Goal: Task Accomplishment & Management: Complete application form

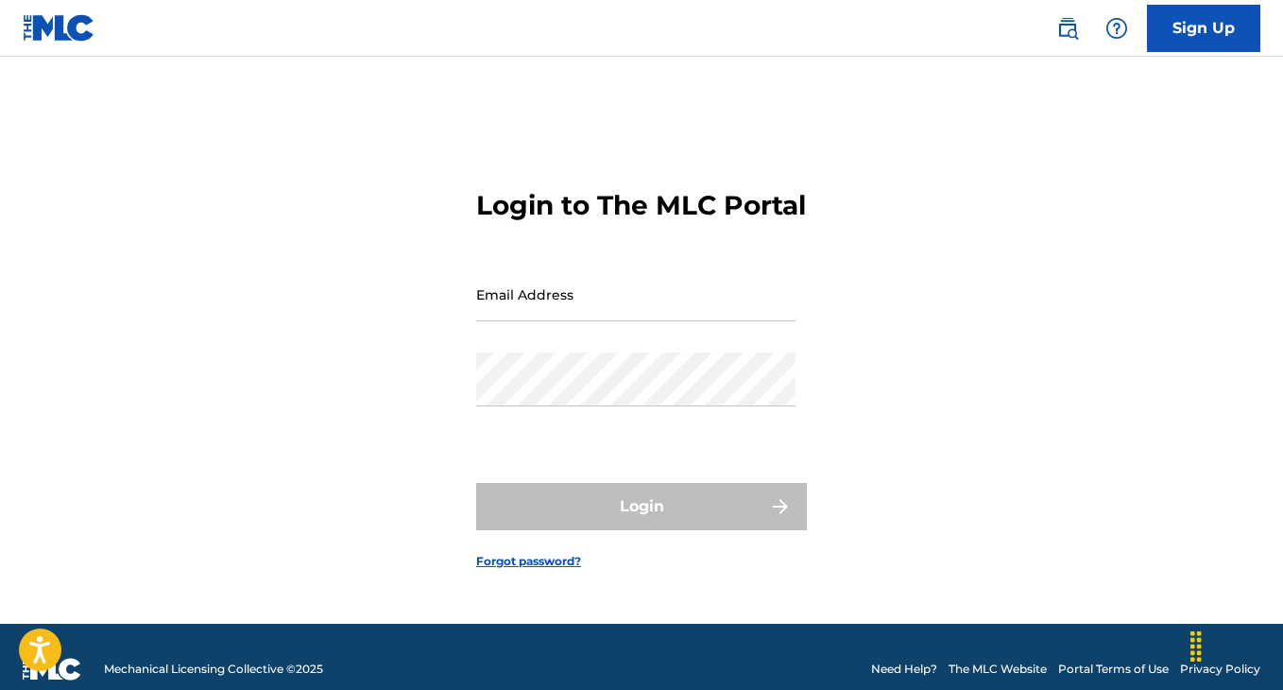
click at [555, 320] on input "Email Address" at bounding box center [635, 294] width 319 height 54
type input "[EMAIL_ADDRESS][DOMAIN_NAME]"
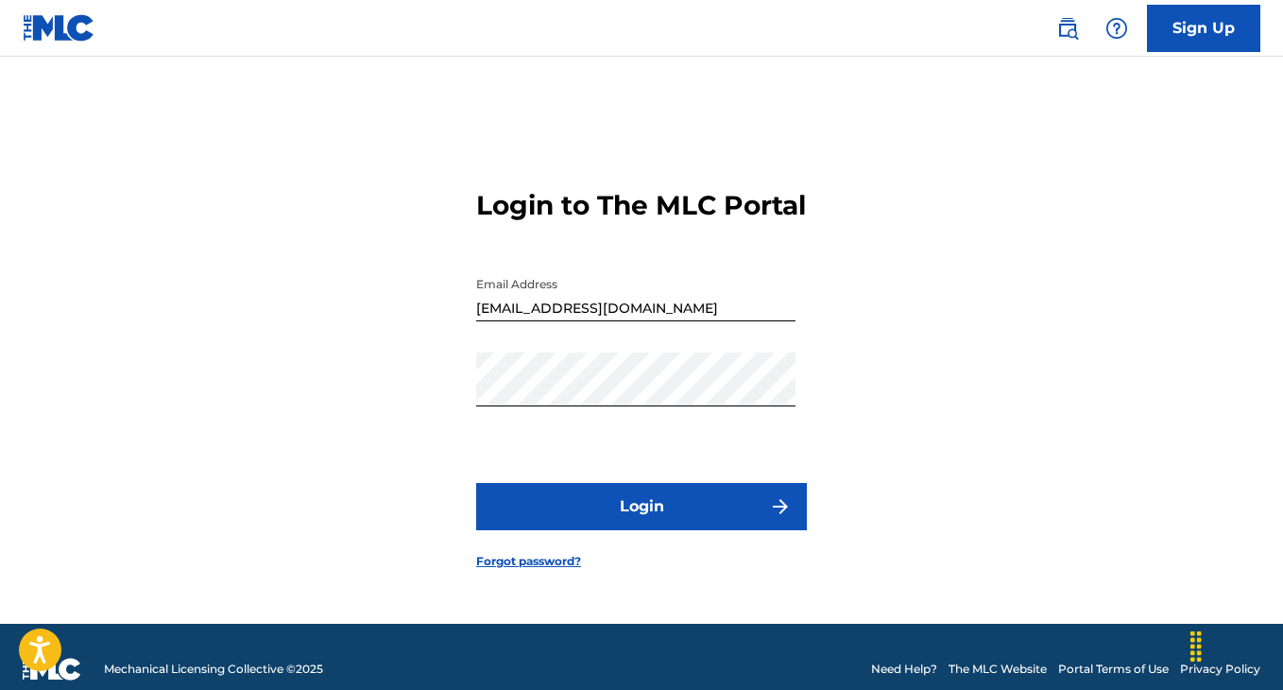
click at [595, 522] on button "Login" at bounding box center [641, 506] width 331 height 47
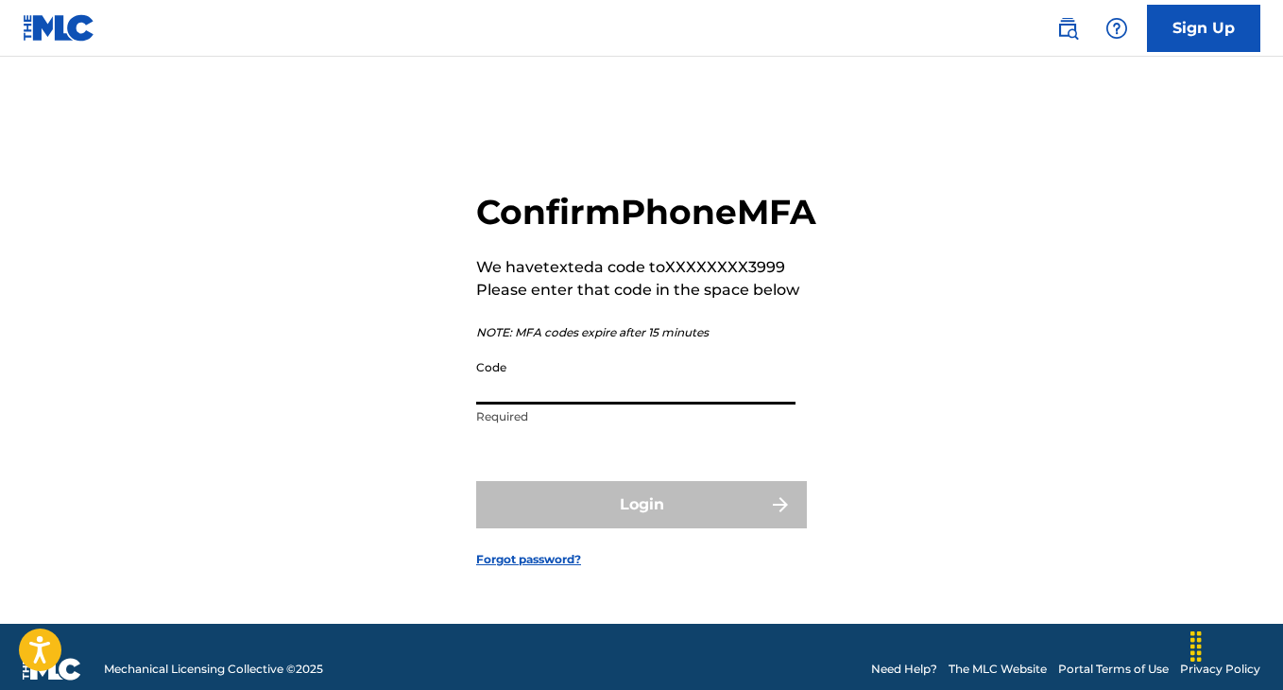
click at [551, 404] on input "Code" at bounding box center [635, 378] width 319 height 54
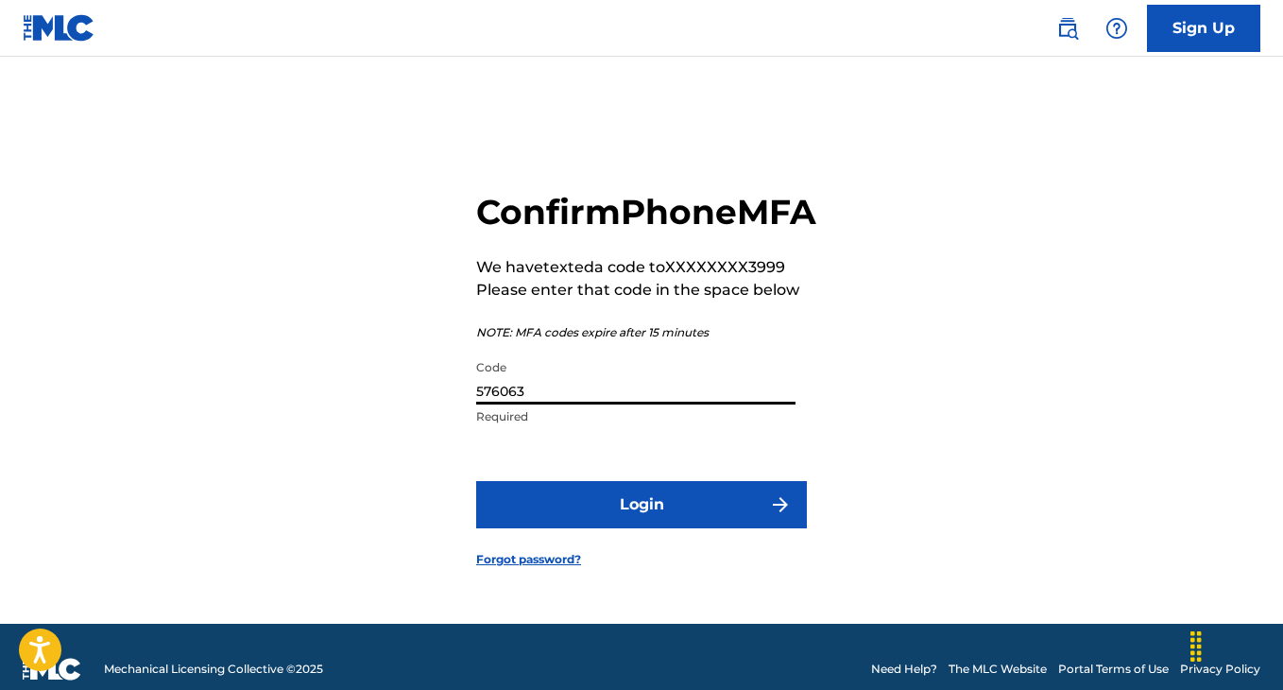
type input "576063"
click at [539, 523] on button "Login" at bounding box center [641, 504] width 331 height 47
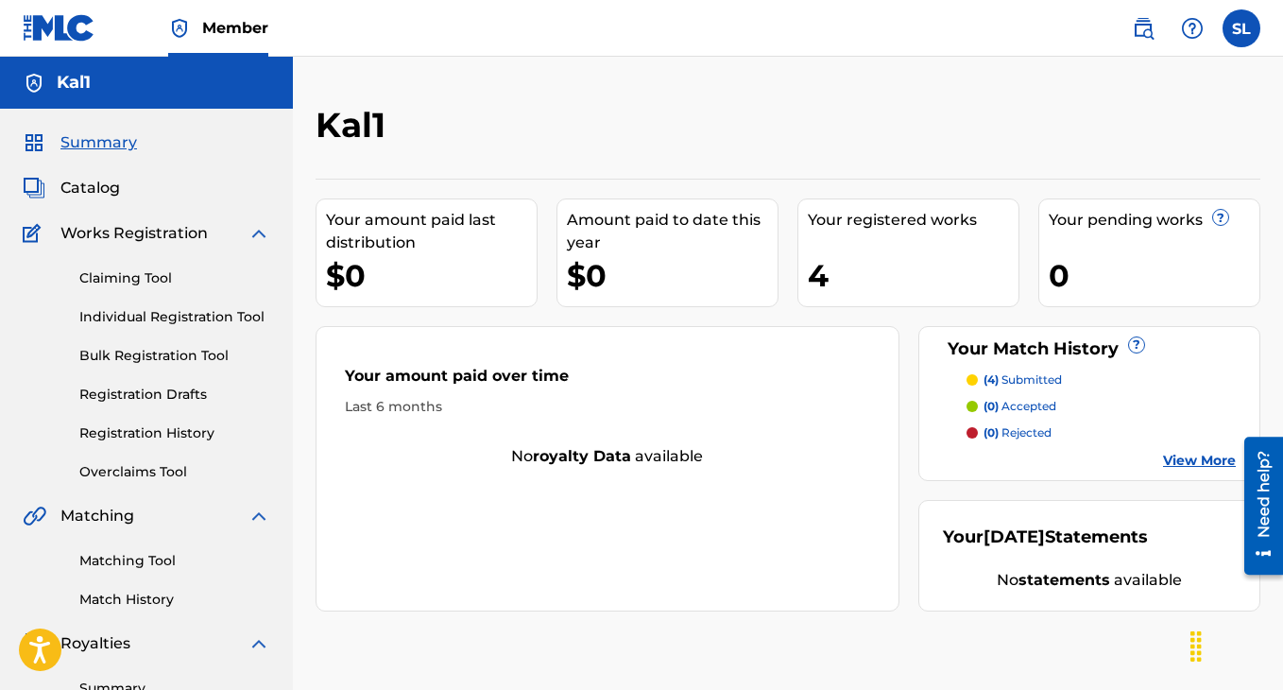
click at [151, 428] on link "Registration History" at bounding box center [174, 433] width 191 height 20
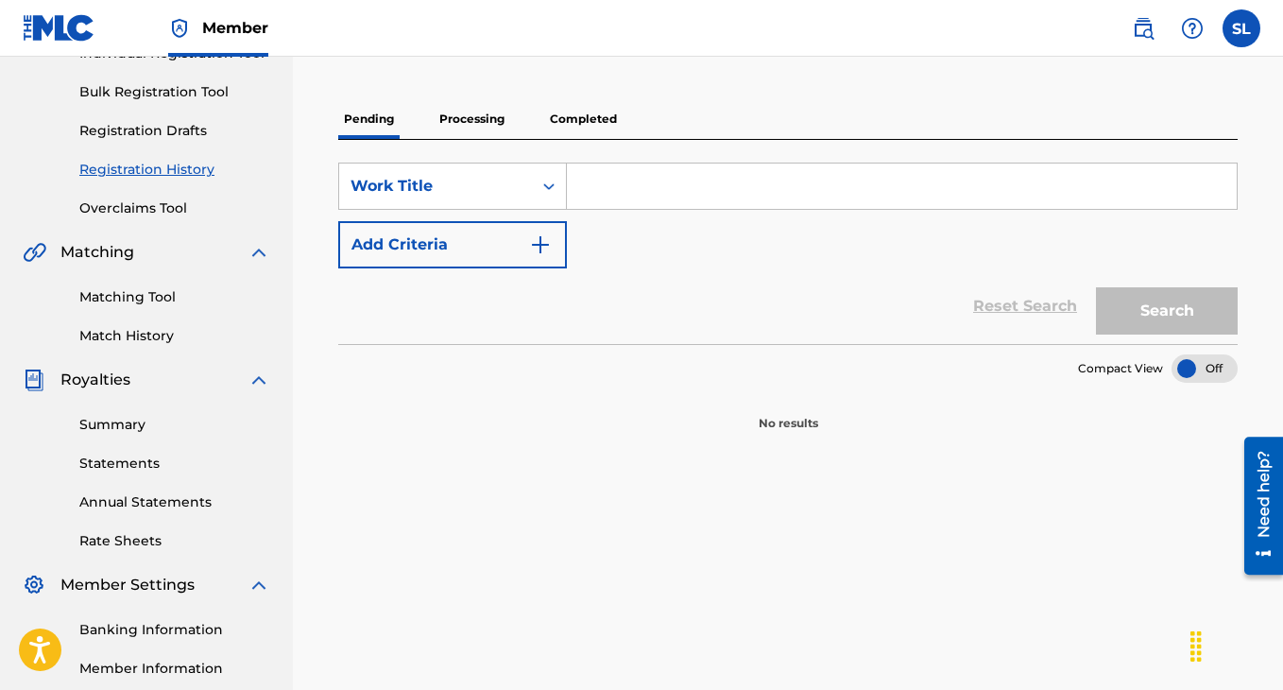
scroll to position [193, 0]
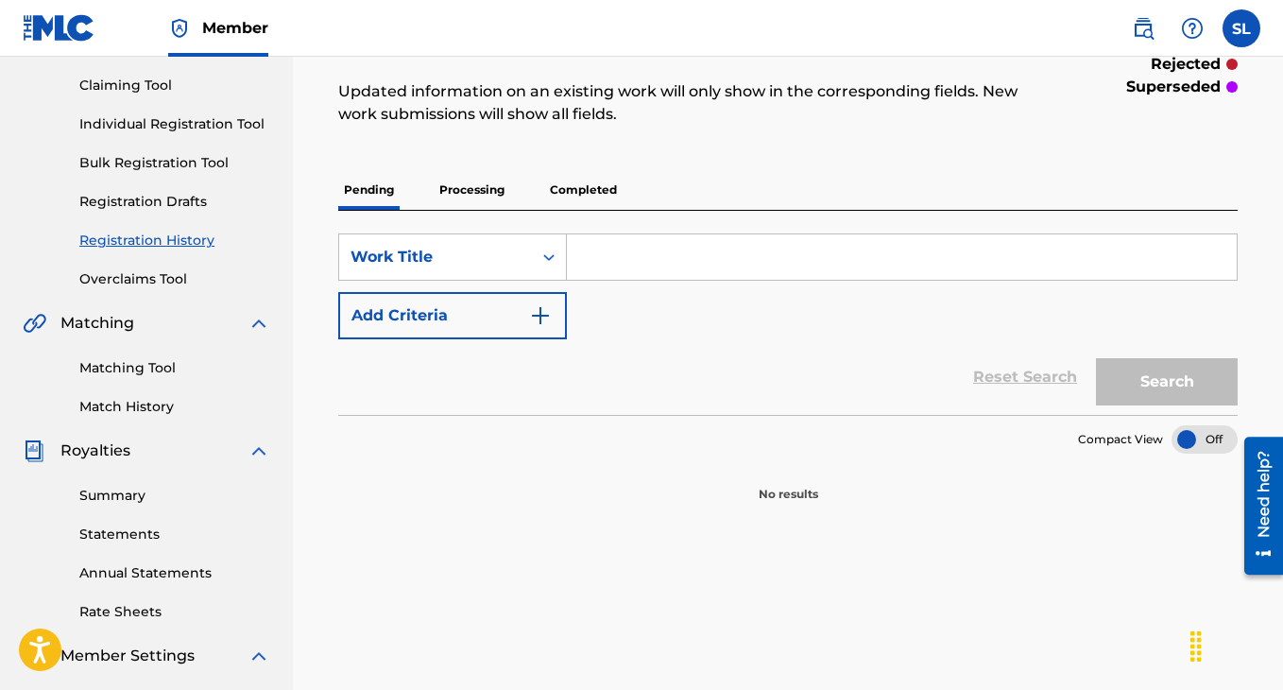
click at [463, 180] on p "Processing" at bounding box center [472, 190] width 77 height 40
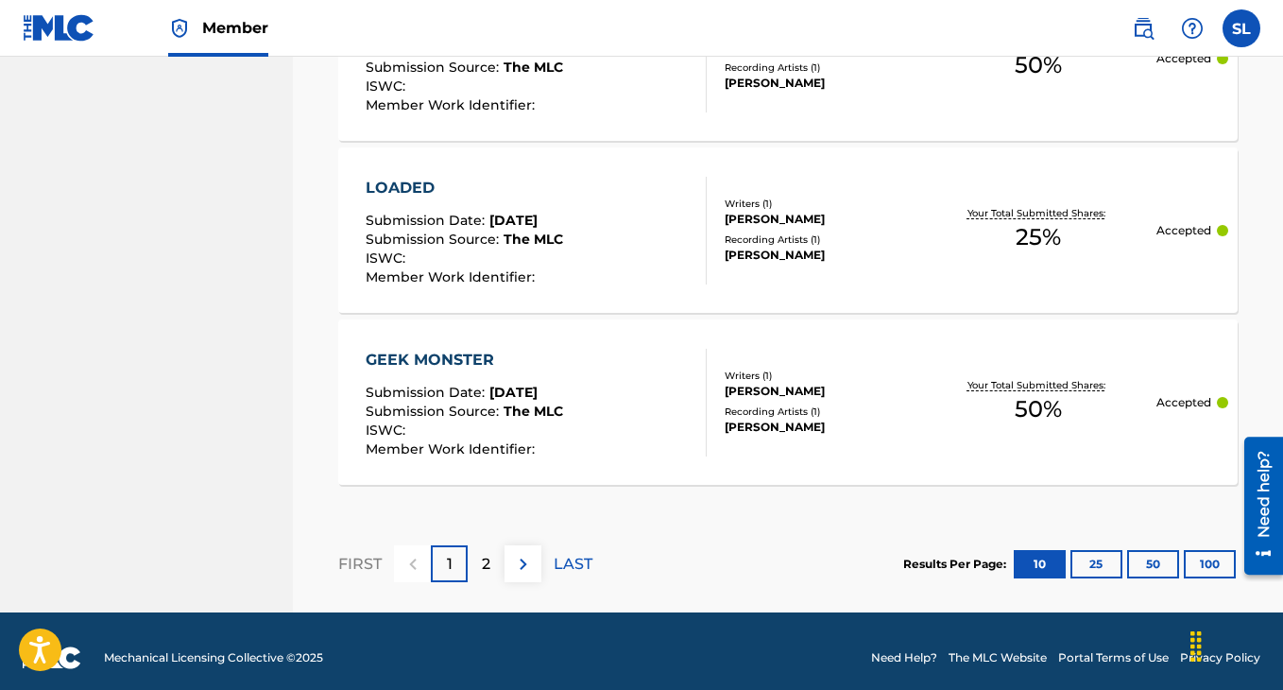
scroll to position [1897, 0]
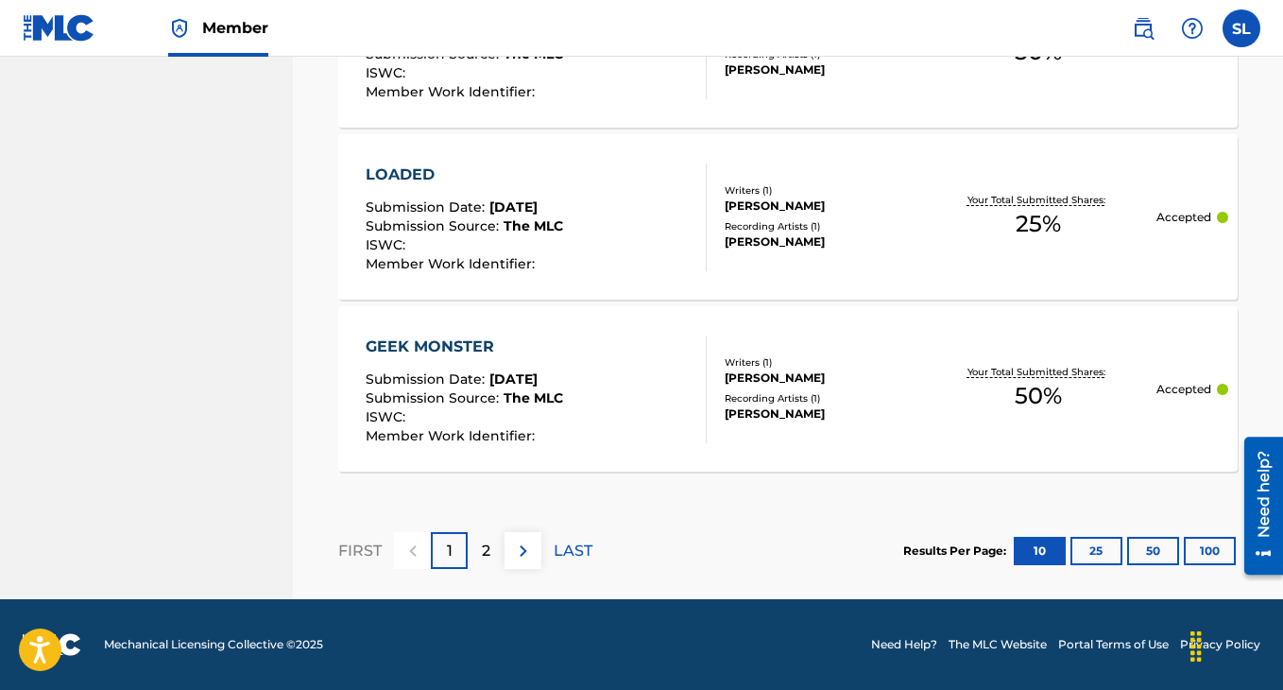
click at [488, 547] on p "2" at bounding box center [486, 550] width 9 height 23
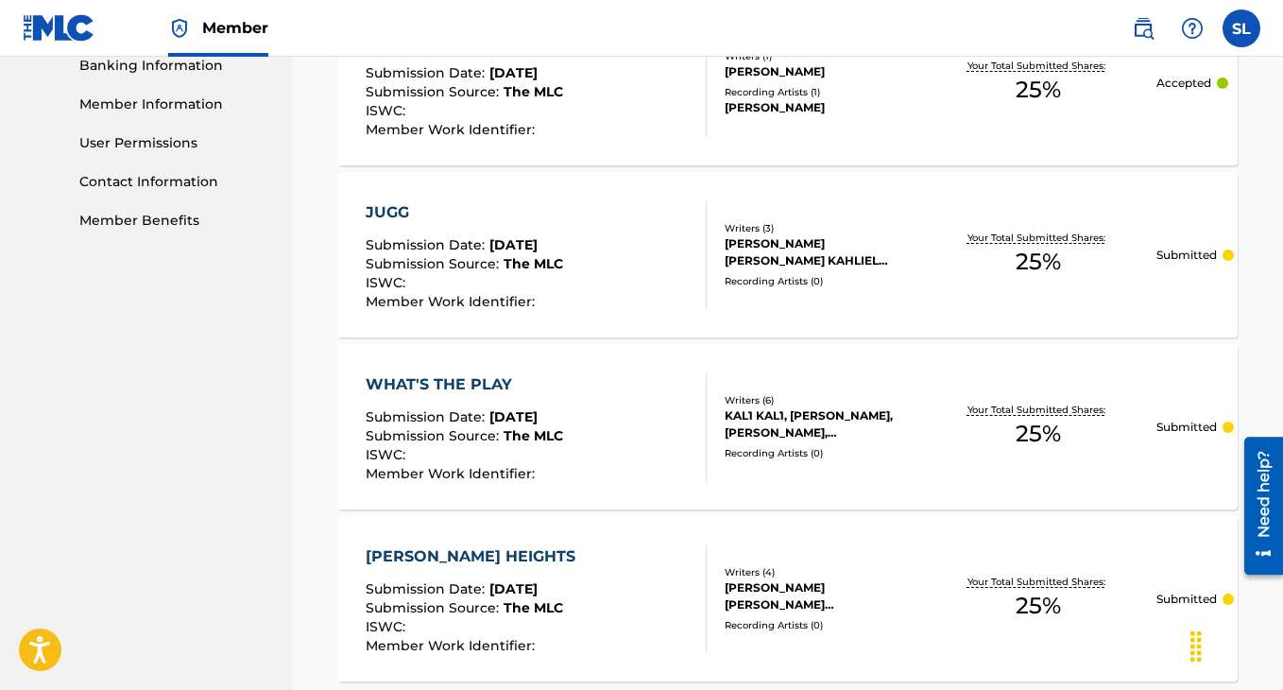
scroll to position [824, 0]
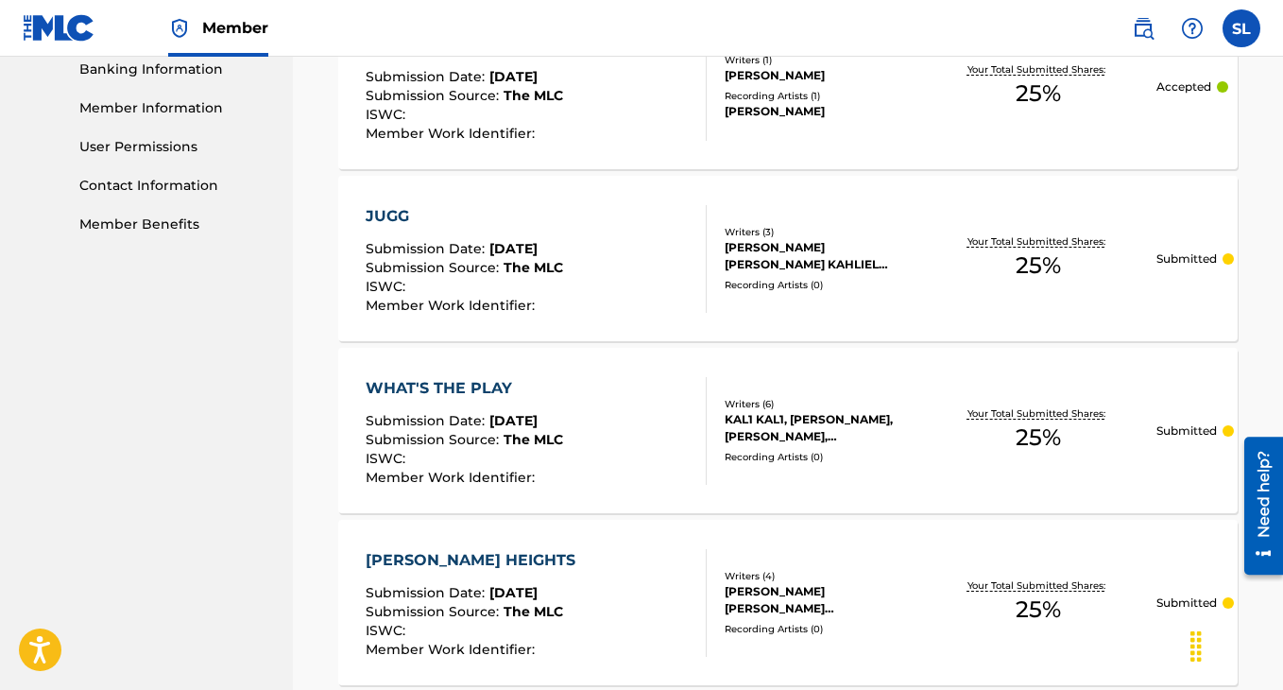
click at [794, 262] on div "[PERSON_NAME] [PERSON_NAME] KAHLIEL [PERSON_NAME] [PERSON_NAME]" at bounding box center [823, 256] width 196 height 34
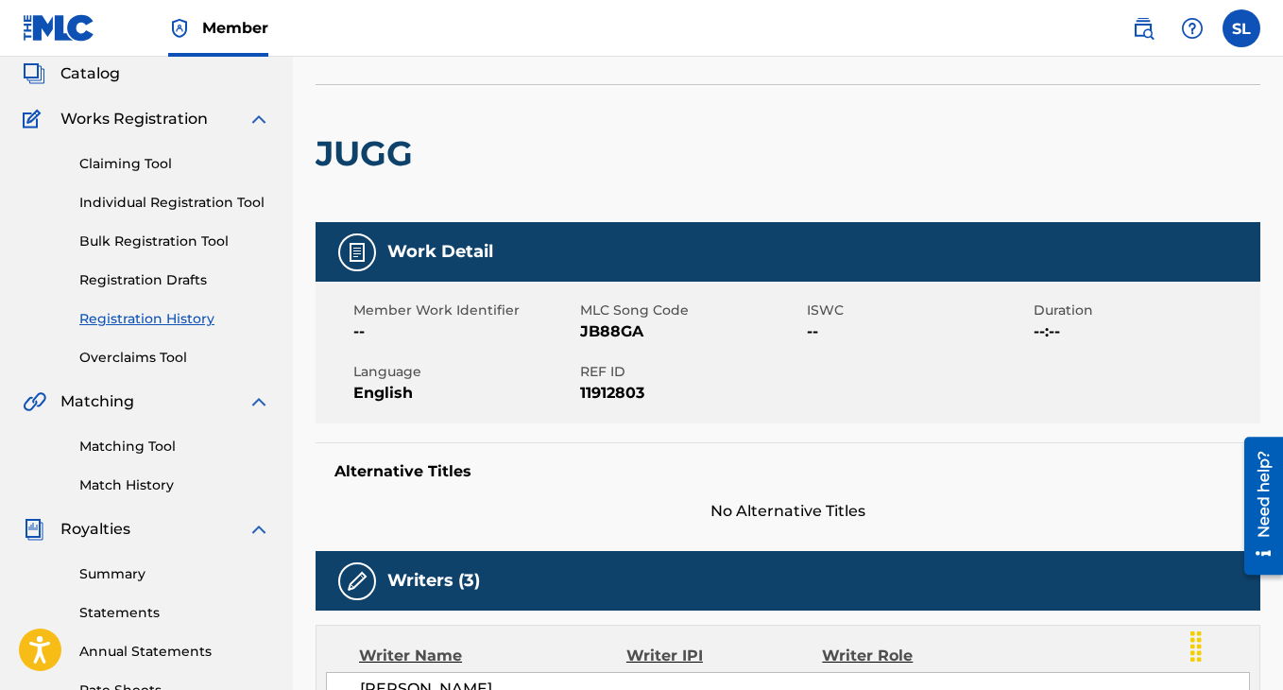
scroll to position [107, 0]
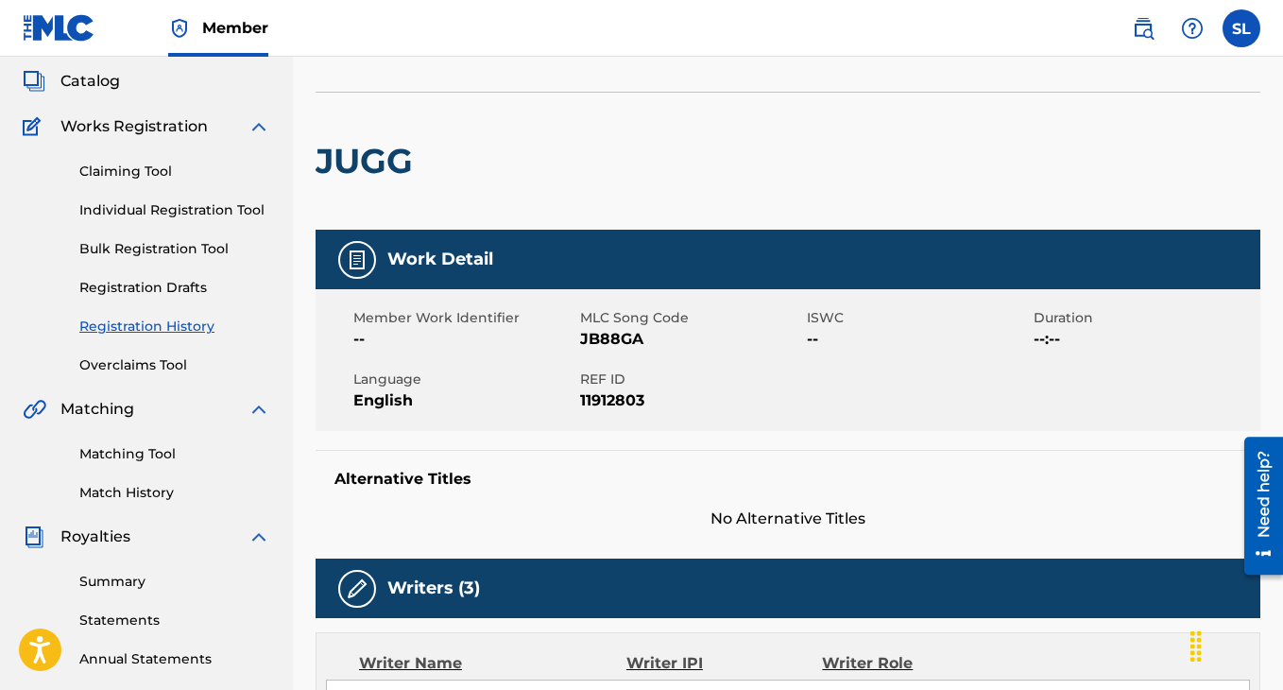
click at [185, 327] on link "Registration History" at bounding box center [174, 327] width 191 height 20
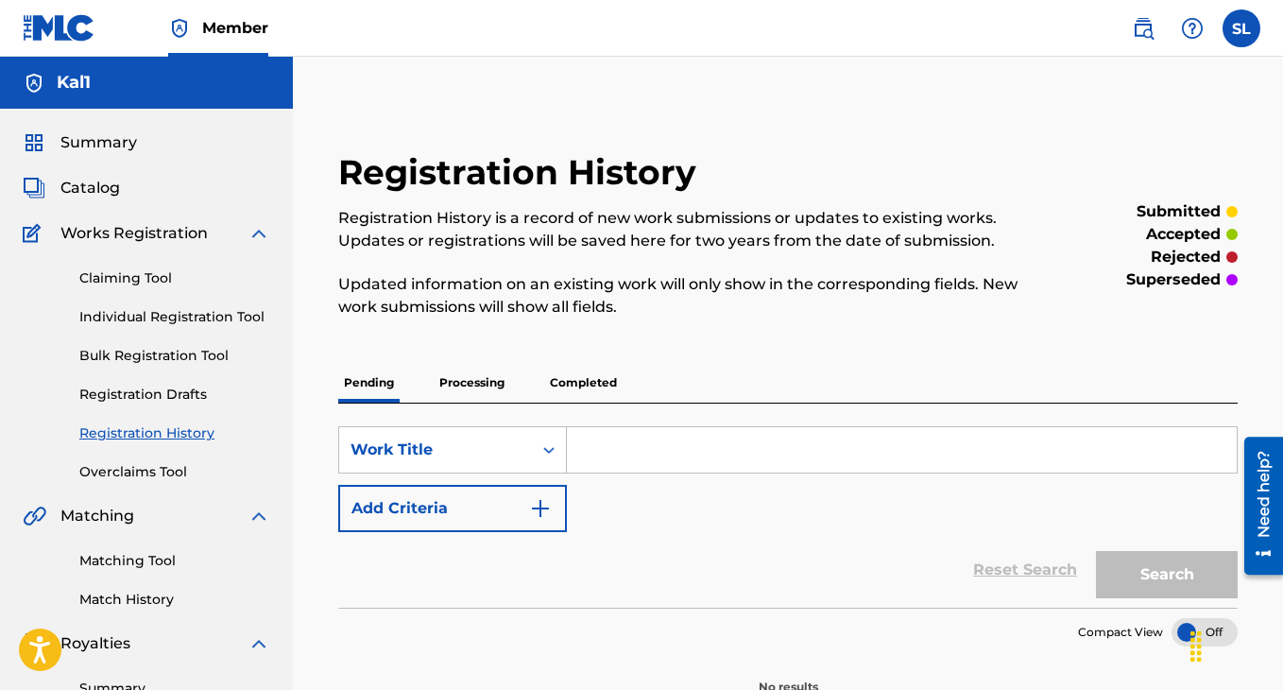
click at [561, 396] on p "Completed" at bounding box center [583, 383] width 78 height 40
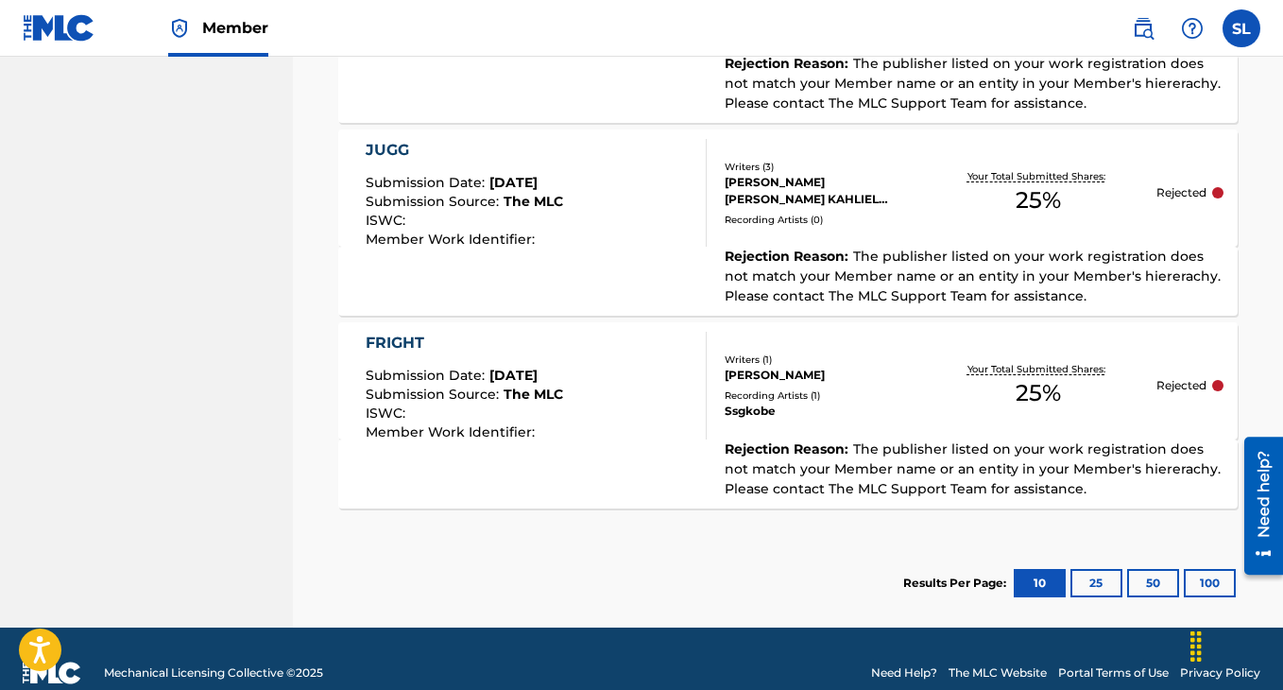
scroll to position [1898, 0]
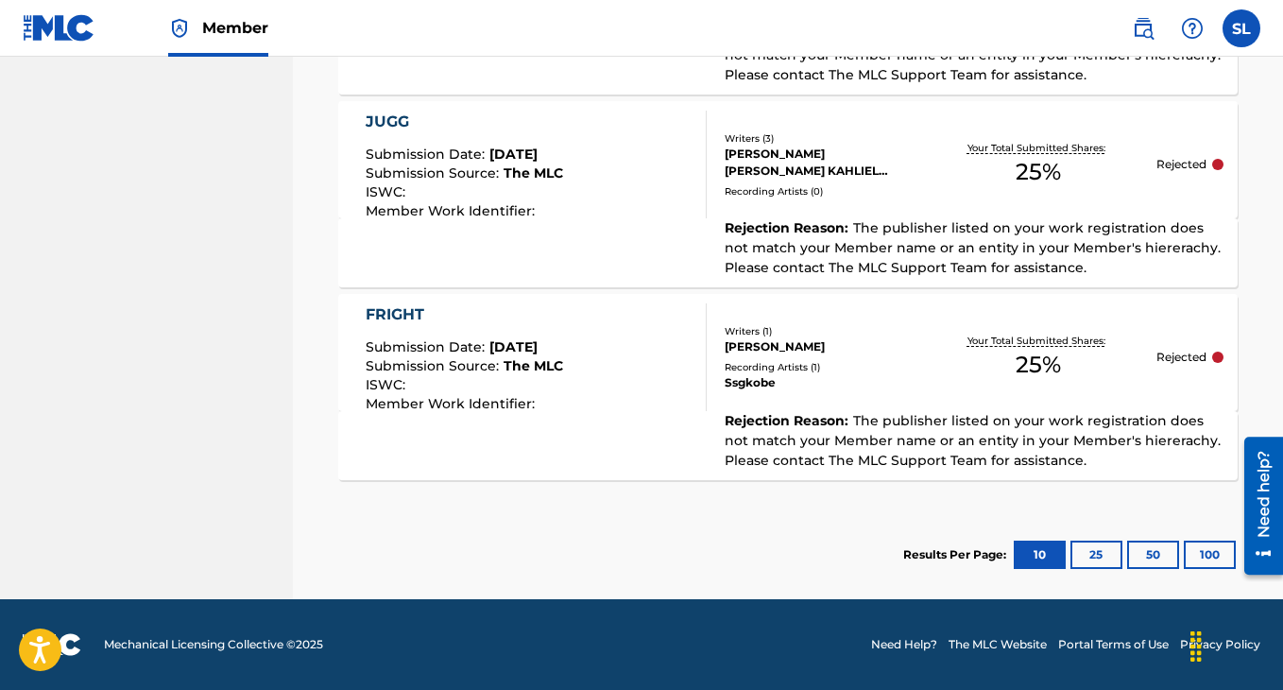
click at [1097, 545] on button "25" at bounding box center [1096, 554] width 52 height 28
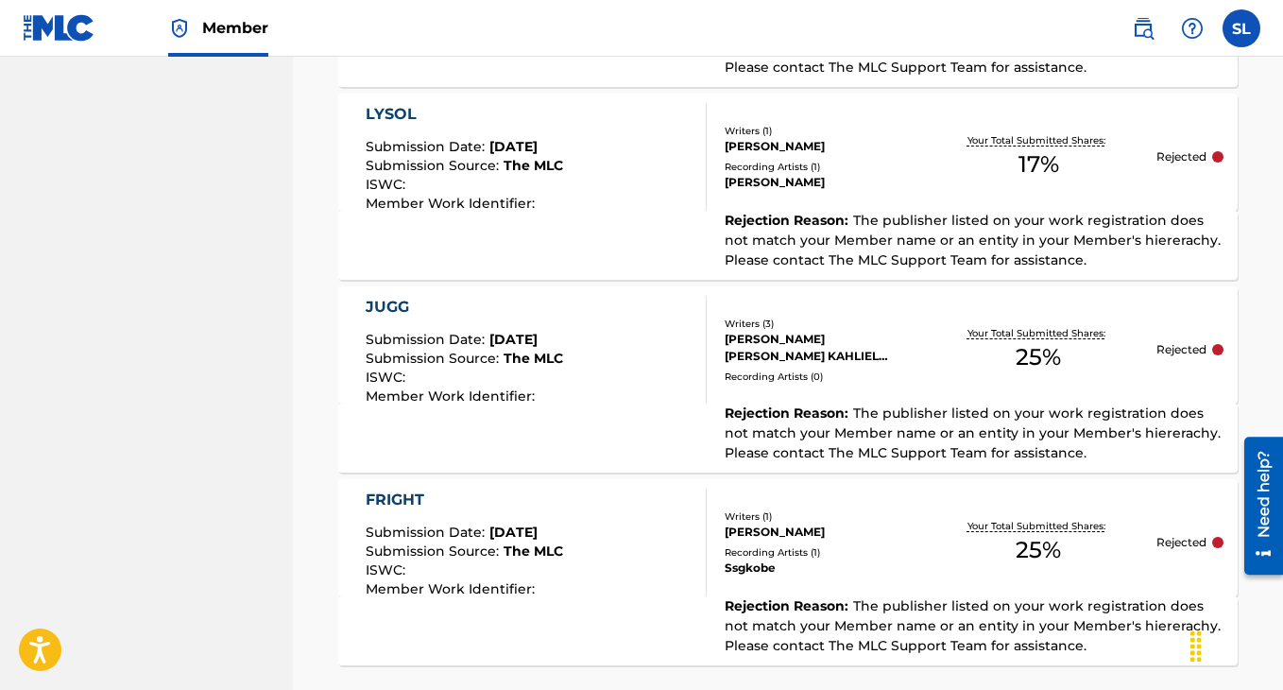
scroll to position [1733, 0]
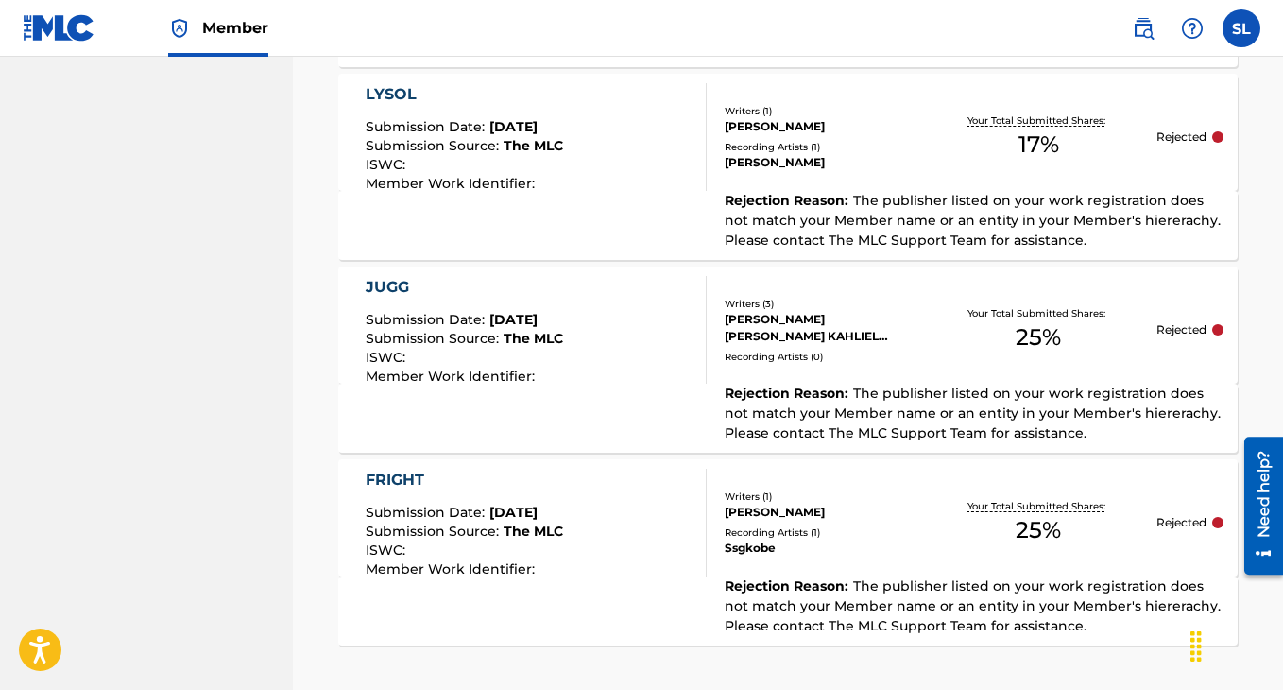
click at [737, 510] on div "[PERSON_NAME]" at bounding box center [823, 512] width 196 height 17
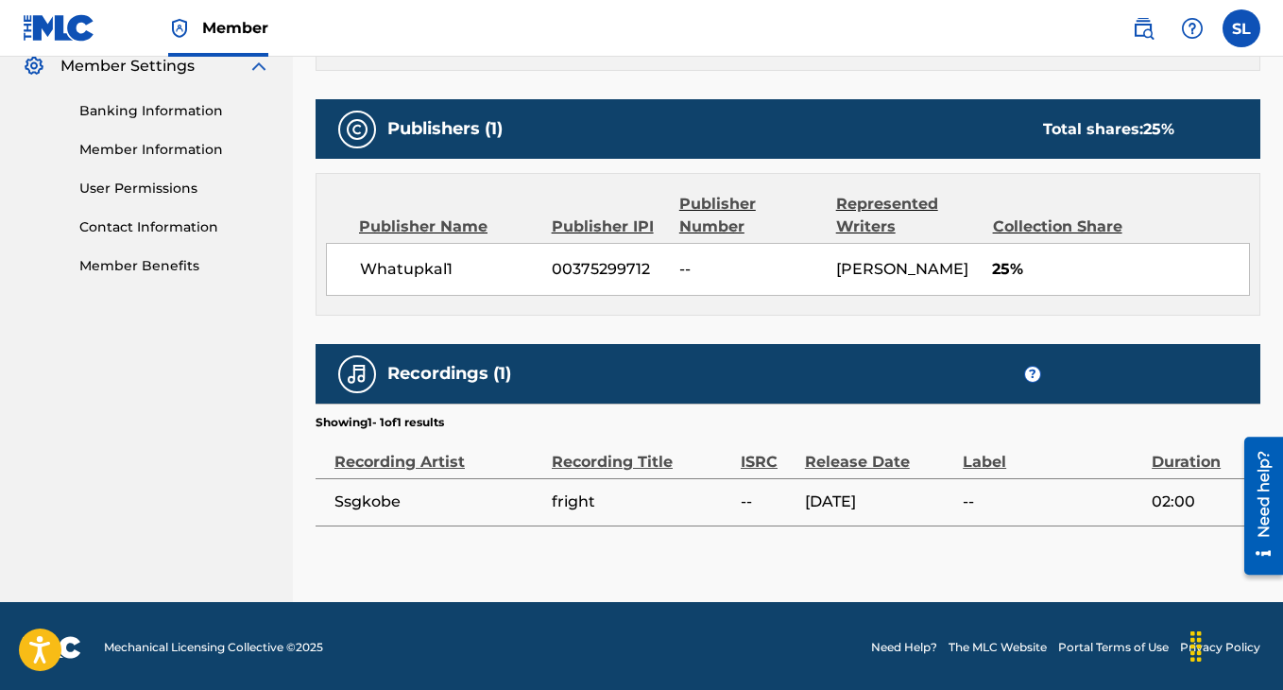
scroll to position [783, 0]
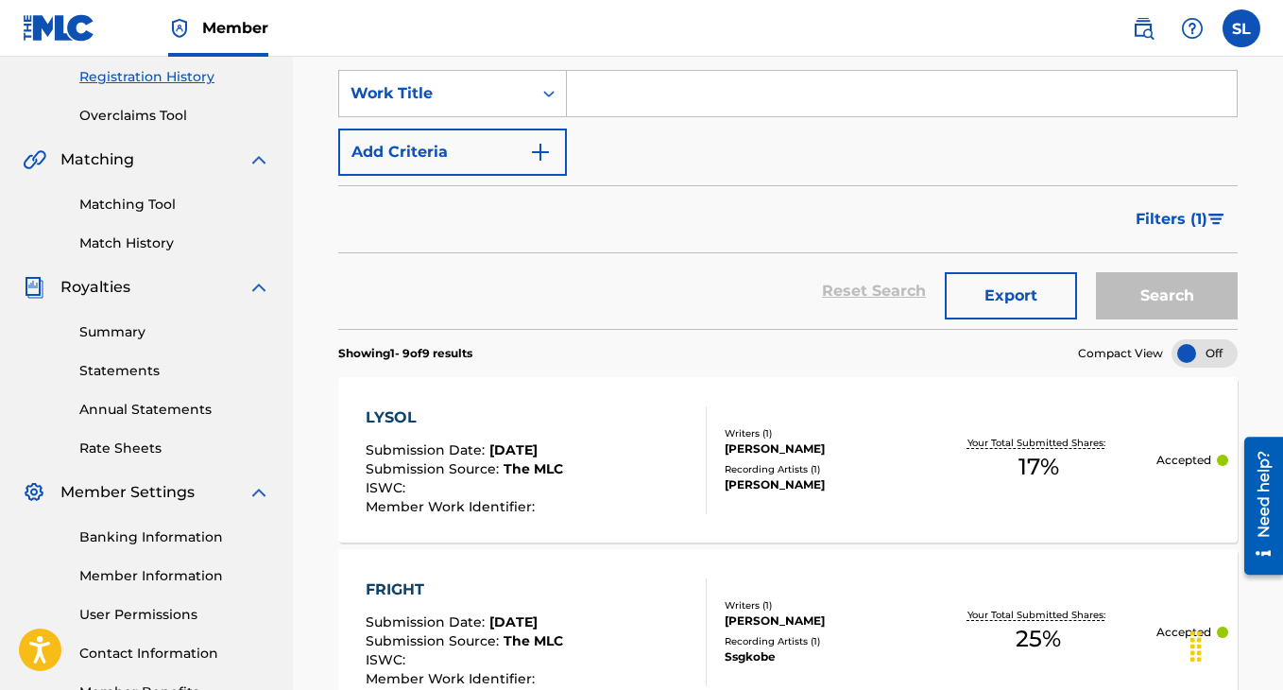
scroll to position [331, 0]
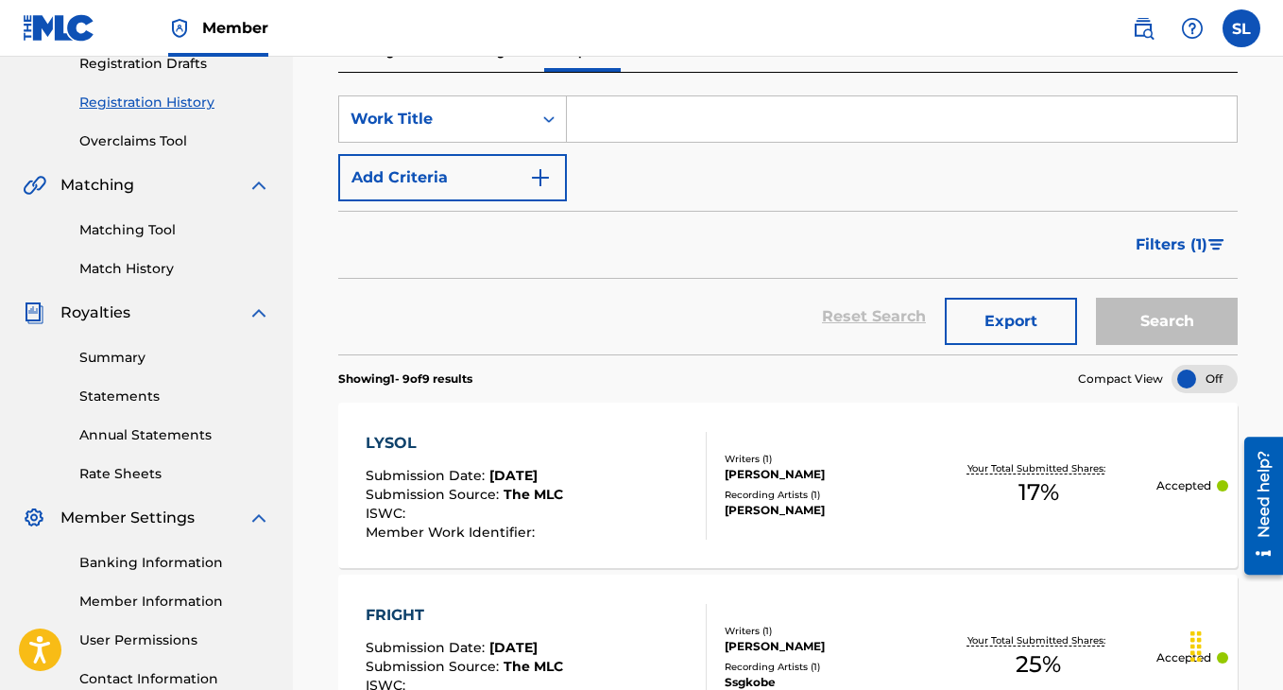
click at [173, 270] on link "Match History" at bounding box center [174, 269] width 191 height 20
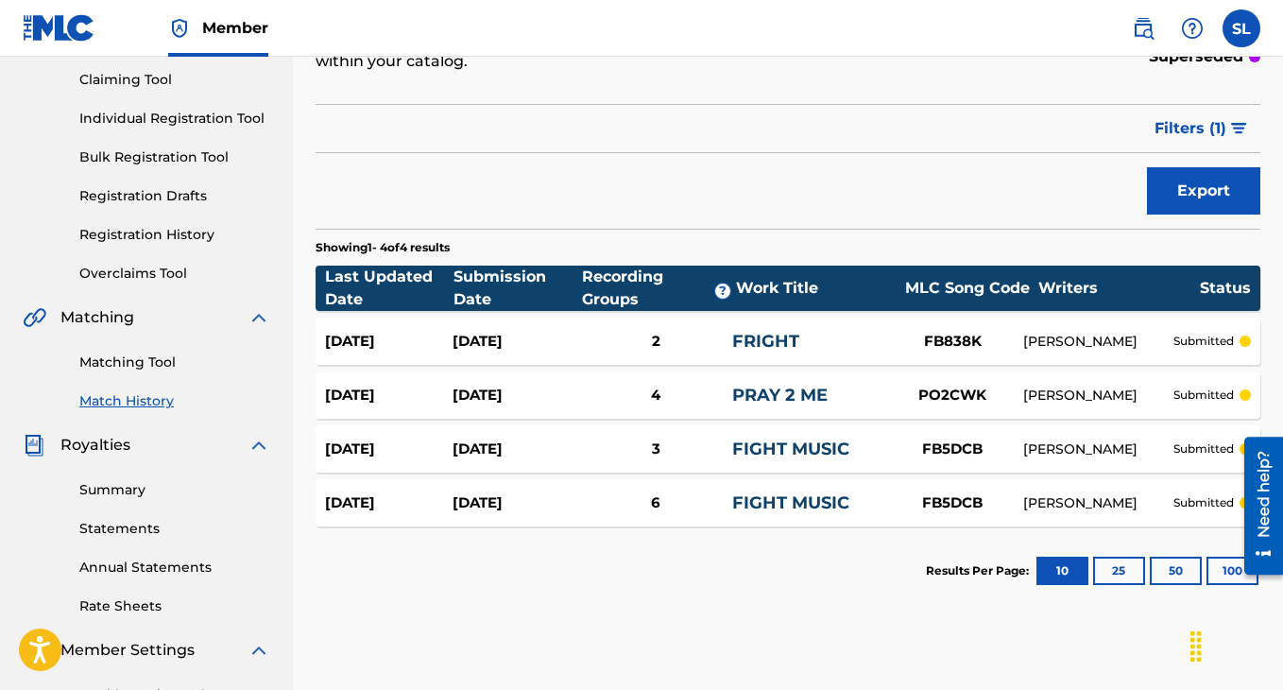
scroll to position [216, 0]
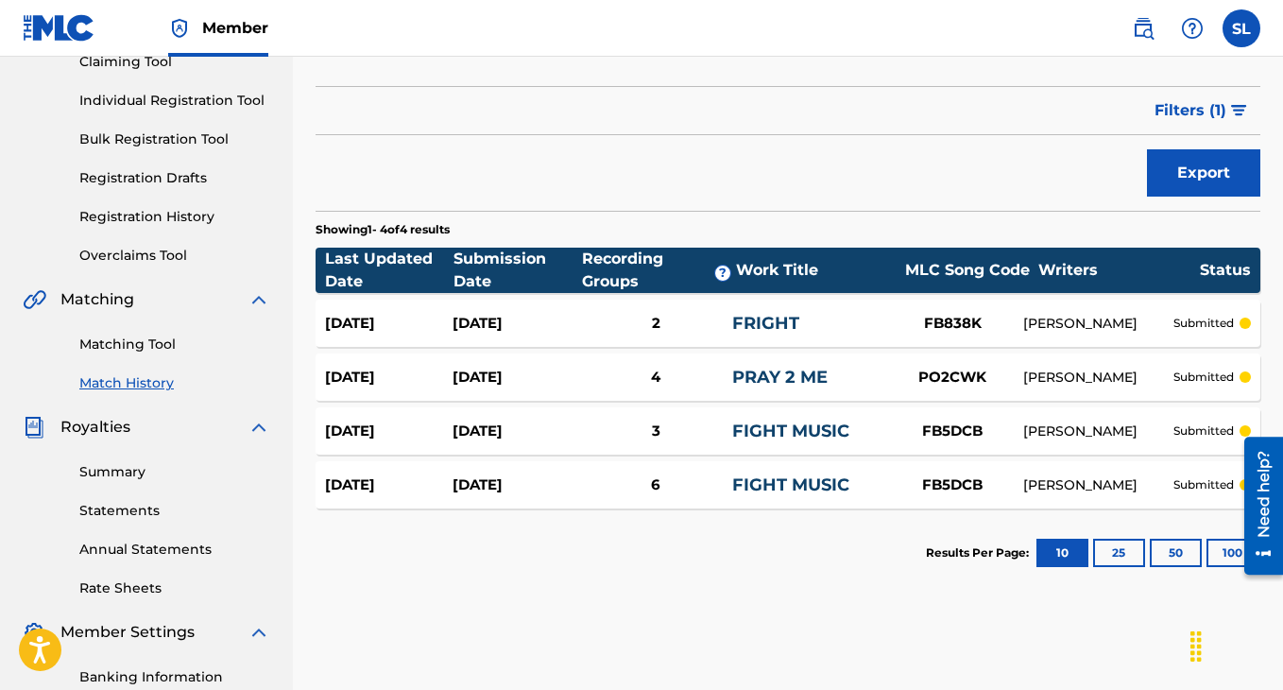
click at [123, 345] on link "Matching Tool" at bounding box center [174, 344] width 191 height 20
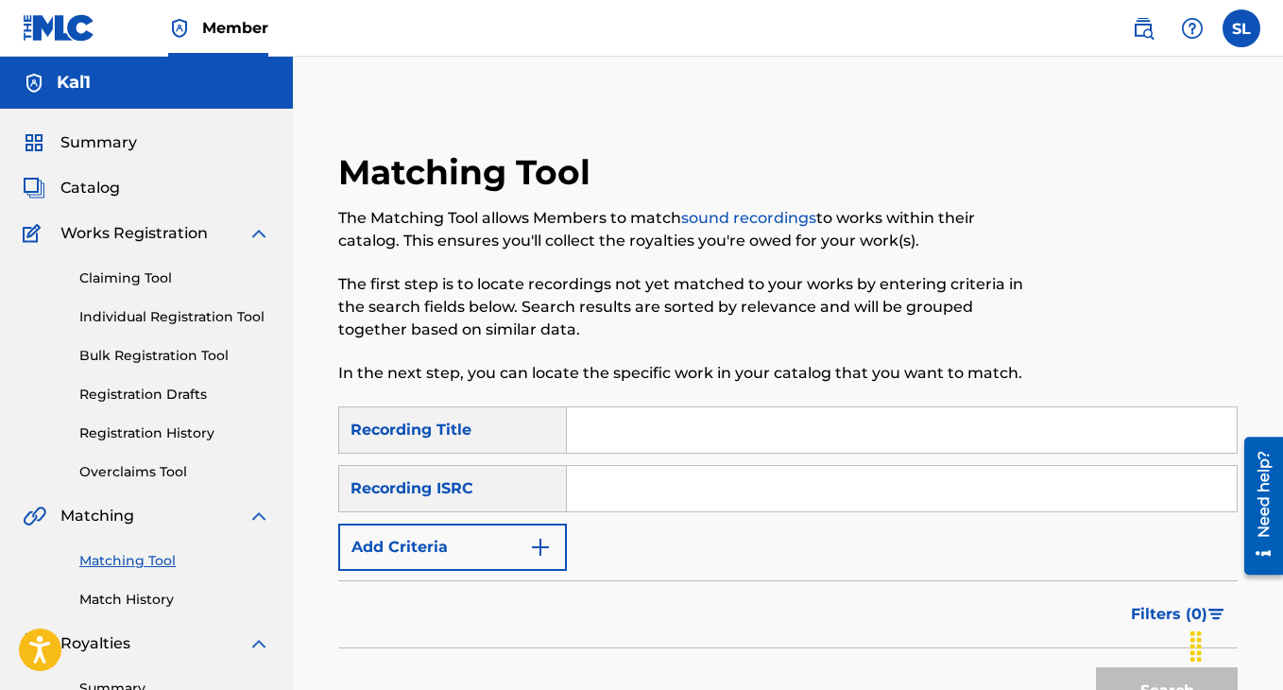
click at [602, 431] on input "Search Form" at bounding box center [902, 429] width 670 height 45
type input "lysol"
click at [447, 549] on button "Add Criteria" at bounding box center [452, 546] width 229 height 47
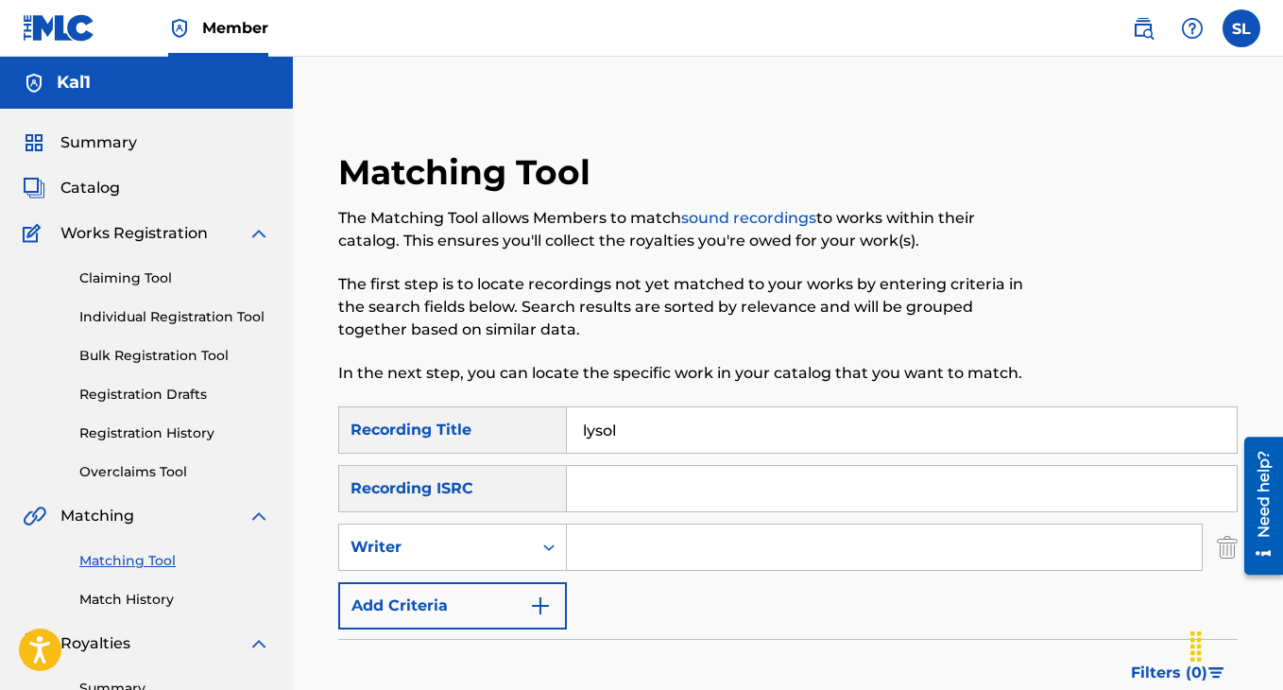
click at [493, 600] on button "Add Criteria" at bounding box center [452, 605] width 229 height 47
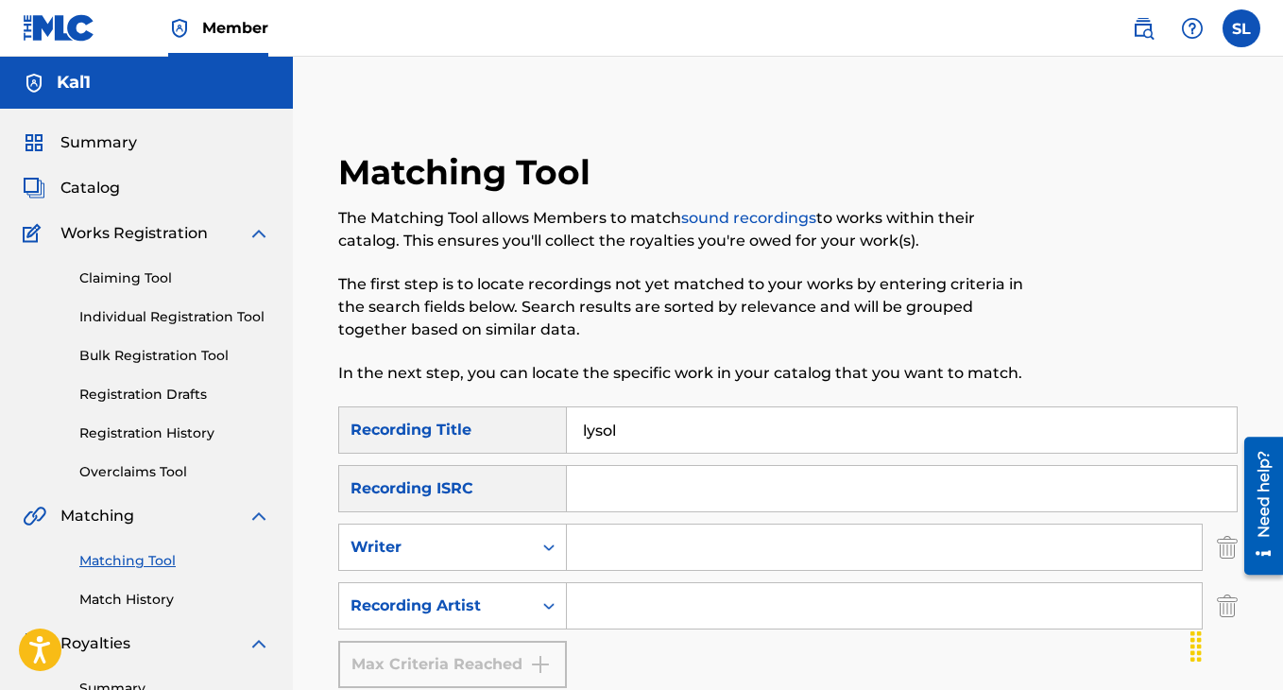
click at [632, 607] on input "Search Form" at bounding box center [884, 605] width 635 height 45
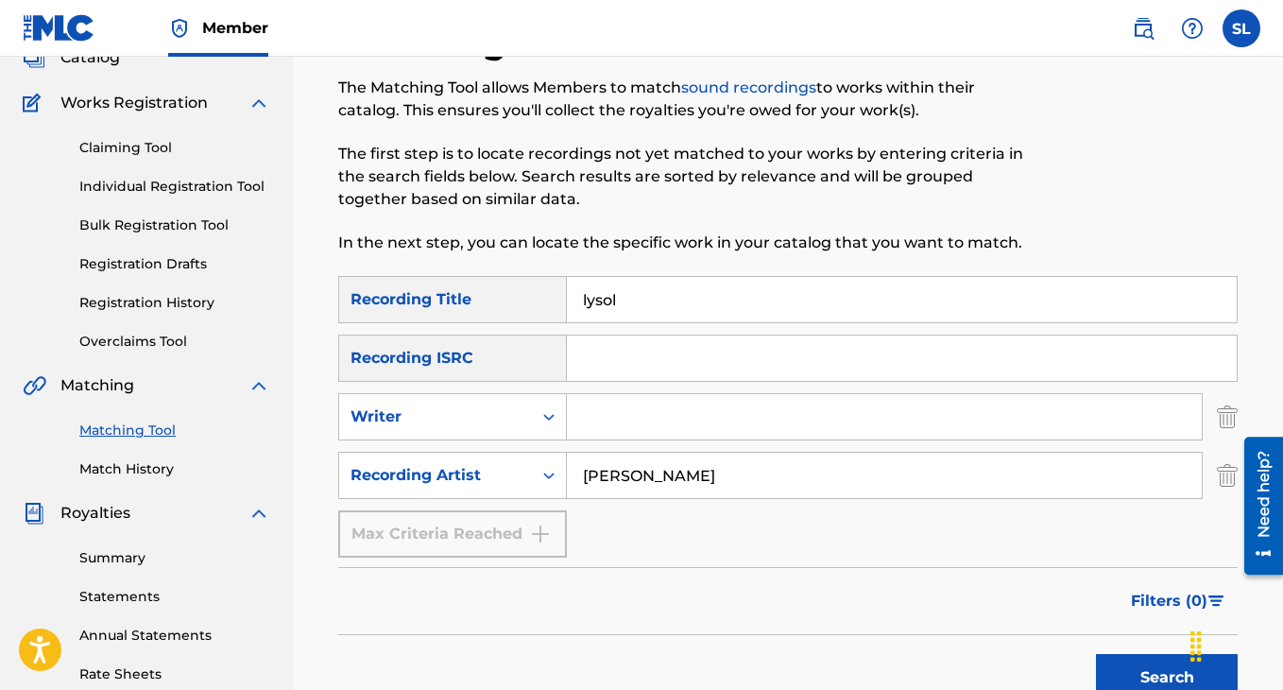
scroll to position [188, 0]
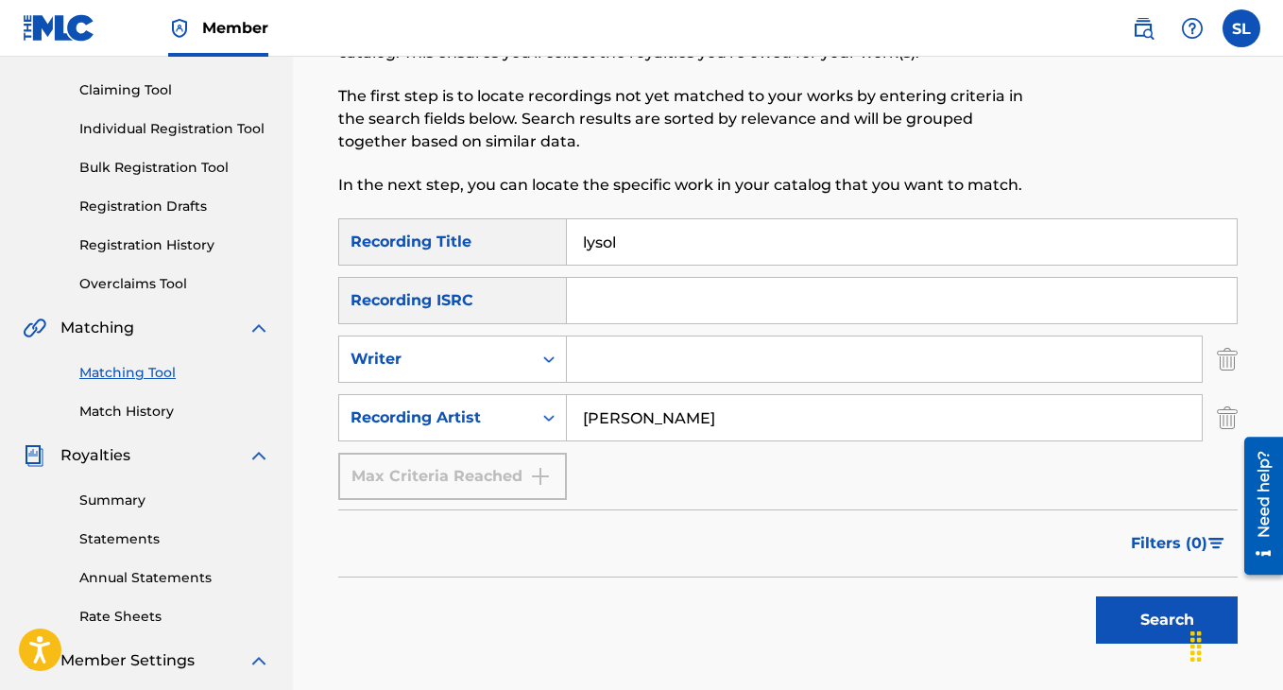
type input "[PERSON_NAME]"
click at [1152, 617] on button "Search" at bounding box center [1167, 619] width 142 height 47
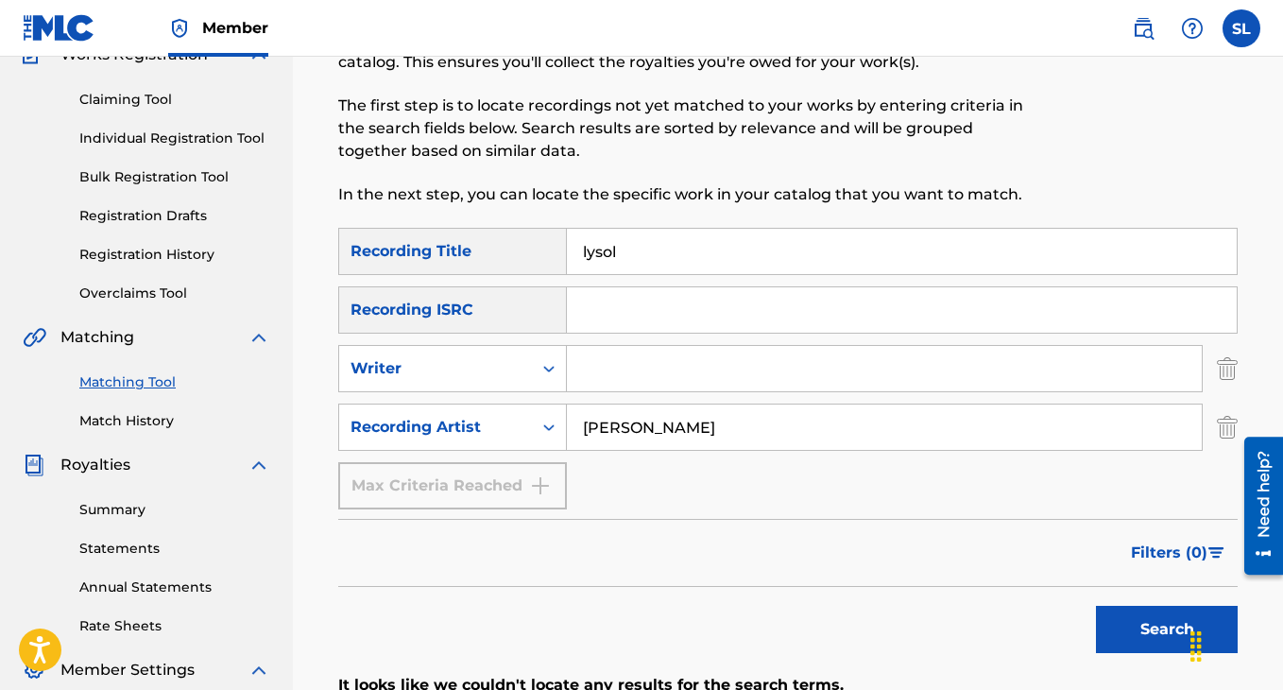
scroll to position [0, 0]
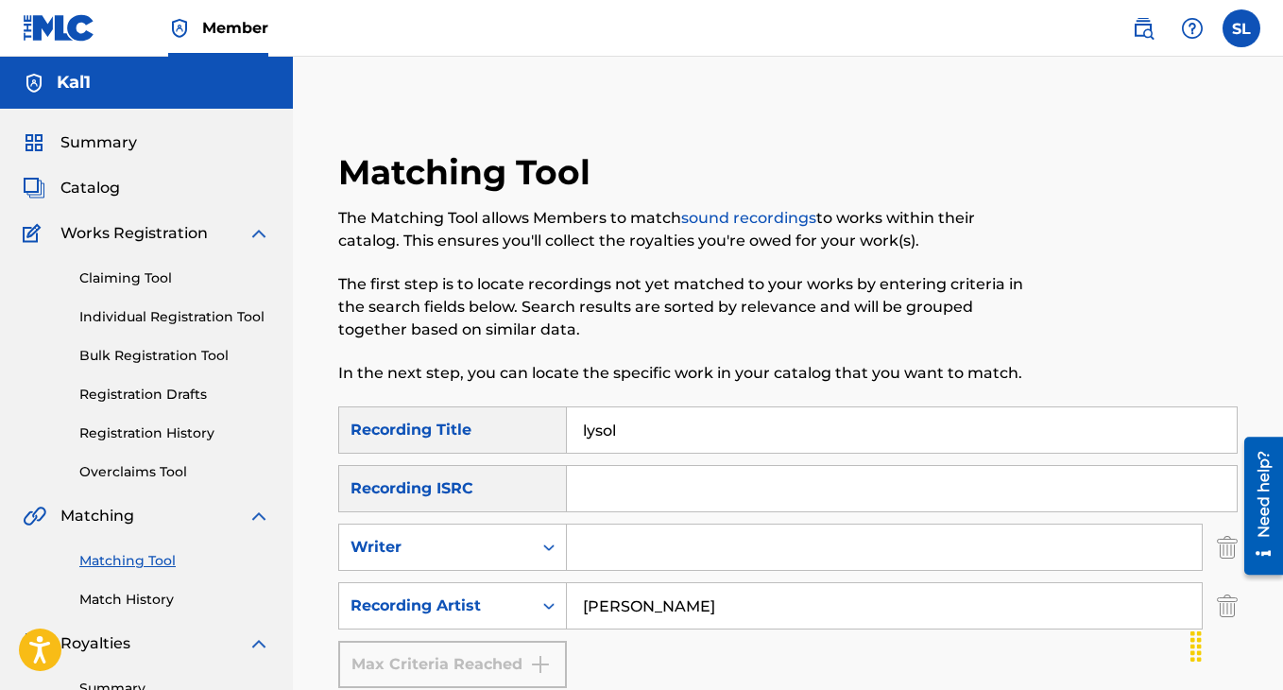
click at [176, 392] on link "Registration Drafts" at bounding box center [174, 395] width 191 height 20
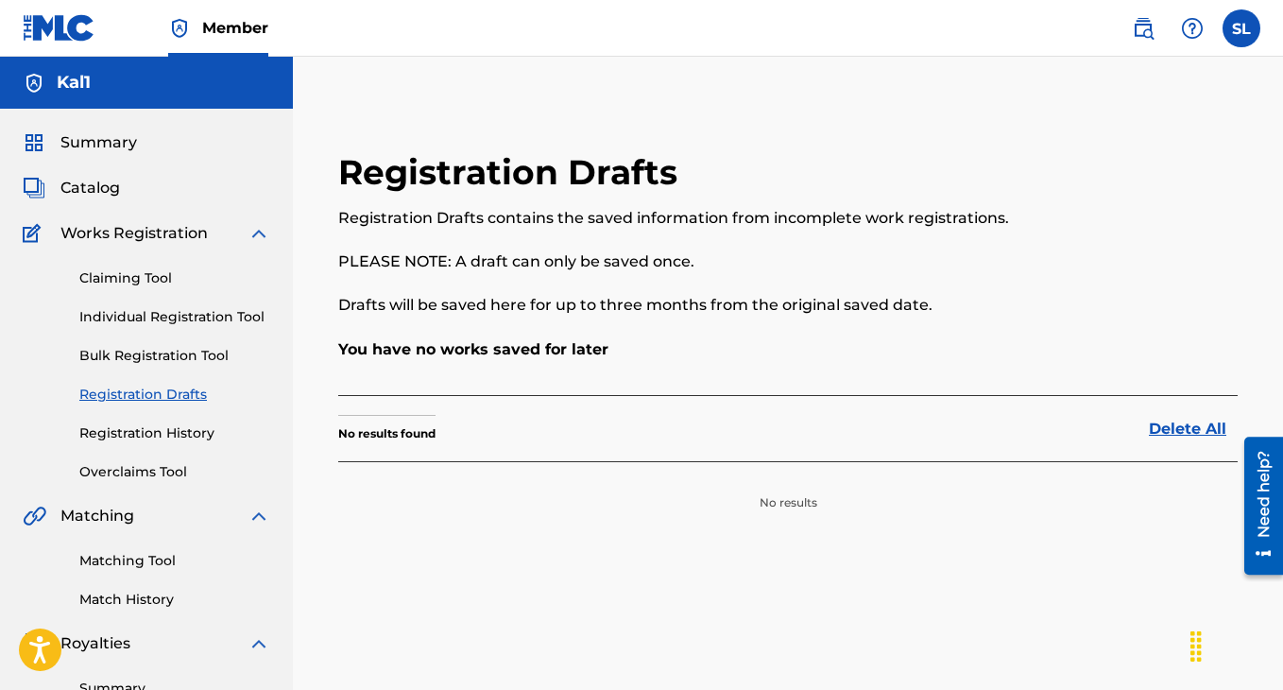
click at [164, 426] on link "Registration History" at bounding box center [174, 433] width 191 height 20
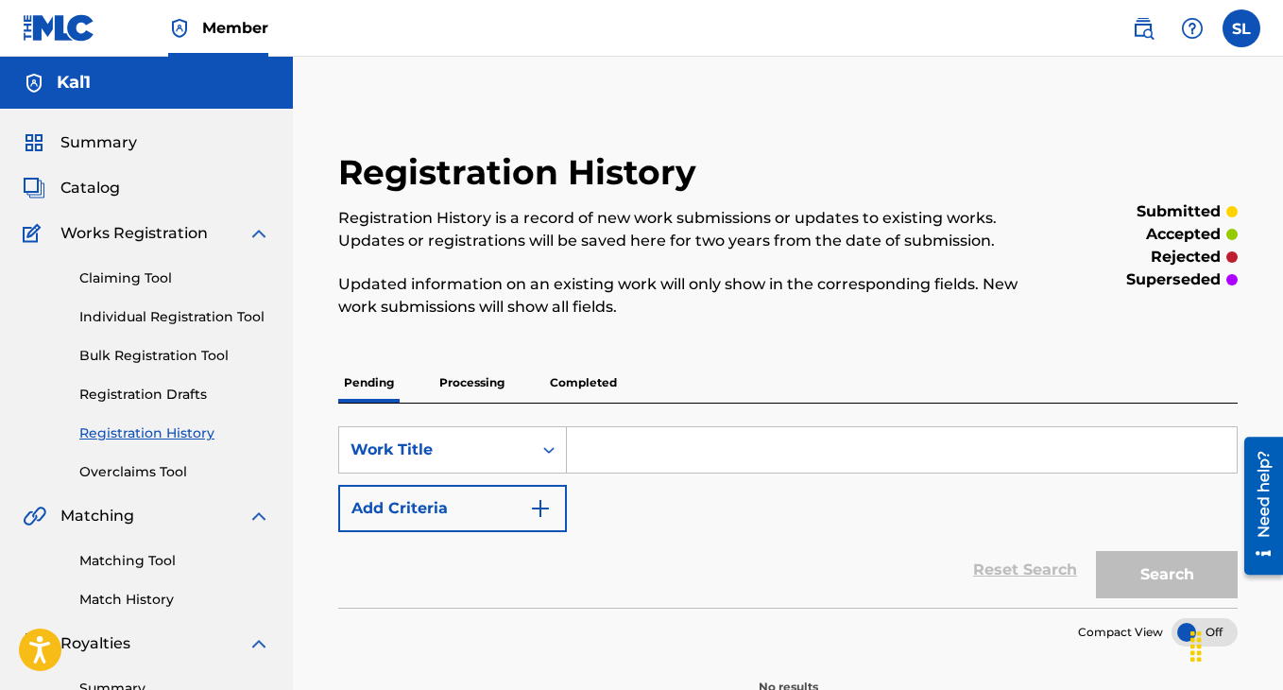
click at [477, 372] on p "Processing" at bounding box center [472, 383] width 77 height 40
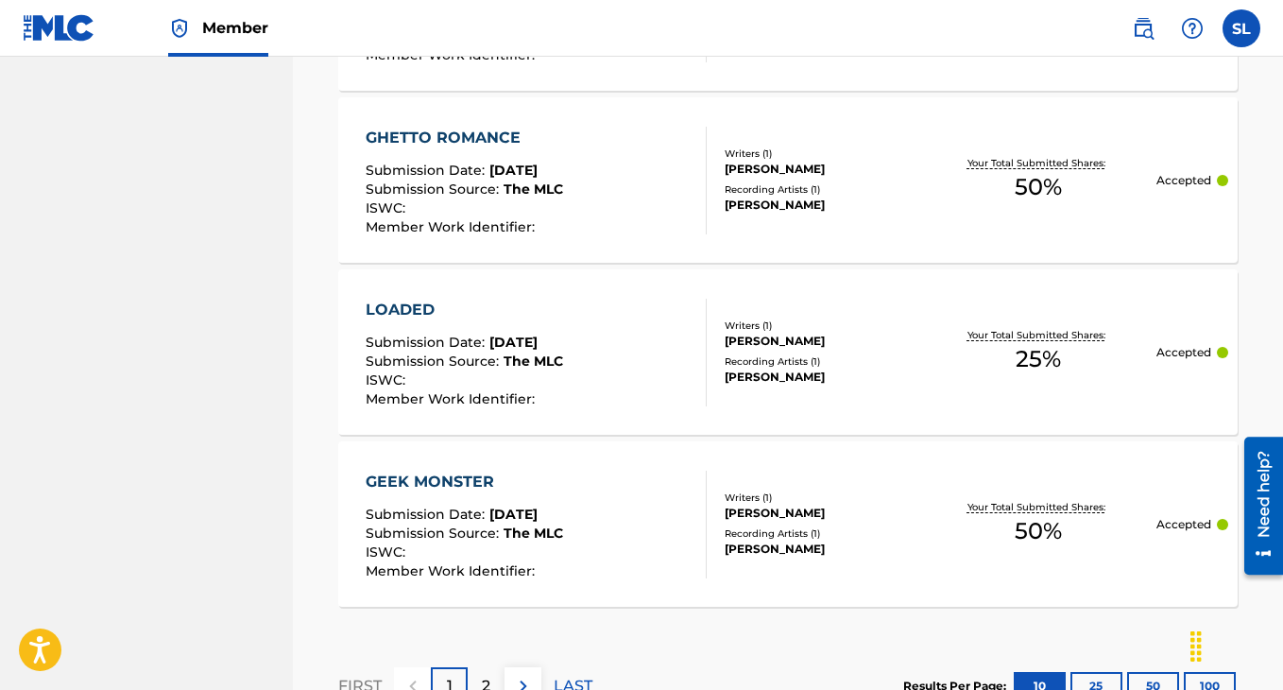
scroll to position [1897, 0]
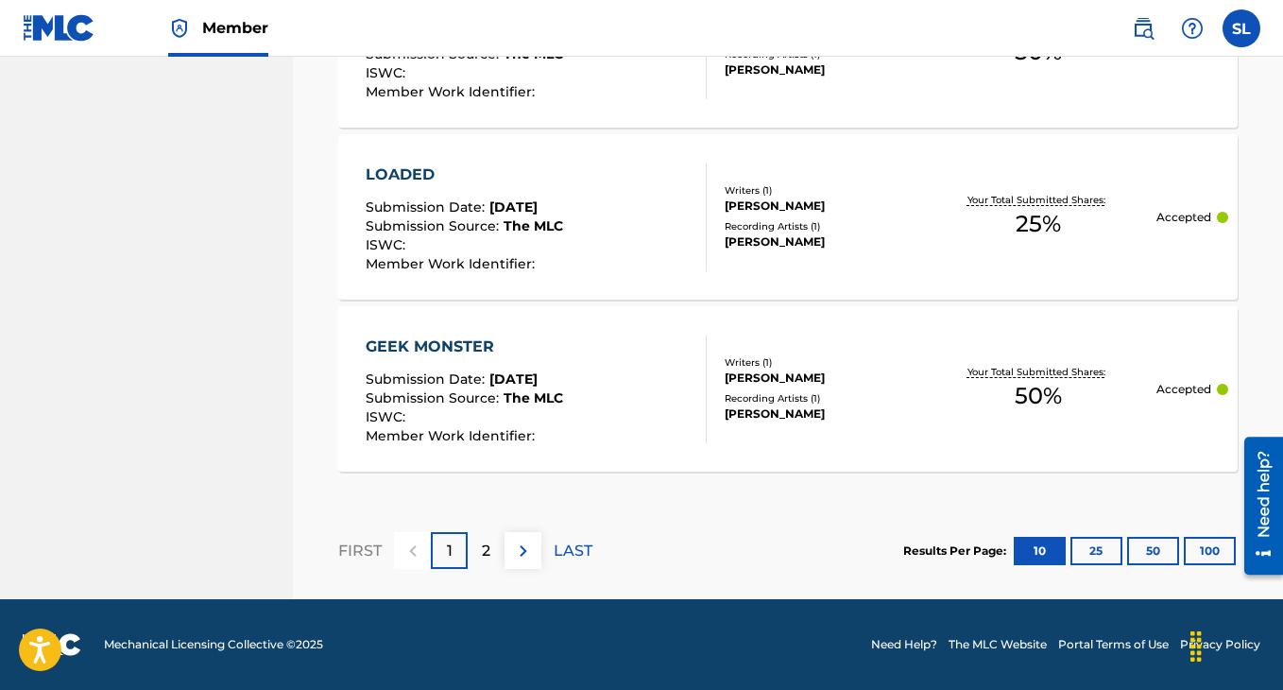
click at [1105, 553] on button "25" at bounding box center [1096, 551] width 52 height 28
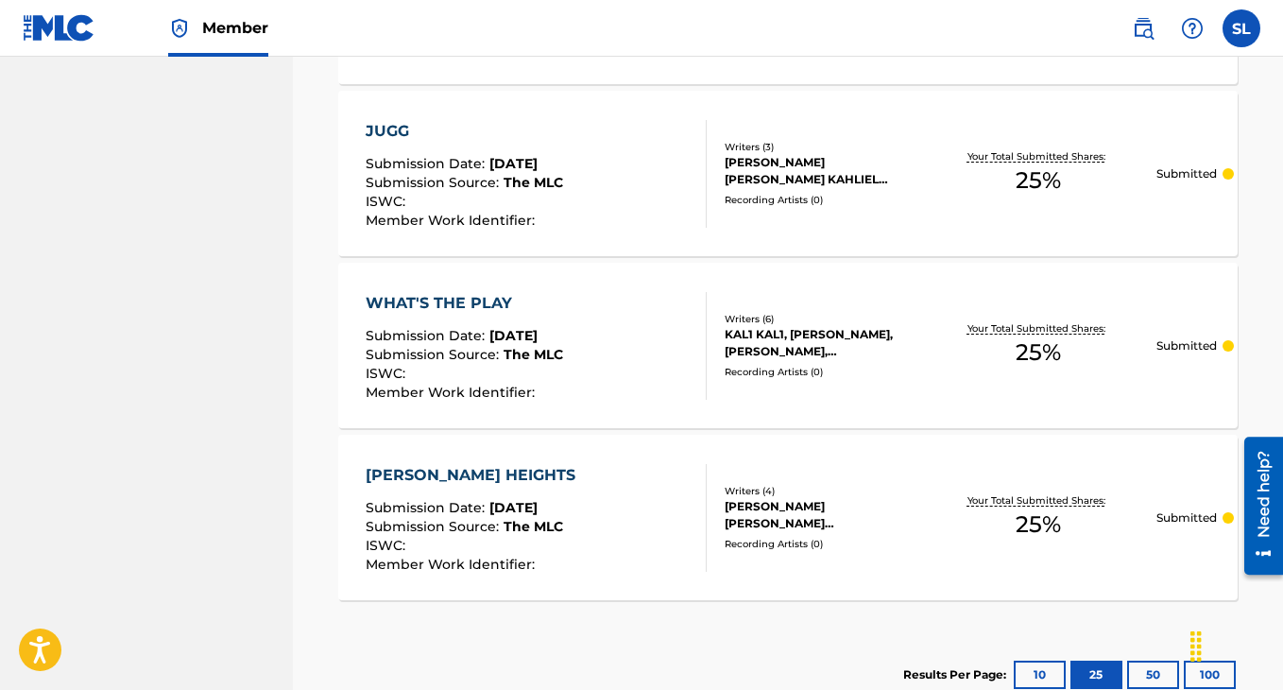
scroll to position [2634, 0]
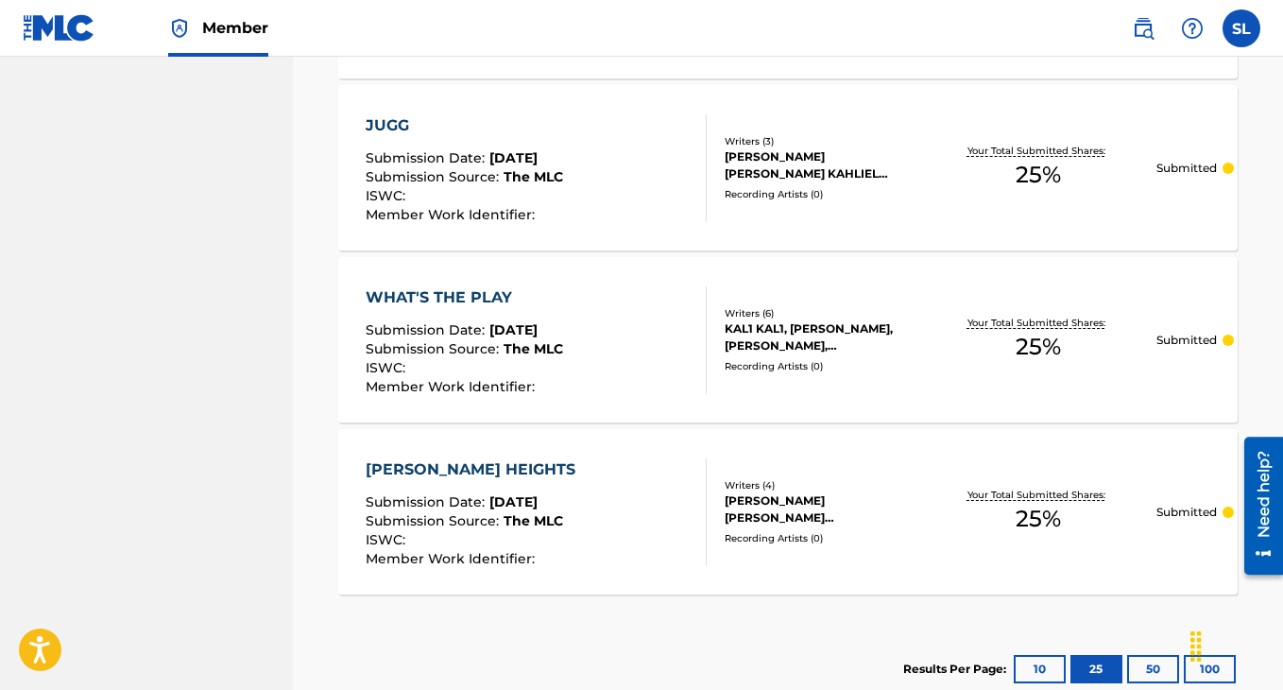
click at [666, 474] on div "[PERSON_NAME] HEIGHTS Submission Date : [DATE] Submission Source : The MLC ISWC…" at bounding box center [537, 512] width 342 height 108
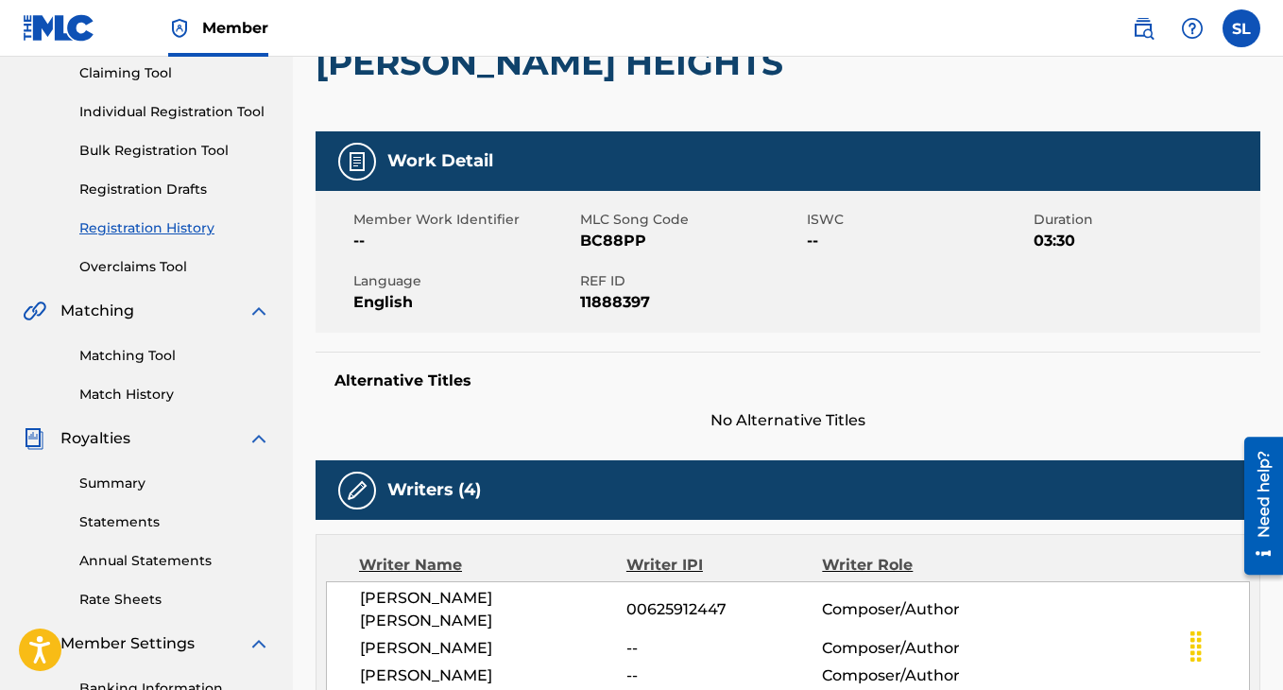
scroll to position [203, 0]
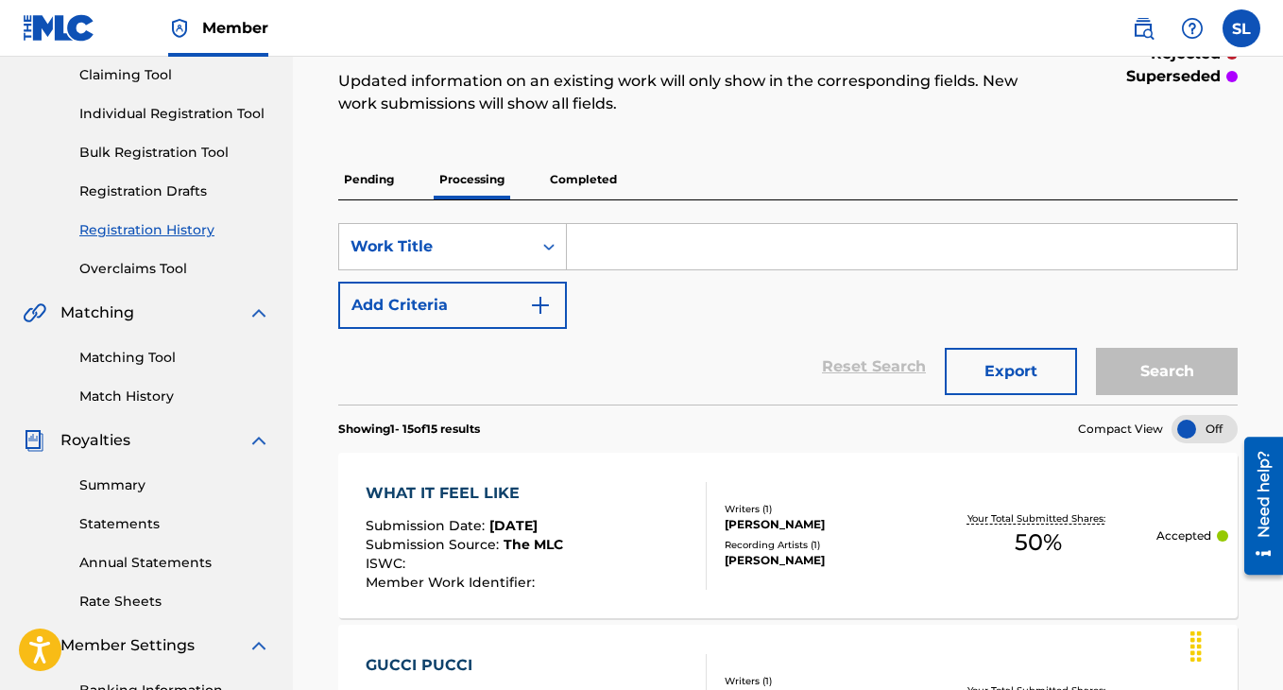
scroll to position [482, 0]
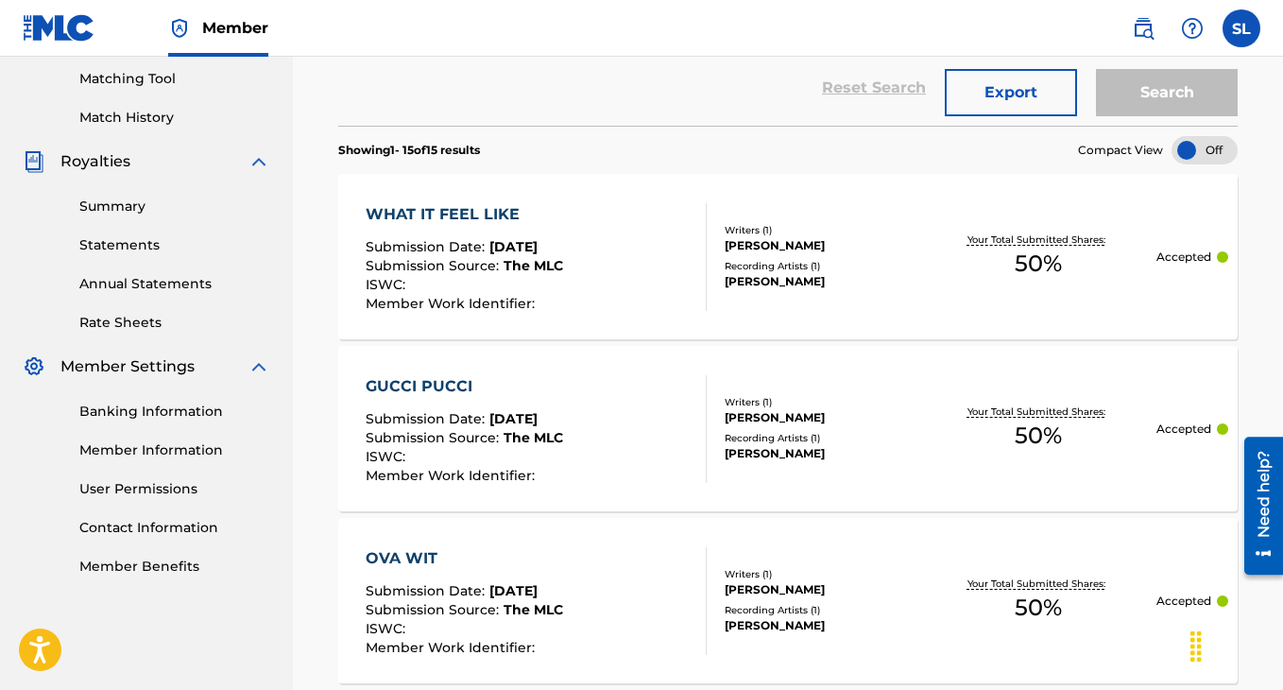
click at [446, 388] on div "GUCCI PUCCI" at bounding box center [464, 386] width 197 height 23
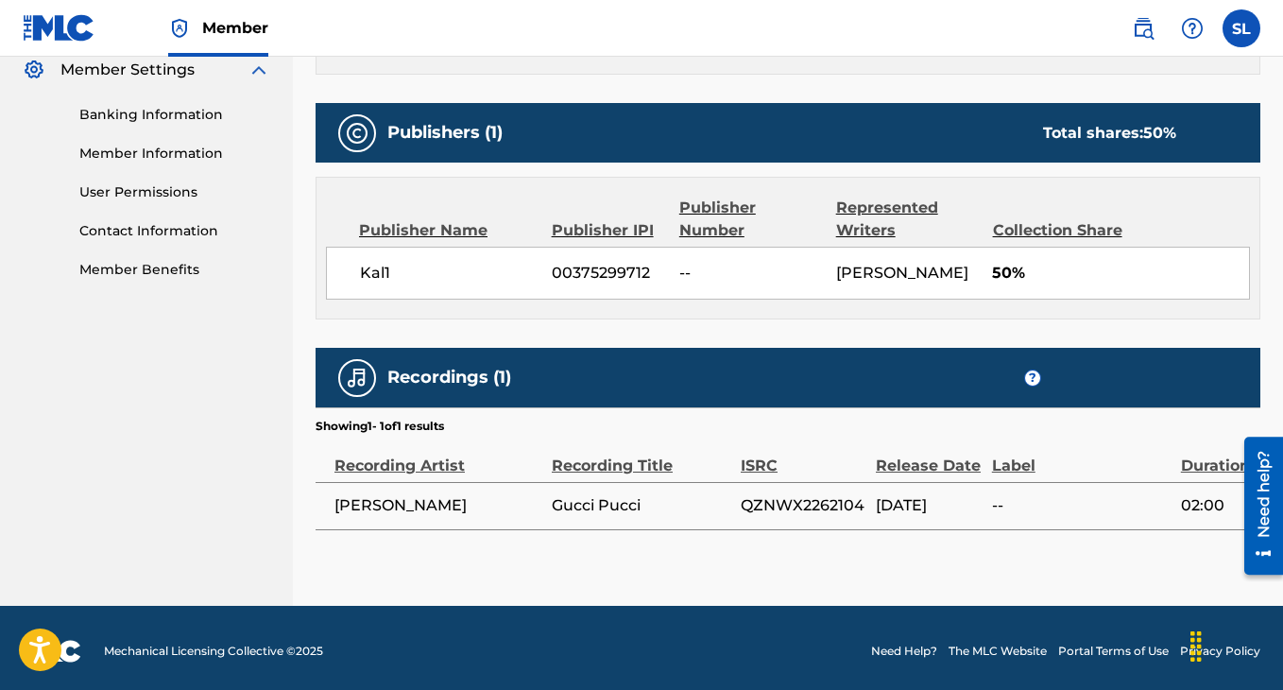
scroll to position [777, 0]
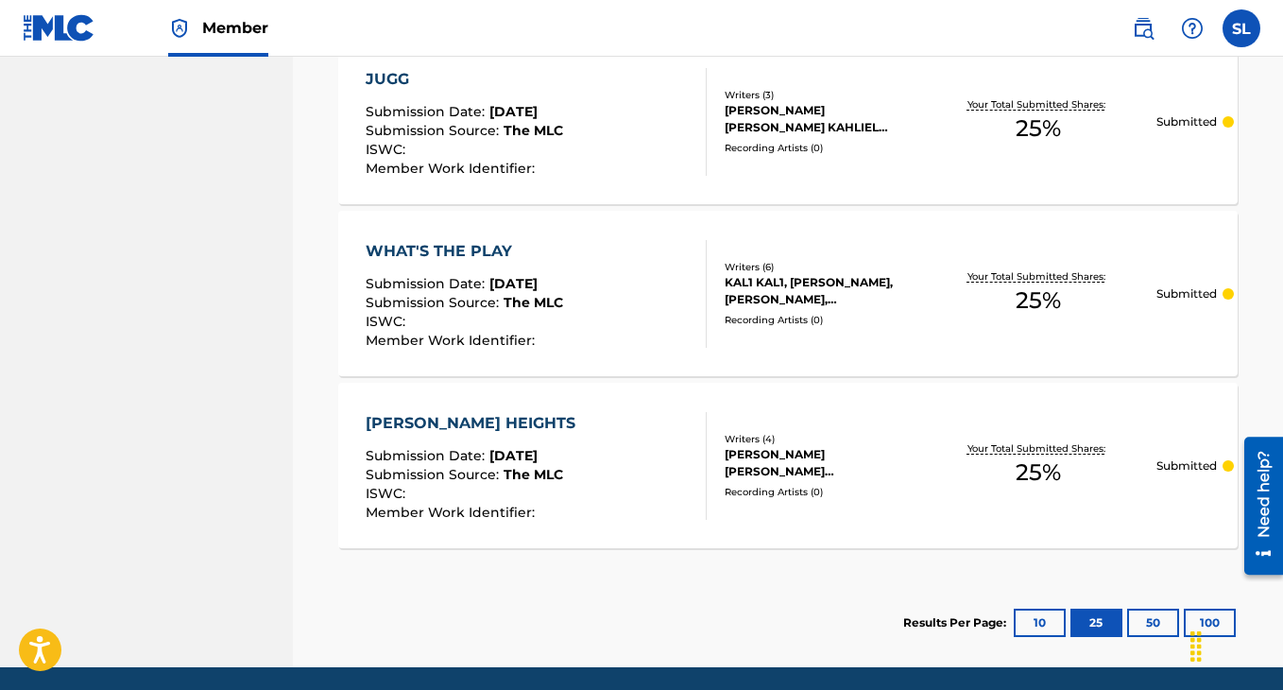
scroll to position [2648, 0]
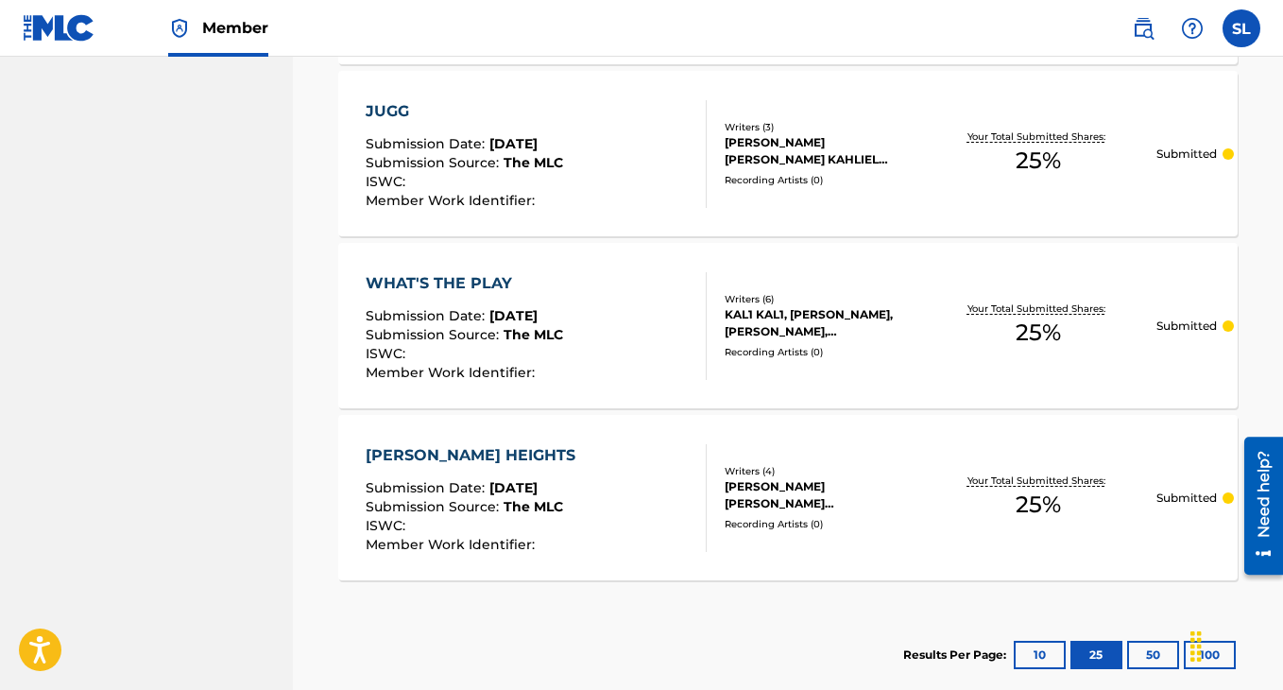
click at [447, 292] on div "WHAT'S THE PLAY" at bounding box center [464, 283] width 197 height 23
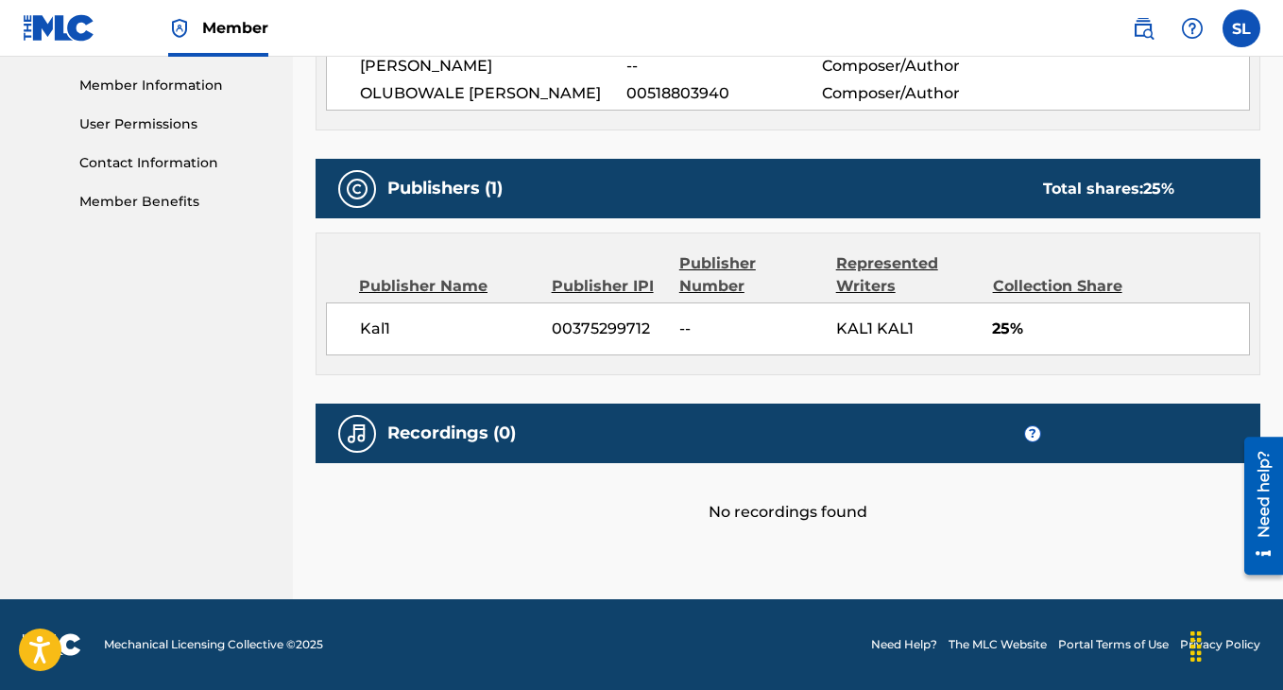
scroll to position [863, 0]
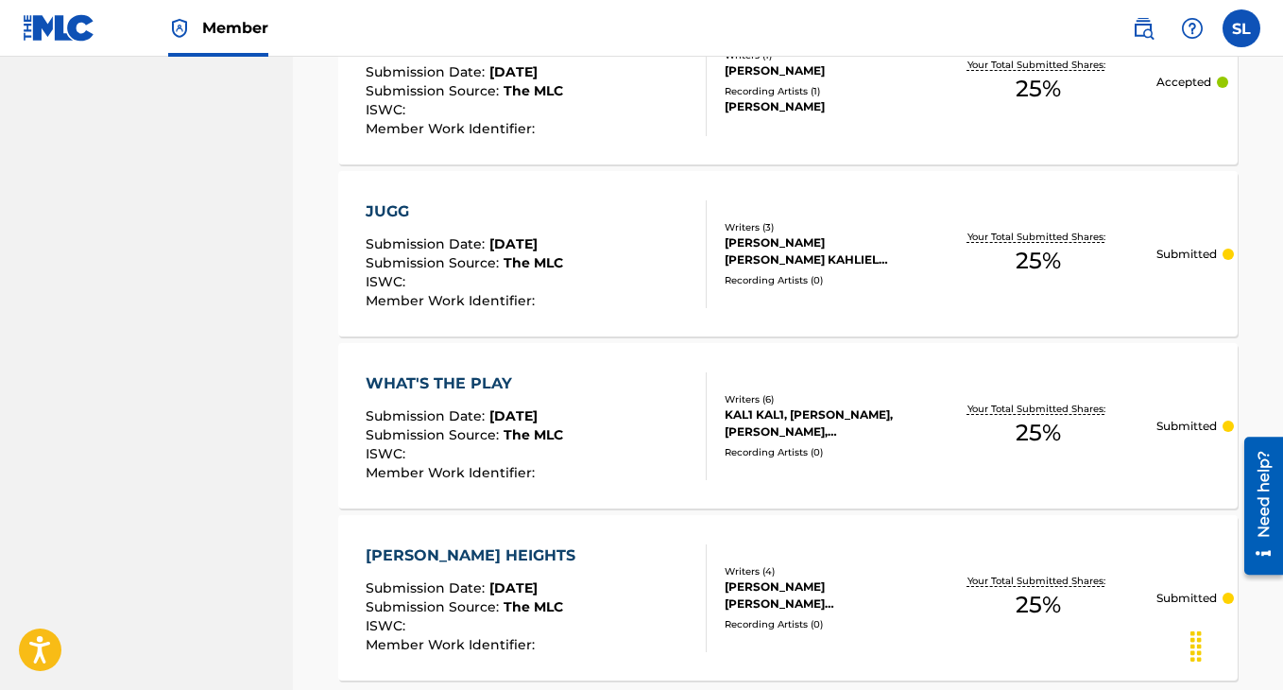
scroll to position [2538, 0]
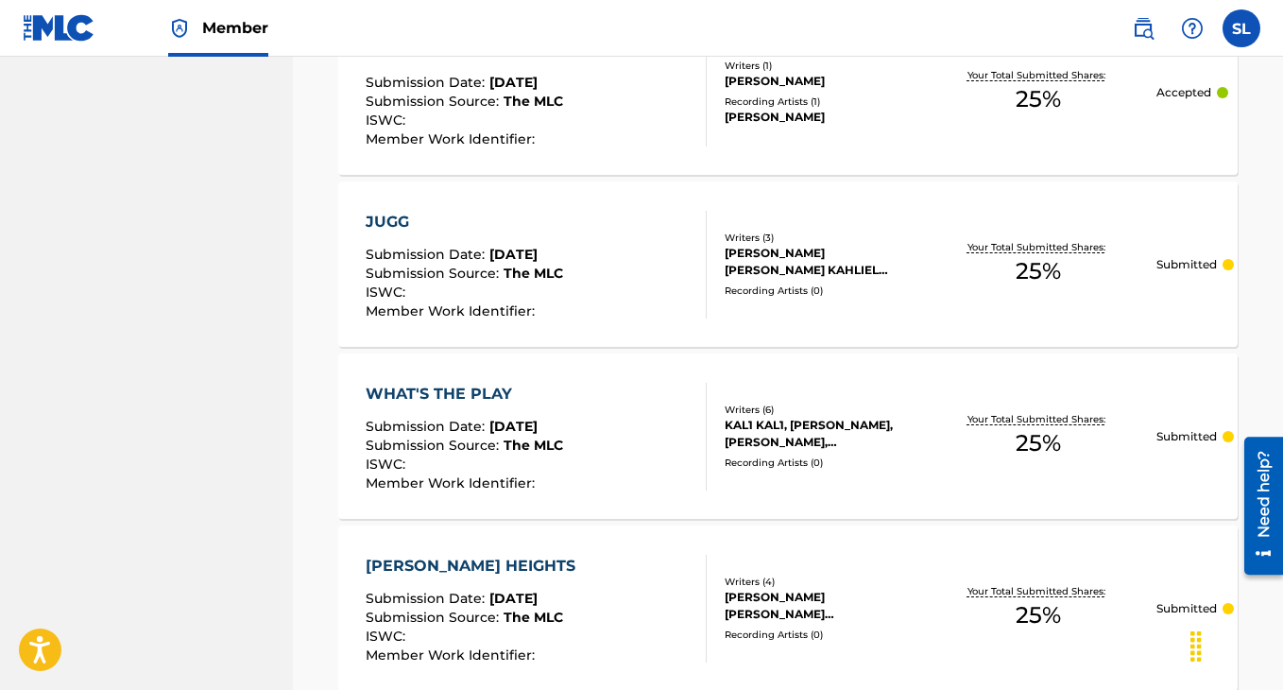
click at [402, 216] on div "JUGG" at bounding box center [464, 222] width 197 height 23
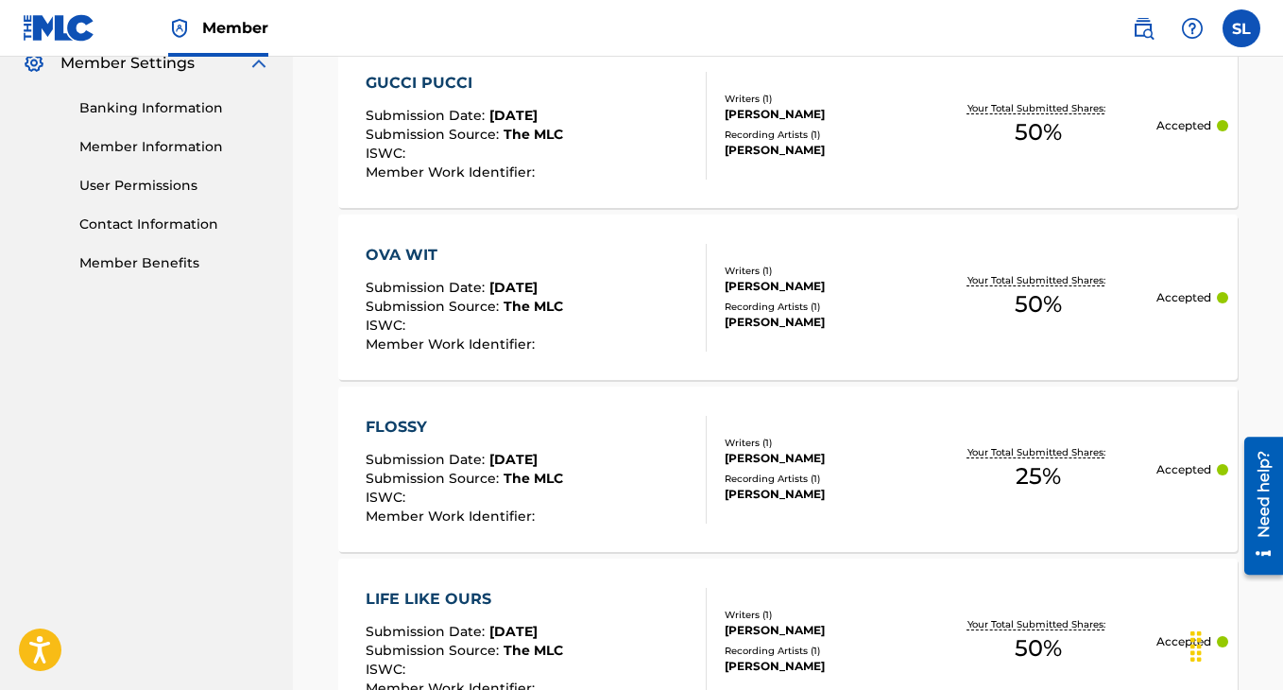
scroll to position [738, 0]
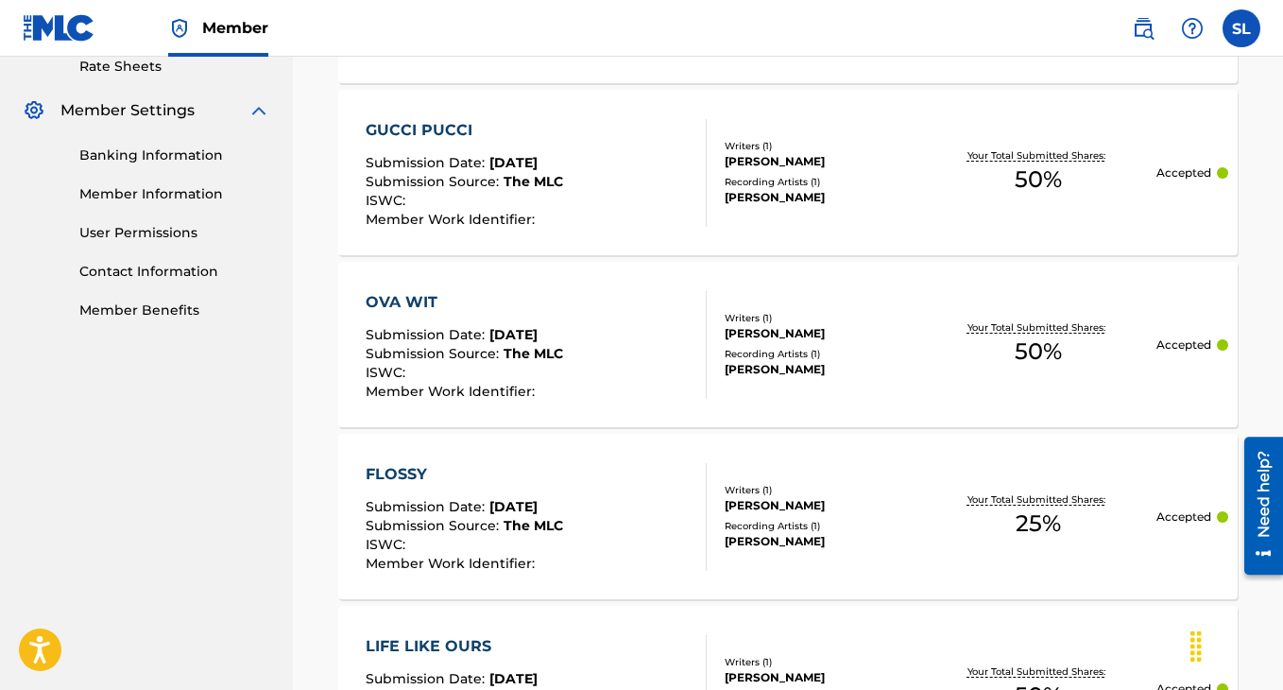
click at [413, 300] on div "OVA WIT" at bounding box center [464, 302] width 197 height 23
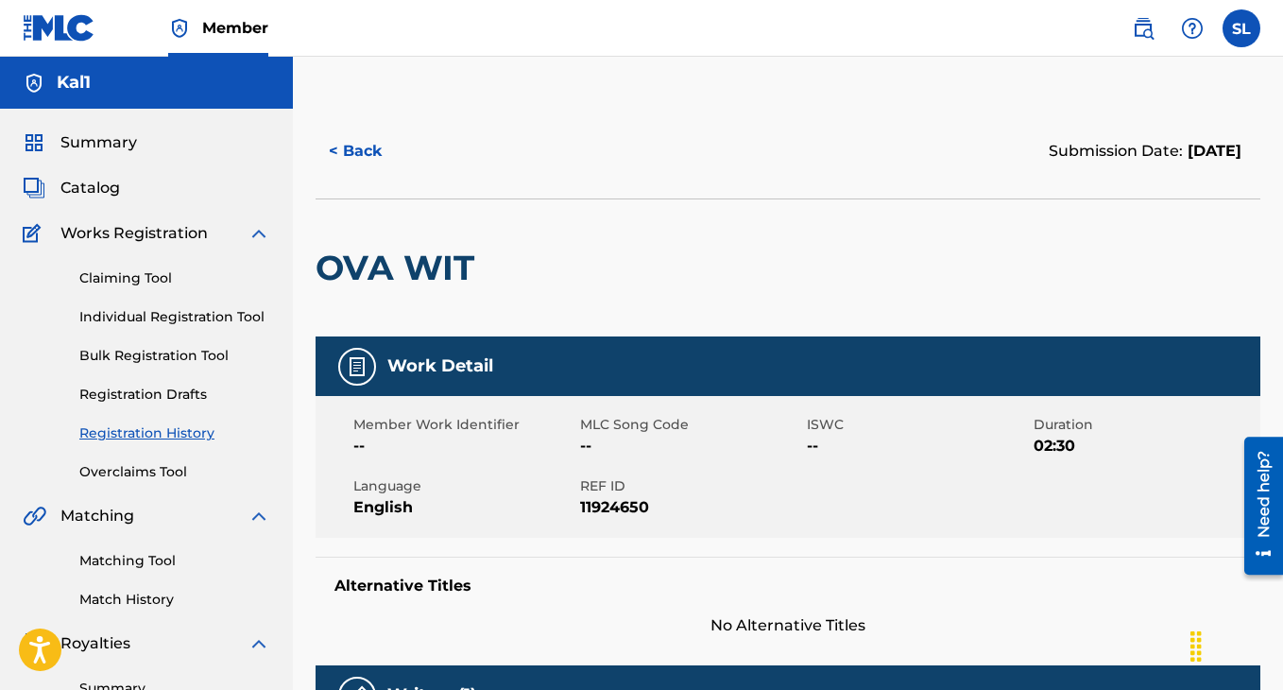
click at [223, 313] on link "Individual Registration Tool" at bounding box center [174, 317] width 191 height 20
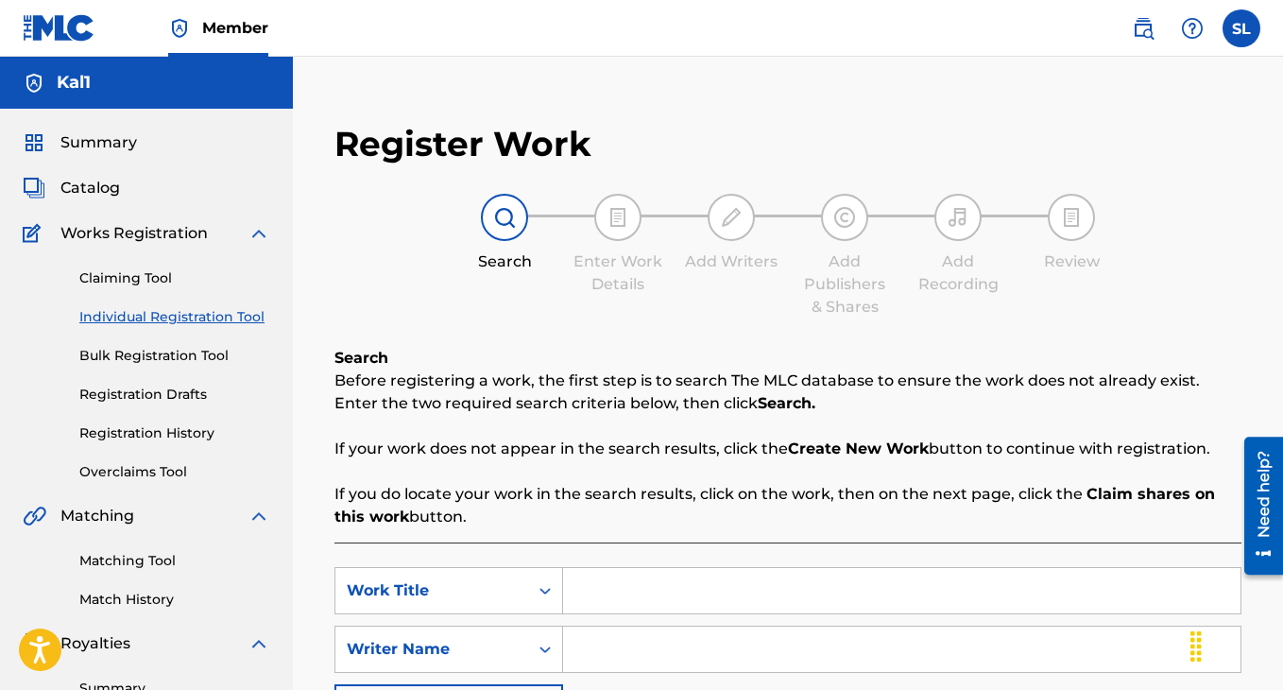
click at [605, 575] on input "Search Form" at bounding box center [901, 590] width 677 height 45
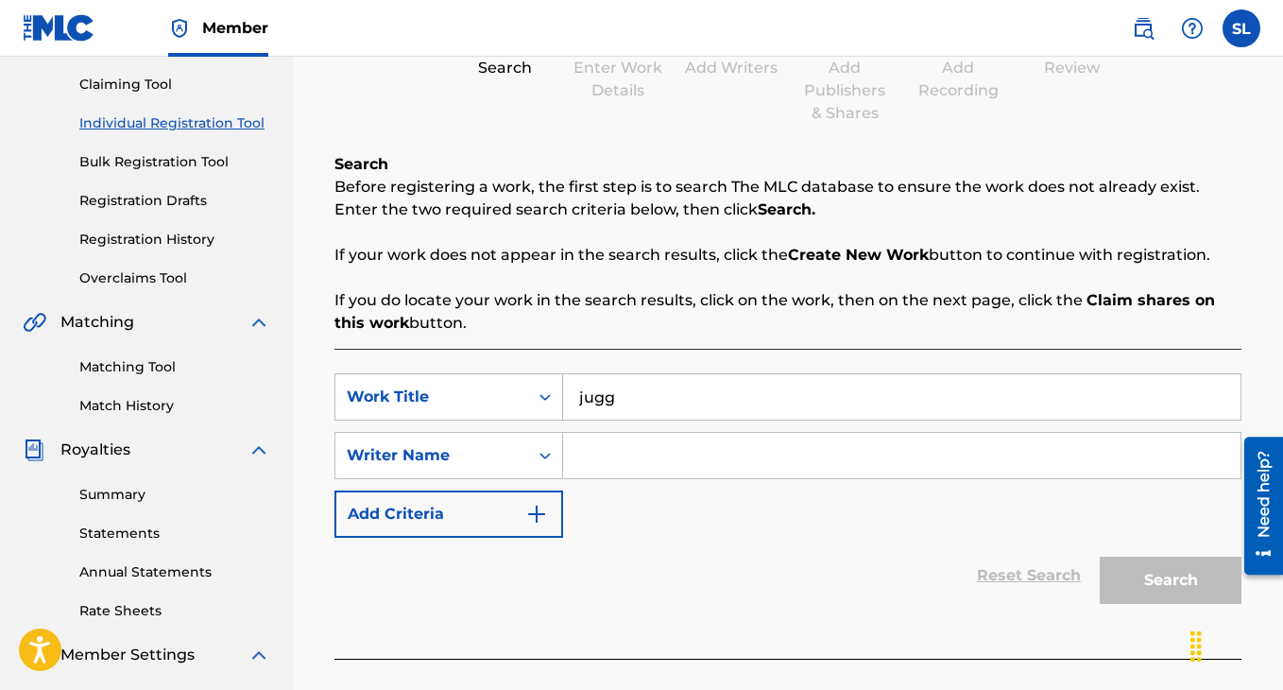
scroll to position [200, 0]
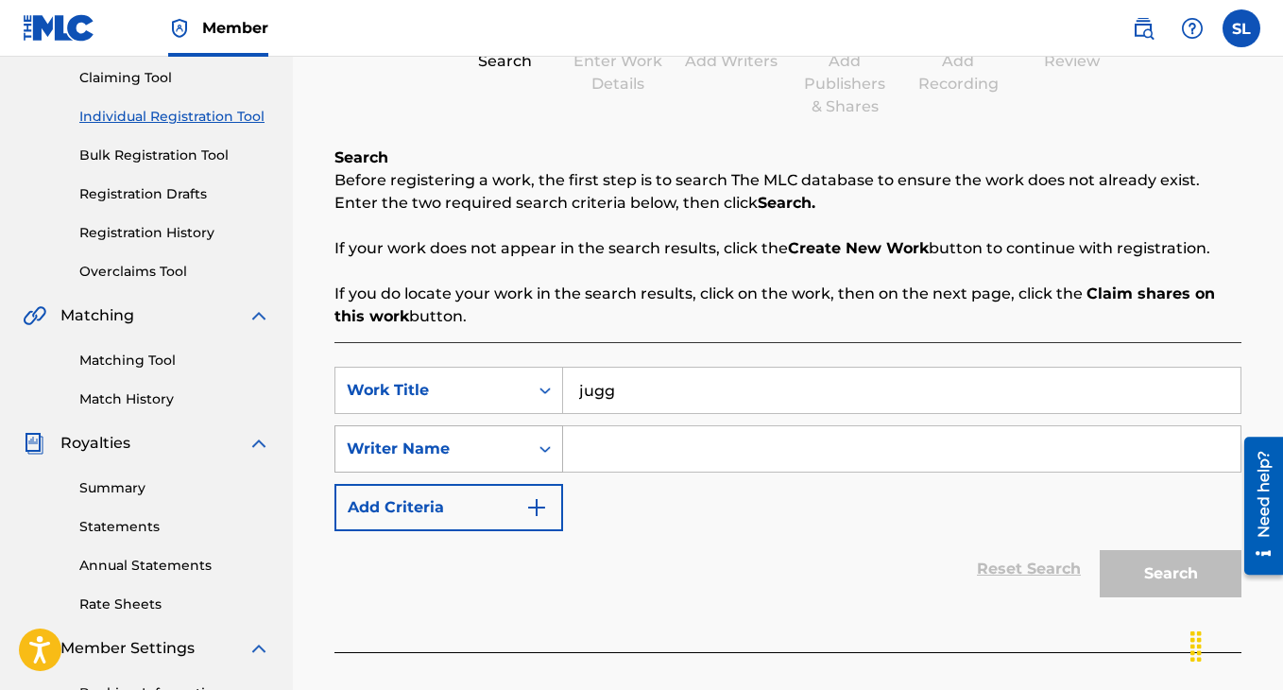
type input "jugg"
click at [520, 449] on div "Writer Name" at bounding box center [431, 449] width 193 height 36
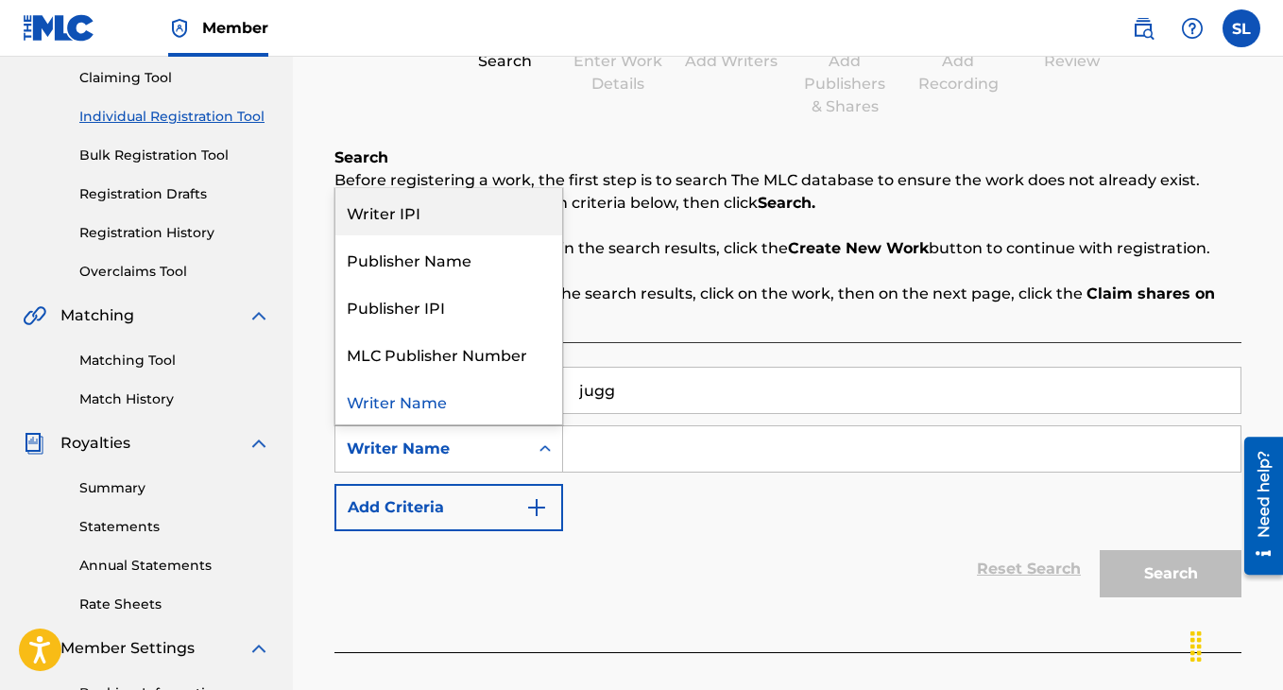
click at [483, 223] on div "Writer IPI" at bounding box center [448, 211] width 227 height 47
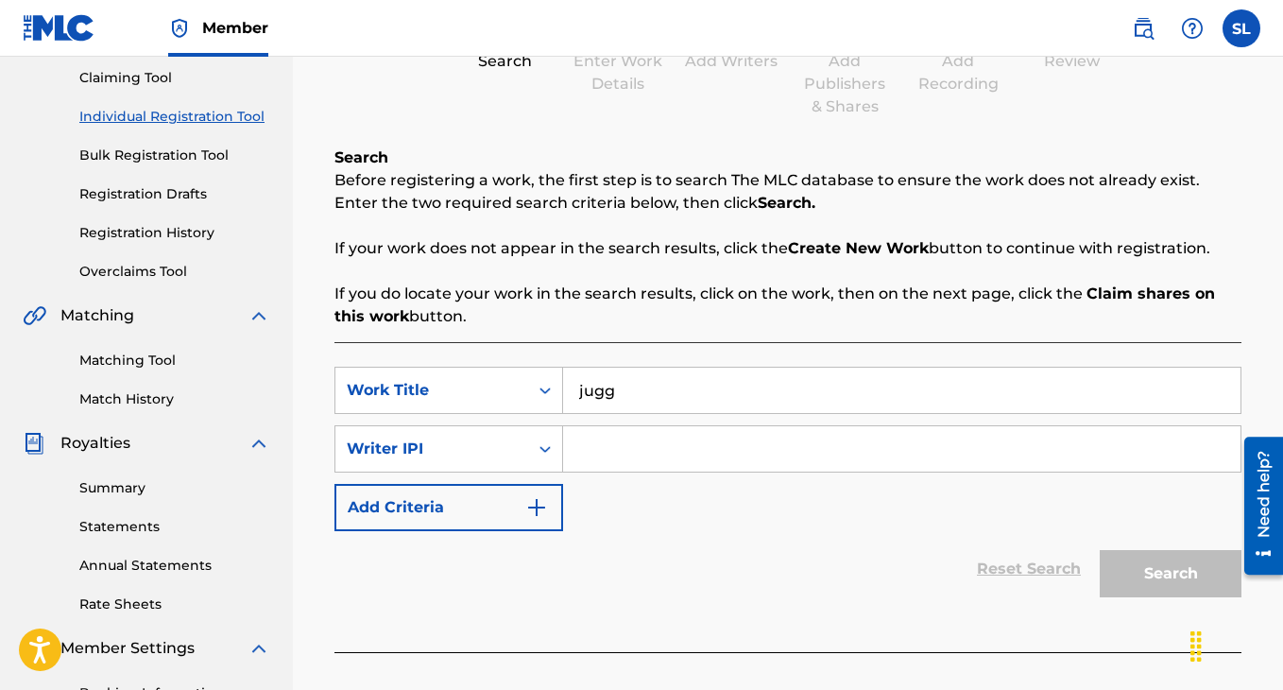
click at [622, 455] on input "Search Form" at bounding box center [901, 448] width 677 height 45
click at [622, 440] on input "Search Form" at bounding box center [901, 448] width 677 height 45
type input "00375299712"
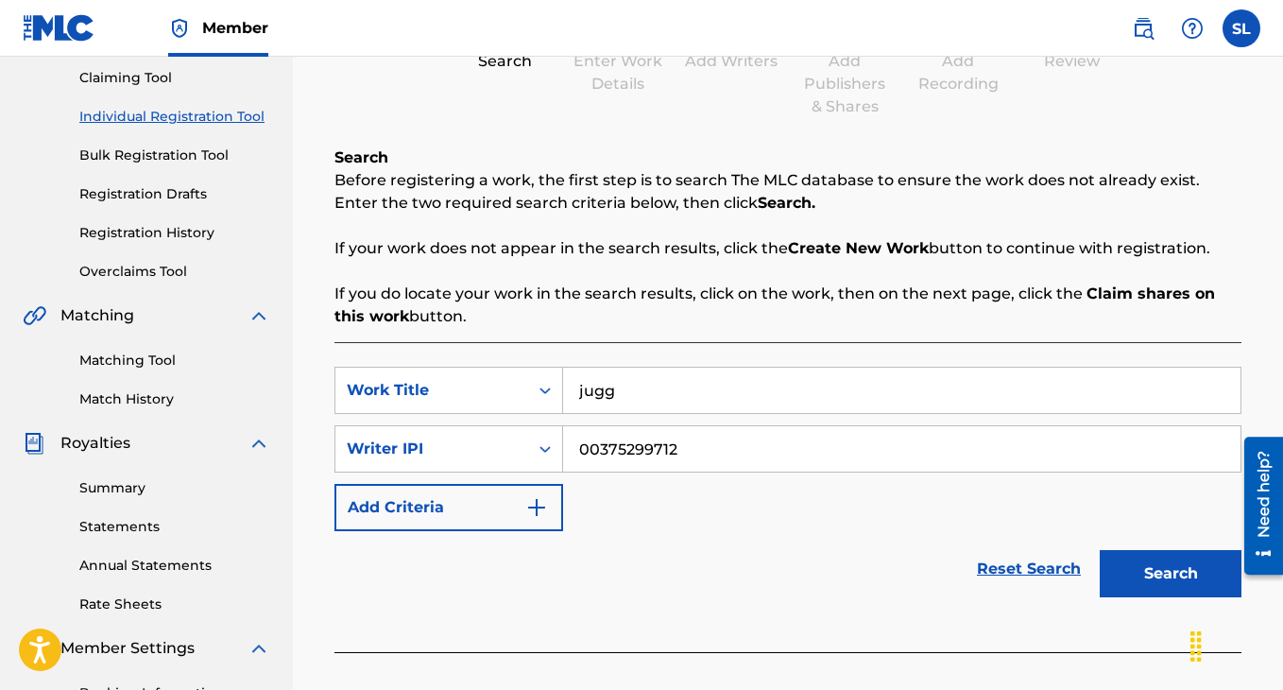
click at [1147, 558] on button "Search" at bounding box center [1171, 573] width 142 height 47
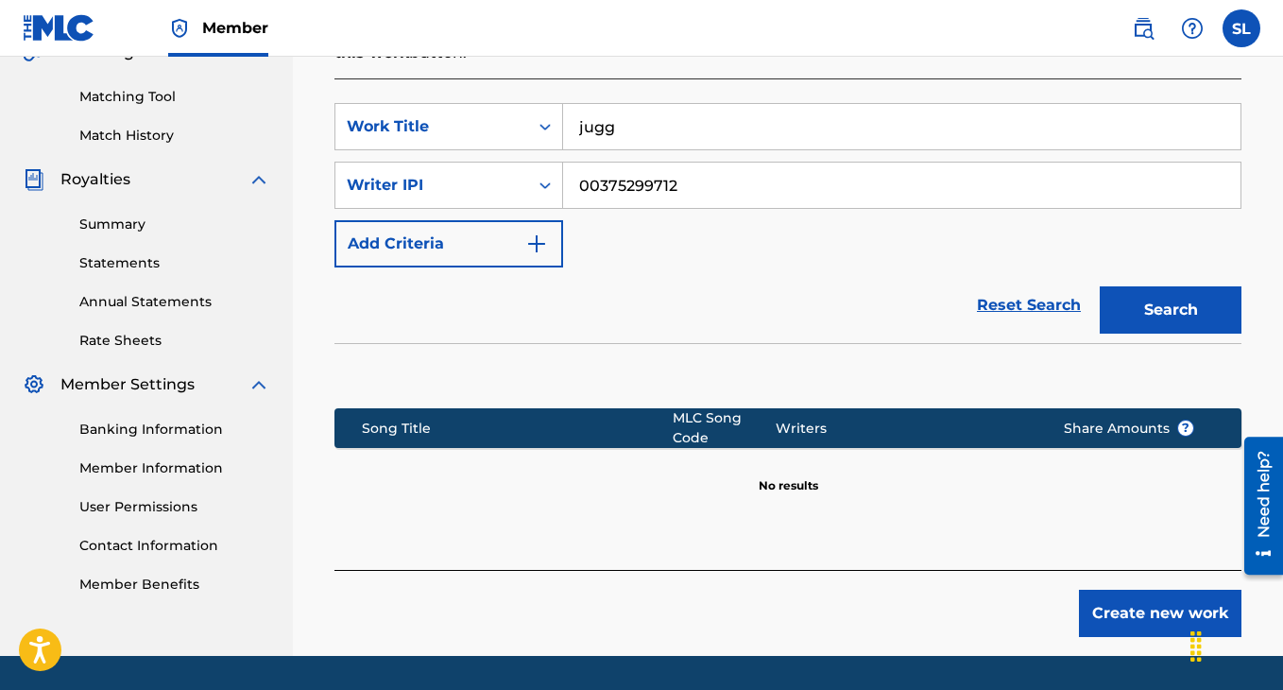
scroll to position [385, 0]
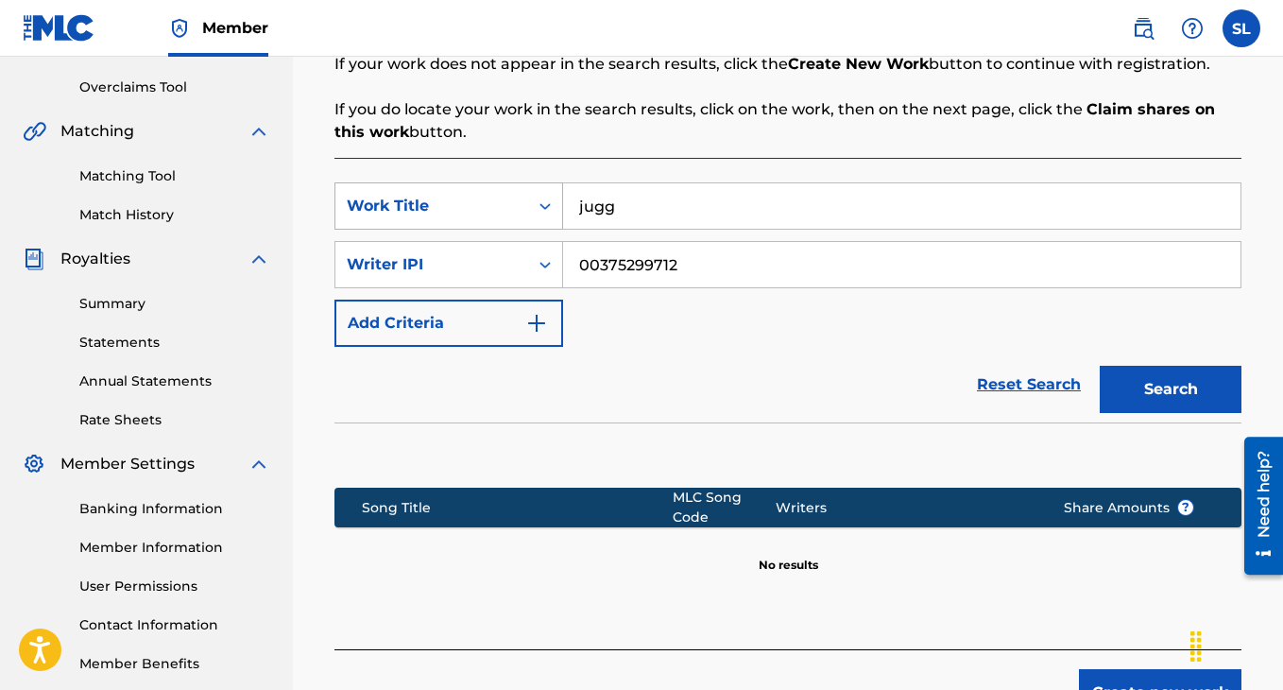
click at [544, 212] on icon "Search Form" at bounding box center [545, 206] width 19 height 19
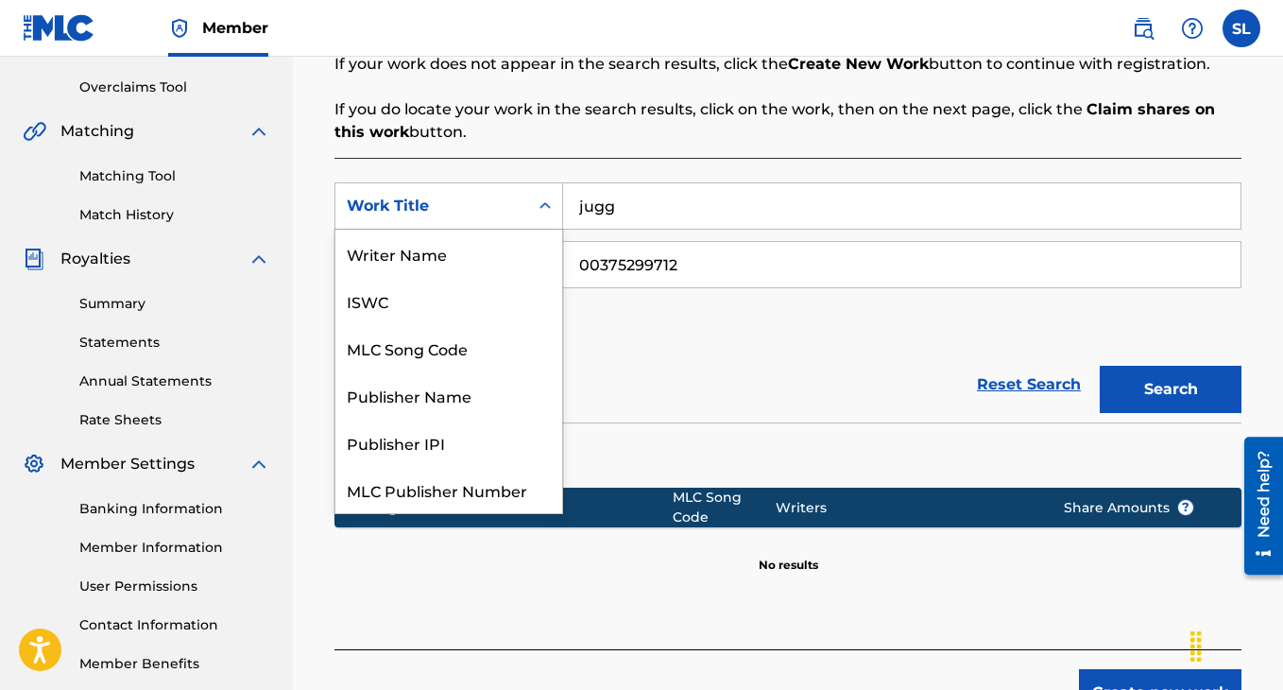
scroll to position [47, 0]
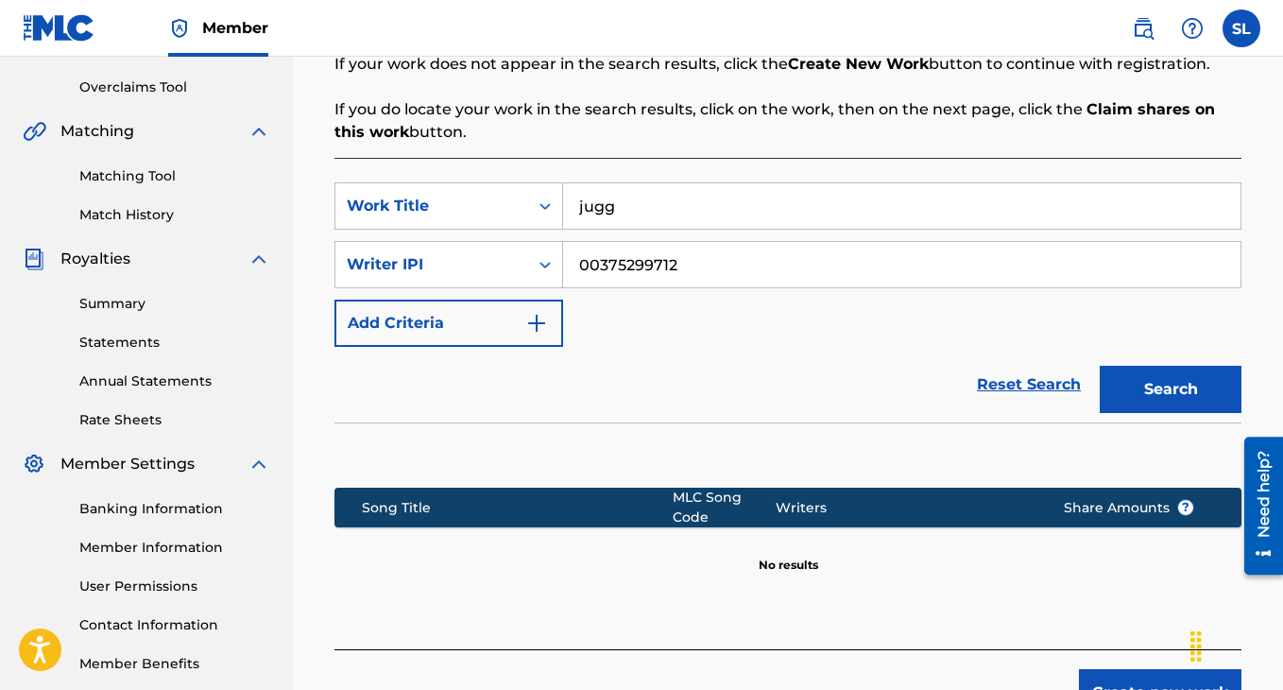
click at [692, 267] on input "00375299712" at bounding box center [901, 264] width 677 height 45
click at [597, 210] on input "jugg" at bounding box center [901, 205] width 677 height 45
click at [597, 211] on input "jugg" at bounding box center [901, 205] width 677 height 45
click at [522, 256] on div "Writer IPI" at bounding box center [431, 265] width 193 height 36
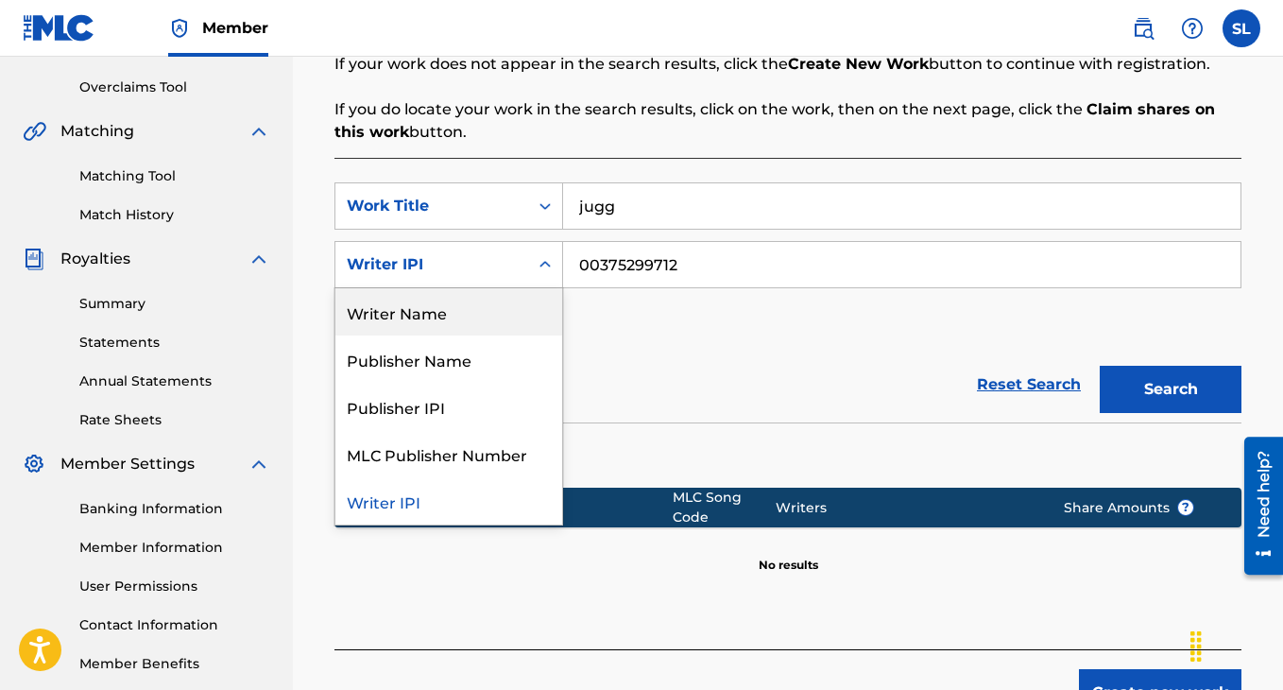
click at [490, 309] on div "Writer Name" at bounding box center [448, 311] width 227 height 47
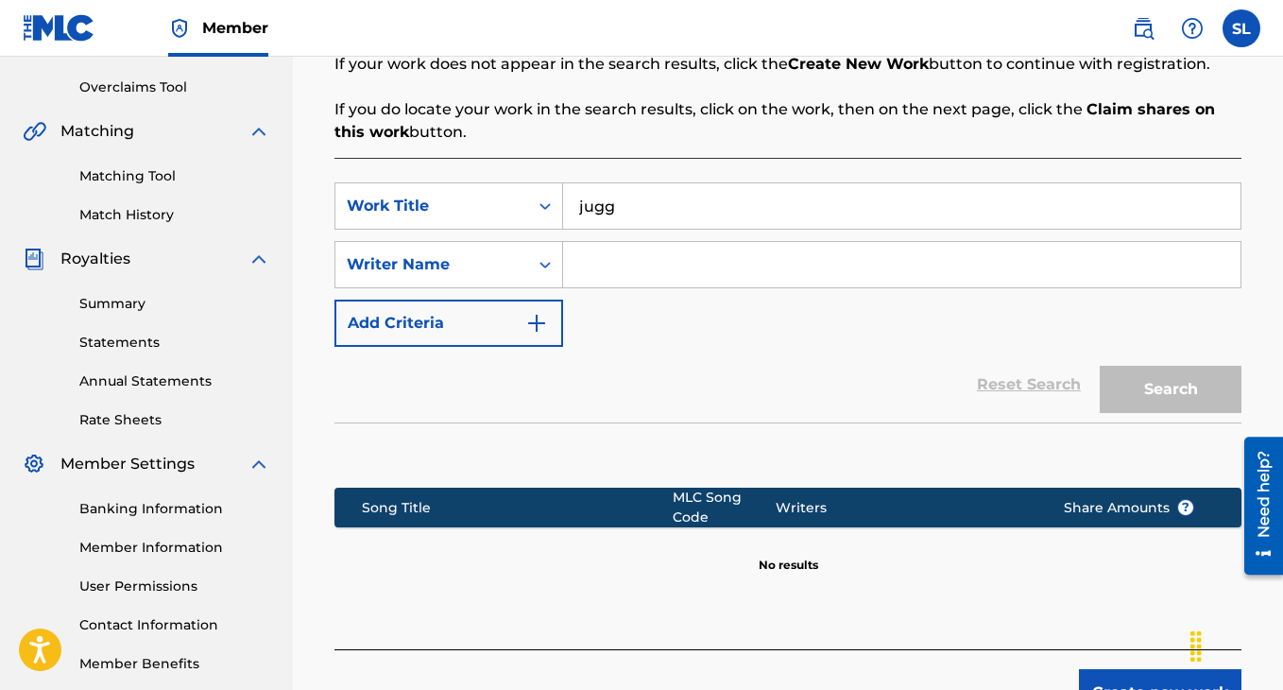
click at [625, 257] on input "Search Form" at bounding box center [901, 264] width 677 height 45
paste input "OLUBOWALE [PERSON_NAME]"
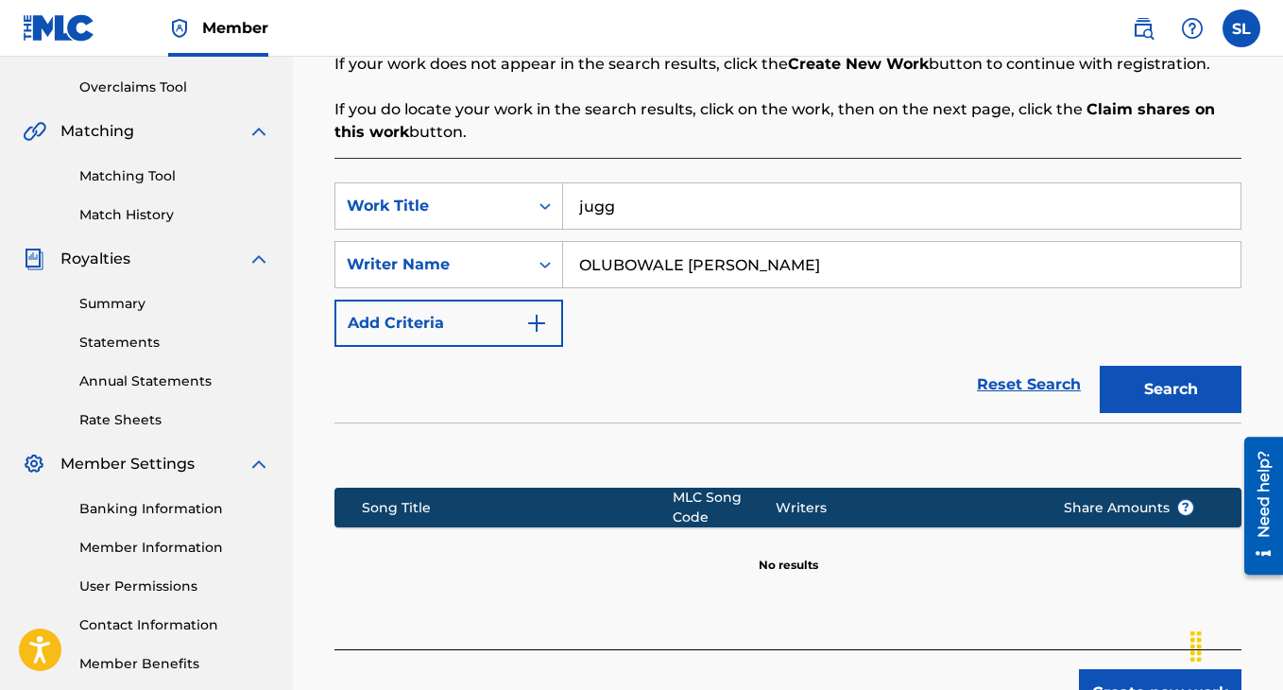
type input "OLUBOWALE [PERSON_NAME]"
click at [615, 205] on input "jugg" at bounding box center [901, 205] width 677 height 45
type input "what's the play"
click at [1122, 380] on button "Search" at bounding box center [1171, 389] width 142 height 47
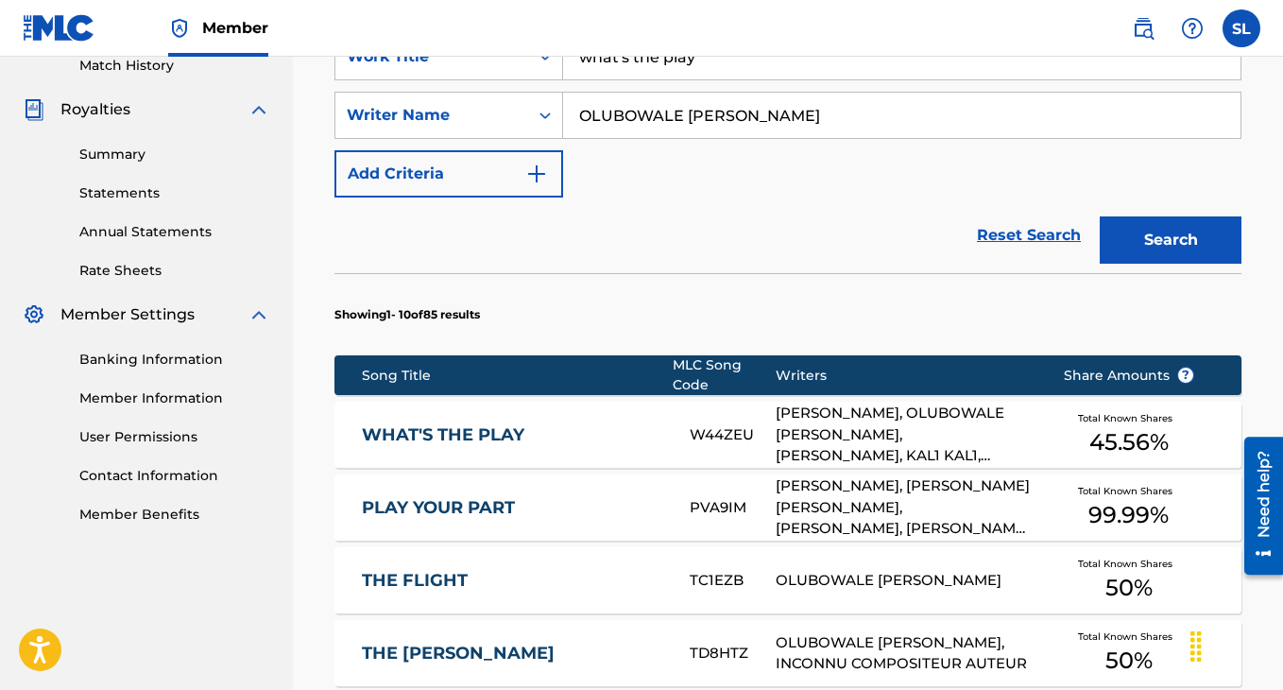
scroll to position [547, 0]
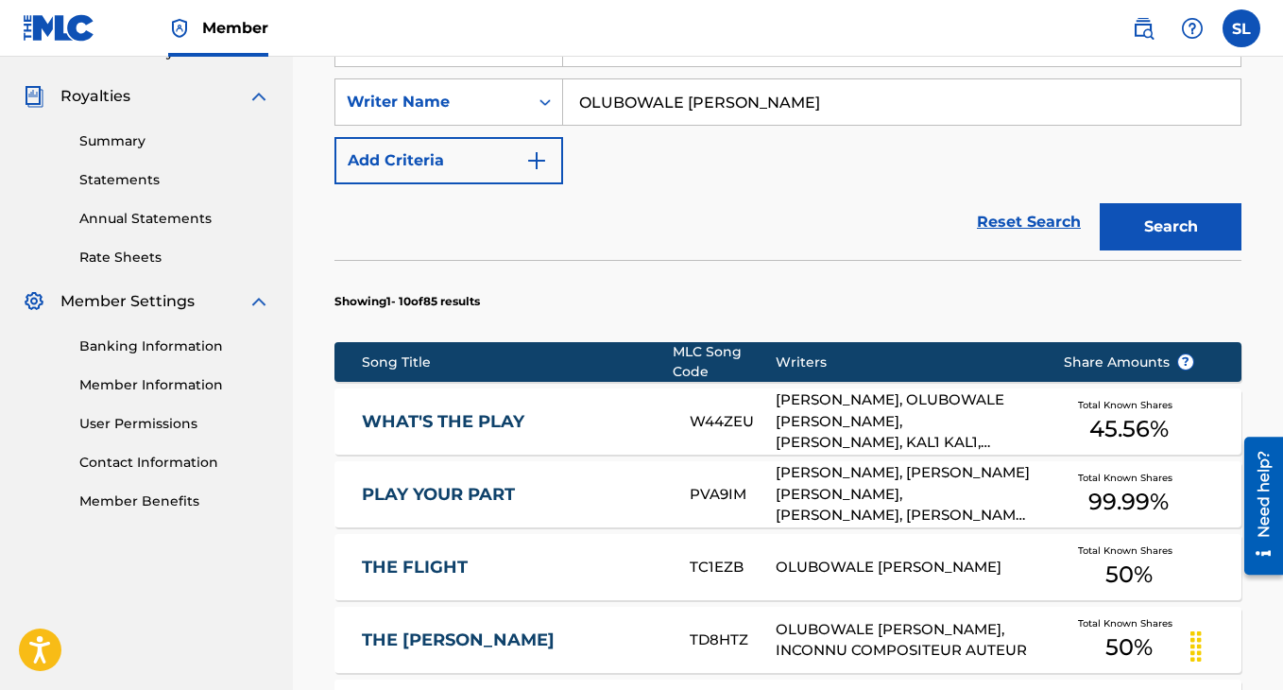
click at [842, 414] on div "[PERSON_NAME], OLUBOWALE [PERSON_NAME], [PERSON_NAME], KAL1 KAL1, [PERSON_NAME]…" at bounding box center [905, 421] width 259 height 64
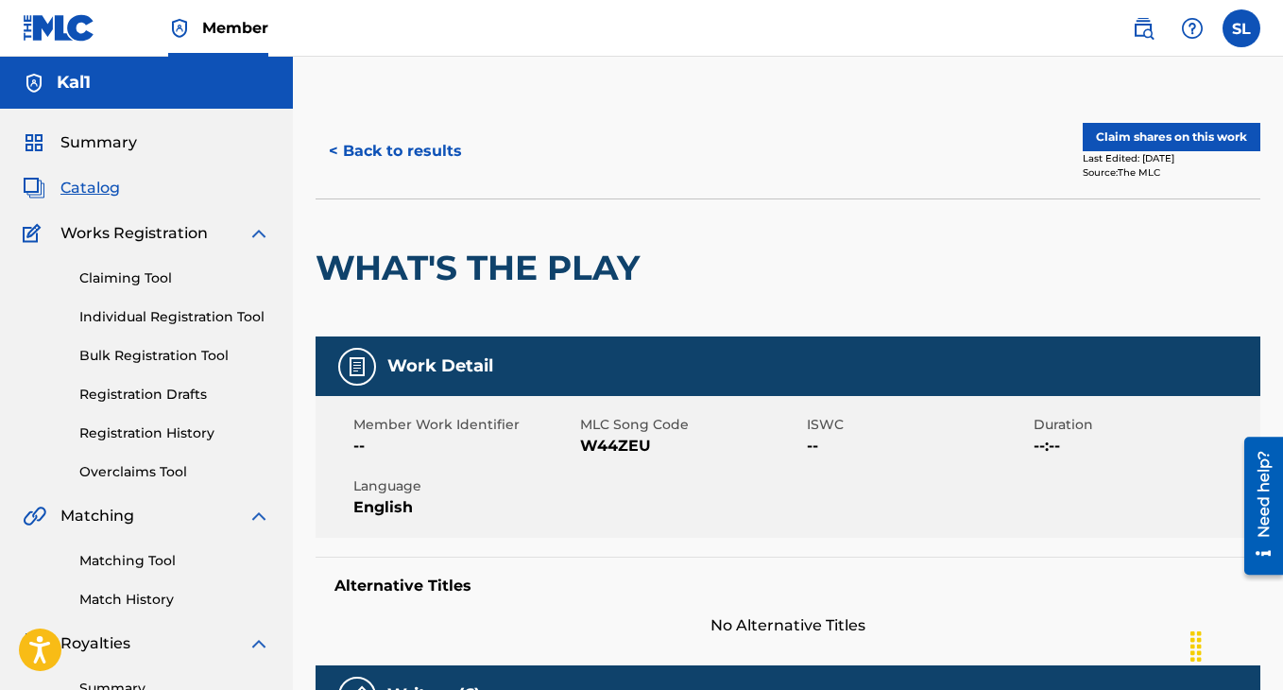
click at [1170, 144] on button "Claim shares on this work" at bounding box center [1172, 137] width 178 height 28
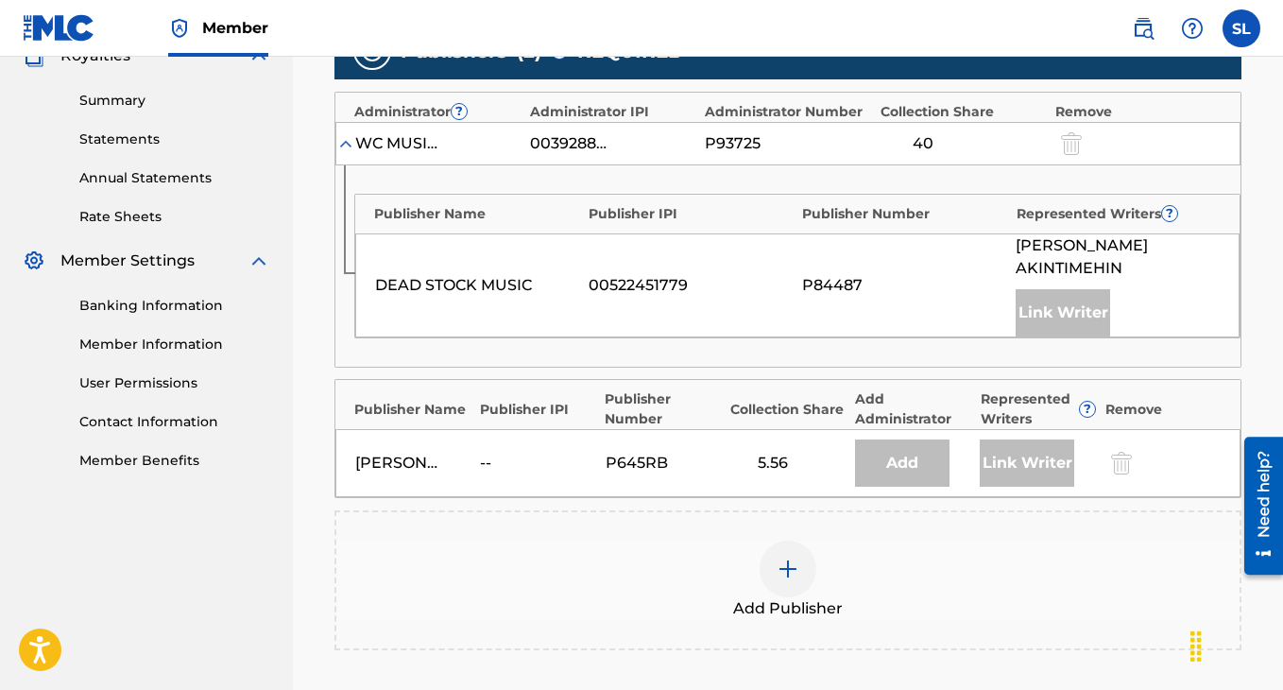
scroll to position [591, 0]
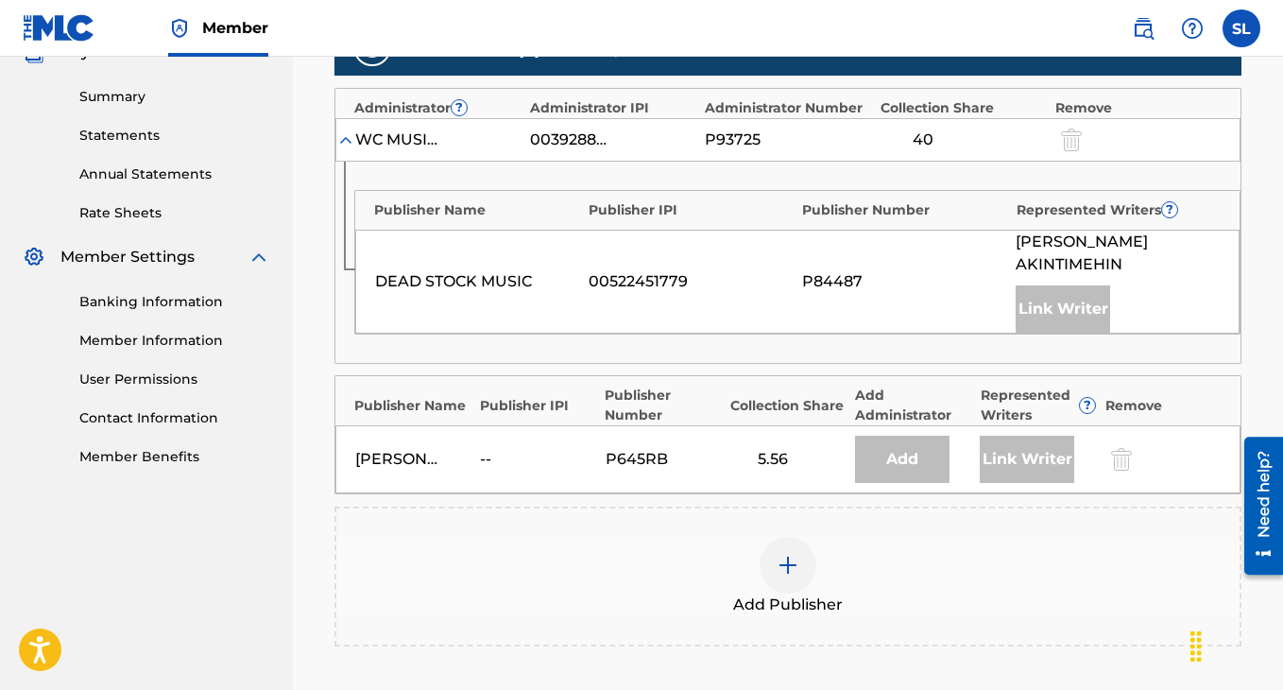
click at [778, 569] on img at bounding box center [788, 565] width 23 height 23
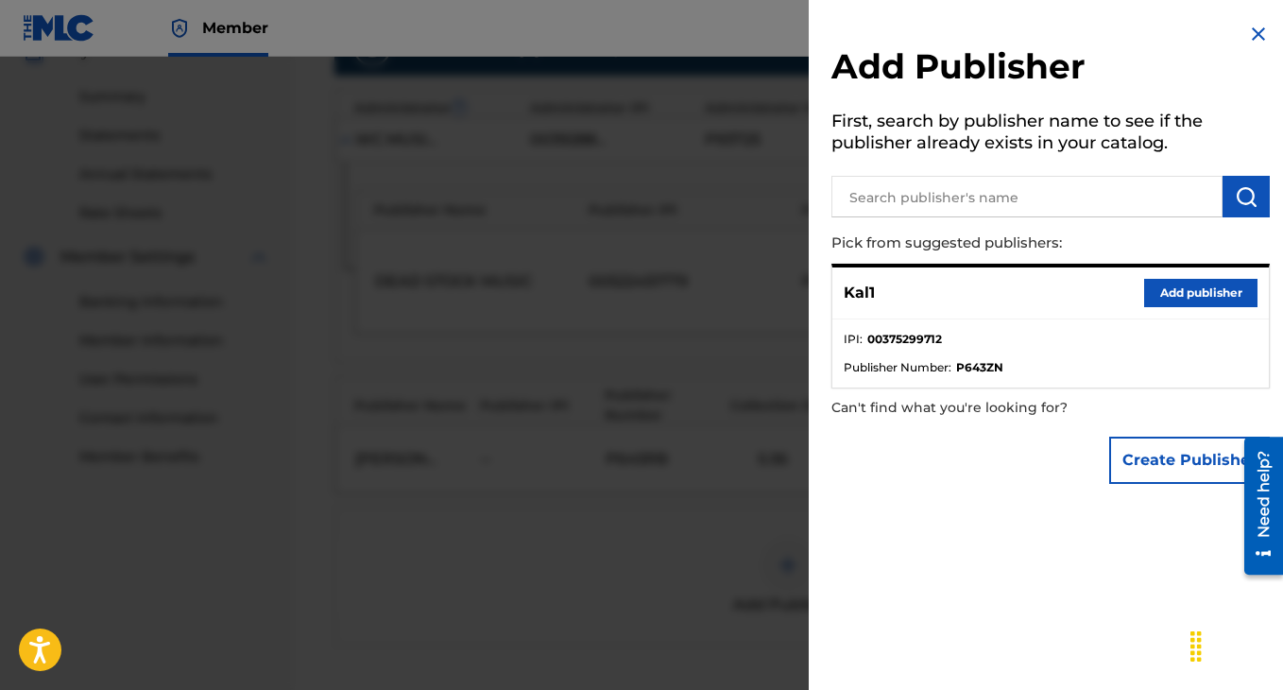
click at [1187, 298] on button "Add publisher" at bounding box center [1200, 293] width 113 height 28
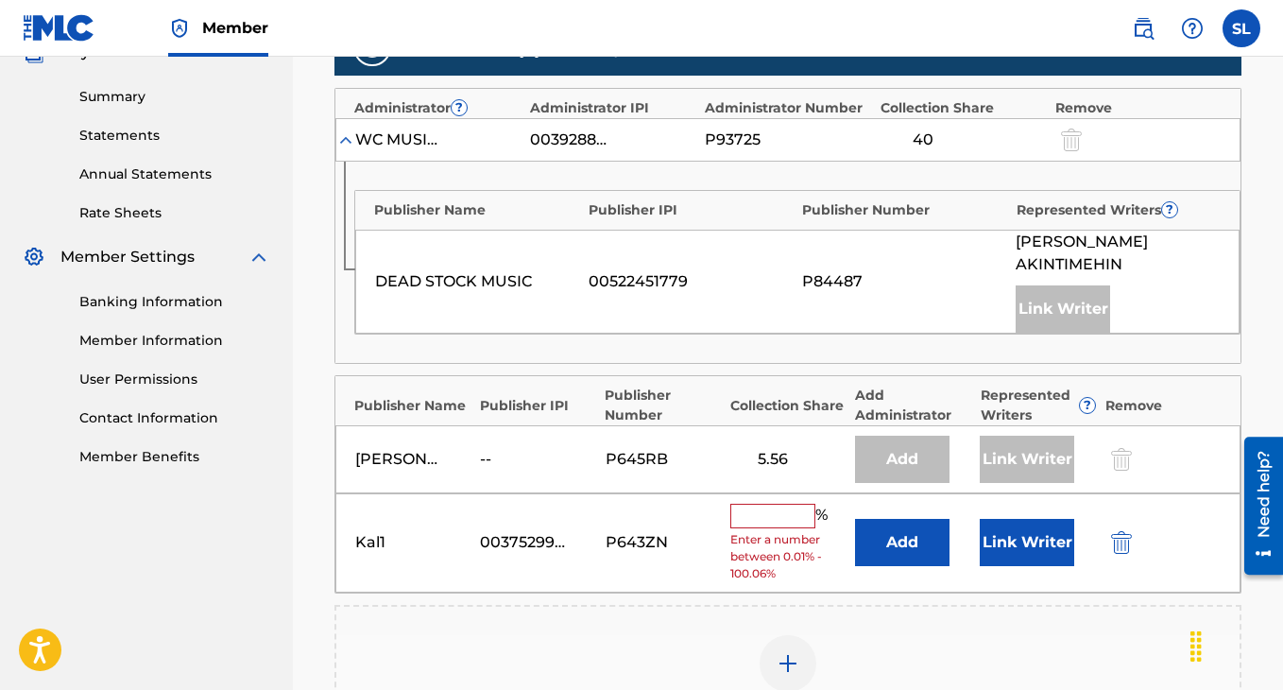
click at [795, 519] on input "text" at bounding box center [772, 516] width 85 height 25
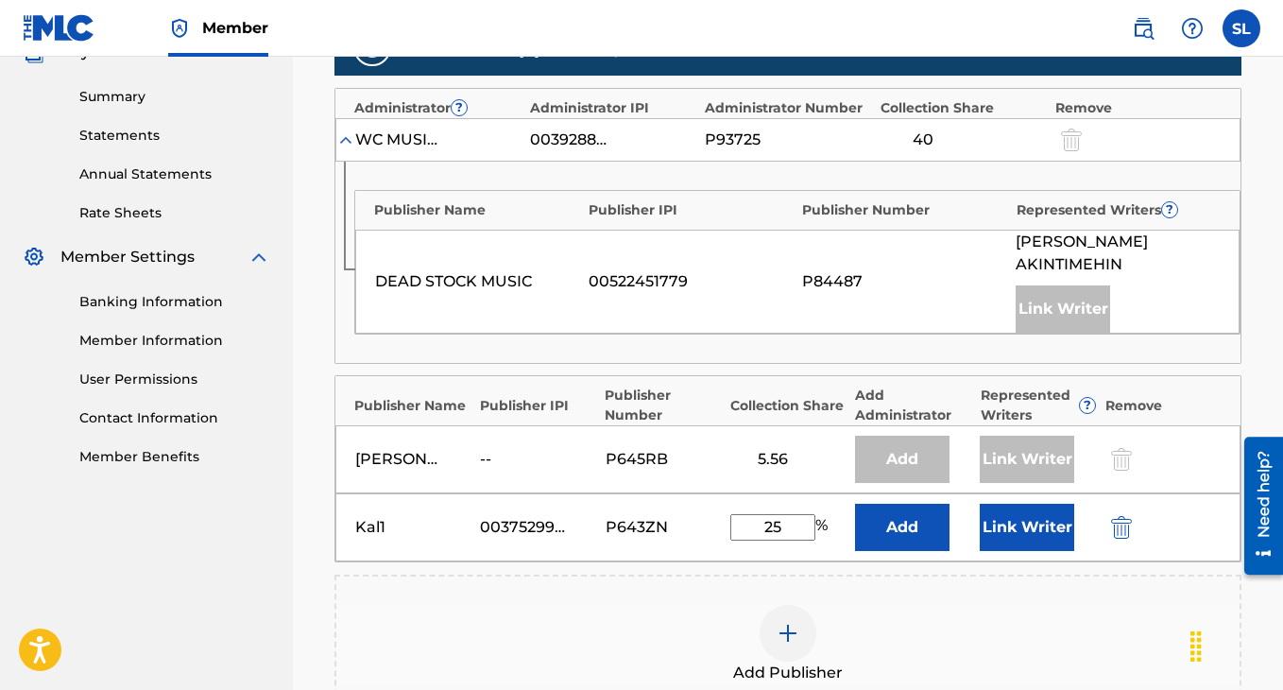
type input "25"
click at [1021, 529] on button "Link Writer" at bounding box center [1027, 527] width 94 height 47
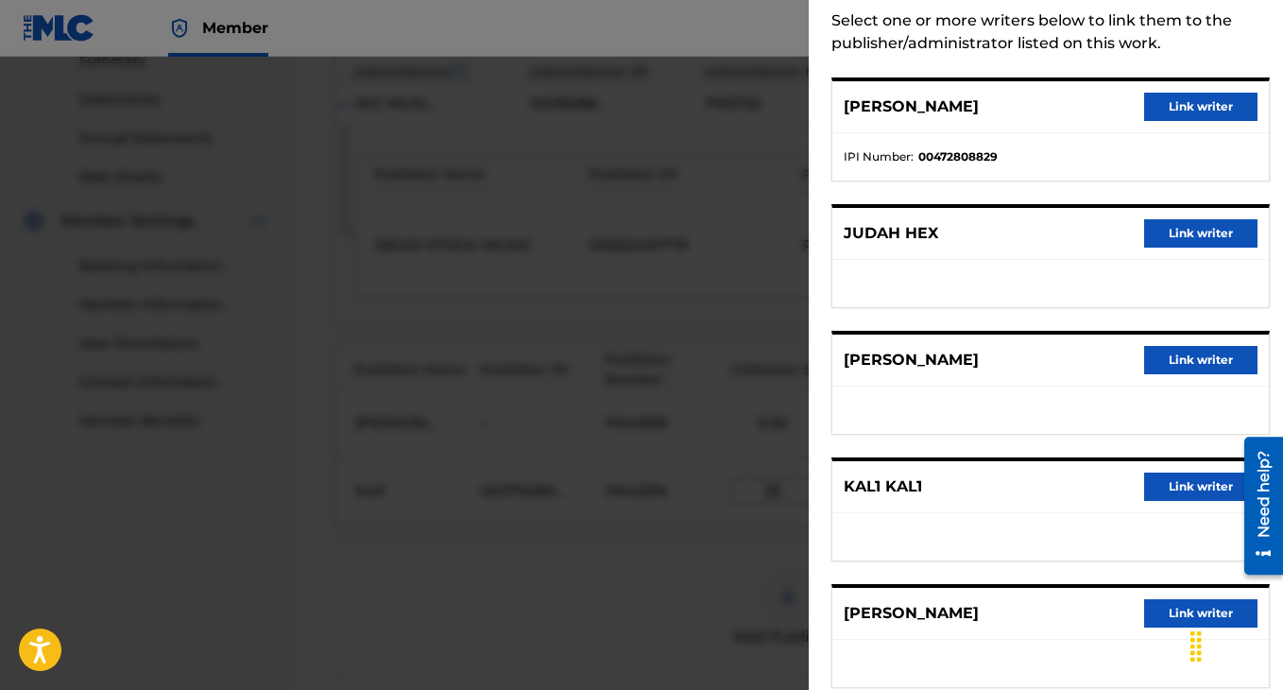
scroll to position [87, 0]
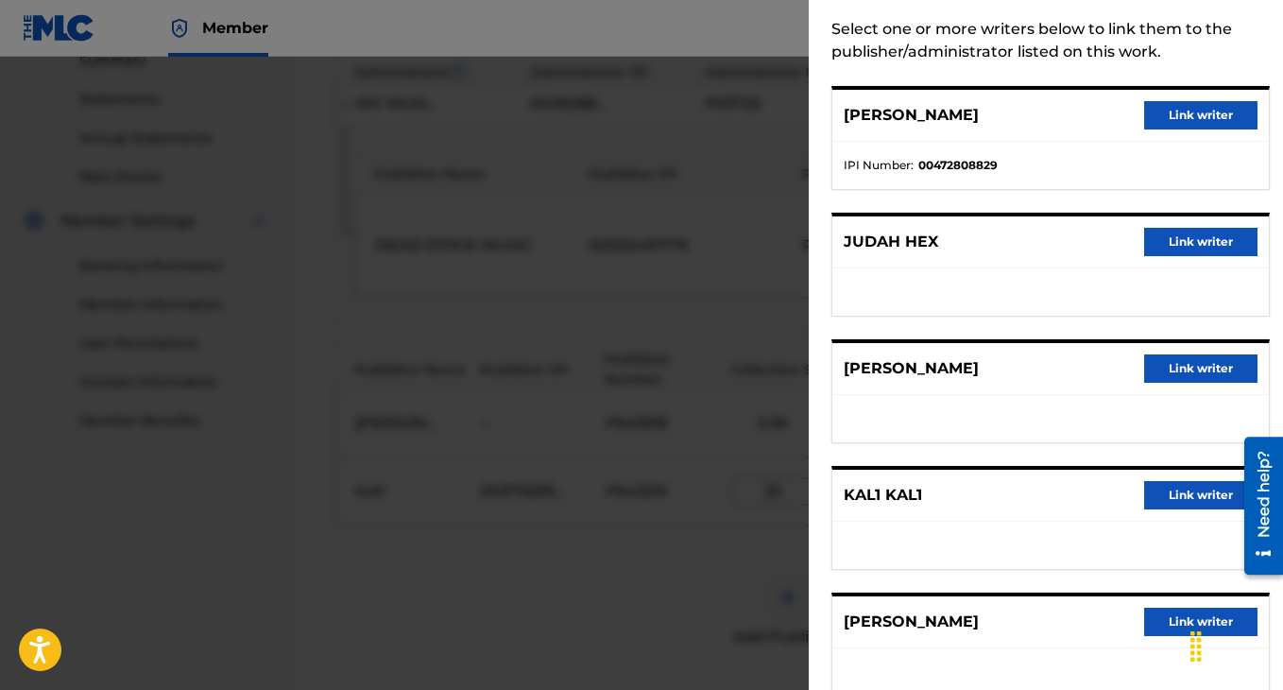
click at [1160, 492] on button "Link writer" at bounding box center [1200, 495] width 113 height 28
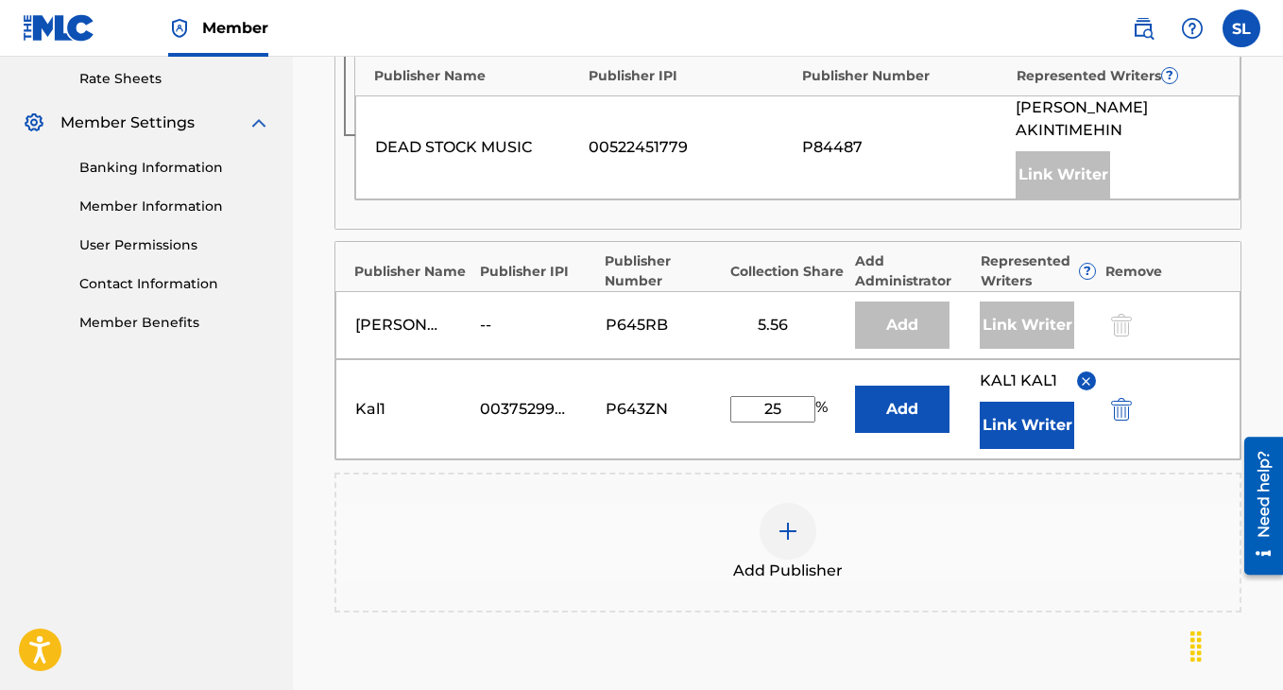
scroll to position [741, 0]
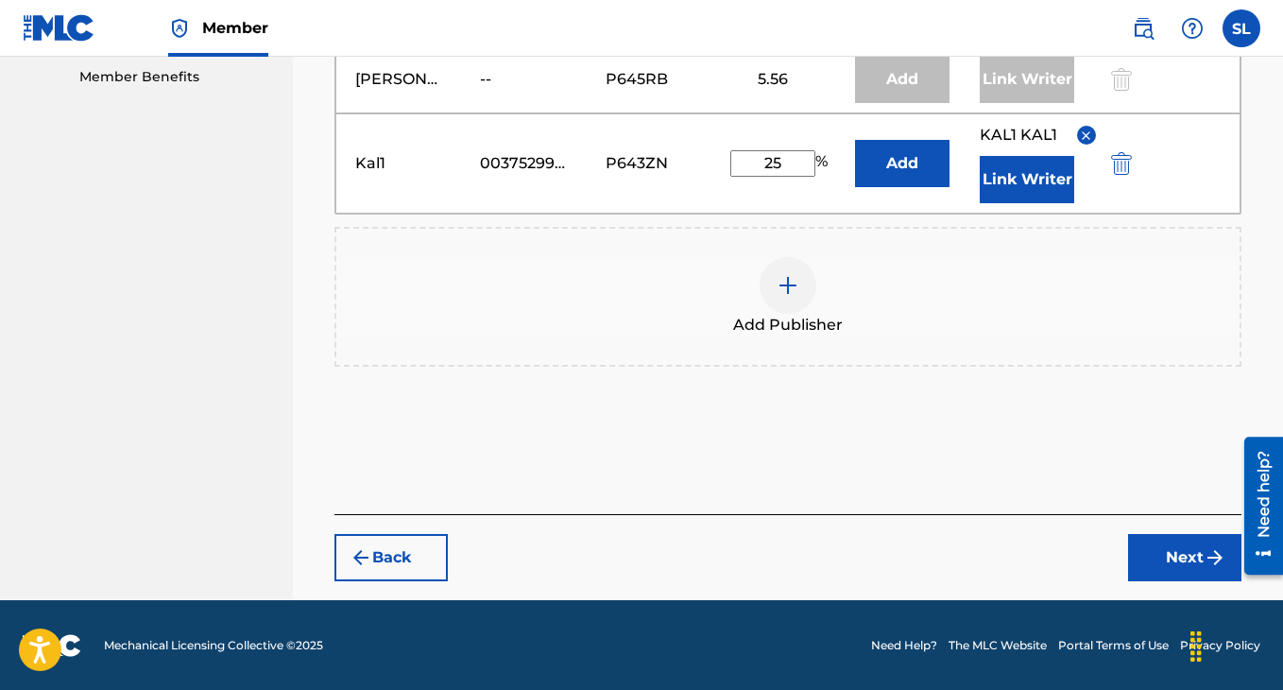
click at [1181, 552] on button "Next" at bounding box center [1184, 557] width 113 height 47
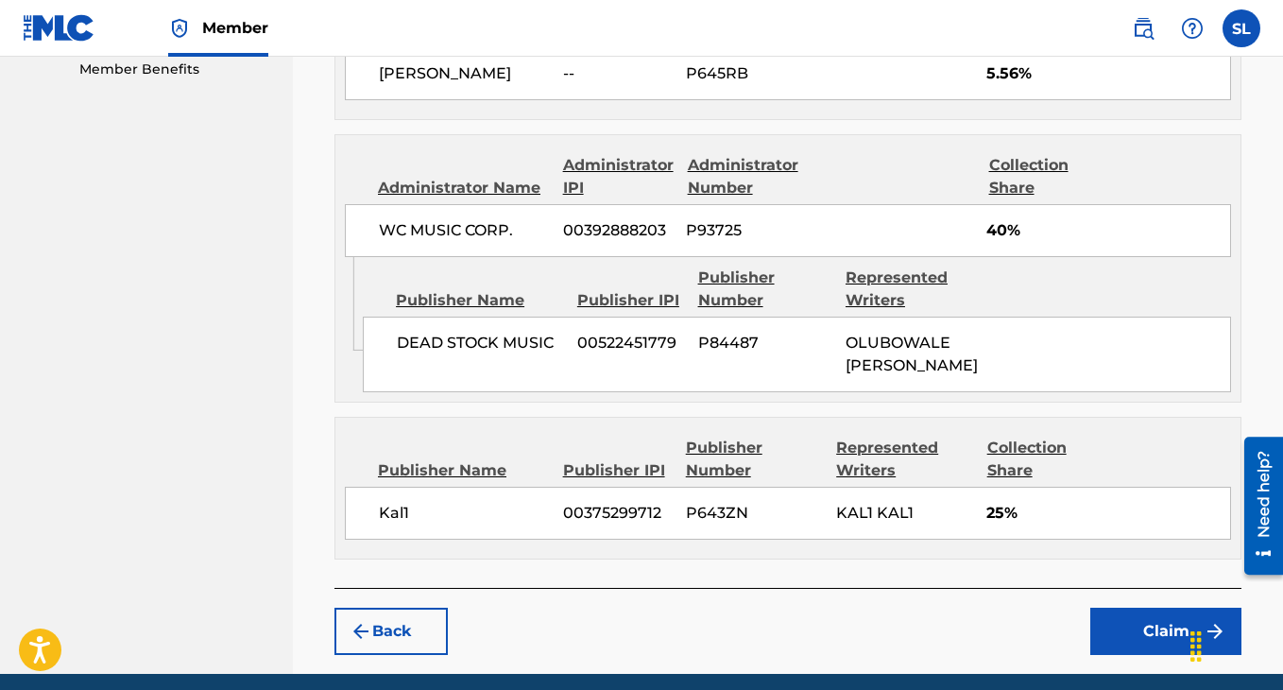
scroll to position [1094, 0]
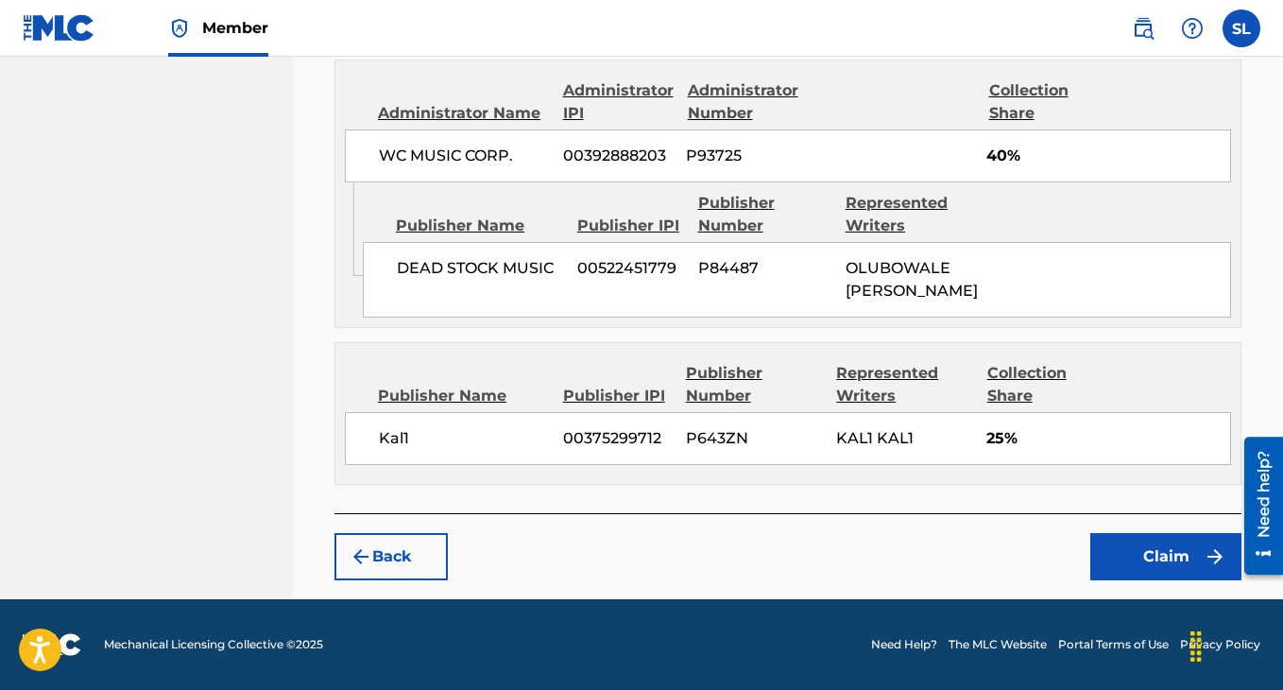
click at [1112, 560] on button "Claim" at bounding box center [1165, 556] width 151 height 47
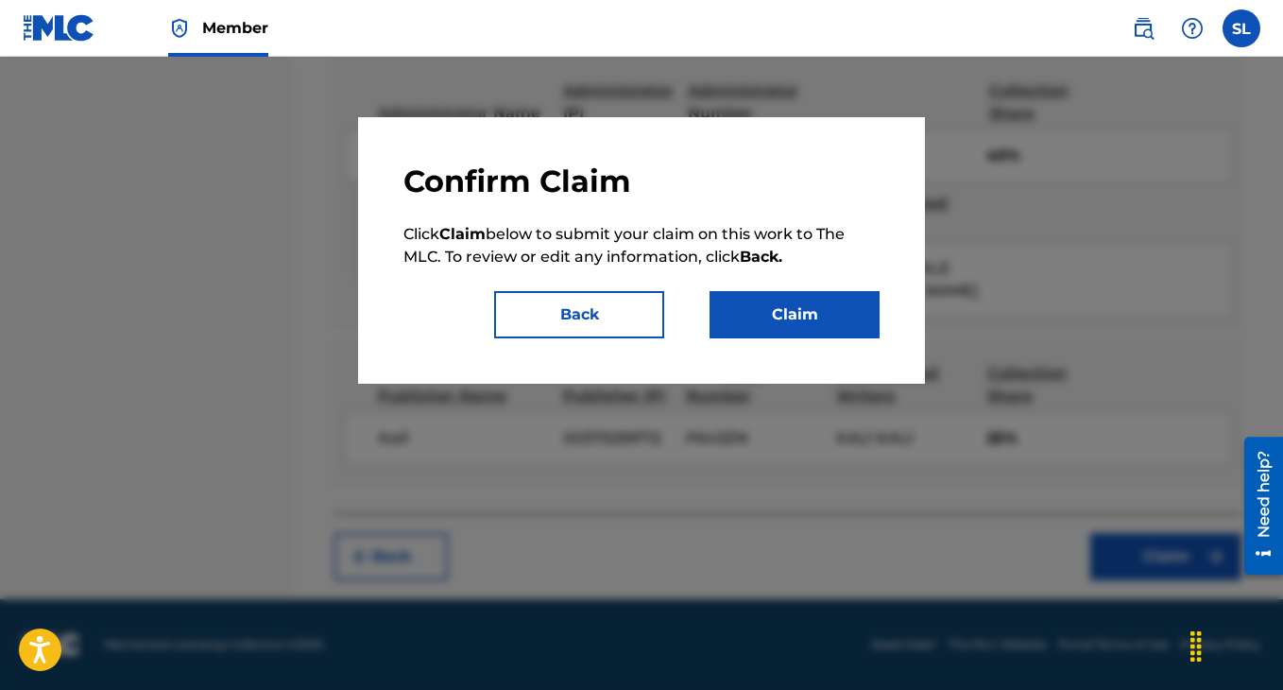
click at [640, 318] on button "Back" at bounding box center [579, 314] width 170 height 47
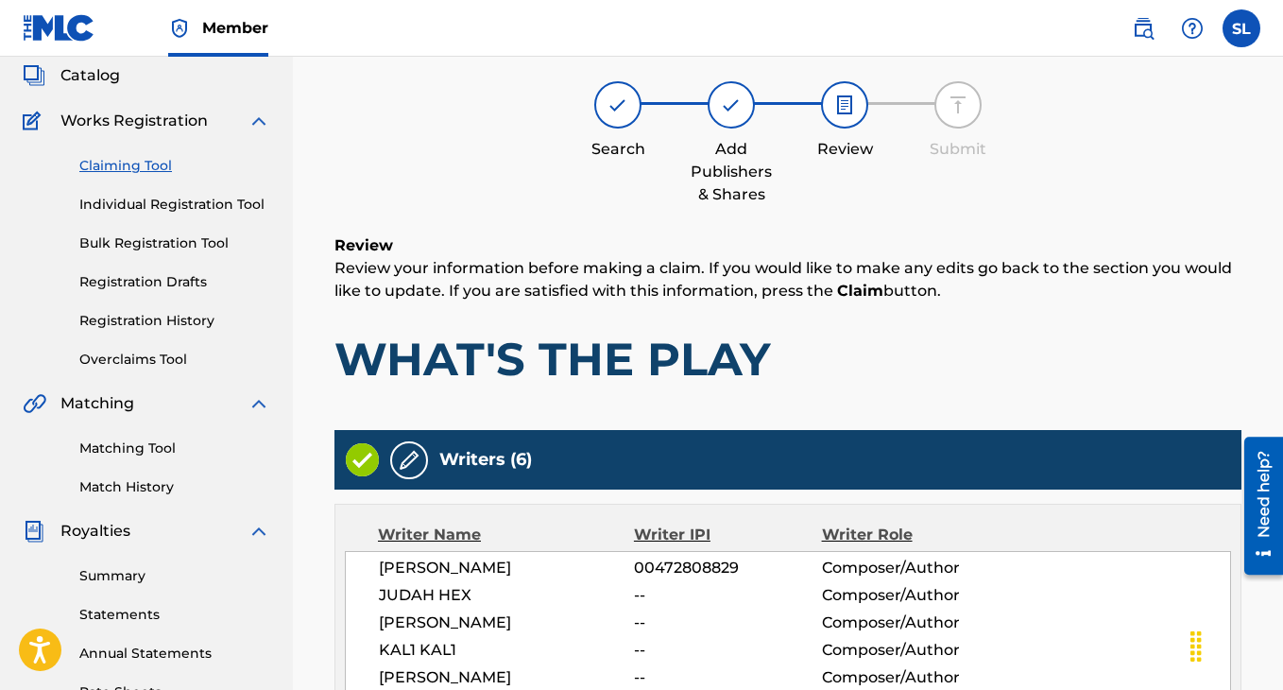
scroll to position [42, 0]
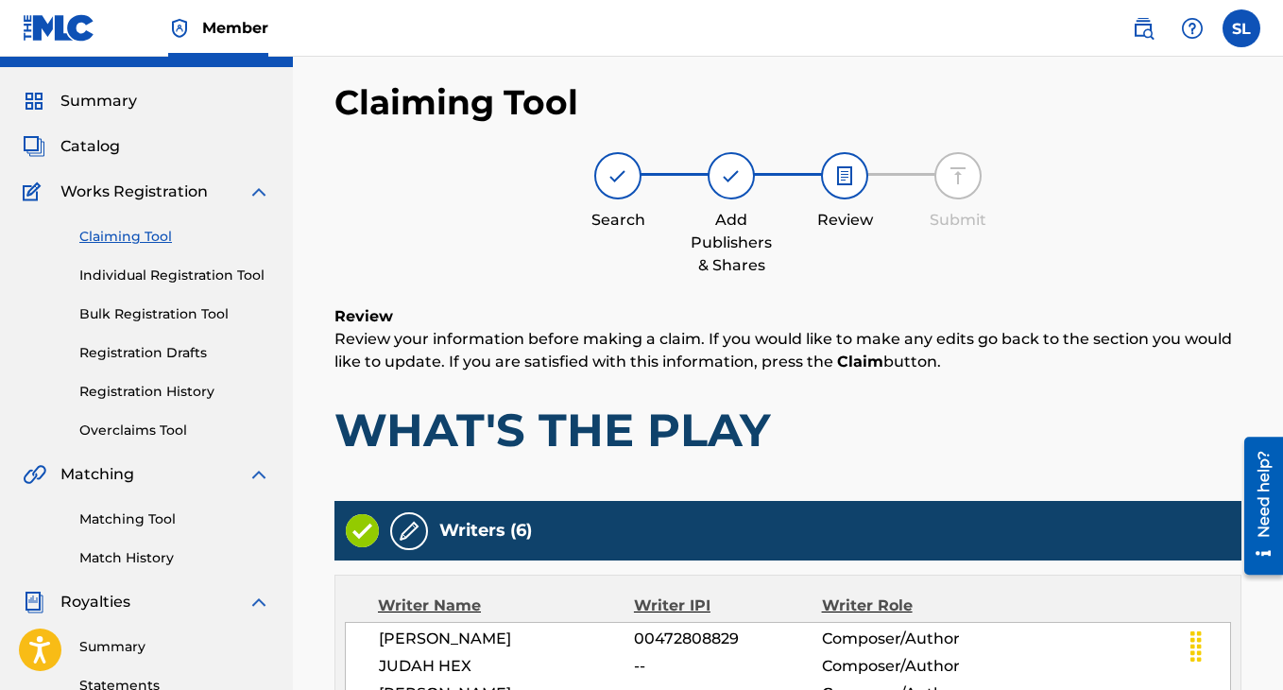
click at [176, 386] on link "Registration History" at bounding box center [174, 392] width 191 height 20
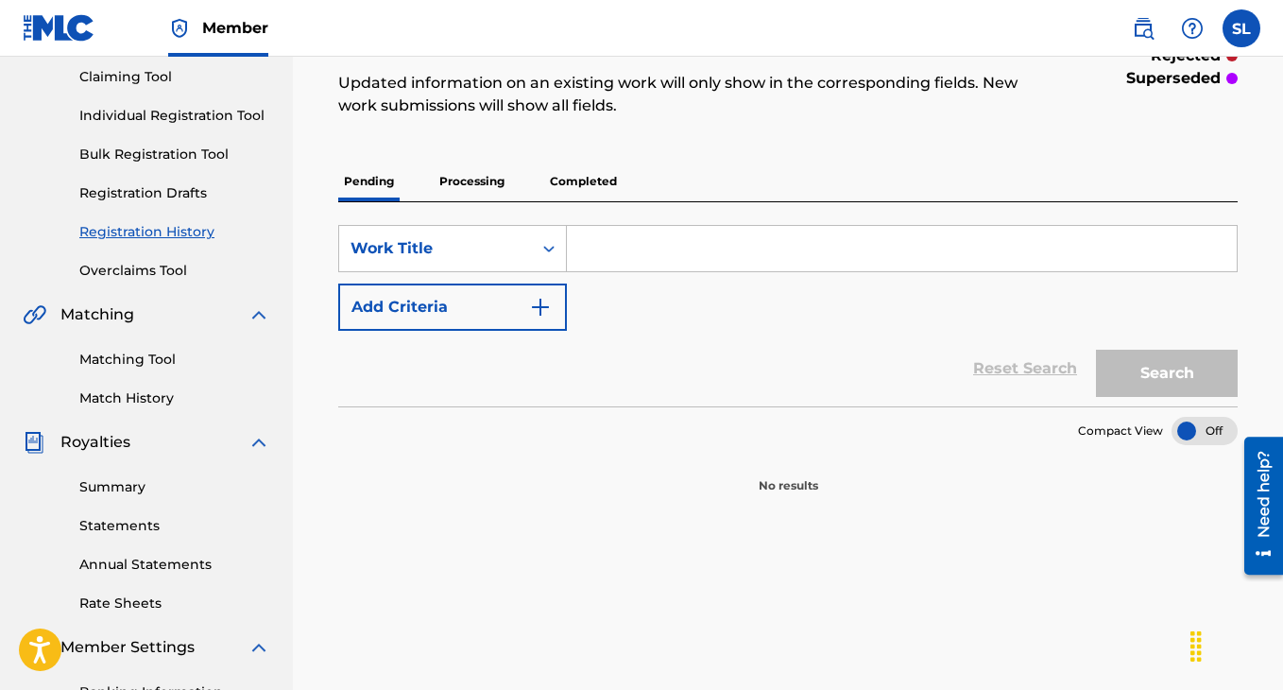
scroll to position [191, 0]
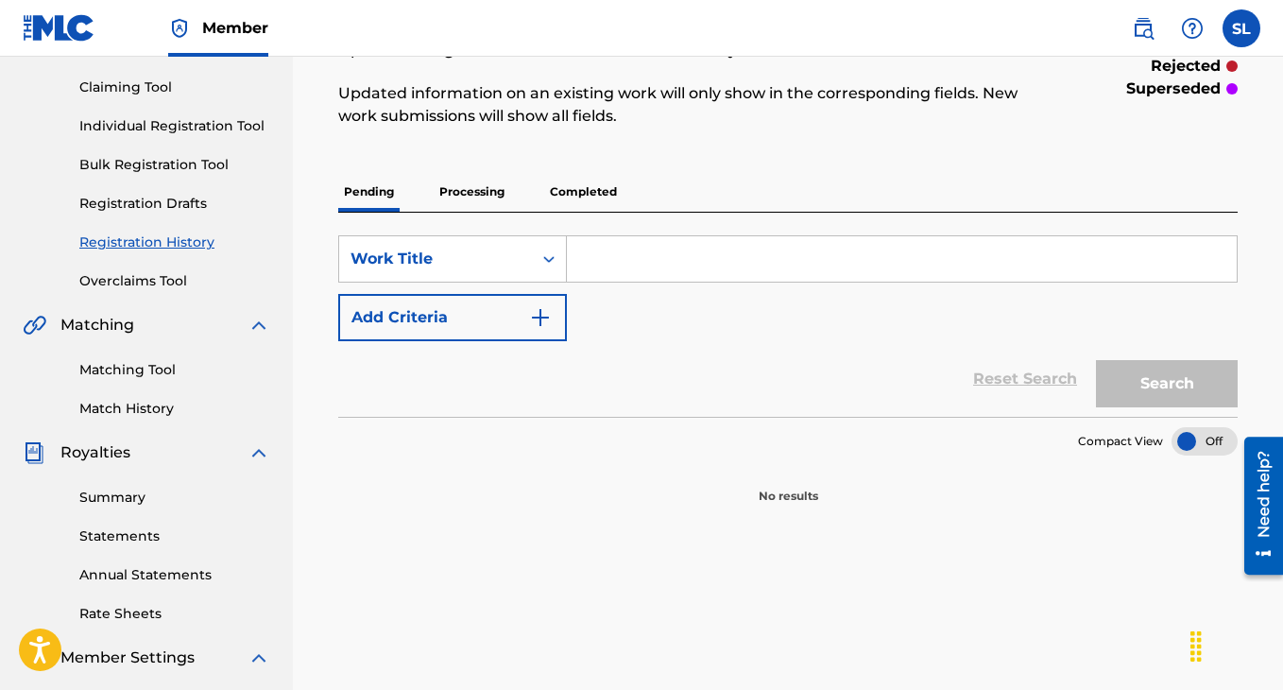
click at [473, 205] on p "Processing" at bounding box center [472, 192] width 77 height 40
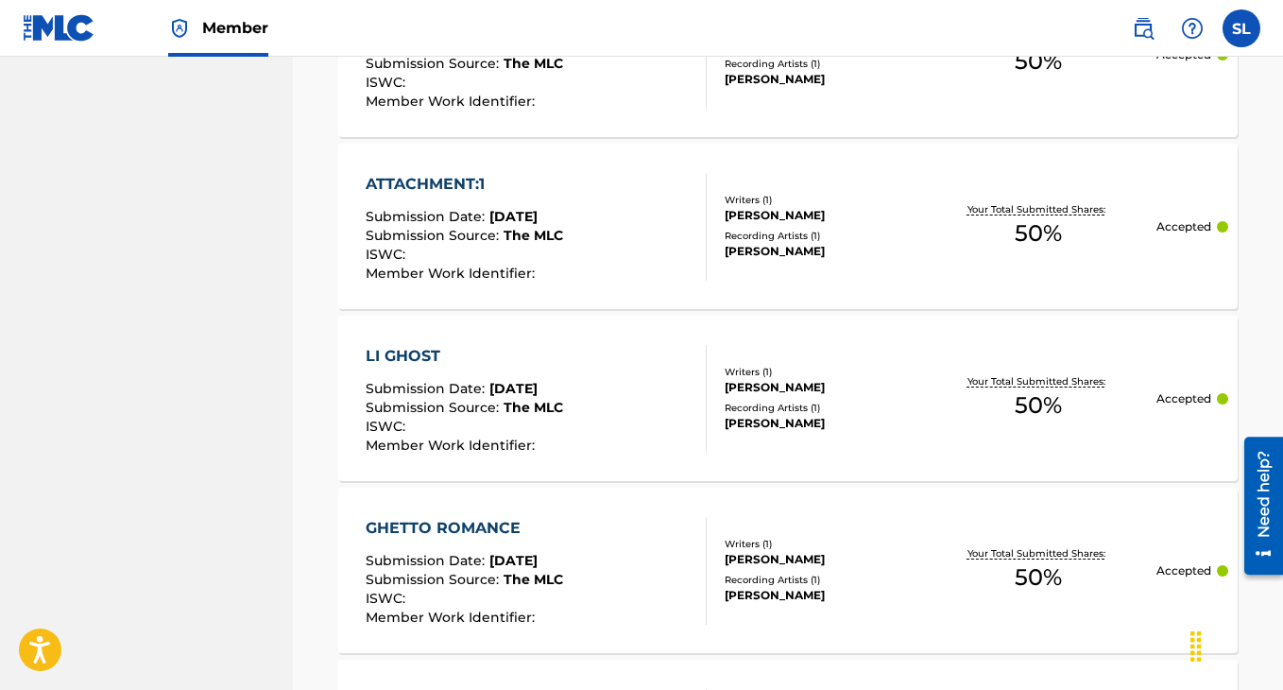
scroll to position [1897, 0]
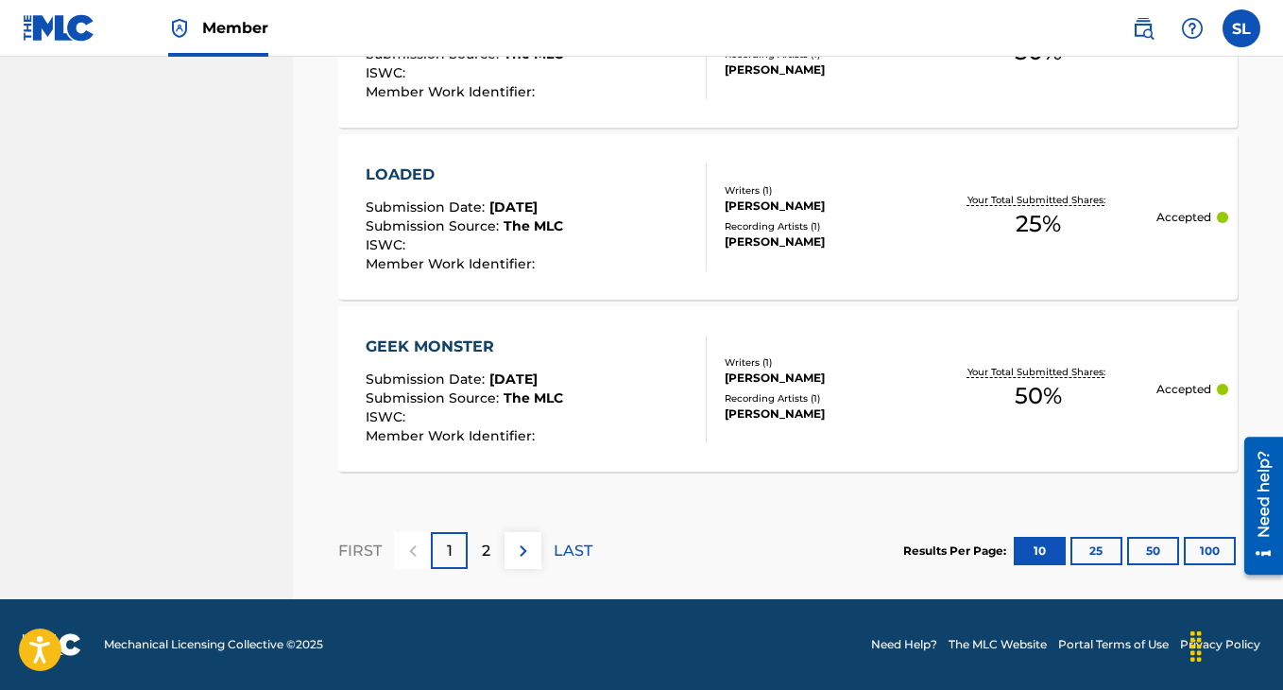
click at [1123, 547] on section "Results Per Page: 10 25 50 100" at bounding box center [1070, 551] width 334 height 28
click at [1140, 553] on button "50" at bounding box center [1153, 551] width 52 height 28
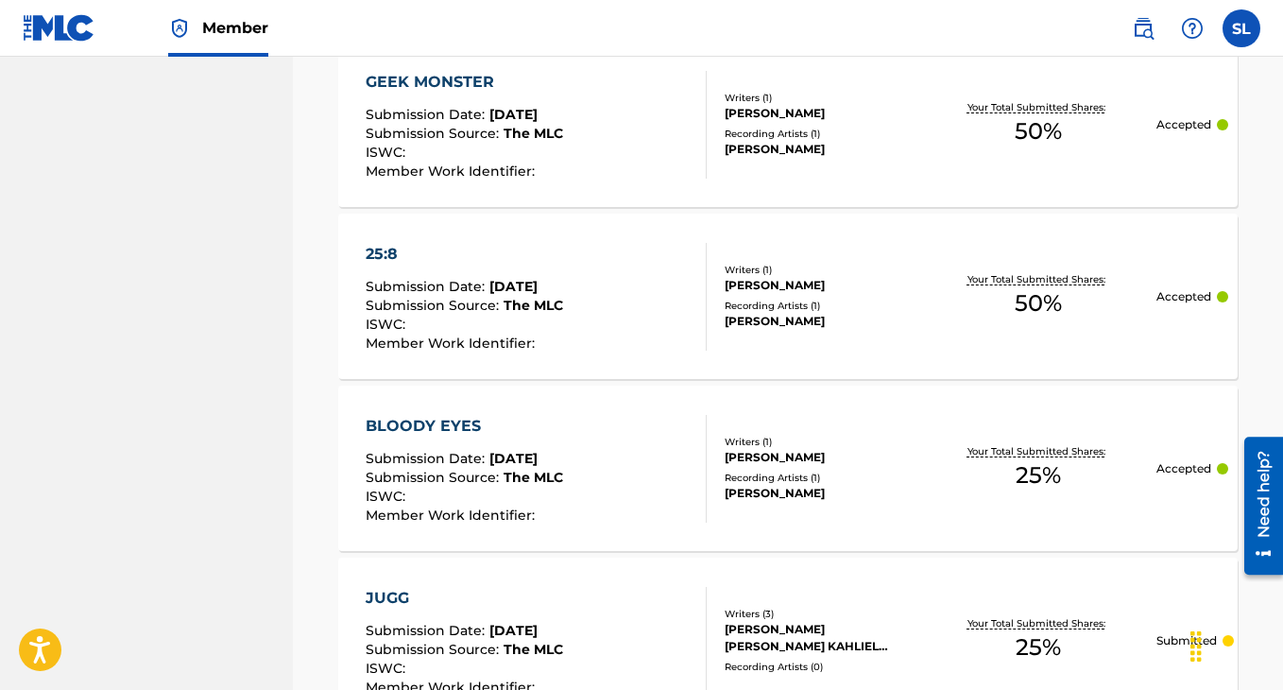
scroll to position [2749, 0]
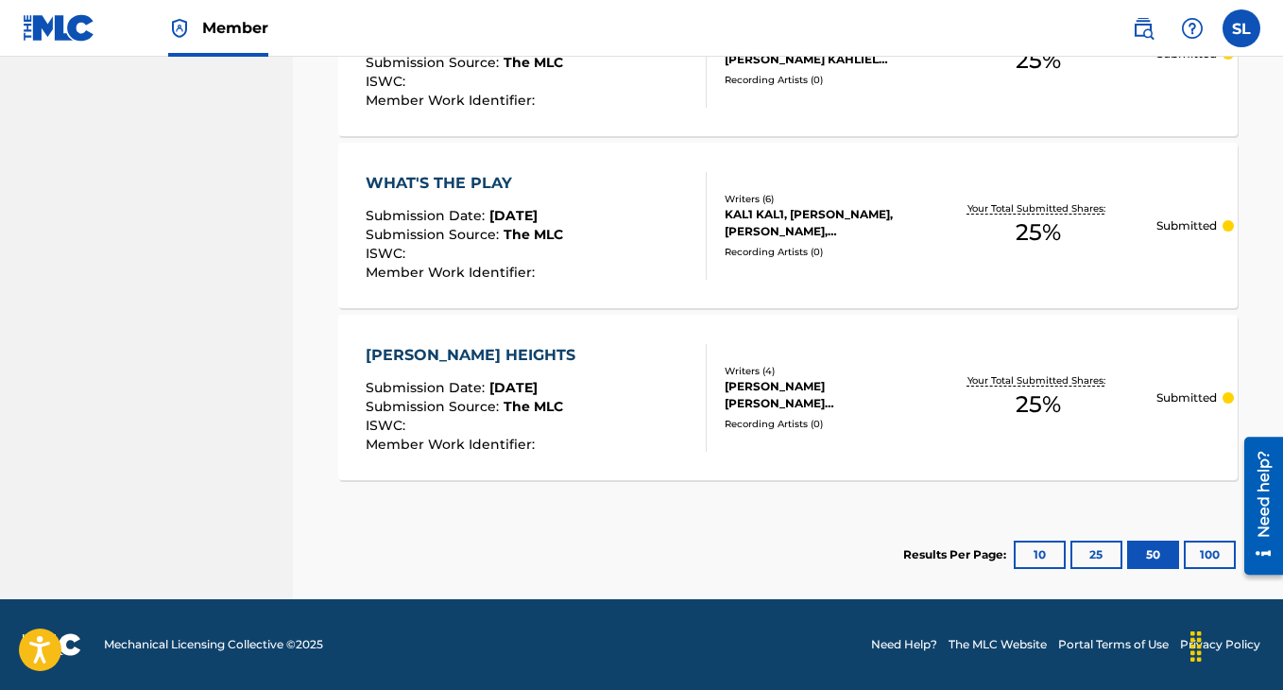
click at [476, 353] on div "[PERSON_NAME] HEIGHTS" at bounding box center [475, 355] width 219 height 23
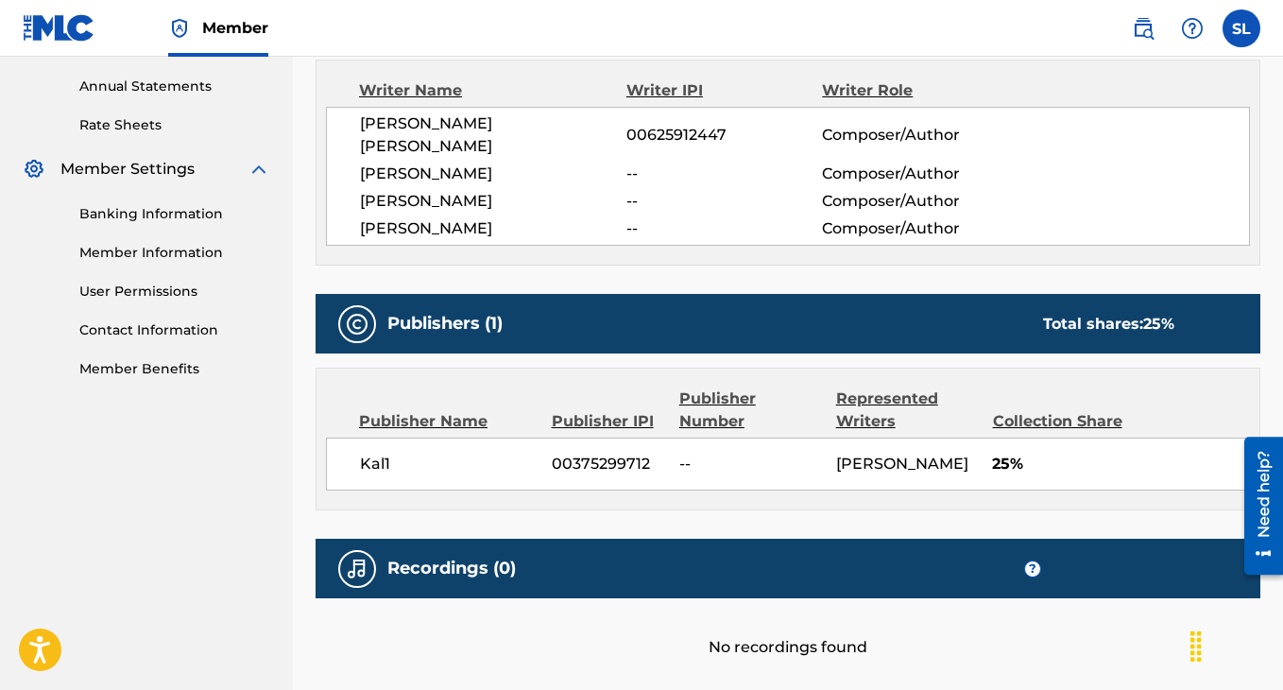
scroll to position [678, 0]
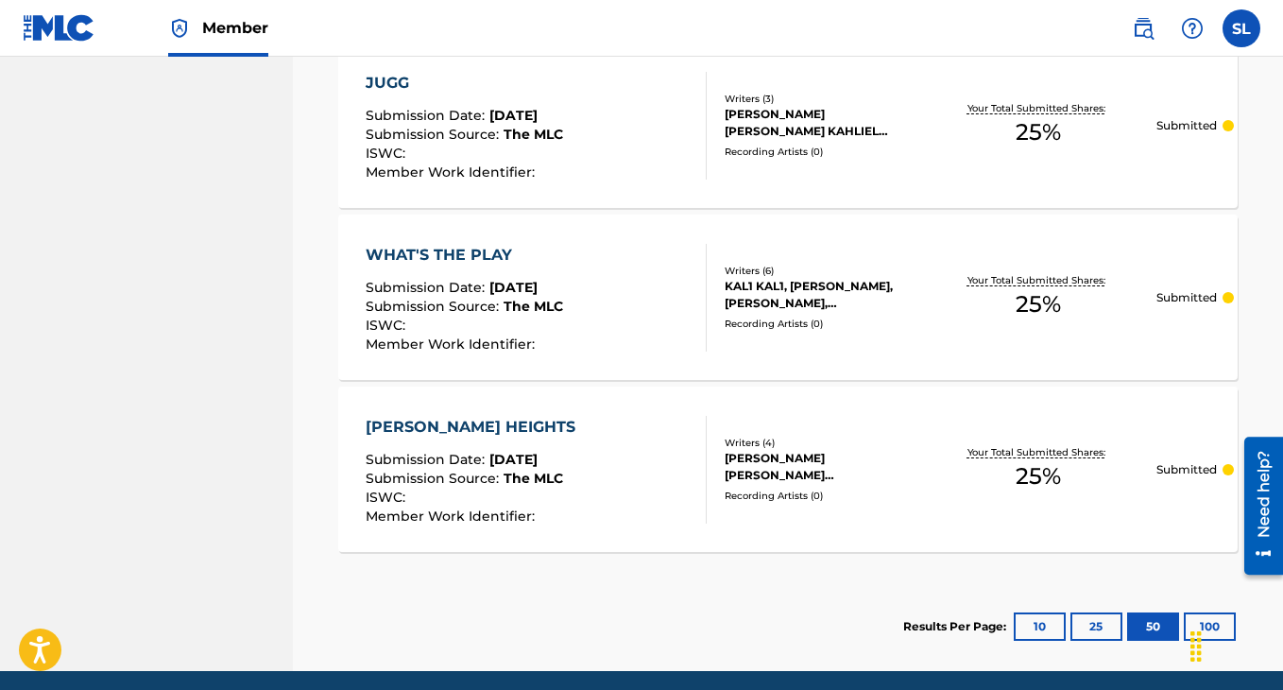
scroll to position [2666, 0]
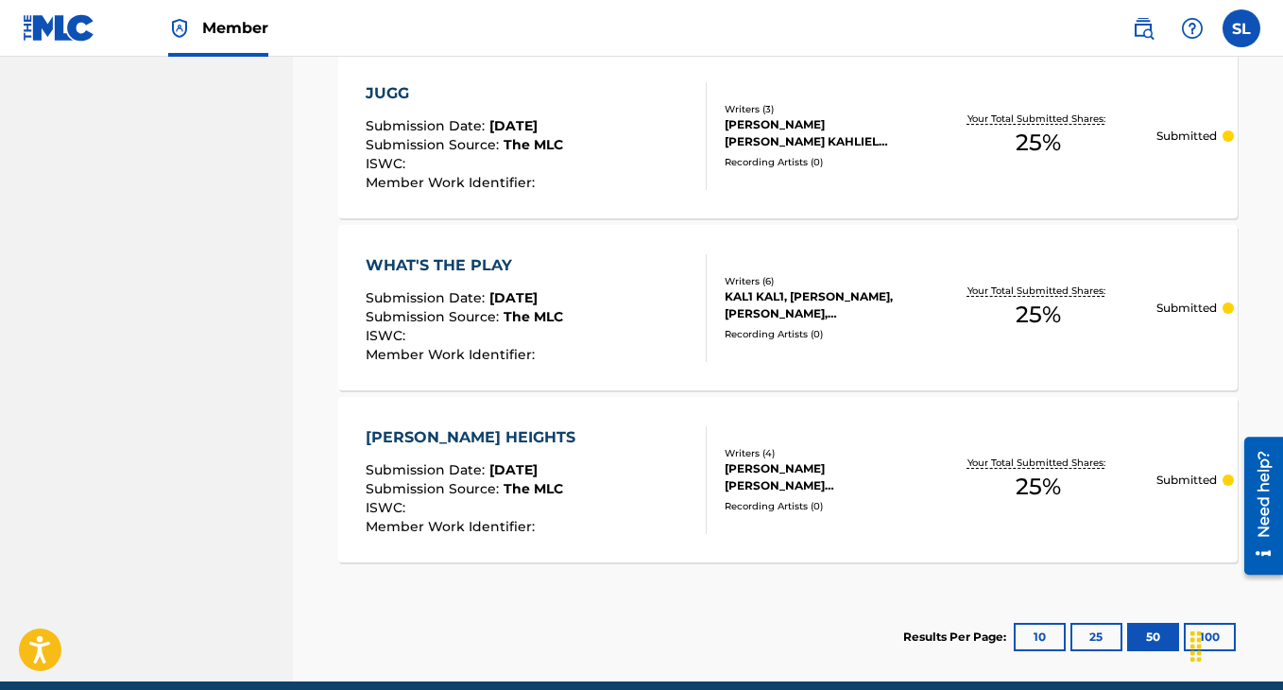
click at [736, 451] on div "Writers ( 4 )" at bounding box center [823, 453] width 196 height 14
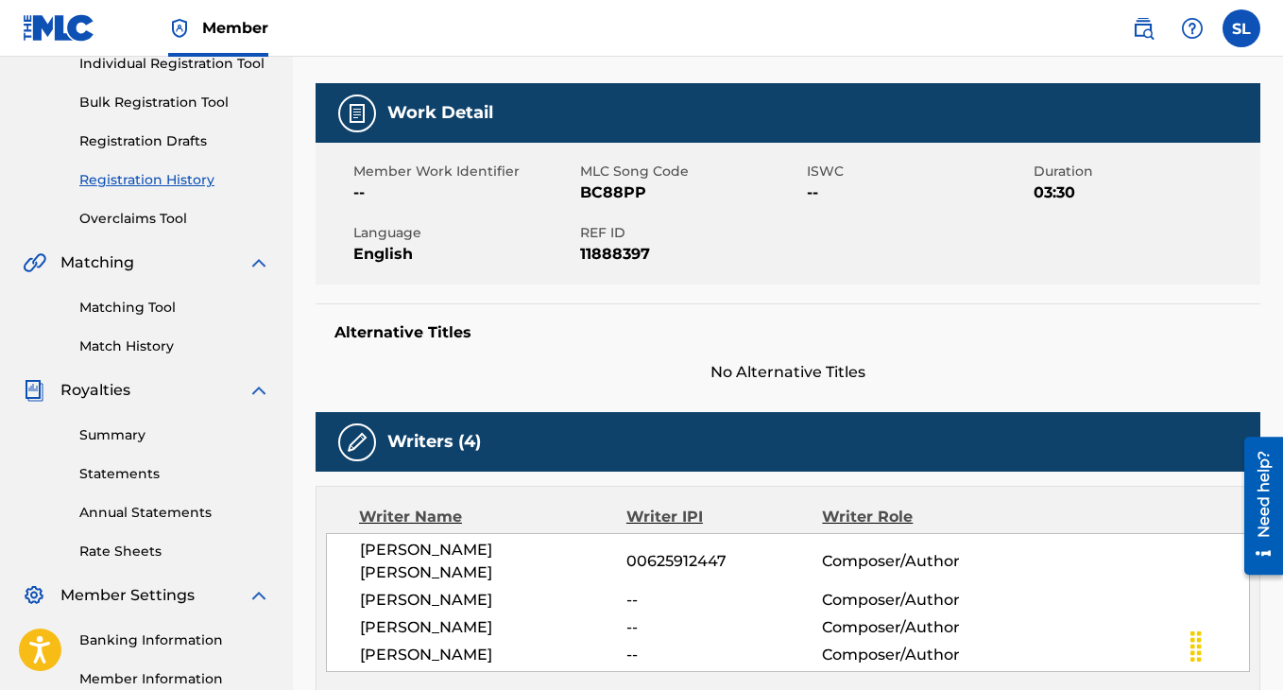
scroll to position [270, 0]
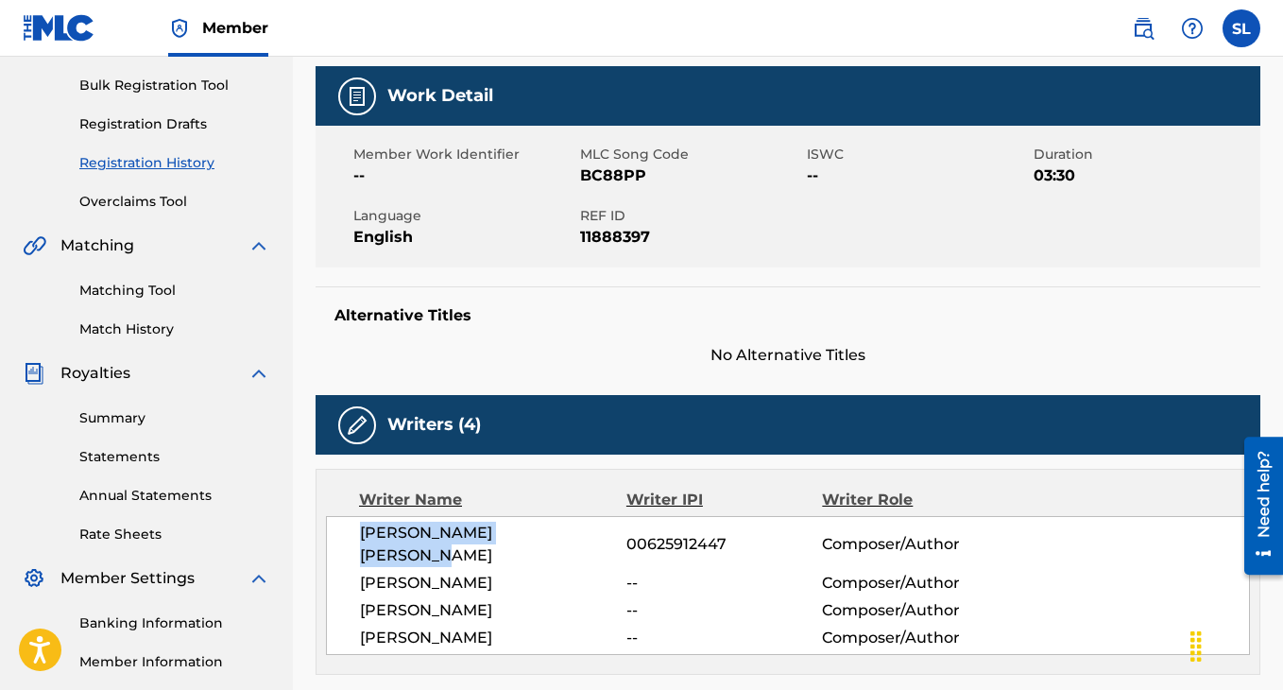
drag, startPoint x: 587, startPoint y: 530, endPoint x: 335, endPoint y: 531, distance: 251.3
click at [335, 531] on div "[PERSON_NAME] [PERSON_NAME] 00625912447 Composer/Author [PERSON_NAME] -- Compos…" at bounding box center [788, 585] width 924 height 139
copy span "[PERSON_NAME] [PERSON_NAME]"
click at [160, 323] on link "Match History" at bounding box center [174, 329] width 191 height 20
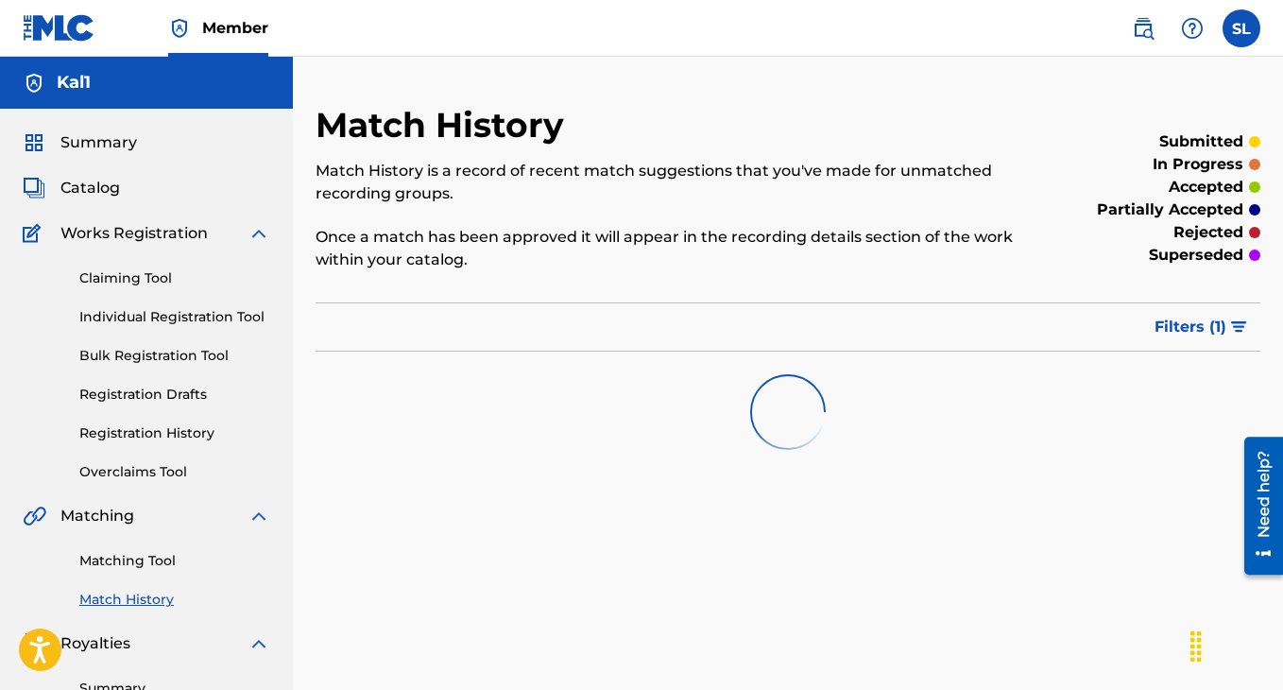
click at [144, 558] on link "Matching Tool" at bounding box center [174, 561] width 191 height 20
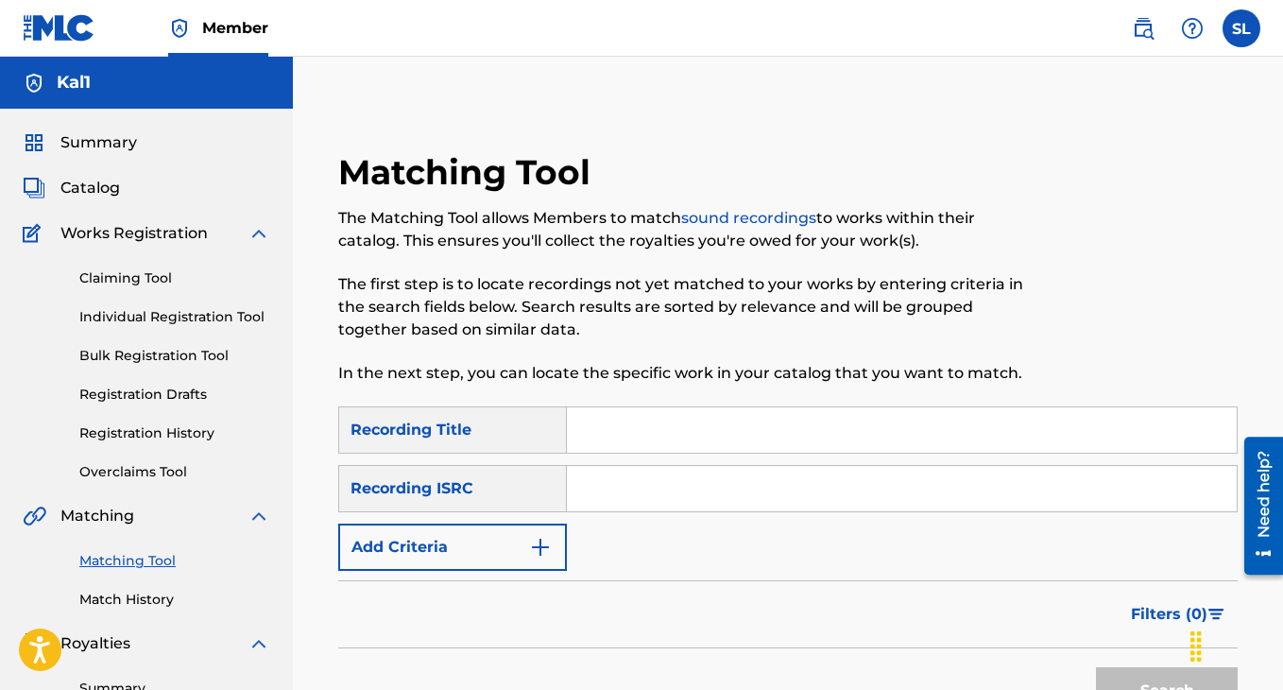
click at [638, 430] on input "Search Form" at bounding box center [902, 429] width 670 height 45
type input "[PERSON_NAME] heights"
click at [474, 488] on div "Recording ISRC" at bounding box center [452, 488] width 229 height 47
click at [536, 554] on img "Search Form" at bounding box center [540, 547] width 23 height 23
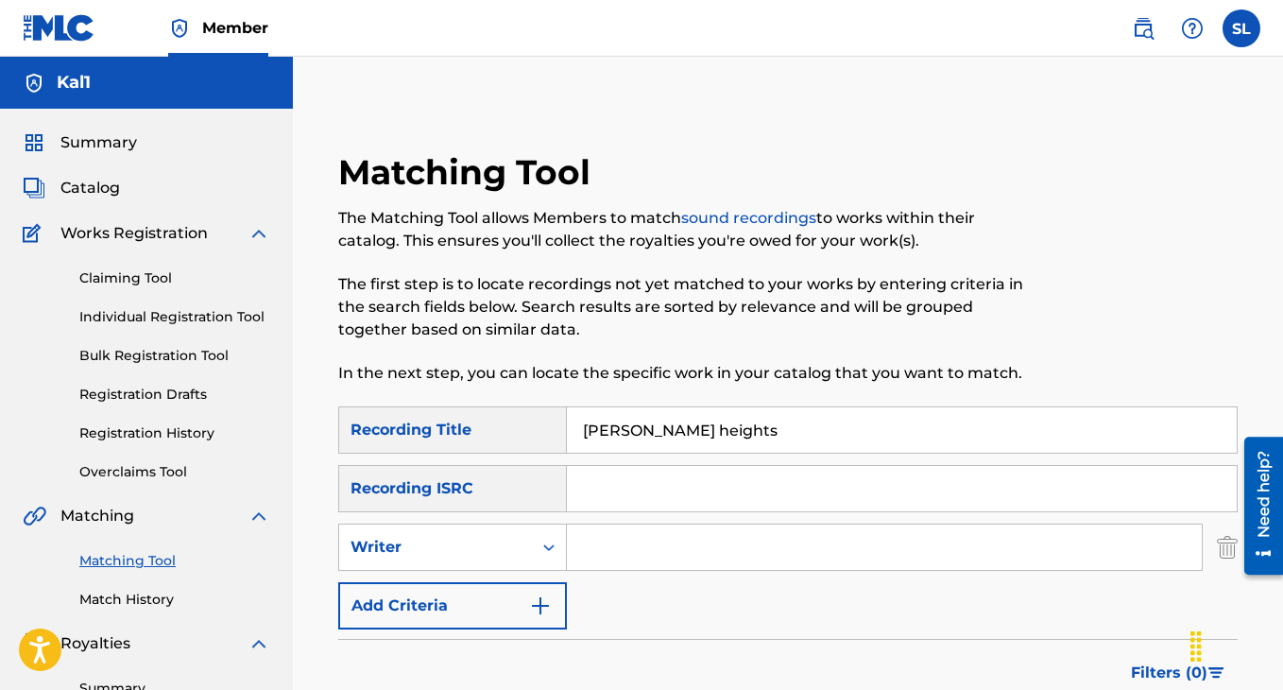
scroll to position [57, 0]
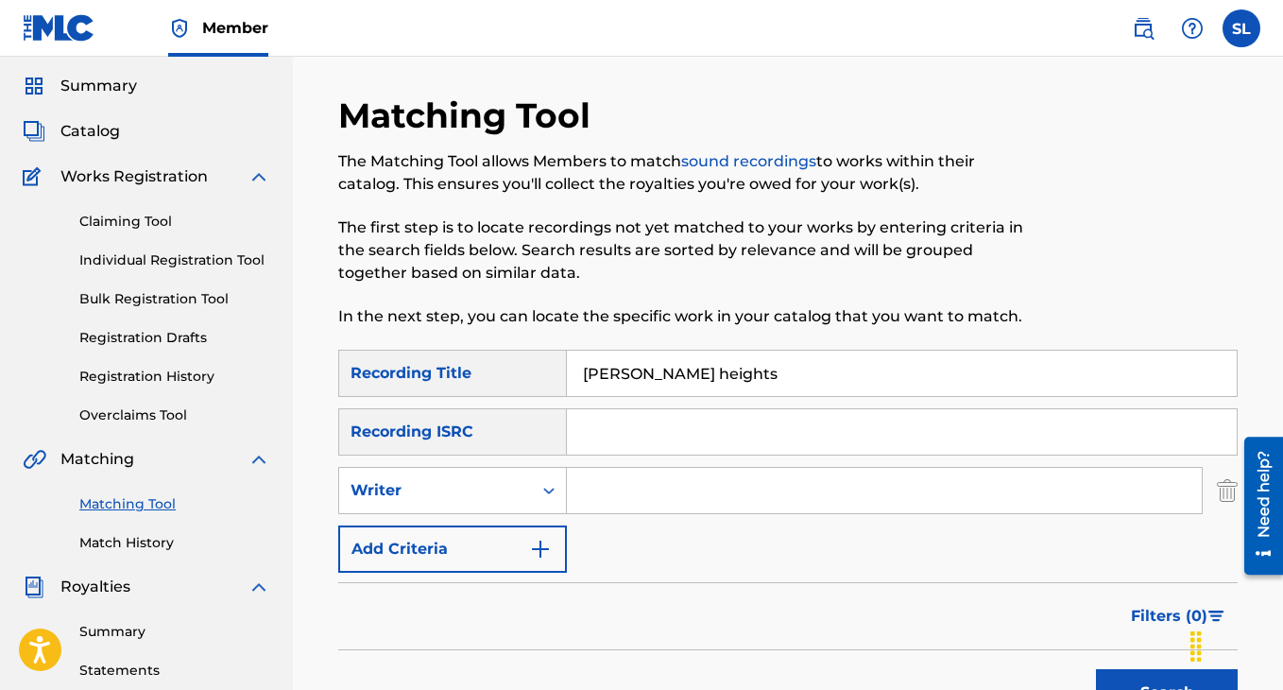
click at [610, 492] on input "Search Form" at bounding box center [884, 490] width 635 height 45
paste input "[PERSON_NAME] [PERSON_NAME]"
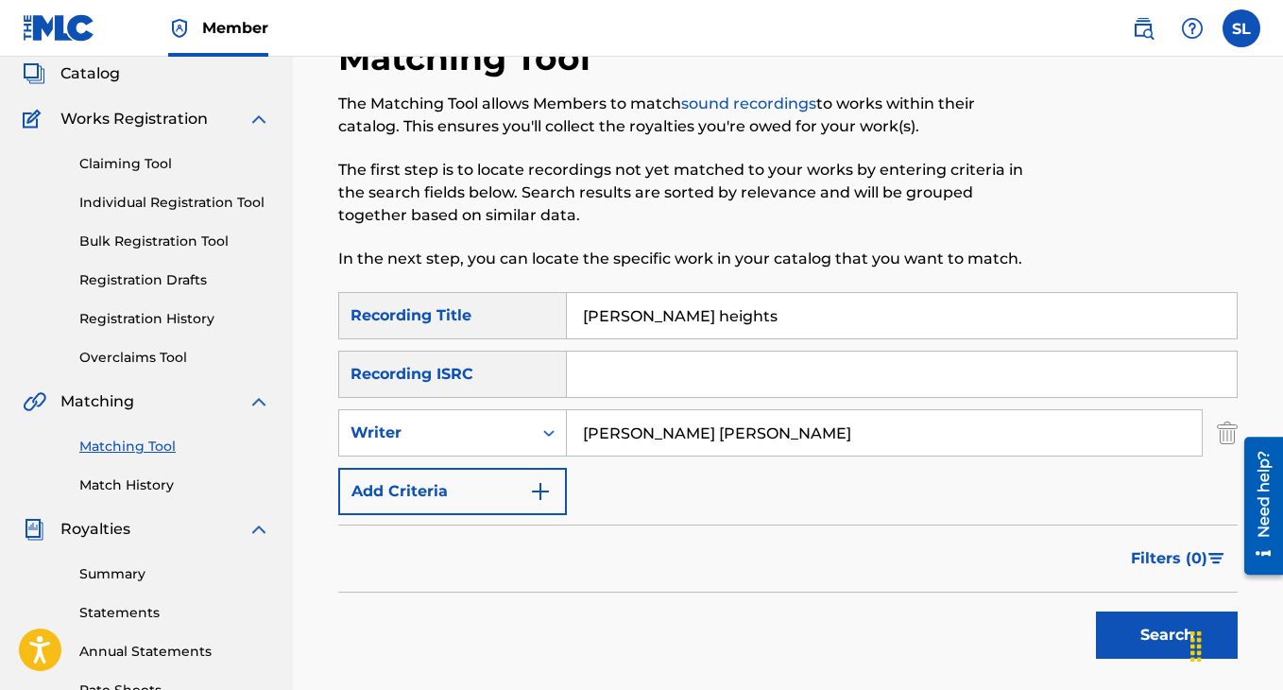
scroll to position [205, 0]
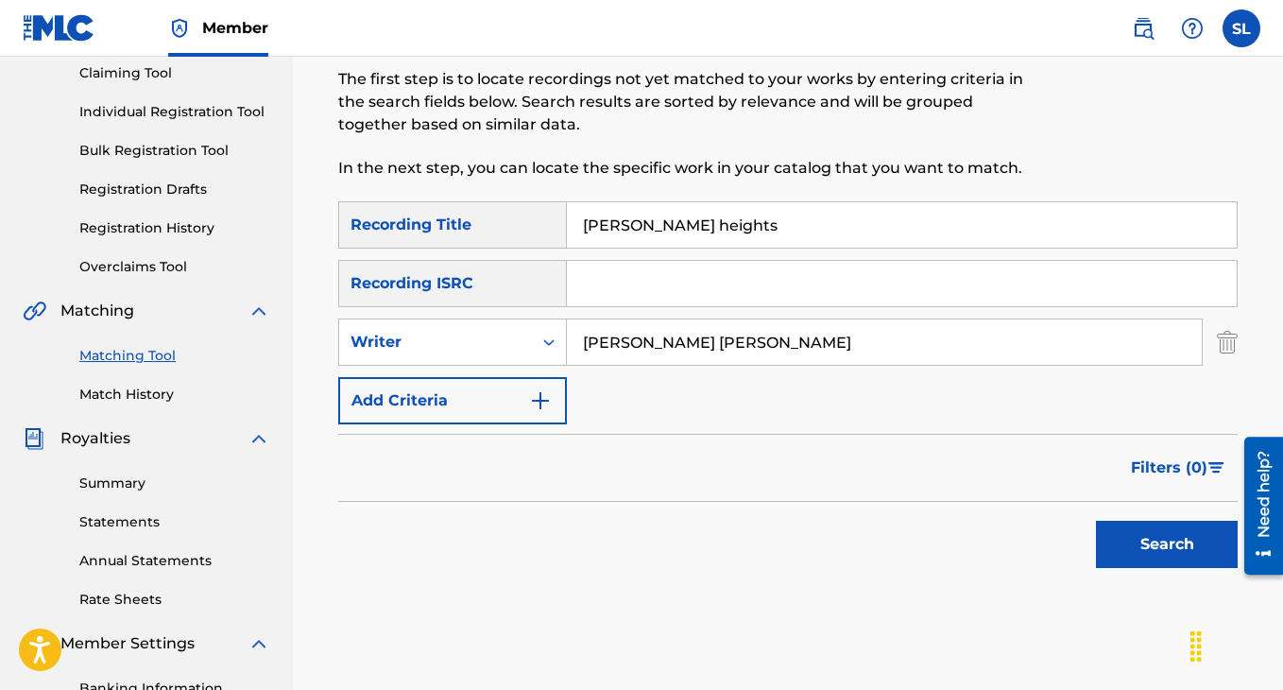
type input "[PERSON_NAME] [PERSON_NAME]"
click at [1119, 556] on button "Search" at bounding box center [1167, 544] width 142 height 47
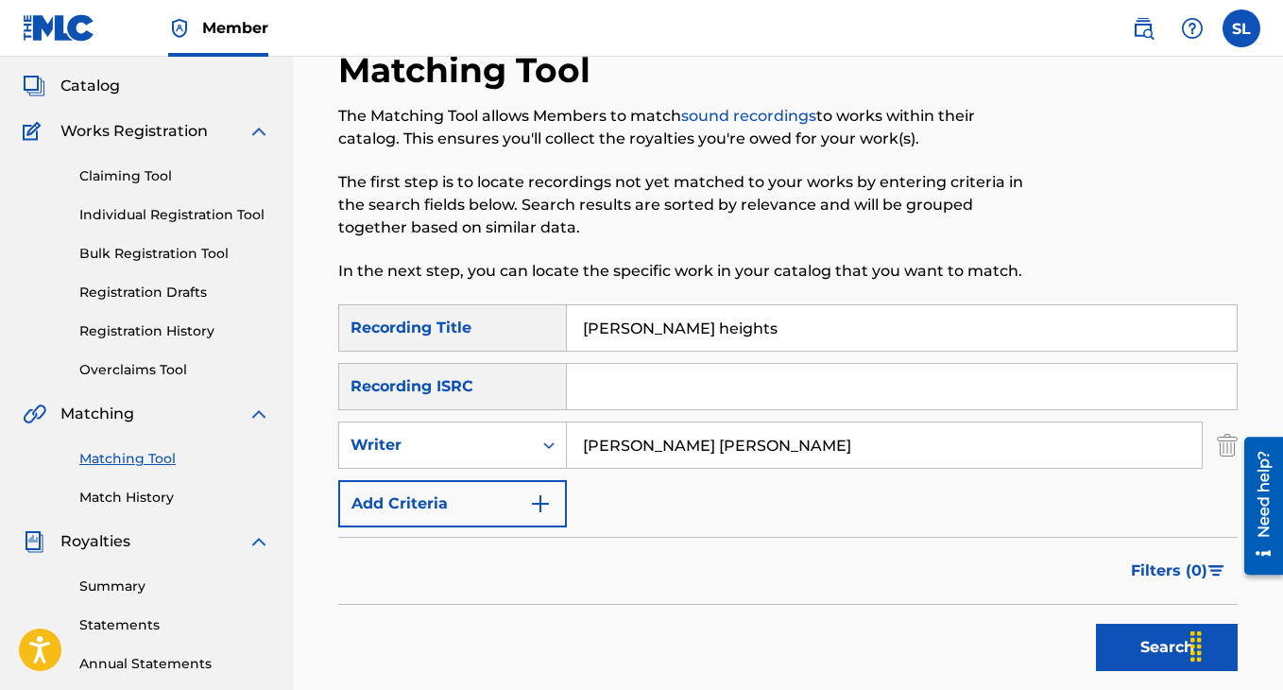
scroll to position [117, 0]
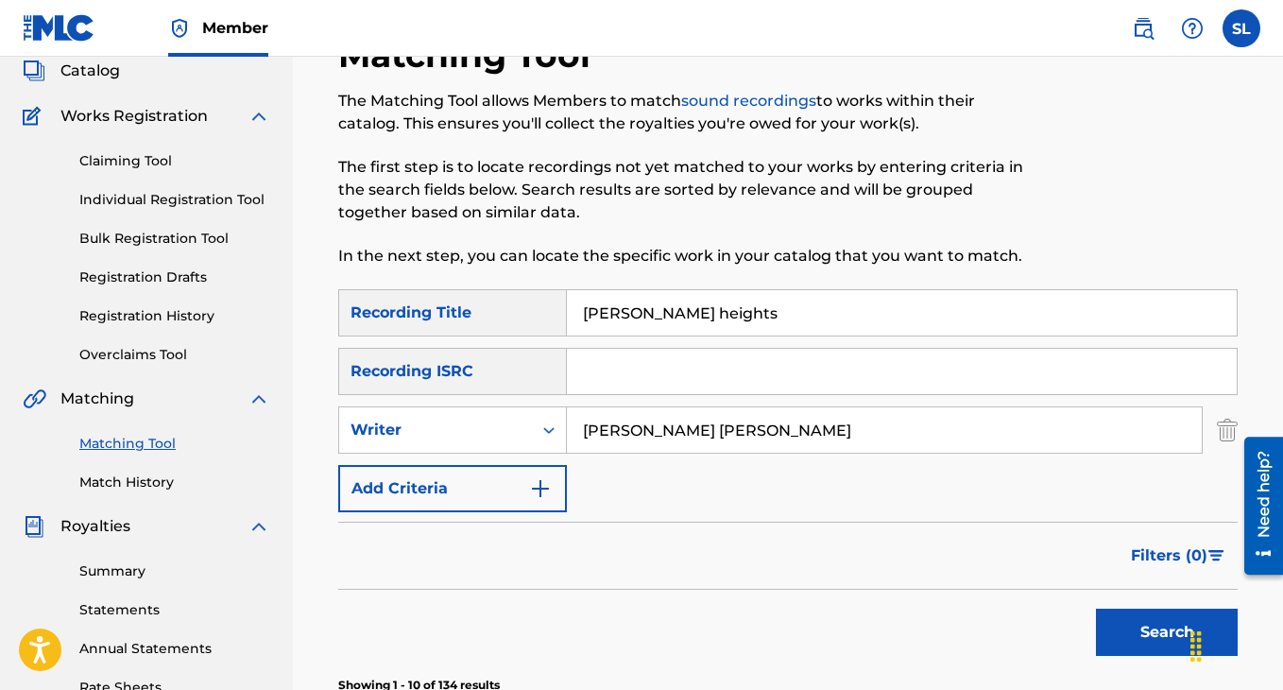
click at [531, 491] on img "Search Form" at bounding box center [540, 488] width 23 height 23
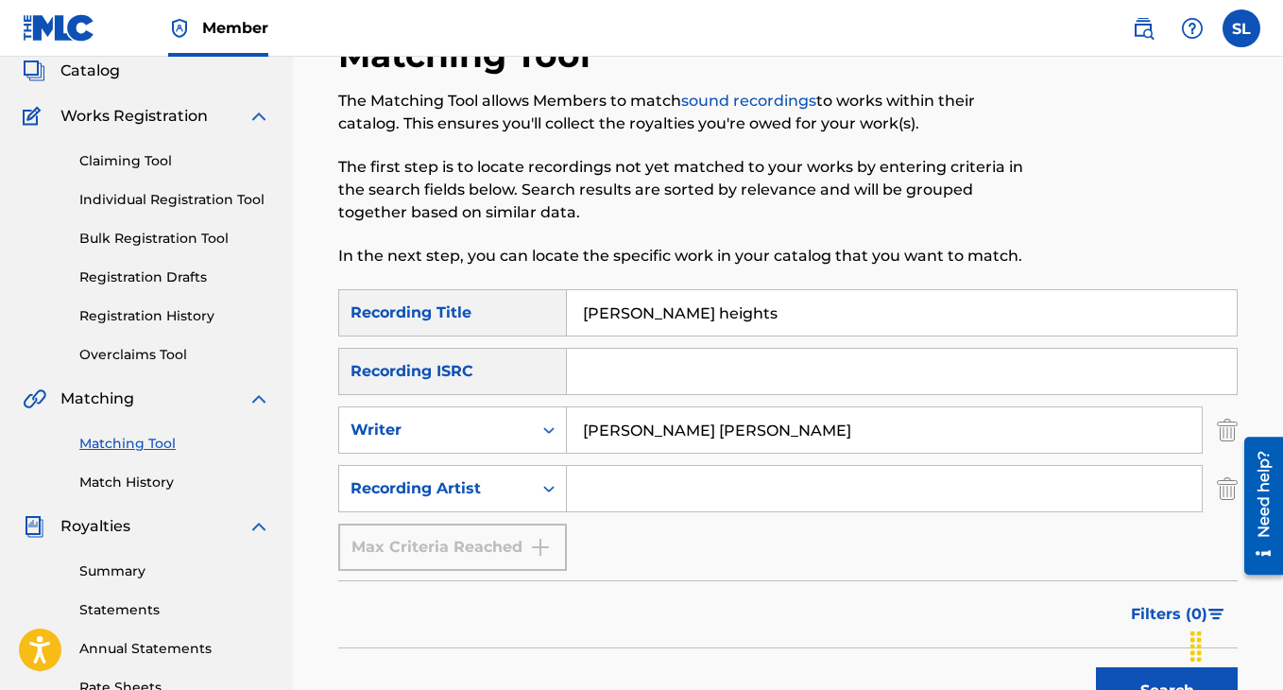
click at [632, 501] on input "Search Form" at bounding box center [884, 488] width 635 height 45
type input "lb199x"
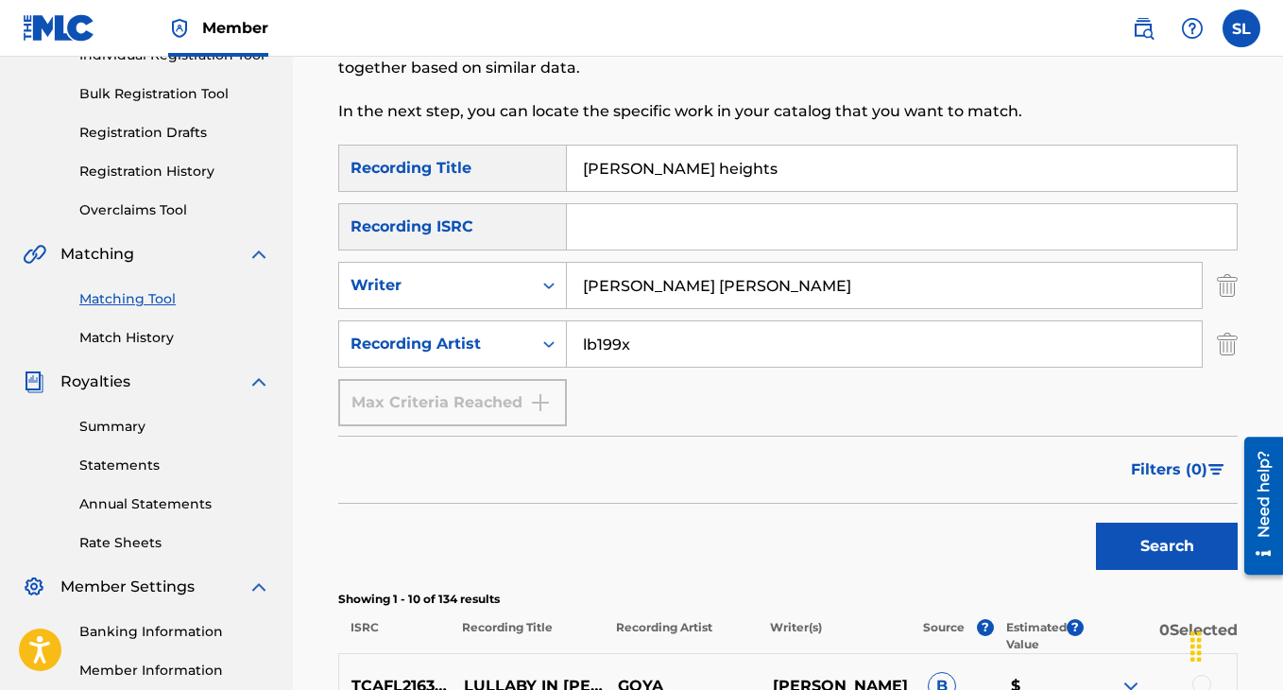
click at [1090, 544] on div "Search" at bounding box center [1162, 542] width 151 height 76
click at [1121, 552] on button "Search" at bounding box center [1167, 545] width 142 height 47
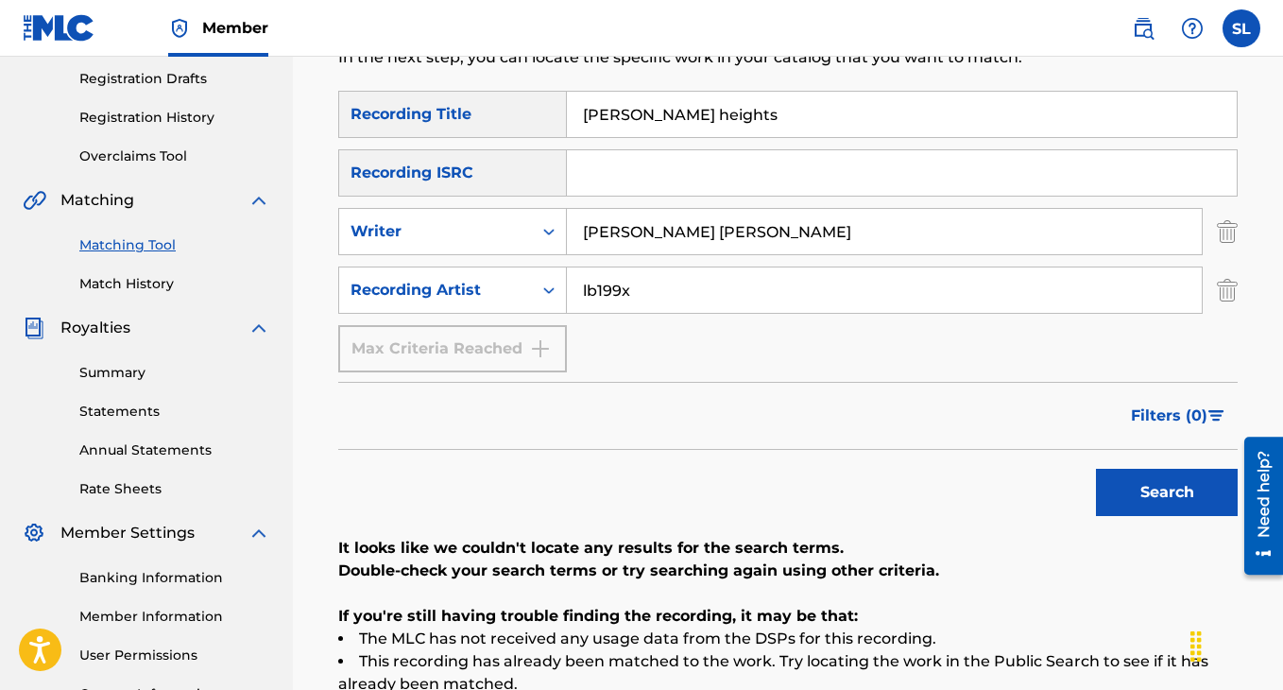
scroll to position [214, 0]
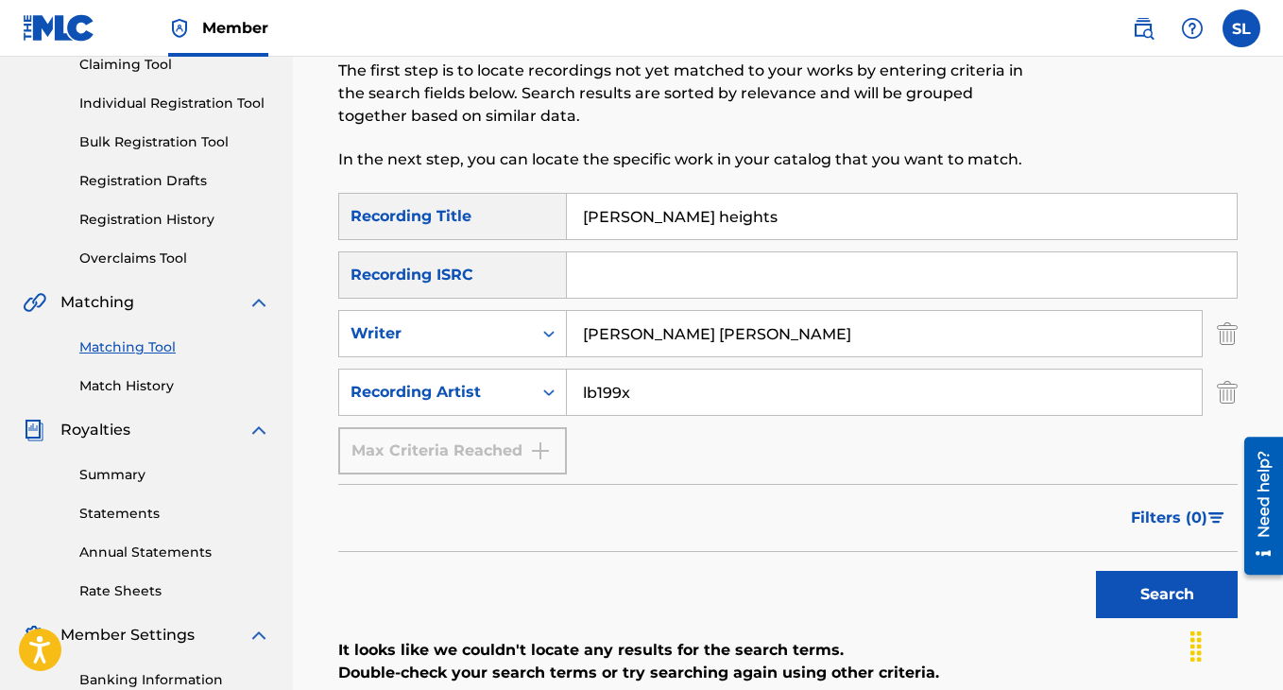
click at [690, 342] on input "[PERSON_NAME] [PERSON_NAME]" at bounding box center [884, 333] width 635 height 45
click at [1164, 588] on button "Search" at bounding box center [1167, 594] width 142 height 47
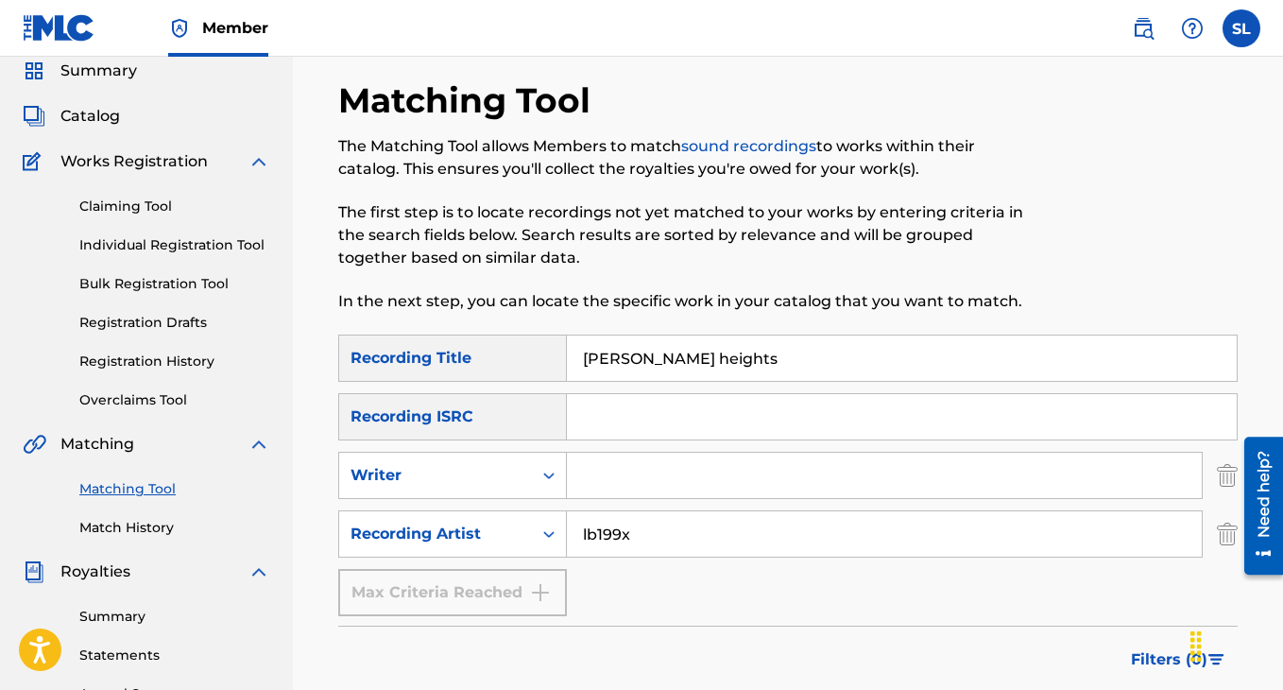
scroll to position [46, 0]
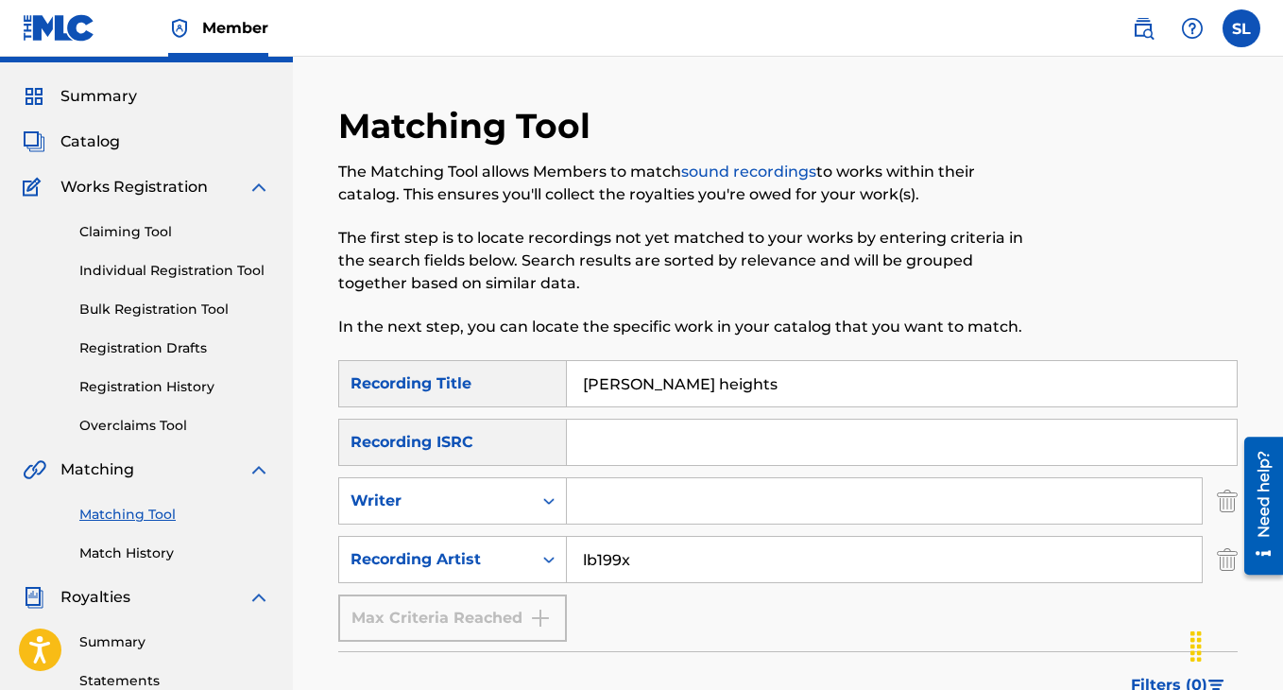
click at [638, 381] on input "[PERSON_NAME] heights" at bounding box center [902, 383] width 670 height 45
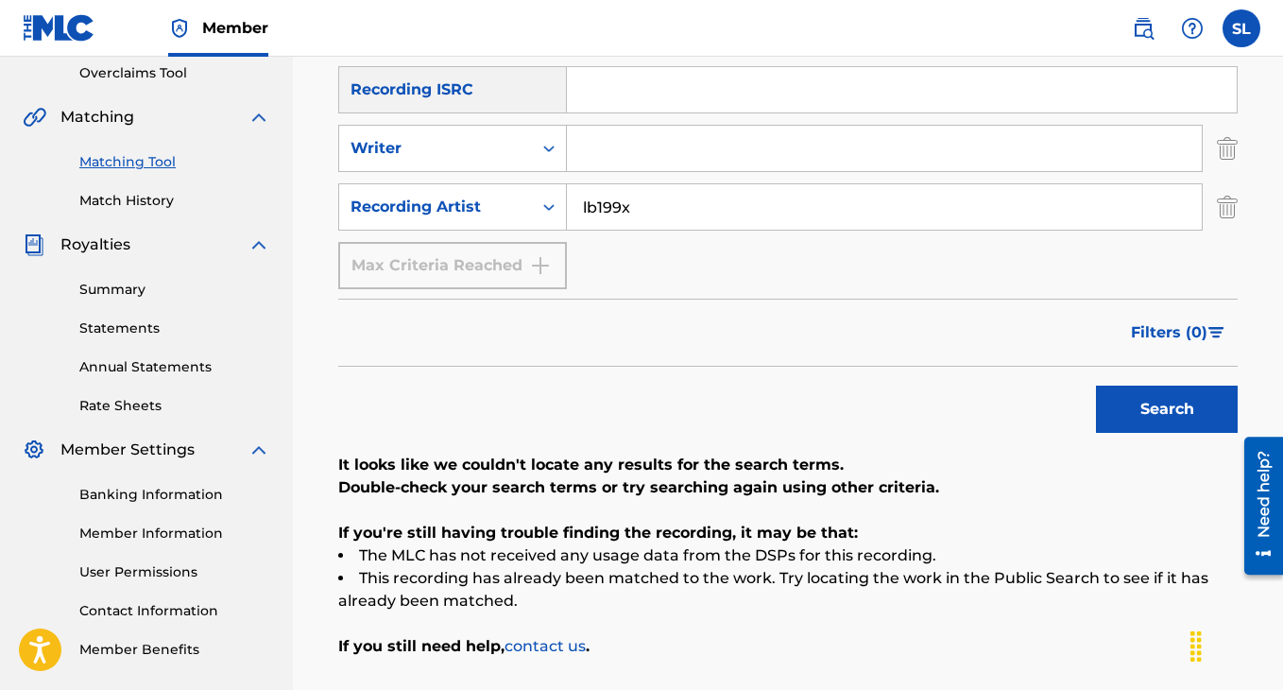
scroll to position [552, 0]
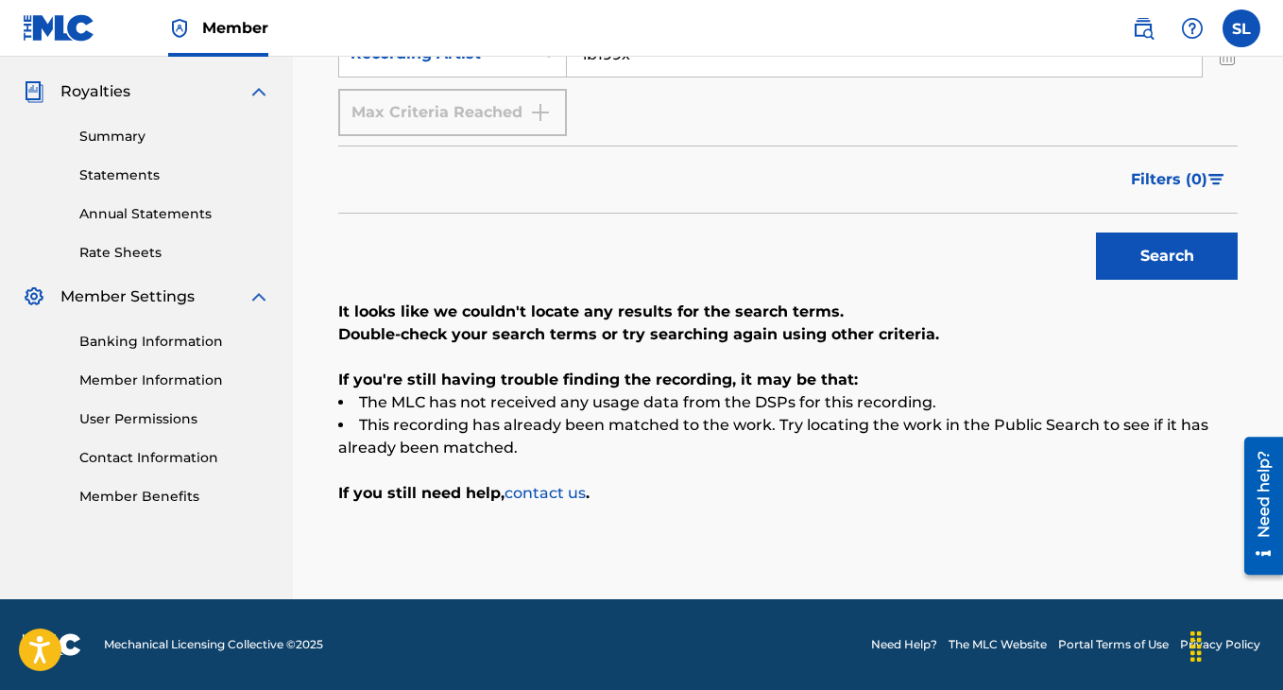
click at [1151, 228] on div "Search" at bounding box center [1162, 252] width 151 height 76
click at [1142, 276] on button "Search" at bounding box center [1167, 255] width 142 height 47
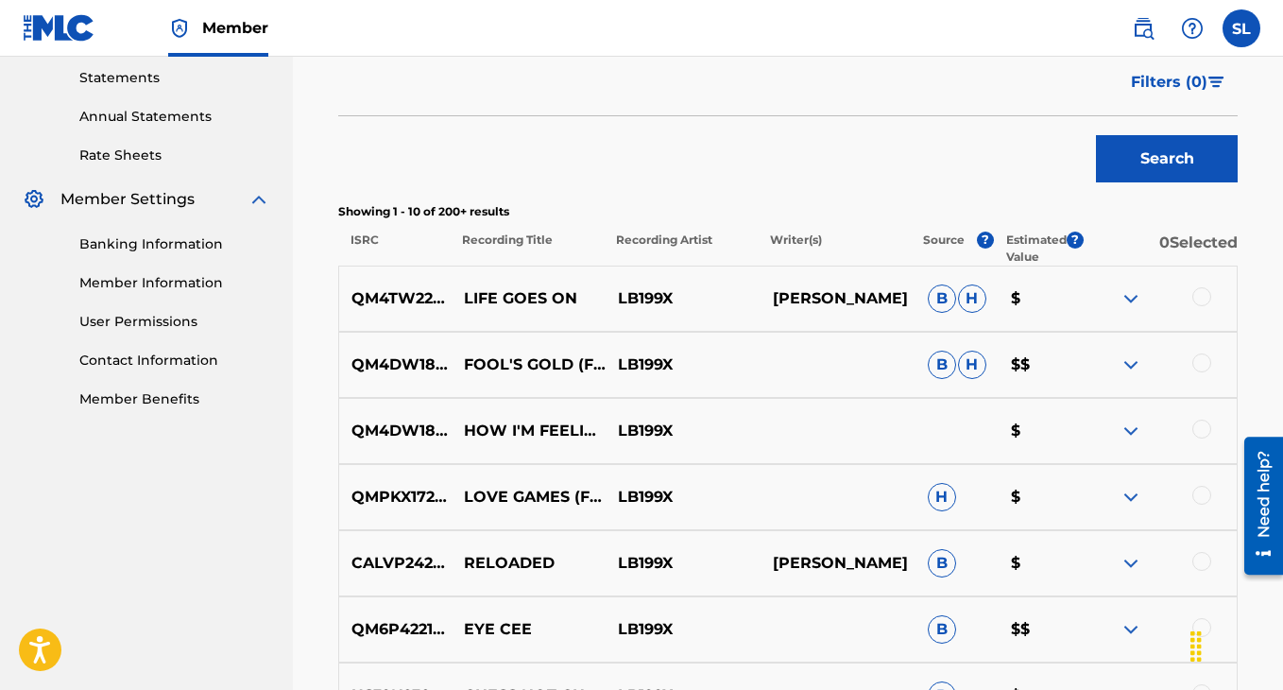
scroll to position [656, 0]
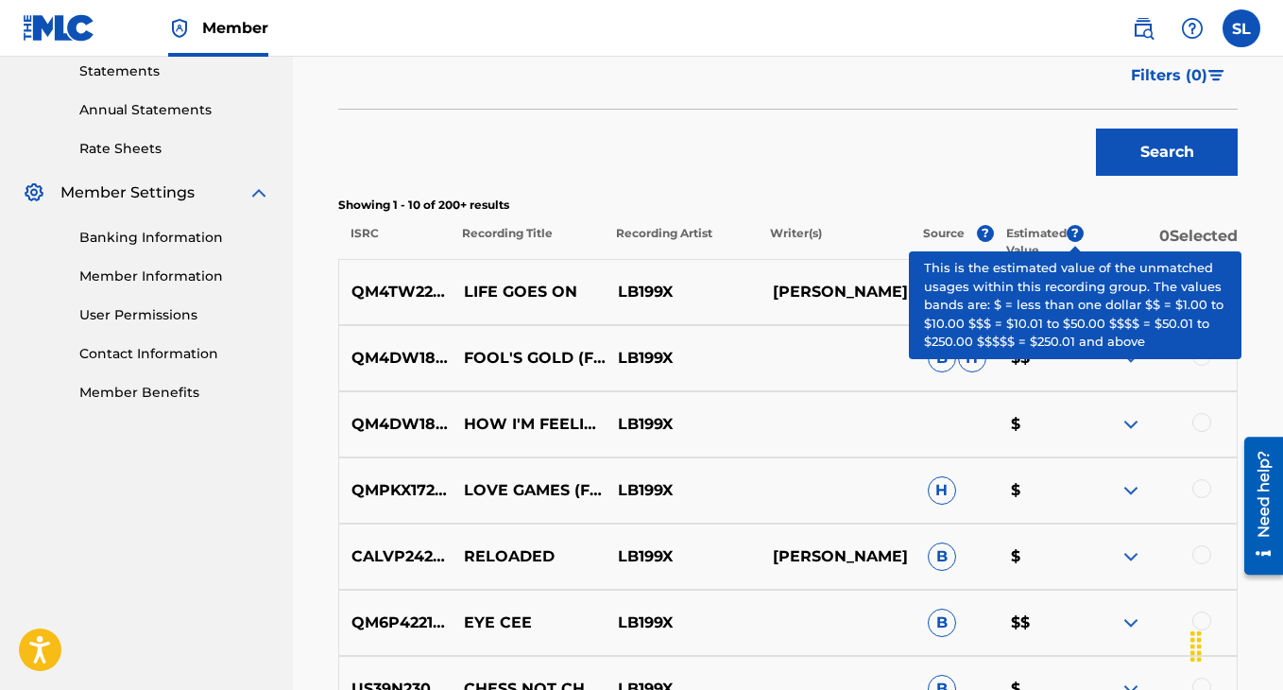
click at [1070, 233] on span "?" at bounding box center [1075, 233] width 17 height 17
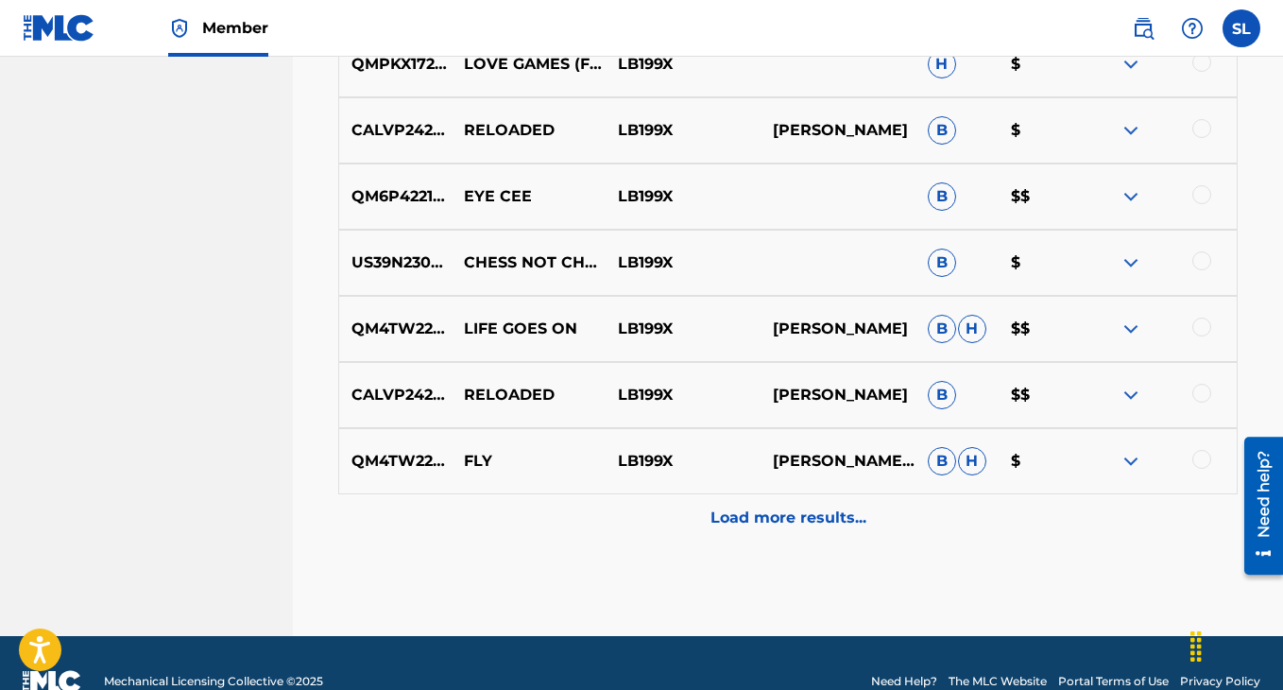
scroll to position [1119, 0]
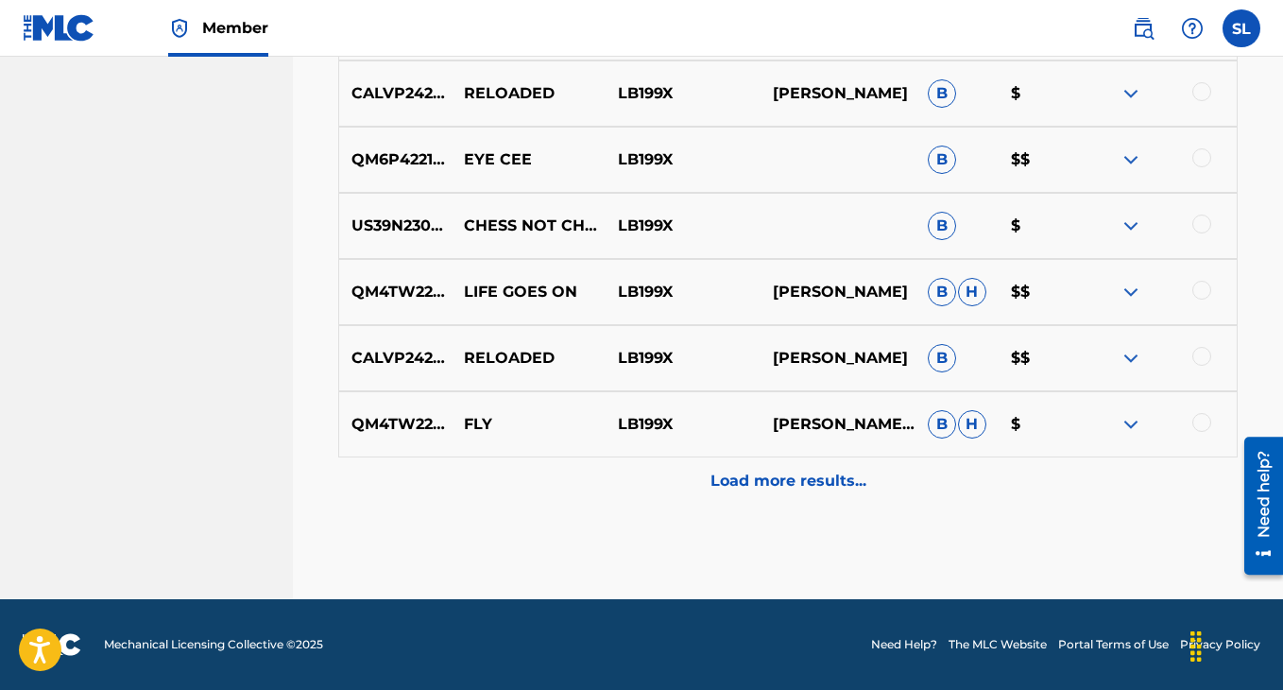
click at [803, 460] on div "Load more results..." at bounding box center [787, 480] width 899 height 47
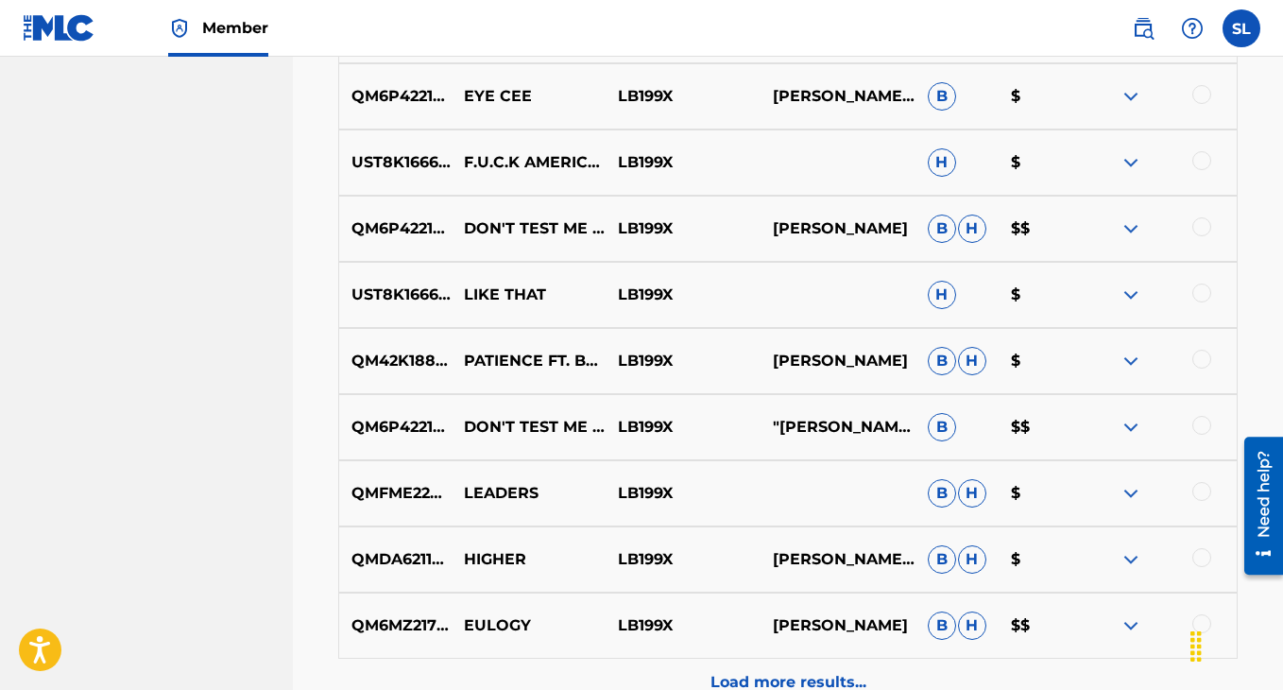
scroll to position [1628, 0]
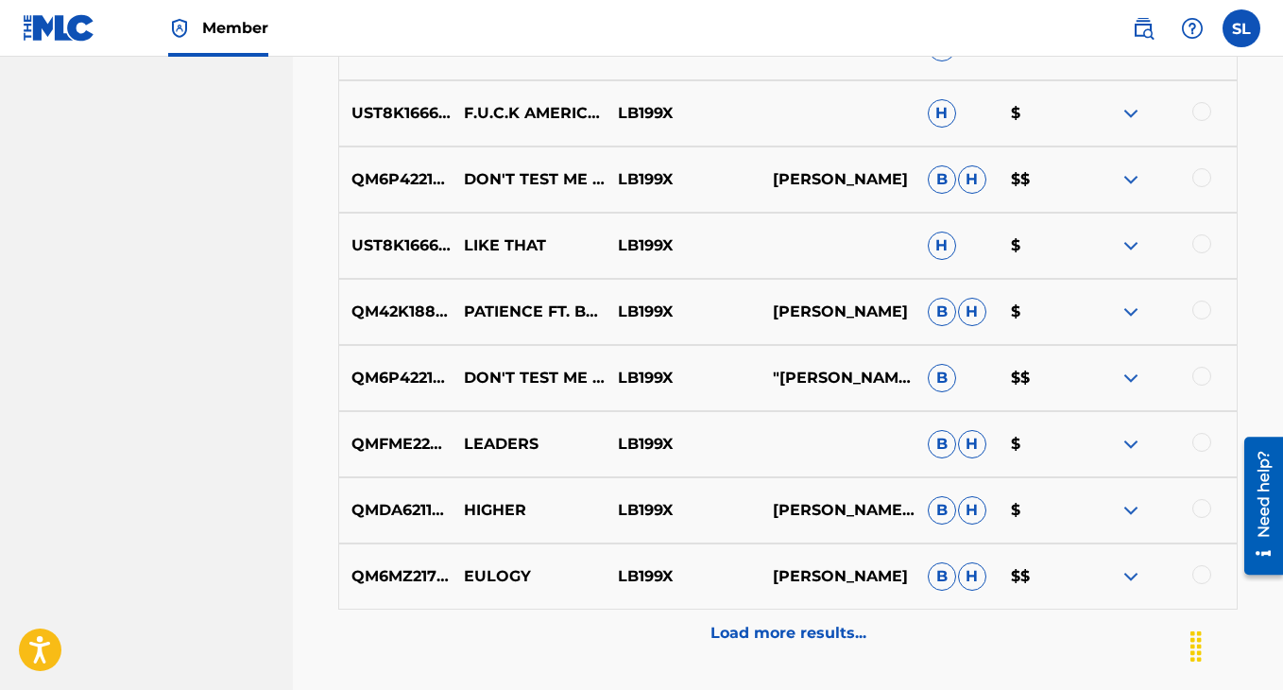
click at [788, 633] on p "Load more results..." at bounding box center [789, 633] width 156 height 23
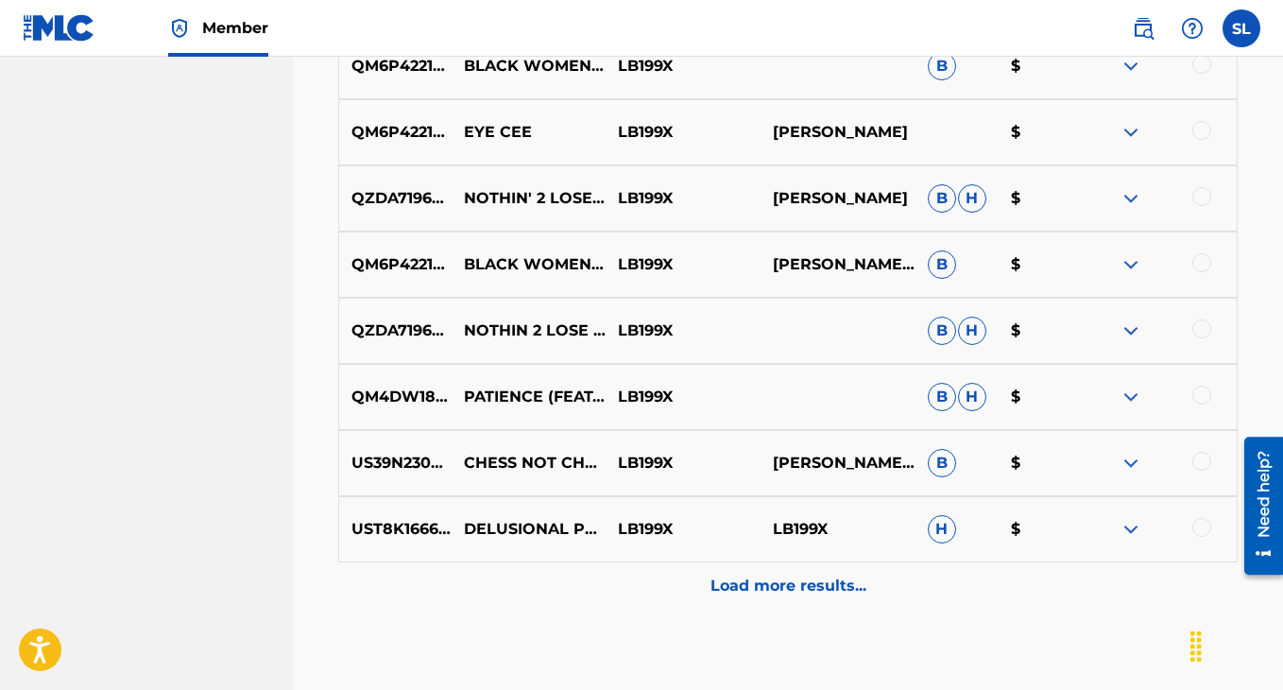
click at [770, 592] on p "Load more results..." at bounding box center [789, 585] width 156 height 23
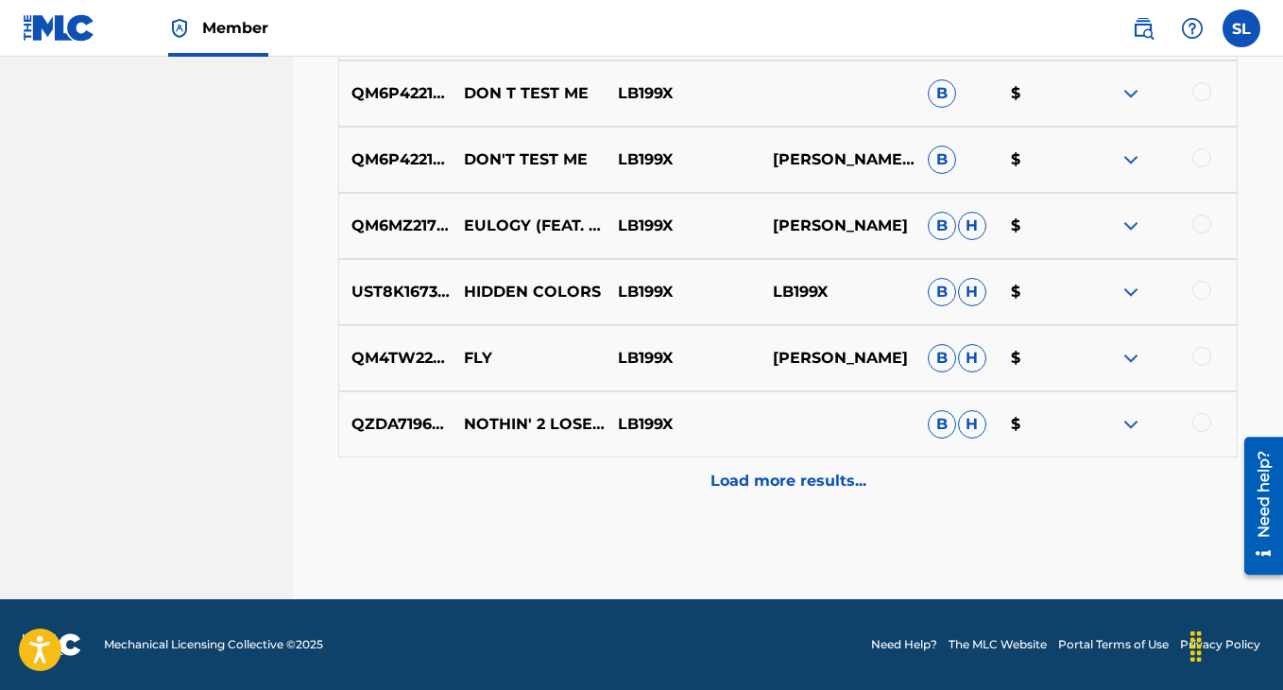
click at [774, 491] on p "Load more results..." at bounding box center [789, 481] width 156 height 23
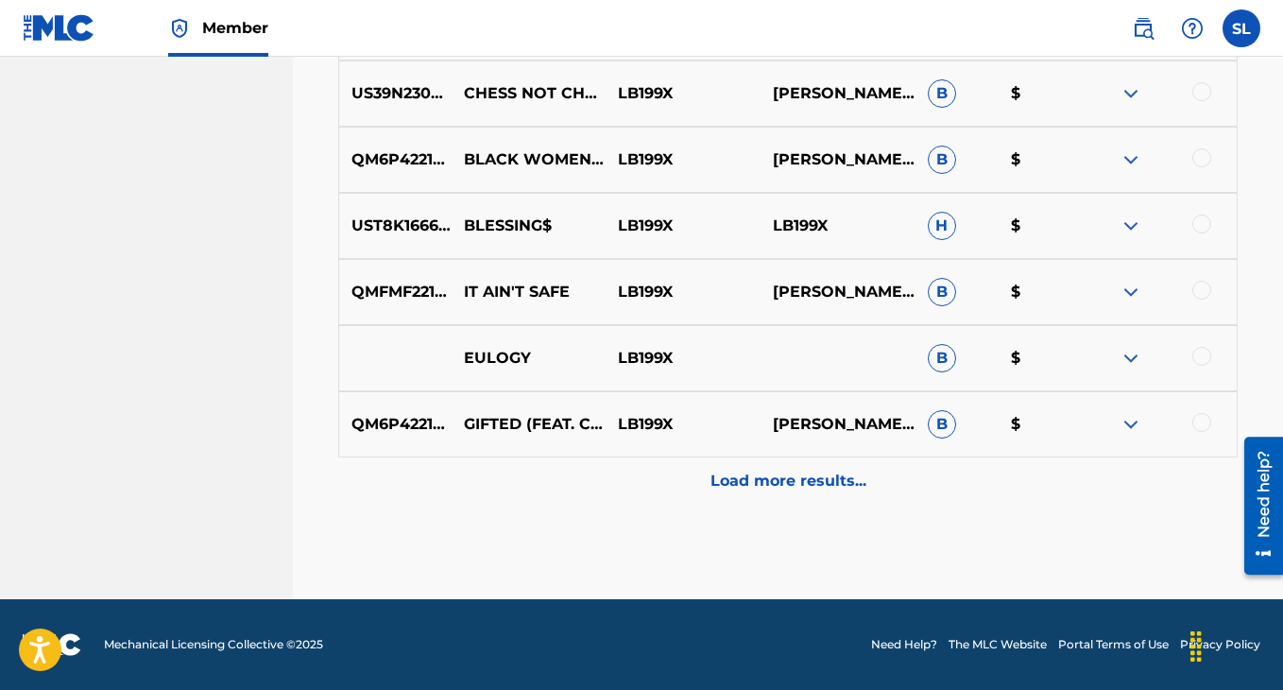
click at [774, 491] on p "Load more results..." at bounding box center [789, 481] width 156 height 23
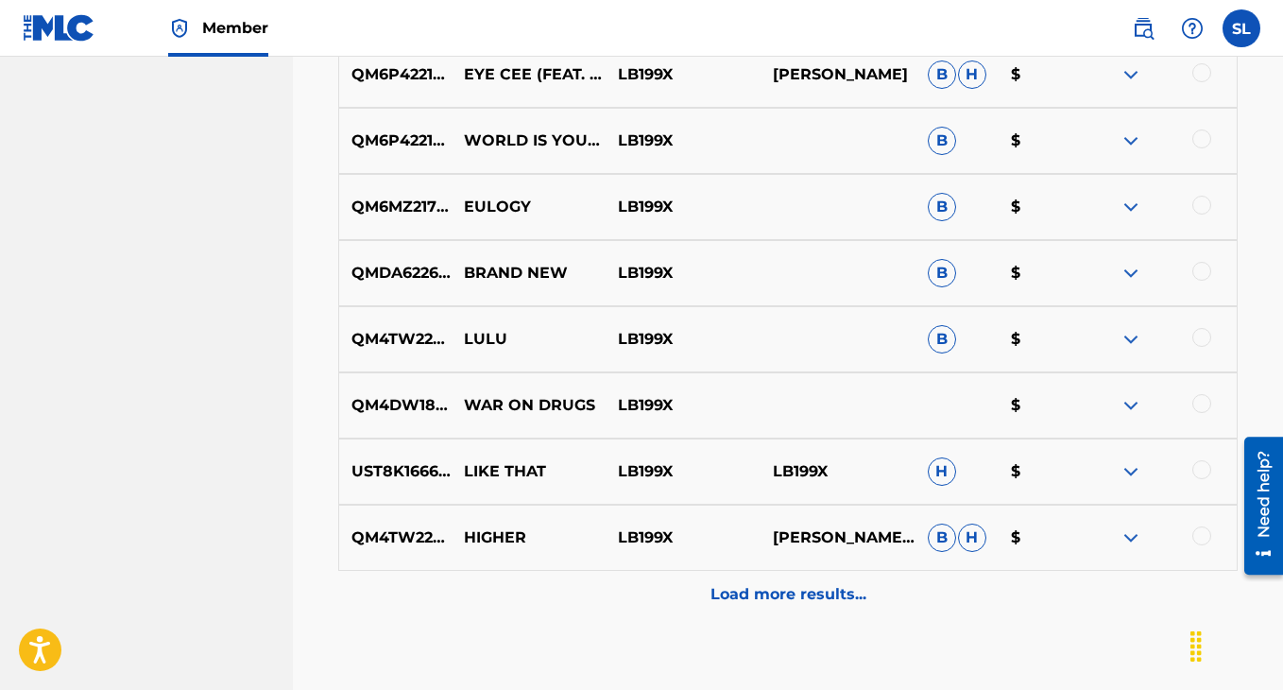
scroll to position [4313, 0]
click at [772, 579] on div "Load more results..." at bounding box center [787, 593] width 899 height 47
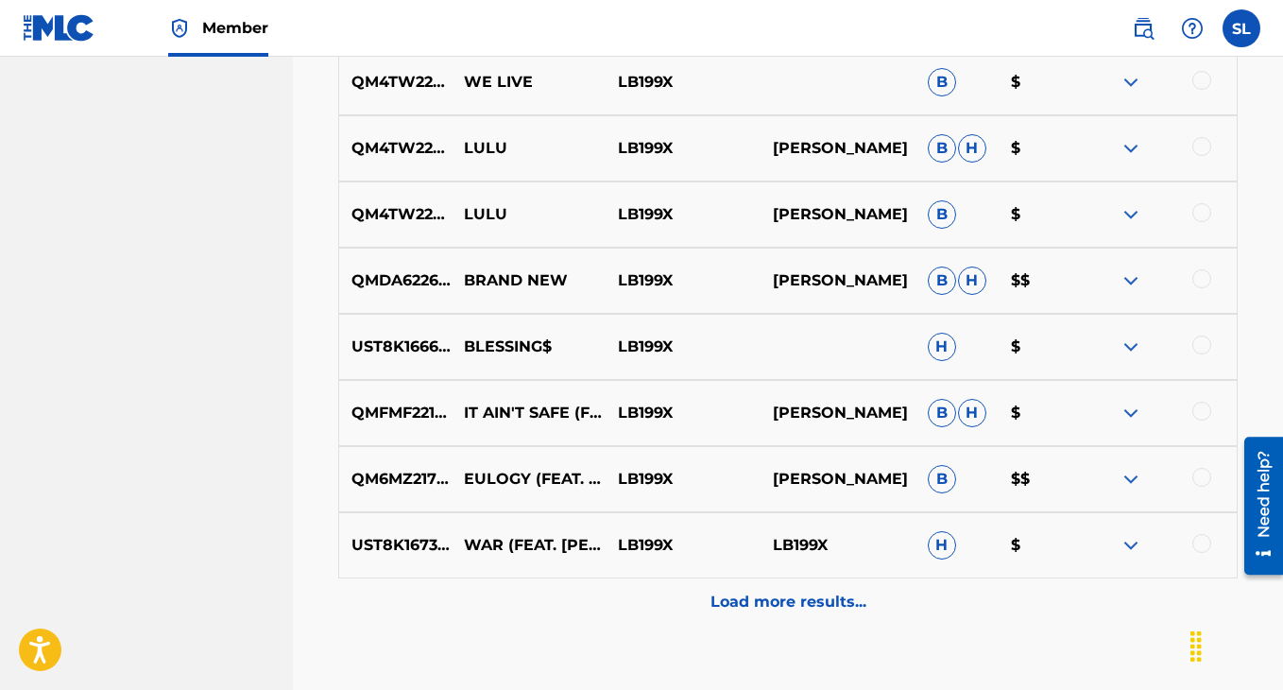
click at [772, 579] on div "Load more results..." at bounding box center [787, 601] width 899 height 47
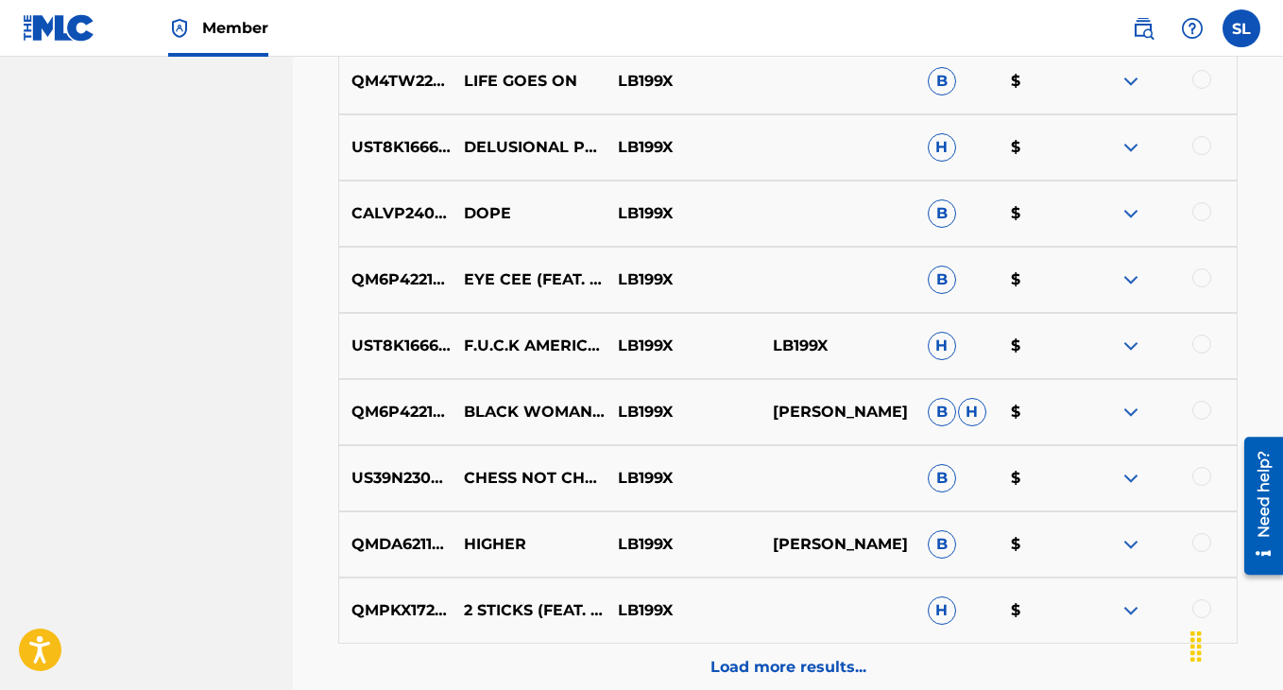
scroll to position [5748, 0]
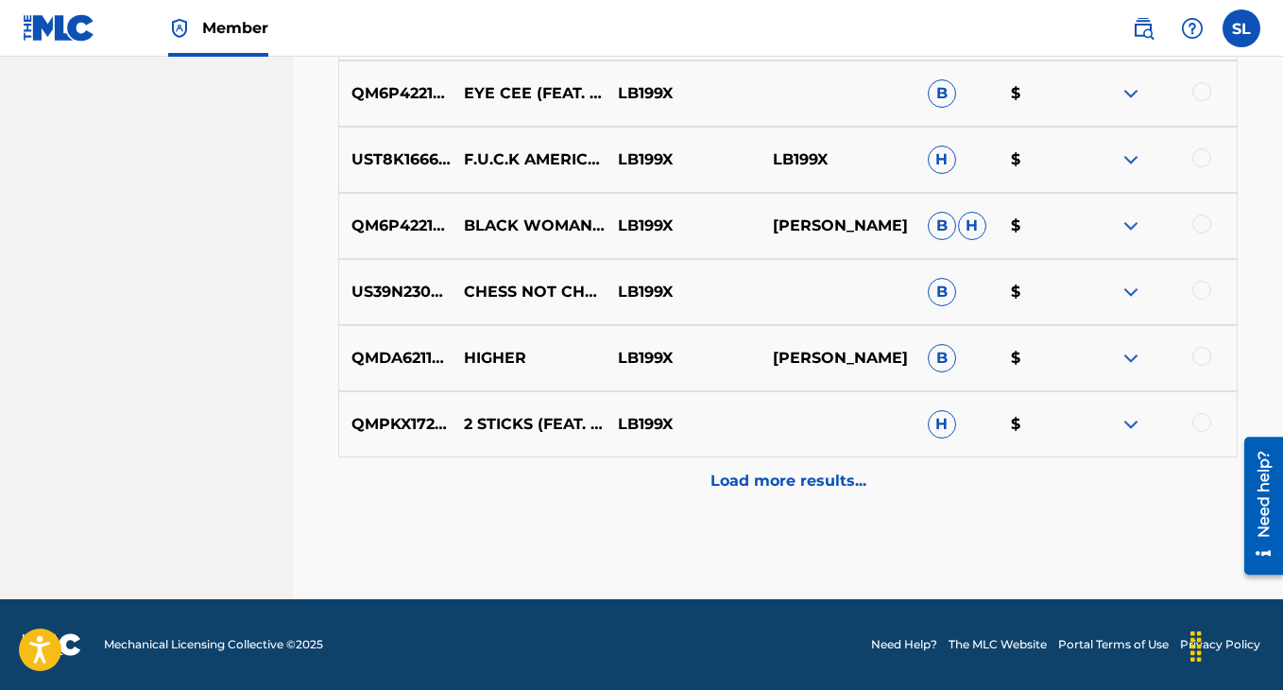
click at [788, 488] on p "Load more results..." at bounding box center [789, 481] width 156 height 23
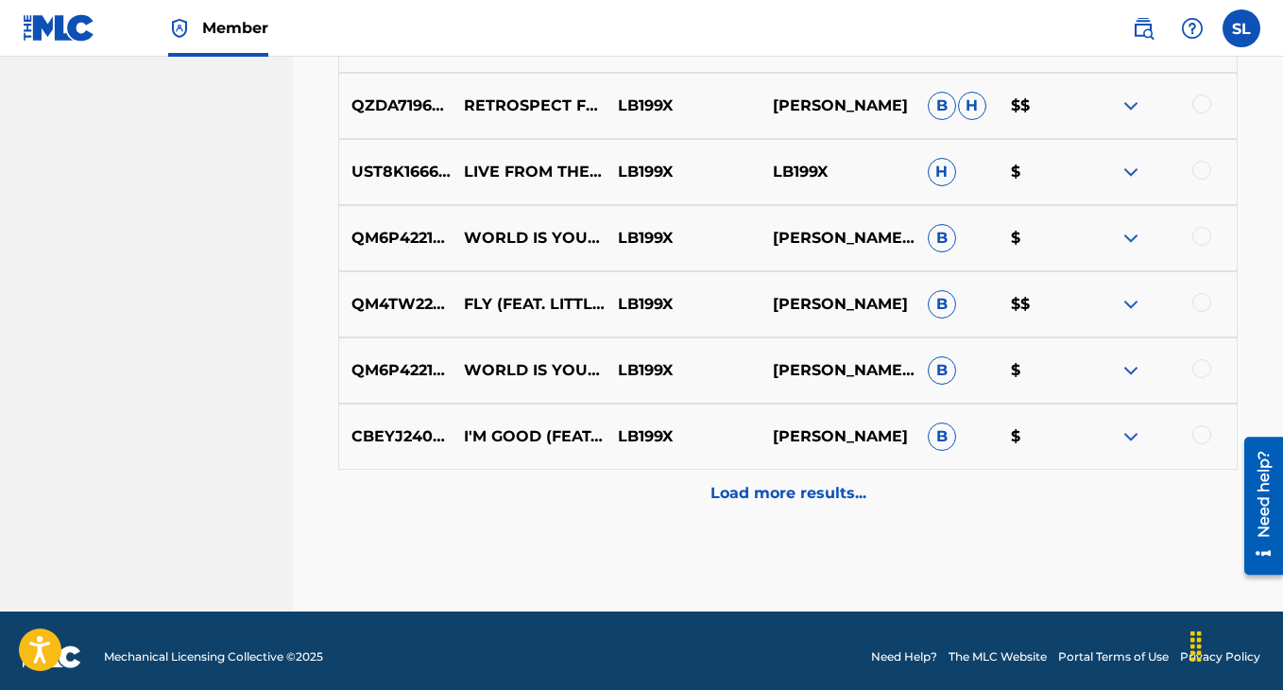
click at [788, 488] on p "Load more results..." at bounding box center [789, 493] width 156 height 23
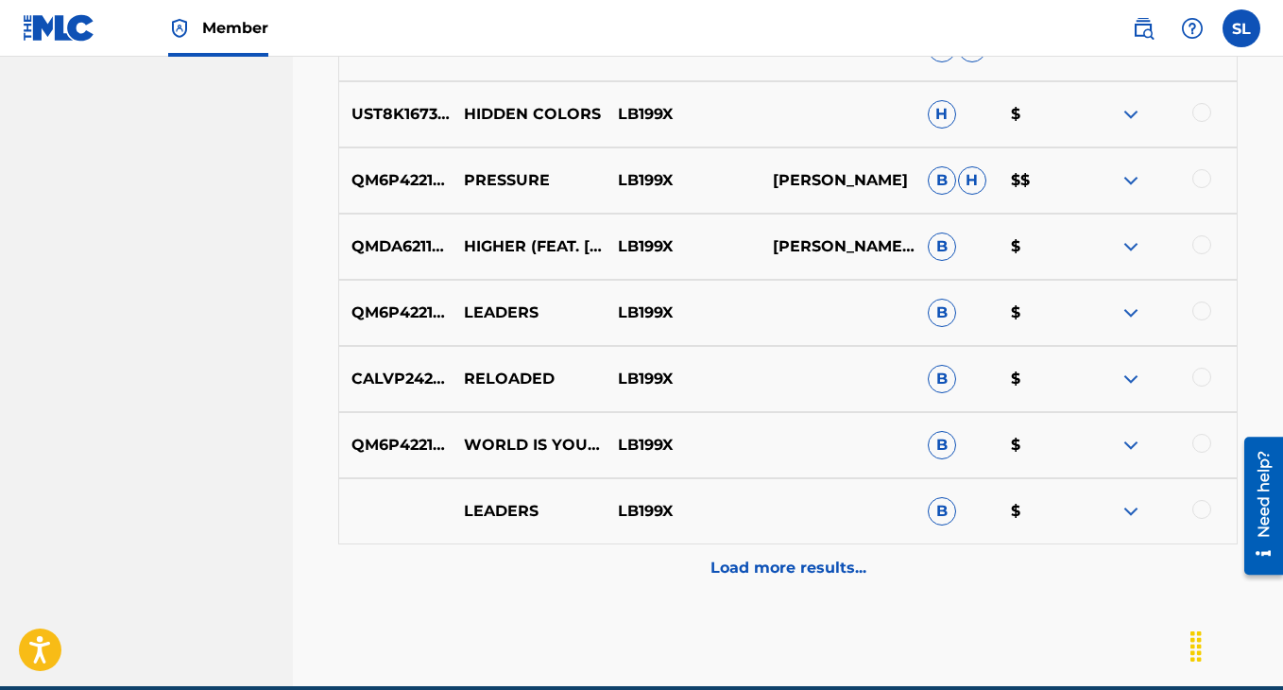
click at [778, 555] on div "Load more results..." at bounding box center [787, 567] width 899 height 47
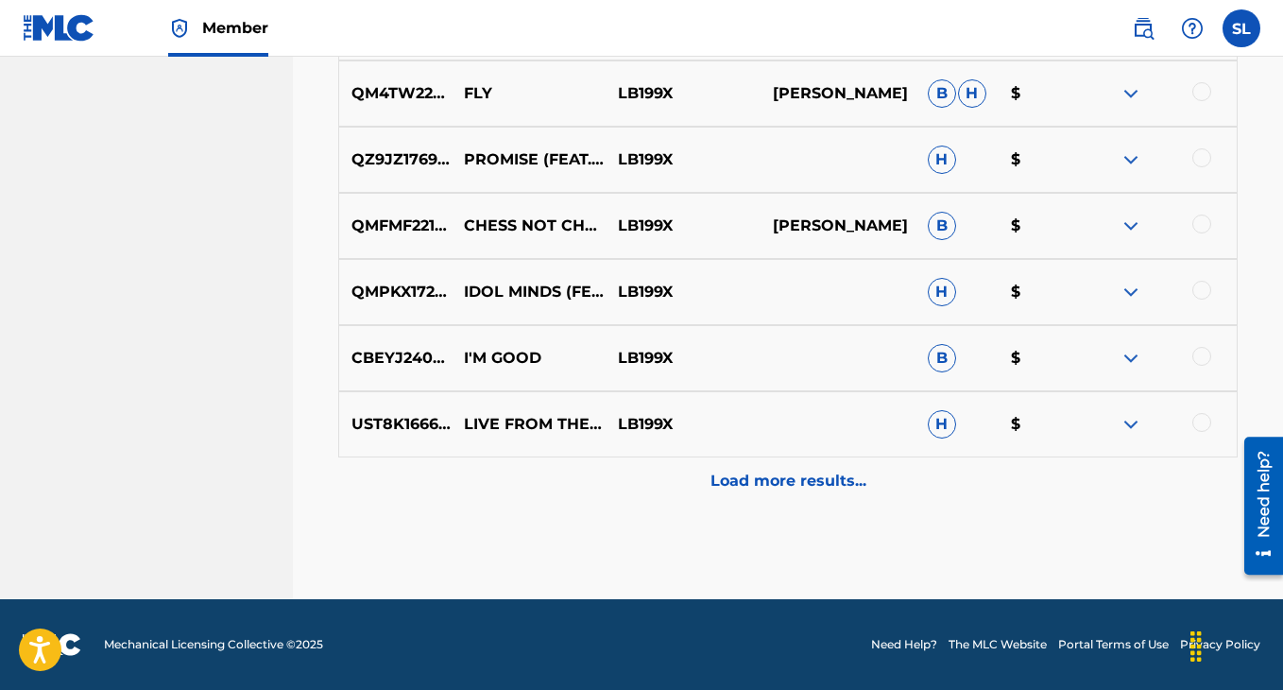
click at [779, 501] on div "Load more results..." at bounding box center [787, 480] width 899 height 47
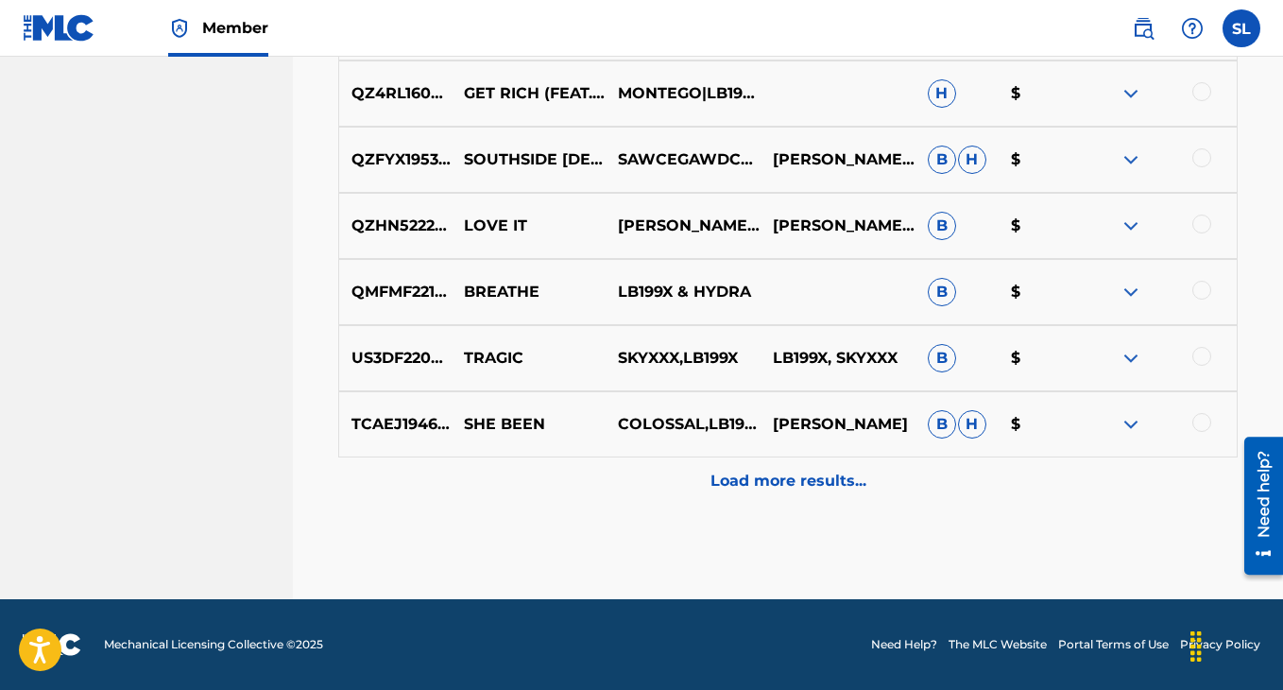
click at [777, 480] on p "Load more results..." at bounding box center [789, 481] width 156 height 23
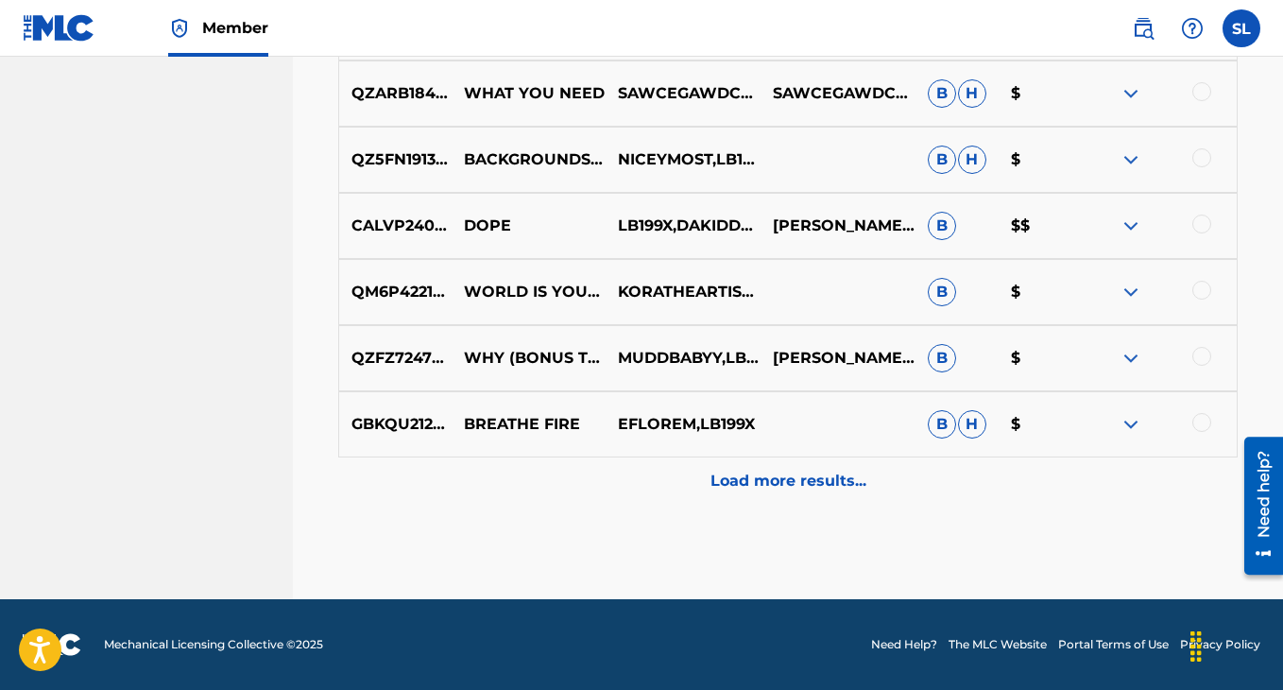
click at [777, 480] on p "Load more results..." at bounding box center [789, 481] width 156 height 23
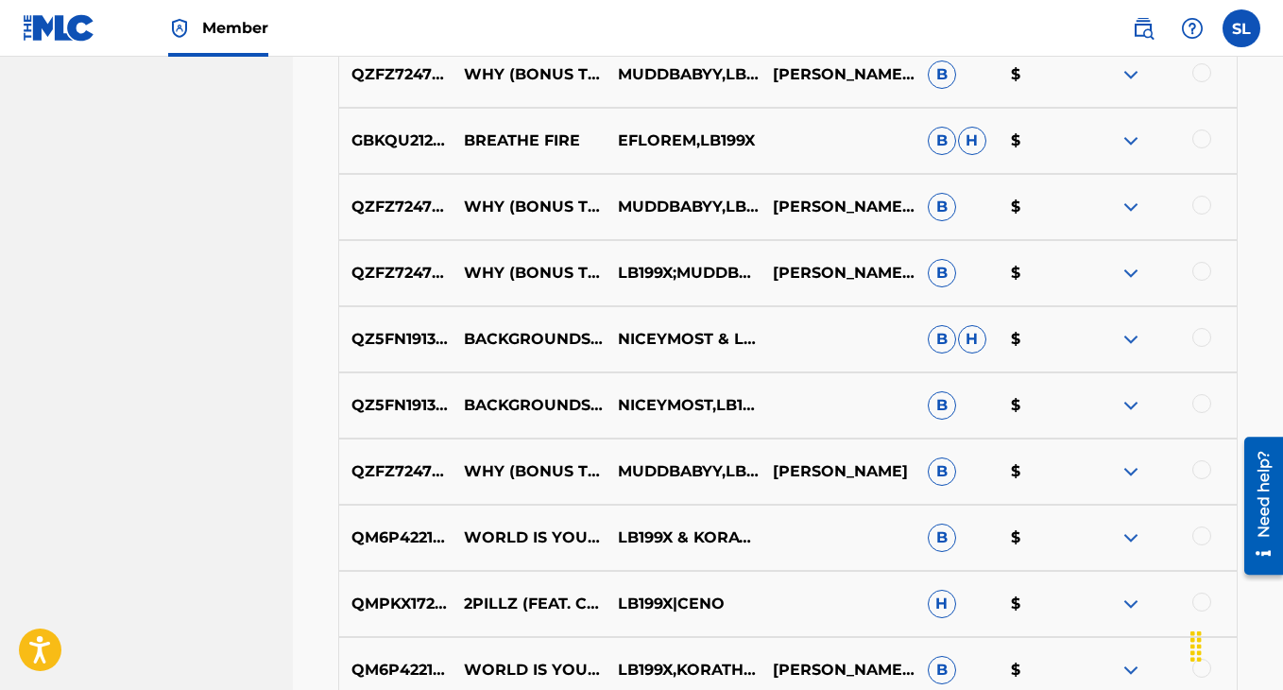
scroll to position [9717, 0]
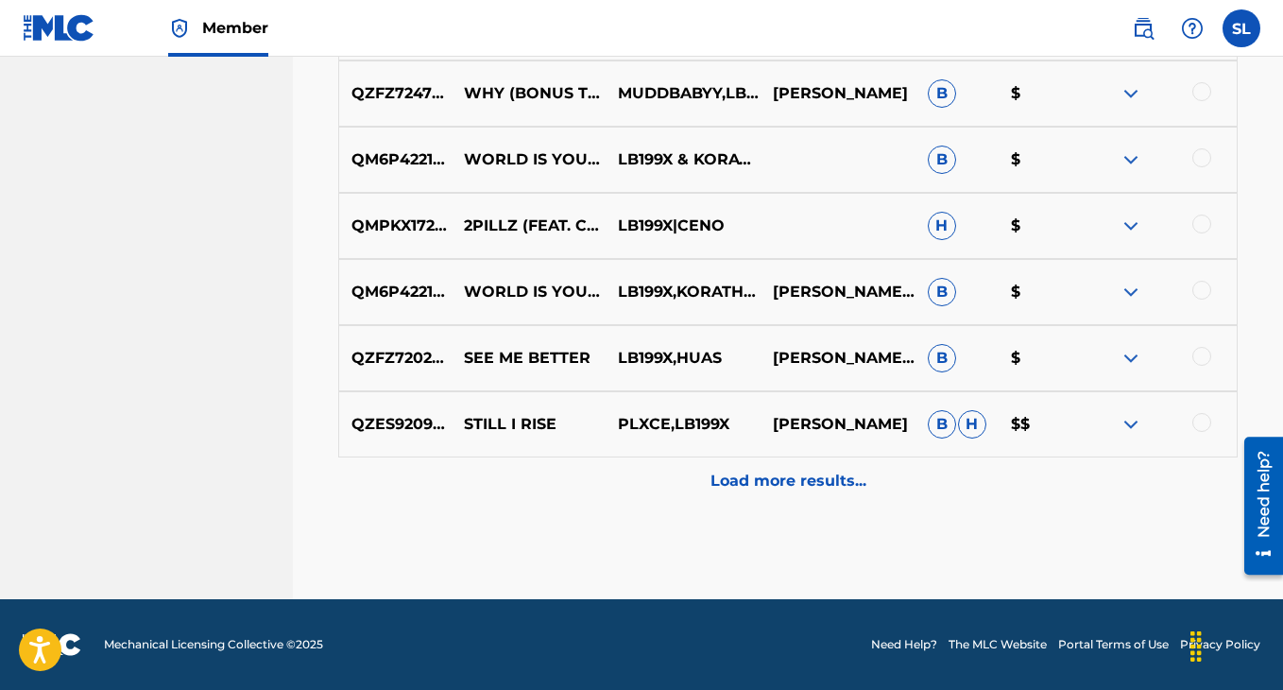
click at [777, 480] on p "Load more results..." at bounding box center [789, 481] width 156 height 23
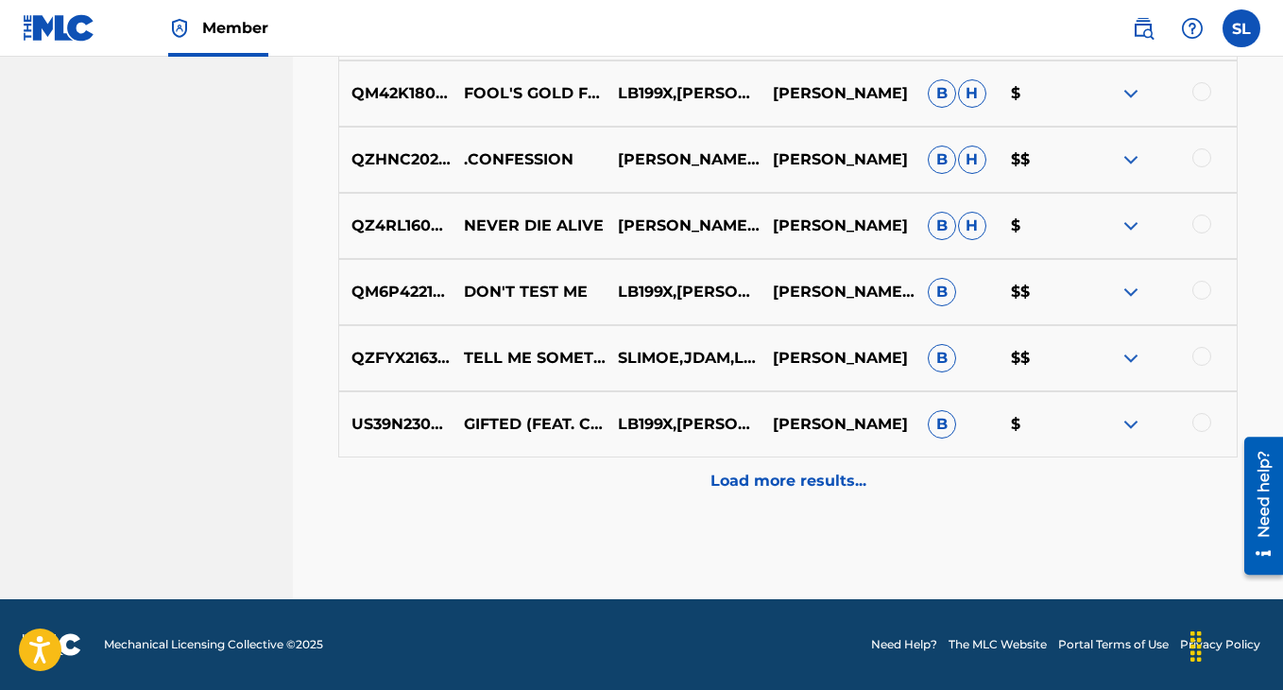
click at [777, 479] on p "Load more results..." at bounding box center [789, 481] width 156 height 23
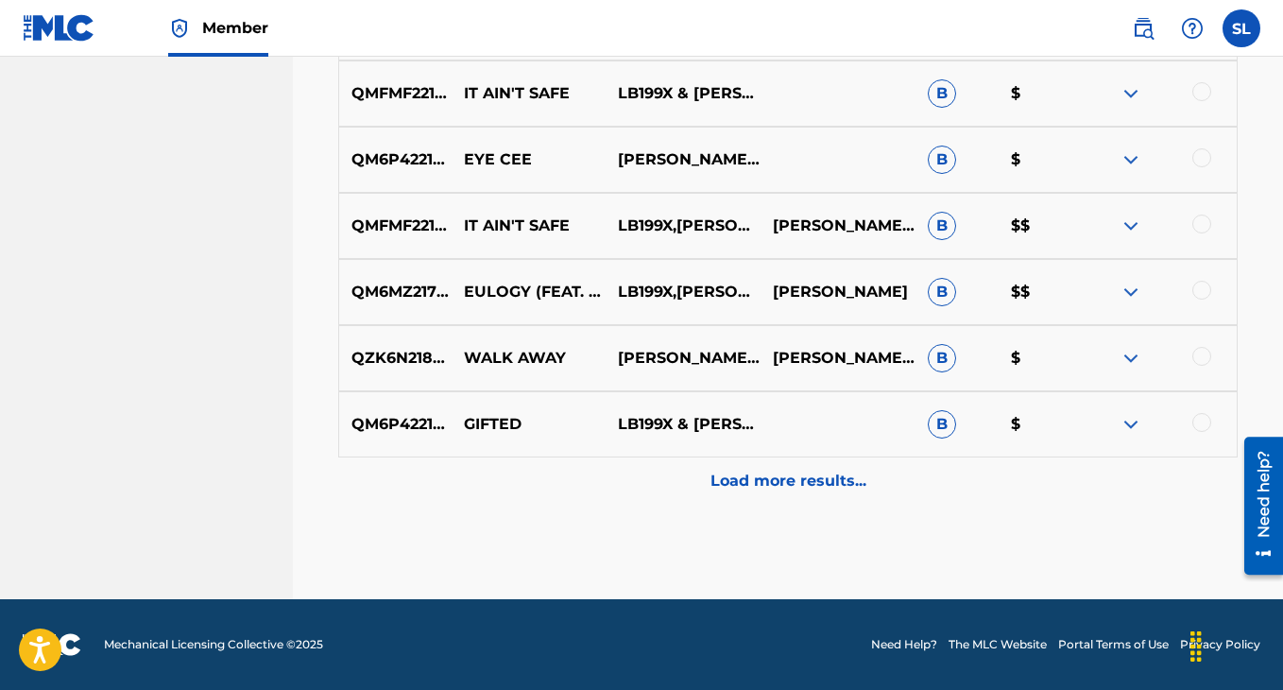
click at [777, 479] on p "Load more results..." at bounding box center [789, 481] width 156 height 23
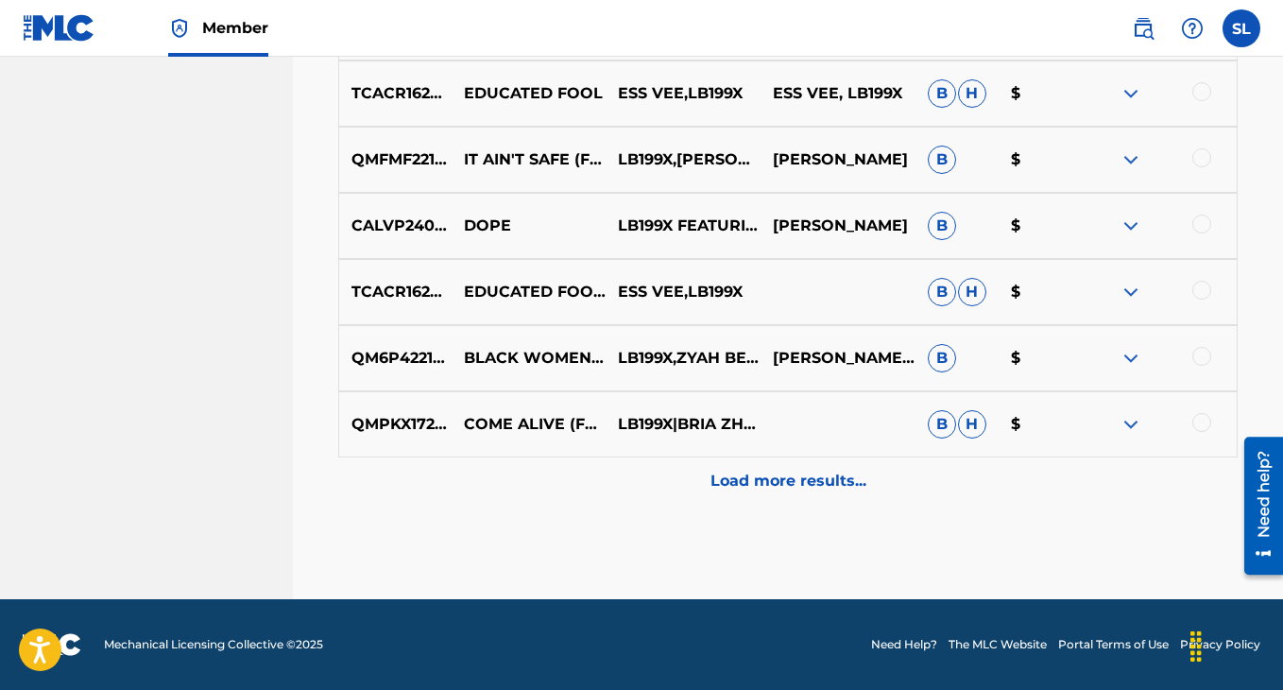
click at [777, 479] on p "Load more results..." at bounding box center [789, 481] width 156 height 23
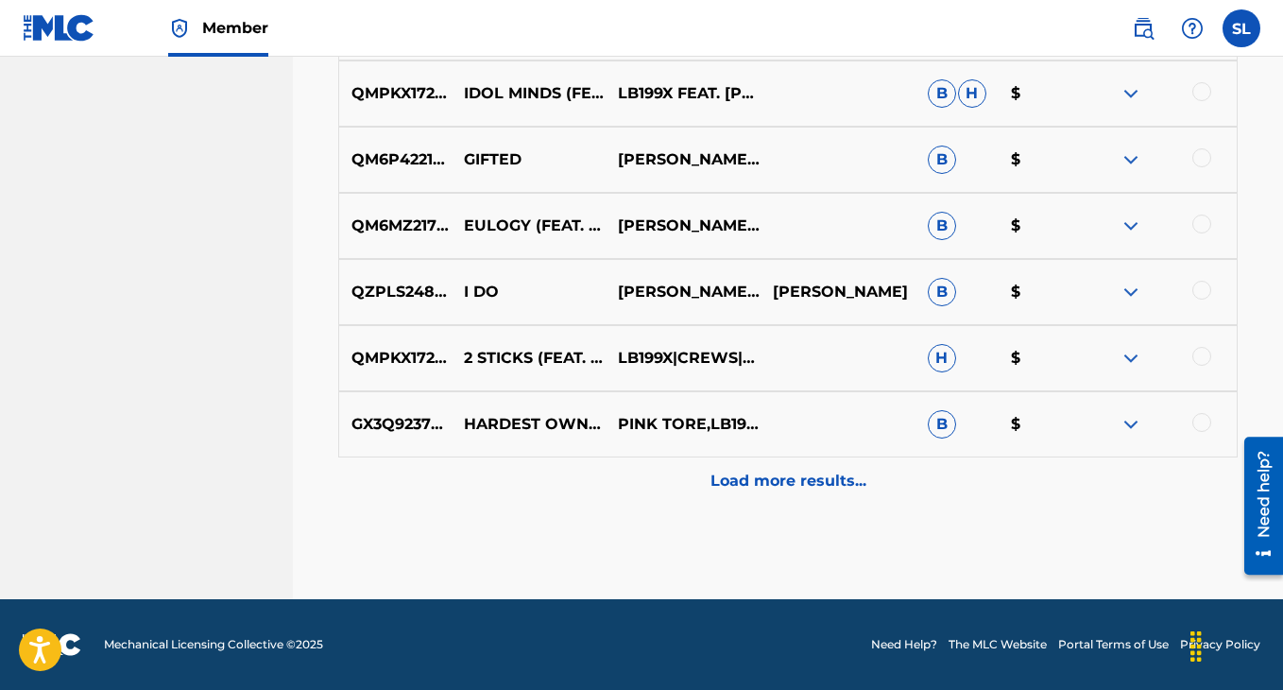
click at [777, 480] on p "Load more results..." at bounding box center [789, 481] width 156 height 23
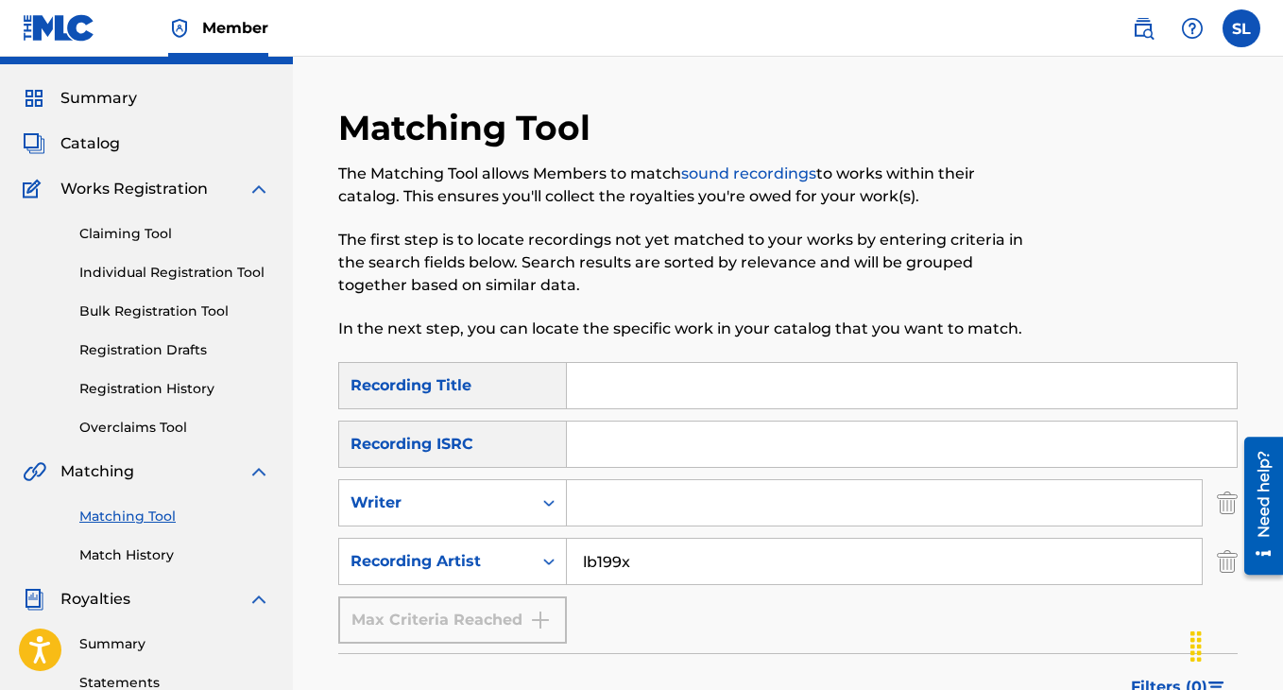
scroll to position [89, 0]
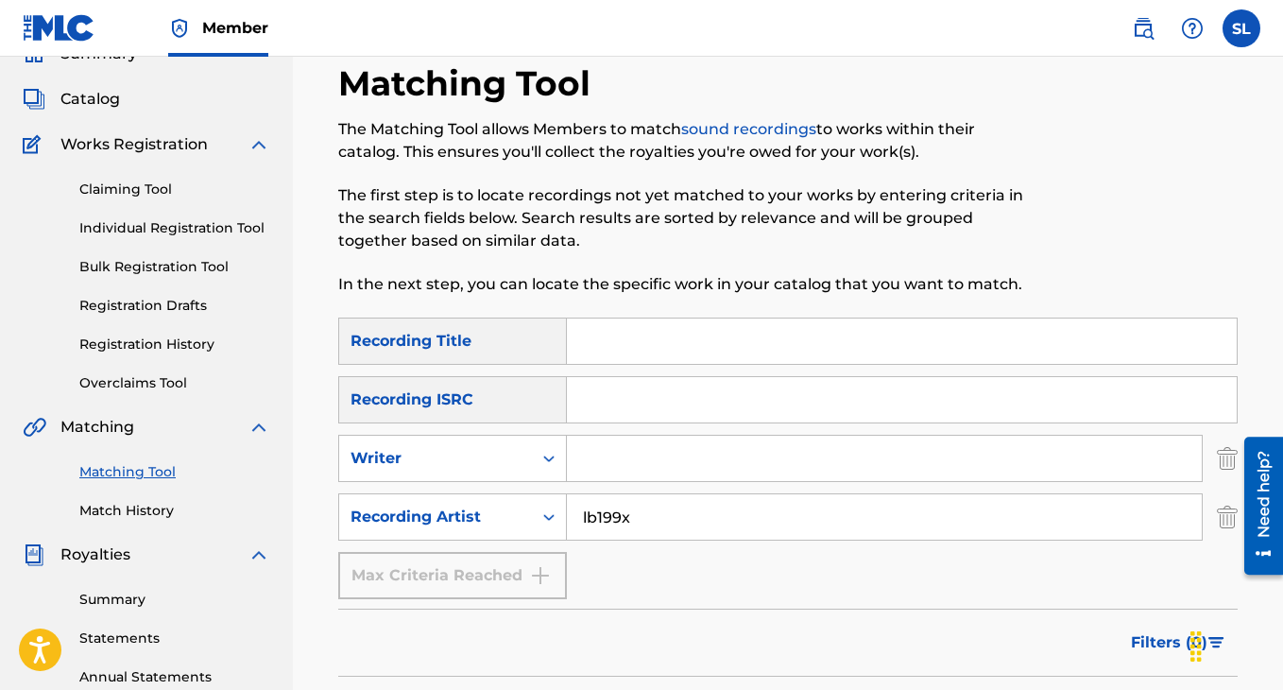
click at [625, 522] on input "lb199x" at bounding box center [884, 516] width 635 height 45
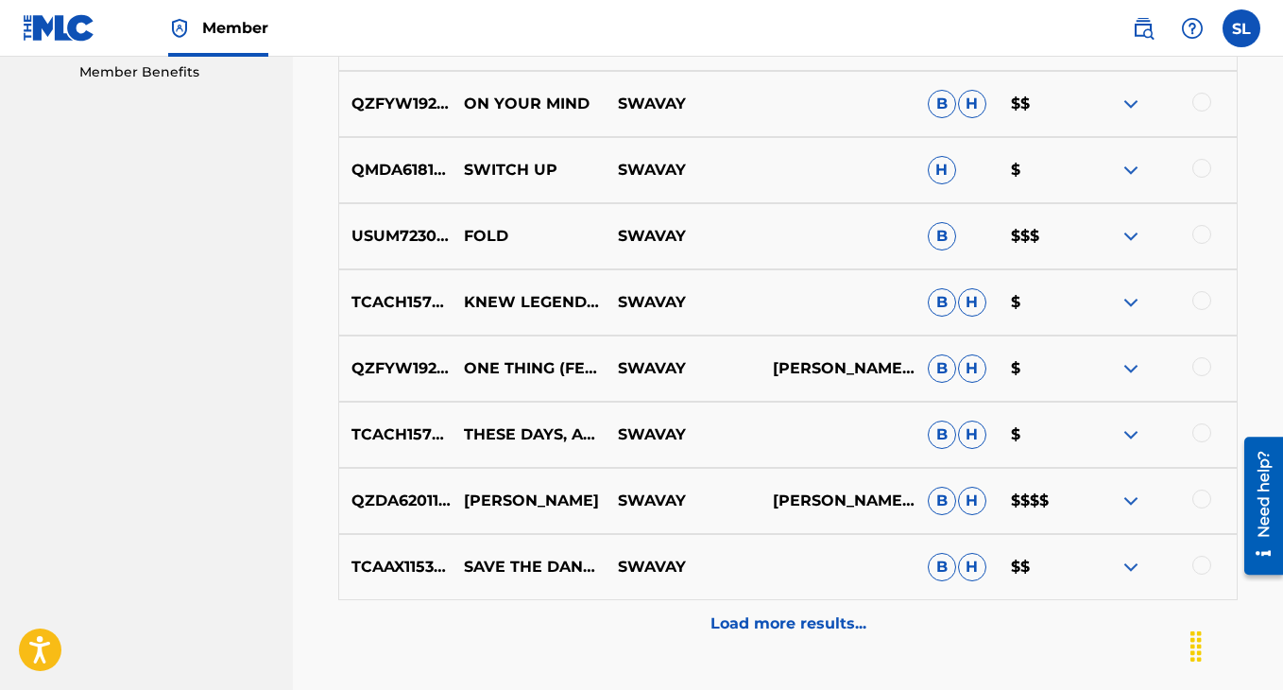
scroll to position [1119, 0]
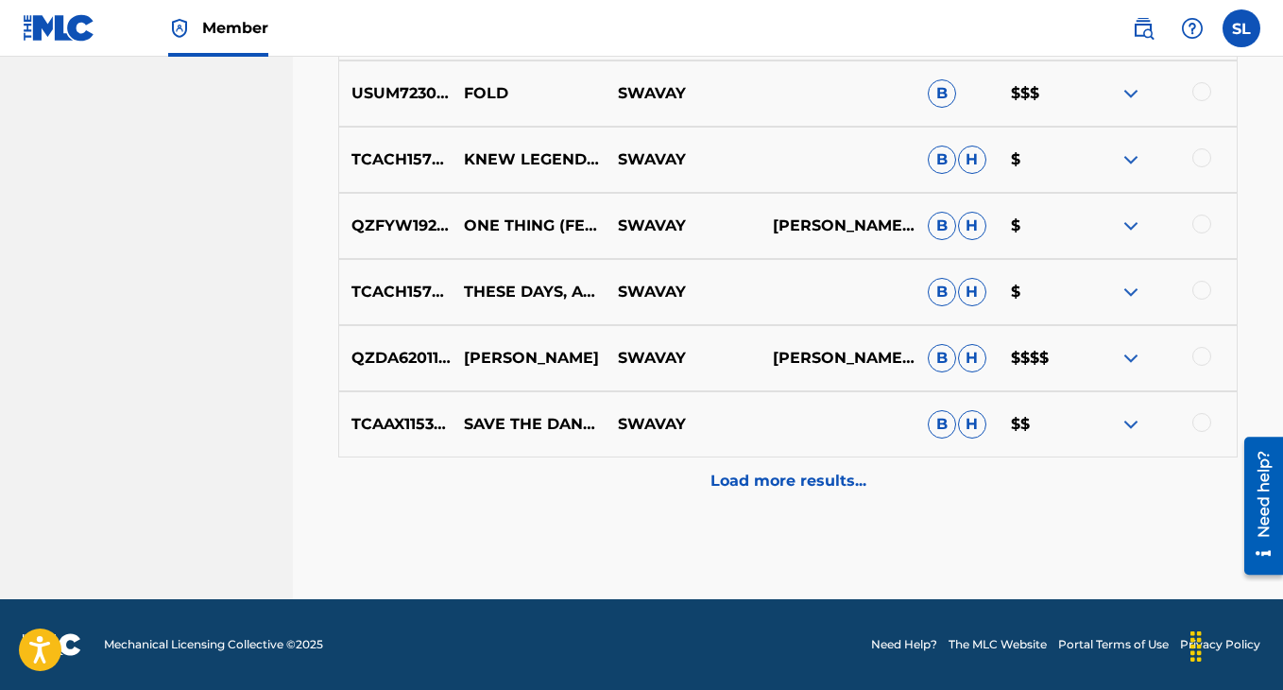
click at [783, 488] on p "Load more results..." at bounding box center [789, 481] width 156 height 23
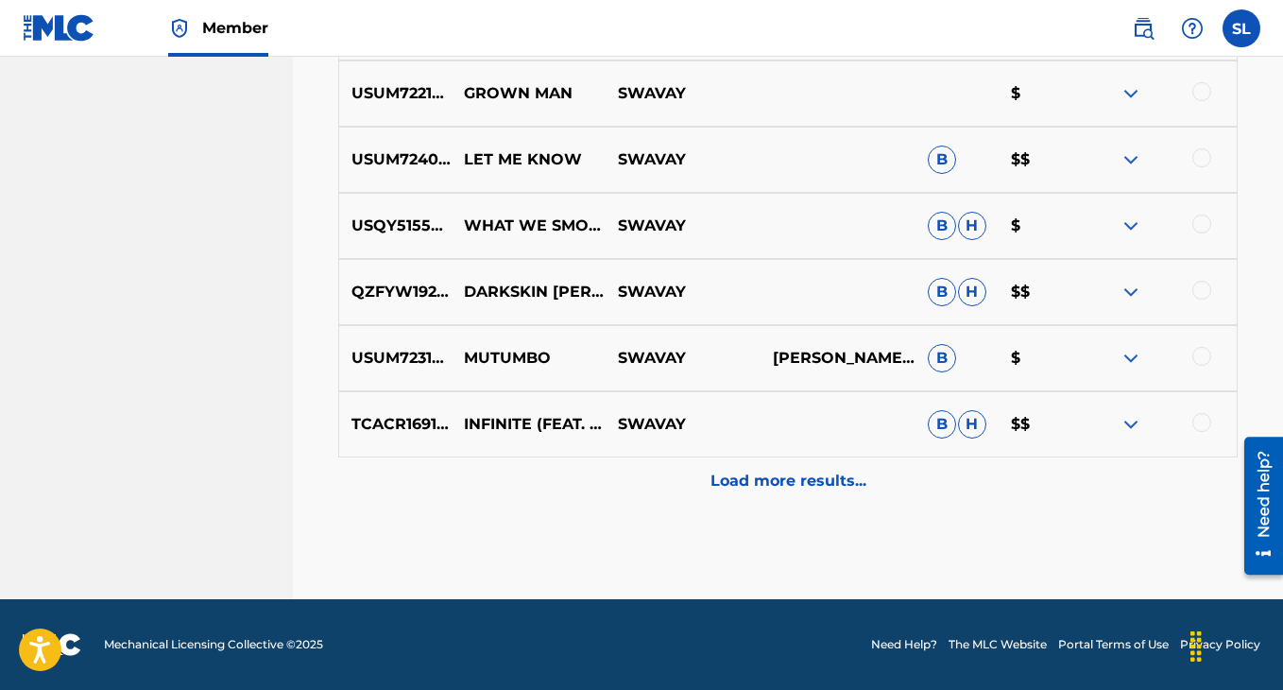
click at [784, 489] on p "Load more results..." at bounding box center [789, 481] width 156 height 23
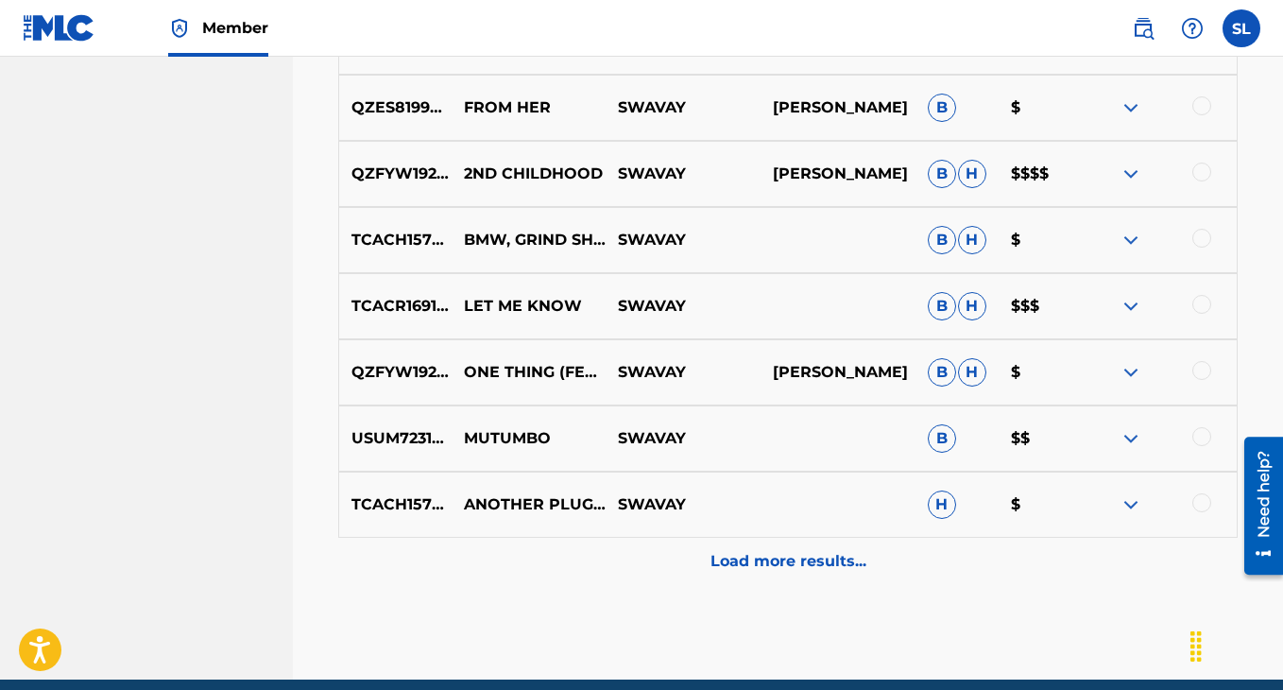
scroll to position [2362, 0]
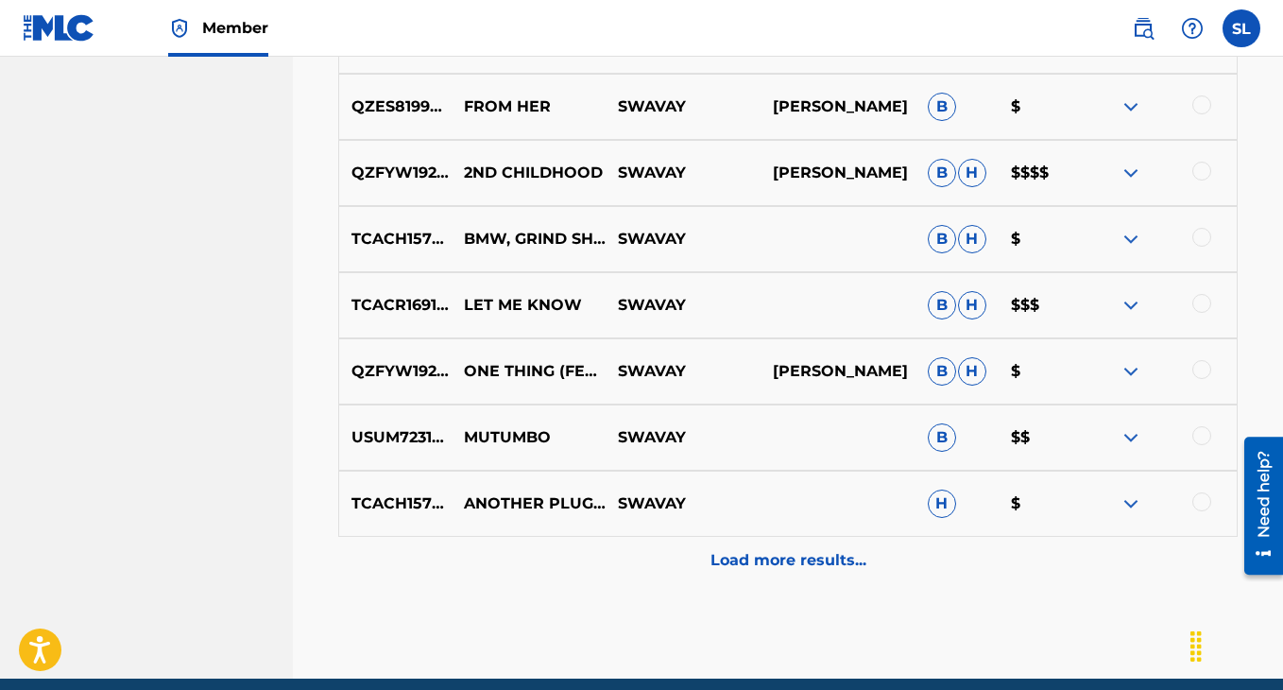
click at [768, 562] on p "Load more results..." at bounding box center [789, 560] width 156 height 23
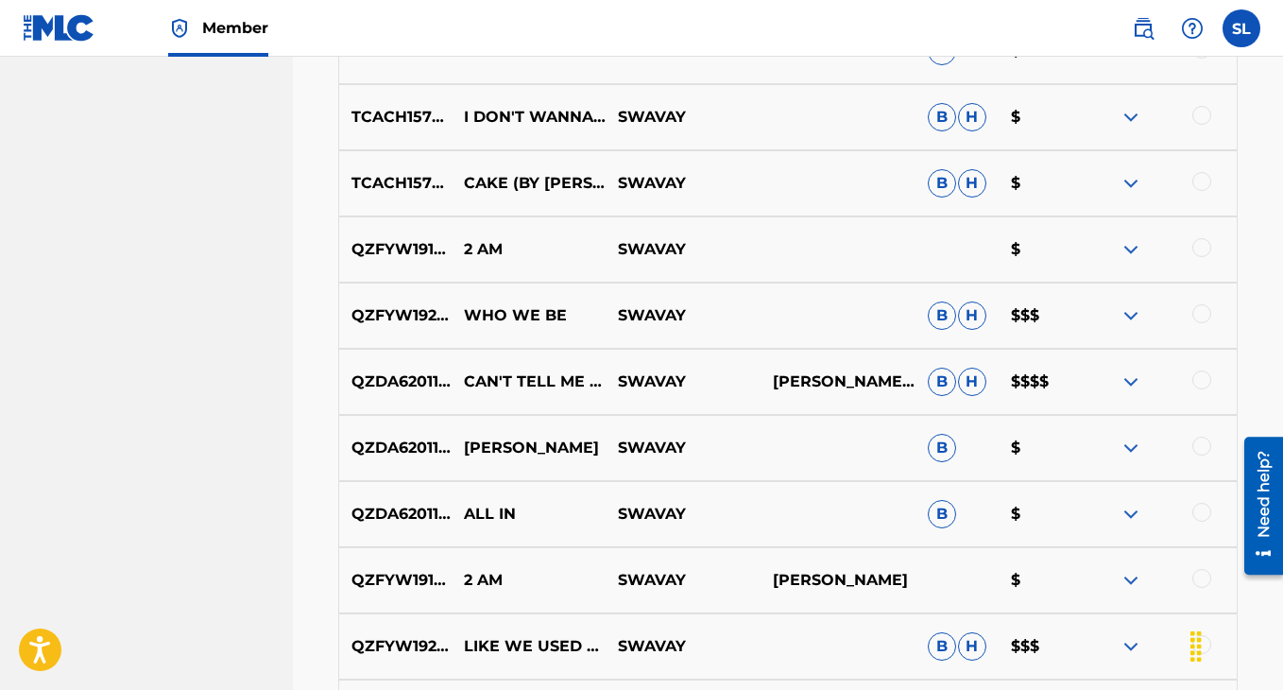
scroll to position [2816, 0]
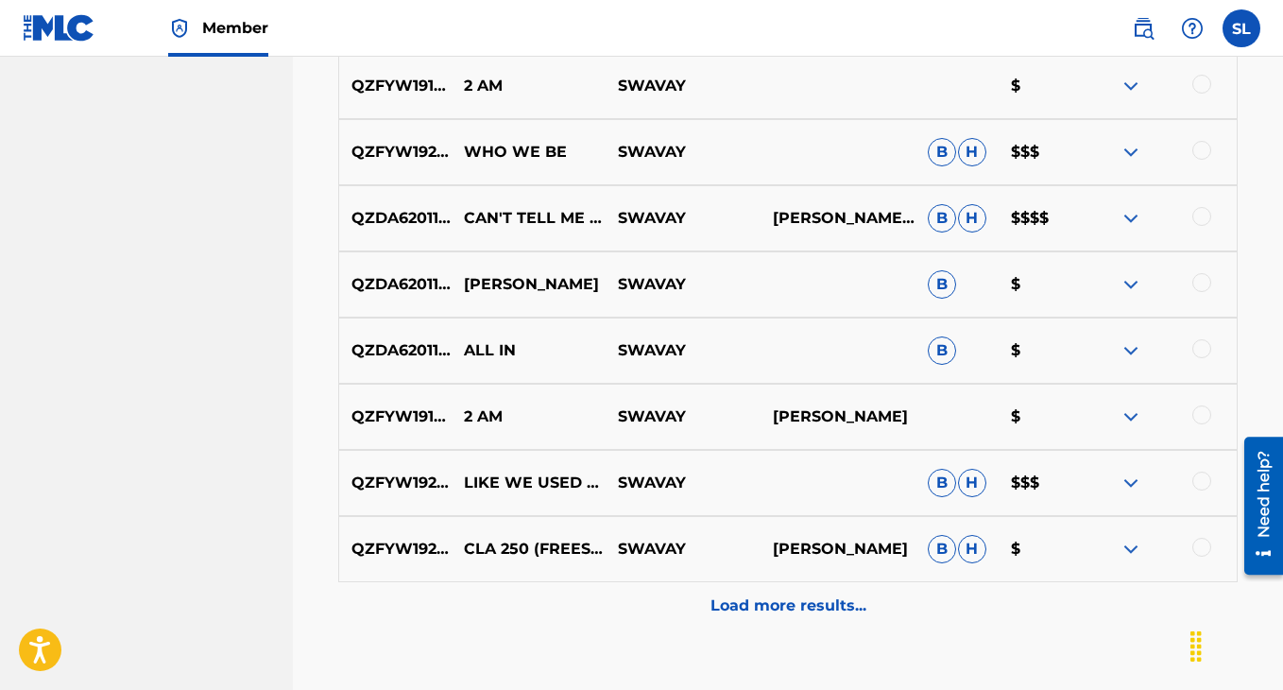
click at [711, 602] on p "Load more results..." at bounding box center [789, 605] width 156 height 23
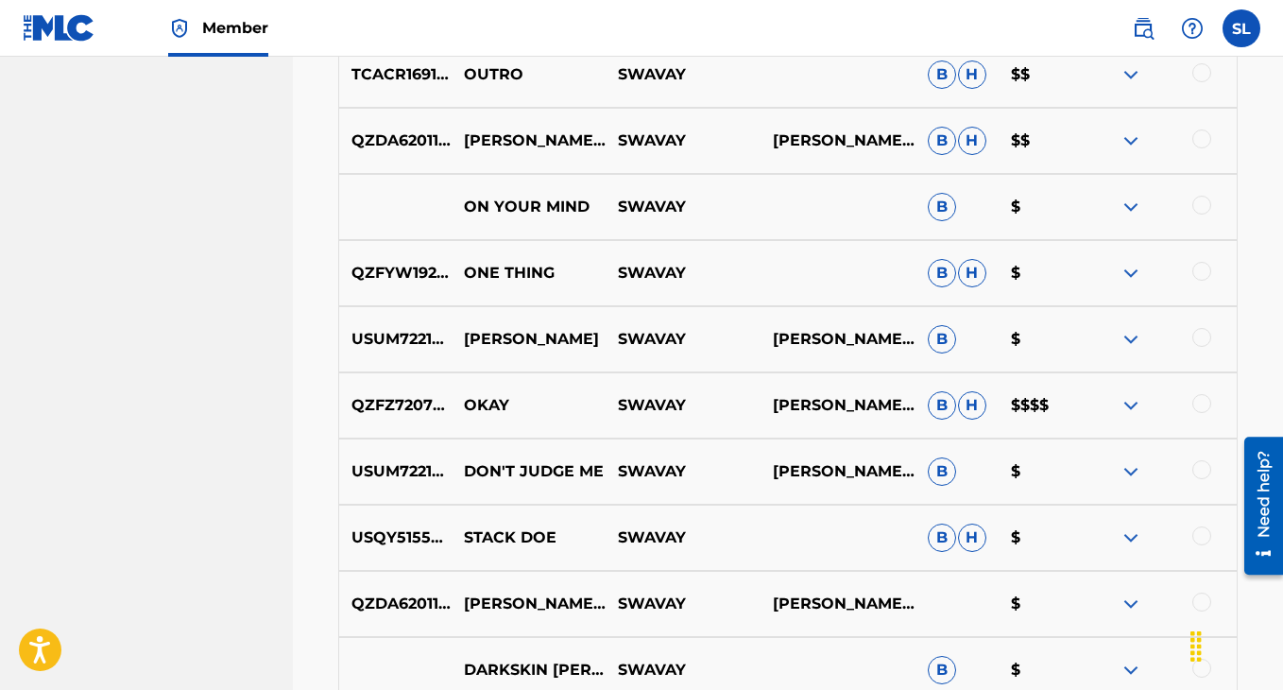
scroll to position [3694, 0]
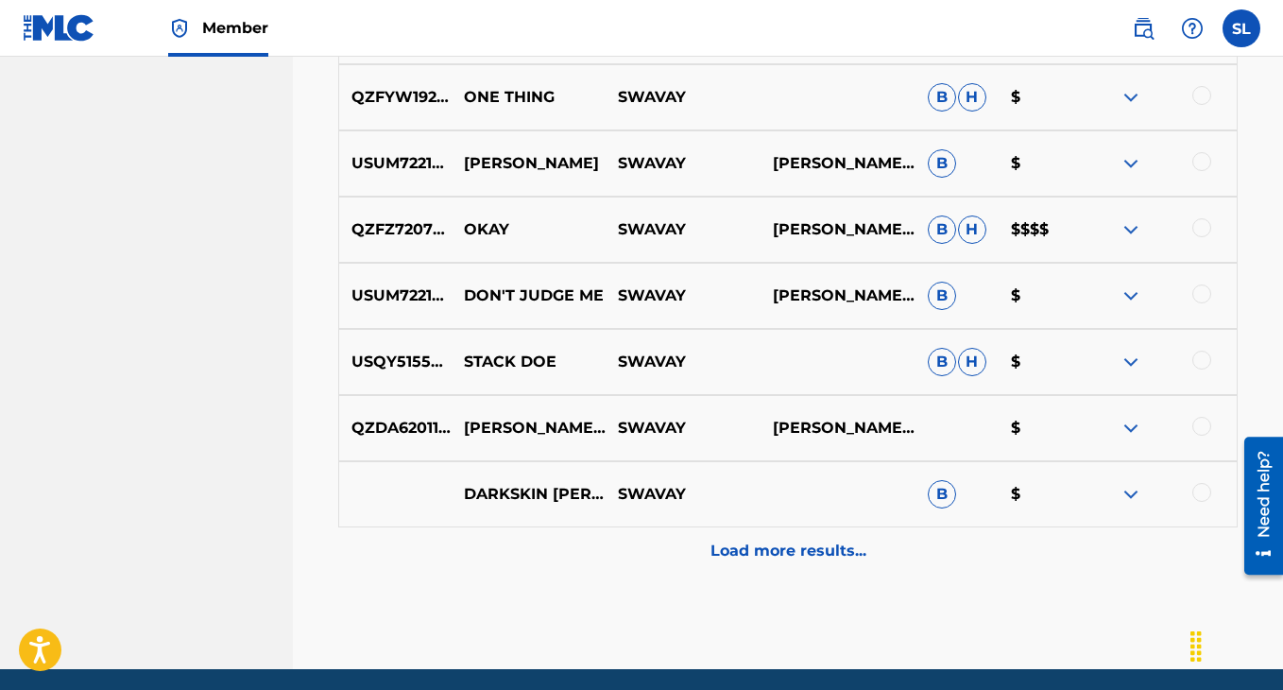
click at [721, 546] on p "Load more results..." at bounding box center [789, 550] width 156 height 23
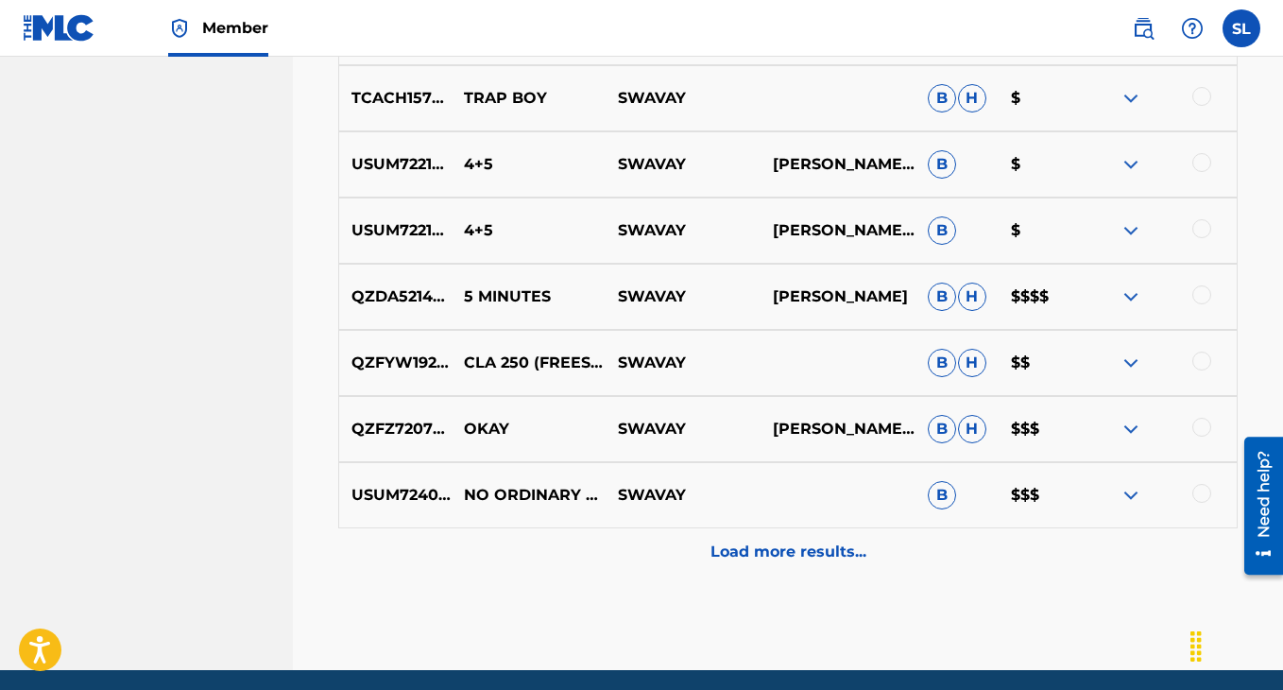
click at [732, 547] on p "Load more results..." at bounding box center [789, 551] width 156 height 23
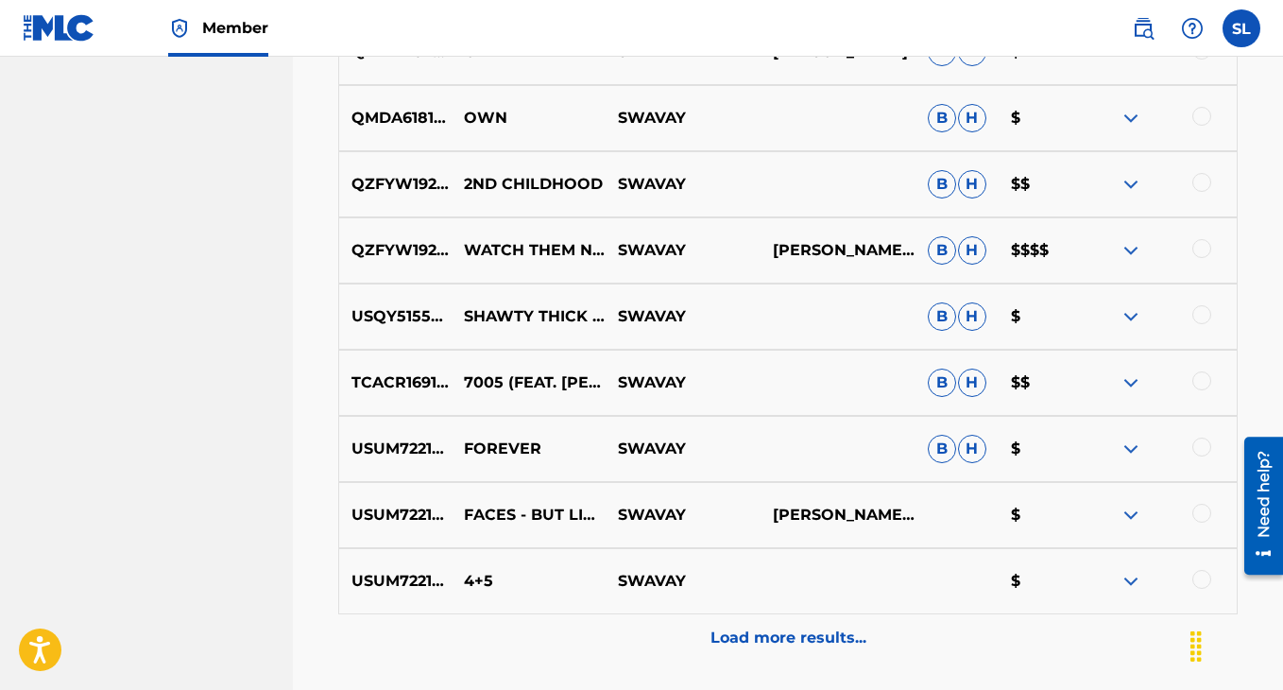
scroll to position [5087, 0]
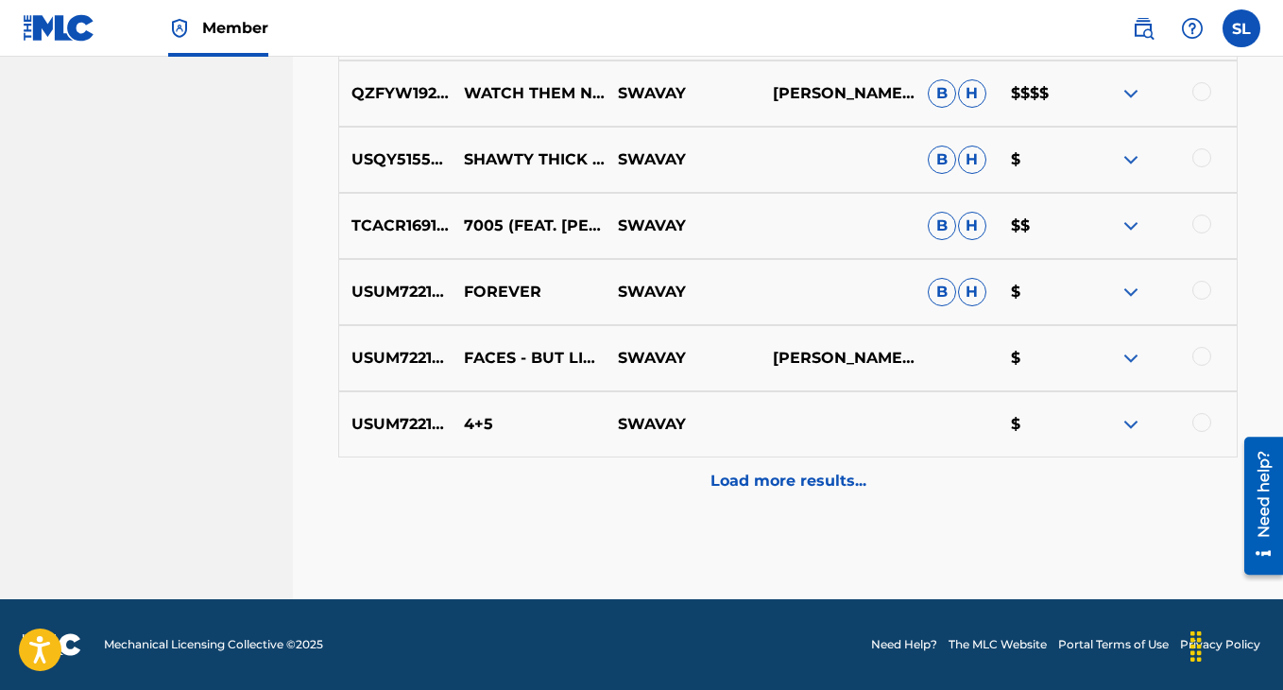
click at [754, 455] on div "USUM72219294 4+5 SWAVAY $" at bounding box center [787, 424] width 899 height 66
click at [752, 477] on p "Load more results..." at bounding box center [789, 481] width 156 height 23
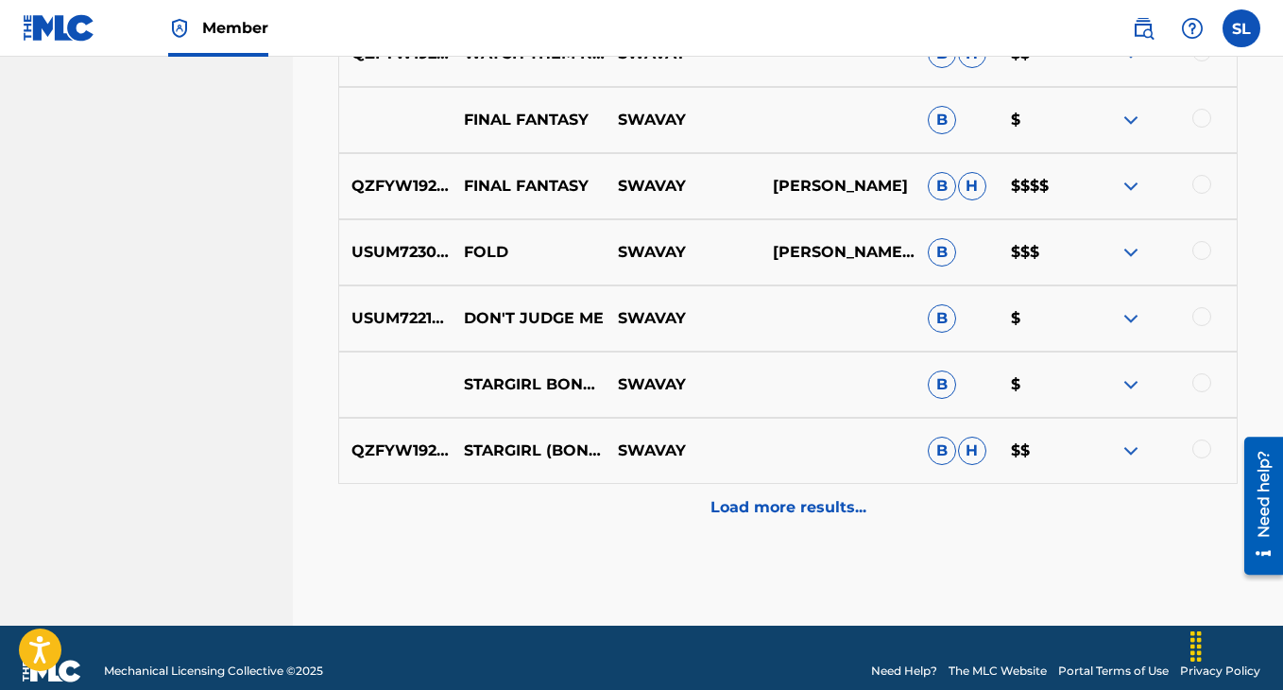
scroll to position [5748, 0]
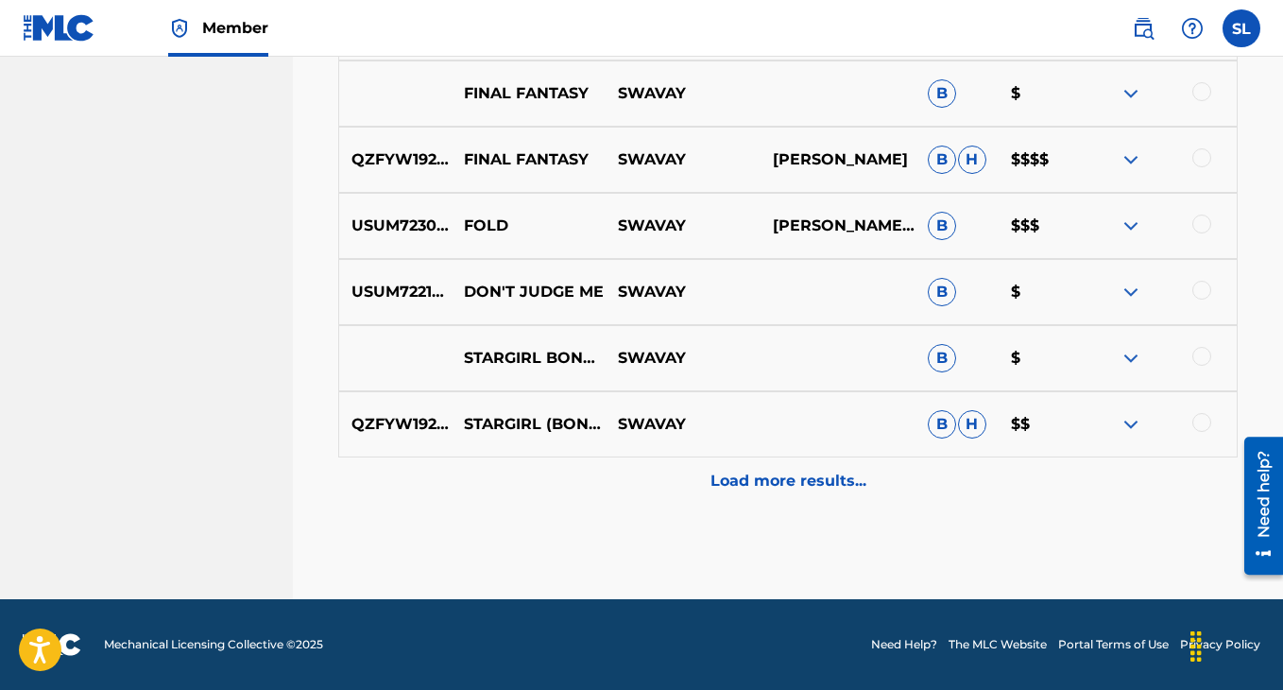
click at [752, 477] on p "Load more results..." at bounding box center [789, 481] width 156 height 23
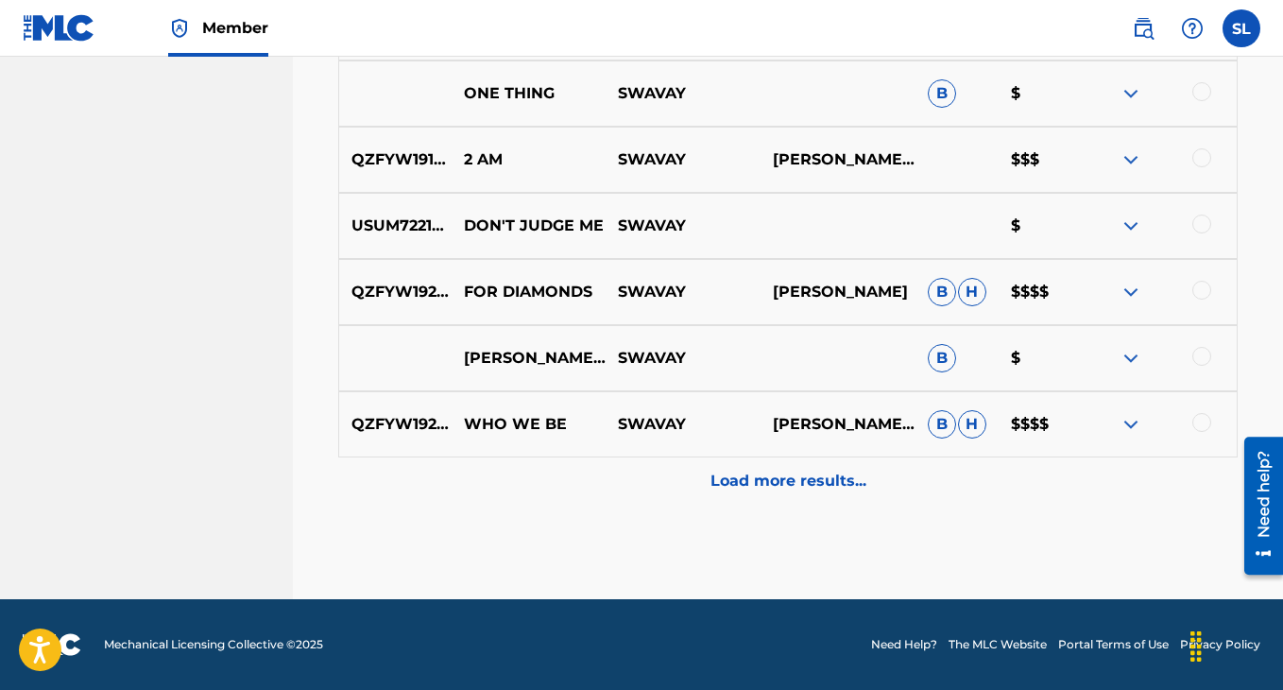
click at [749, 496] on div "Load more results..." at bounding box center [787, 480] width 899 height 47
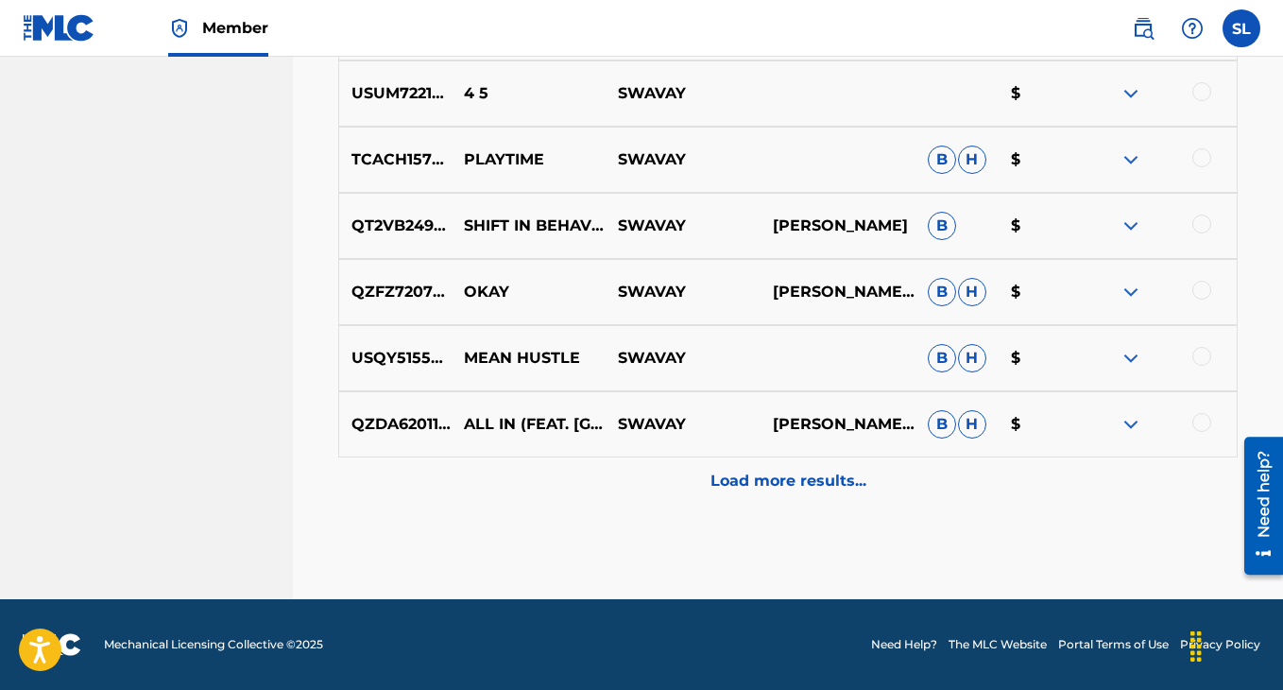
click at [753, 470] on p "Load more results..." at bounding box center [789, 481] width 156 height 23
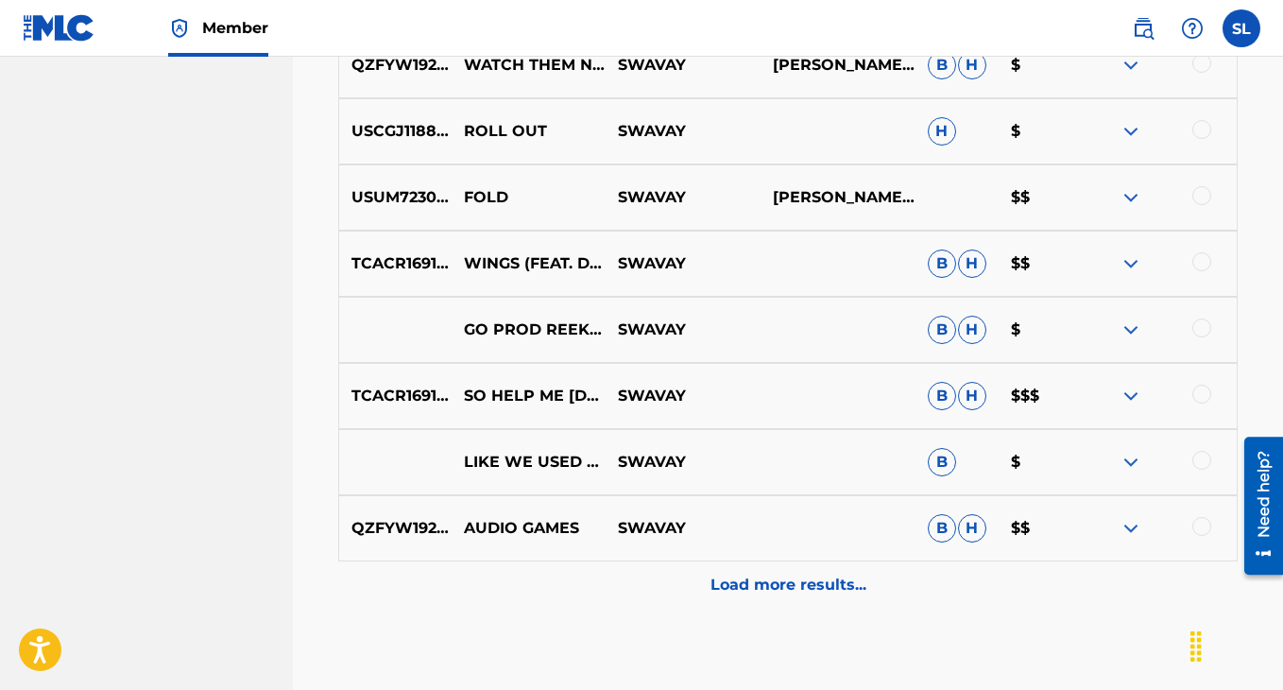
click at [739, 566] on div "Load more results..." at bounding box center [787, 584] width 899 height 47
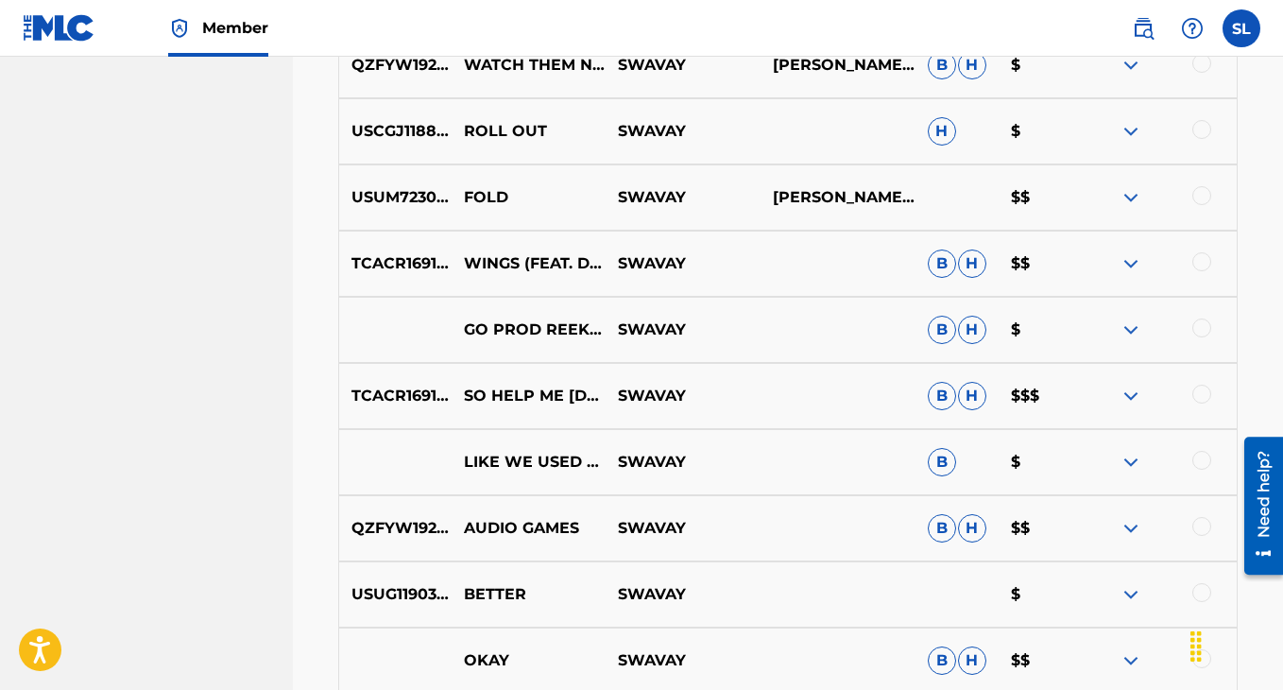
scroll to position [8394, 0]
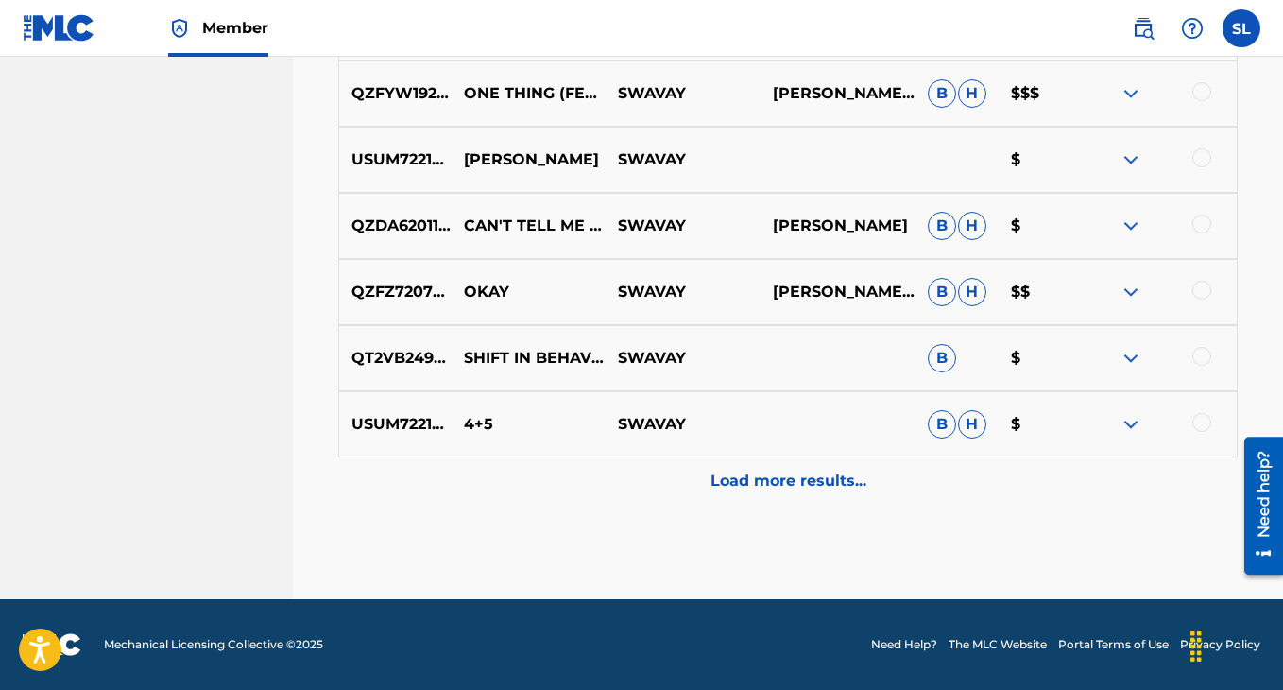
click at [762, 485] on p "Load more results..." at bounding box center [789, 481] width 156 height 23
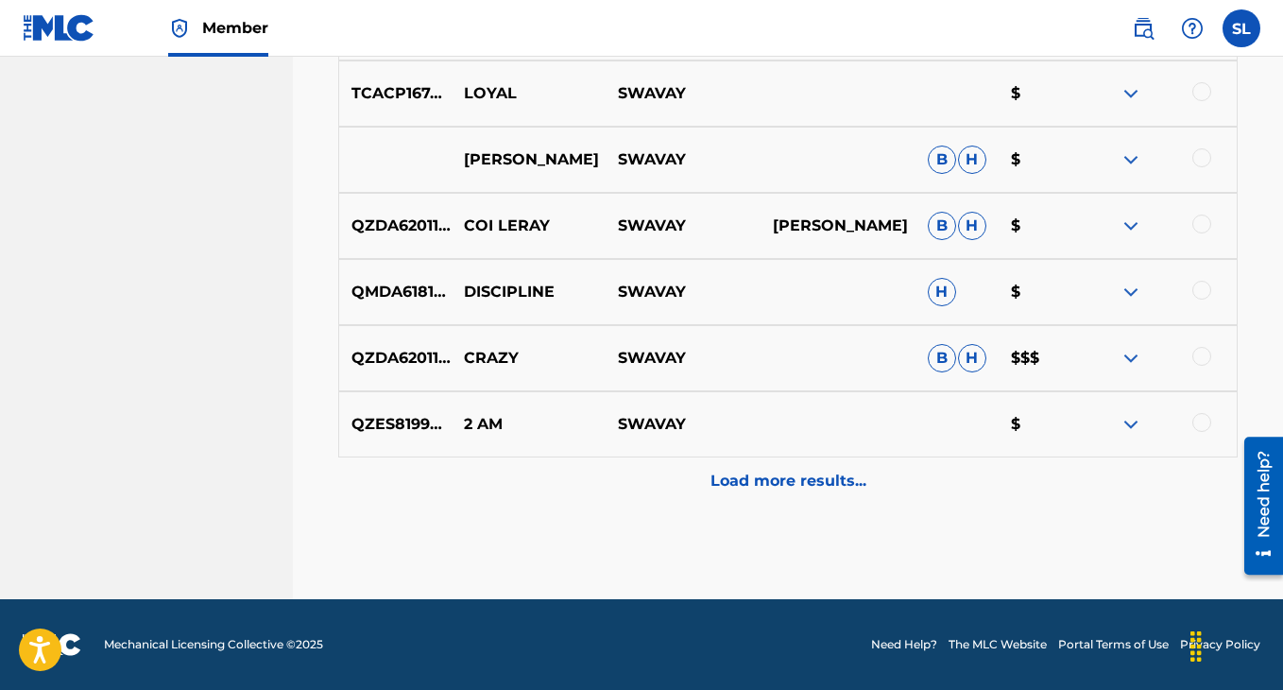
click at [762, 486] on p "Load more results..." at bounding box center [789, 481] width 156 height 23
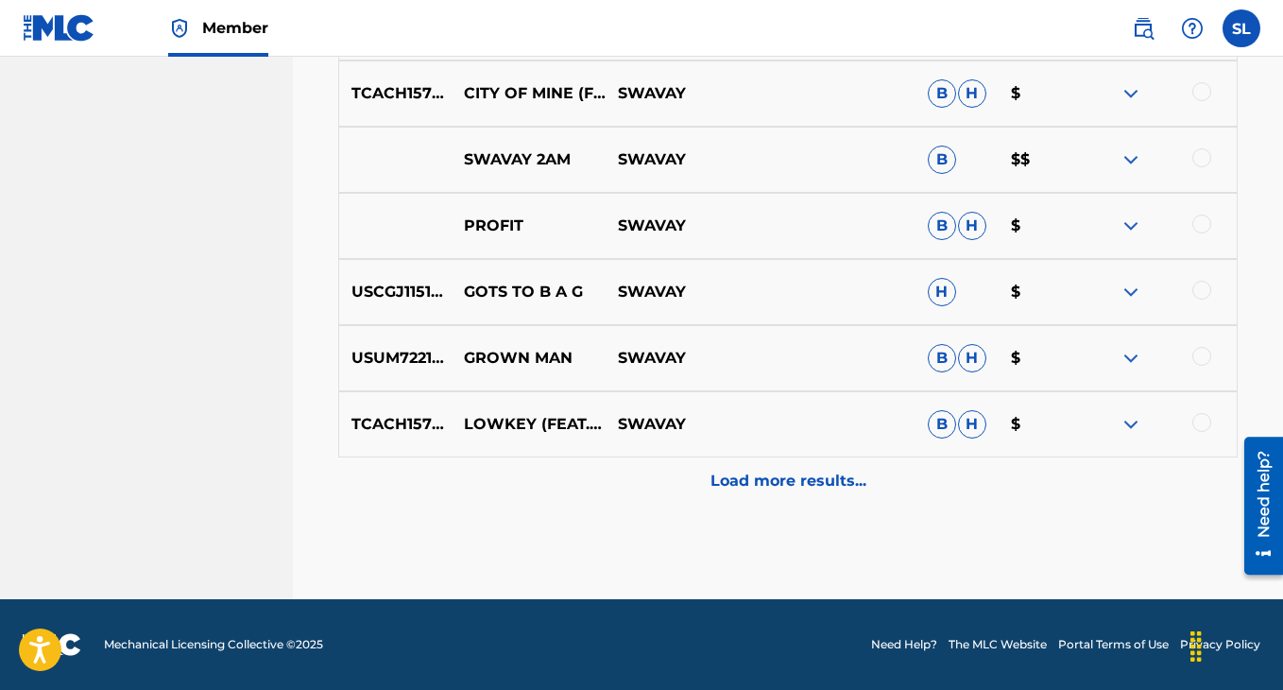
click at [762, 486] on p "Load more results..." at bounding box center [789, 481] width 156 height 23
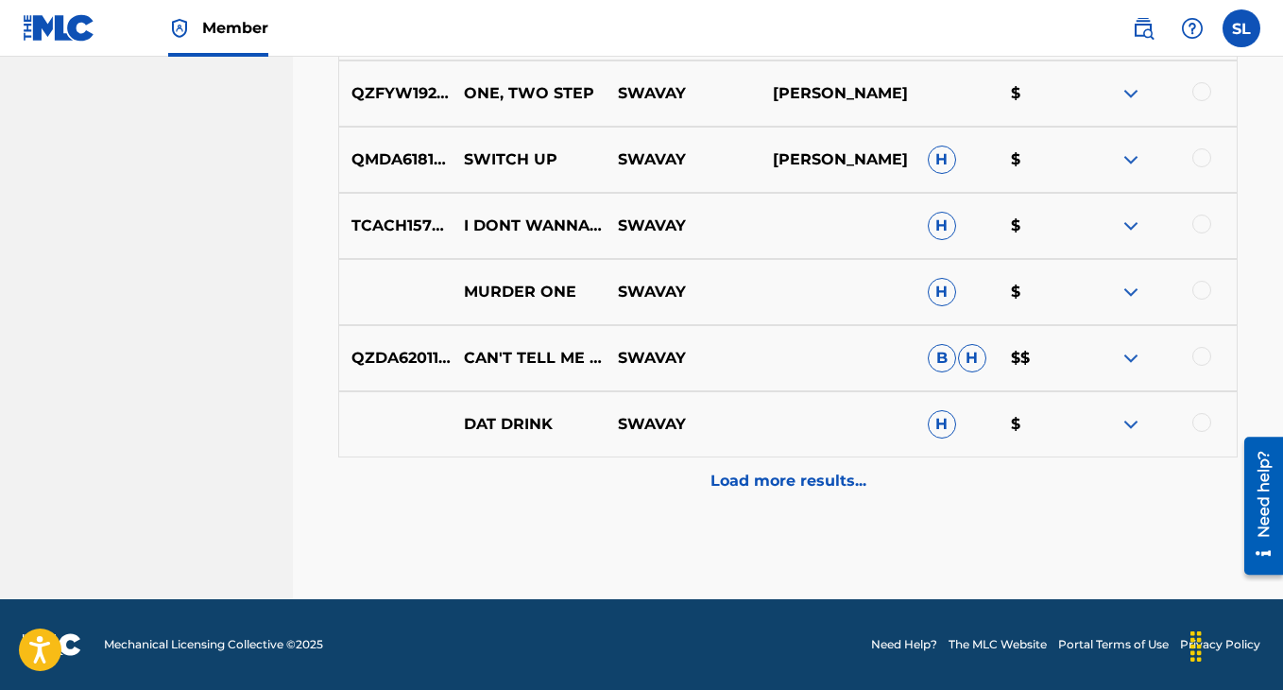
click at [762, 486] on p "Load more results..." at bounding box center [789, 481] width 156 height 23
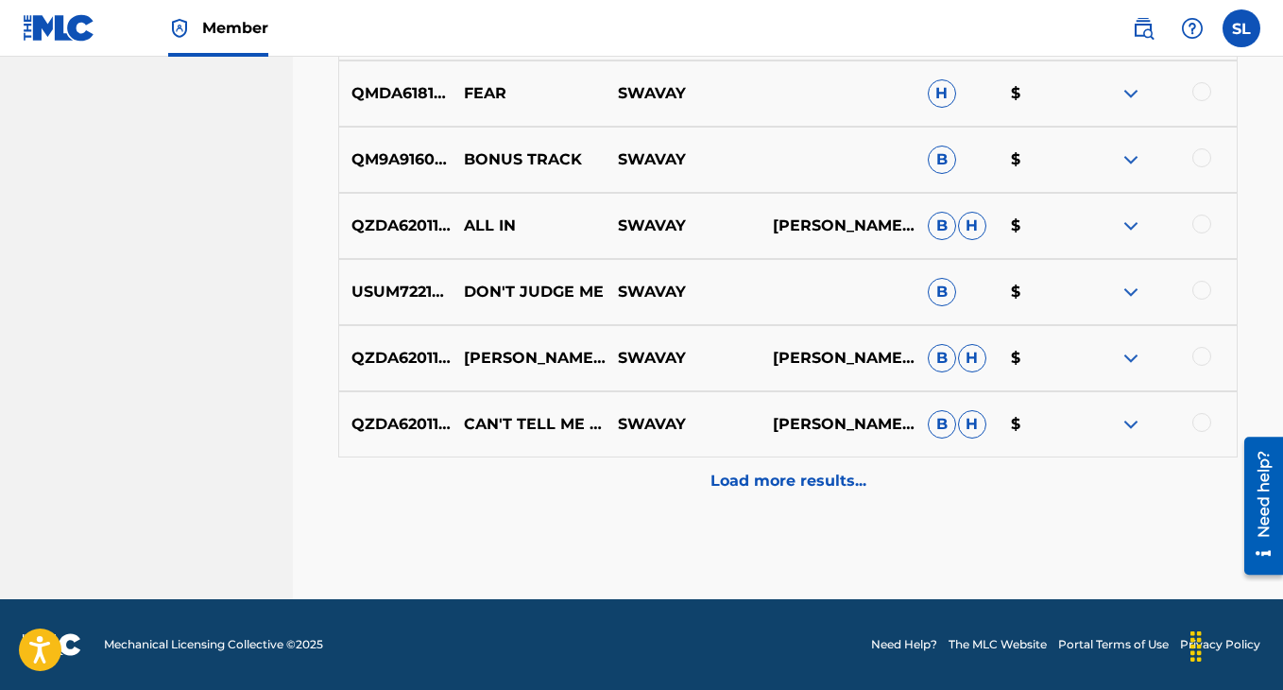
click at [765, 460] on div "Load more results..." at bounding box center [787, 480] width 899 height 47
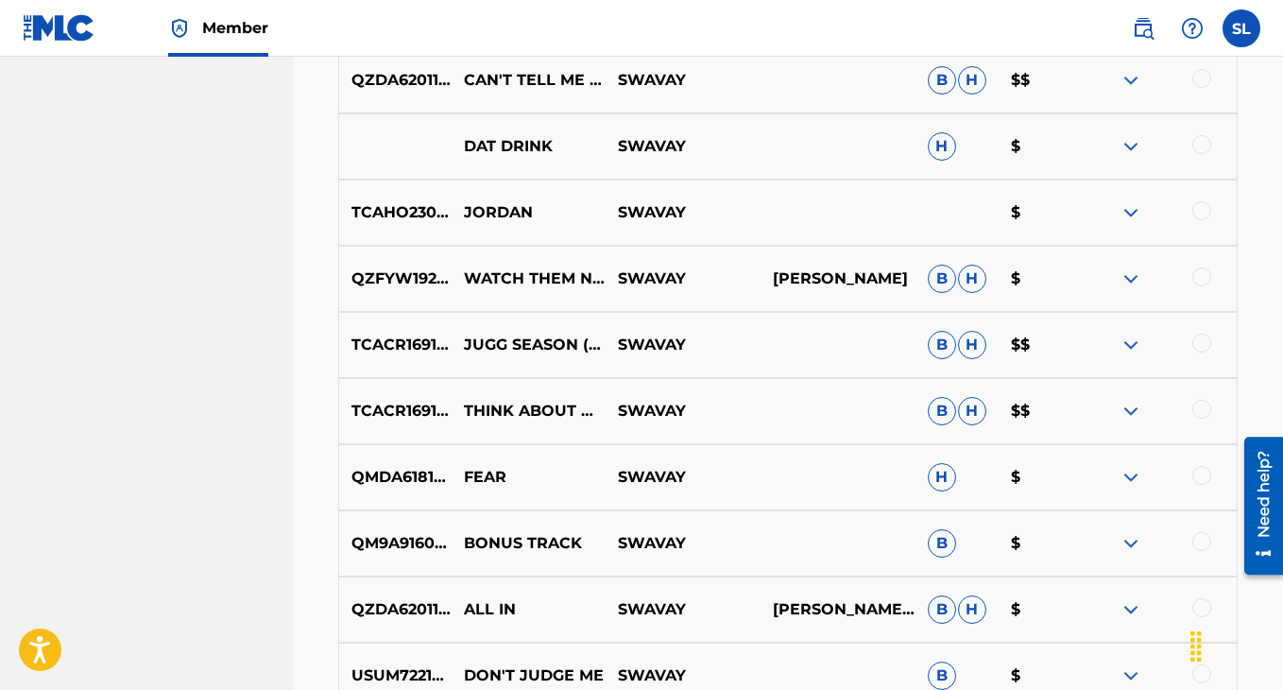
scroll to position [10644, 0]
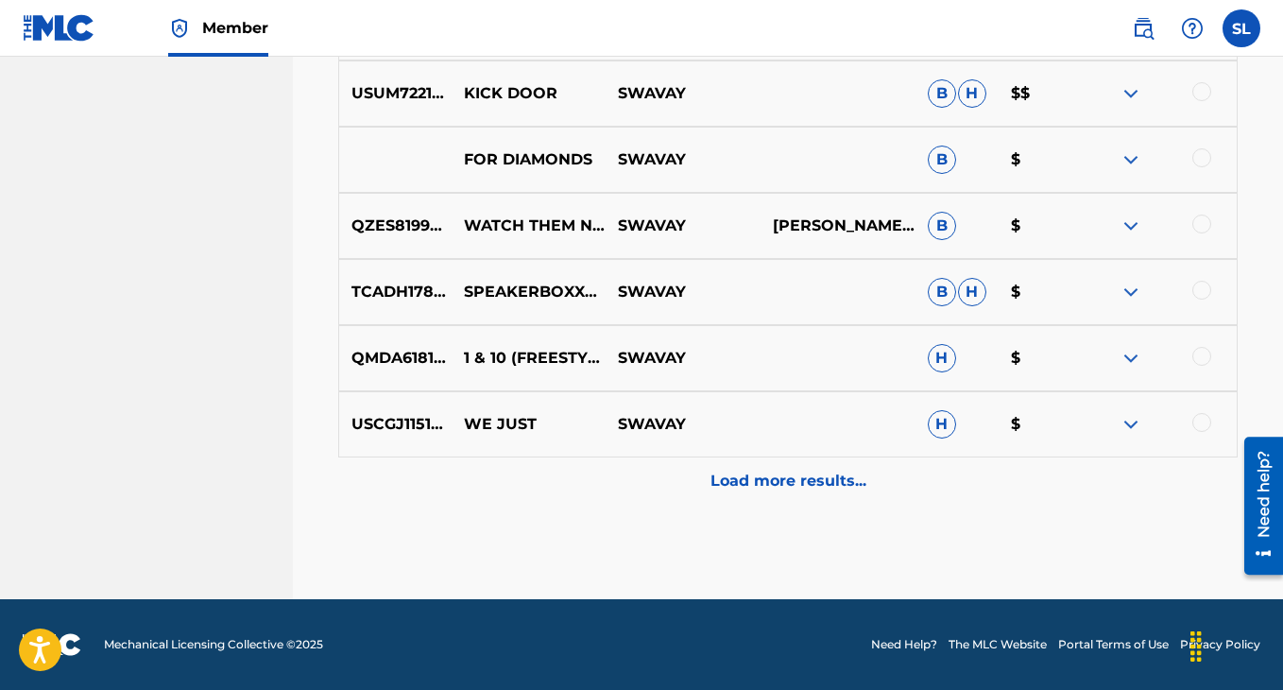
click at [787, 485] on p "Load more results..." at bounding box center [789, 481] width 156 height 23
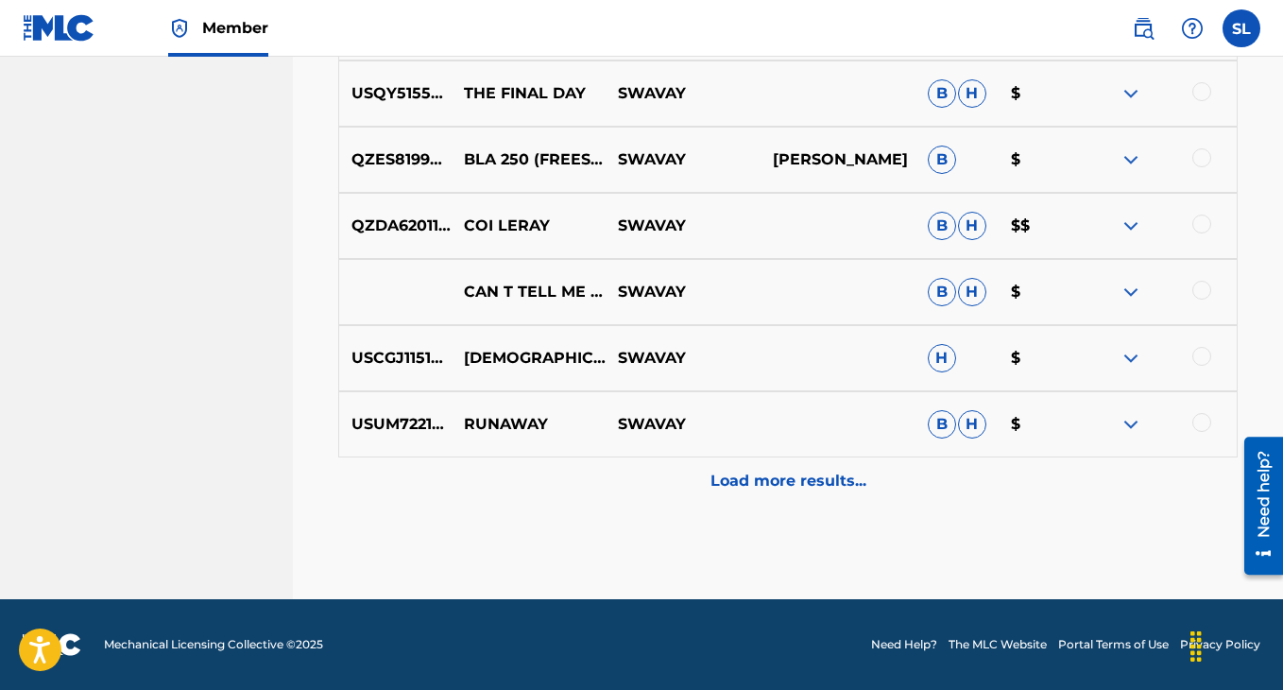
click at [787, 488] on div "Load more results..." at bounding box center [787, 480] width 899 height 47
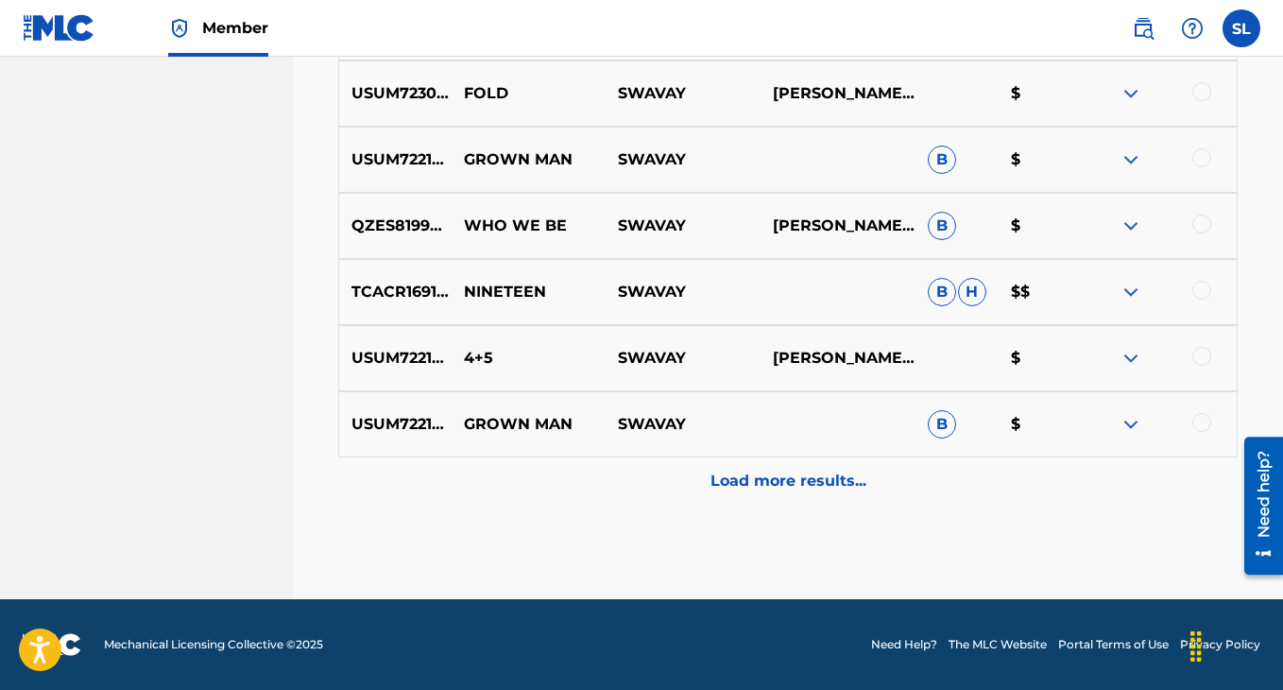
click at [787, 488] on p "Load more results..." at bounding box center [789, 481] width 156 height 23
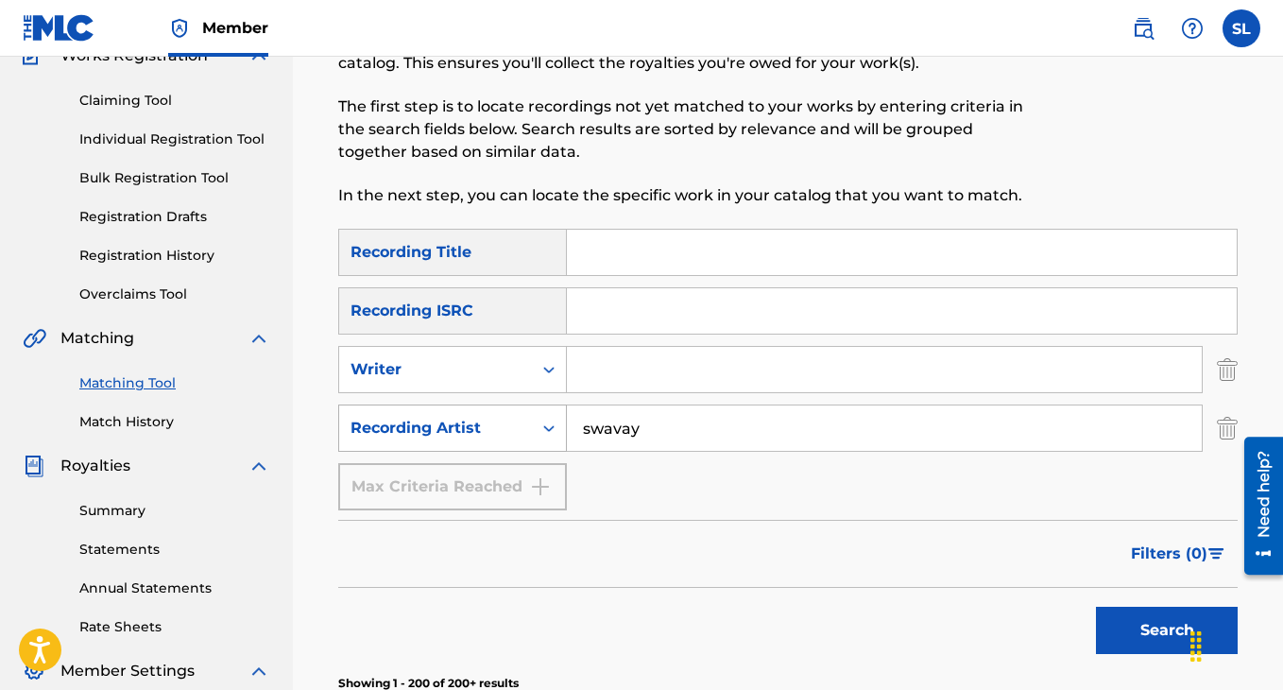
scroll to position [191, 0]
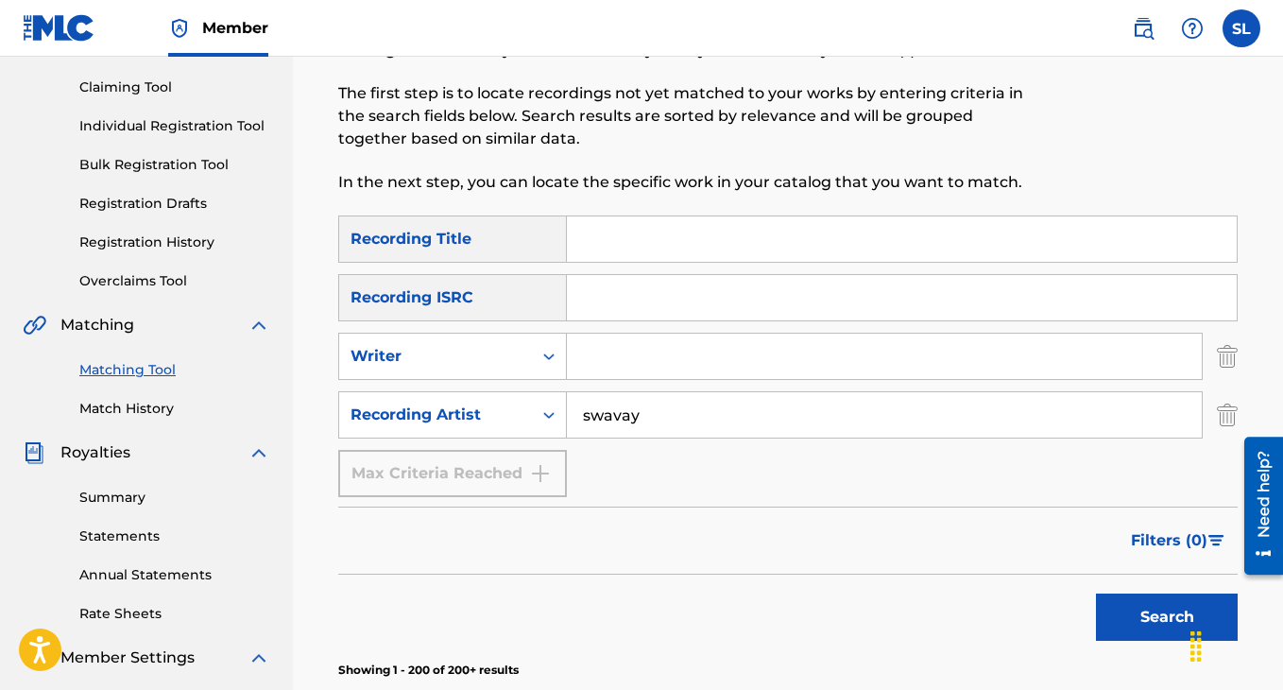
click at [588, 415] on input "swavay" at bounding box center [884, 414] width 635 height 45
type input "lite [PERSON_NAME]"
click at [597, 244] on input "Search Form" at bounding box center [902, 238] width 670 height 45
type input "gucci pucci"
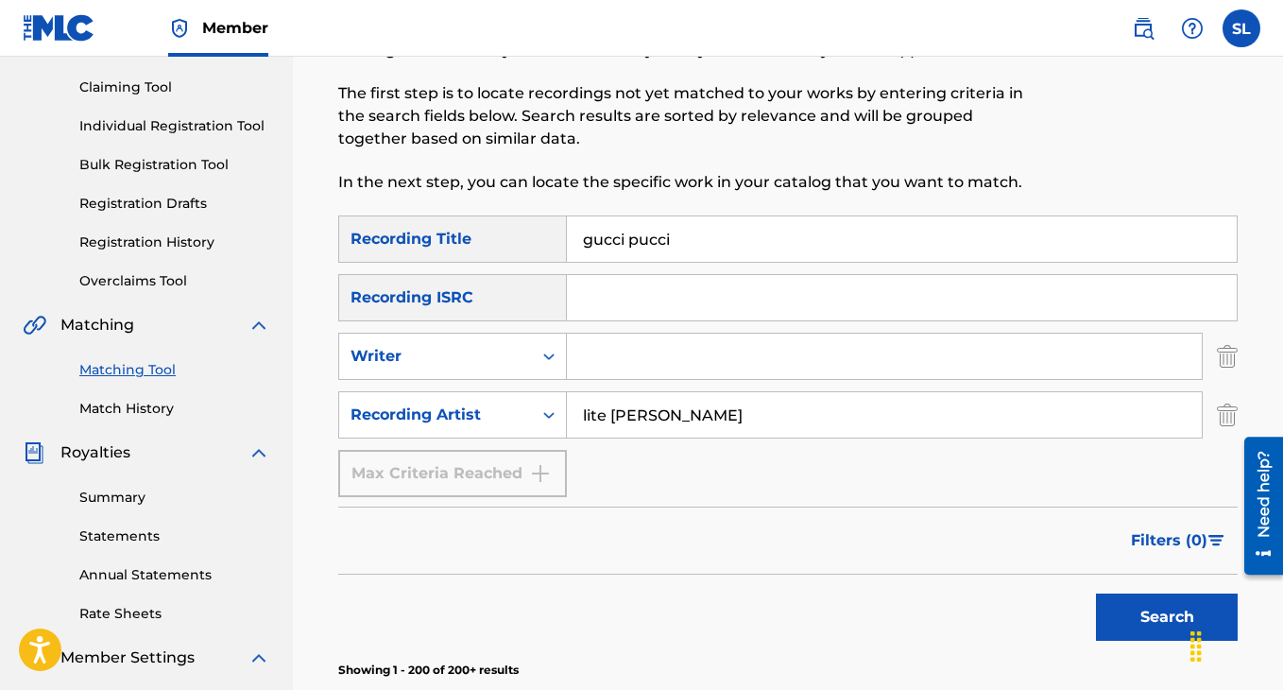
click at [1096, 593] on button "Search" at bounding box center [1167, 616] width 142 height 47
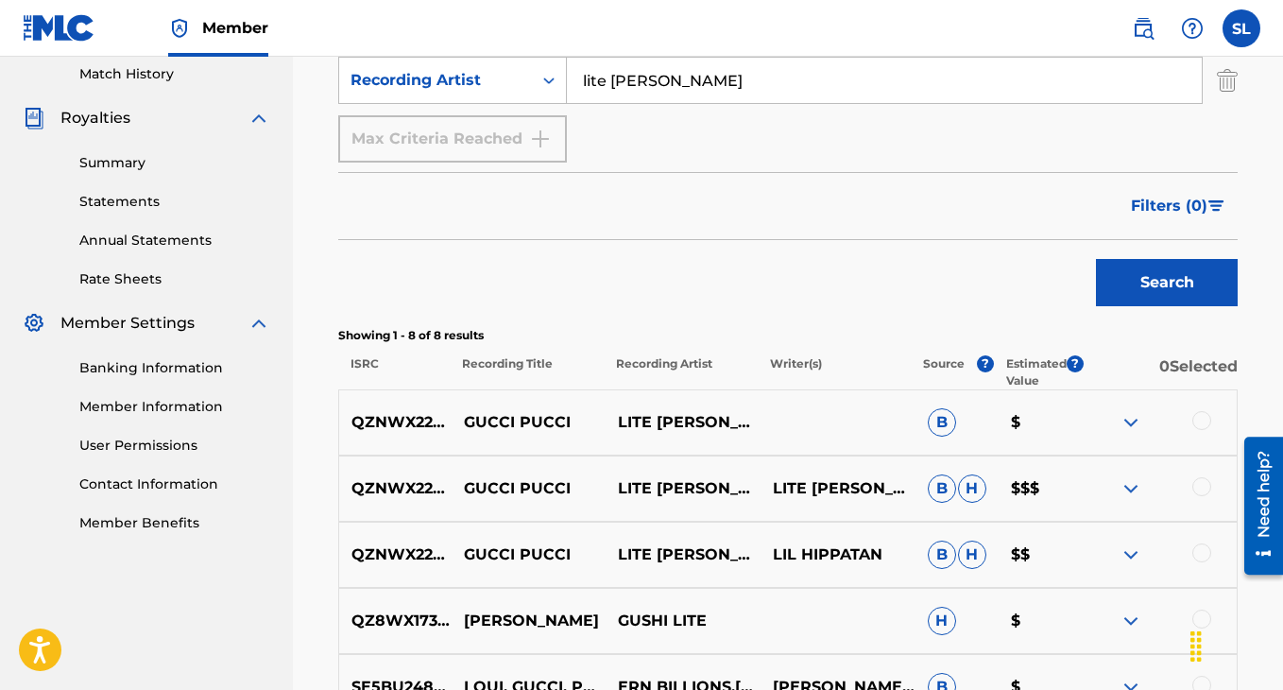
scroll to position [588, 0]
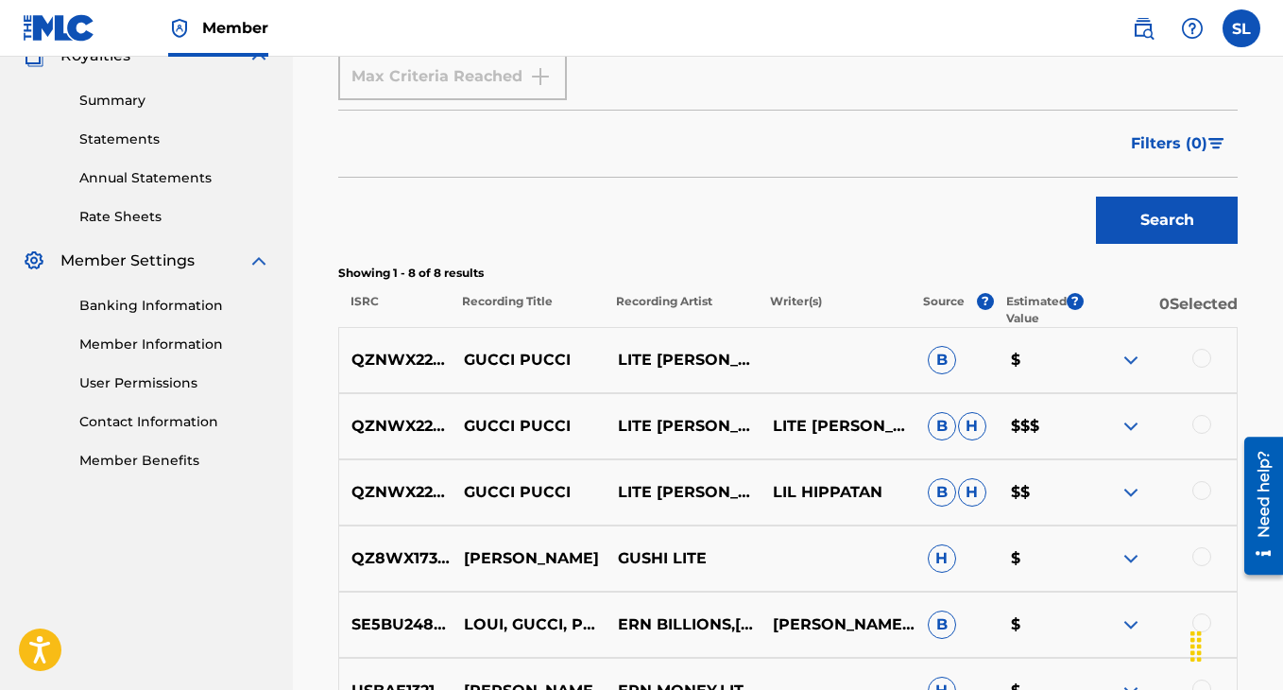
click at [1203, 361] on div at bounding box center [1201, 358] width 19 height 19
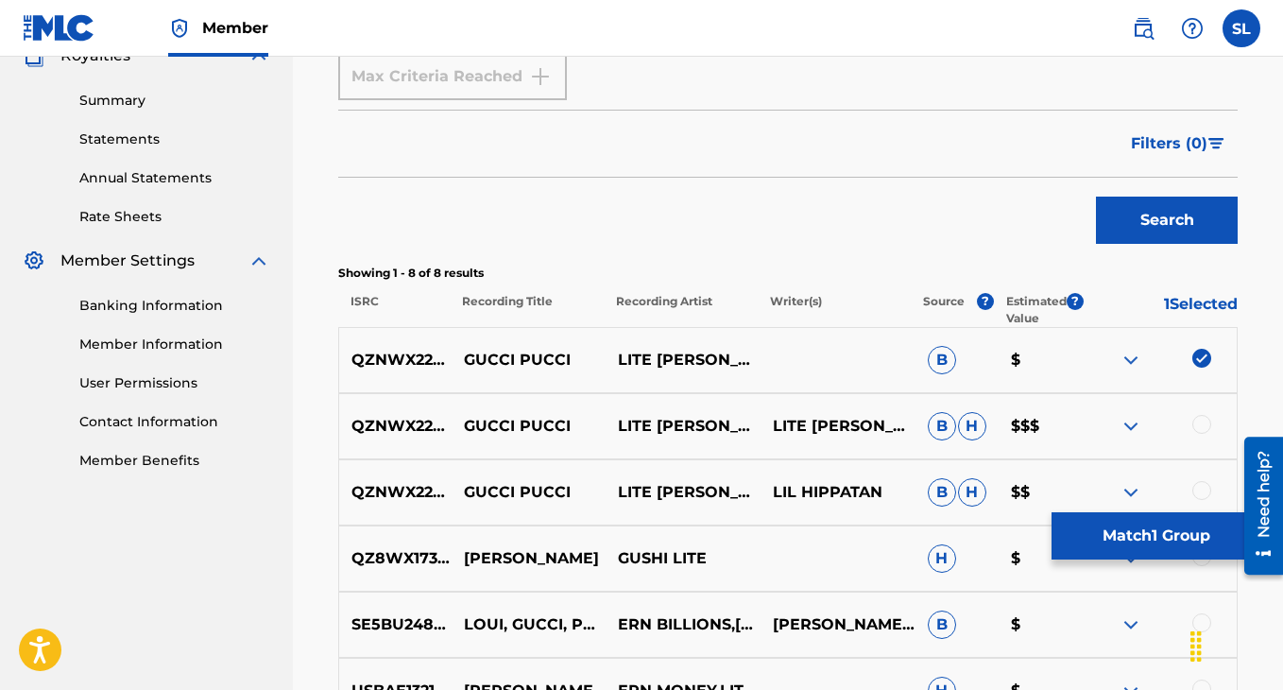
click at [1207, 422] on div at bounding box center [1201, 424] width 19 height 19
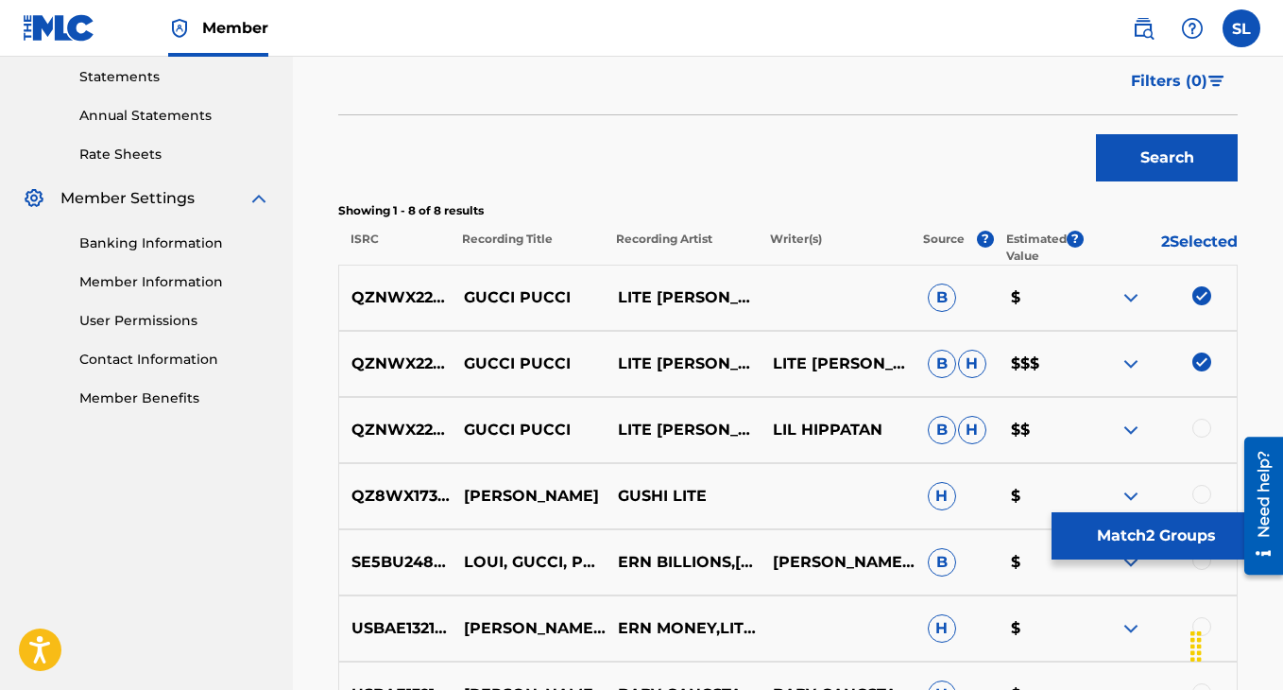
scroll to position [658, 0]
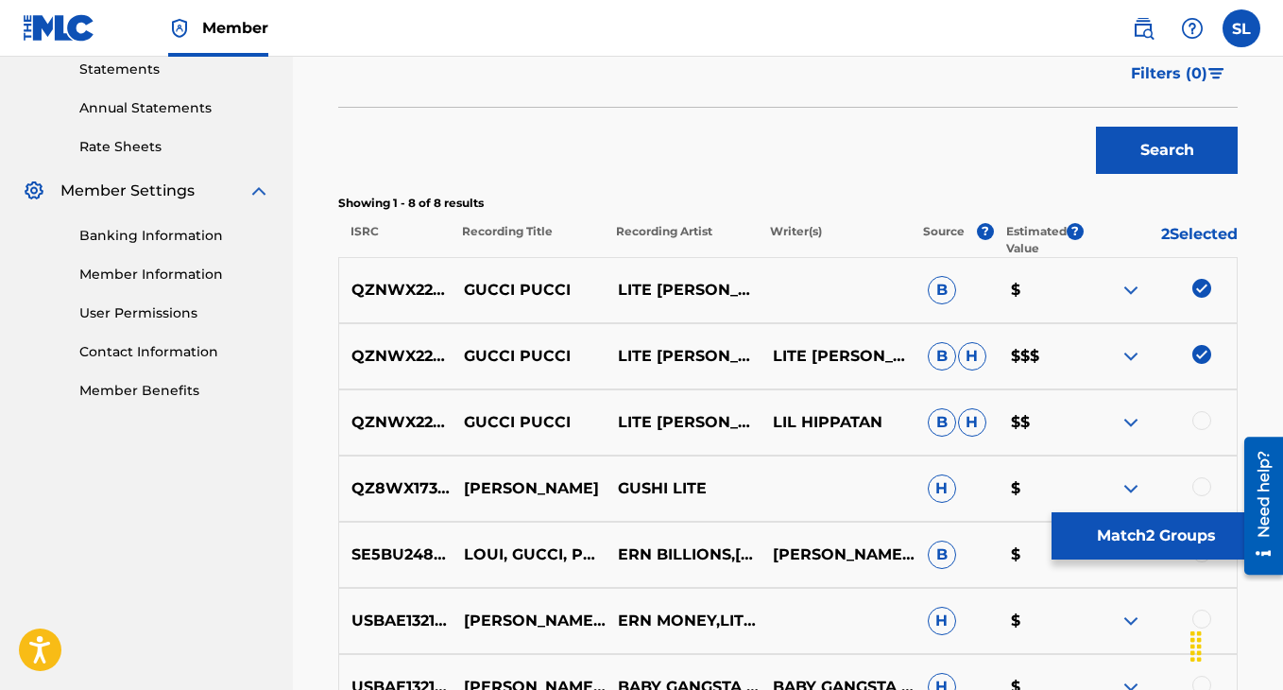
click at [1207, 421] on div at bounding box center [1201, 420] width 19 height 19
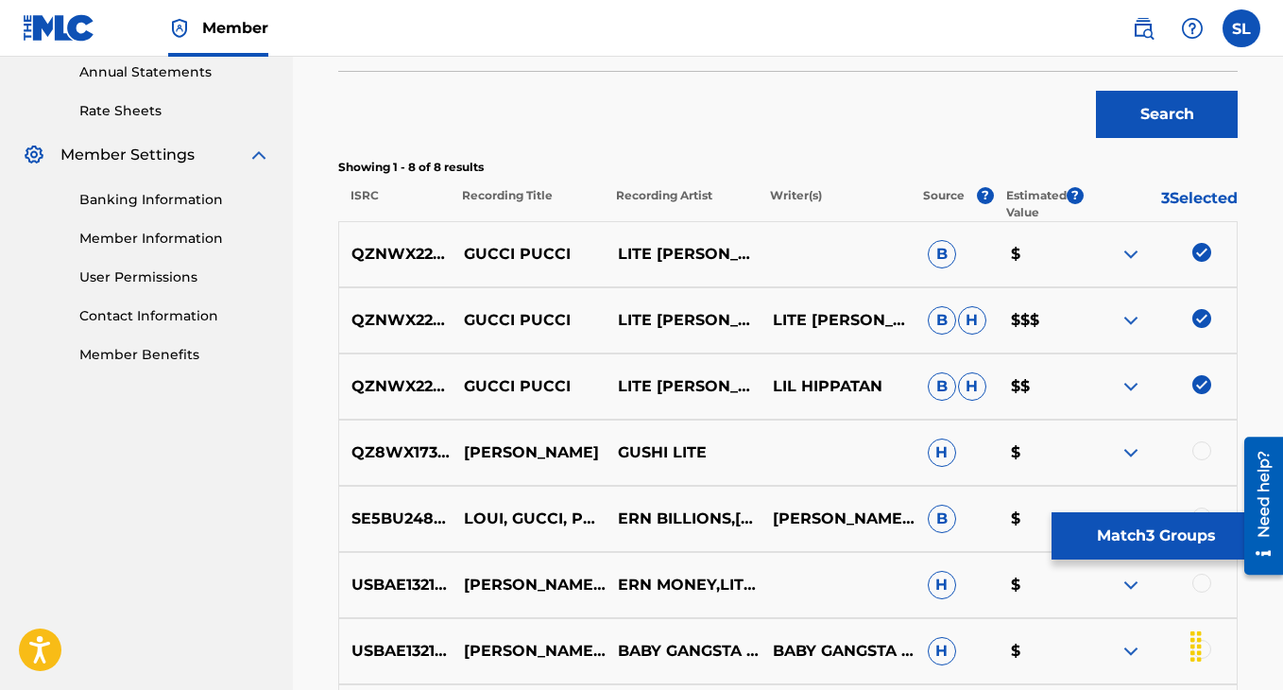
scroll to position [691, 0]
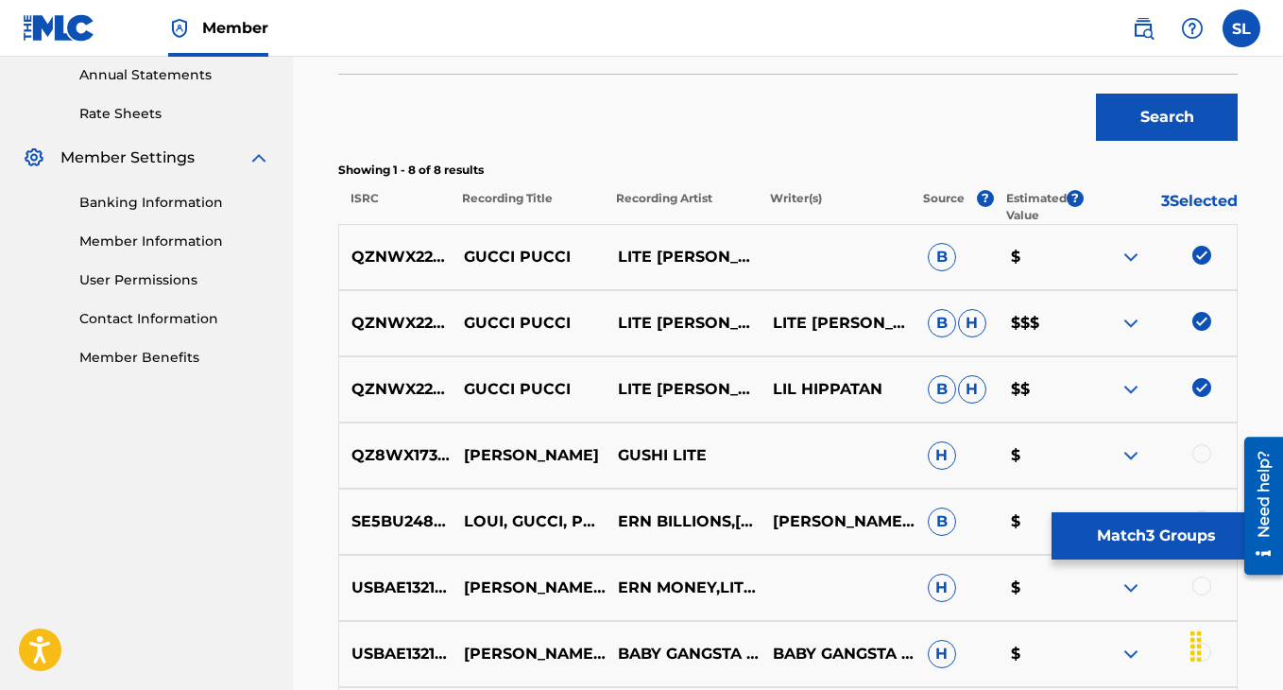
click at [1125, 544] on button "Match 3 Groups" at bounding box center [1156, 535] width 209 height 47
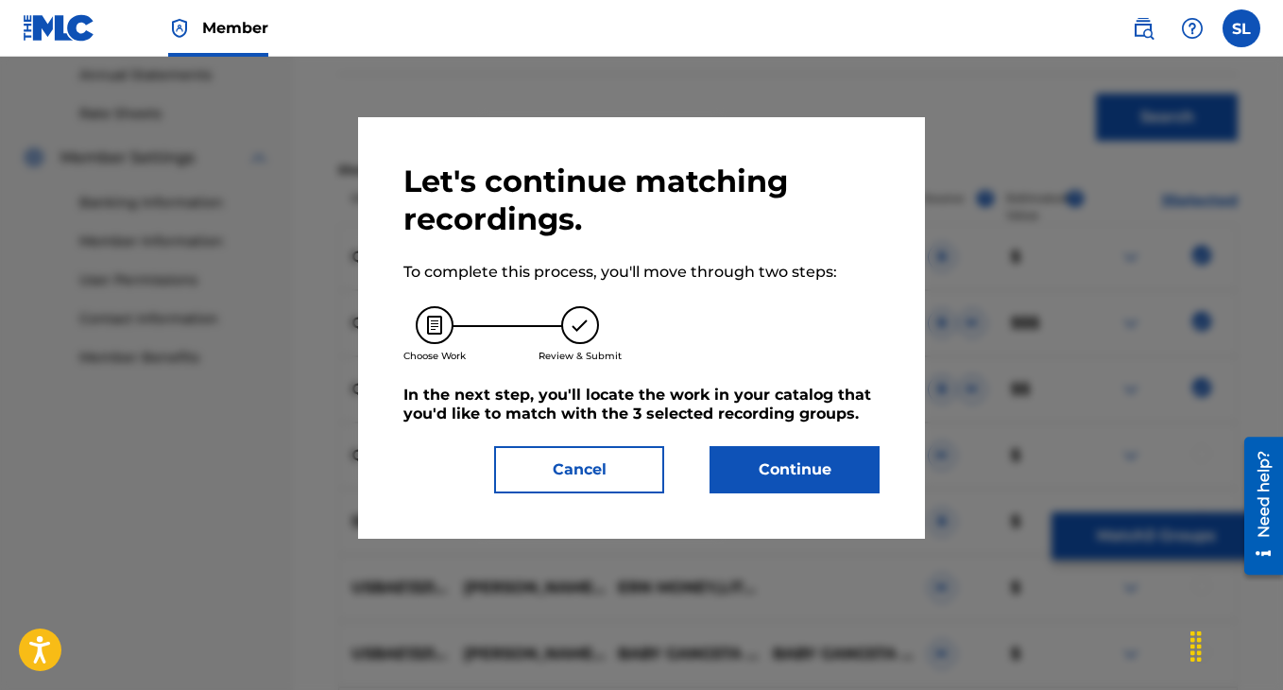
click at [768, 470] on button "Continue" at bounding box center [795, 469] width 170 height 47
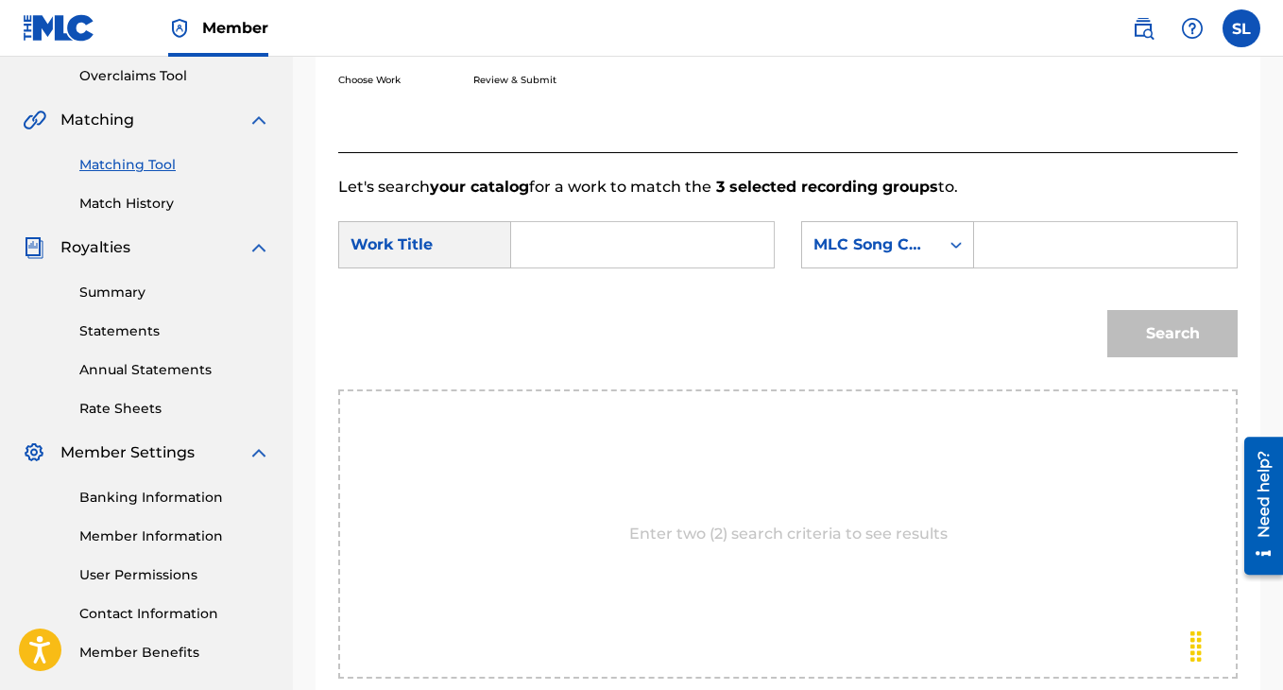
scroll to position [310, 0]
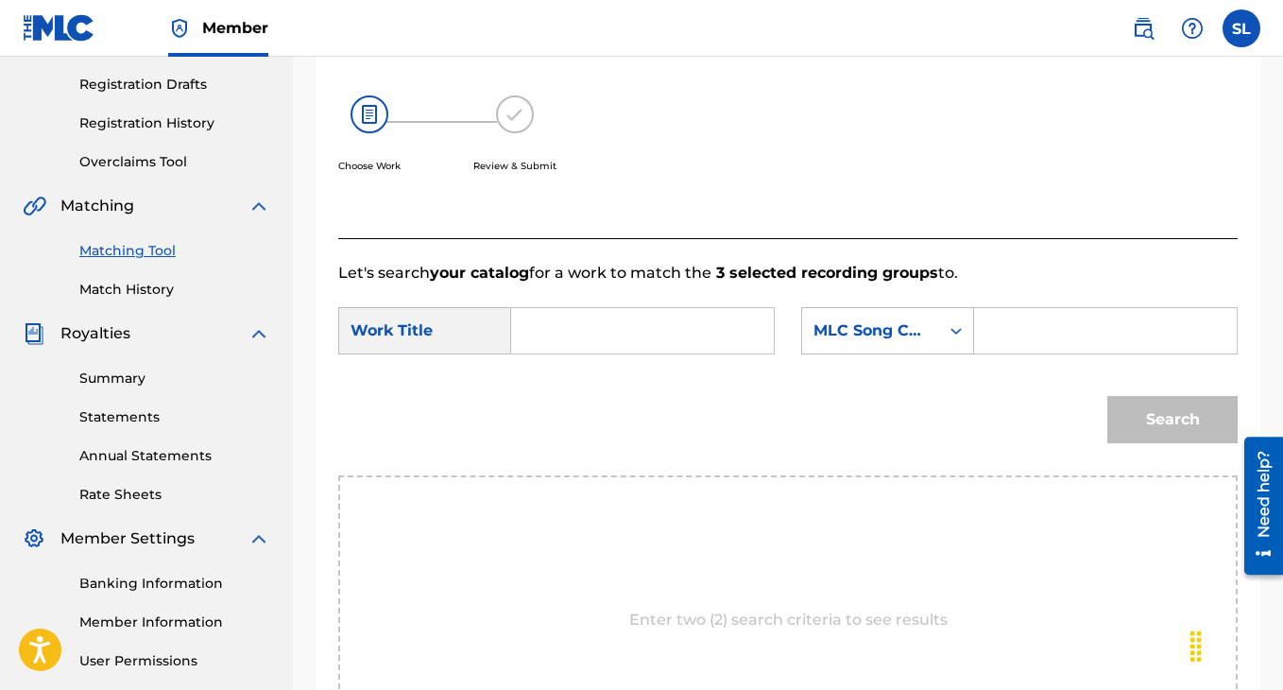
click at [702, 353] on input "Search Form" at bounding box center [642, 330] width 231 height 45
type input "gucci pucci"
click at [896, 342] on div "MLC Song Code" at bounding box center [871, 330] width 114 height 23
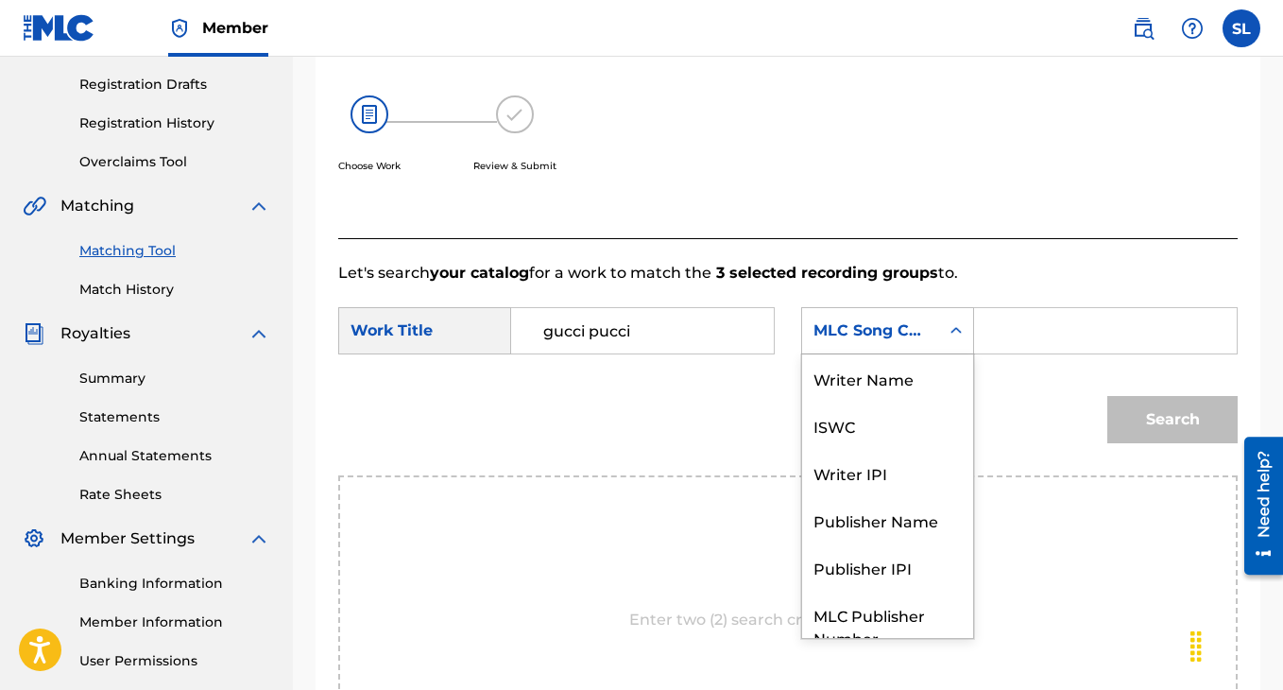
scroll to position [70, 0]
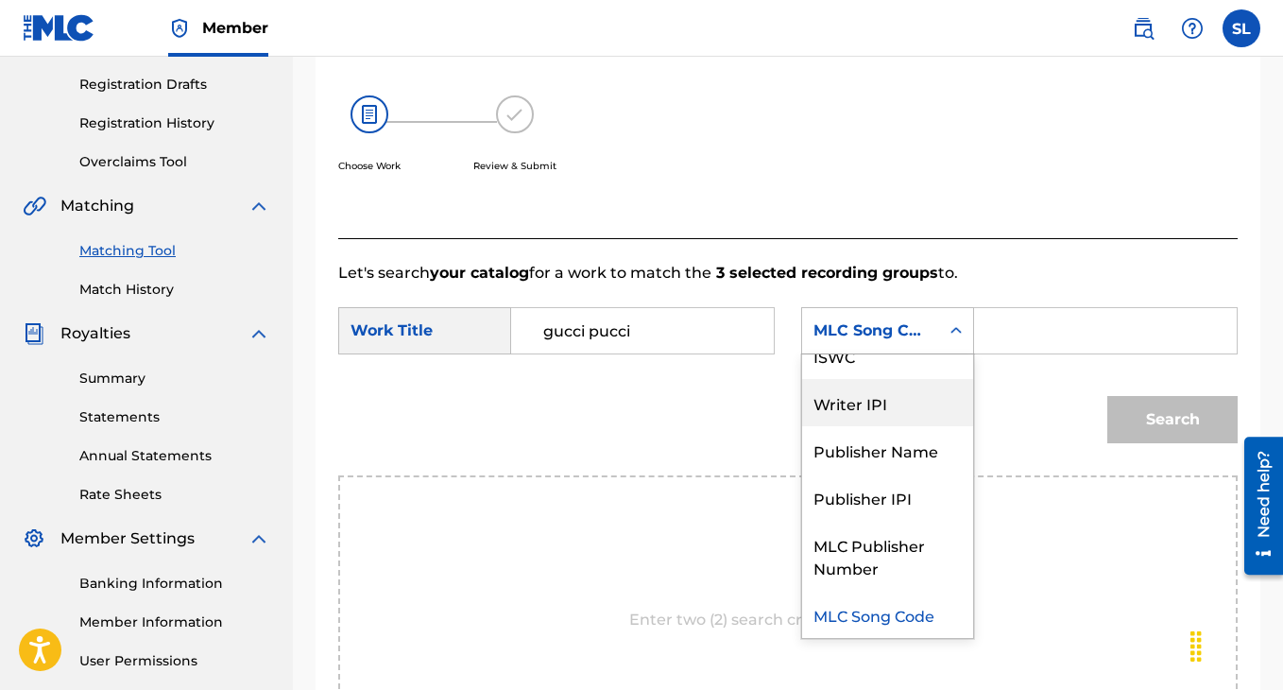
click at [883, 426] on div "Writer IPI" at bounding box center [887, 402] width 171 height 47
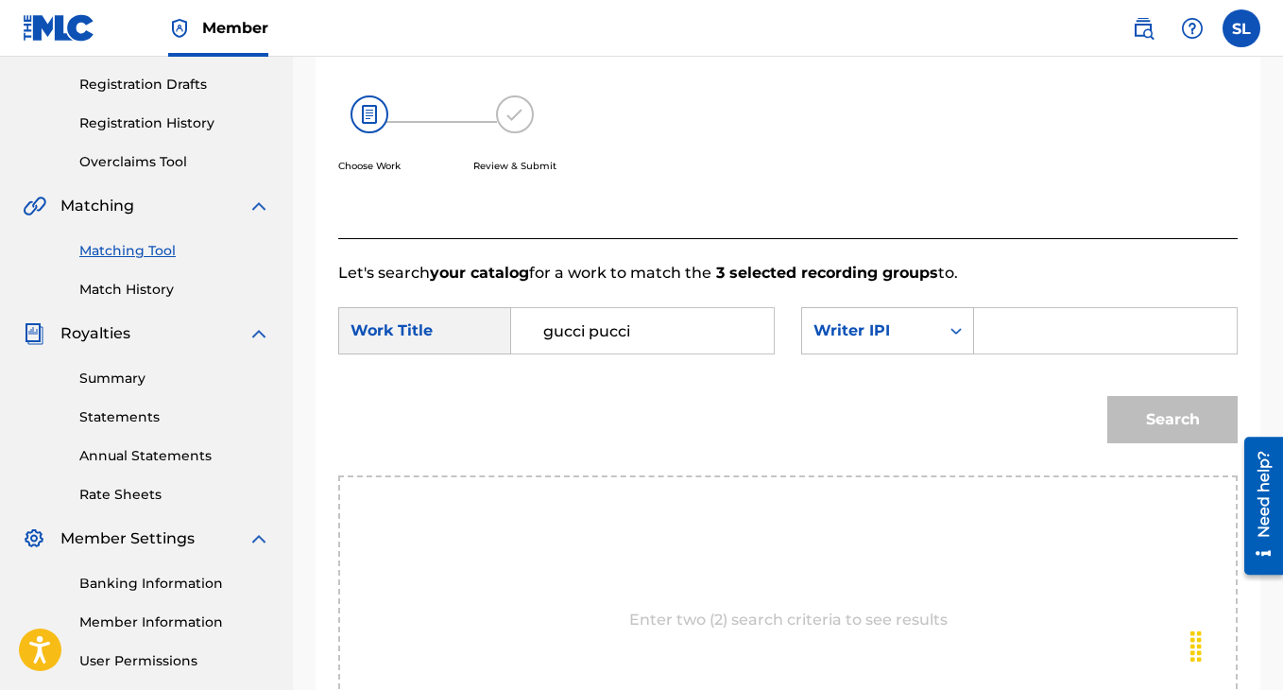
click at [1006, 353] on input "Search Form" at bounding box center [1105, 330] width 231 height 45
type input "00375299712"
click at [1133, 443] on button "Search" at bounding box center [1172, 419] width 130 height 47
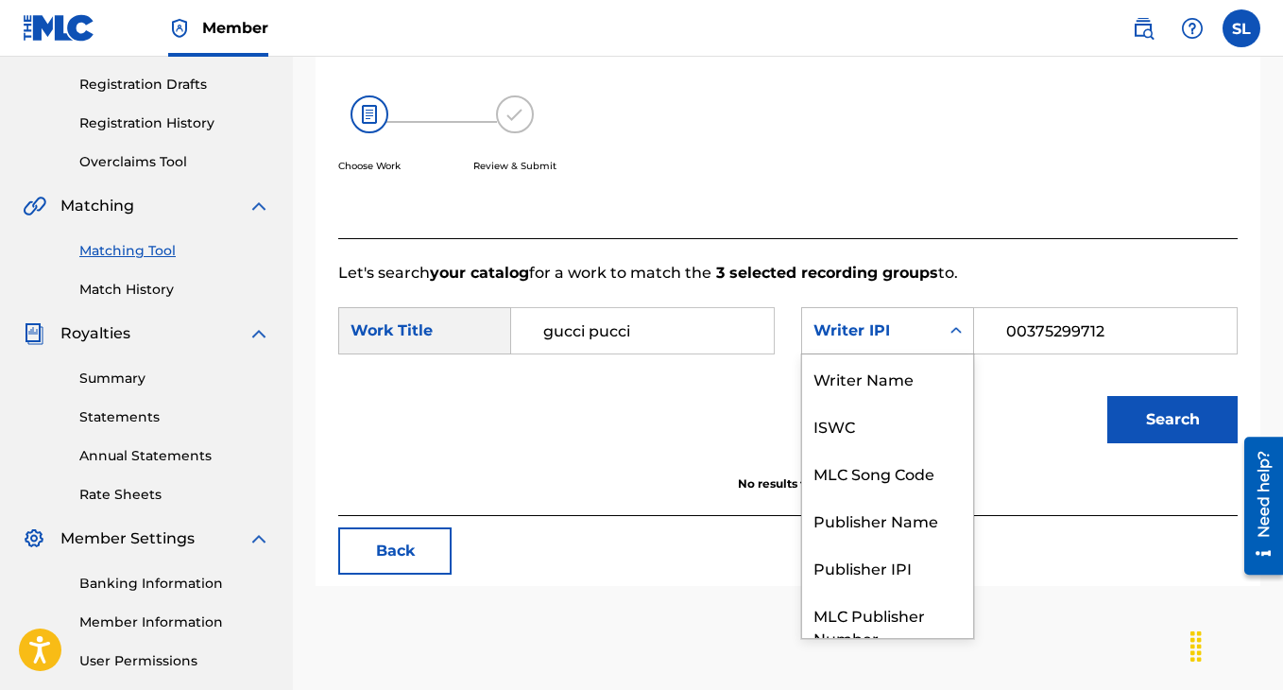
click at [963, 348] on div "Search Form" at bounding box center [956, 331] width 34 height 34
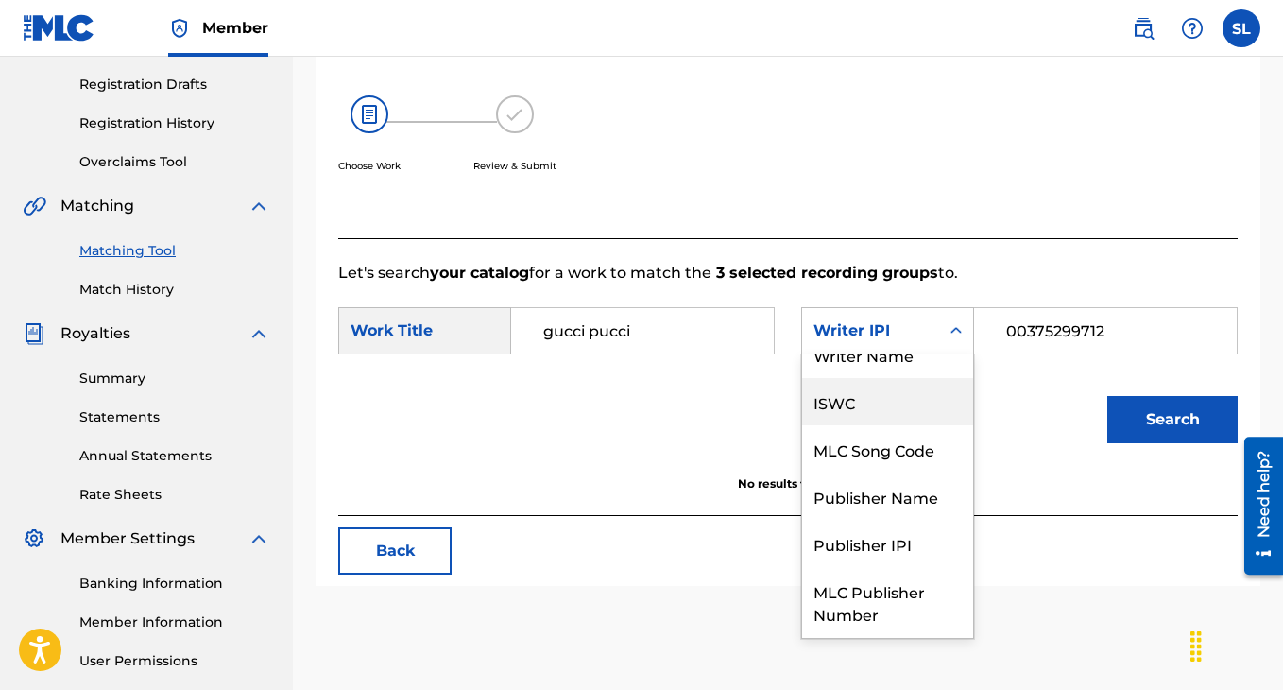
scroll to position [0, 0]
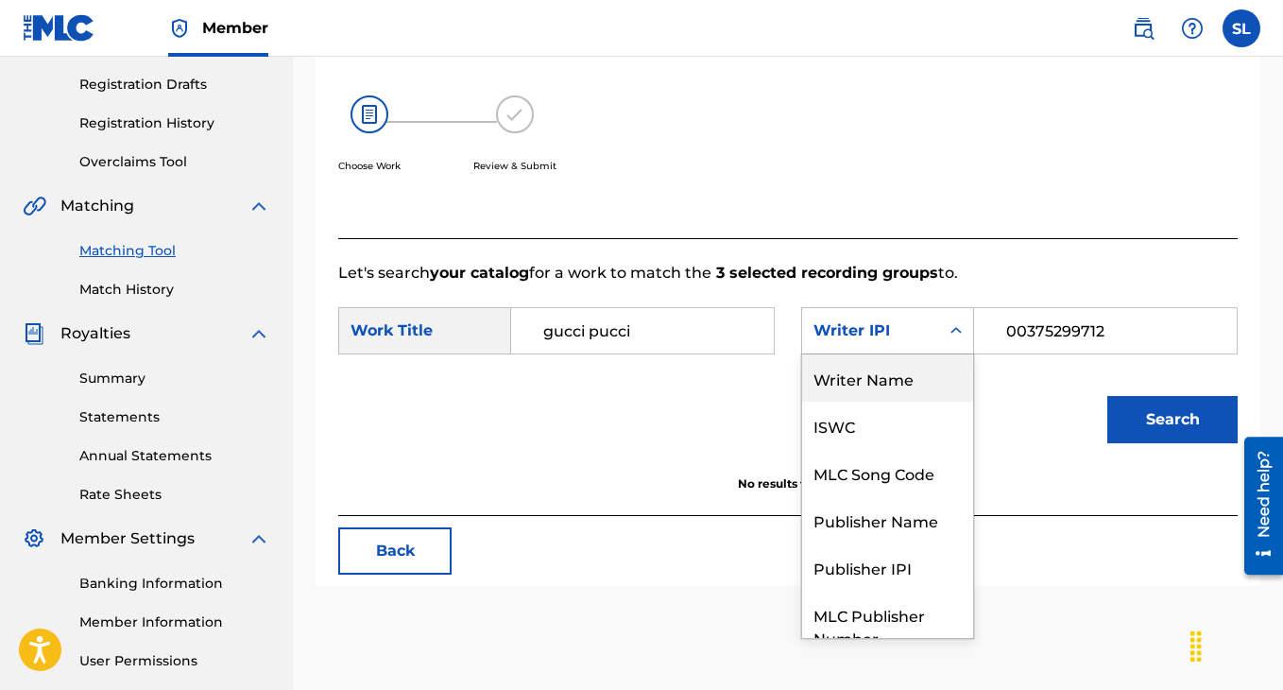
click at [923, 395] on div "Writer Name" at bounding box center [887, 377] width 171 height 47
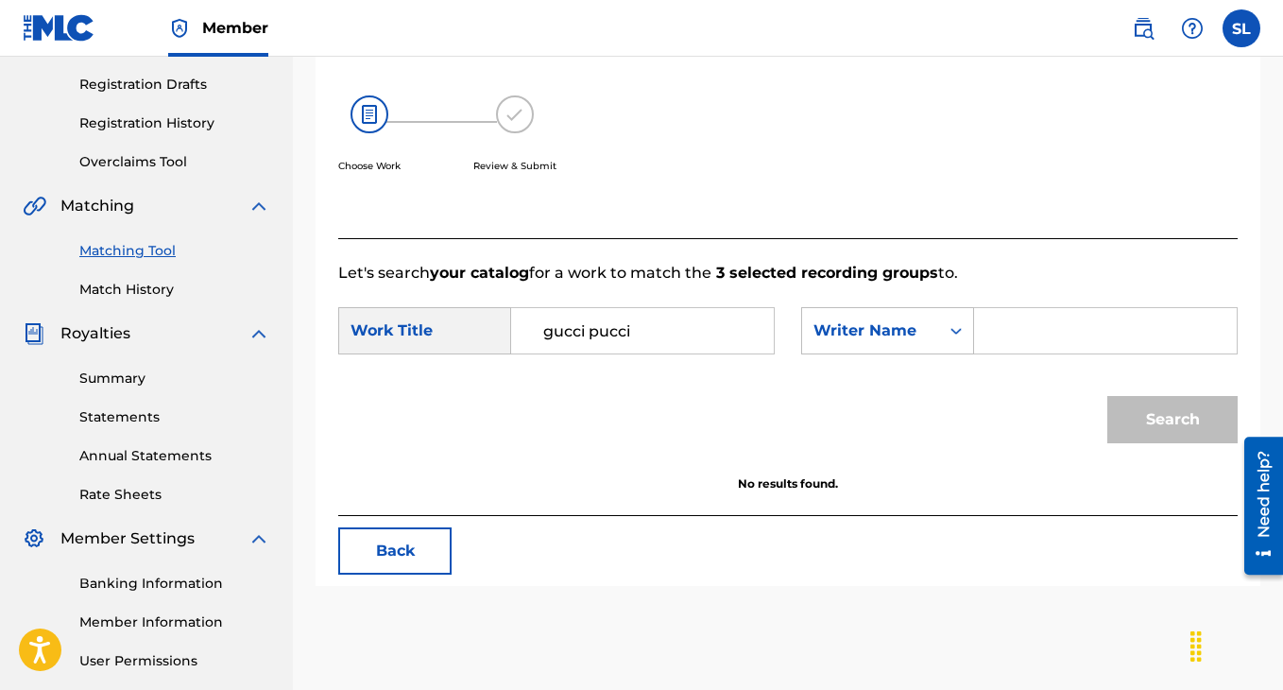
click at [1094, 343] on input "Search Form" at bounding box center [1105, 330] width 231 height 45
type input "lite [PERSON_NAME]"
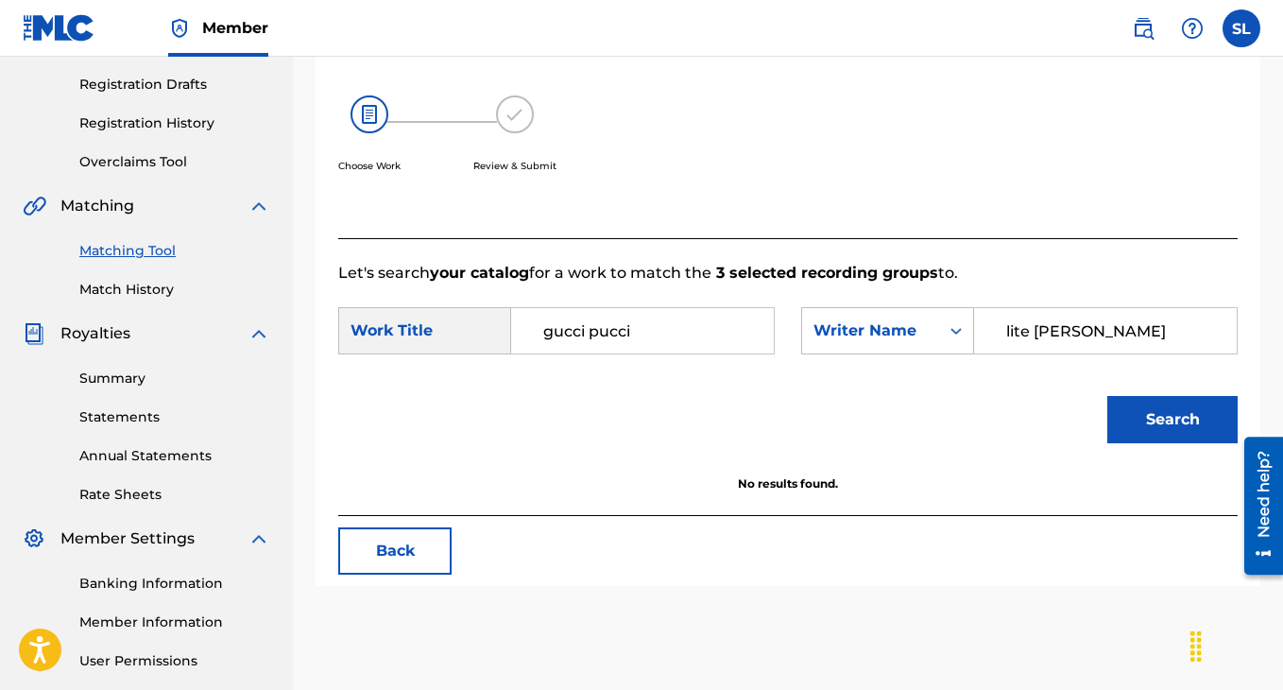
click at [1160, 438] on button "Search" at bounding box center [1172, 419] width 130 height 47
click at [894, 342] on div "Writer Name" at bounding box center [871, 330] width 114 height 23
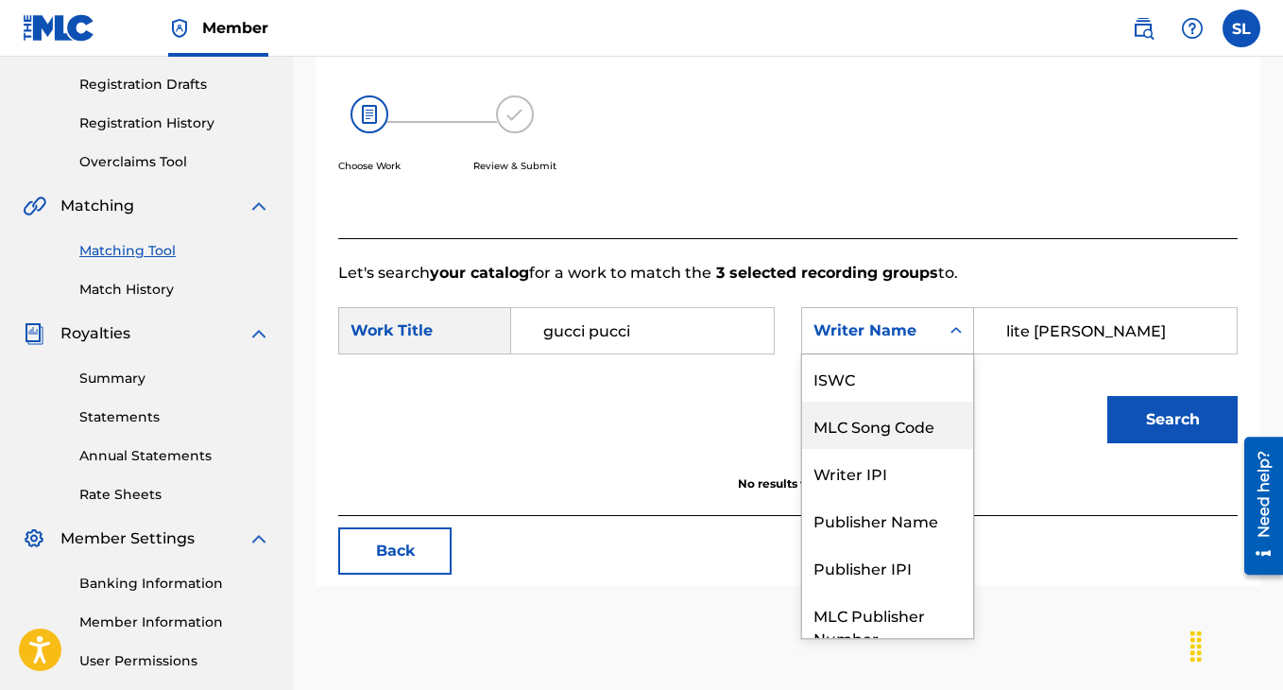
click at [881, 449] on div "MLC Song Code" at bounding box center [887, 425] width 171 height 47
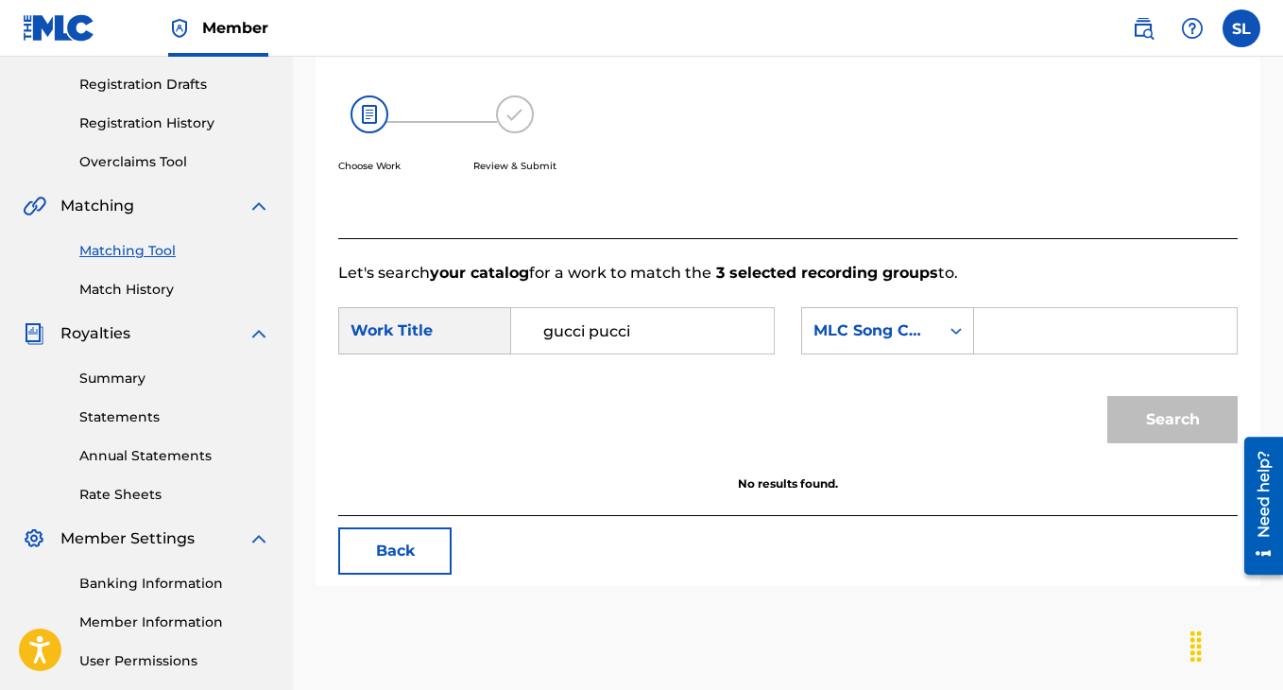
click at [870, 366] on div "SearchWithCriteriad460973e-cbc0-4044-84a4-e9c5461abc75 Work Title gucci pucci S…" at bounding box center [787, 336] width 899 height 59
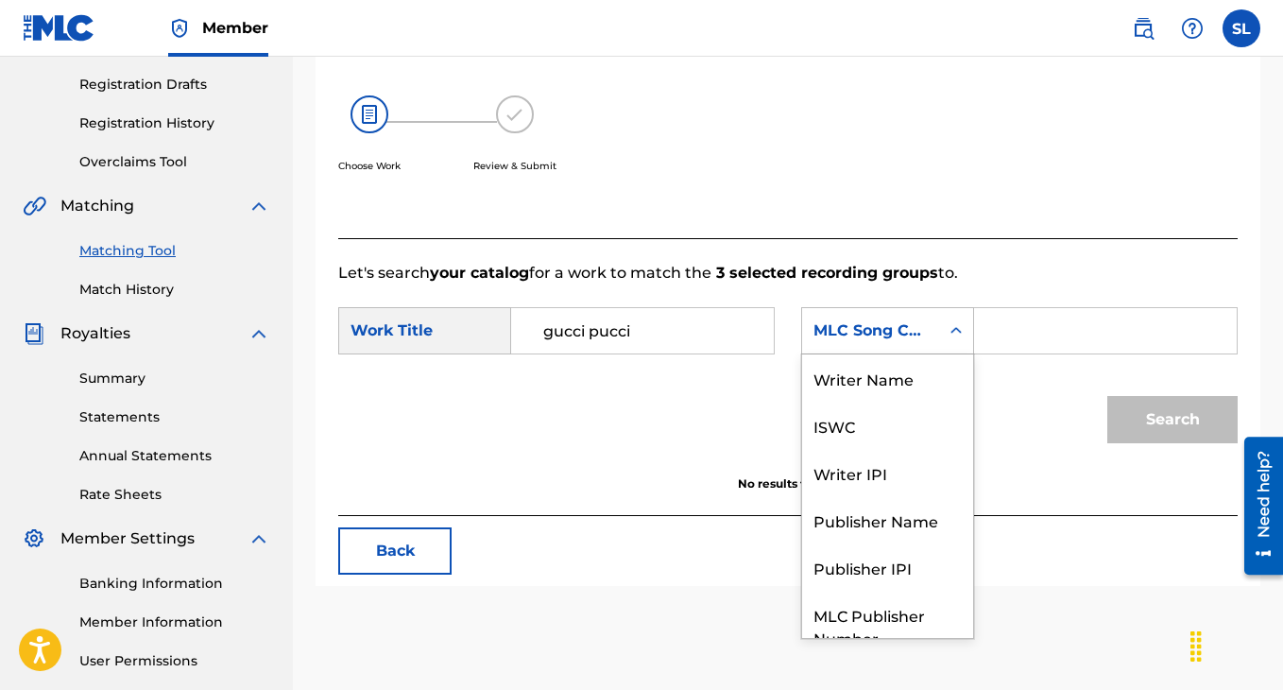
click at [871, 342] on div "MLC Song Code" at bounding box center [871, 330] width 114 height 23
click at [872, 402] on div "Writer Name" at bounding box center [887, 377] width 171 height 47
click at [901, 349] on div "Writer Name" at bounding box center [870, 331] width 137 height 36
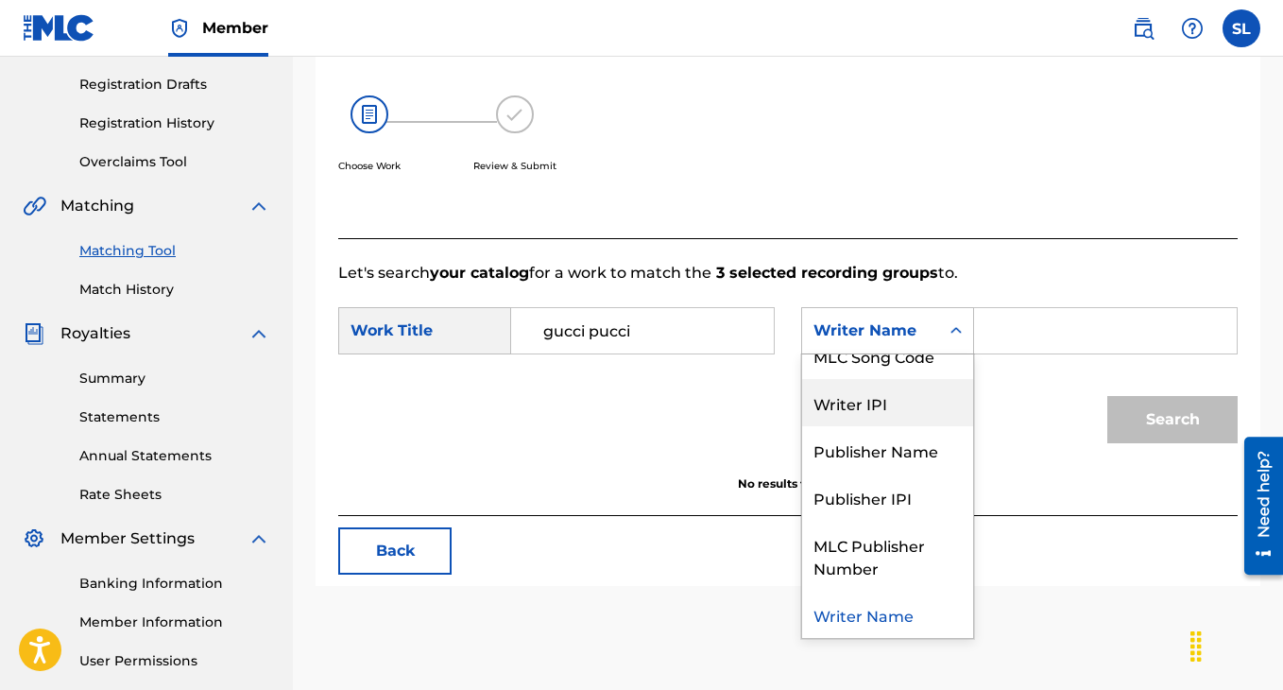
scroll to position [66, 0]
click at [887, 422] on div "Writer IPI" at bounding box center [887, 406] width 171 height 47
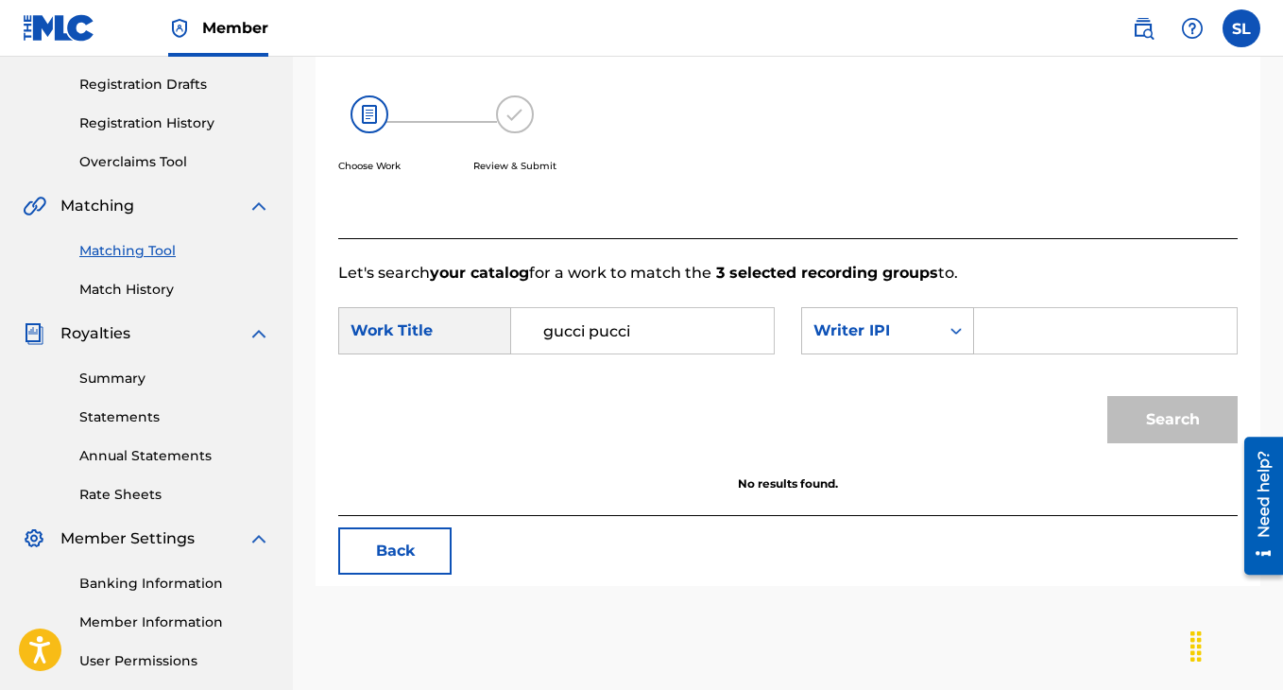
click at [1019, 353] on input "Search Form" at bounding box center [1105, 330] width 231 height 45
click at [466, 366] on div "SearchWithCriteriad460973e-cbc0-4044-84a4-e9c5461abc75 Work Title gucci pucci S…" at bounding box center [787, 336] width 899 height 59
click at [452, 350] on div "Work Title" at bounding box center [424, 330] width 173 height 47
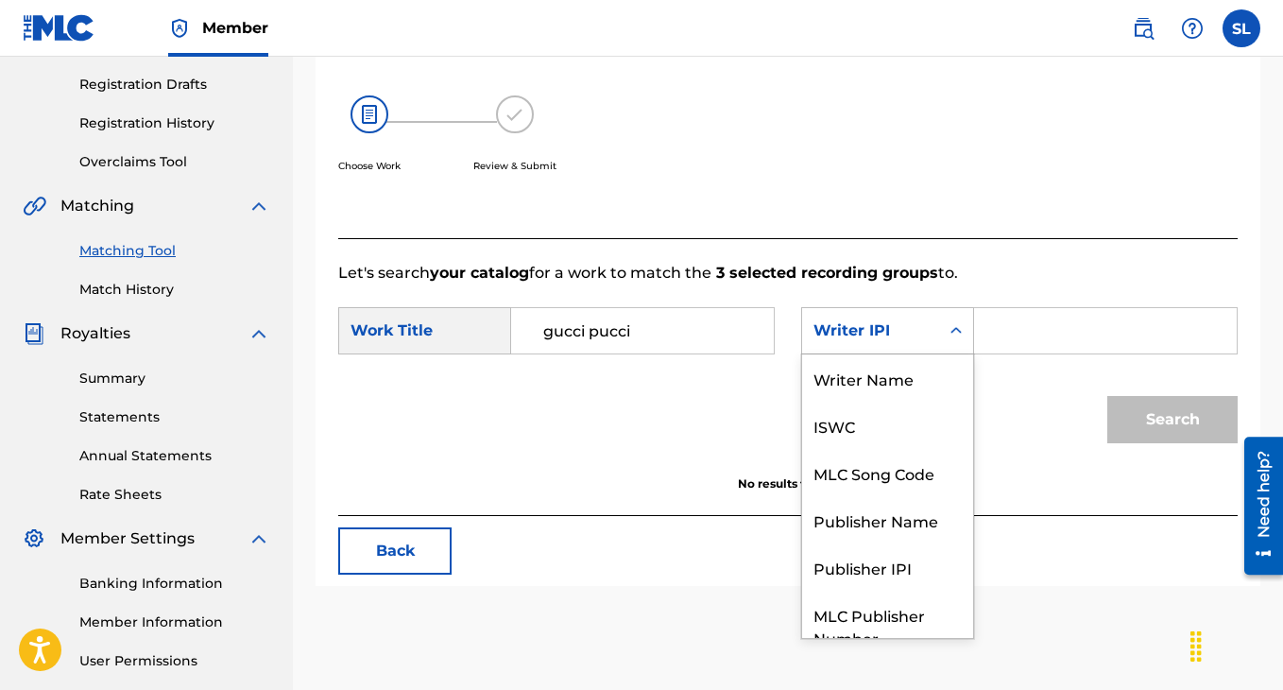
click at [926, 338] on div "Writer IPI" at bounding box center [870, 331] width 137 height 36
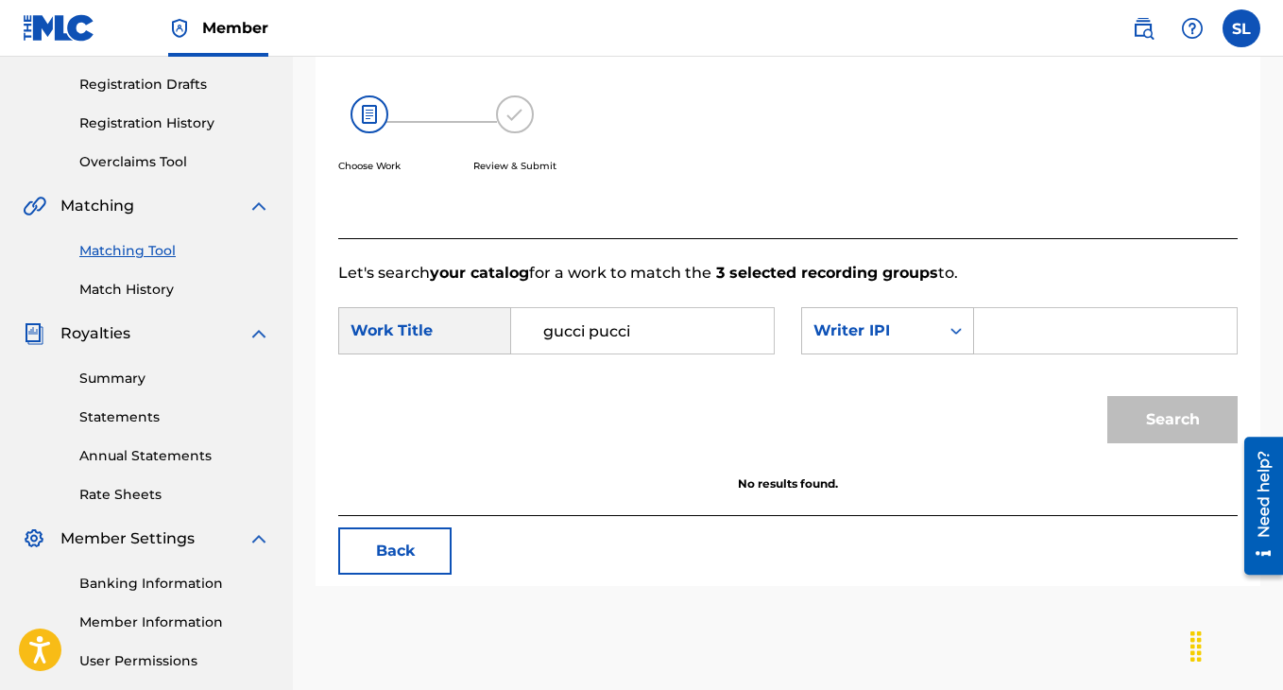
click at [1081, 353] on input "Search Form" at bounding box center [1105, 330] width 231 height 45
paste input "QZNWX2262104"
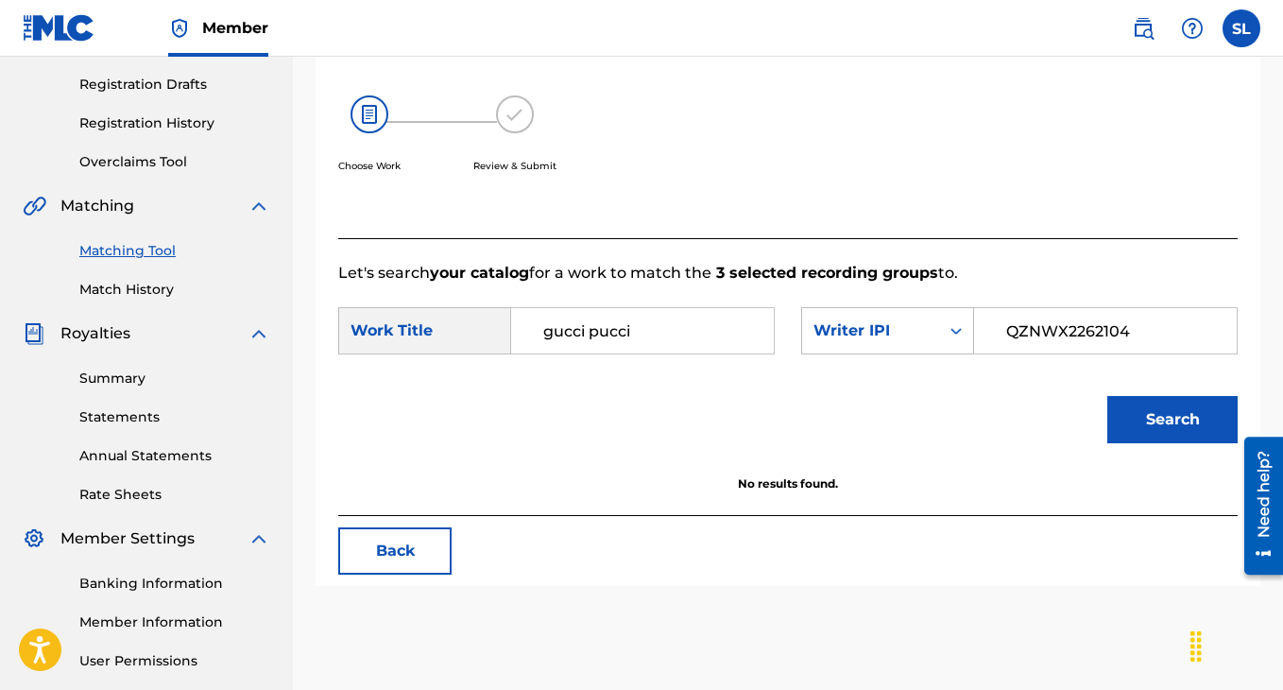
click at [1122, 433] on button "Search" at bounding box center [1172, 419] width 130 height 47
click at [1060, 353] on input "QZNWX2262104" at bounding box center [1105, 330] width 231 height 45
type input "00375299712"
click at [1135, 426] on button "Search" at bounding box center [1172, 419] width 130 height 47
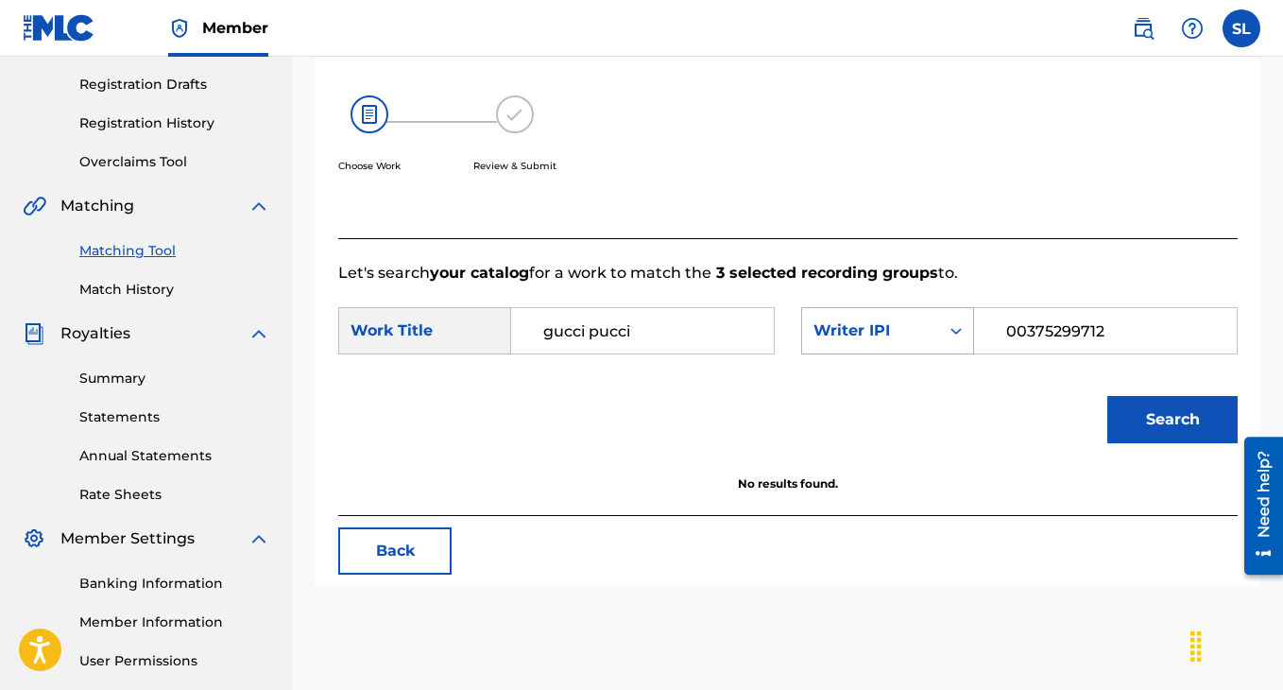
click at [929, 349] on div "Writer IPI" at bounding box center [870, 331] width 137 height 36
click at [921, 342] on div "Writer IPI" at bounding box center [871, 330] width 114 height 23
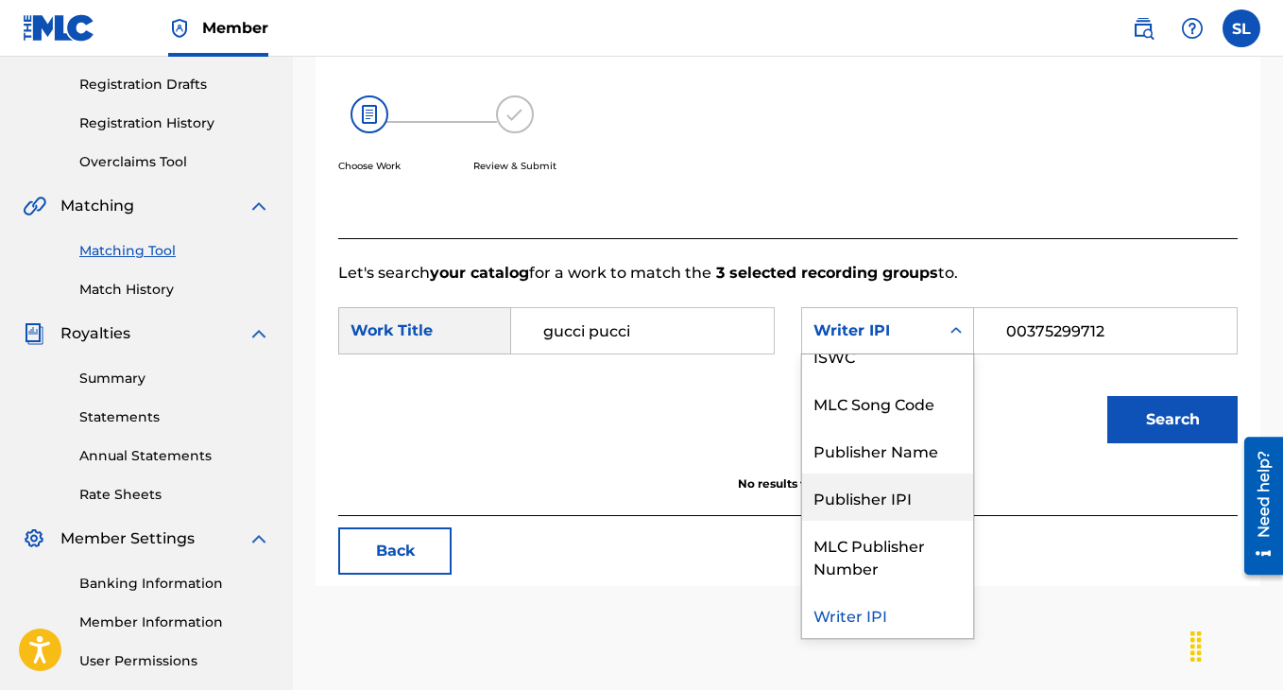
click at [885, 521] on div "Publisher IPI" at bounding box center [887, 496] width 171 height 47
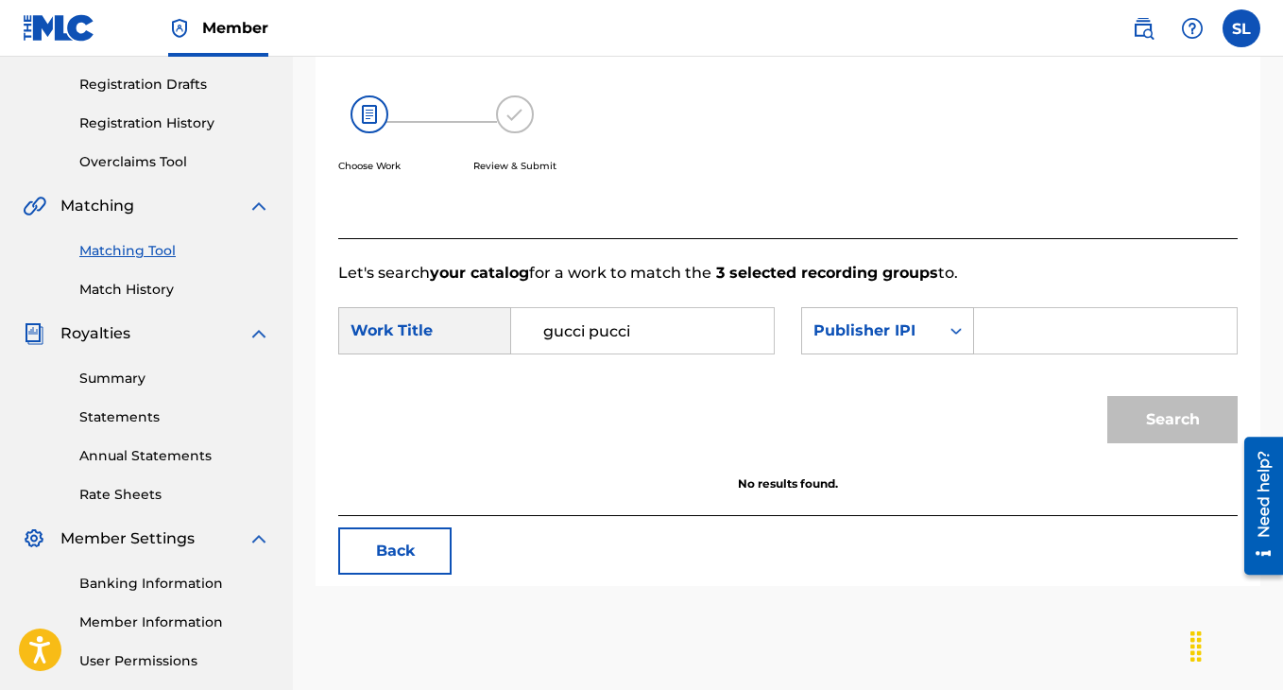
click at [1098, 353] on input "Search Form" at bounding box center [1105, 330] width 231 height 45
type input "wale"
click at [1059, 345] on input "wale" at bounding box center [1105, 330] width 231 height 45
click at [1059, 344] on input "wale" at bounding box center [1105, 330] width 231 height 45
type input "00375299712"
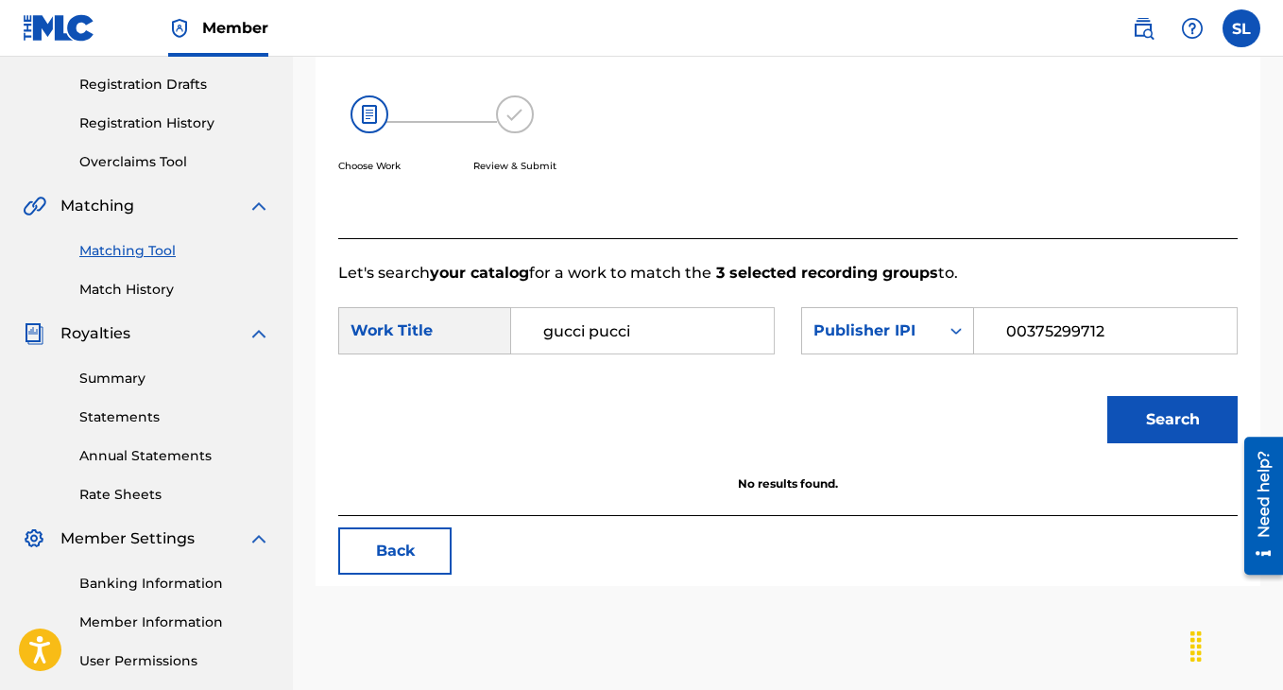
click at [1152, 443] on button "Search" at bounding box center [1172, 419] width 130 height 47
click at [869, 342] on div "Publisher IPI" at bounding box center [871, 330] width 114 height 23
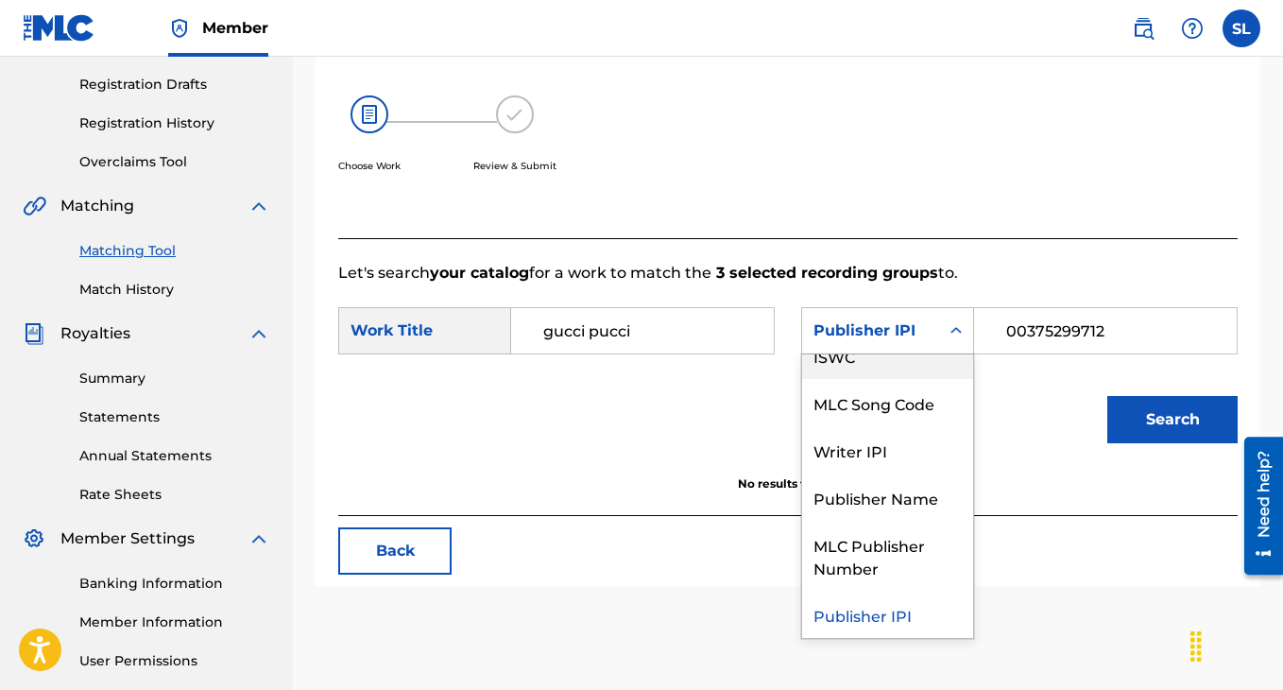
scroll to position [0, 0]
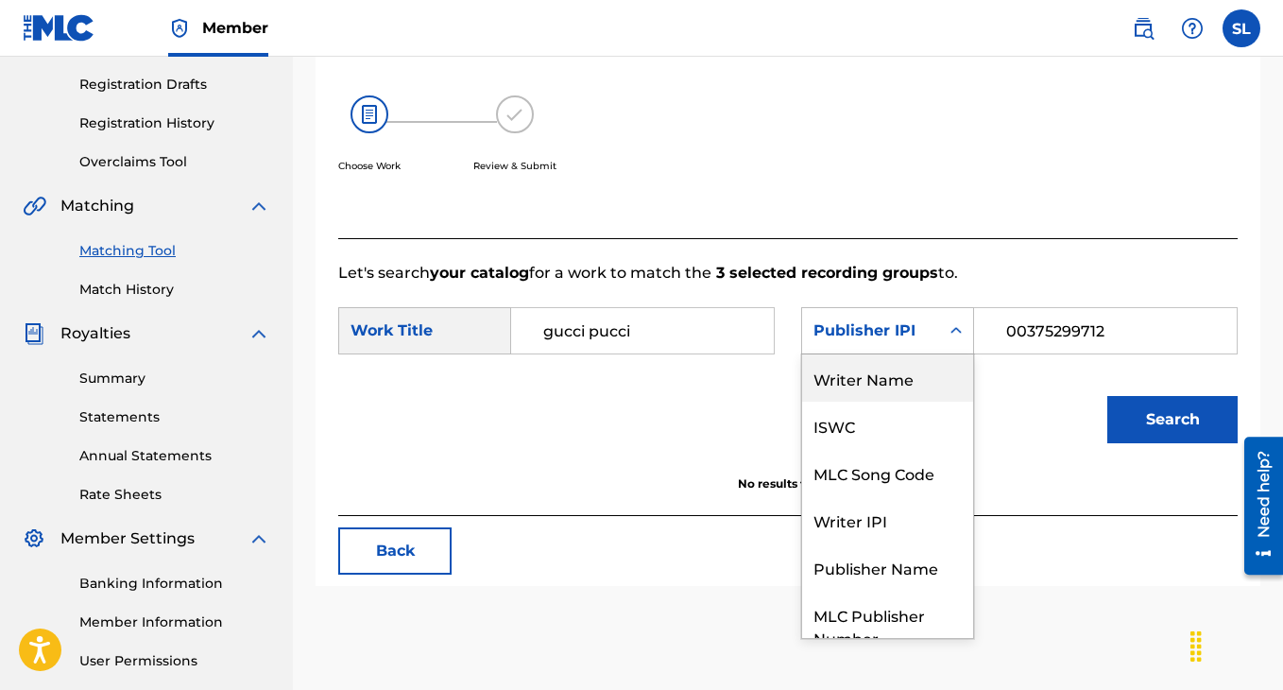
click at [869, 402] on div "Writer Name" at bounding box center [887, 377] width 171 height 47
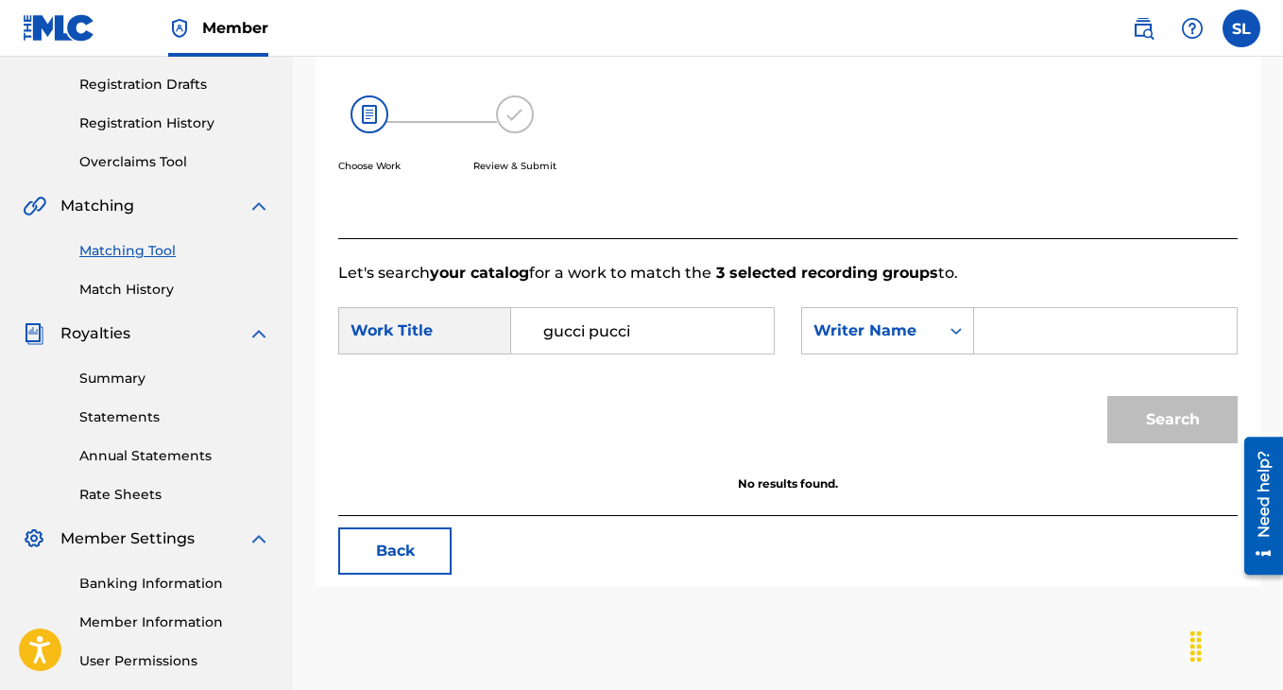
click at [1035, 353] on input "Search Form" at bounding box center [1105, 330] width 231 height 45
type input "lite [PERSON_NAME]"
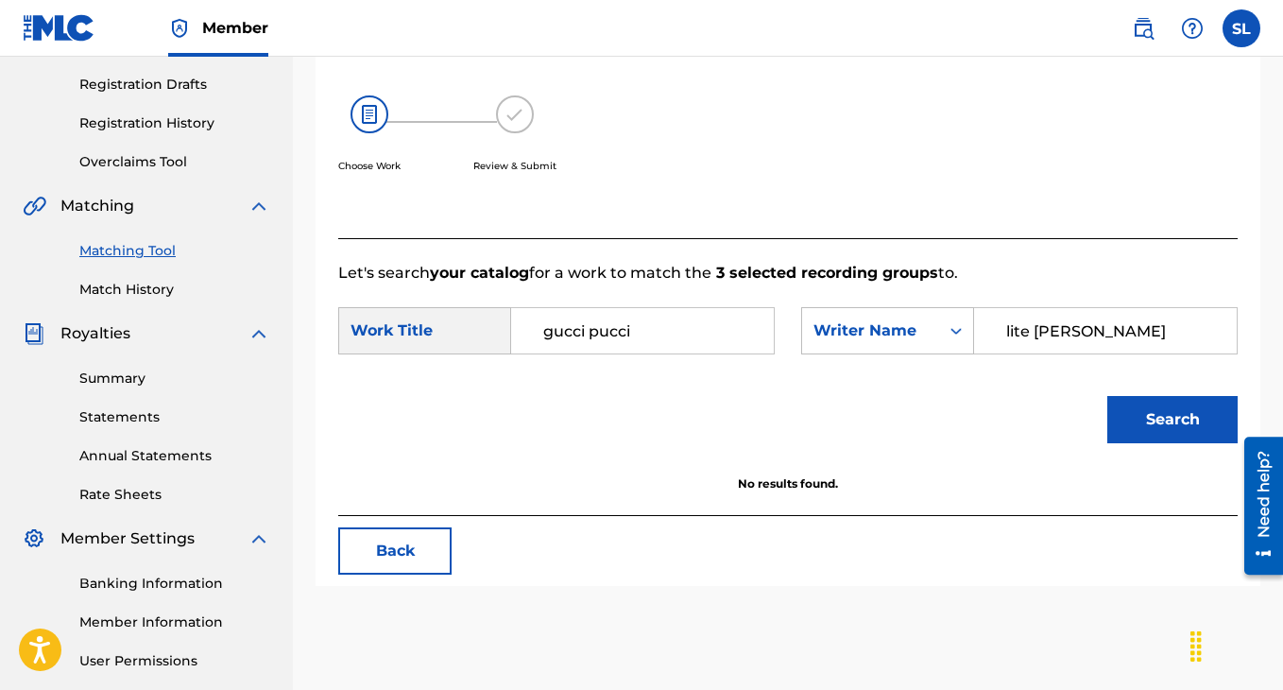
click at [1138, 436] on button "Search" at bounding box center [1172, 419] width 130 height 47
click at [405, 560] on button "Back" at bounding box center [394, 550] width 113 height 47
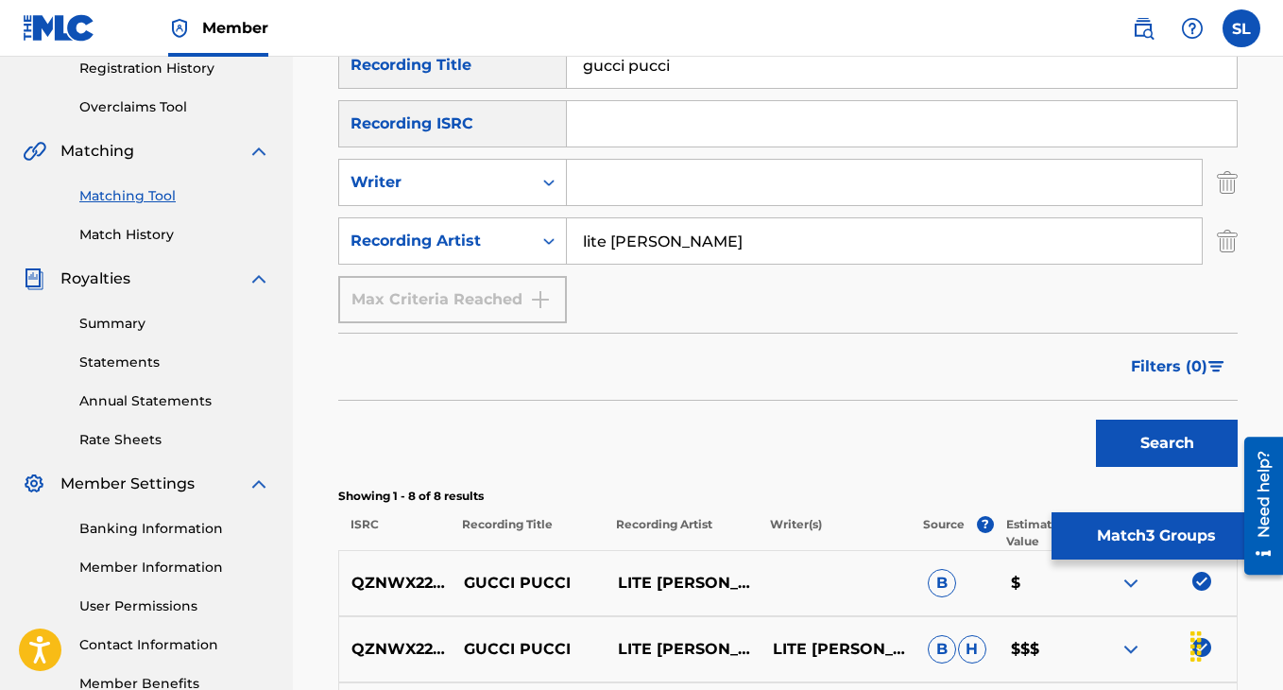
scroll to position [454, 0]
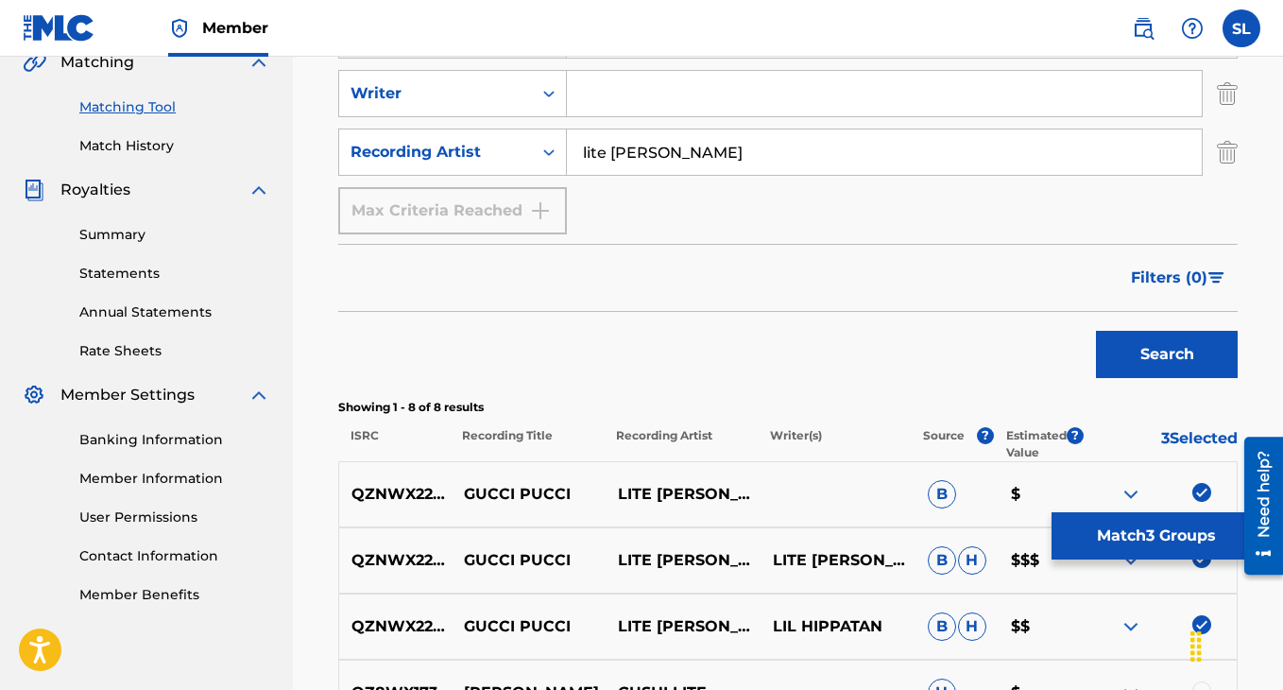
click at [385, 498] on p "QZNWX2262104" at bounding box center [395, 494] width 112 height 23
click at [385, 497] on p "QZNWX2262104" at bounding box center [395, 494] width 112 height 23
click at [395, 561] on p "QZNWX2262104" at bounding box center [395, 560] width 112 height 23
copy p "QZNWX2262104"
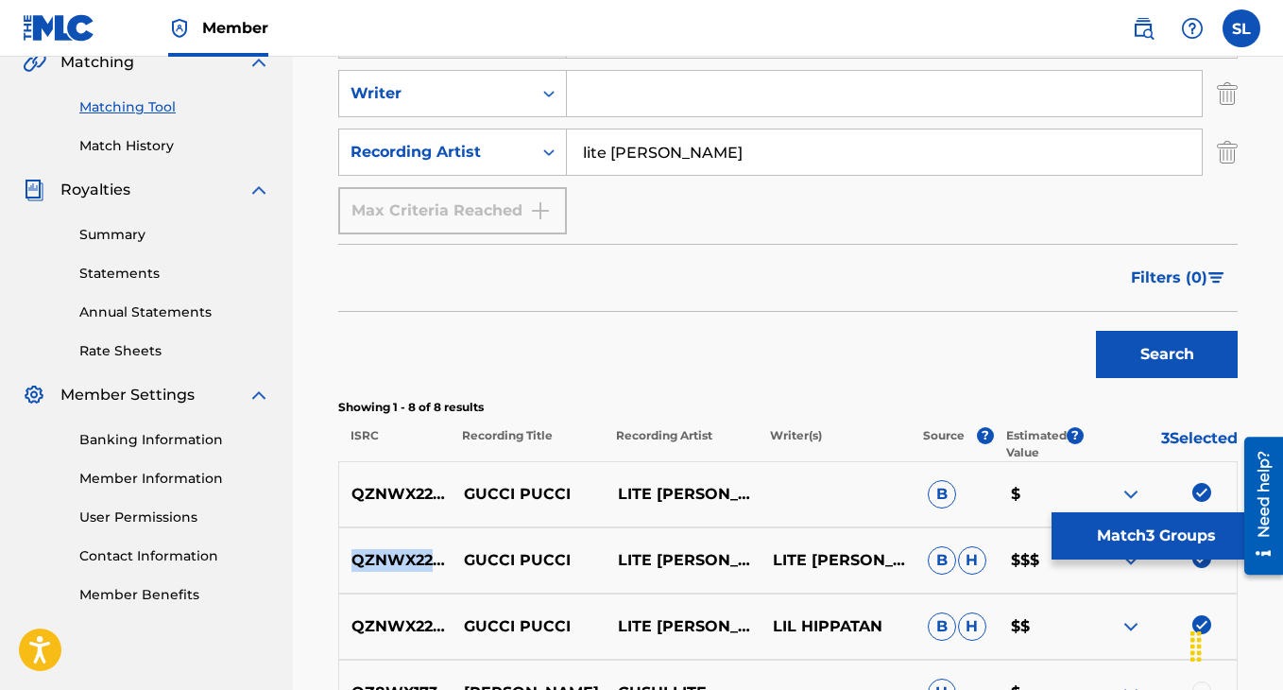
click at [1144, 540] on button "Match 3 Groups" at bounding box center [1156, 535] width 209 height 47
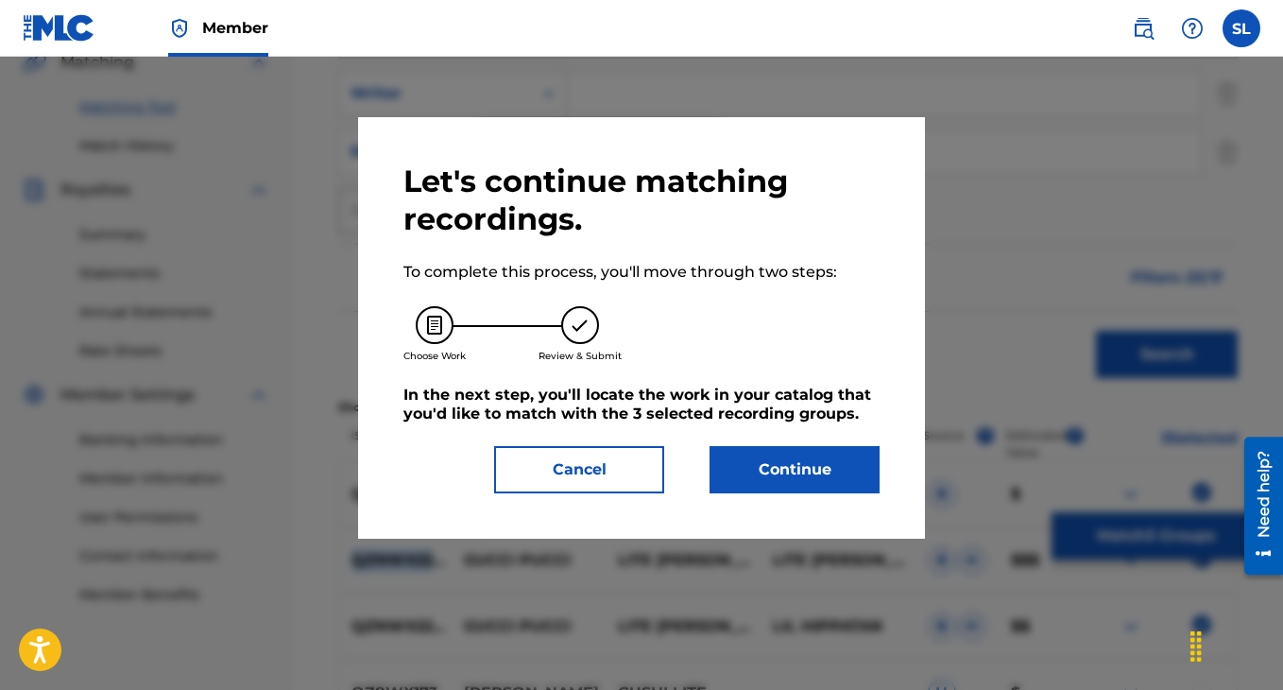
click at [826, 485] on button "Continue" at bounding box center [795, 469] width 170 height 47
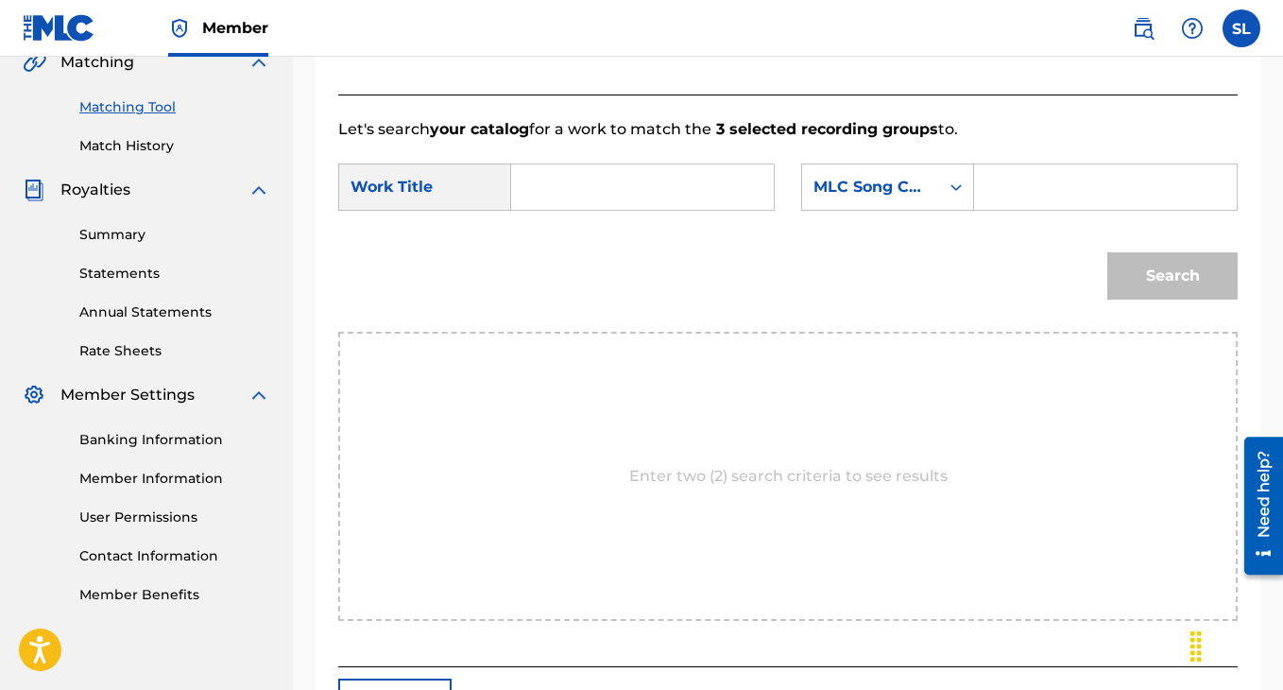
click at [630, 210] on input "Search Form" at bounding box center [642, 186] width 231 height 45
click at [439, 211] on div "Work Title" at bounding box center [424, 186] width 173 height 47
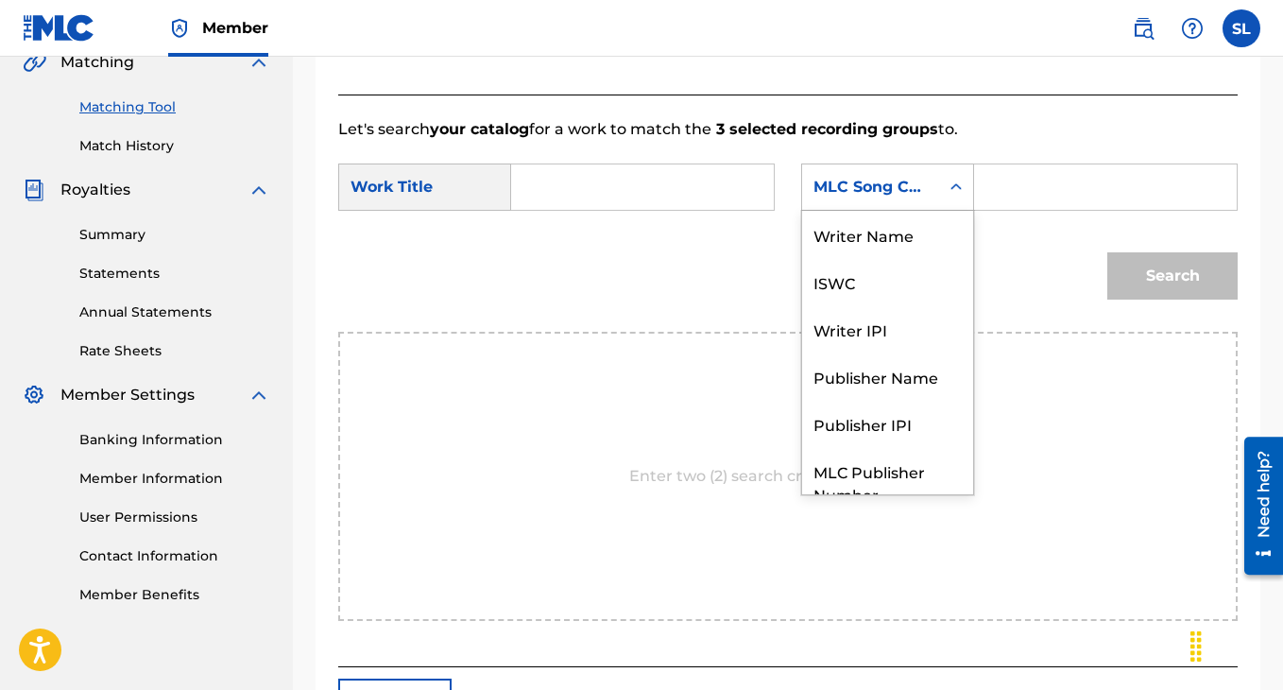
click at [934, 205] on div "MLC Song Code" at bounding box center [870, 187] width 137 height 36
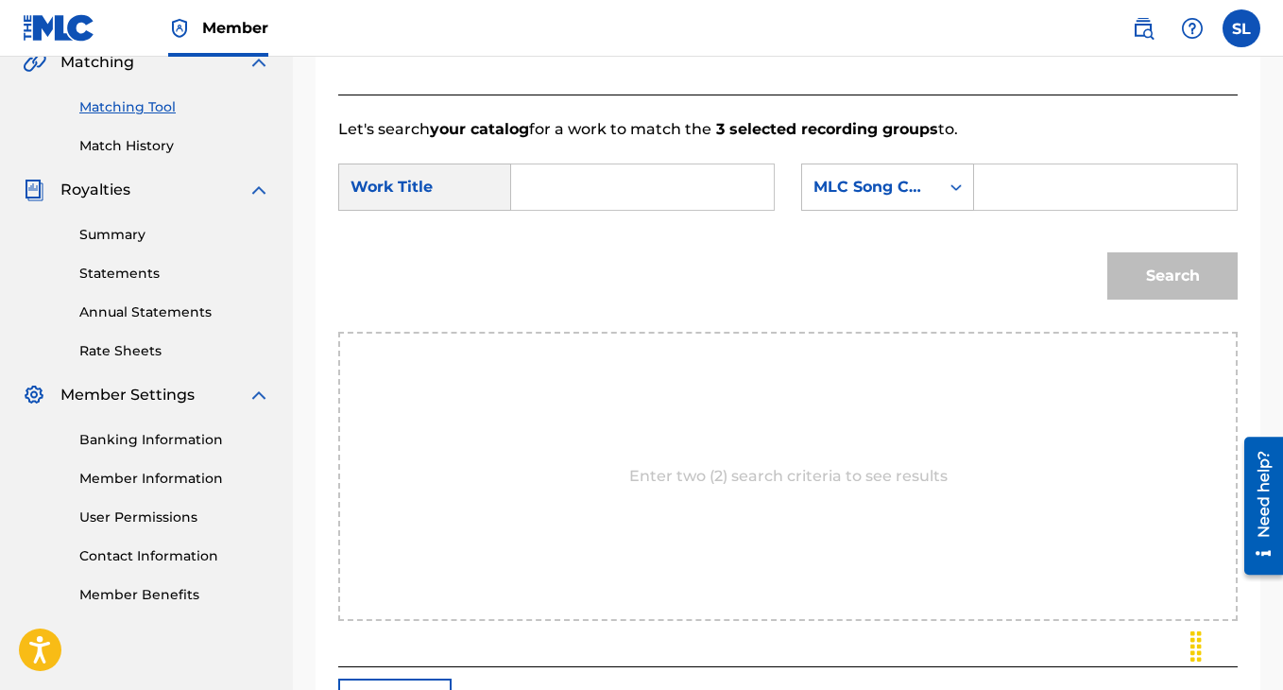
click at [640, 210] on input "Search Form" at bounding box center [642, 186] width 231 height 45
type input "gucci pucci"
click at [848, 222] on div "SearchWithCriteriad460973e-cbc0-4044-84a4-e9c5461abc75 Work Title gucci pucci S…" at bounding box center [787, 192] width 899 height 59
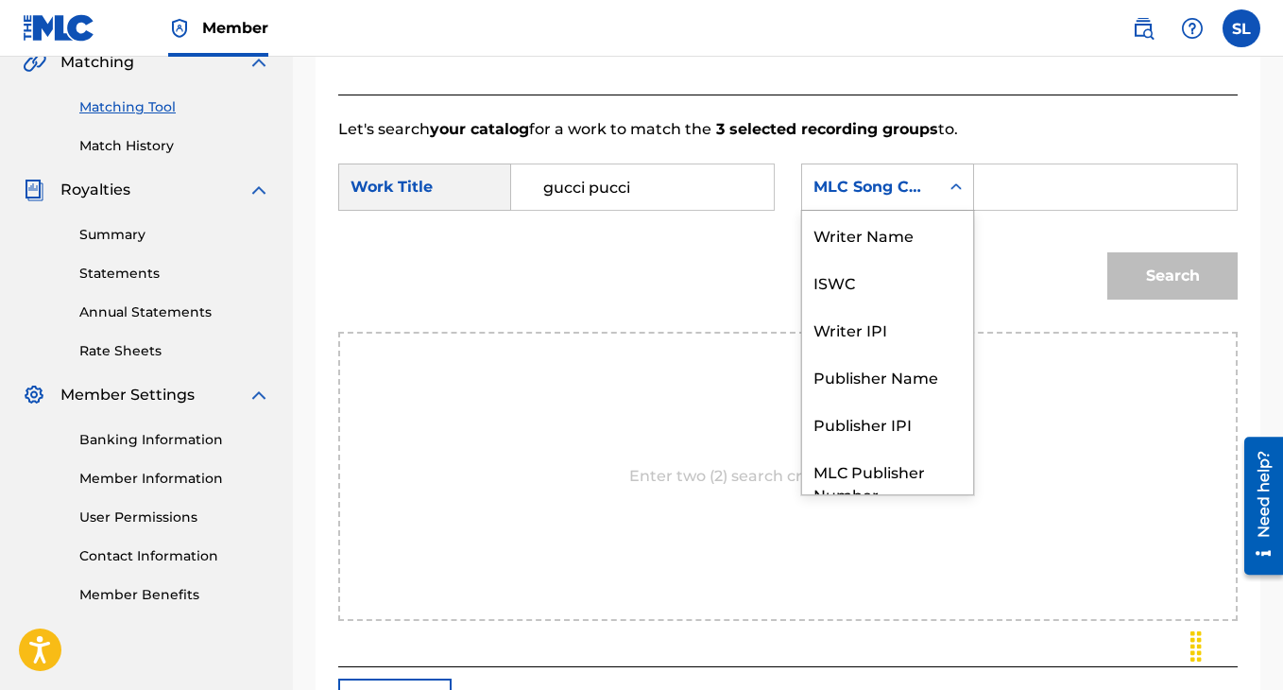
click at [867, 198] on div "MLC Song Code" at bounding box center [871, 187] width 114 height 23
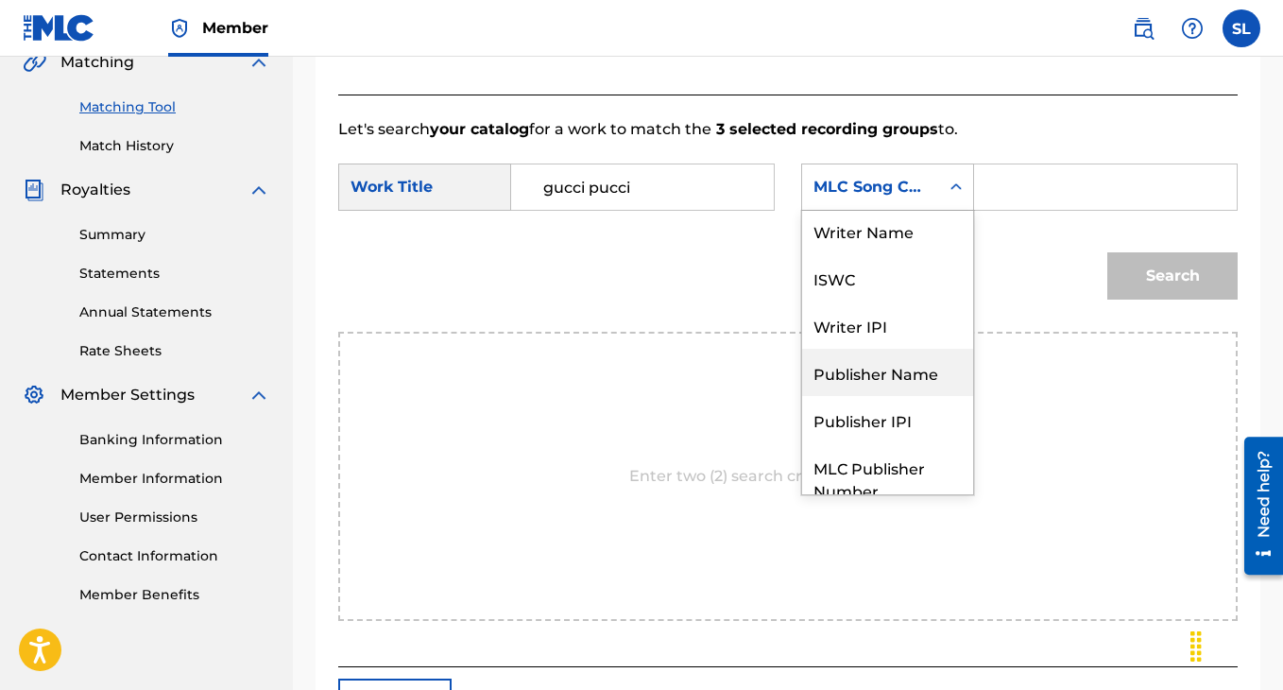
scroll to position [0, 0]
click at [863, 385] on div "Publisher Name" at bounding box center [887, 375] width 171 height 47
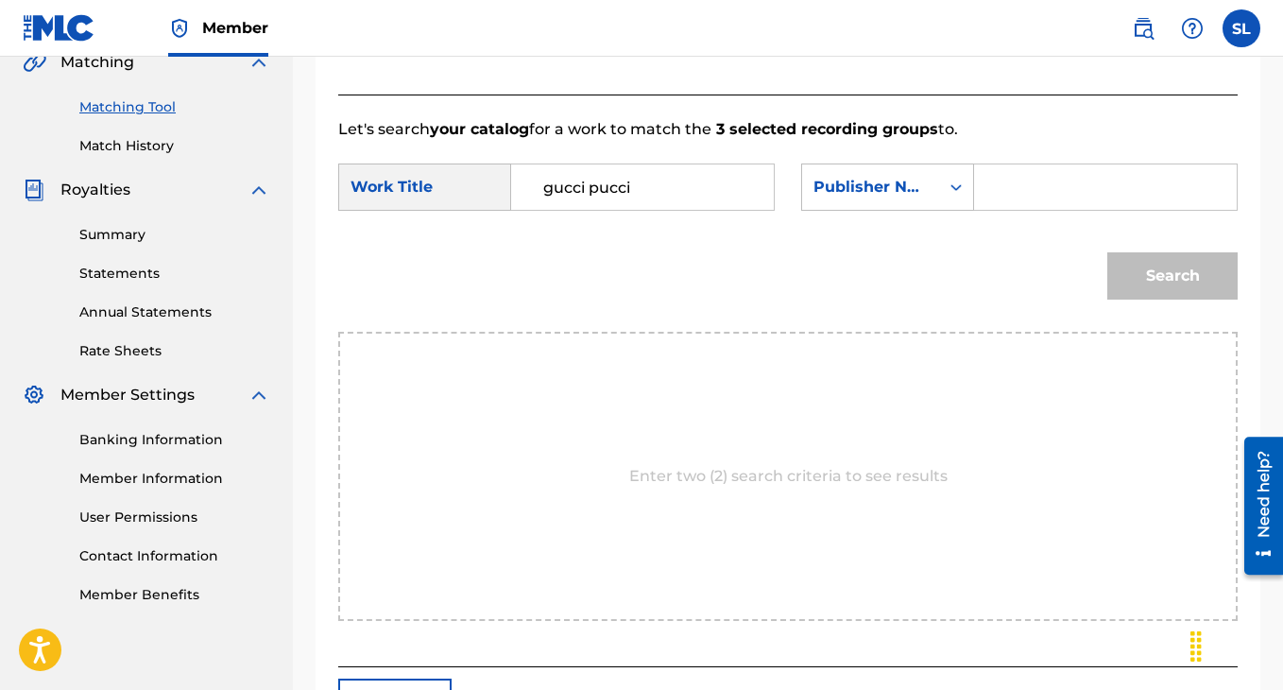
click at [1044, 207] on input "Search Form" at bounding box center [1105, 186] width 231 height 45
type input "kal1"
click at [1156, 300] on button "Search" at bounding box center [1172, 275] width 130 height 47
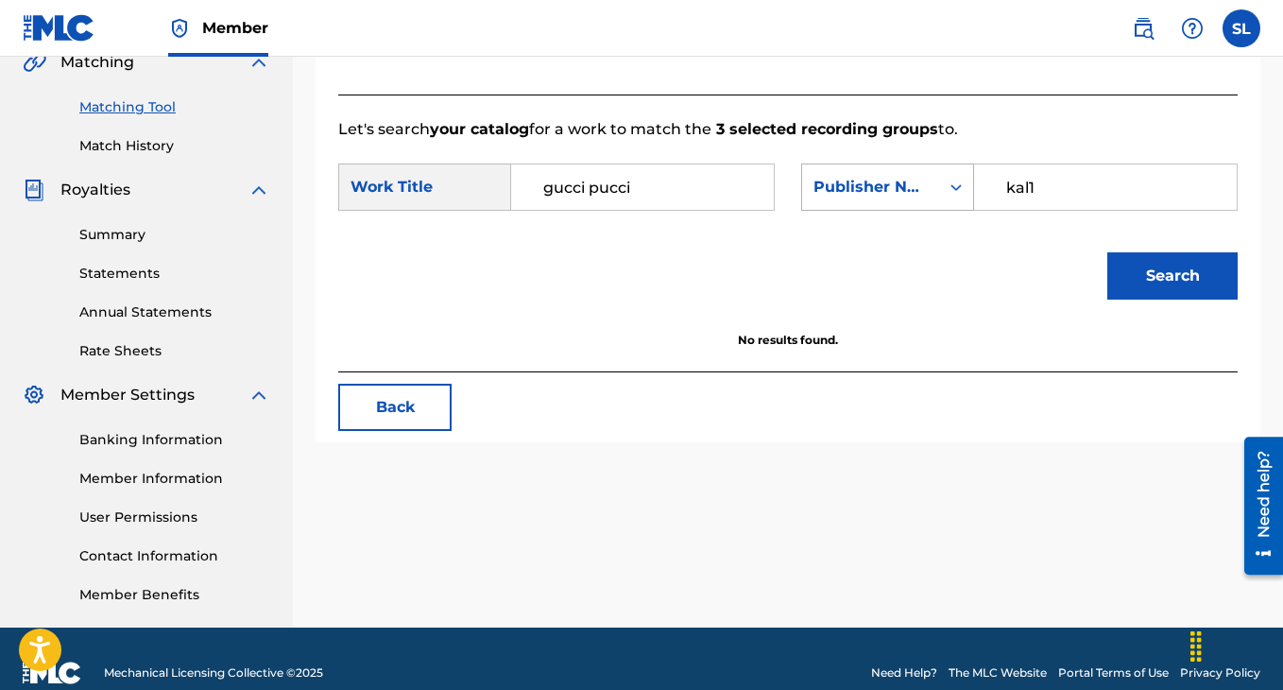
click at [921, 198] on div "Publisher Name" at bounding box center [871, 187] width 114 height 23
click at [684, 371] on div "No results found." at bounding box center [787, 352] width 899 height 40
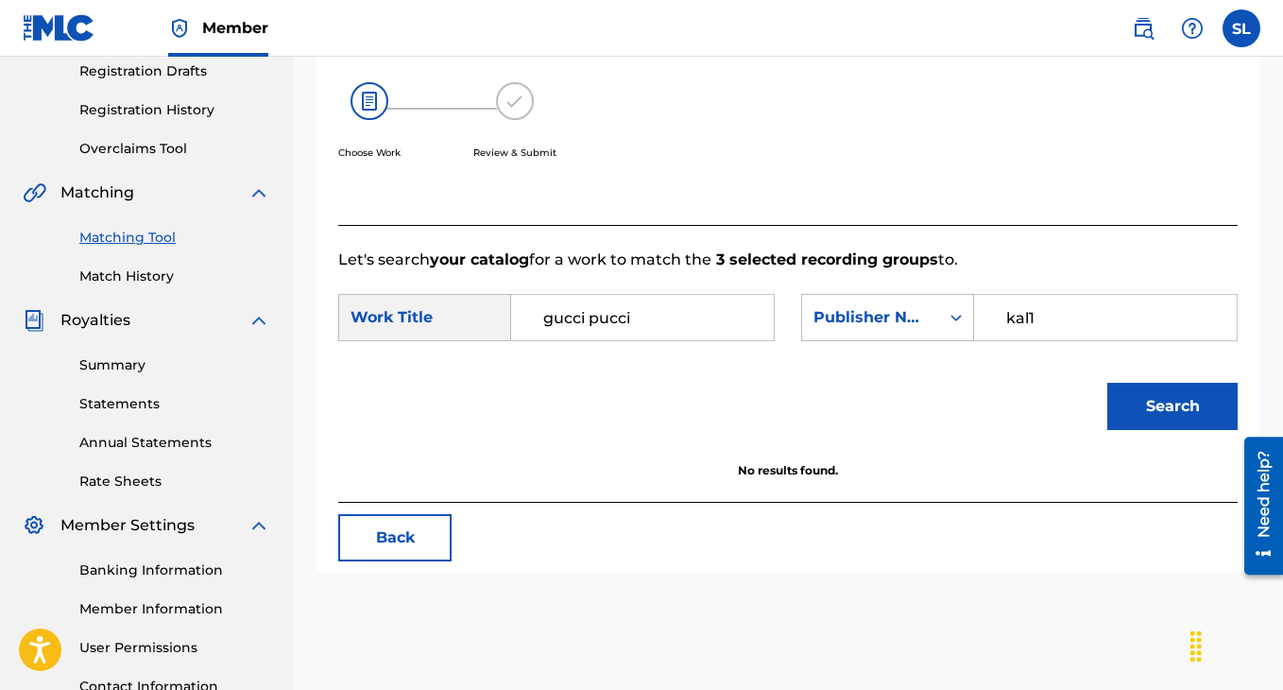
scroll to position [256, 0]
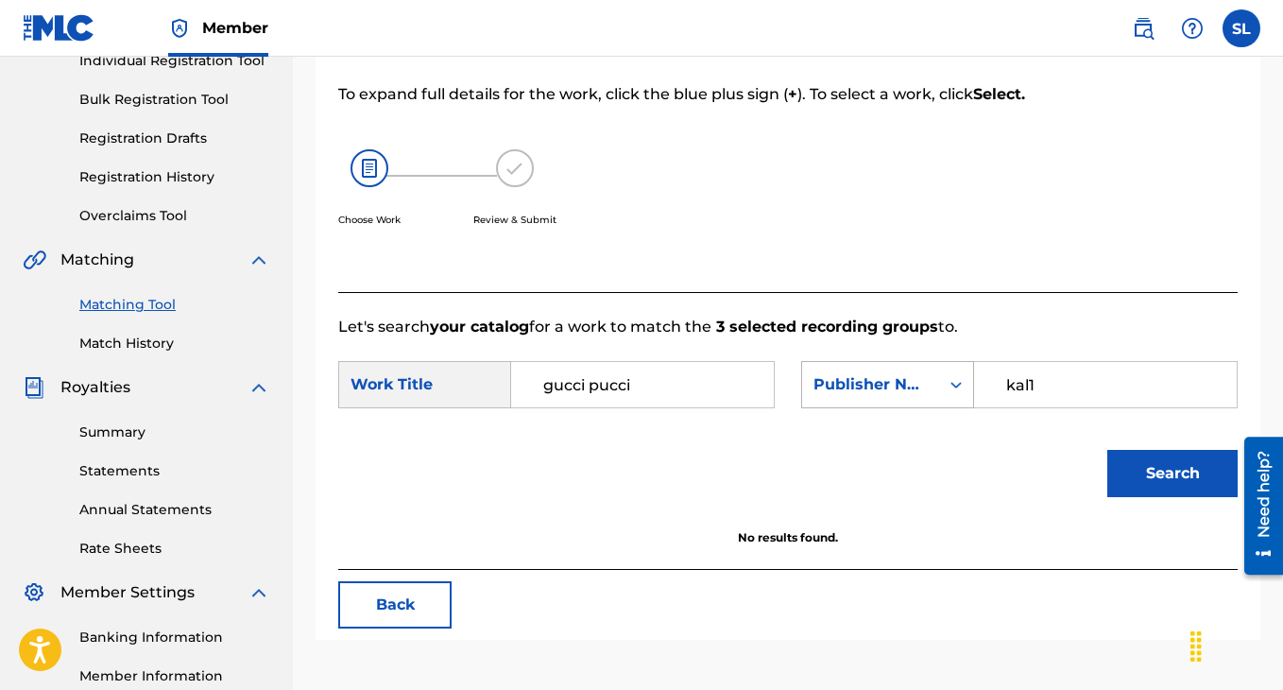
click at [863, 396] on div "Publisher Name" at bounding box center [871, 384] width 114 height 23
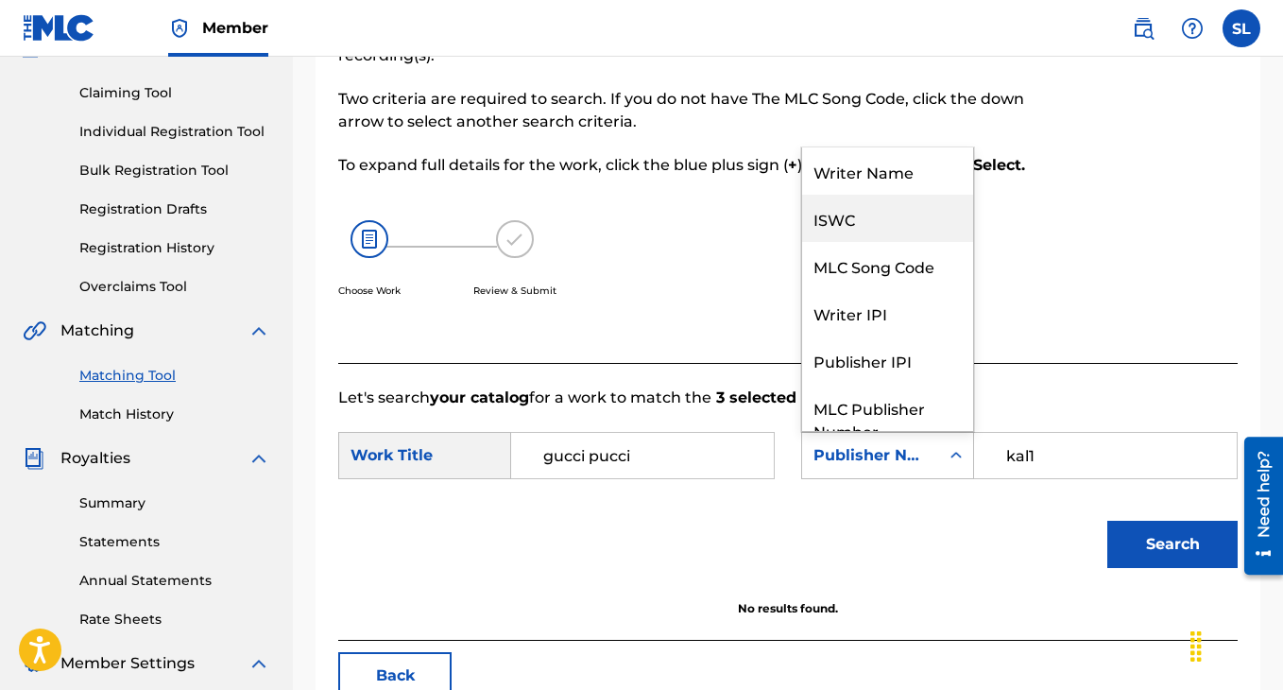
scroll to position [154, 0]
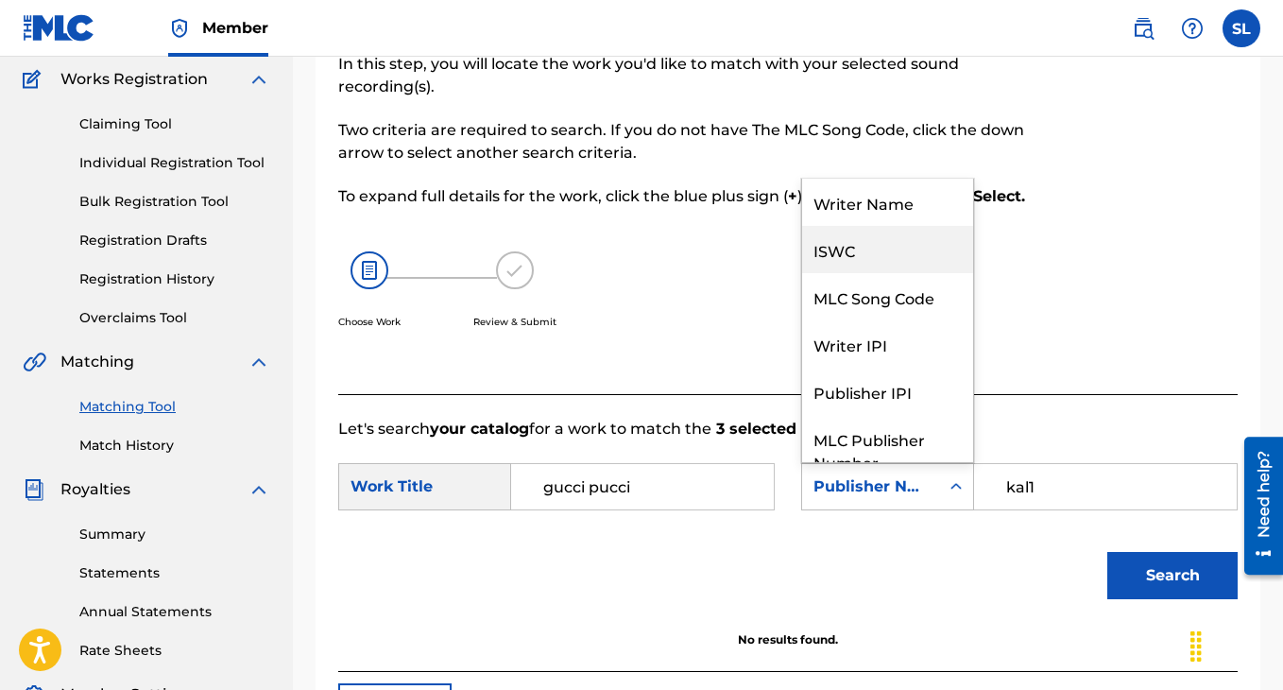
click at [180, 281] on link "Registration History" at bounding box center [174, 279] width 191 height 20
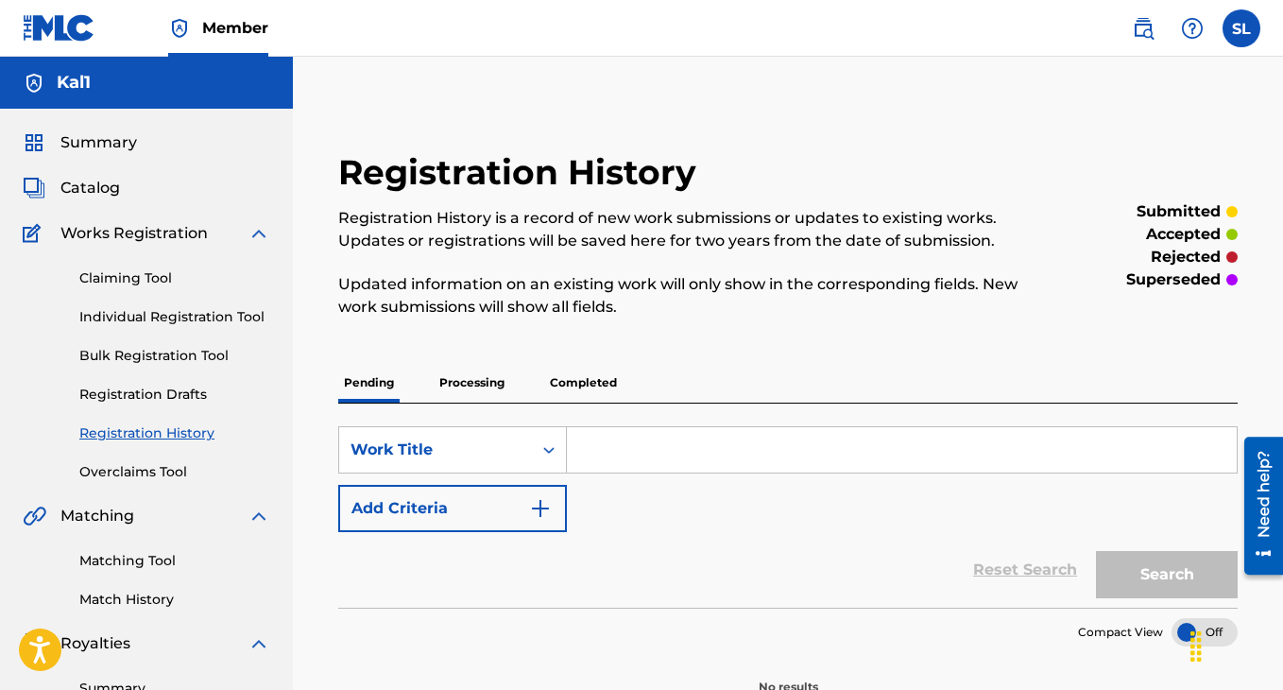
click at [458, 386] on p "Processing" at bounding box center [472, 383] width 77 height 40
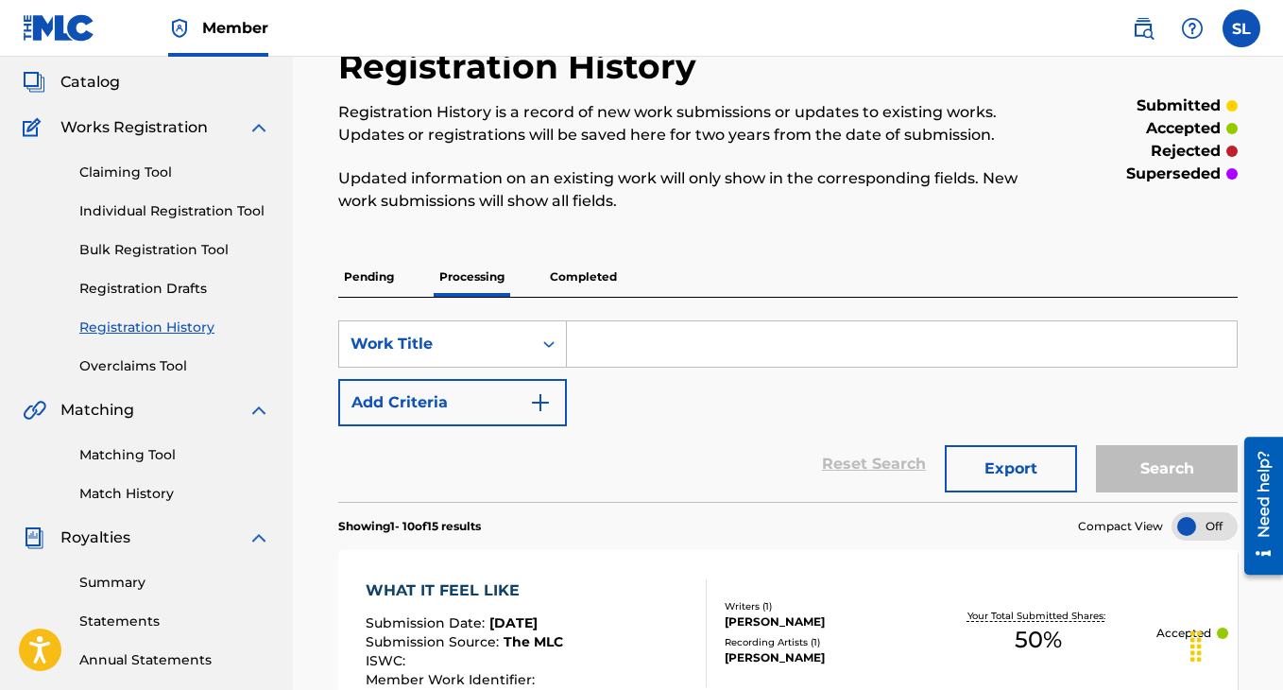
scroll to position [28, 0]
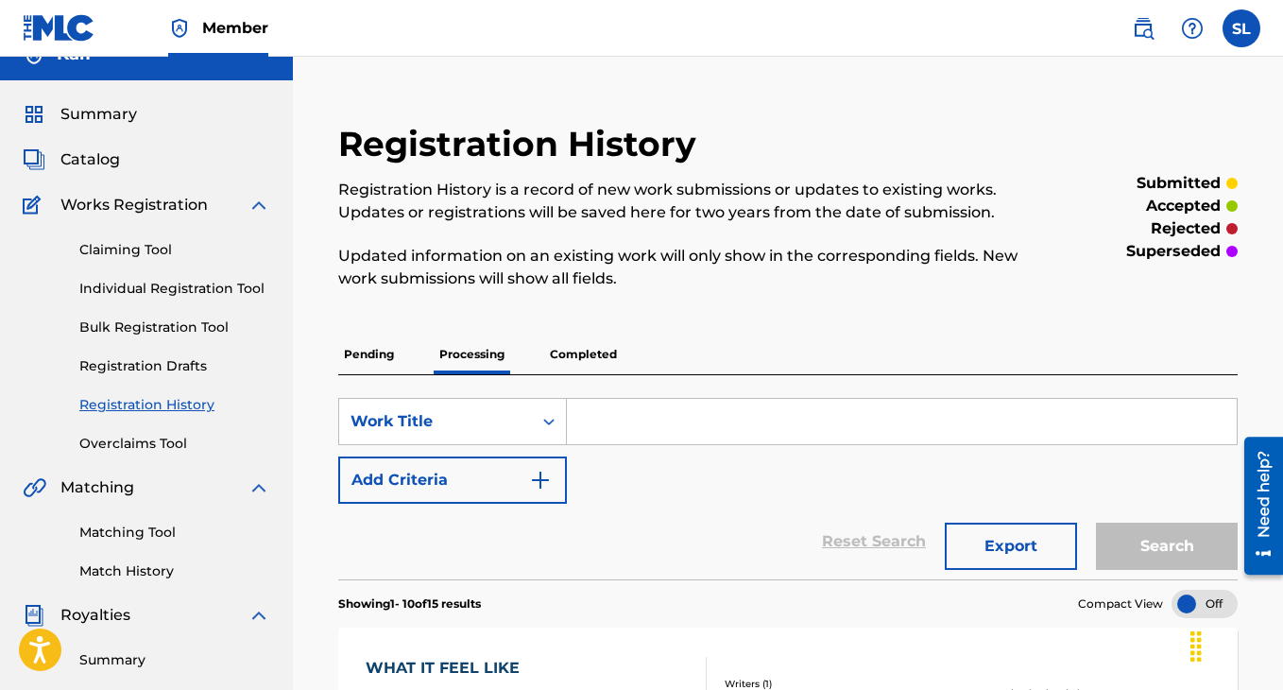
click at [568, 361] on p "Completed" at bounding box center [583, 354] width 78 height 40
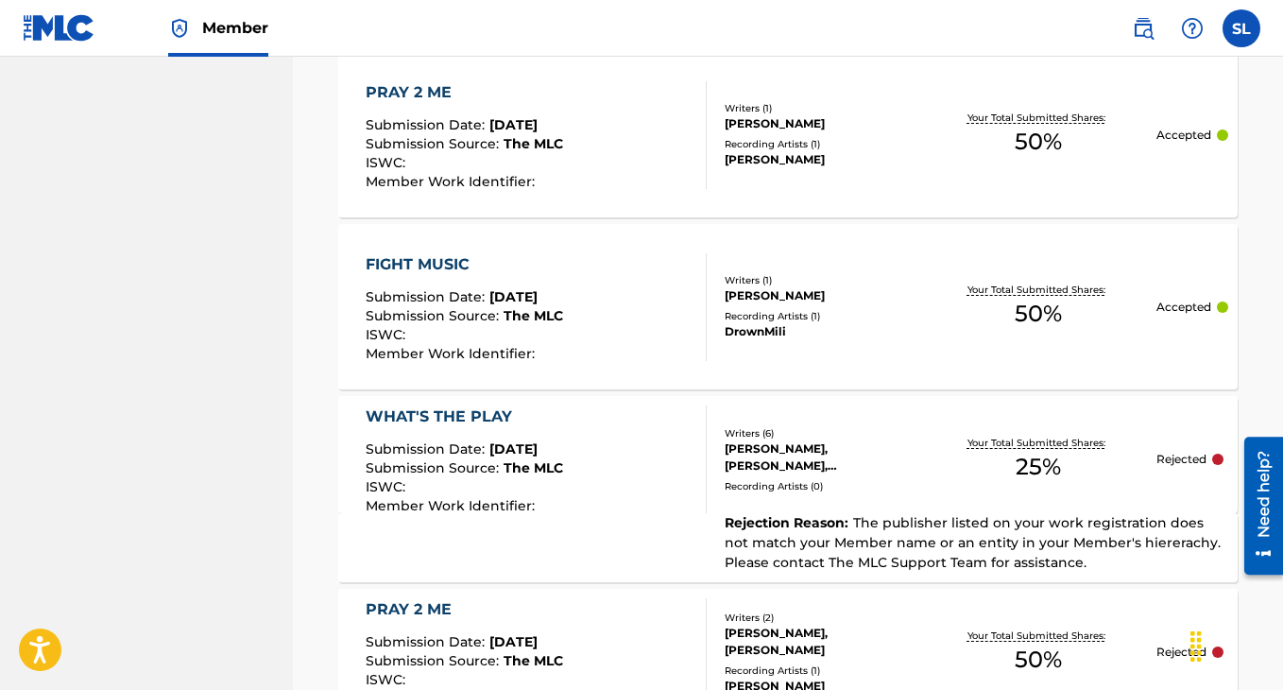
scroll to position [1058, 0]
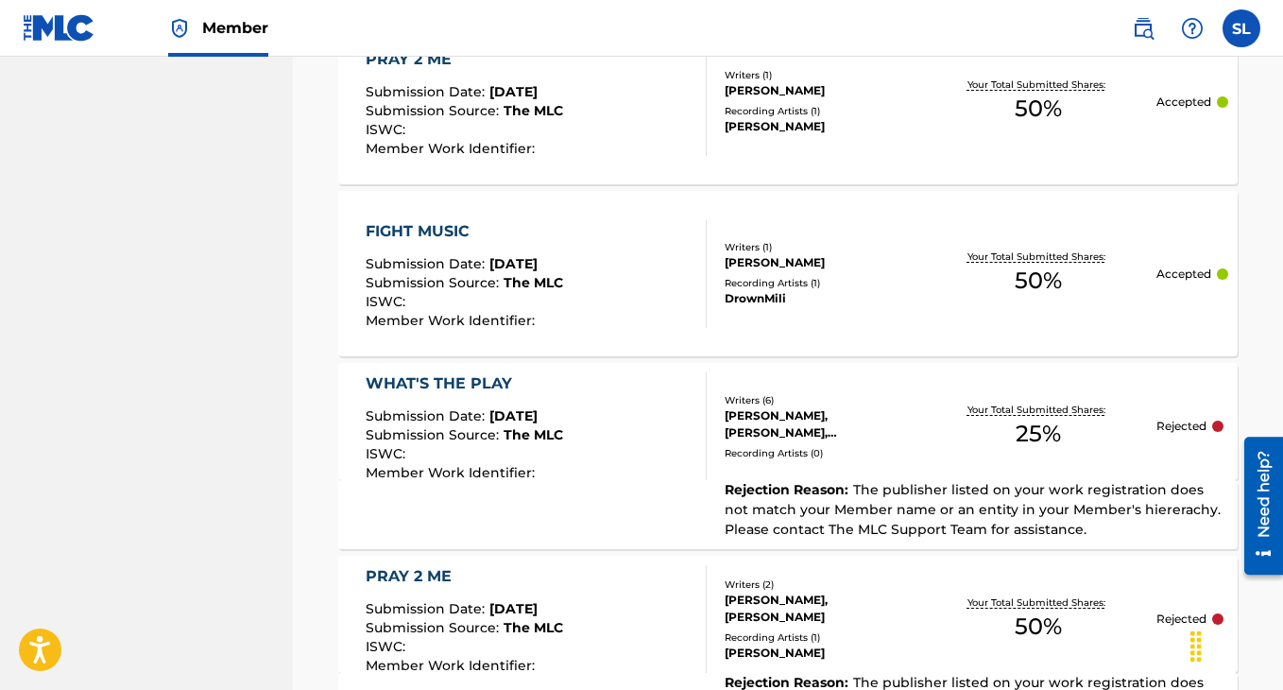
click at [1190, 420] on p "Rejected" at bounding box center [1181, 426] width 50 height 17
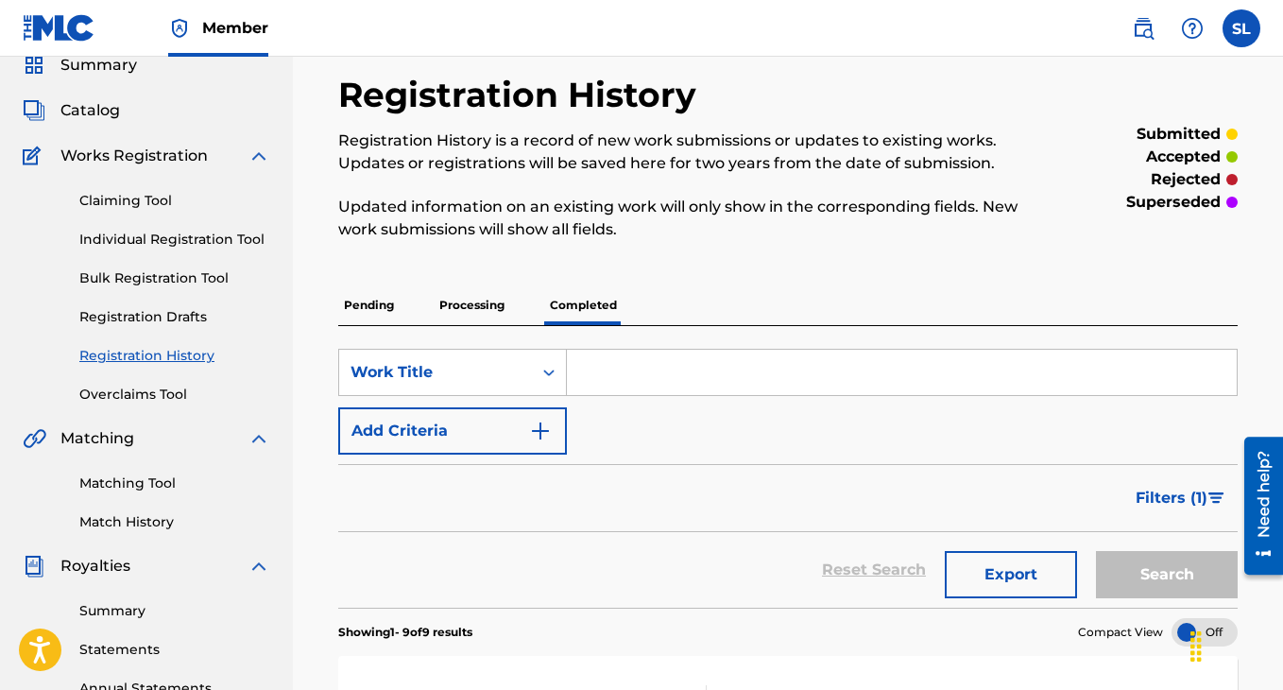
scroll to position [125, 0]
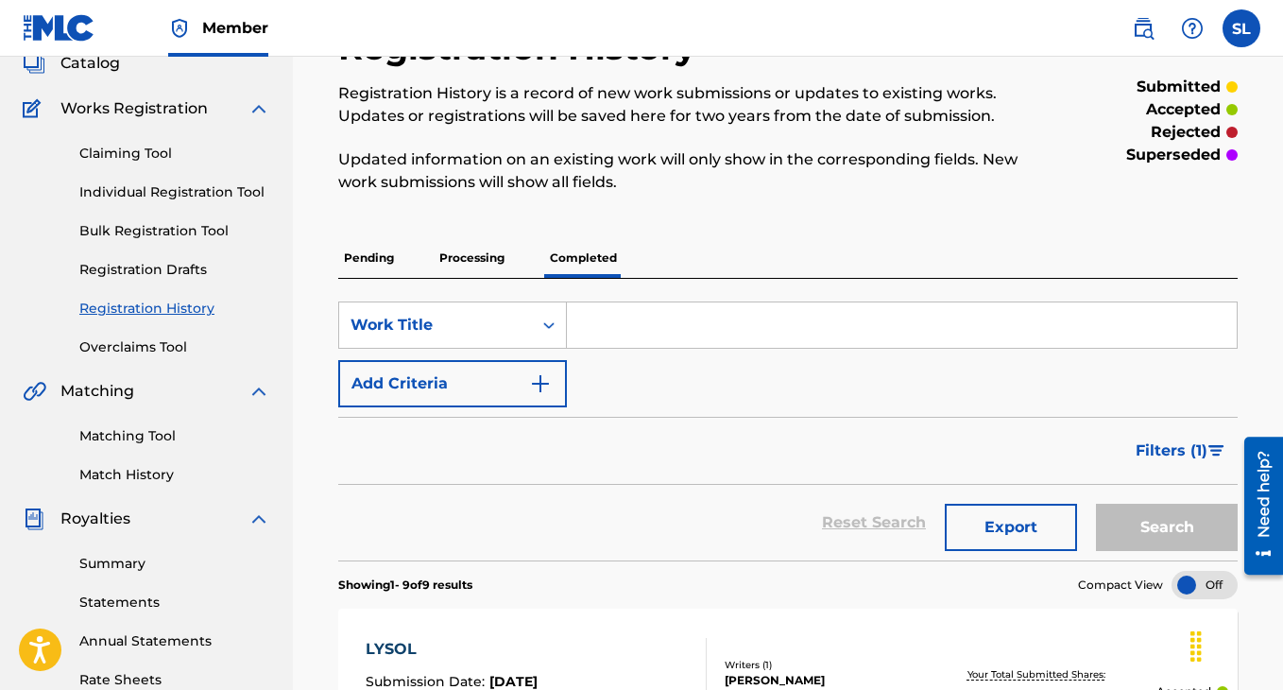
click at [1201, 441] on span "Filters ( 1 )" at bounding box center [1172, 450] width 72 height 23
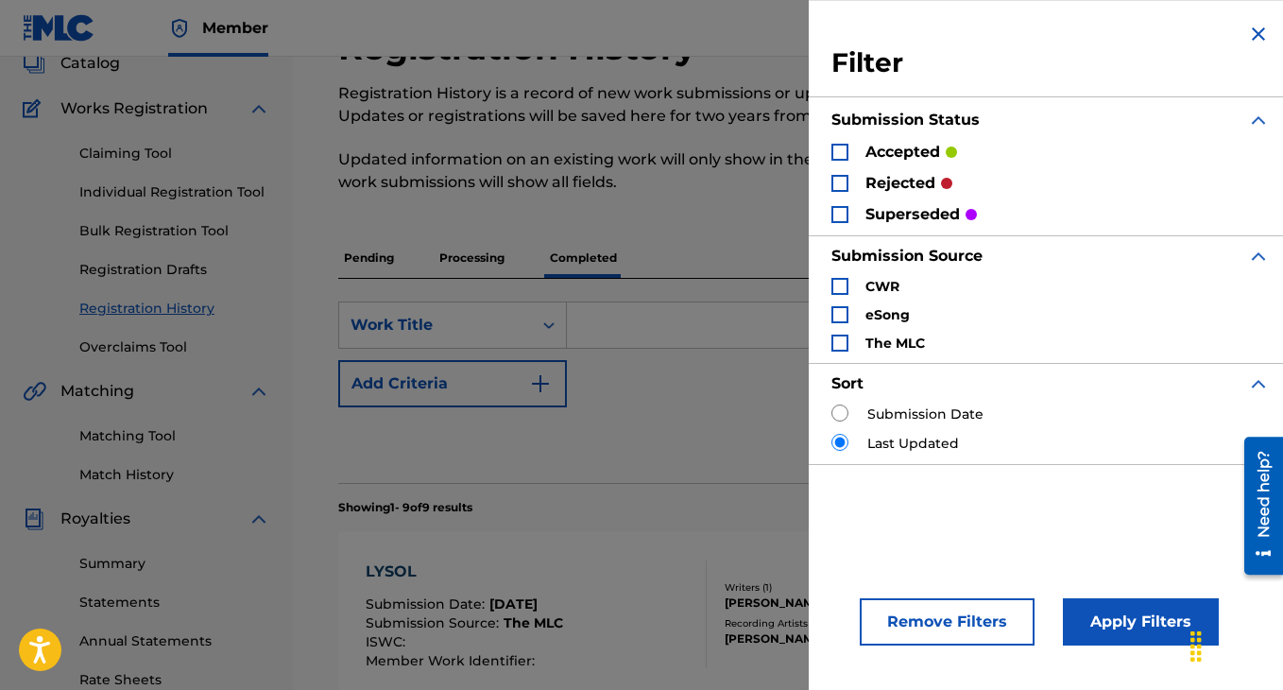
click at [784, 259] on div "Pending Processing Completed" at bounding box center [787, 258] width 899 height 40
click at [1247, 38] on img "Search Form" at bounding box center [1258, 34] width 23 height 23
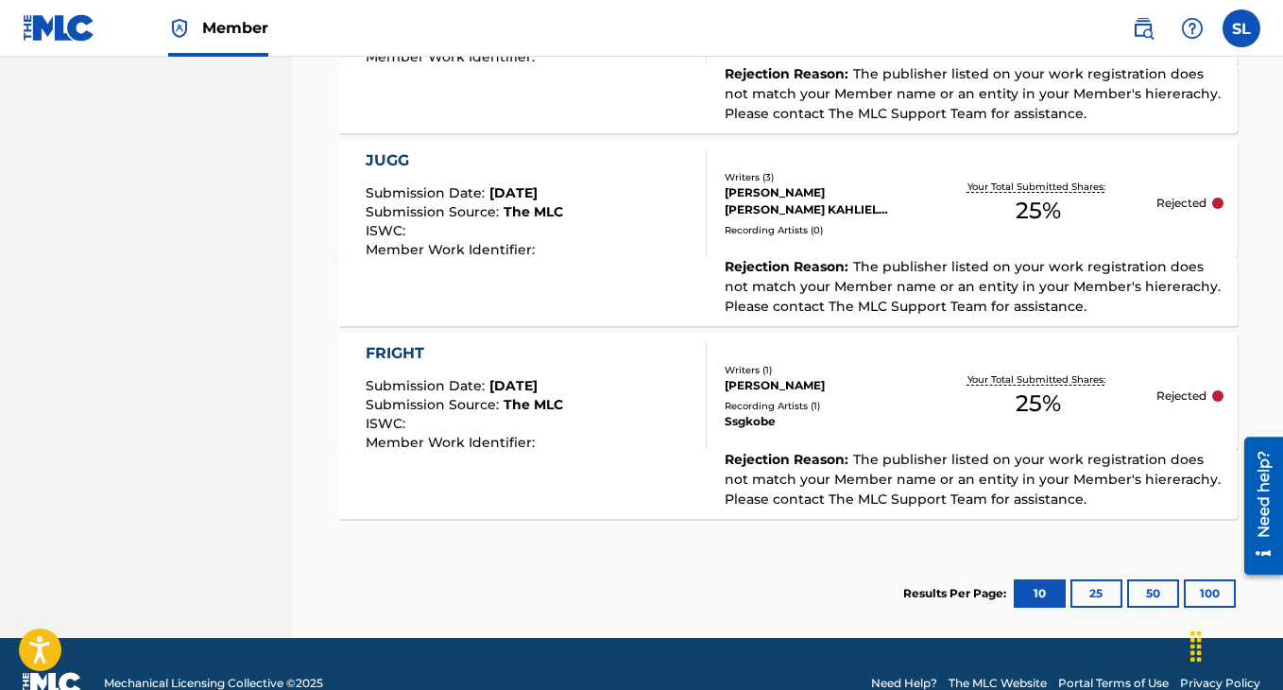
scroll to position [1898, 0]
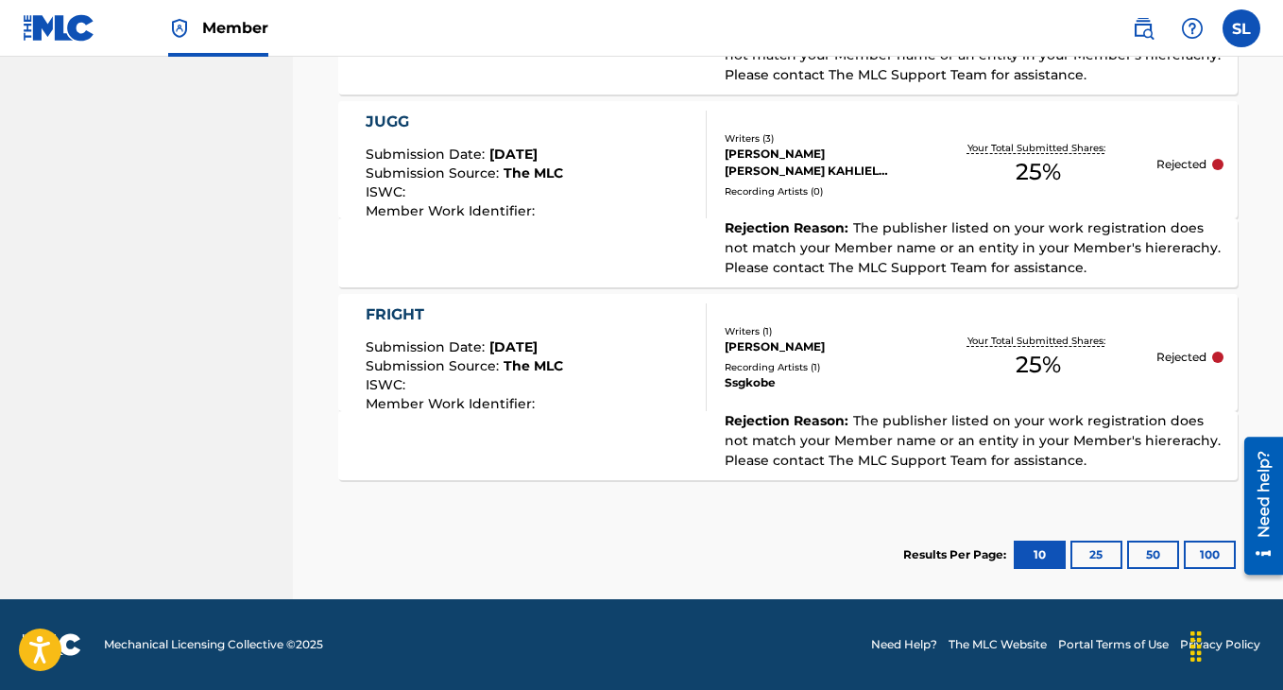
click at [1100, 561] on button "25" at bounding box center [1096, 554] width 52 height 28
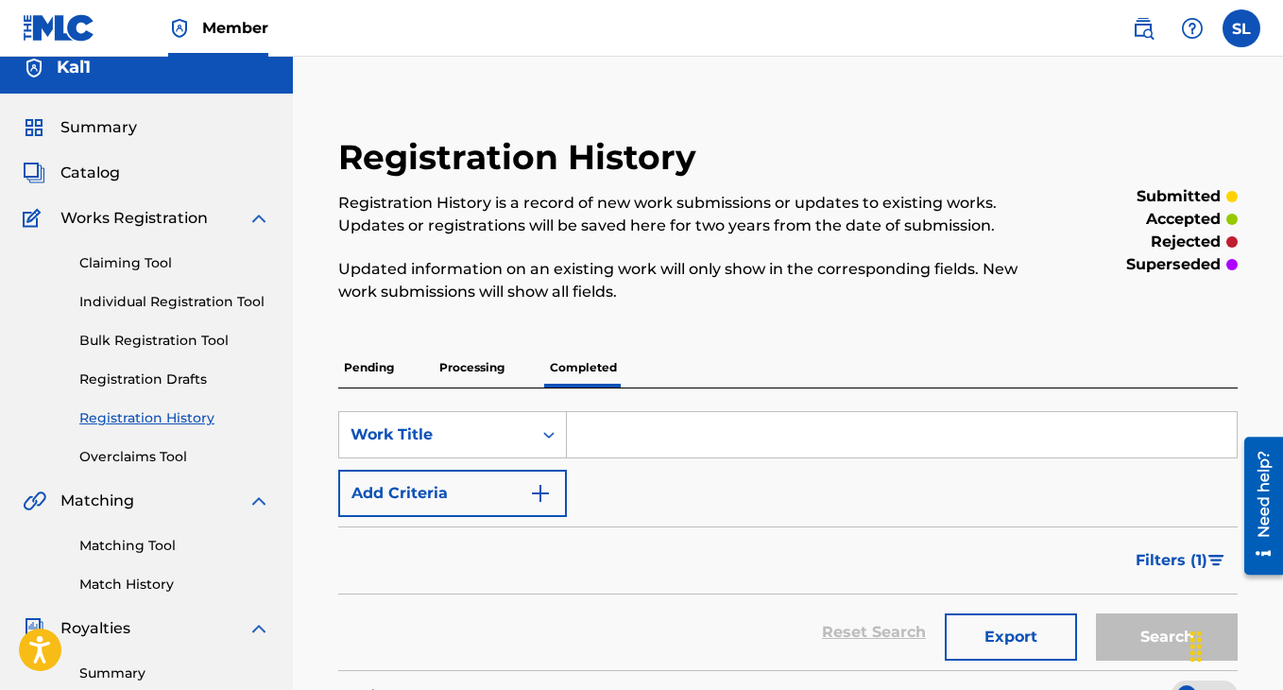
scroll to position [19, 0]
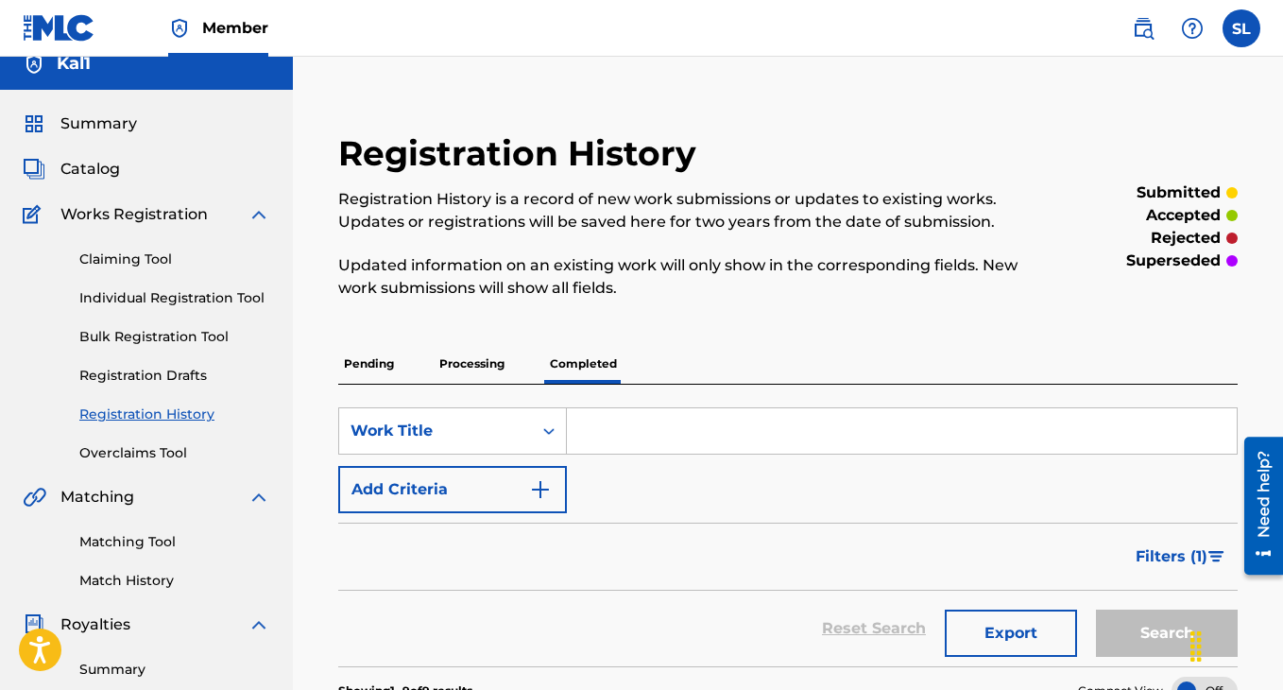
click at [1171, 560] on span "Filters ( 1 )" at bounding box center [1172, 556] width 72 height 23
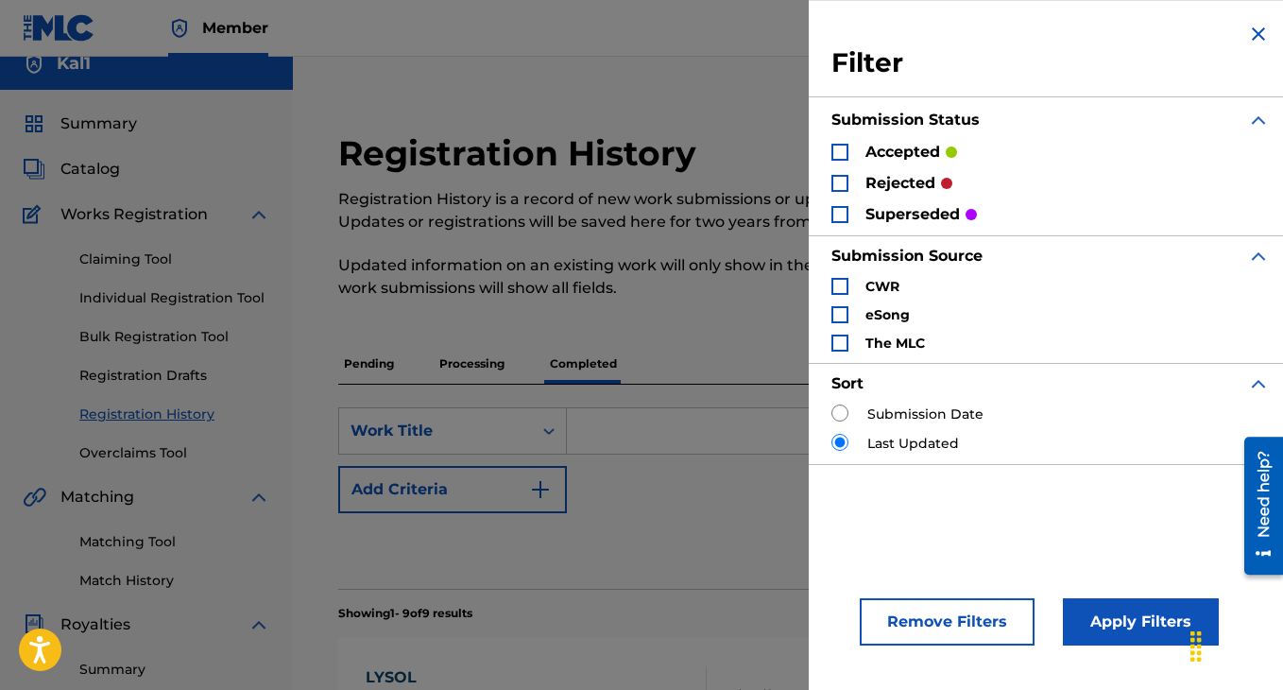
click at [899, 146] on p "accepted" at bounding box center [902, 152] width 75 height 23
click at [782, 379] on div "Pending Processing Completed" at bounding box center [787, 364] width 899 height 40
click at [1264, 29] on div "Filter Submission Status accepted rejected superseded Submission Source CWR eSo…" at bounding box center [1051, 243] width 484 height 487
click at [1252, 32] on img "Search Form" at bounding box center [1258, 34] width 23 height 23
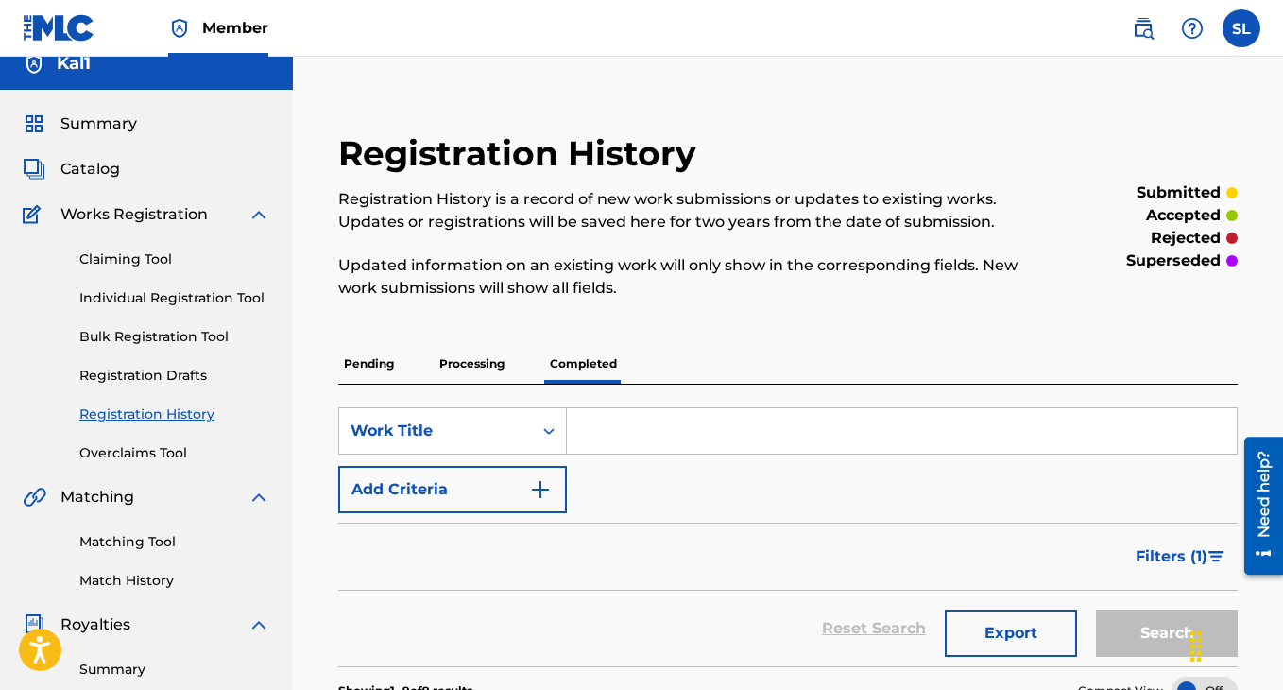
click at [512, 375] on div "Pending Processing Completed" at bounding box center [787, 364] width 899 height 40
click at [496, 366] on p "Processing" at bounding box center [472, 364] width 77 height 40
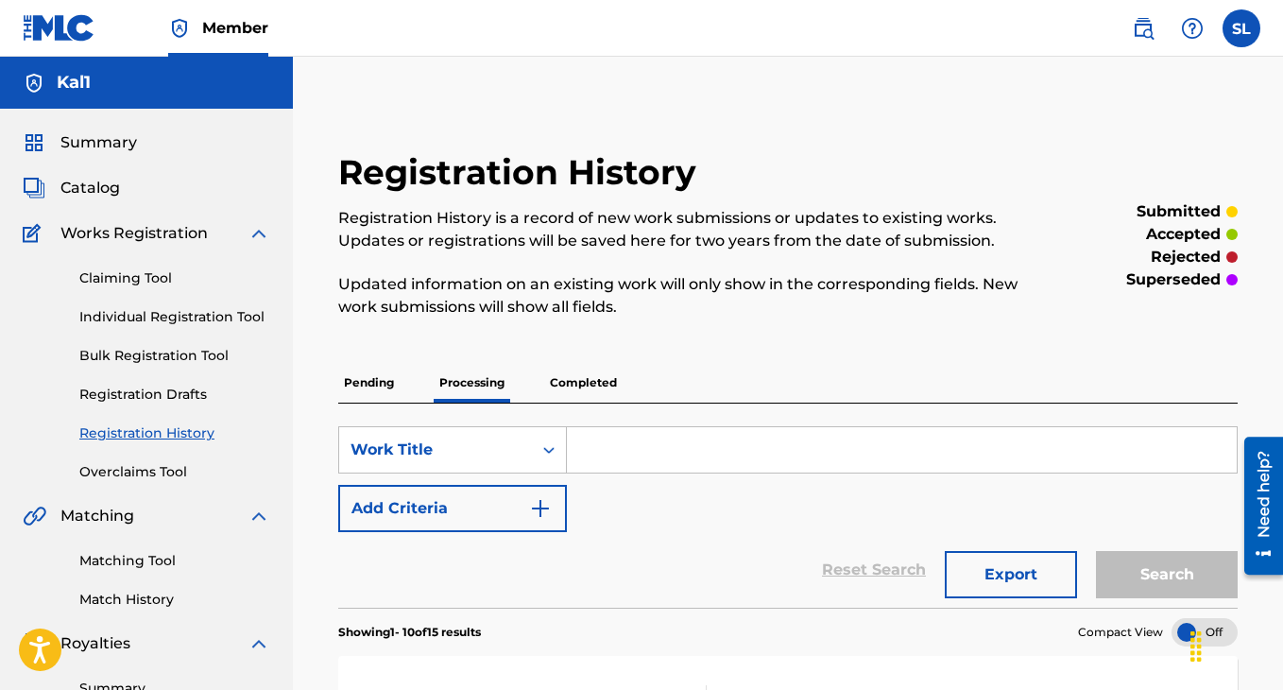
click at [168, 318] on link "Individual Registration Tool" at bounding box center [174, 317] width 191 height 20
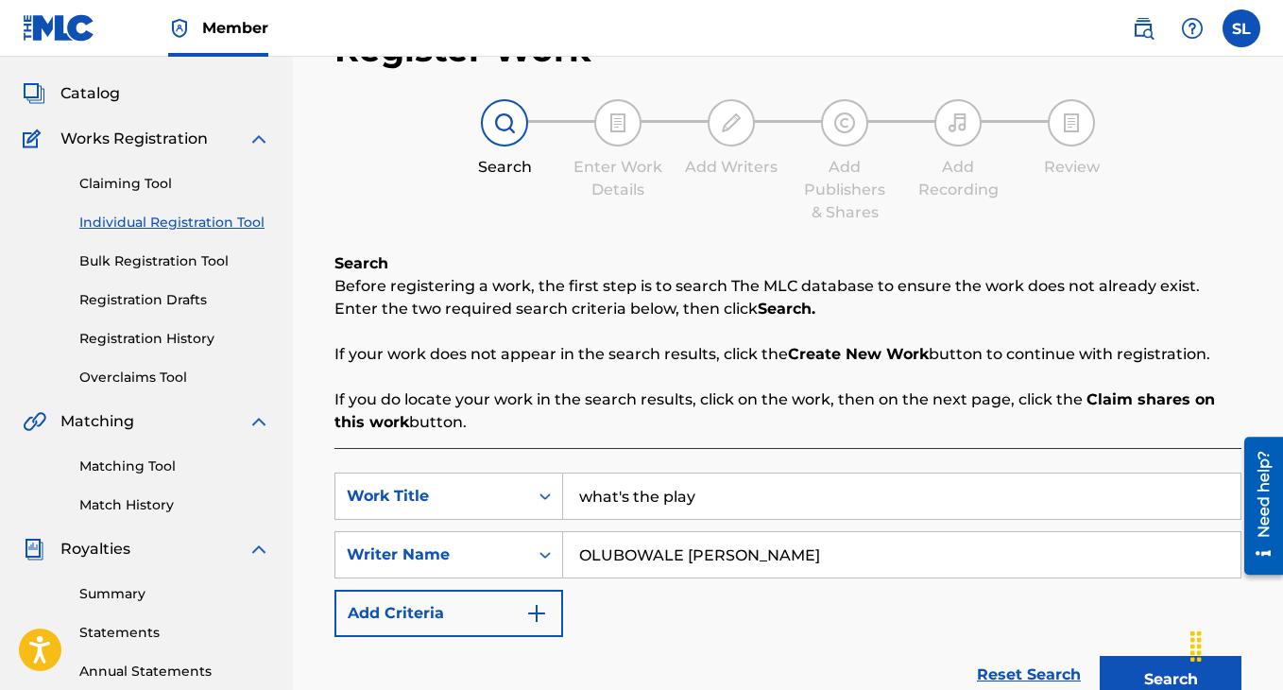
scroll to position [106, 0]
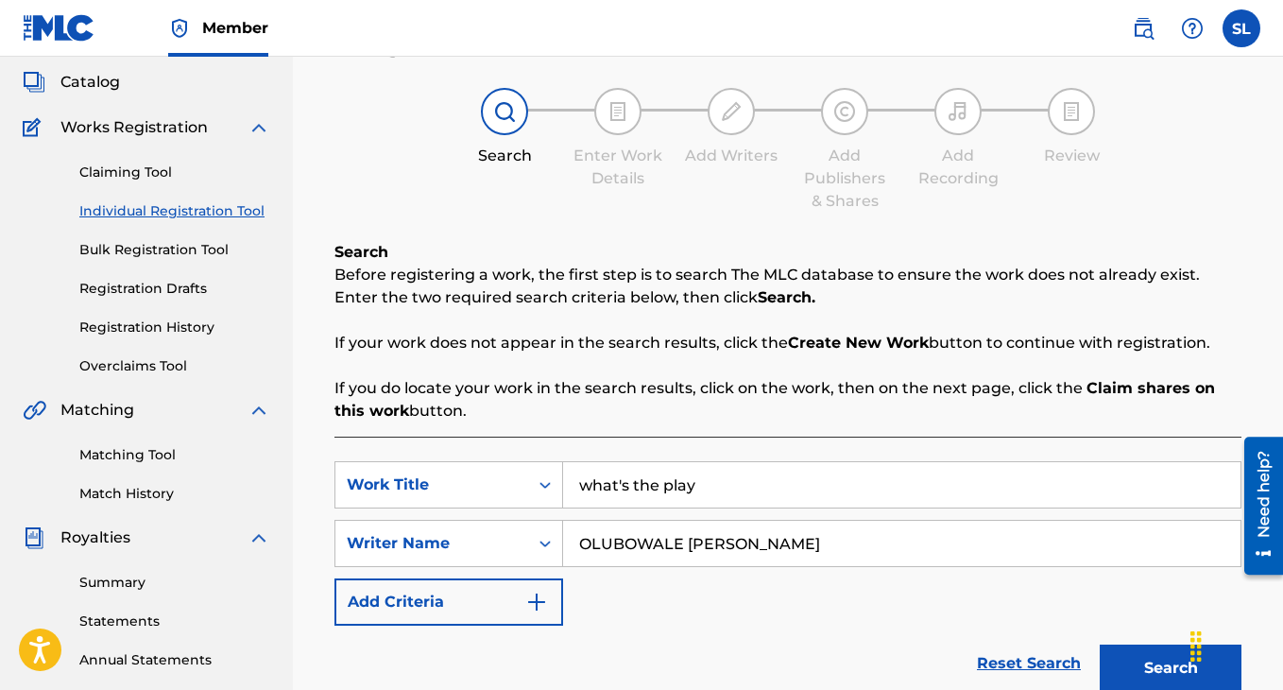
click at [650, 496] on input "what's the play" at bounding box center [901, 484] width 677 height 45
click at [647, 488] on input "balou" at bounding box center [901, 484] width 677 height 45
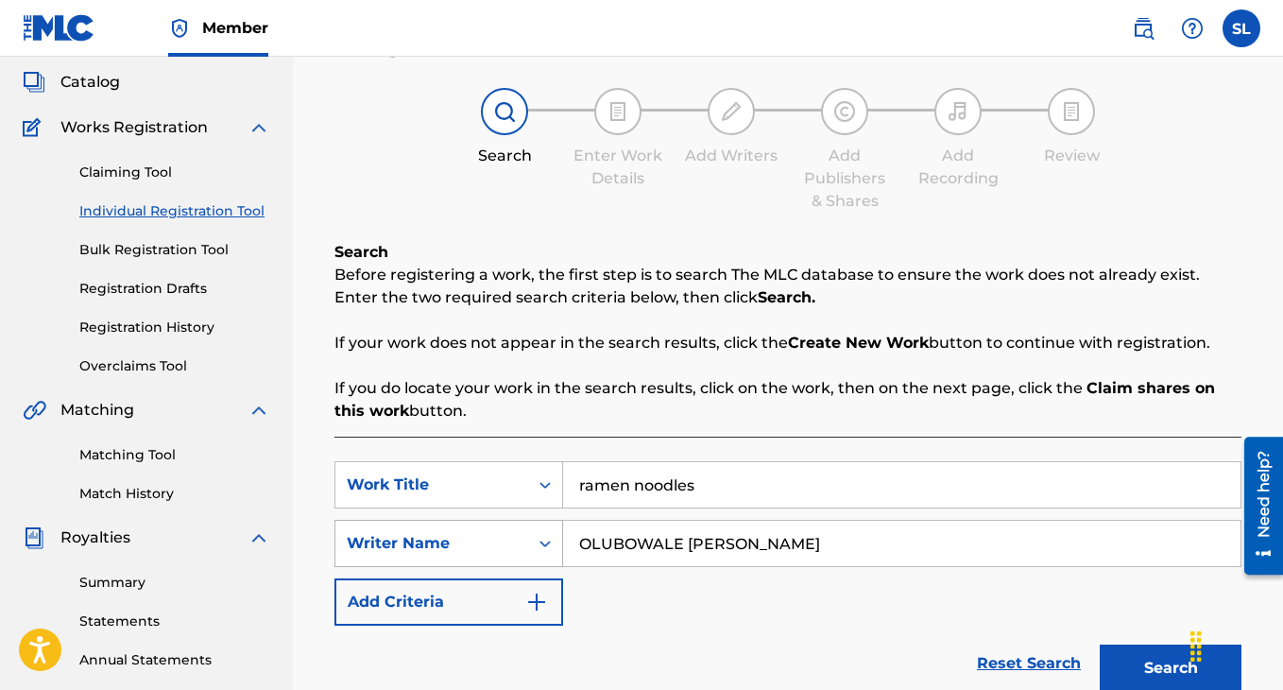
type input "ramen noodles"
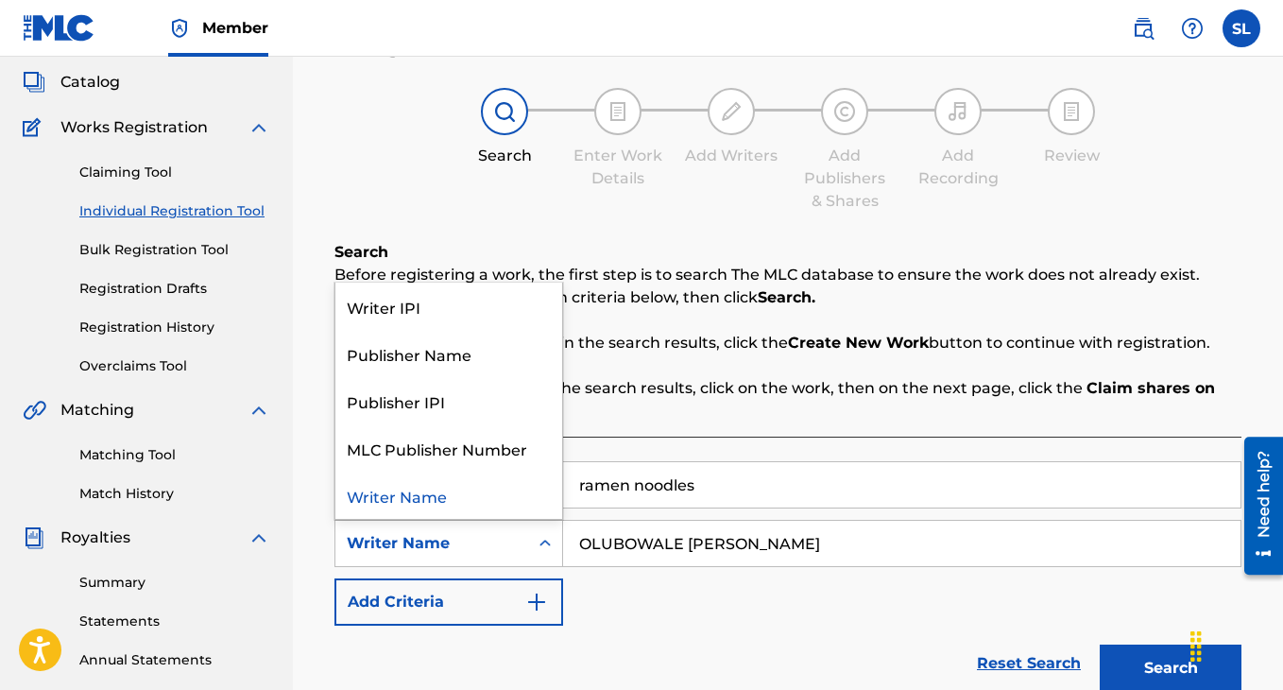
click at [511, 538] on div "Writer Name" at bounding box center [432, 543] width 170 height 23
click at [152, 164] on link "Claiming Tool" at bounding box center [174, 173] width 191 height 20
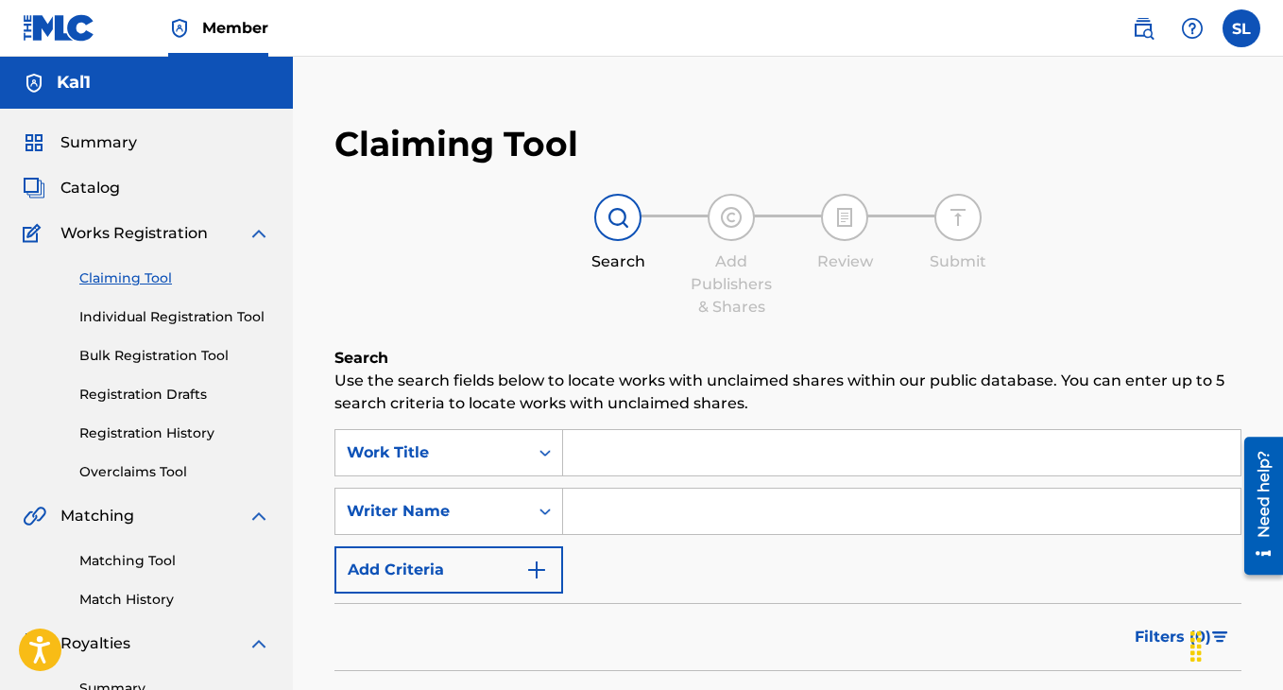
click at [613, 464] on input "Search Form" at bounding box center [901, 452] width 677 height 45
click at [639, 453] on input "ramen oodles" at bounding box center [901, 452] width 677 height 45
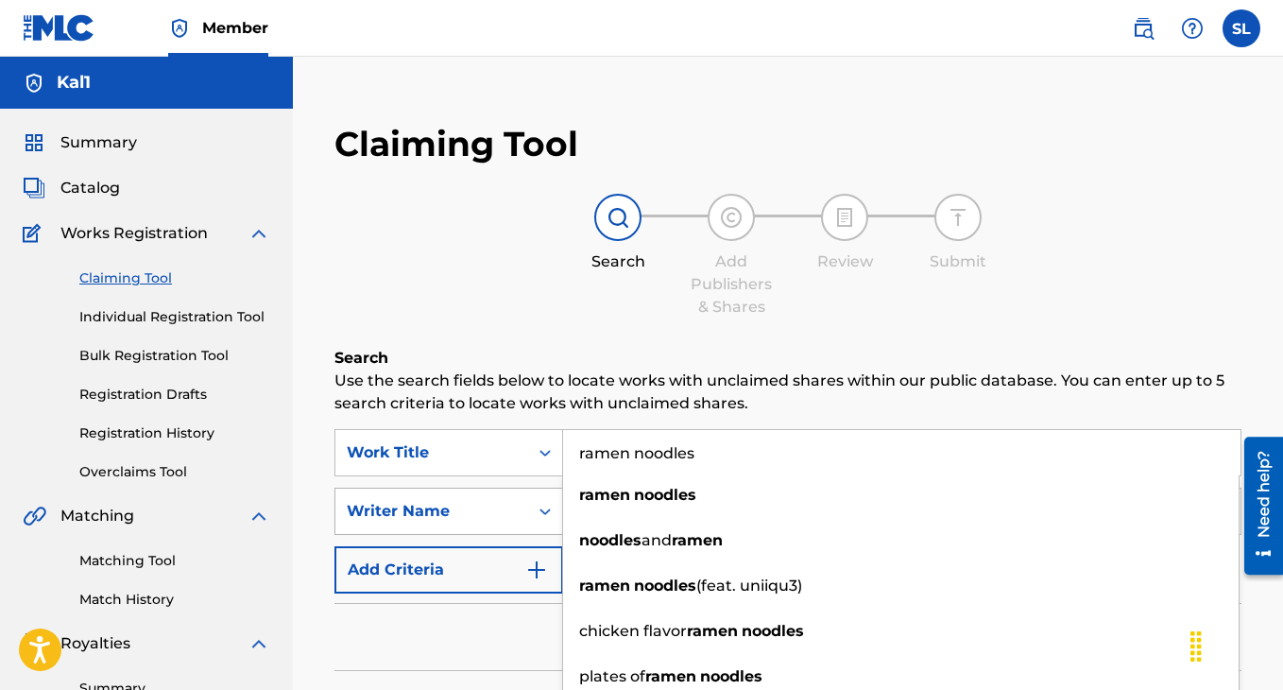
type input "ramen noodles"
click at [500, 501] on div "Writer Name" at bounding box center [448, 511] width 229 height 47
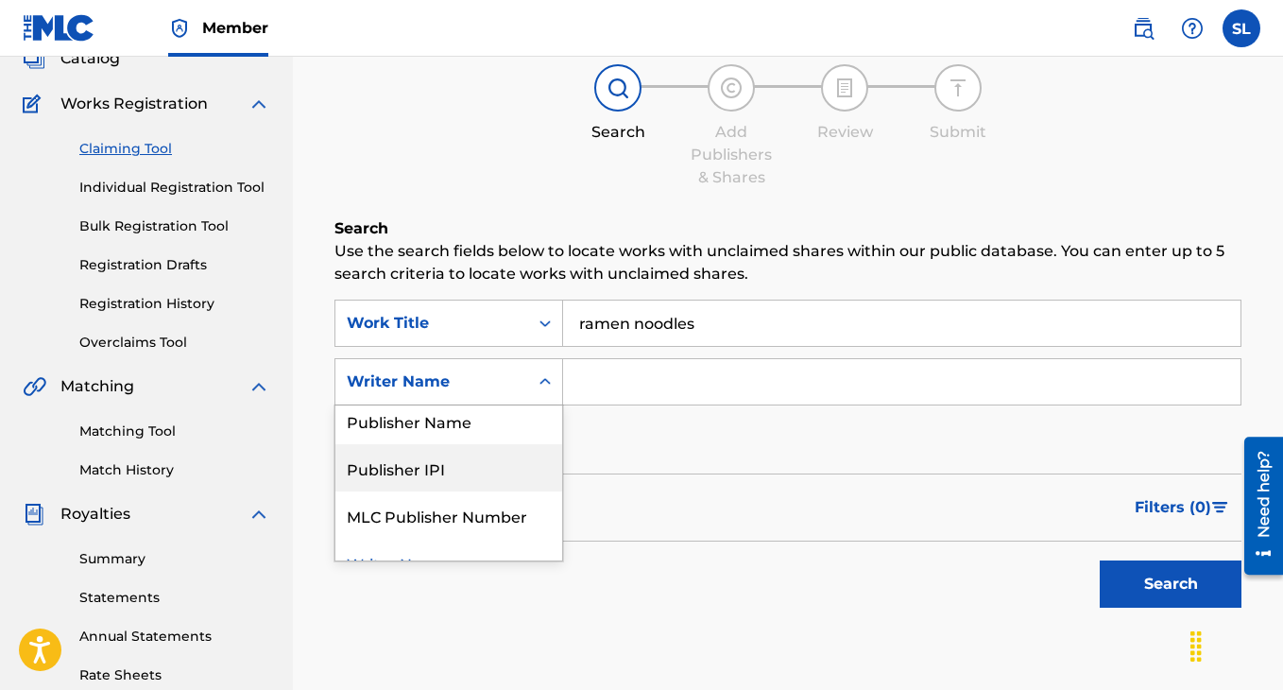
scroll to position [176, 0]
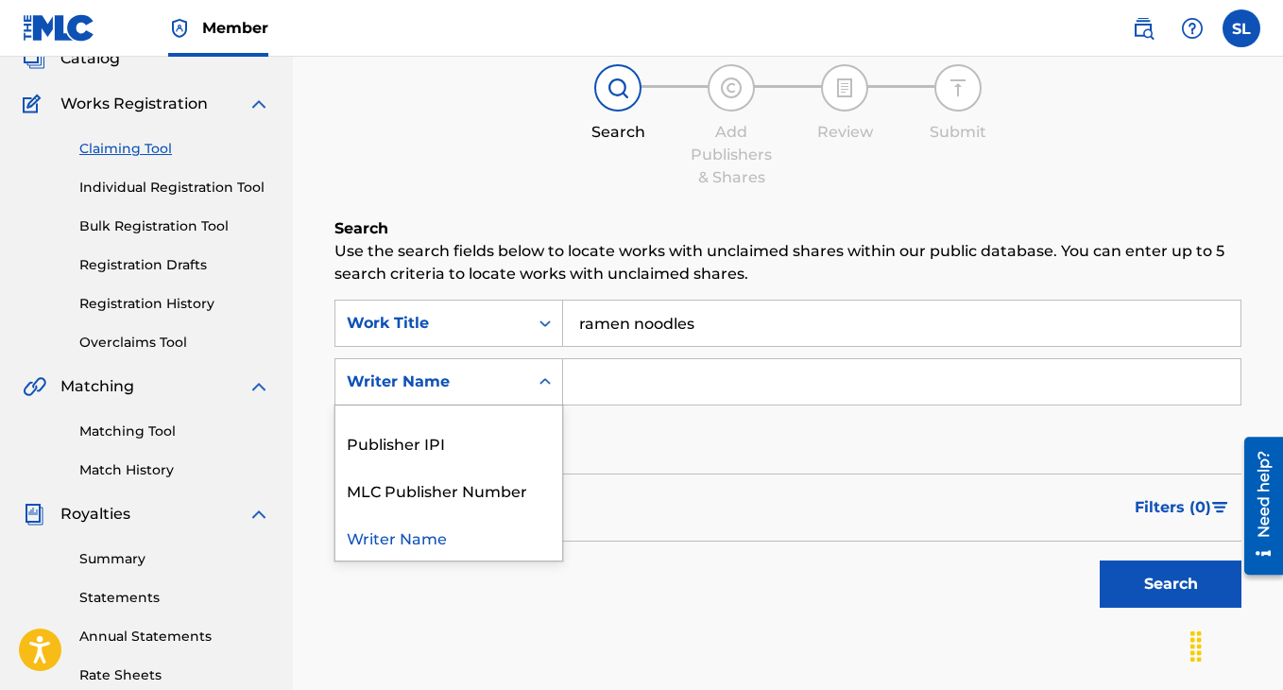
click at [622, 391] on input "Search Form" at bounding box center [901, 381] width 677 height 45
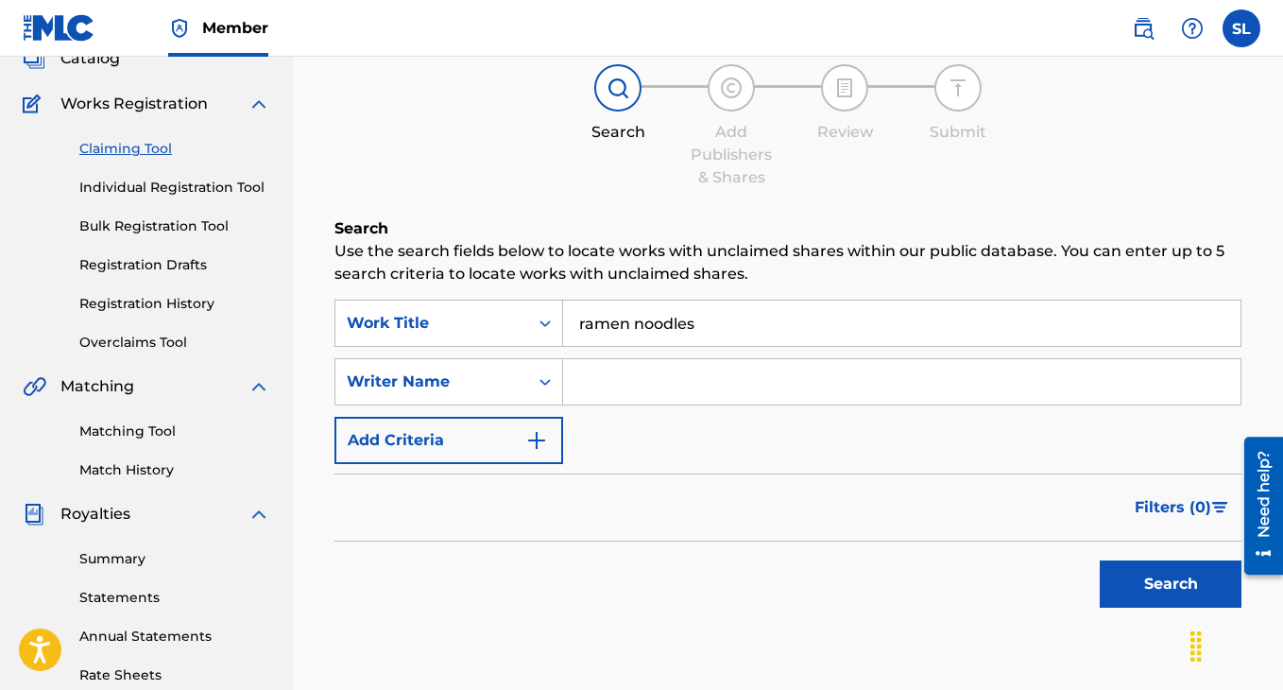
click at [523, 429] on button "Add Criteria" at bounding box center [448, 440] width 229 height 47
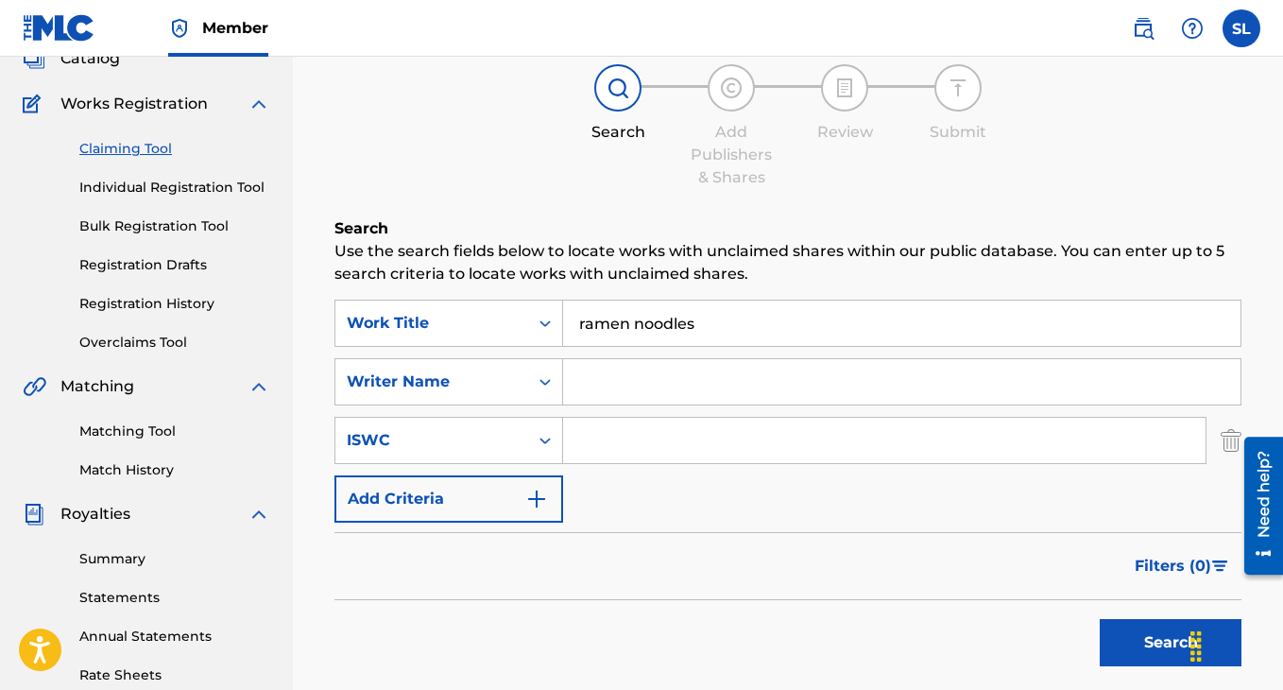
click at [521, 490] on button "Add Criteria" at bounding box center [448, 498] width 229 height 47
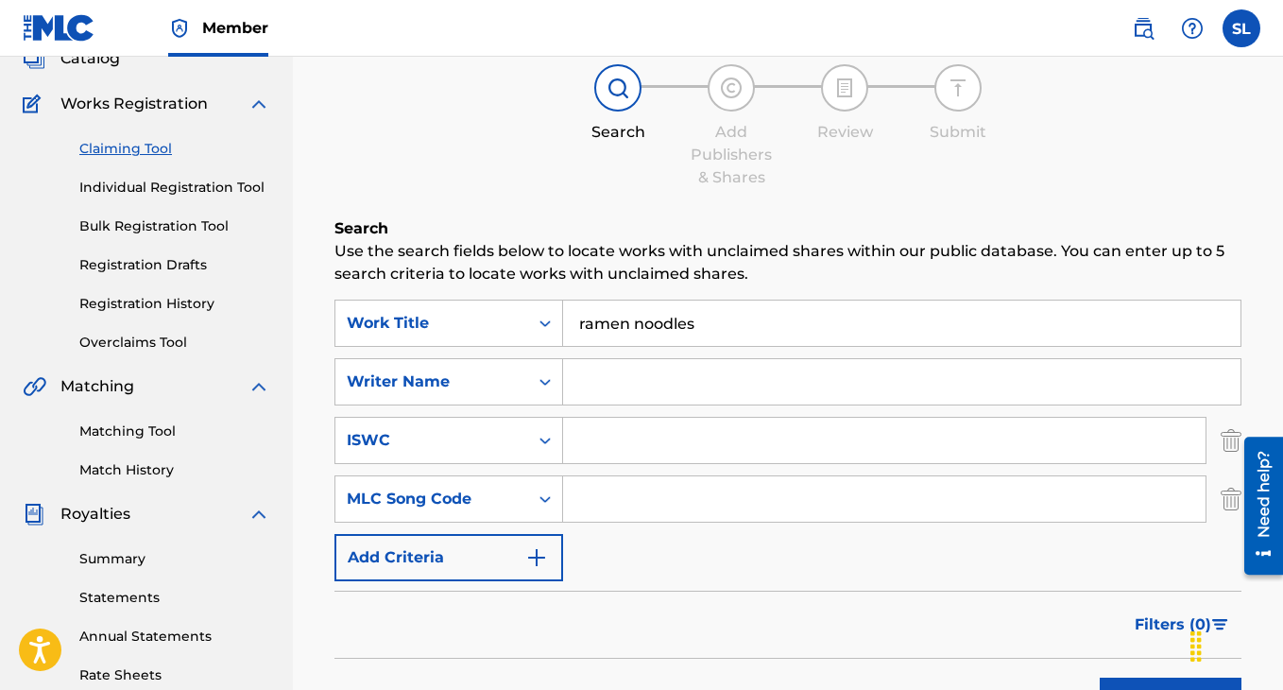
click at [522, 560] on button "Add Criteria" at bounding box center [448, 557] width 229 height 47
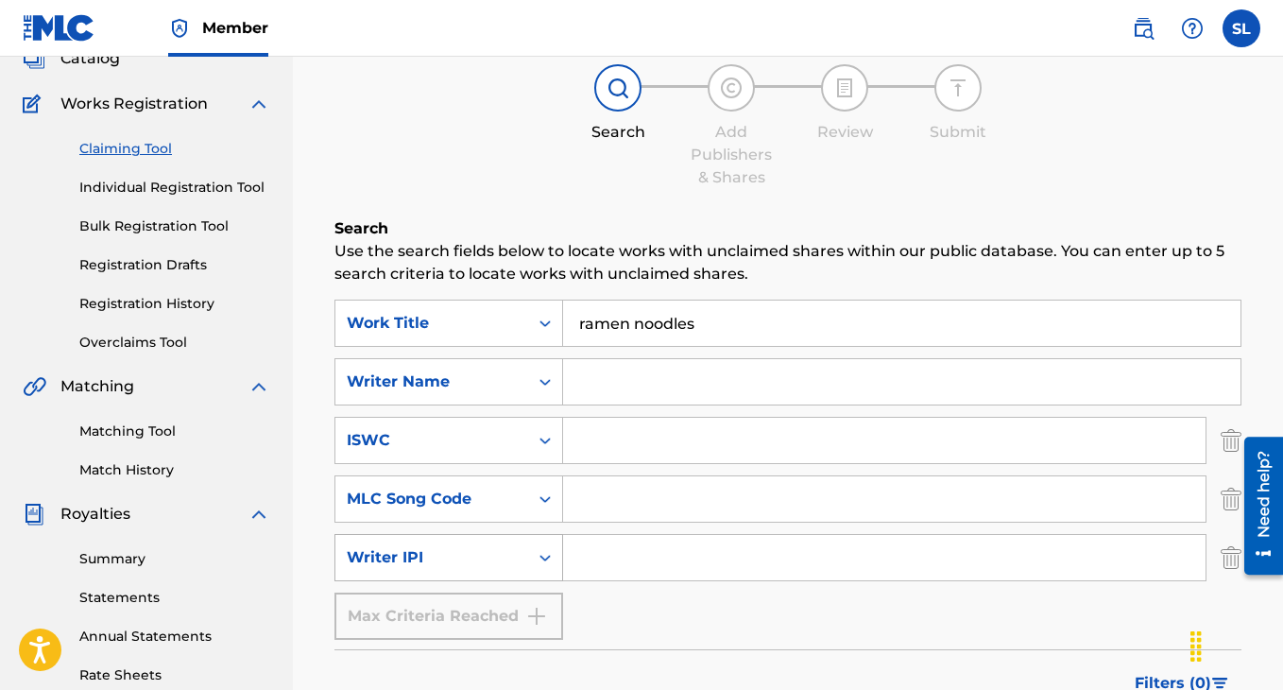
click at [516, 569] on div "Writer IPI" at bounding box center [431, 557] width 193 height 36
click at [519, 556] on div "Writer IPI" at bounding box center [431, 557] width 193 height 36
click at [512, 495] on div "MLC Song Code" at bounding box center [432, 499] width 170 height 23
click at [514, 497] on div "MLC Song Code" at bounding box center [432, 499] width 170 height 23
click at [508, 407] on div "SearchWithCriteriad460973e-cbc0-4044-84a4-e9c5461abc75 Work Title ramen noodles…" at bounding box center [787, 470] width 907 height 340
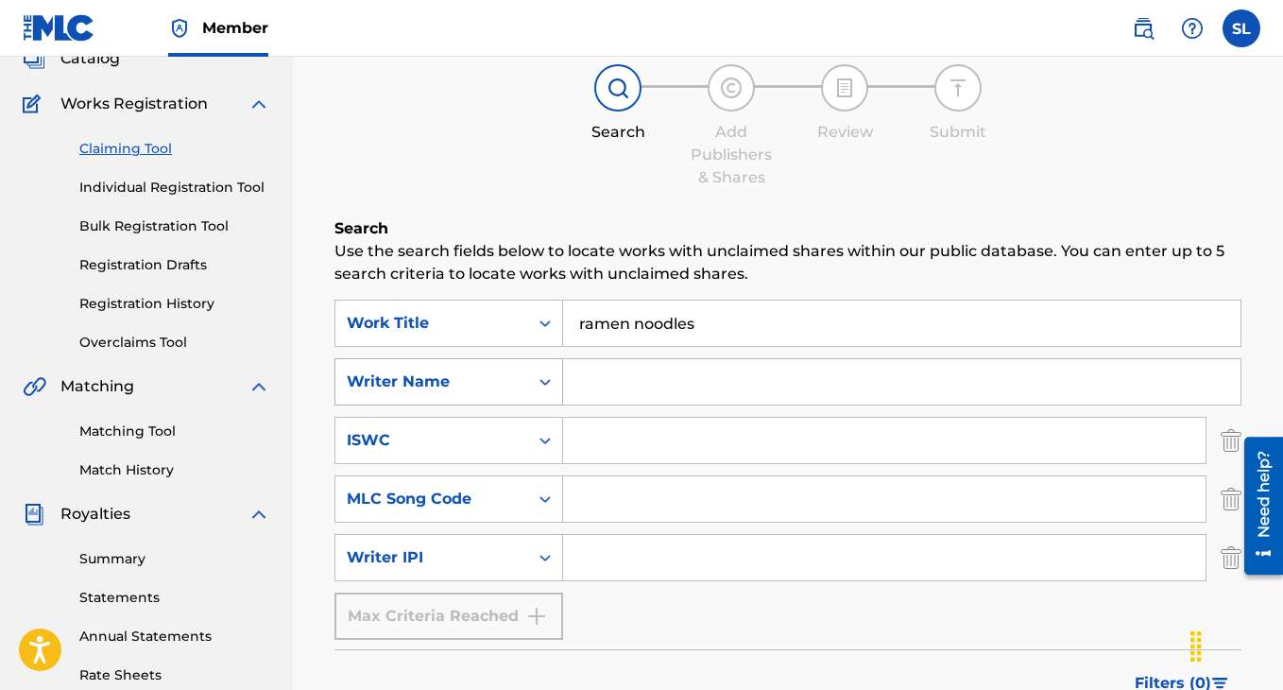
click at [508, 389] on div "Writer Name" at bounding box center [432, 381] width 170 height 23
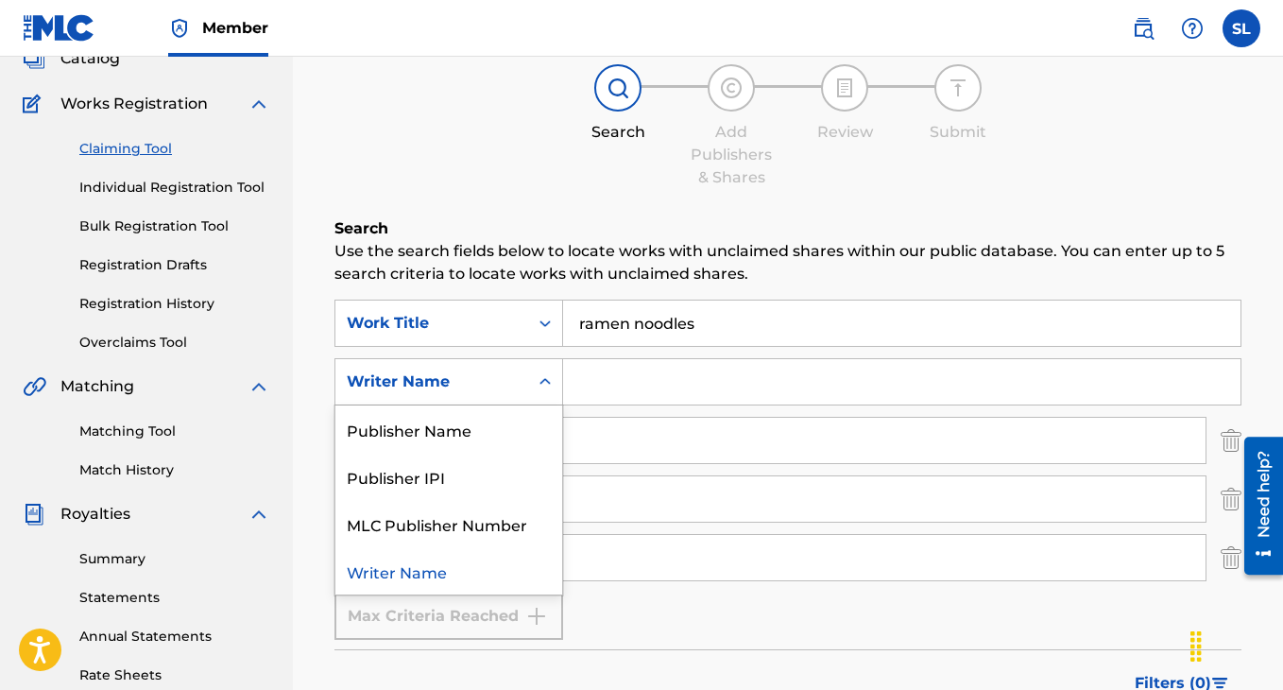
click at [645, 389] on input "Search Form" at bounding box center [901, 381] width 677 height 45
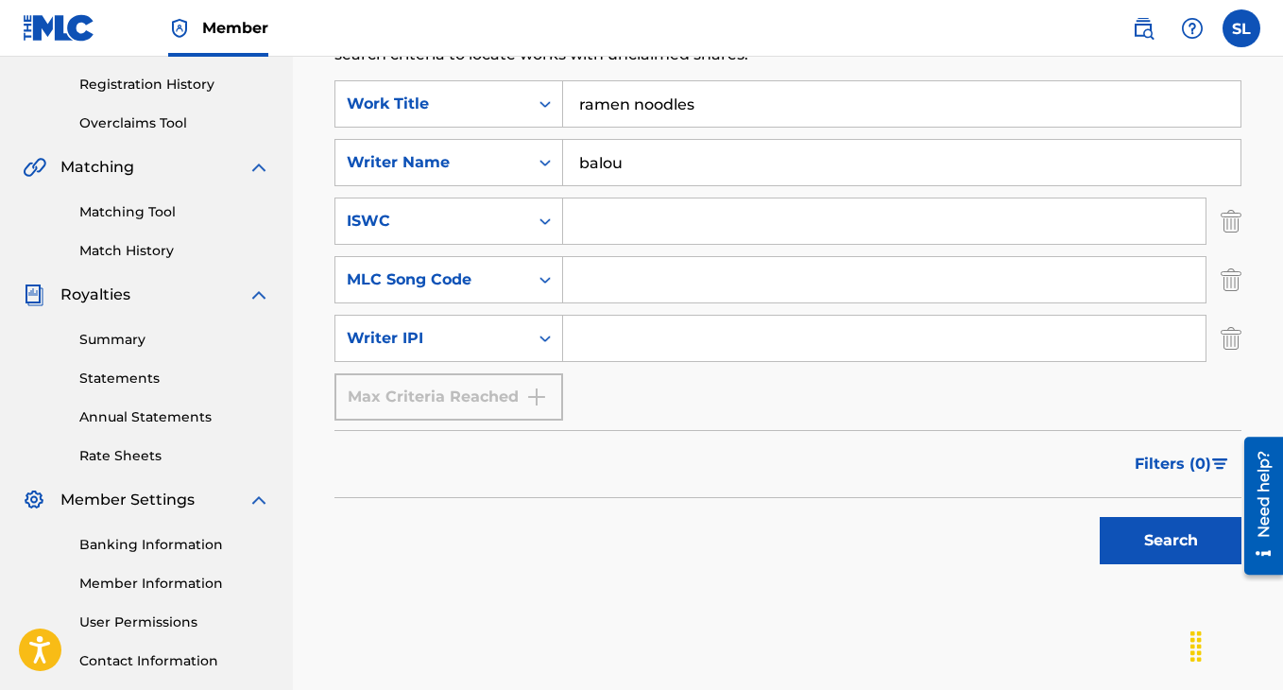
scroll to position [477, 0]
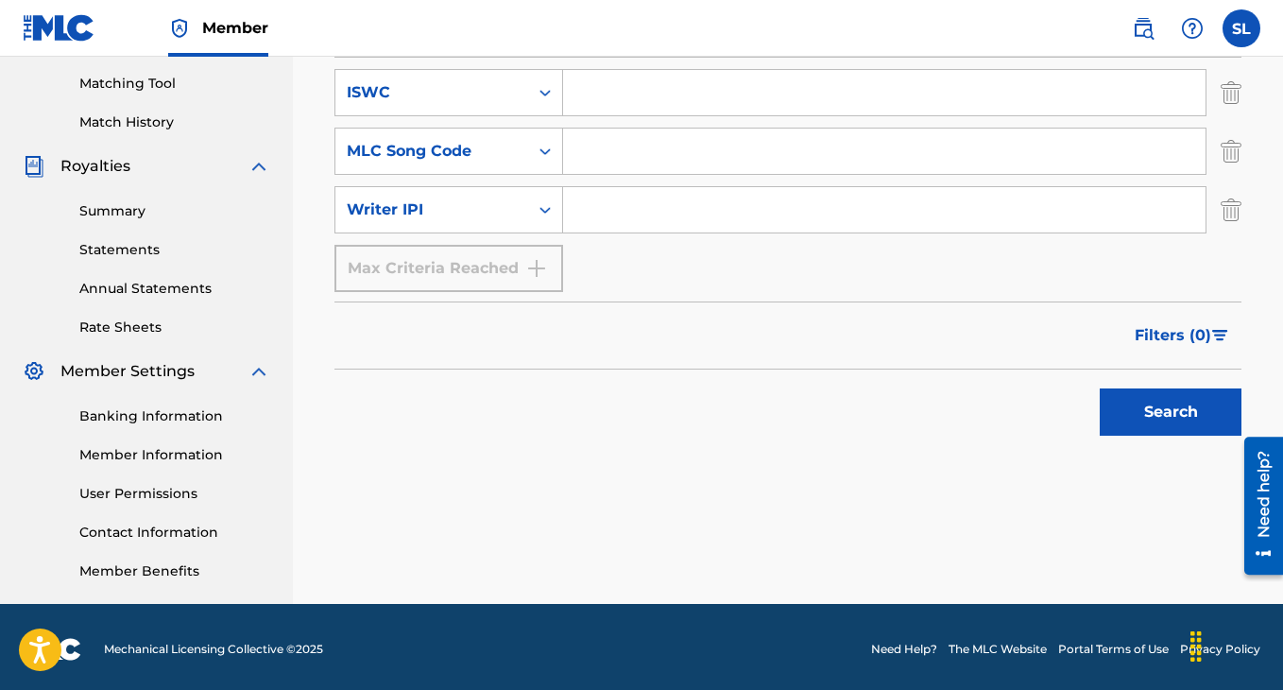
type input "balou"
click at [1154, 411] on button "Search" at bounding box center [1171, 411] width 142 height 47
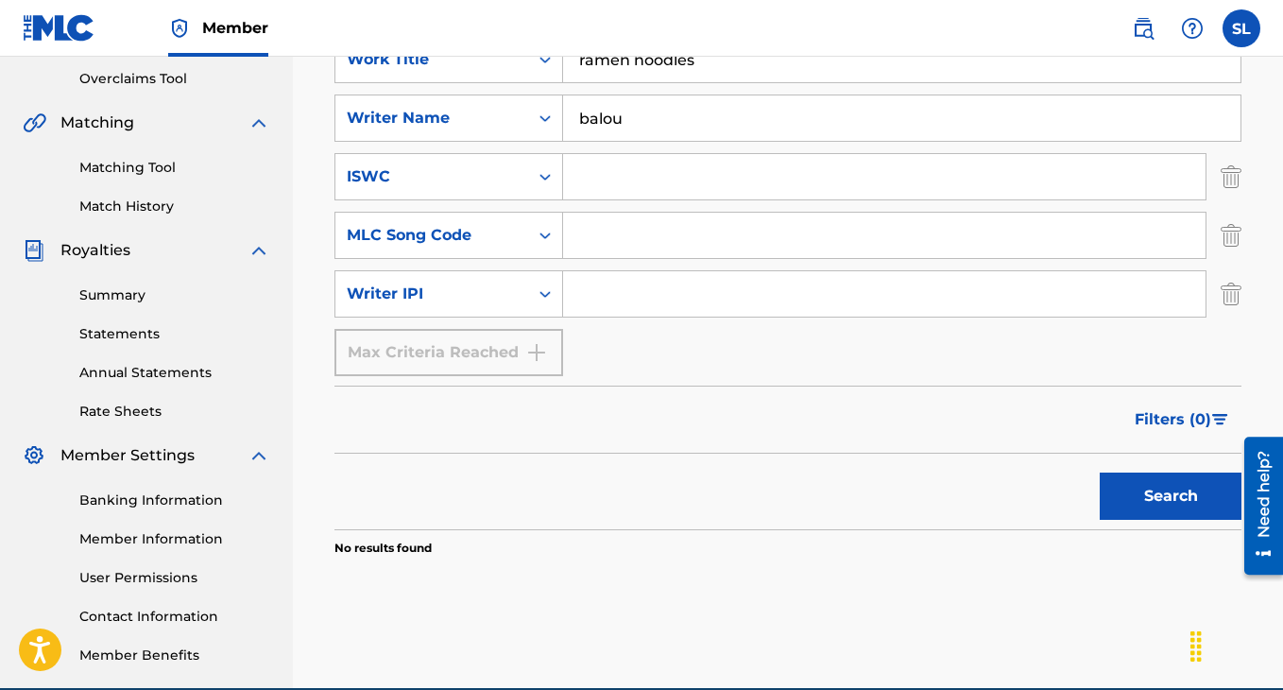
scroll to position [378, 0]
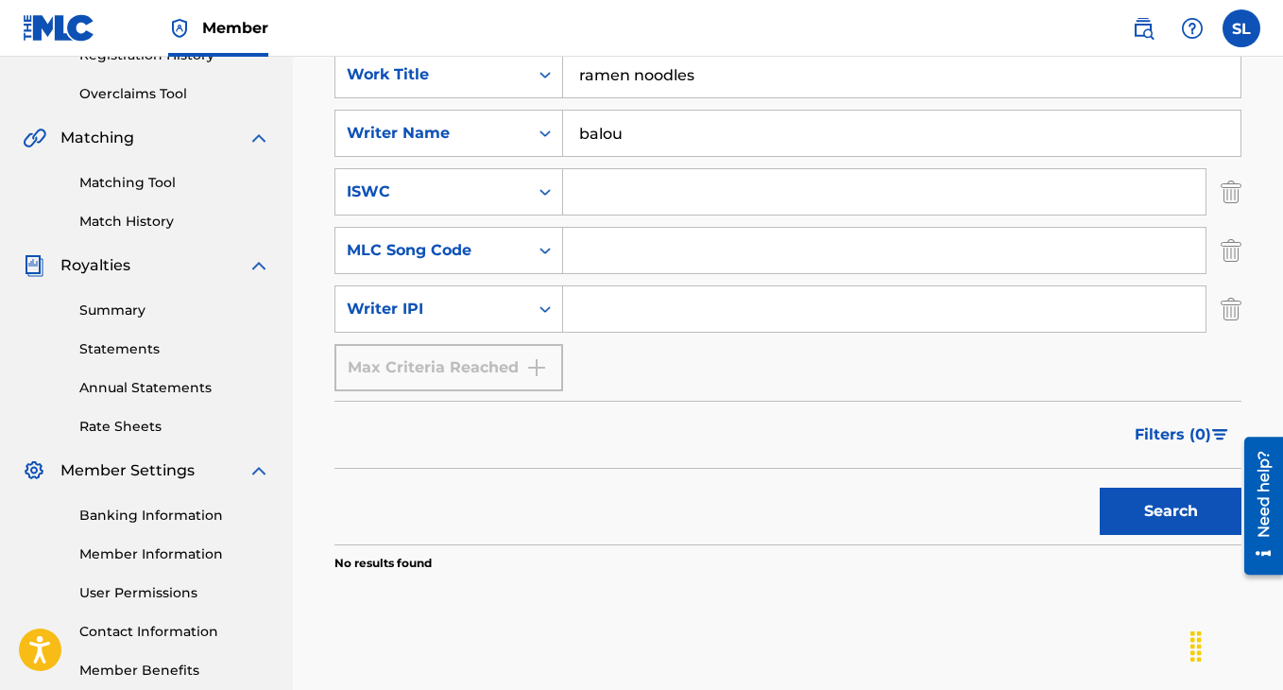
click at [150, 217] on link "Match History" at bounding box center [174, 222] width 191 height 20
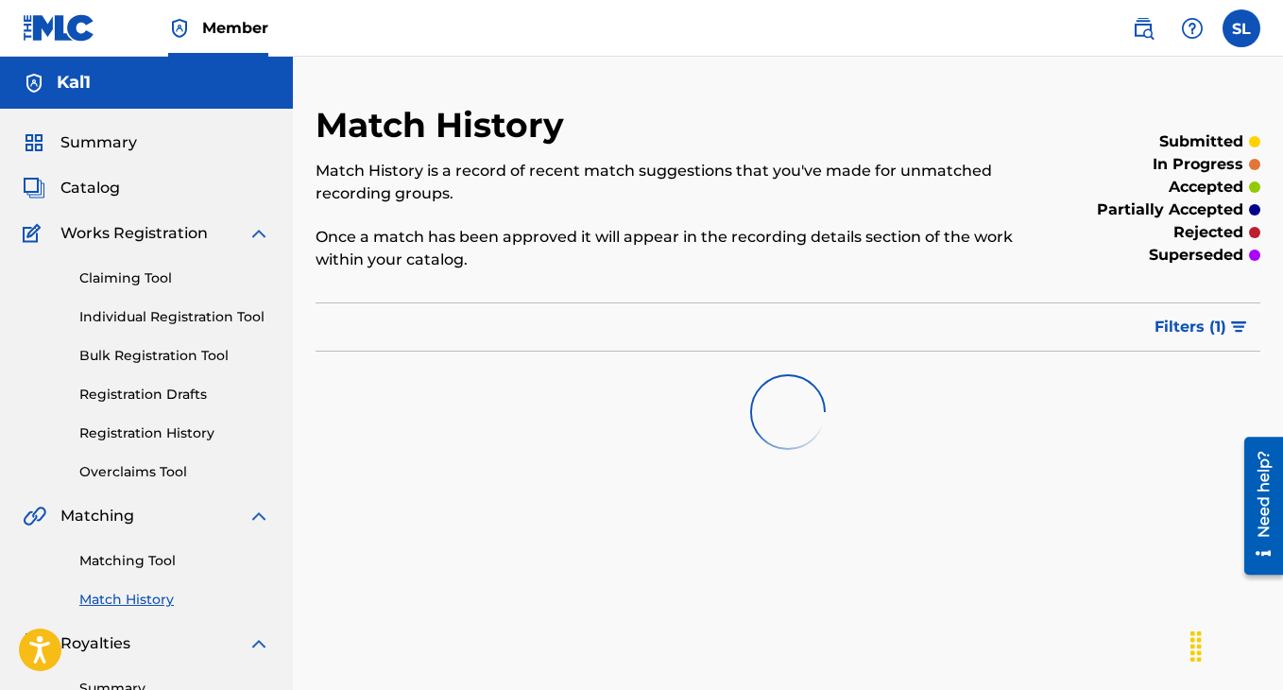
click at [157, 561] on link "Matching Tool" at bounding box center [174, 561] width 191 height 20
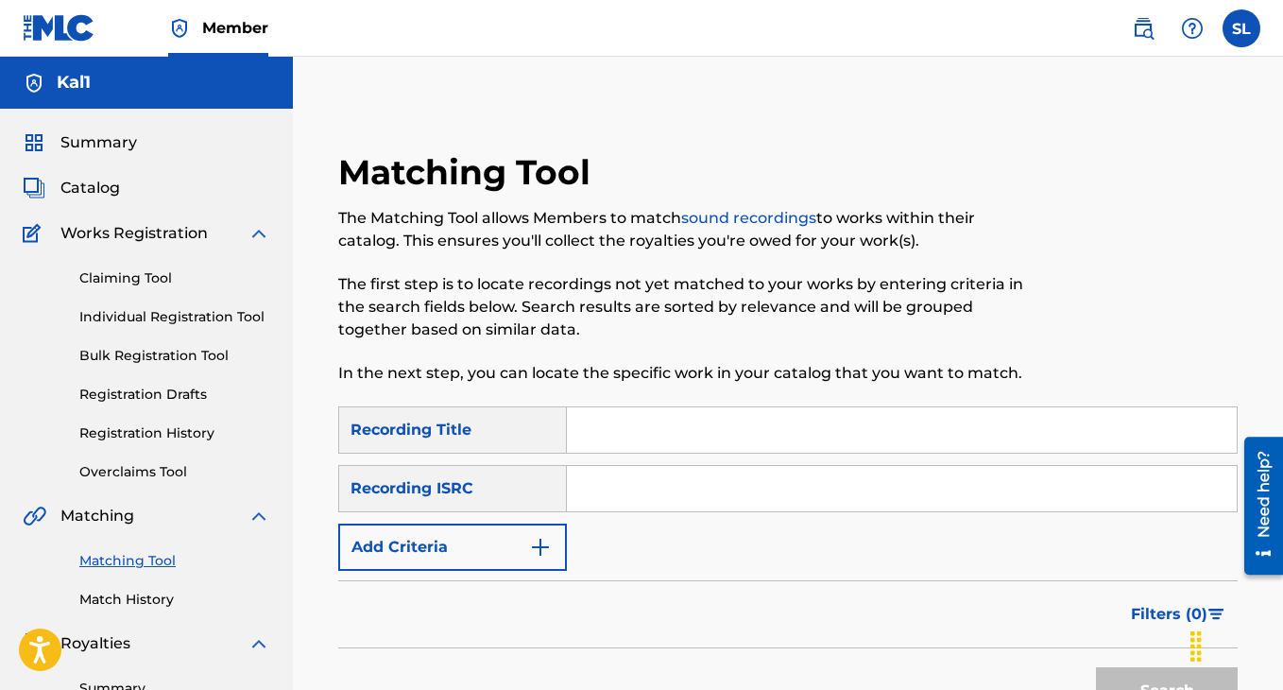
click at [592, 430] on input "Search Form" at bounding box center [902, 429] width 670 height 45
type input "balou"
click at [501, 539] on button "Add Criteria" at bounding box center [452, 546] width 229 height 47
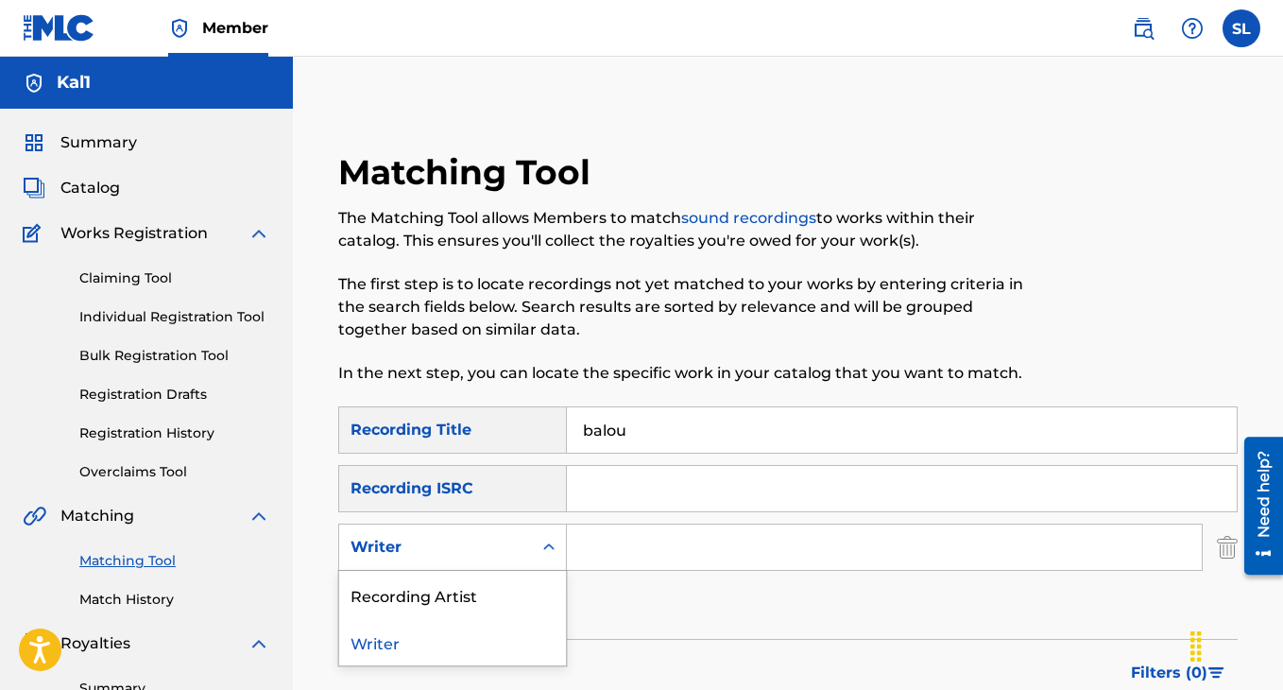
click at [505, 558] on div "Writer" at bounding box center [435, 547] width 193 height 36
click at [498, 593] on div "Recording Artist" at bounding box center [452, 594] width 227 height 47
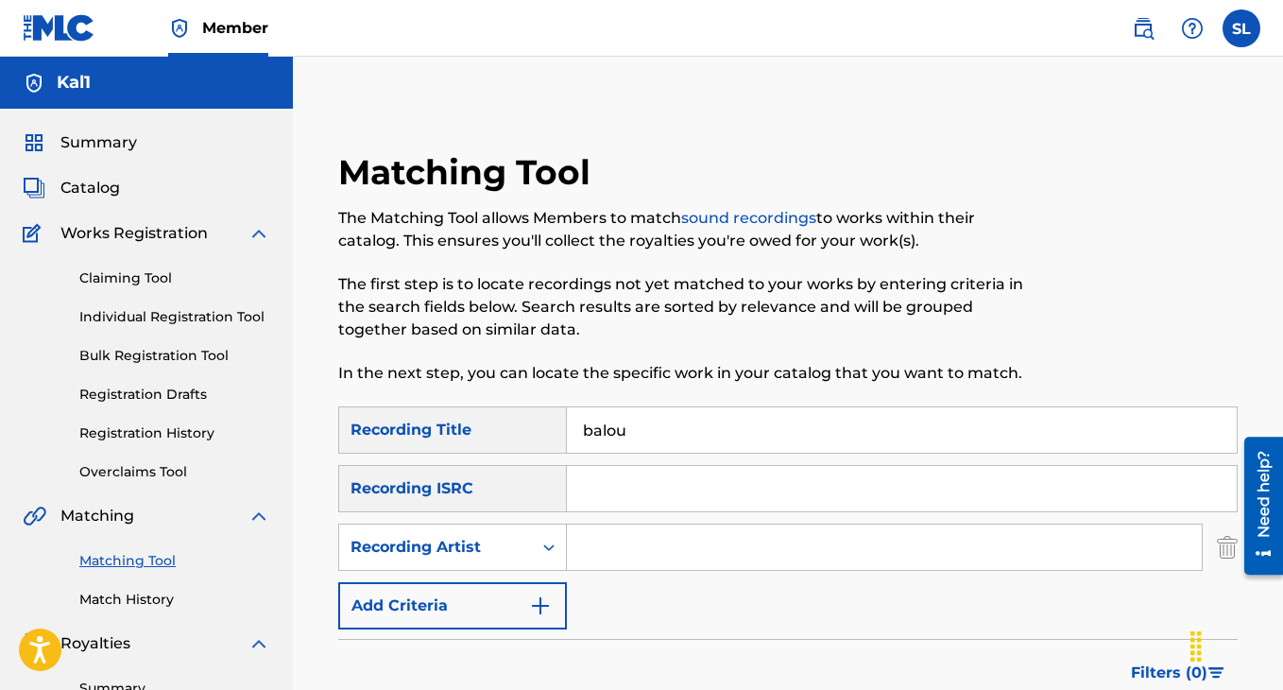
click at [648, 558] on input "Search Form" at bounding box center [884, 546] width 635 height 45
click at [608, 424] on input "balou" at bounding box center [902, 429] width 670 height 45
click at [620, 548] on input "Search Form" at bounding box center [884, 546] width 635 height 45
paste input "balou"
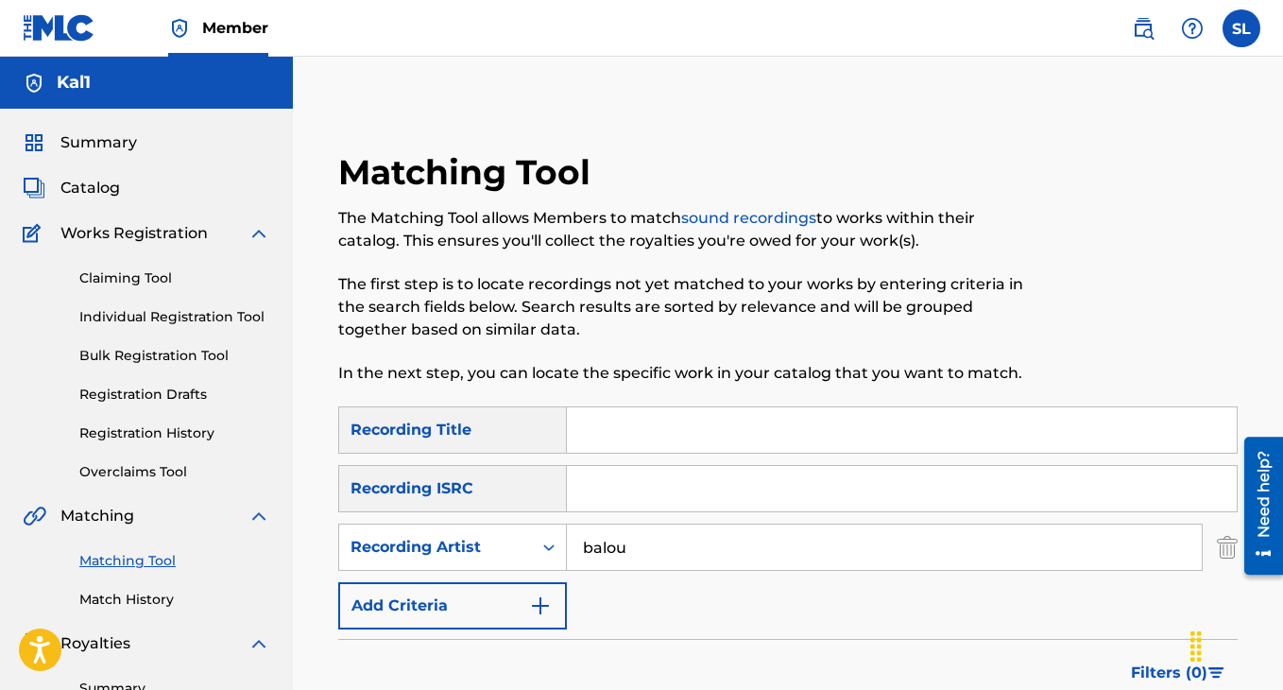
paste input "balou"
type input "balou"
click at [635, 437] on input "Search Form" at bounding box center [902, 429] width 670 height 45
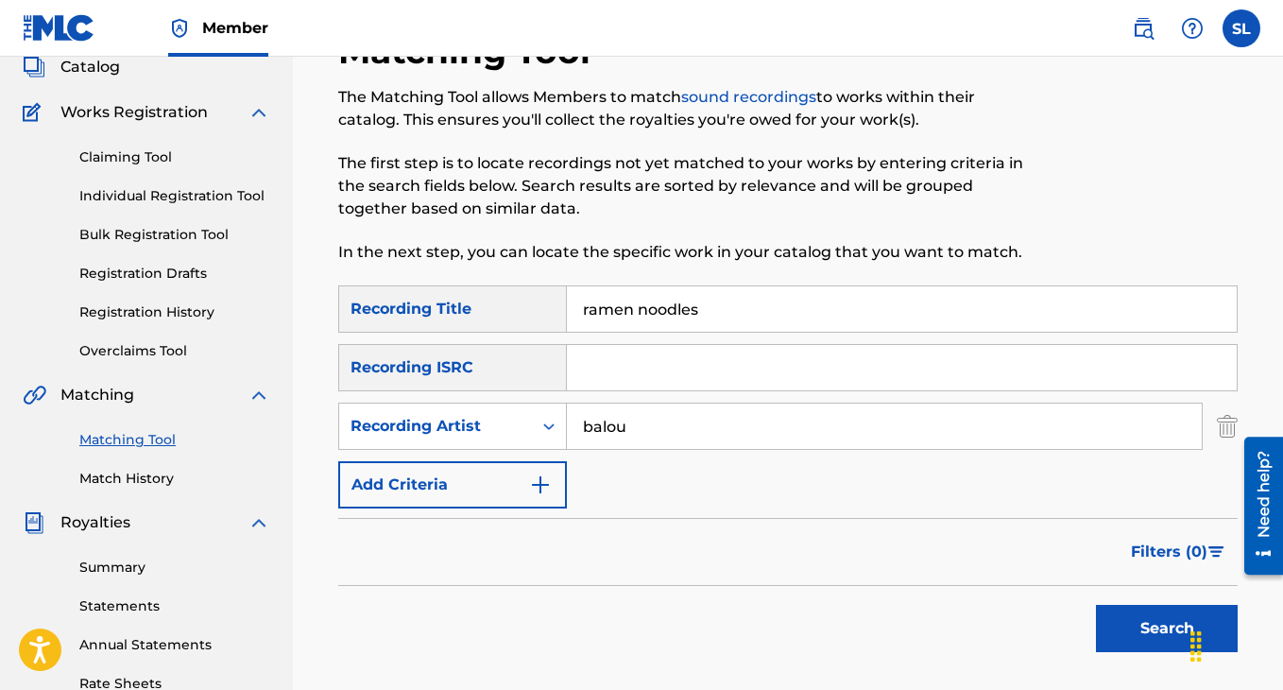
scroll to position [196, 0]
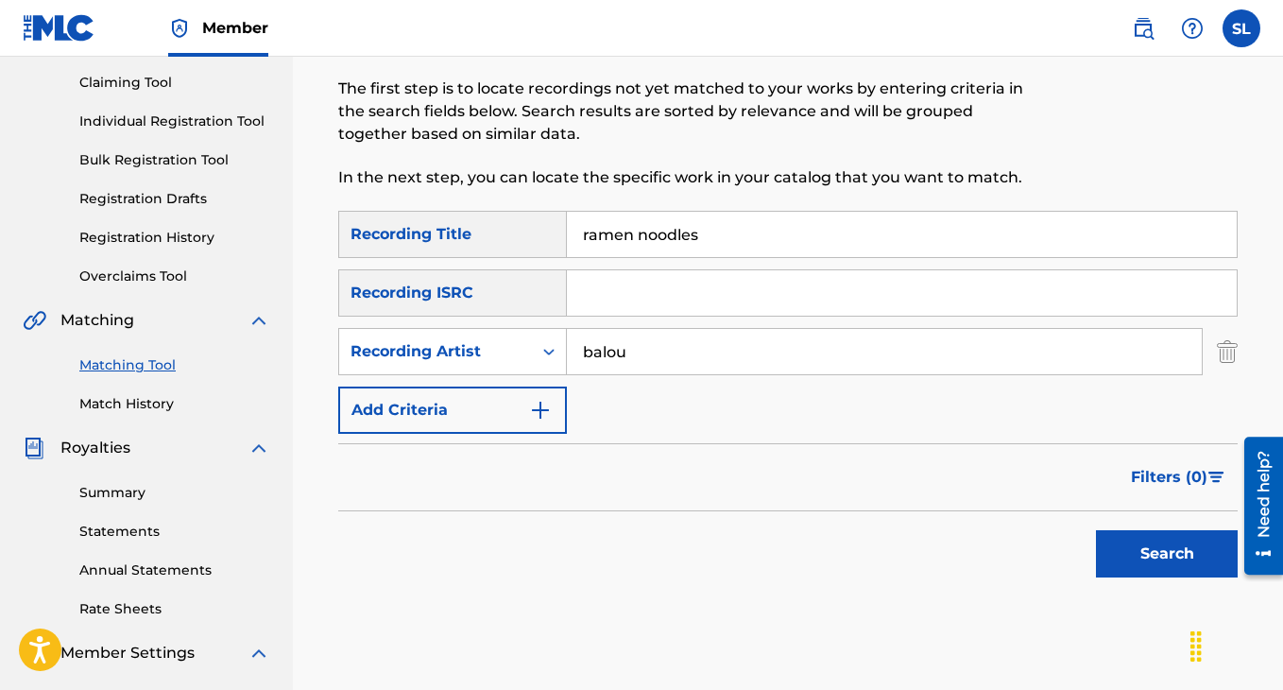
click at [1156, 561] on button "Search" at bounding box center [1167, 553] width 142 height 47
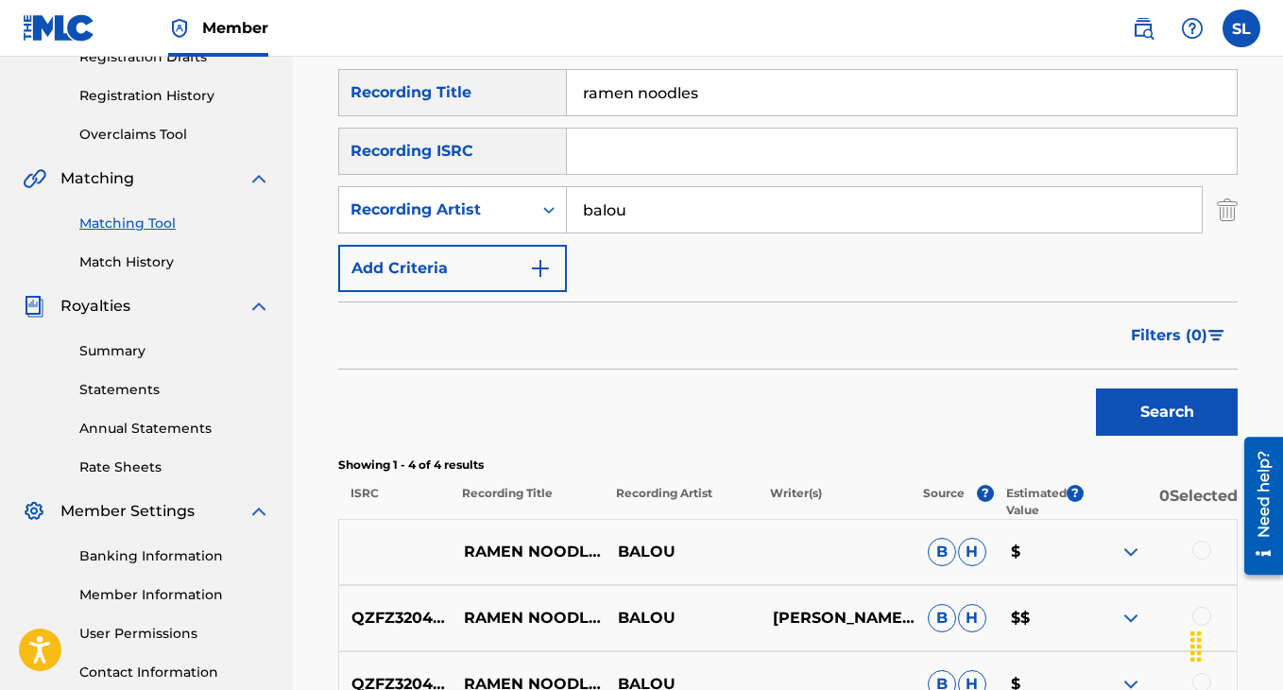
scroll to position [170, 0]
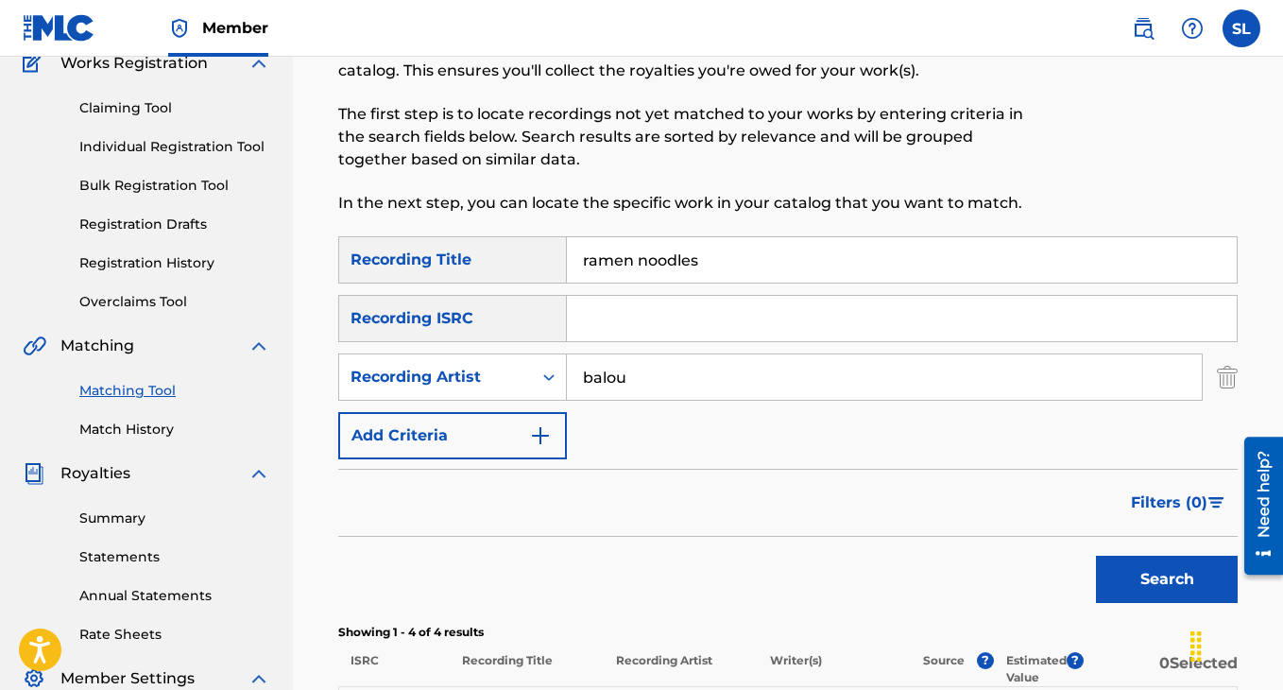
click at [635, 259] on input "ramen noodles" at bounding box center [902, 259] width 670 height 45
type input "vvv"
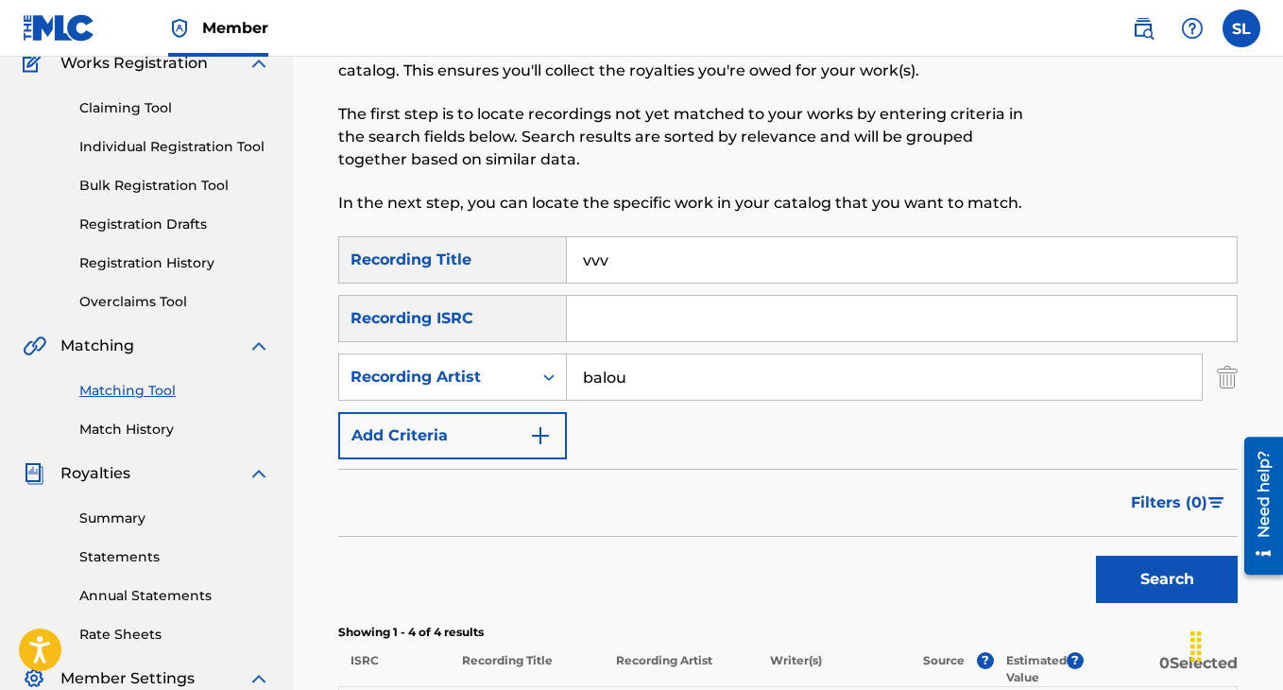
click at [622, 371] on input "balou" at bounding box center [884, 376] width 635 height 45
type input "mvnch"
click at [1104, 580] on button "Search" at bounding box center [1167, 579] width 142 height 47
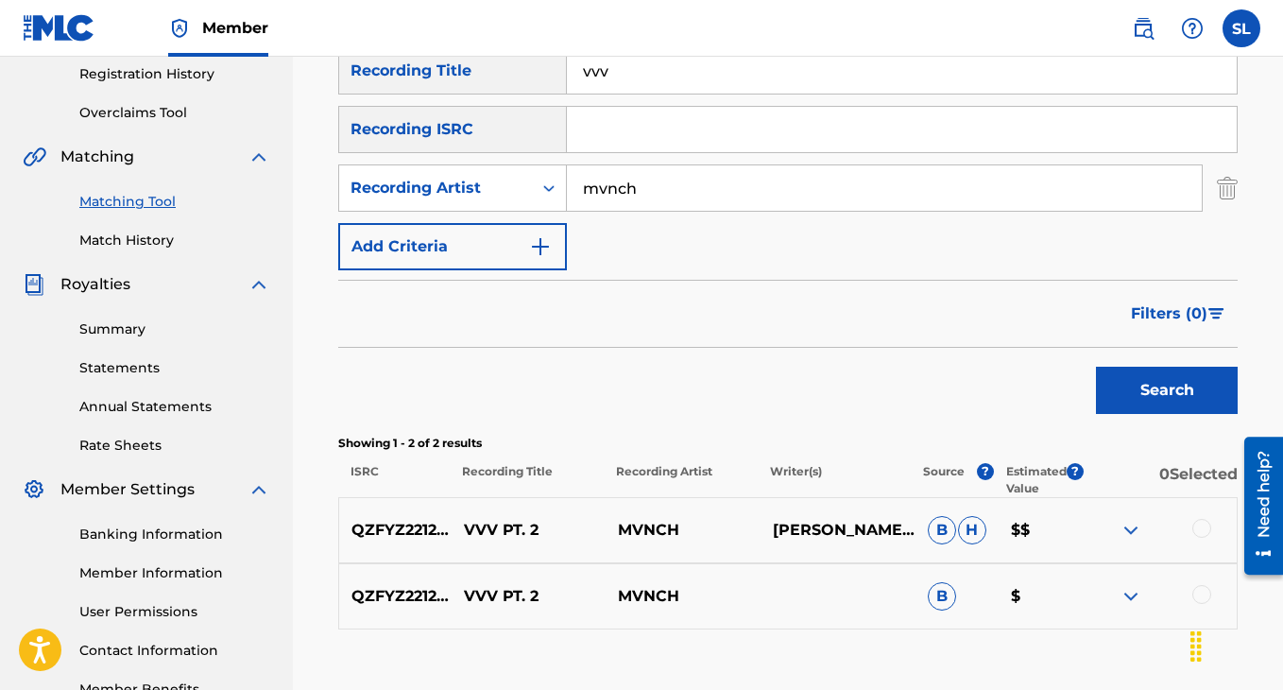
scroll to position [410, 0]
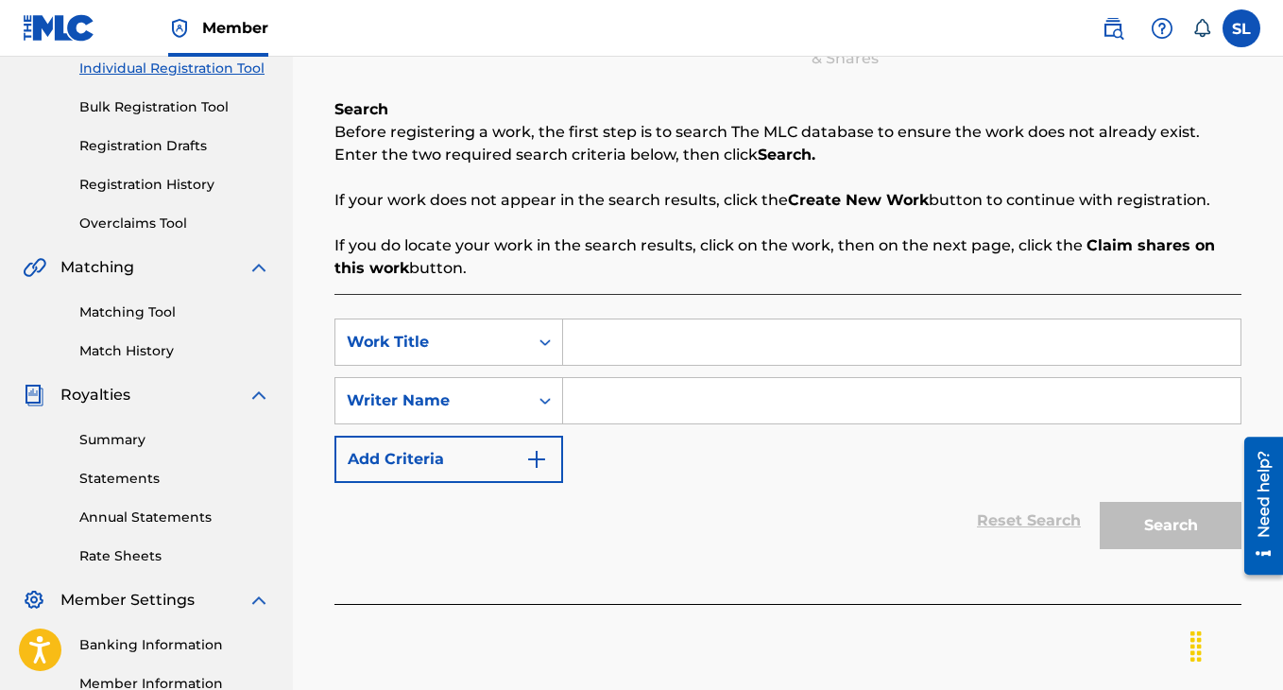
scroll to position [230, 0]
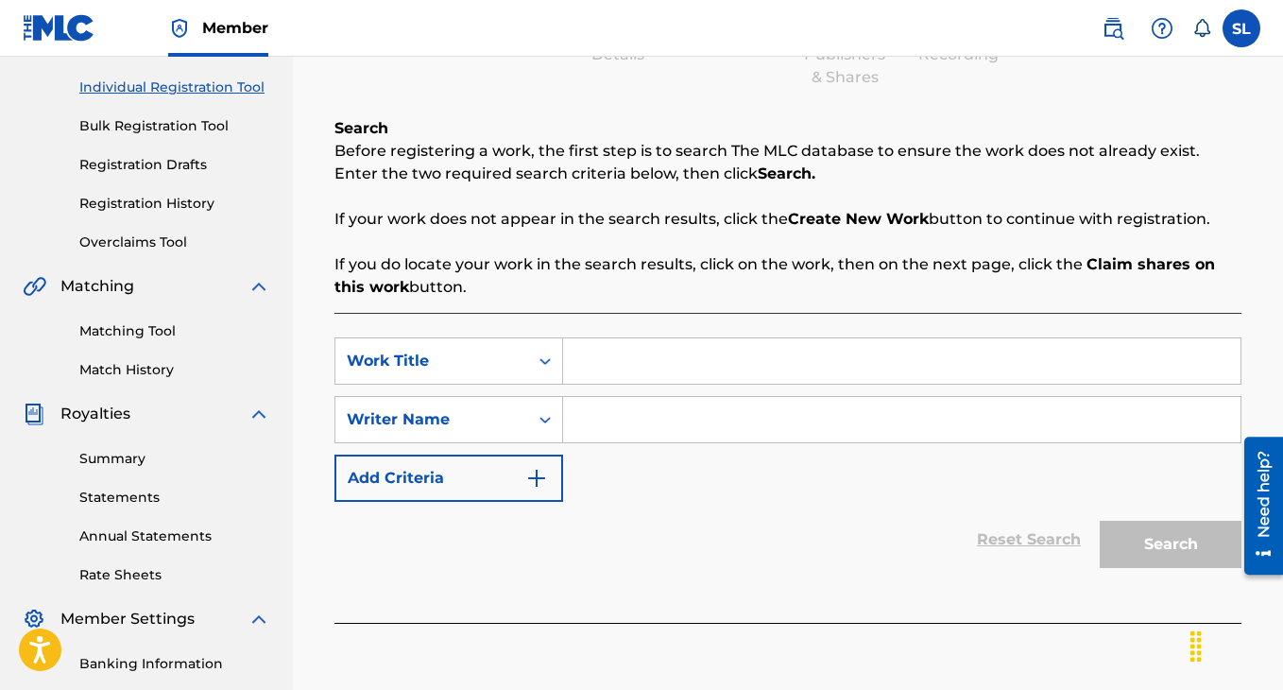
click at [180, 200] on link "Registration History" at bounding box center [174, 204] width 191 height 20
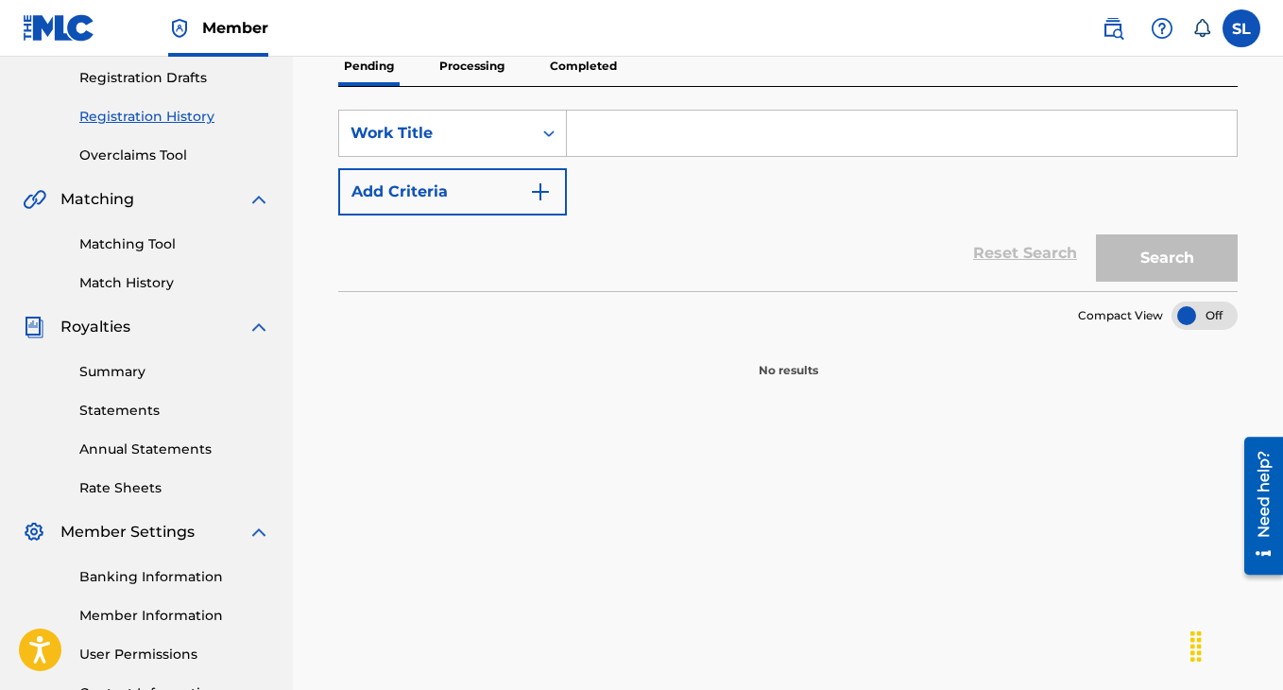
scroll to position [304, 0]
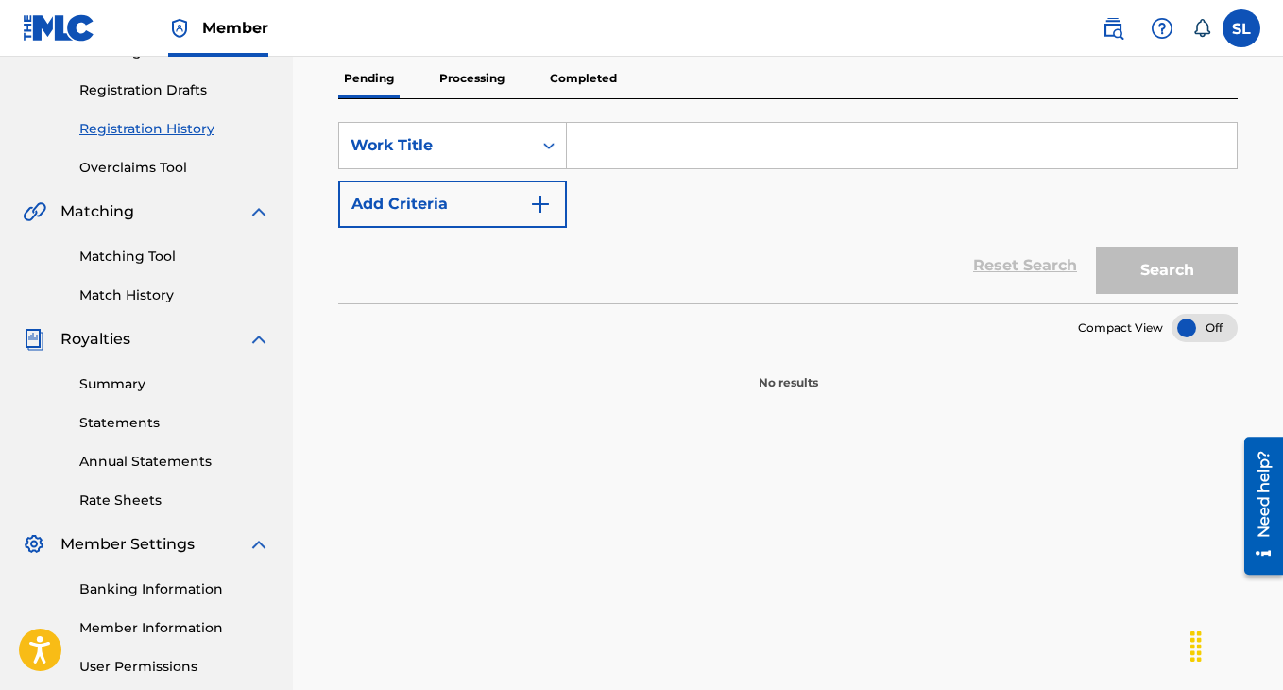
click at [472, 88] on p "Processing" at bounding box center [472, 79] width 77 height 40
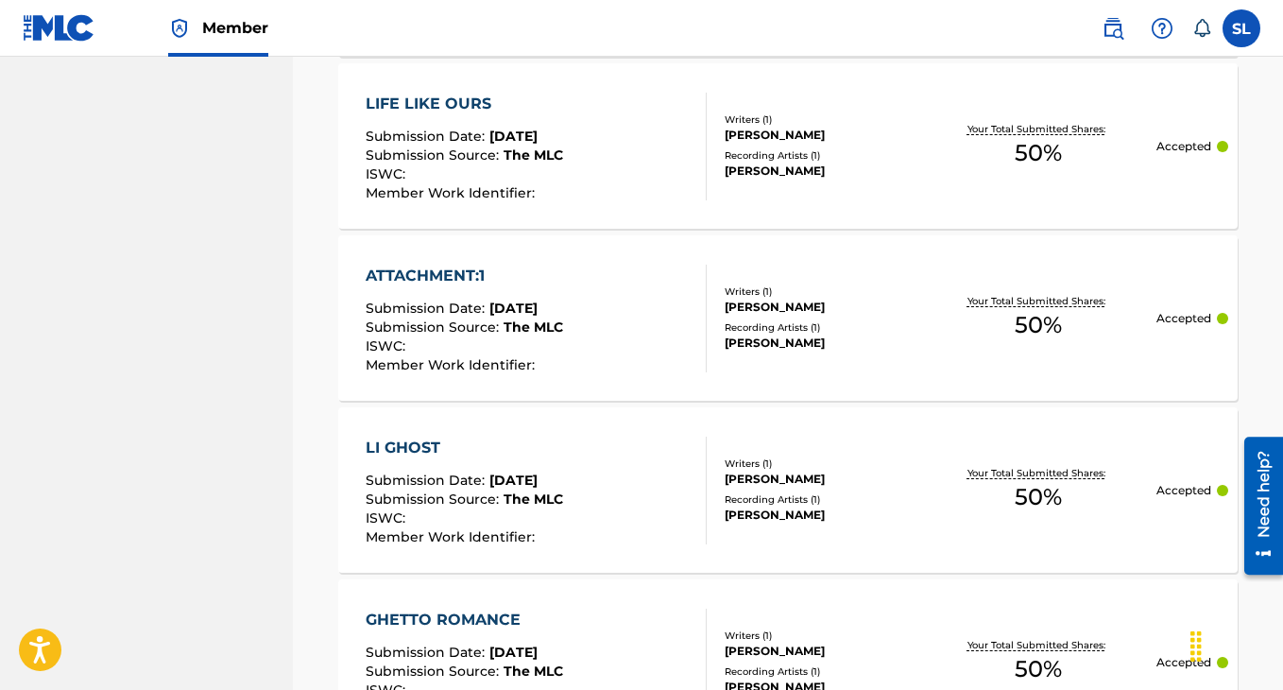
scroll to position [1897, 0]
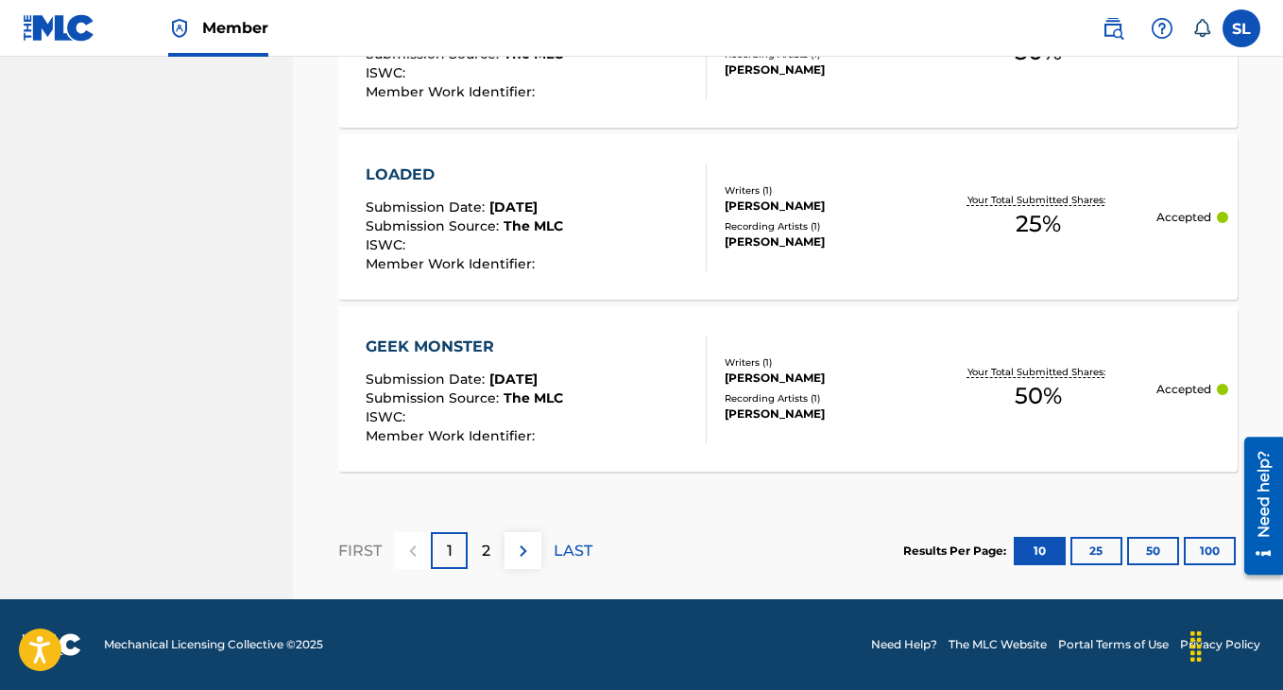
click at [1108, 553] on button "25" at bounding box center [1096, 551] width 52 height 28
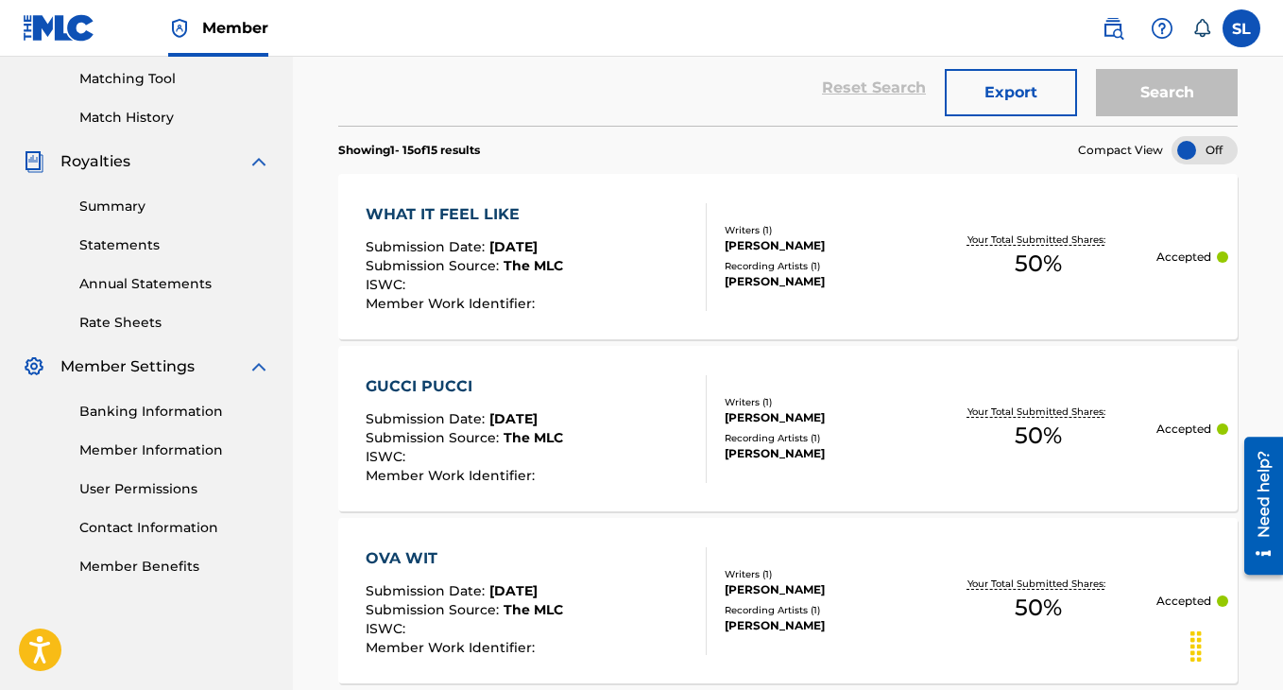
scroll to position [2749, 0]
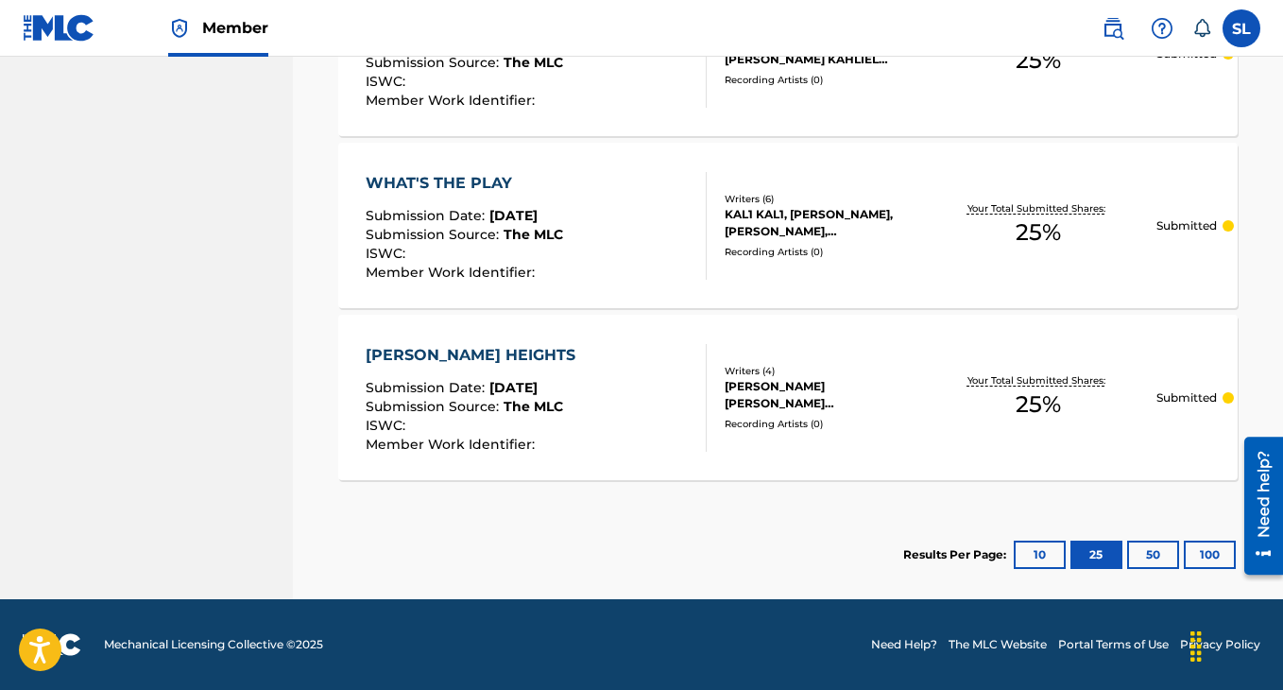
click at [497, 181] on div "WHAT'S THE PLAY" at bounding box center [464, 183] width 197 height 23
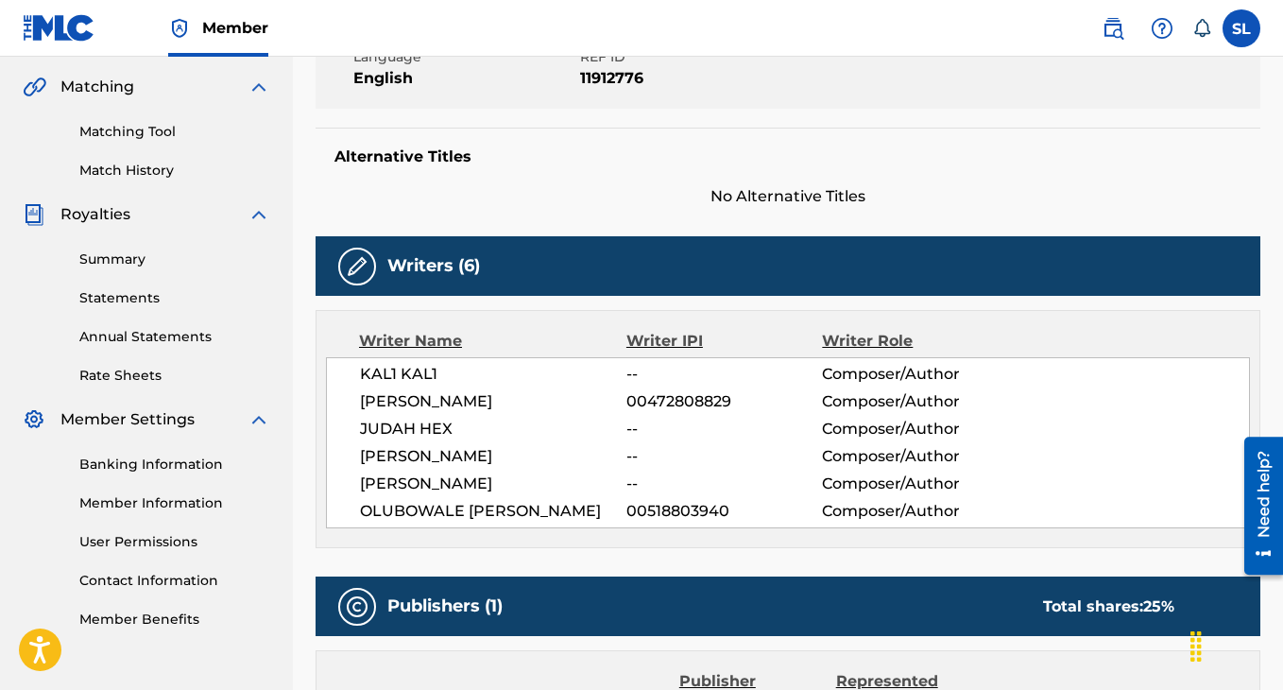
scroll to position [450, 0]
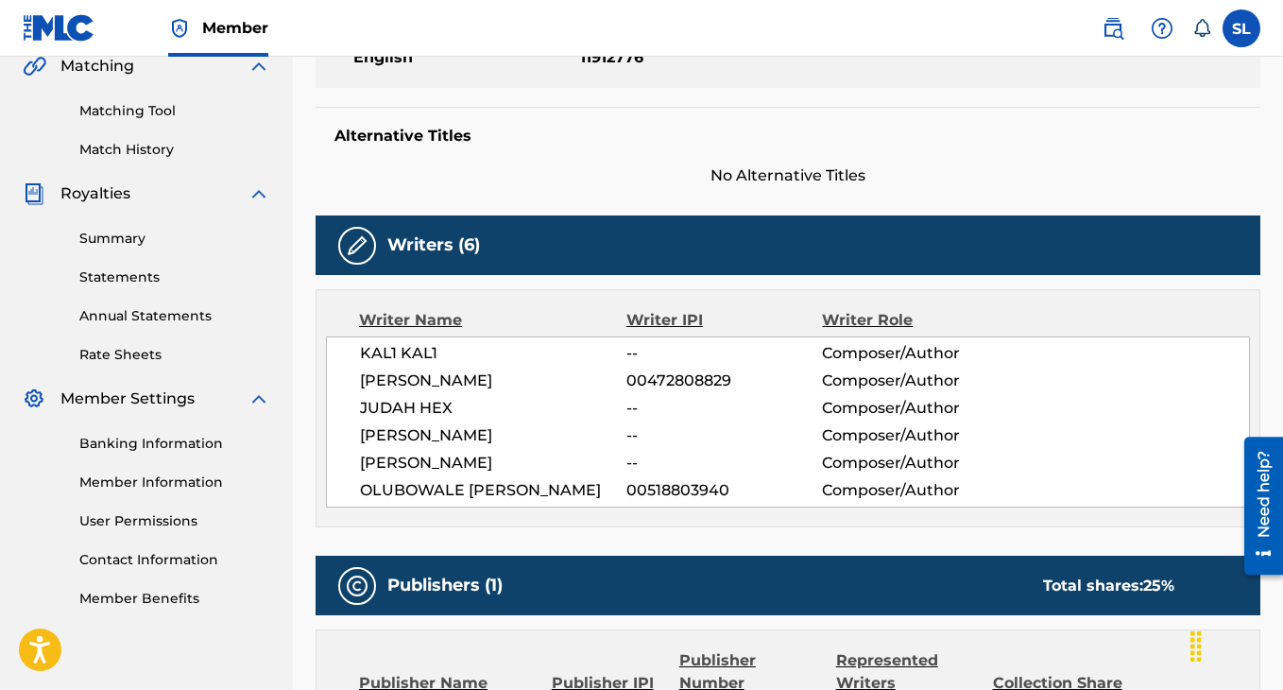
drag, startPoint x: 468, startPoint y: 513, endPoint x: 351, endPoint y: 491, distance: 118.2
click at [351, 491] on div "KAL1 KAL1 -- Composer/Author THOMAS JUDE GOODWIN 00472808829 Composer/Author JU…" at bounding box center [788, 421] width 924 height 171
copy span "OLUBOWALE [PERSON_NAME]"
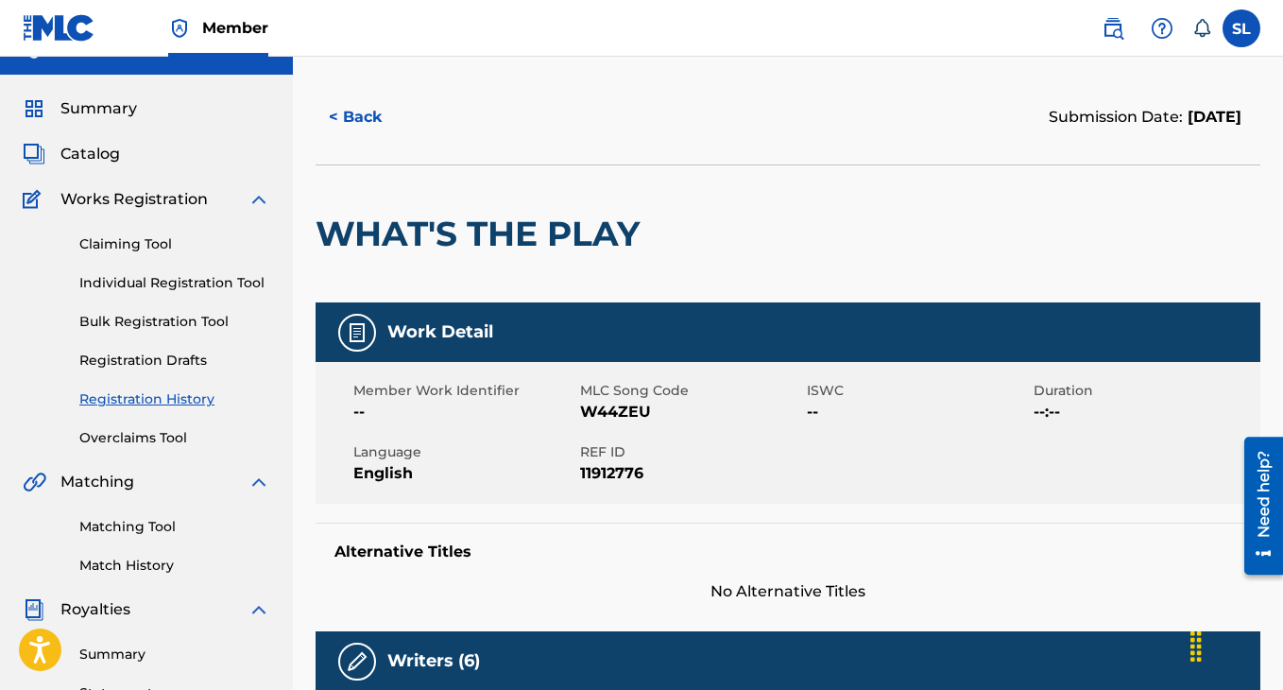
scroll to position [0, 0]
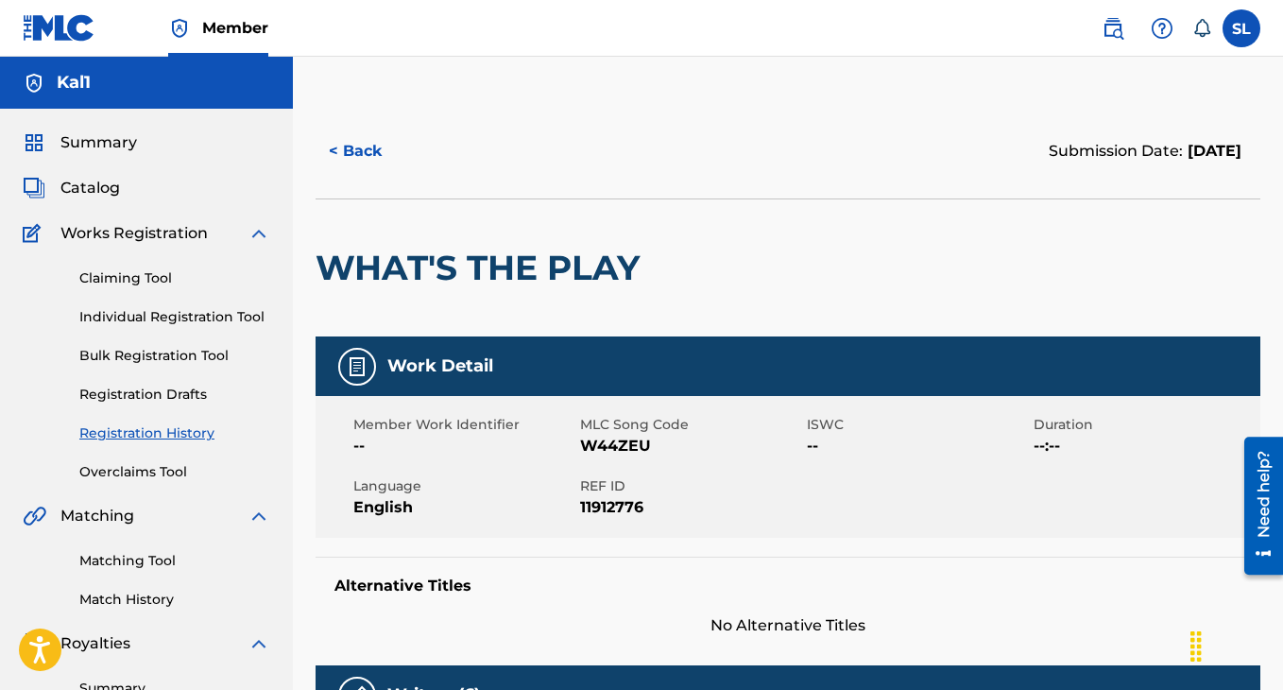
click at [173, 310] on link "Individual Registration Tool" at bounding box center [174, 317] width 191 height 20
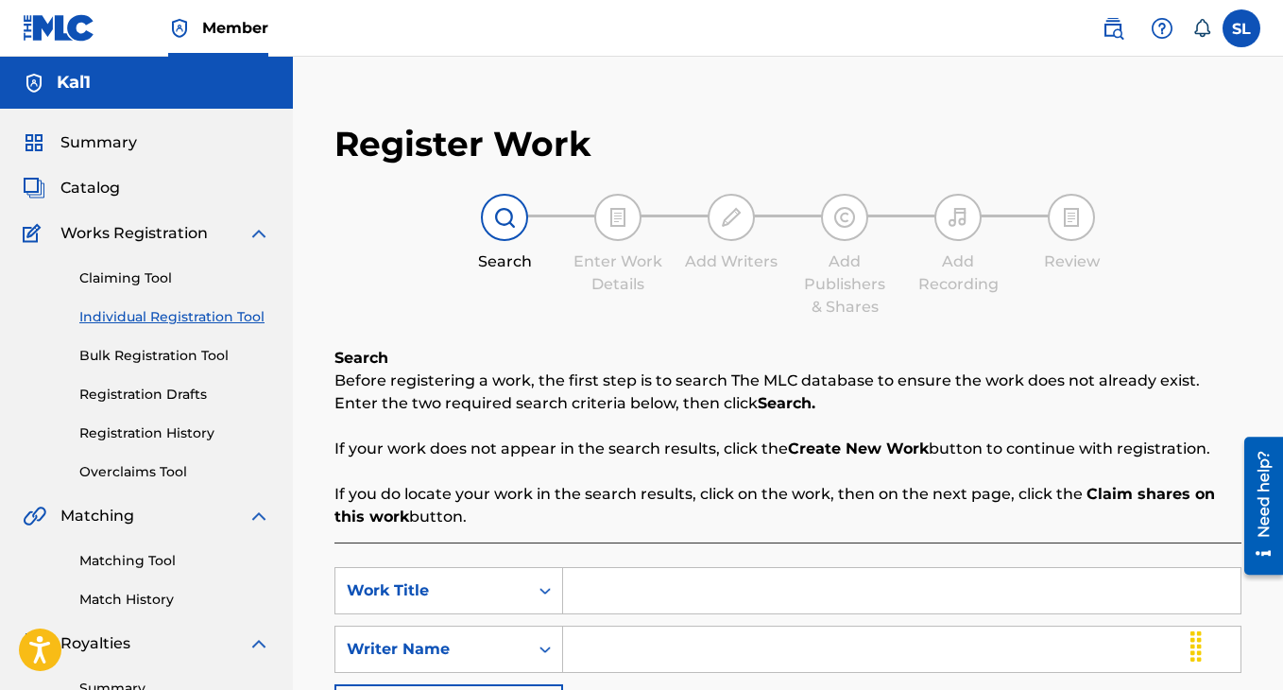
click at [158, 398] on link "Registration Drafts" at bounding box center [174, 395] width 191 height 20
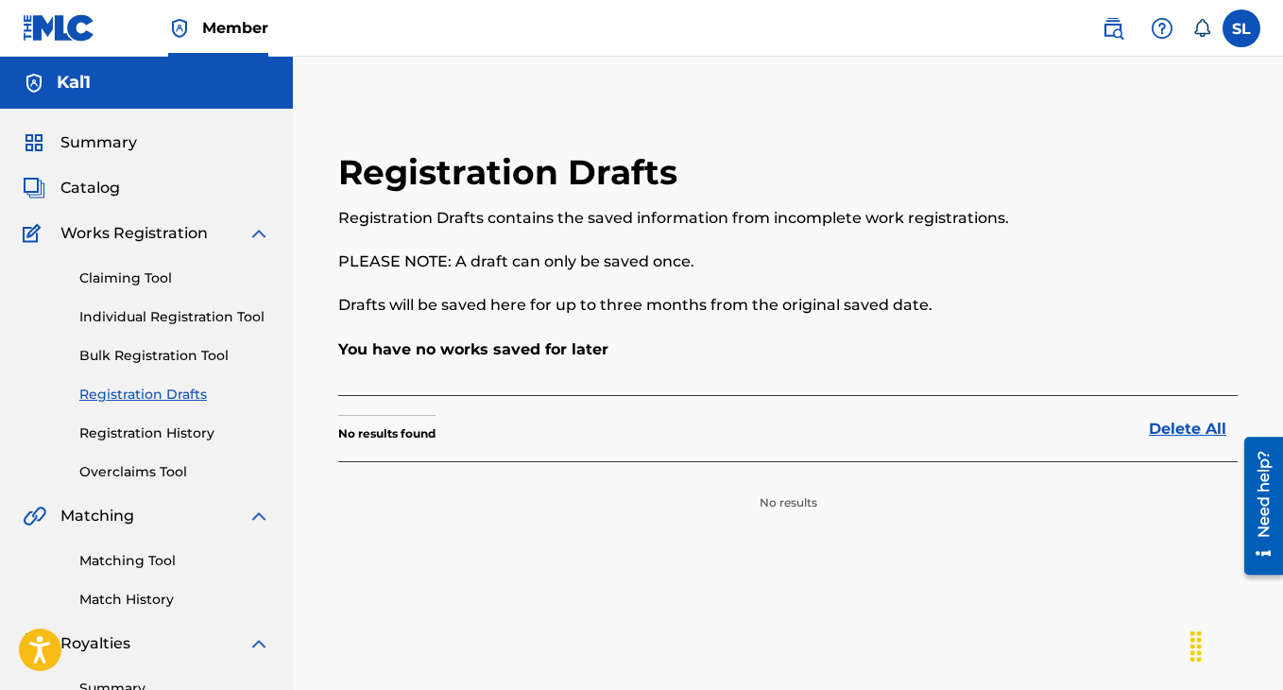
click at [156, 557] on link "Matching Tool" at bounding box center [174, 561] width 191 height 20
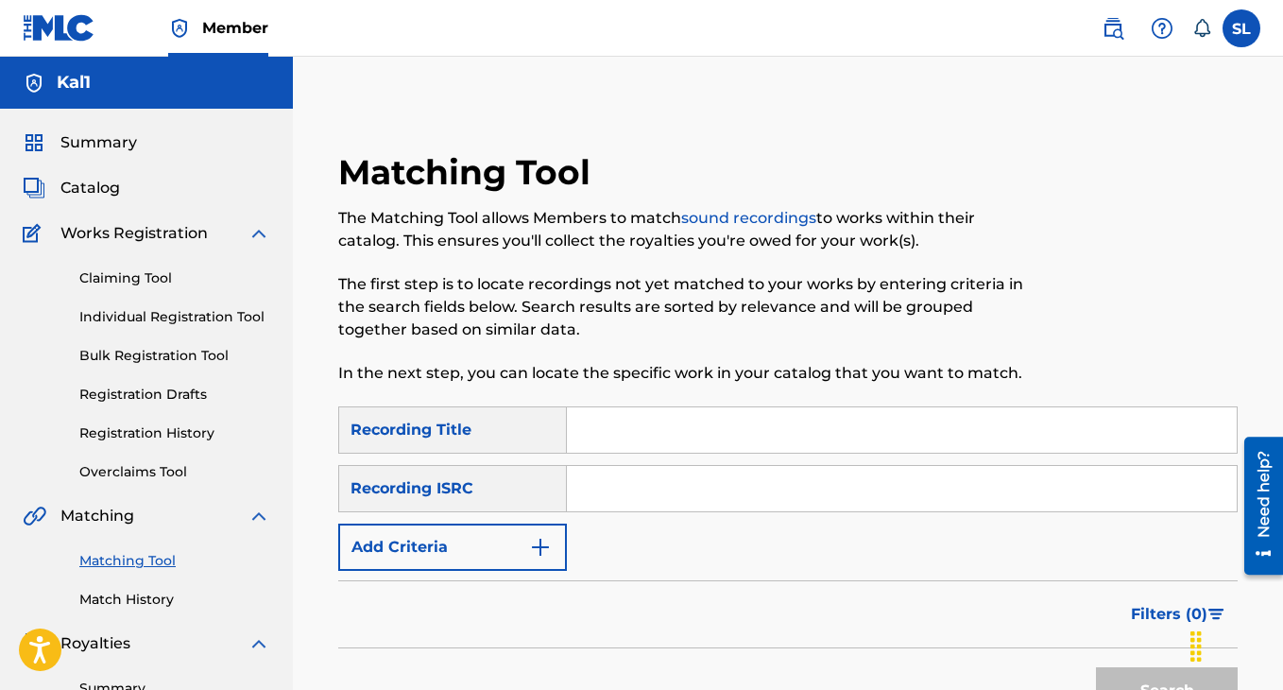
click at [162, 586] on div "Matching Tool Match History" at bounding box center [147, 568] width 248 height 82
click at [162, 592] on link "Match History" at bounding box center [174, 600] width 191 height 20
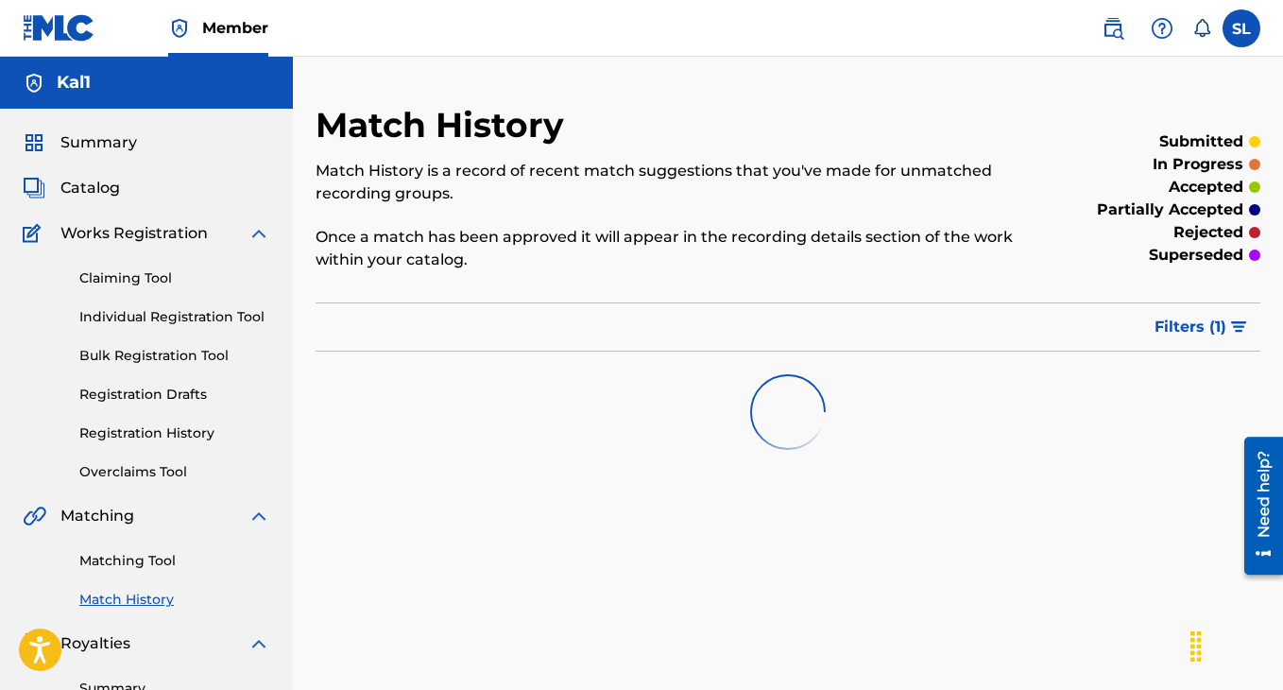
click at [145, 293] on div "Claiming Tool Individual Registration Tool Bulk Registration Tool Registration …" at bounding box center [147, 363] width 248 height 237
click at [144, 274] on link "Claiming Tool" at bounding box center [174, 278] width 191 height 20
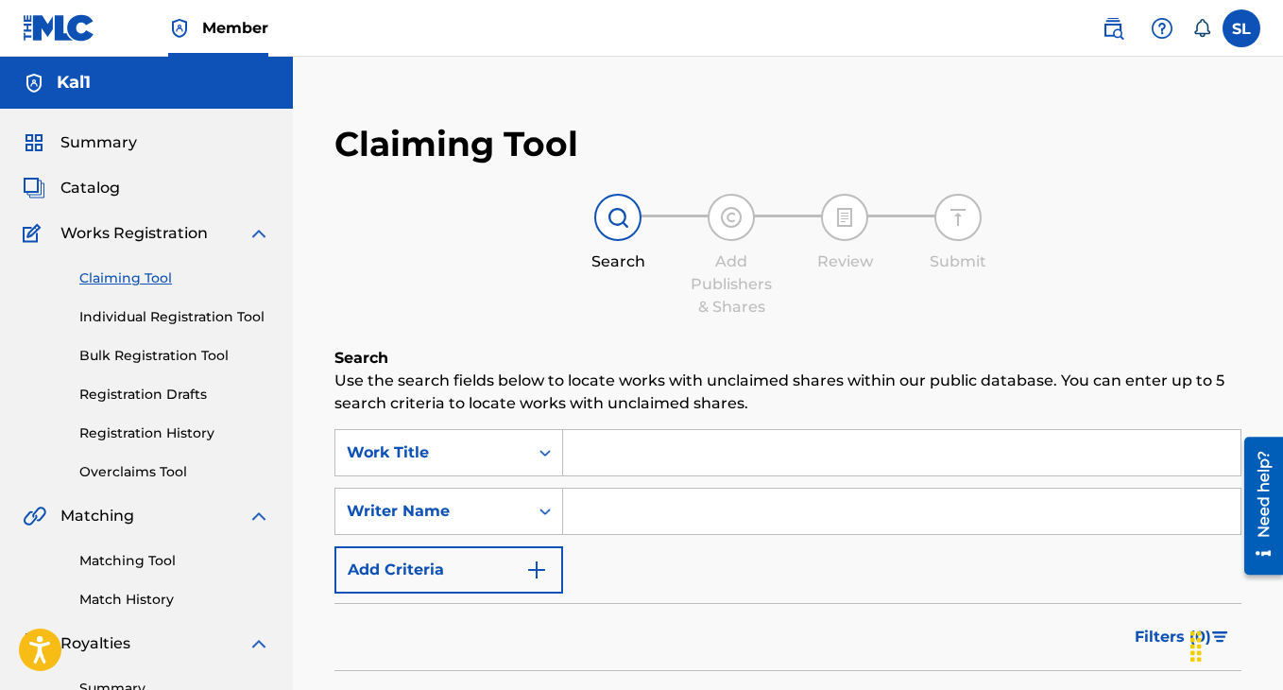
click at [127, 427] on link "Registration History" at bounding box center [174, 433] width 191 height 20
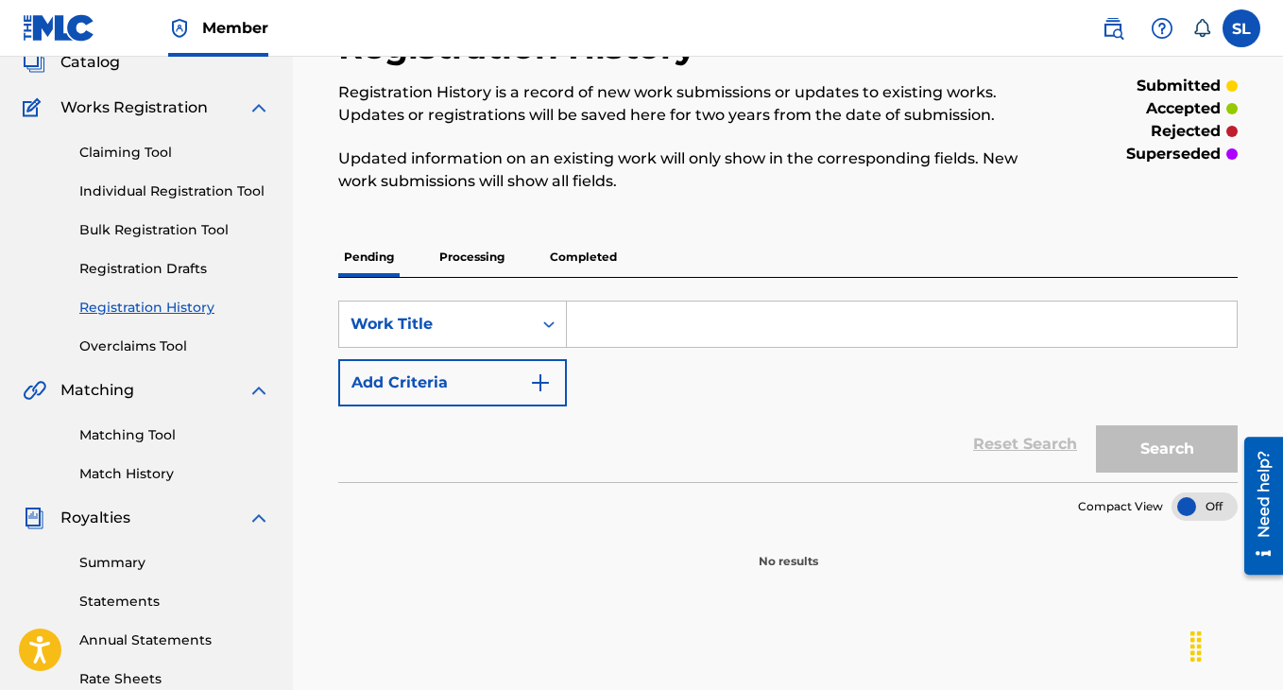
scroll to position [192, 0]
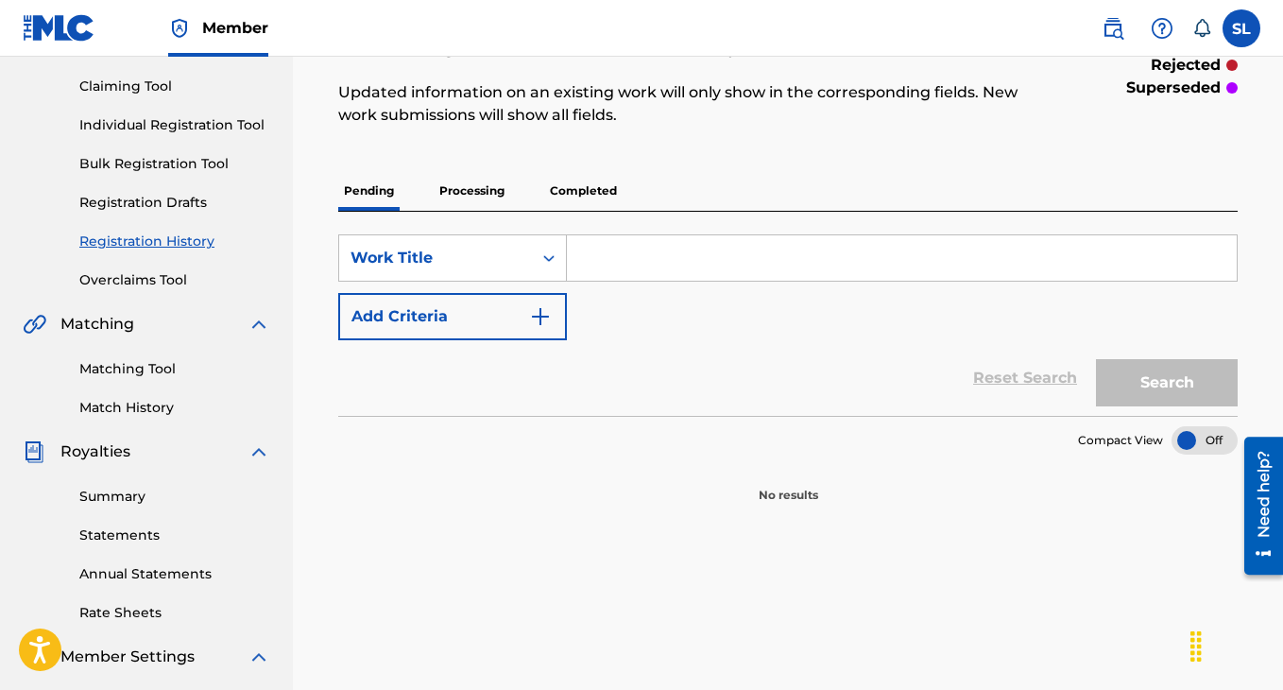
click at [463, 196] on p "Processing" at bounding box center [472, 191] width 77 height 40
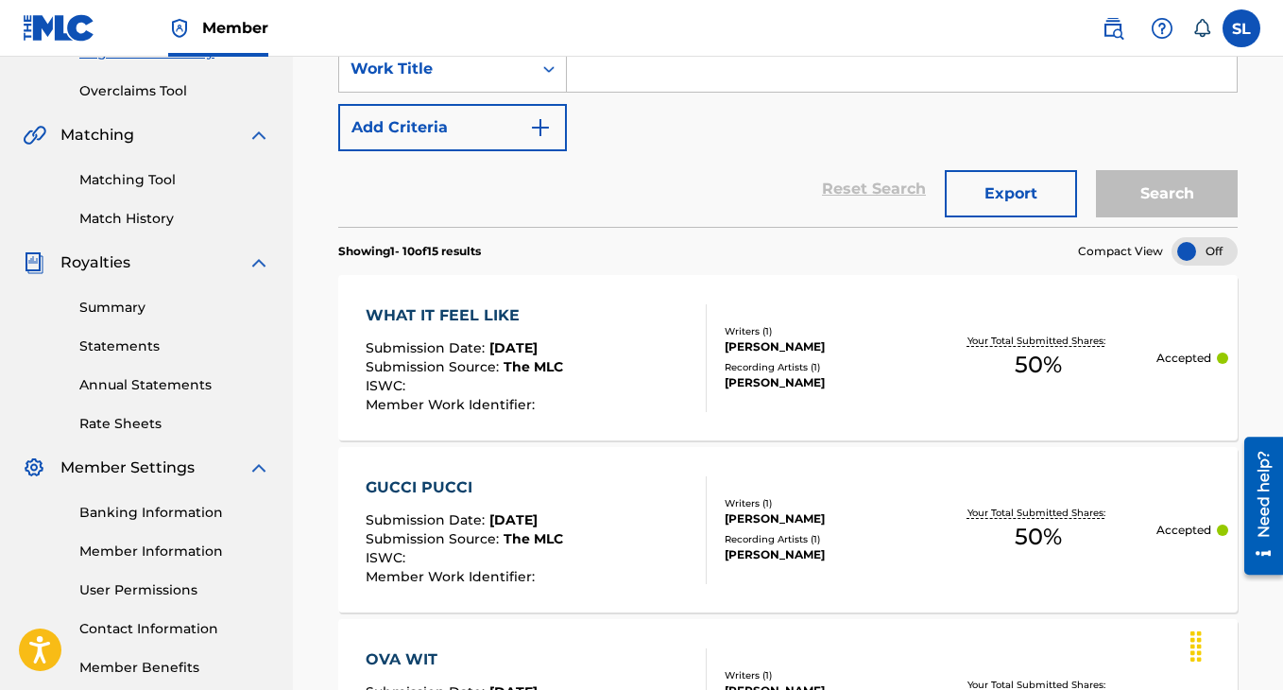
scroll to position [382, 0]
click at [452, 486] on div "GUCCI PUCCI" at bounding box center [464, 486] width 197 height 23
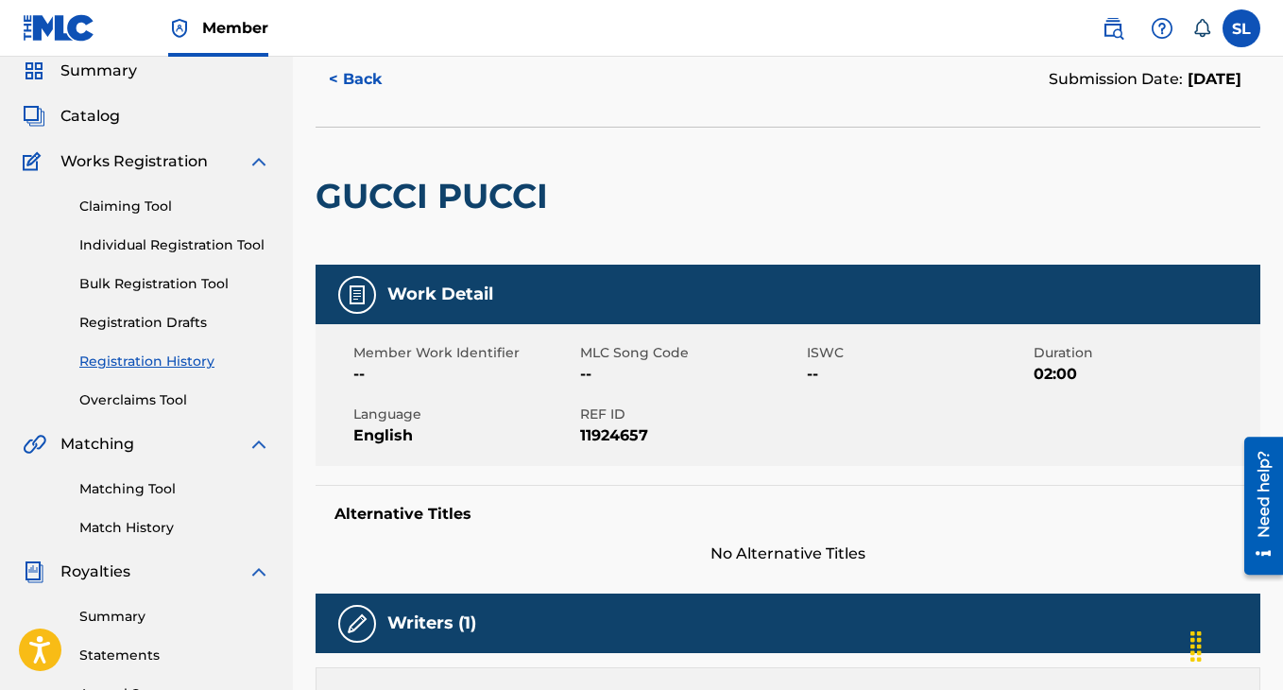
scroll to position [84, 0]
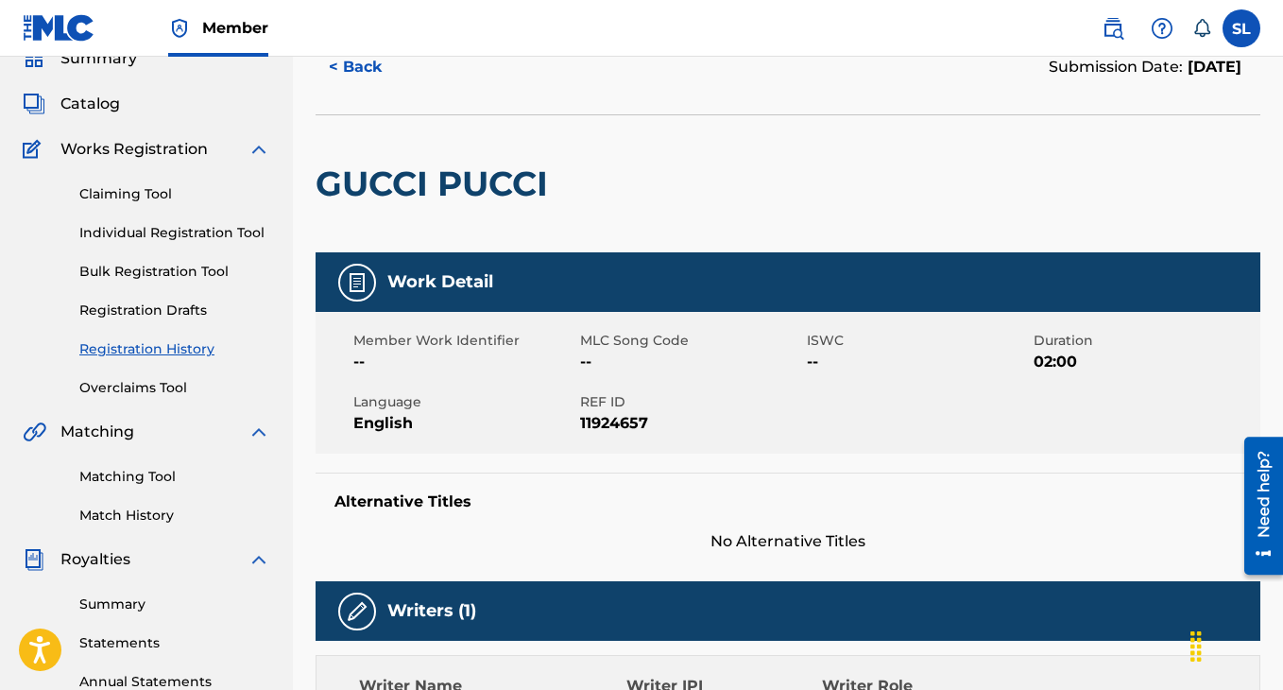
click at [164, 342] on link "Registration History" at bounding box center [174, 349] width 191 height 20
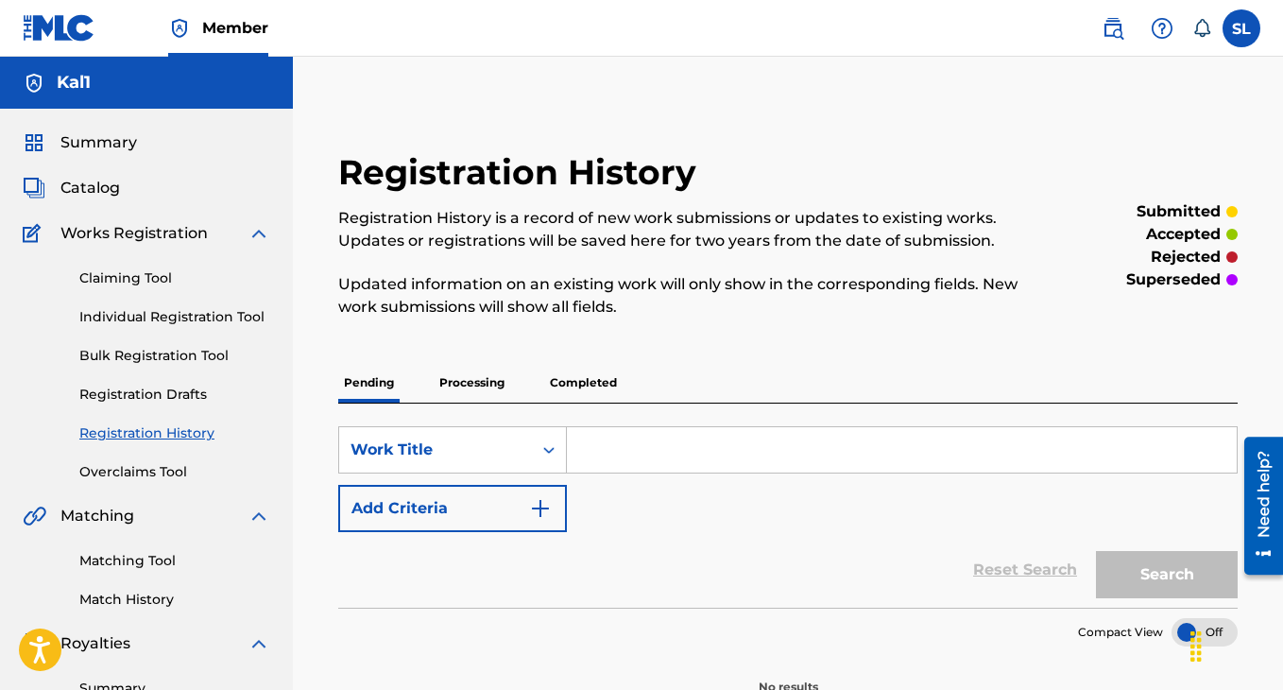
click at [482, 389] on p "Processing" at bounding box center [472, 383] width 77 height 40
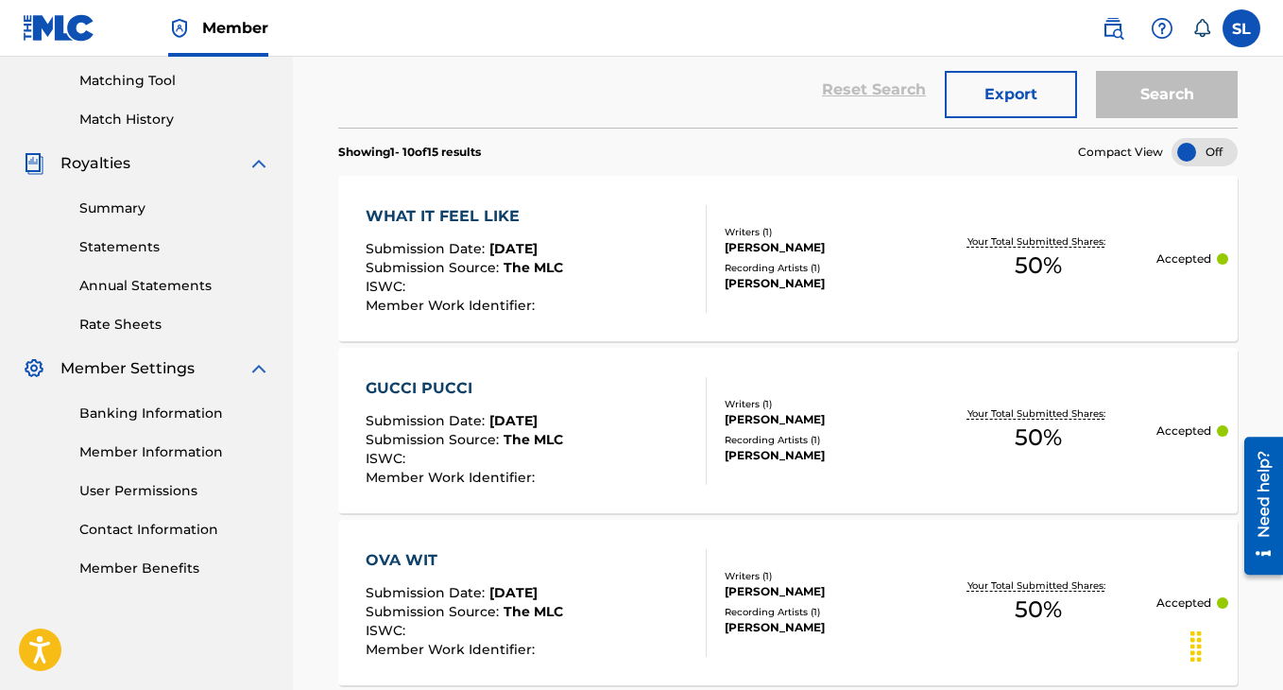
scroll to position [483, 0]
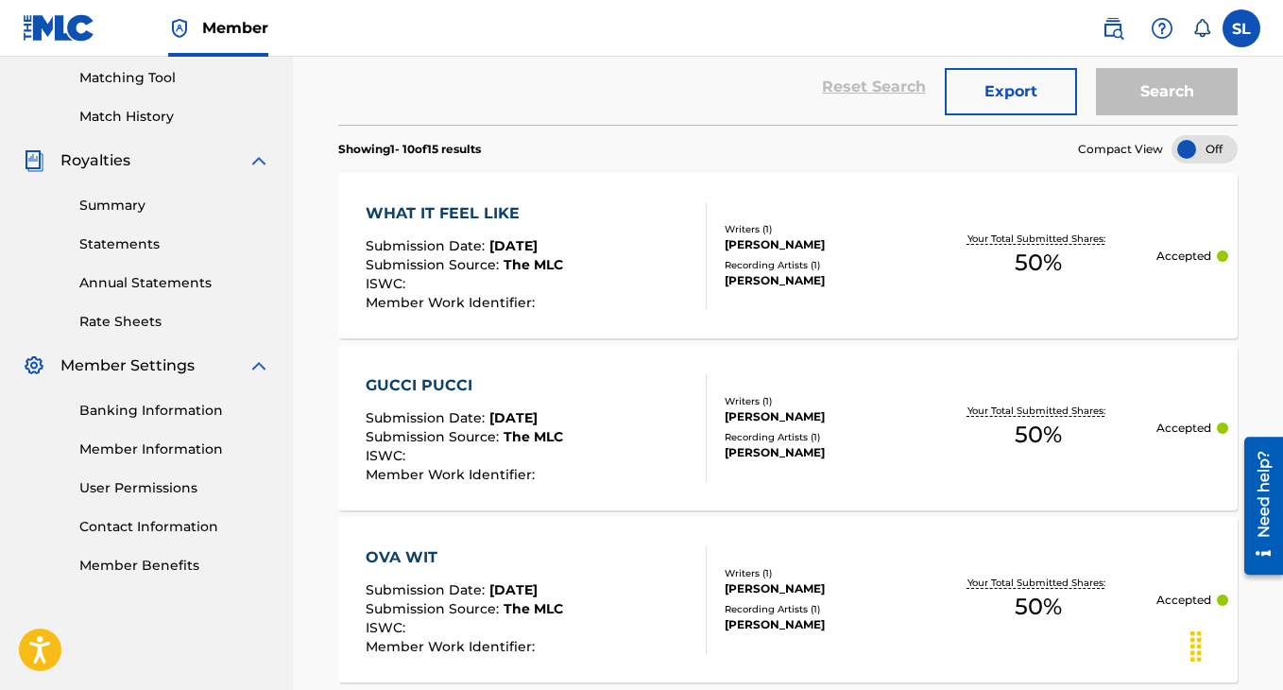
click at [538, 409] on span "[DATE]" at bounding box center [513, 417] width 48 height 17
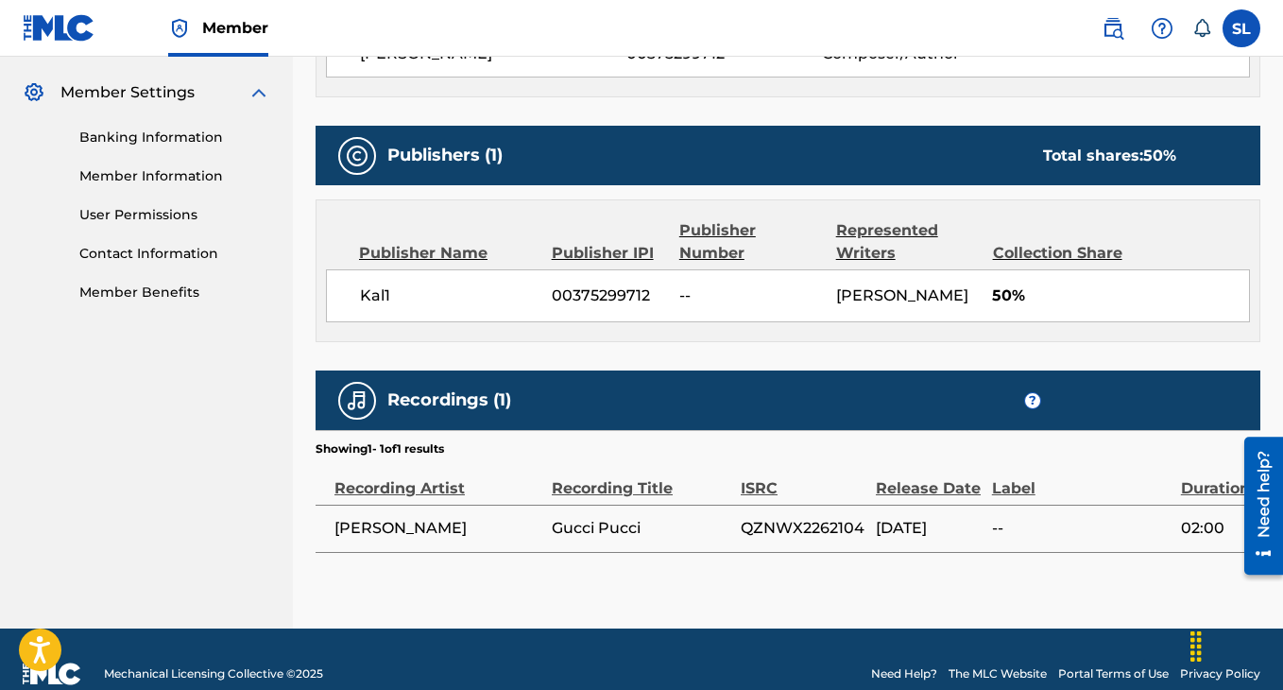
scroll to position [766, 0]
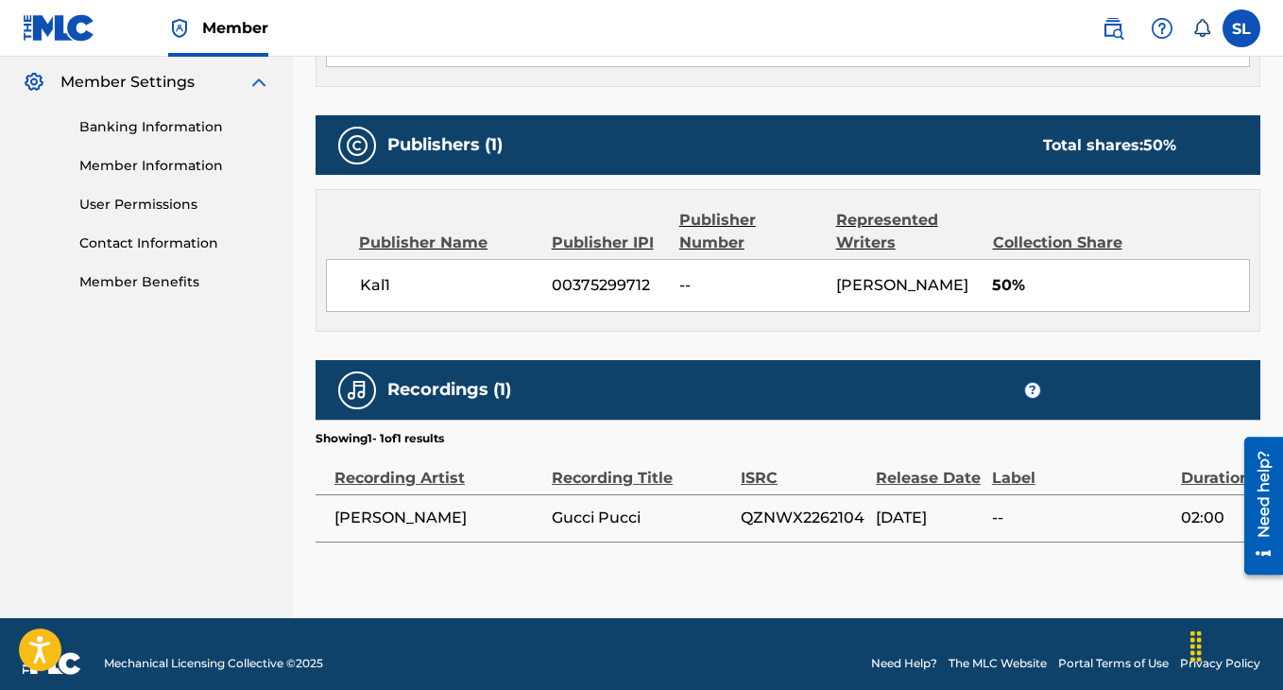
click at [807, 518] on span "QZNWX2262104" at bounding box center [804, 517] width 126 height 23
copy span "QZNWX2262104"
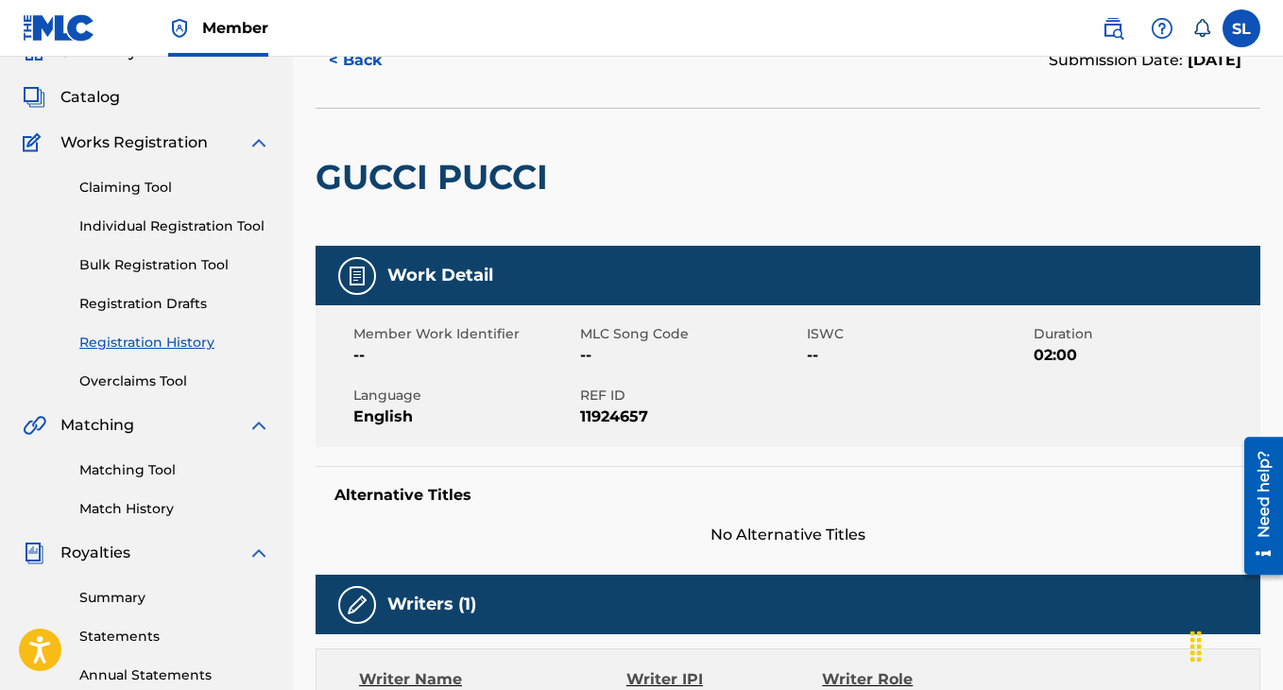
scroll to position [0, 0]
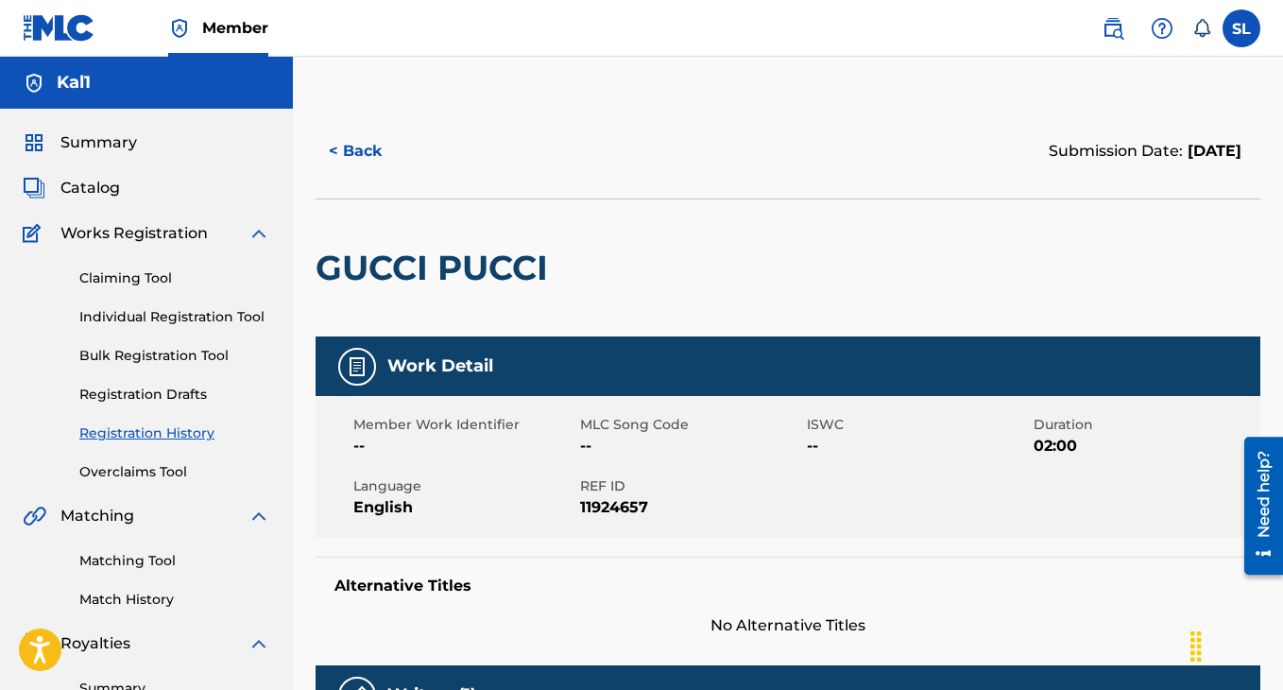
click at [172, 473] on link "Overclaims Tool" at bounding box center [174, 472] width 191 height 20
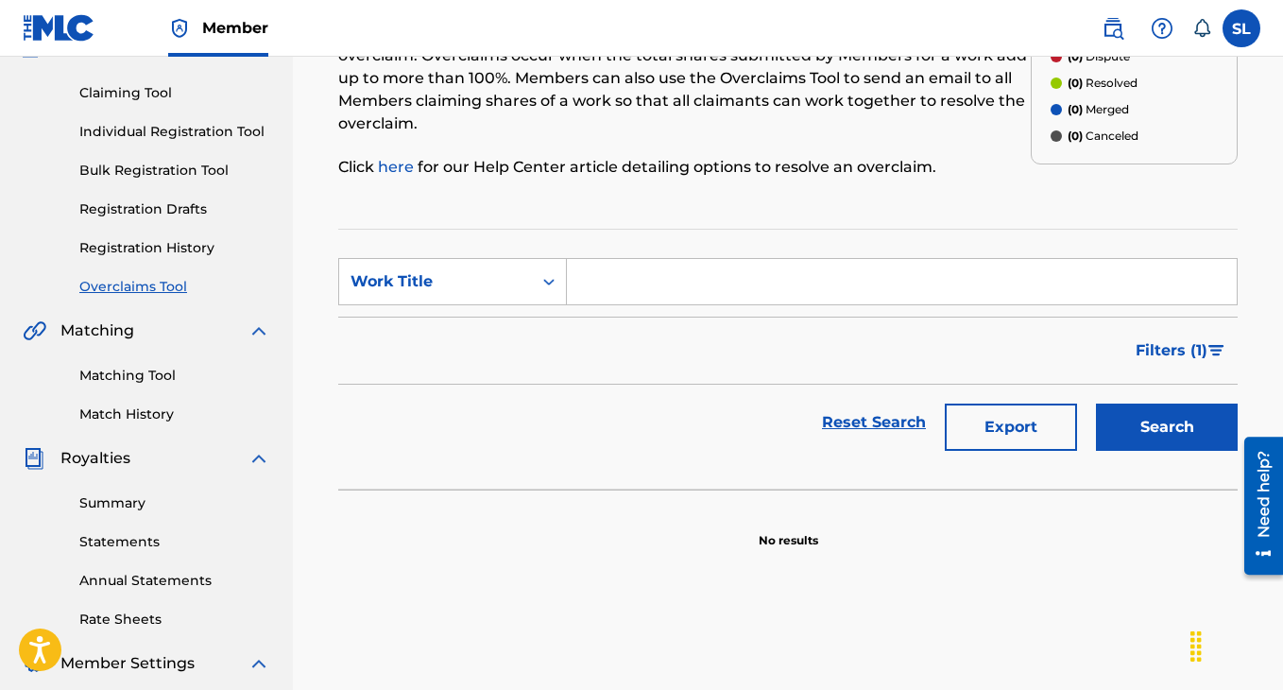
scroll to position [188, 0]
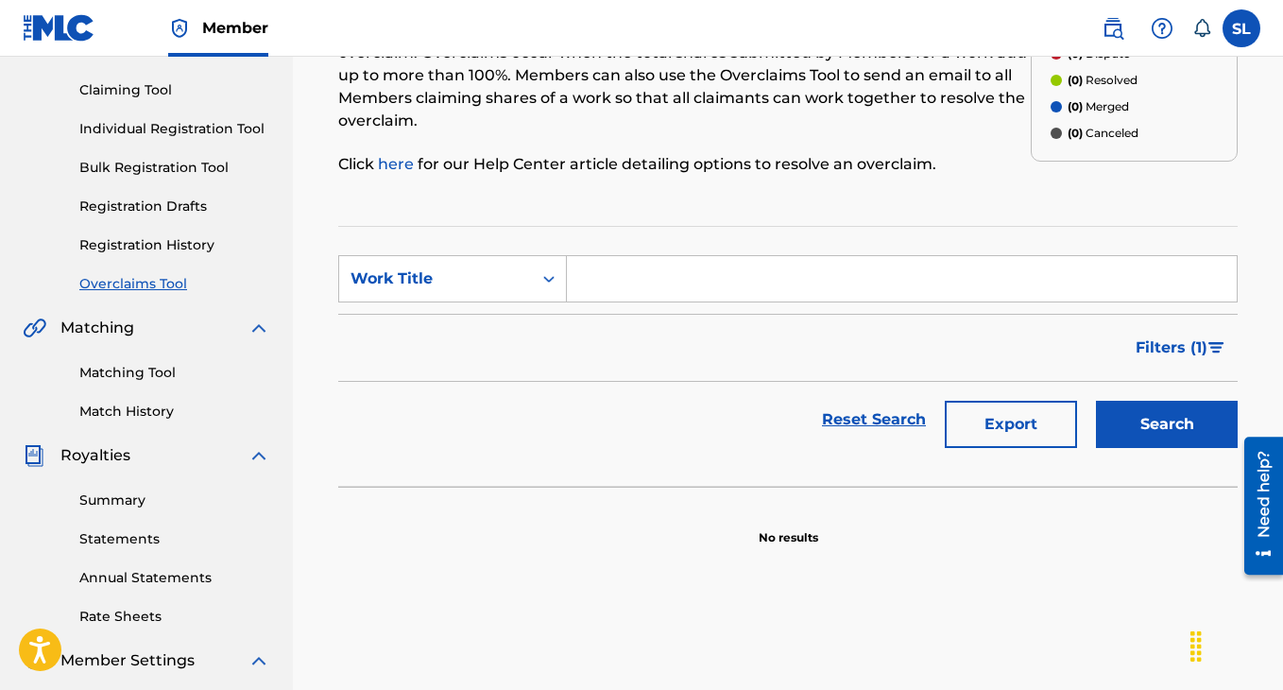
click at [138, 494] on link "Summary" at bounding box center [174, 500] width 191 height 20
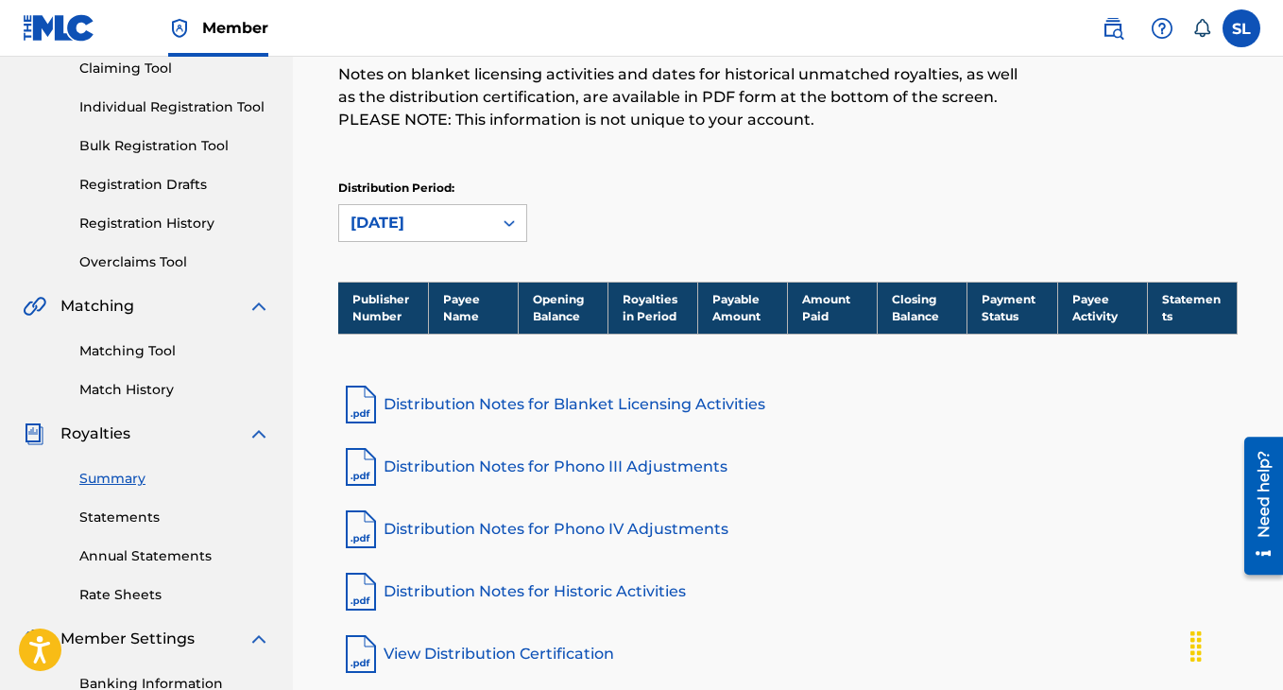
scroll to position [226, 0]
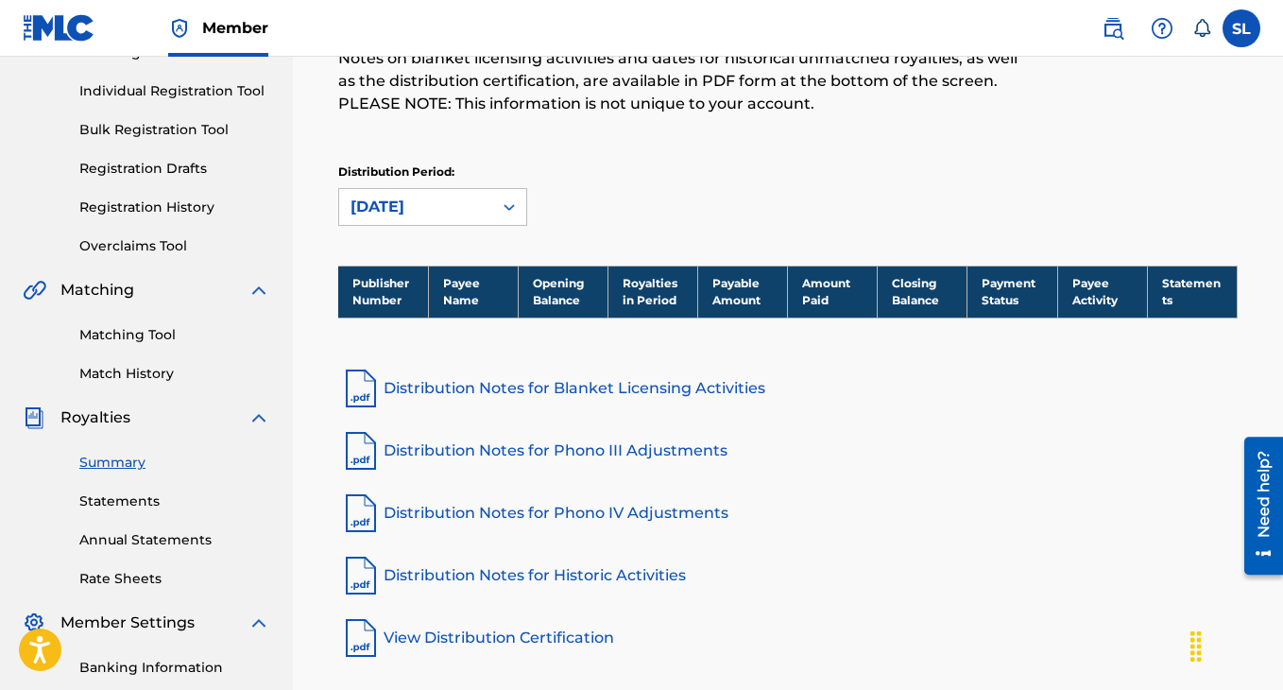
click at [477, 388] on link "Distribution Notes for Blanket Licensing Activities" at bounding box center [787, 388] width 899 height 45
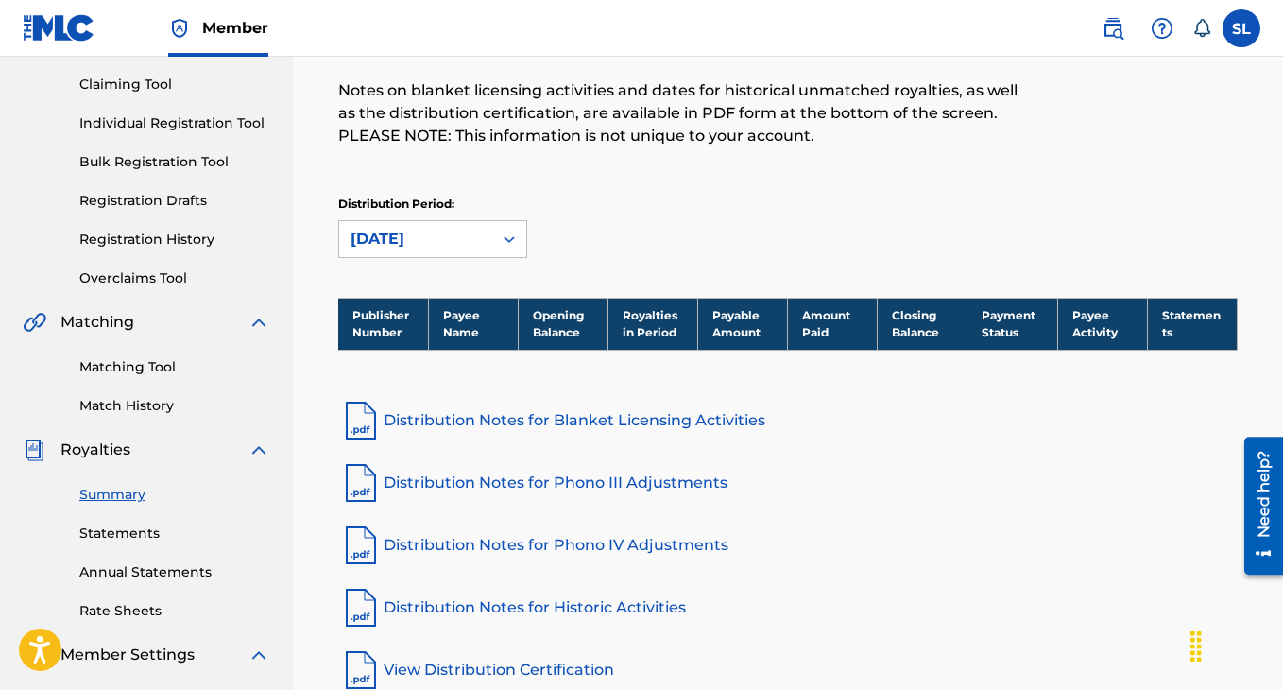
scroll to position [189, 0]
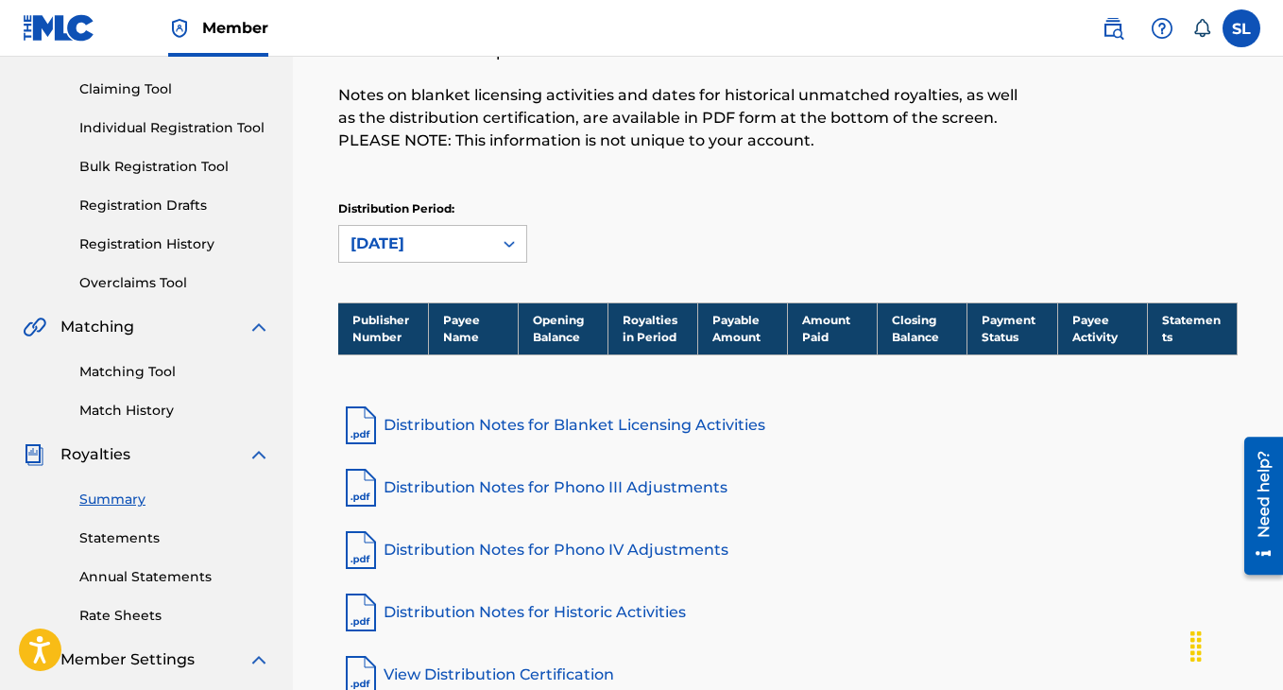
click at [150, 532] on link "Statements" at bounding box center [174, 538] width 191 height 20
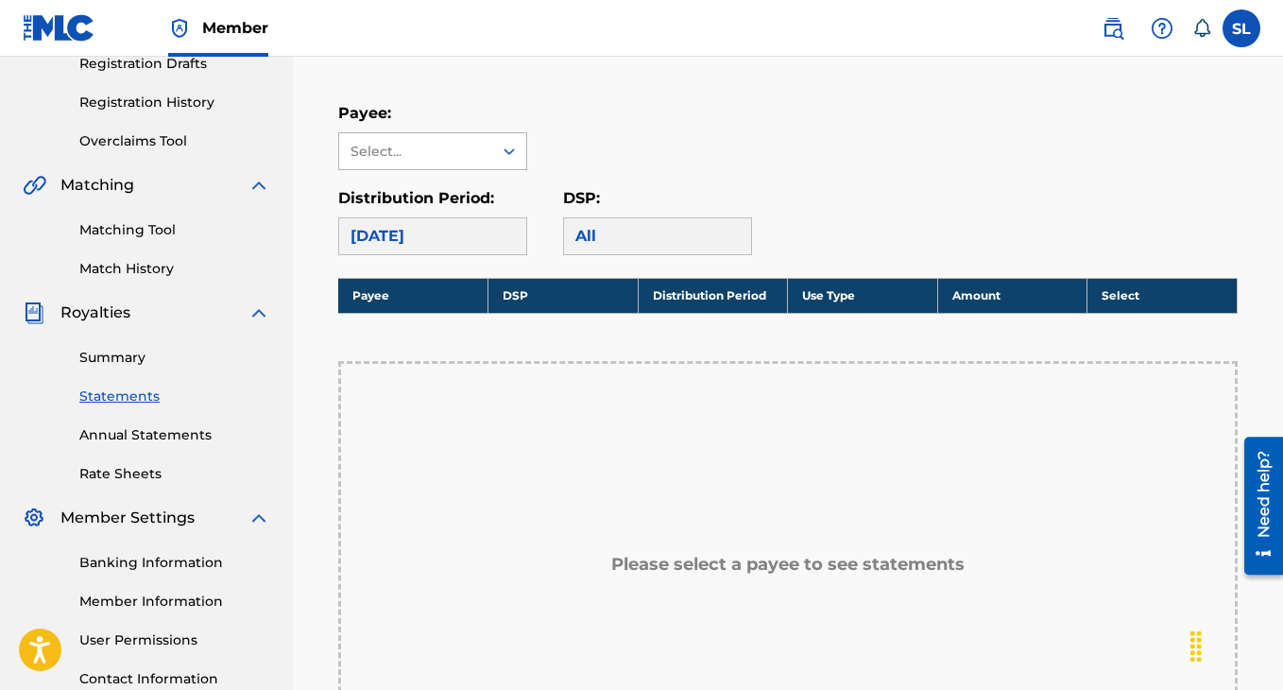
scroll to position [135, 0]
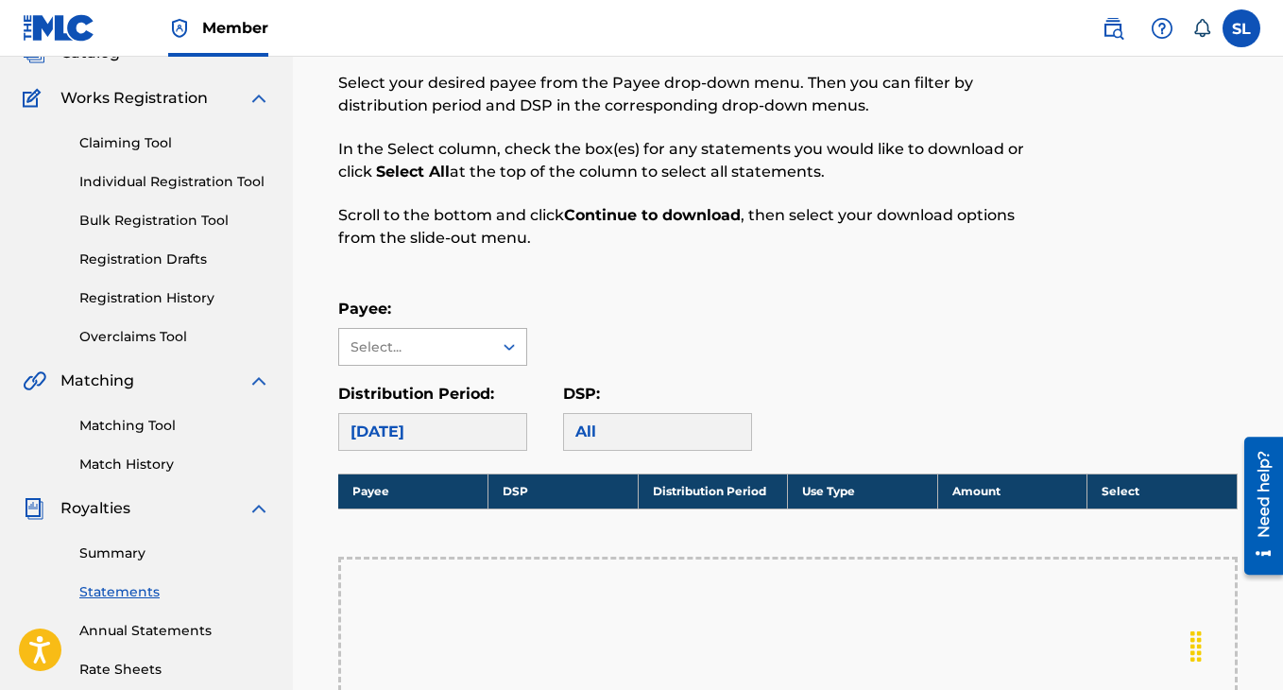
click at [383, 348] on div "Select..." at bounding box center [415, 347] width 128 height 20
click at [384, 347] on div "Select..." at bounding box center [415, 347] width 128 height 20
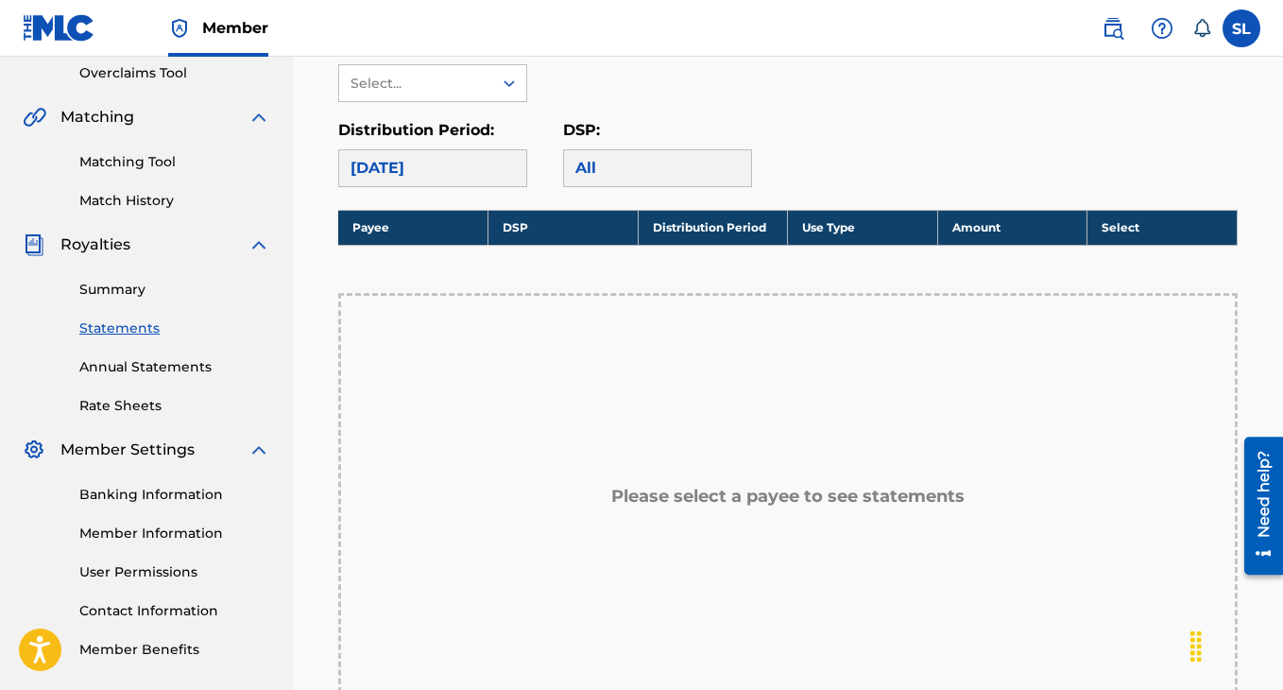
scroll to position [402, 0]
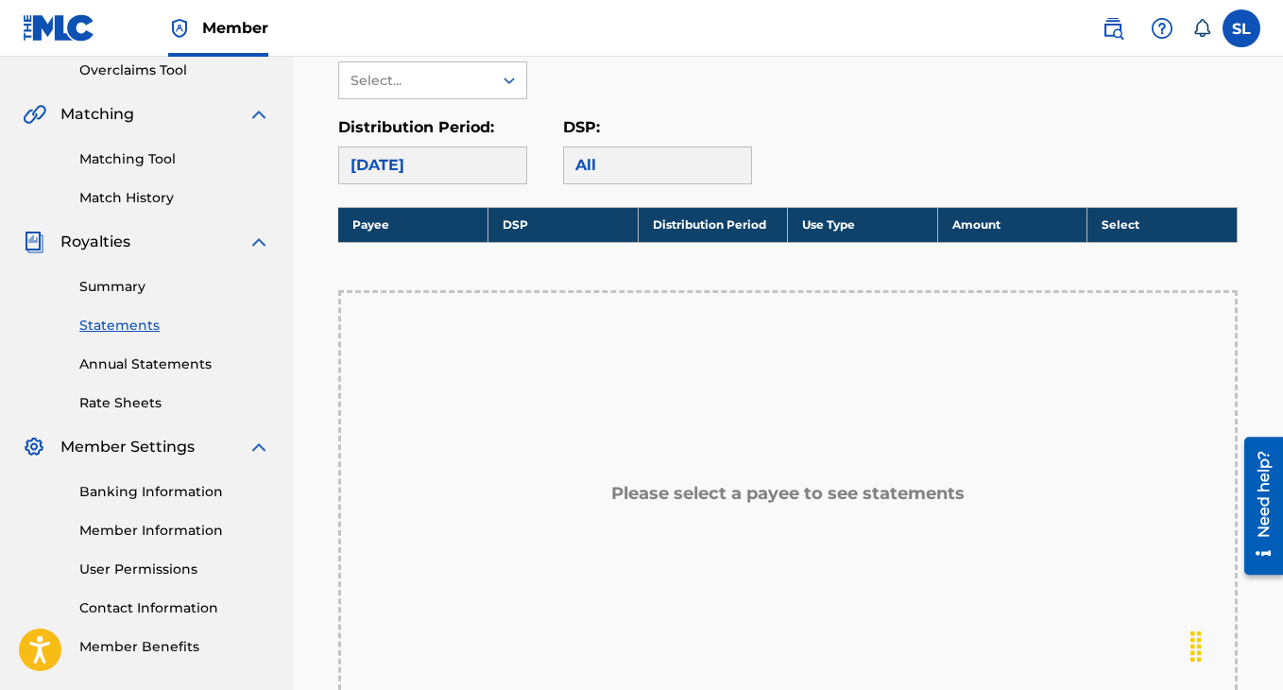
click at [170, 488] on link "Banking Information" at bounding box center [174, 492] width 191 height 20
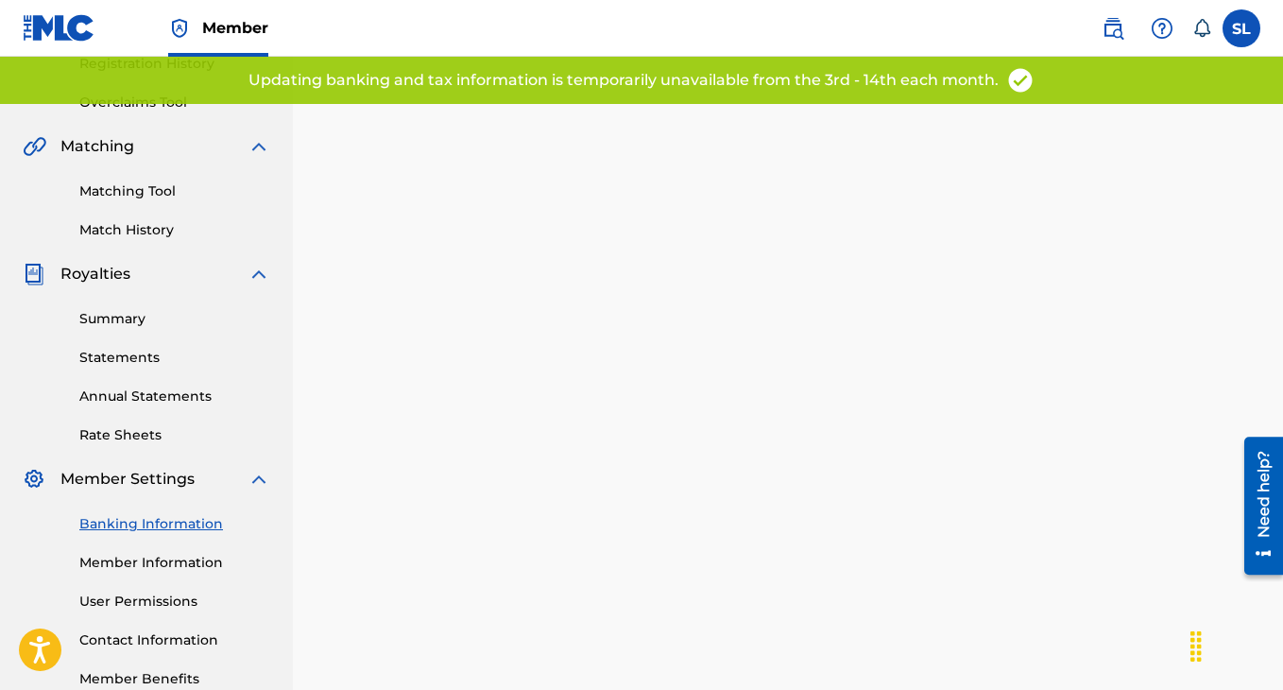
scroll to position [482, 0]
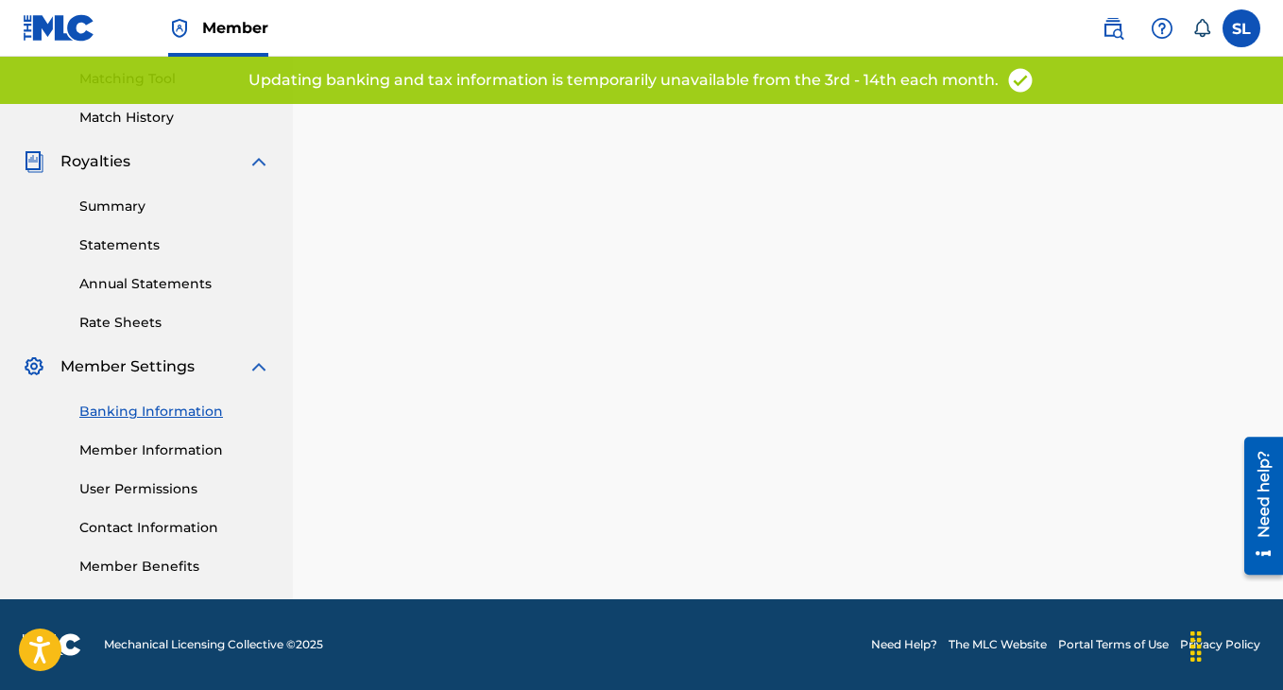
click at [149, 448] on link "Member Information" at bounding box center [174, 450] width 191 height 20
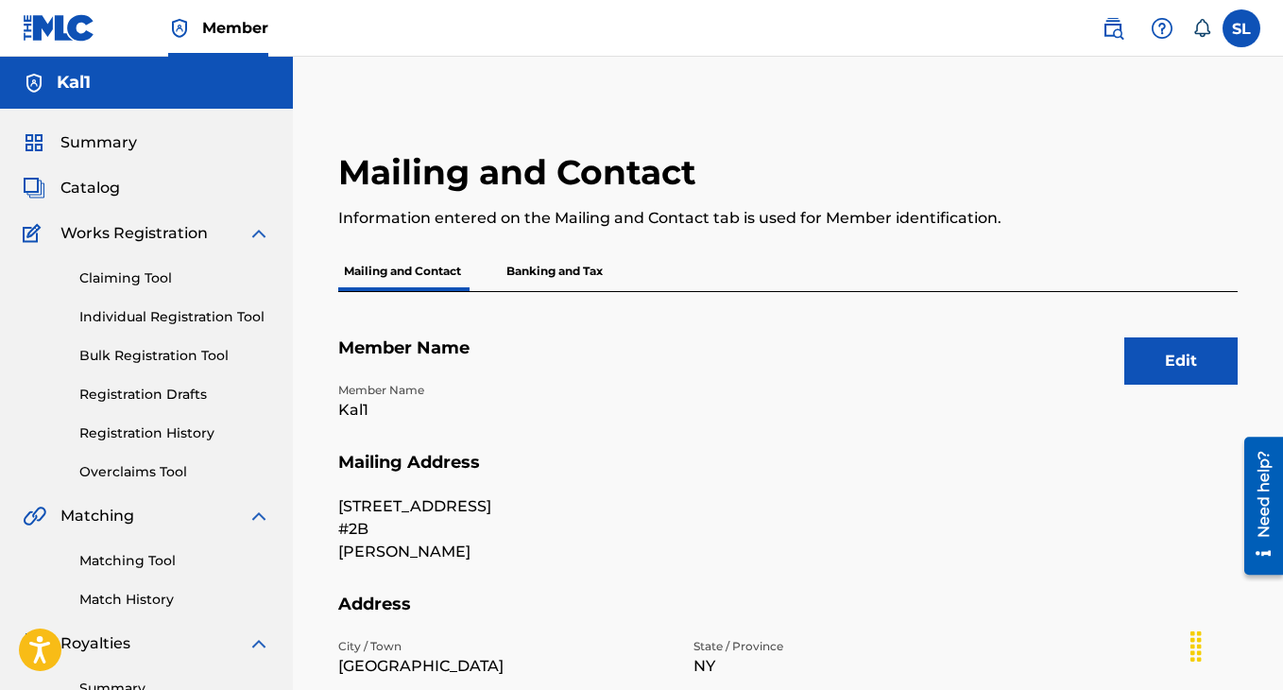
click at [539, 279] on p "Banking and Tax" at bounding box center [555, 271] width 108 height 40
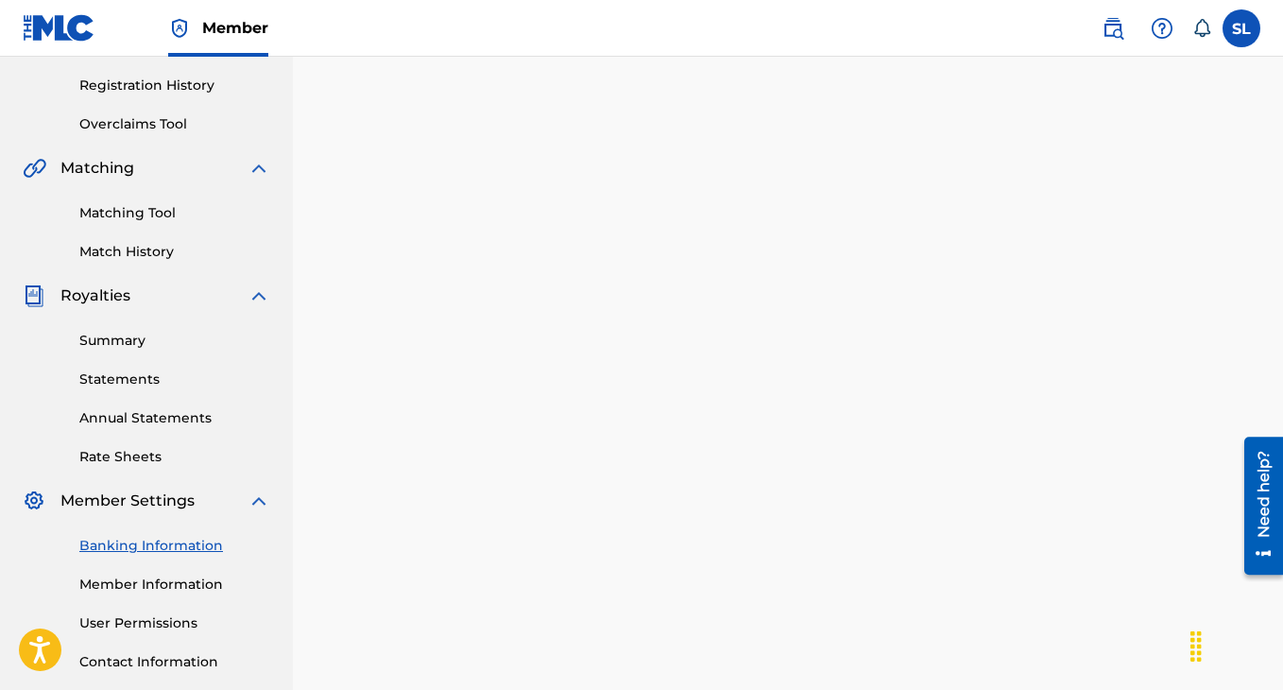
scroll to position [354, 0]
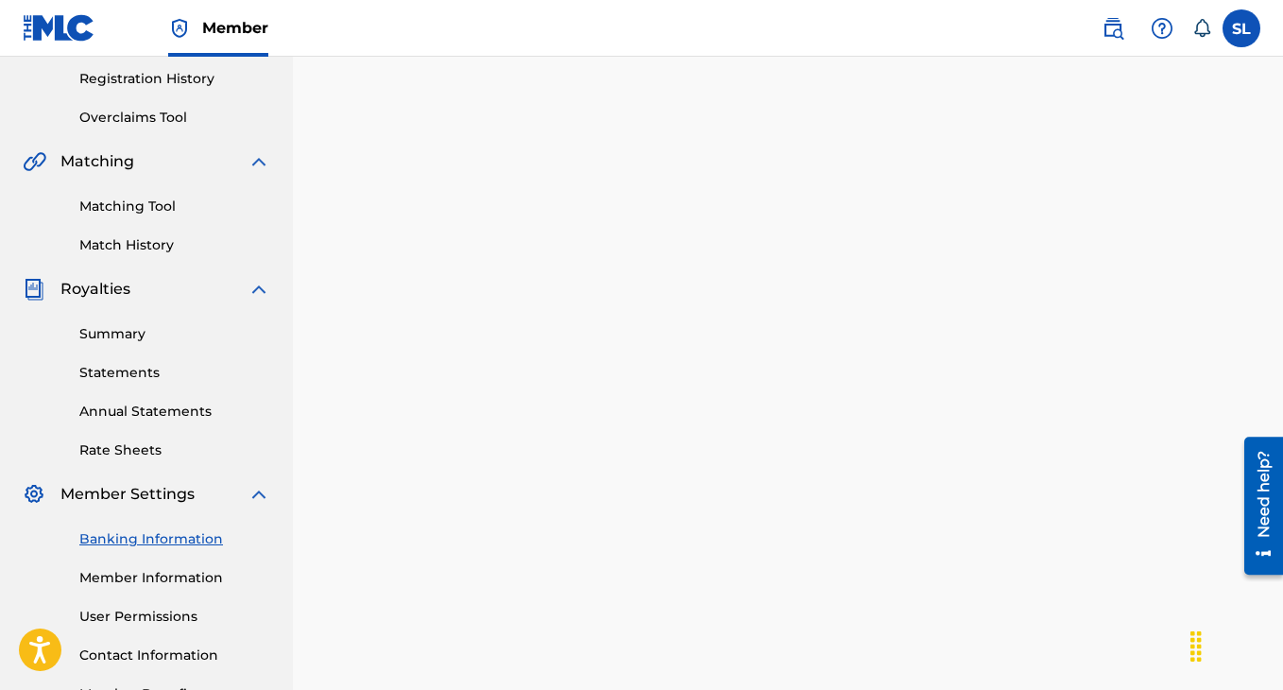
click at [147, 542] on link "Banking Information" at bounding box center [174, 539] width 191 height 20
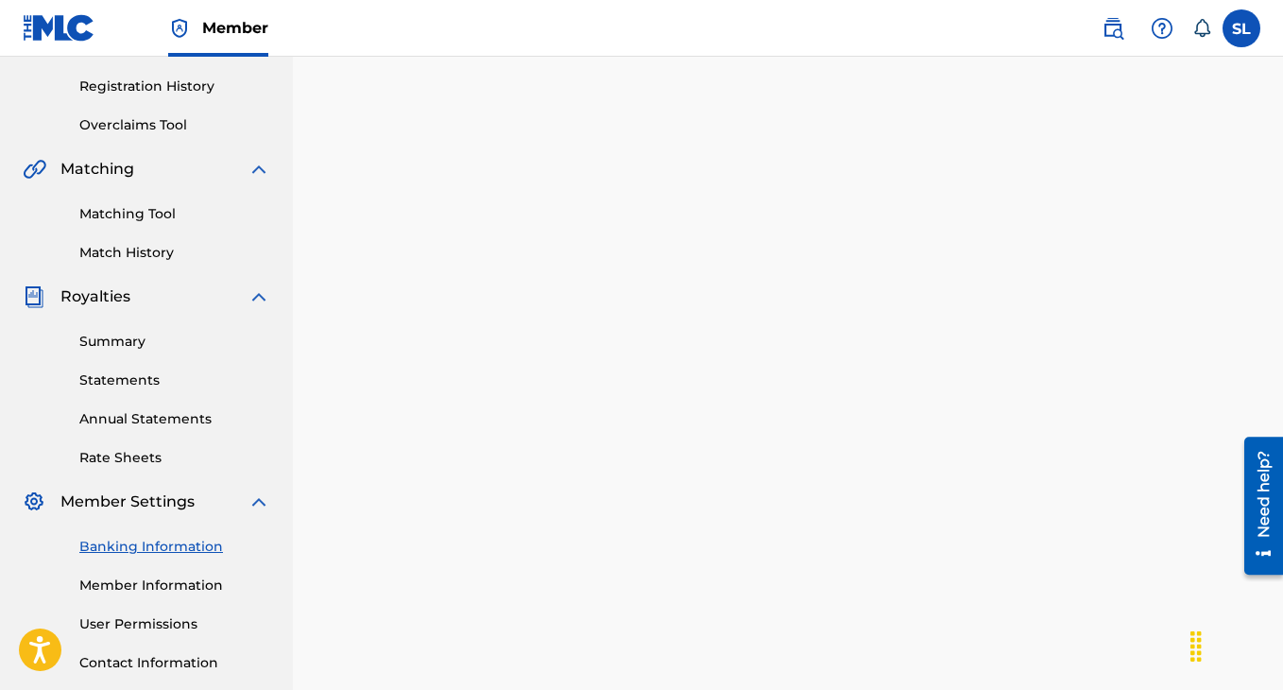
scroll to position [361, 0]
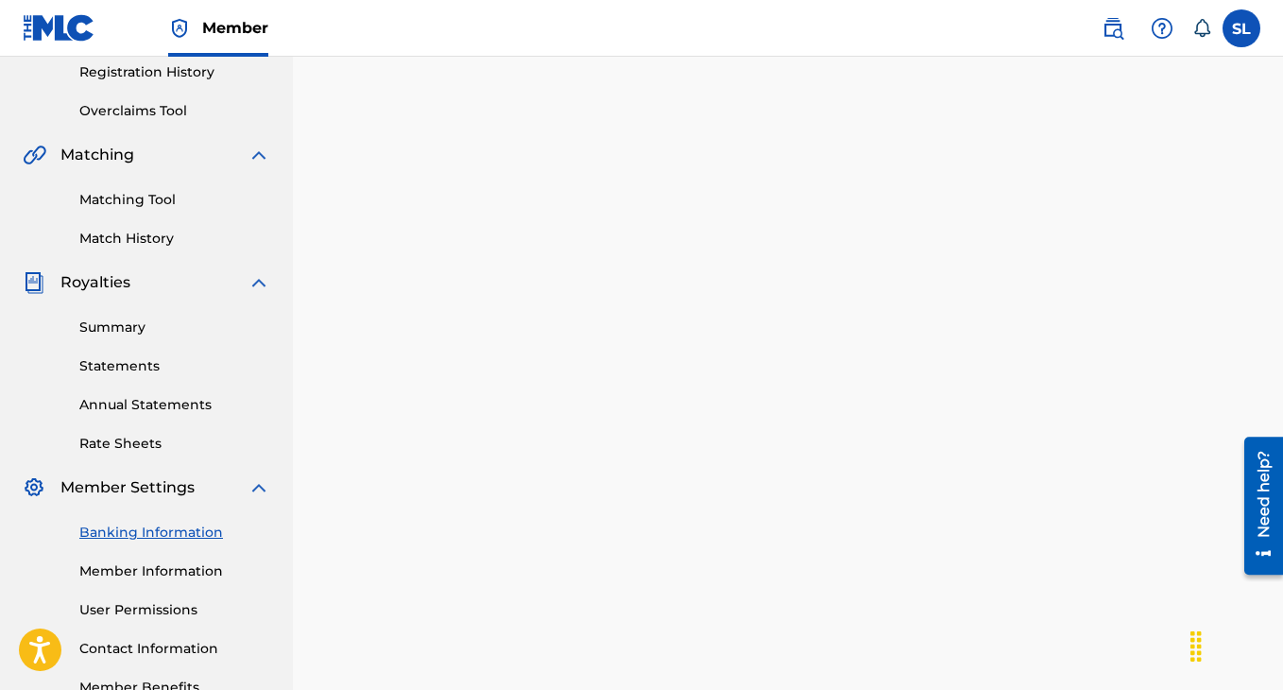
click at [141, 610] on link "User Permissions" at bounding box center [174, 610] width 191 height 20
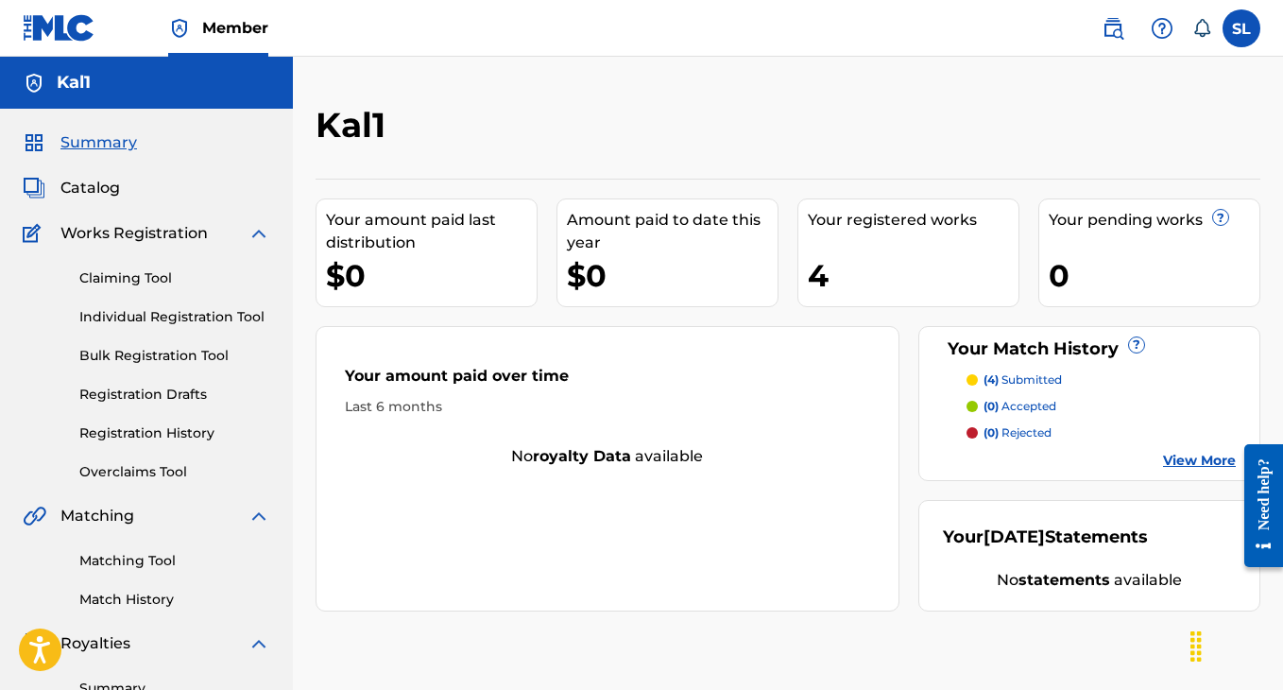
click at [134, 436] on link "Registration History" at bounding box center [174, 433] width 191 height 20
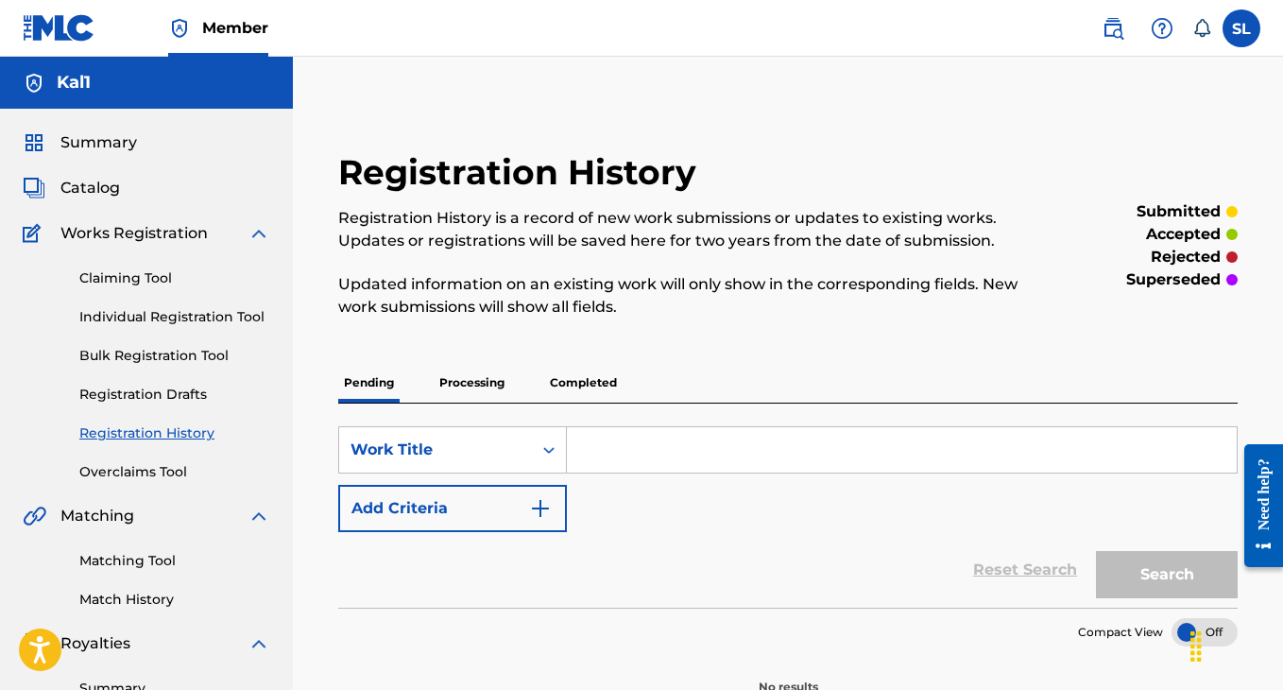
click at [589, 389] on p "Completed" at bounding box center [583, 383] width 78 height 40
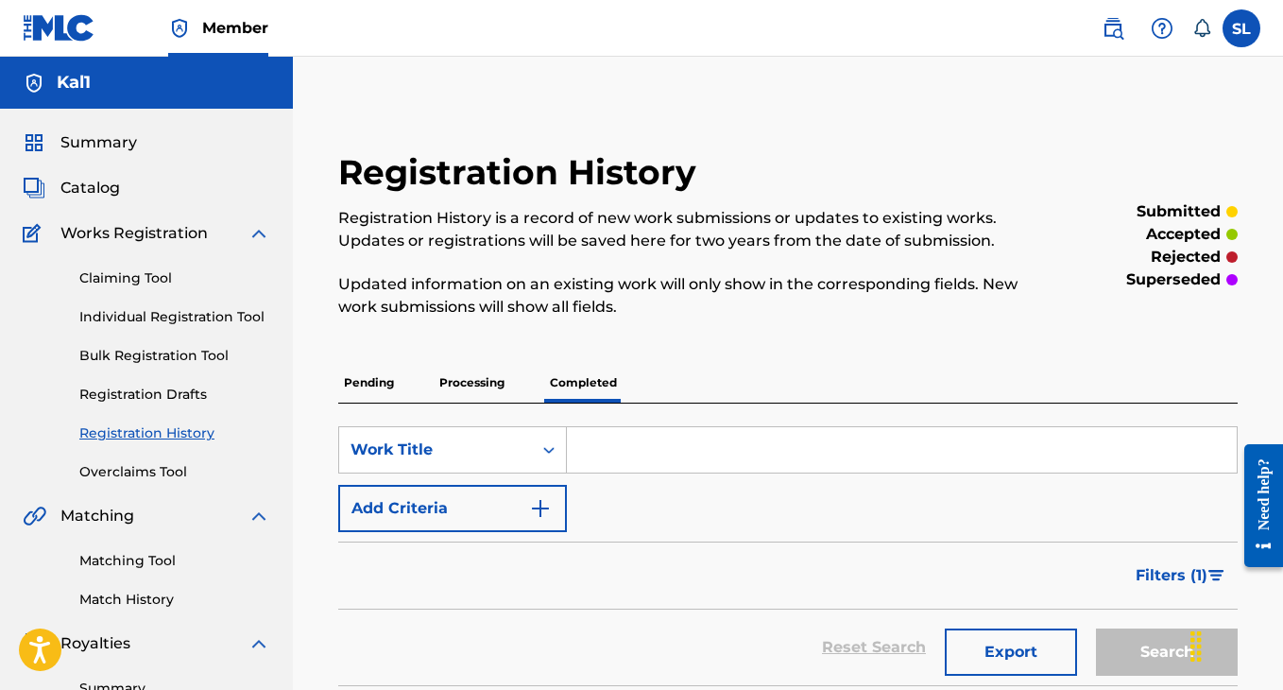
click at [126, 596] on link "Match History" at bounding box center [174, 600] width 191 height 20
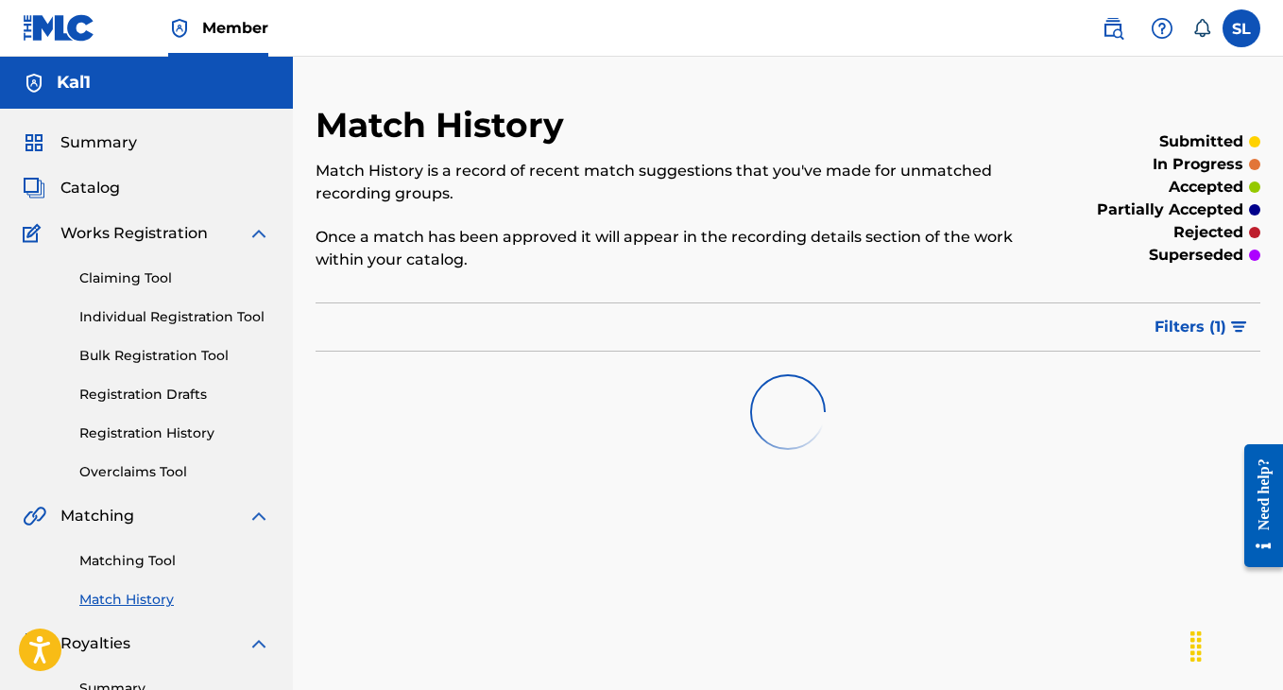
click at [151, 557] on link "Matching Tool" at bounding box center [174, 561] width 191 height 20
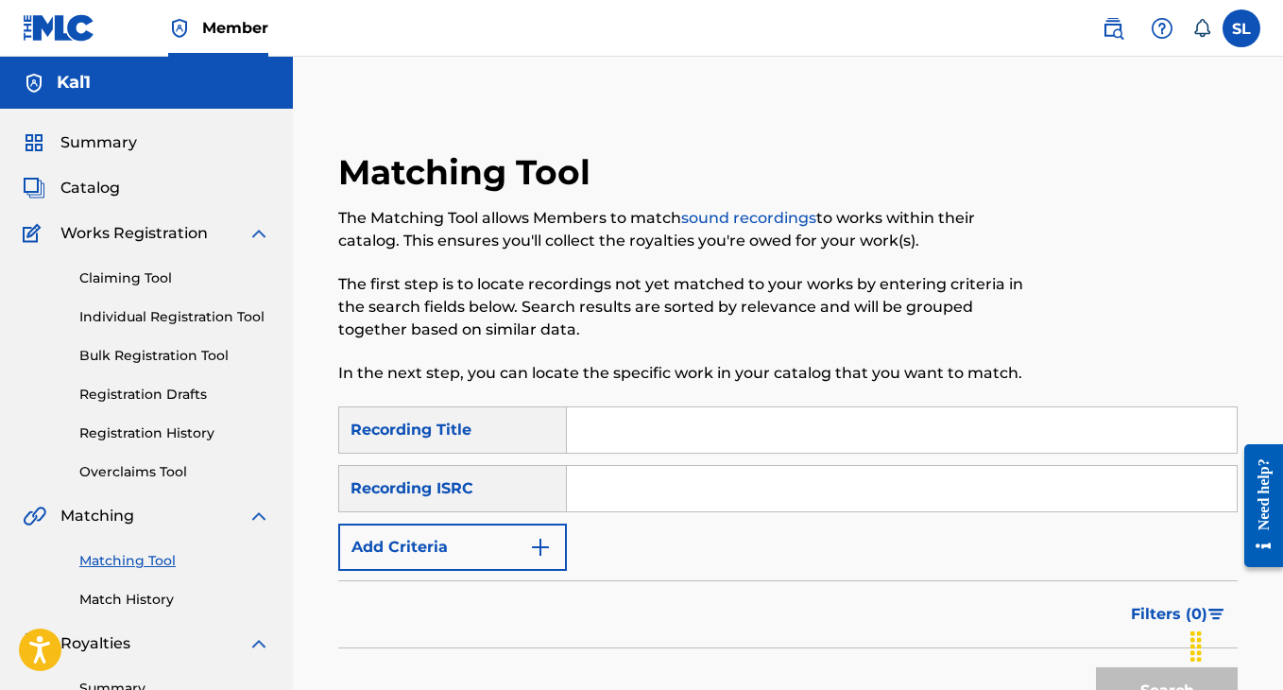
click at [628, 432] on input "Search Form" at bounding box center [902, 429] width 670 height 45
type input "l"
click at [514, 548] on button "Add Criteria" at bounding box center [452, 546] width 229 height 47
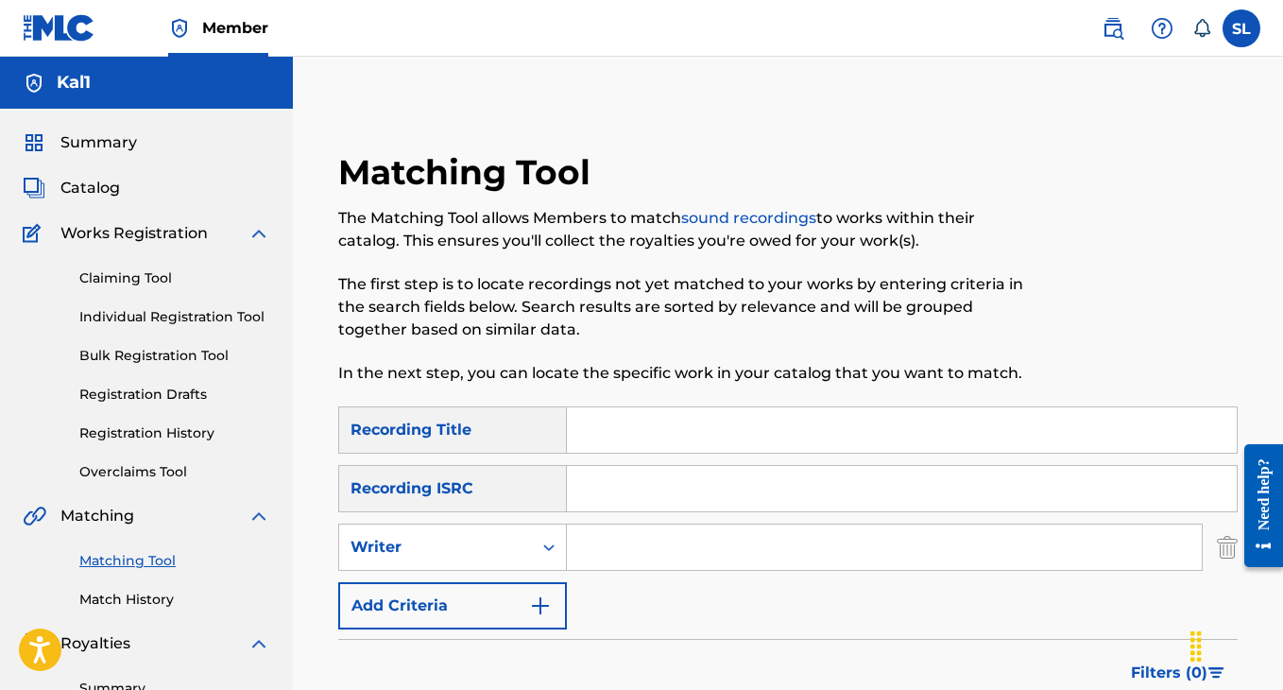
click at [614, 527] on input "Search Form" at bounding box center [884, 546] width 635 height 45
click at [531, 594] on img "Search Form" at bounding box center [540, 605] width 23 height 23
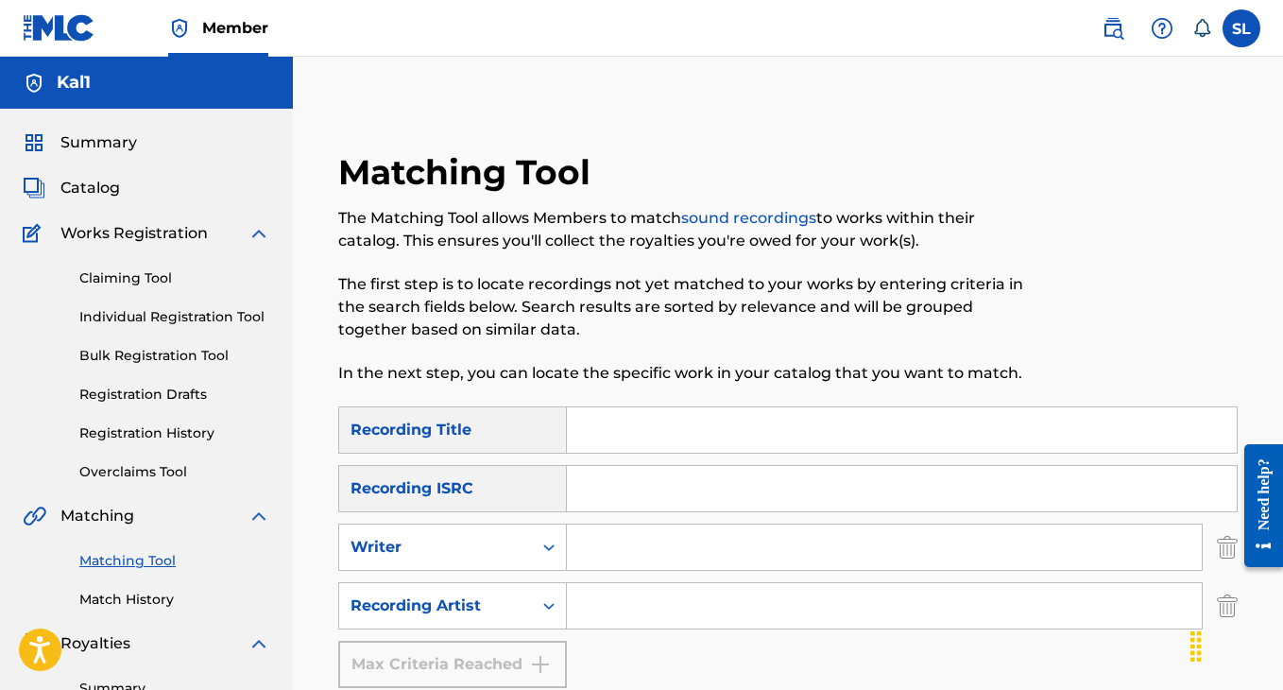
click at [601, 611] on input "Search Form" at bounding box center [884, 605] width 635 height 45
type input "levi carter"
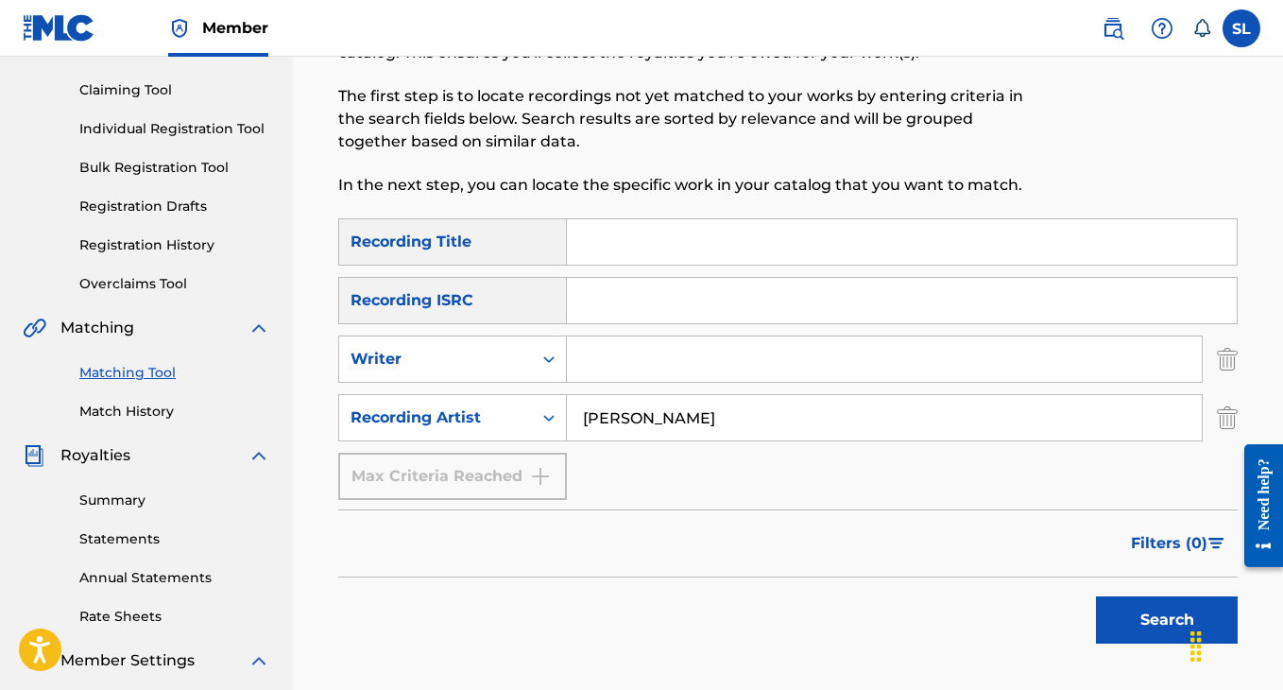
scroll to position [280, 0]
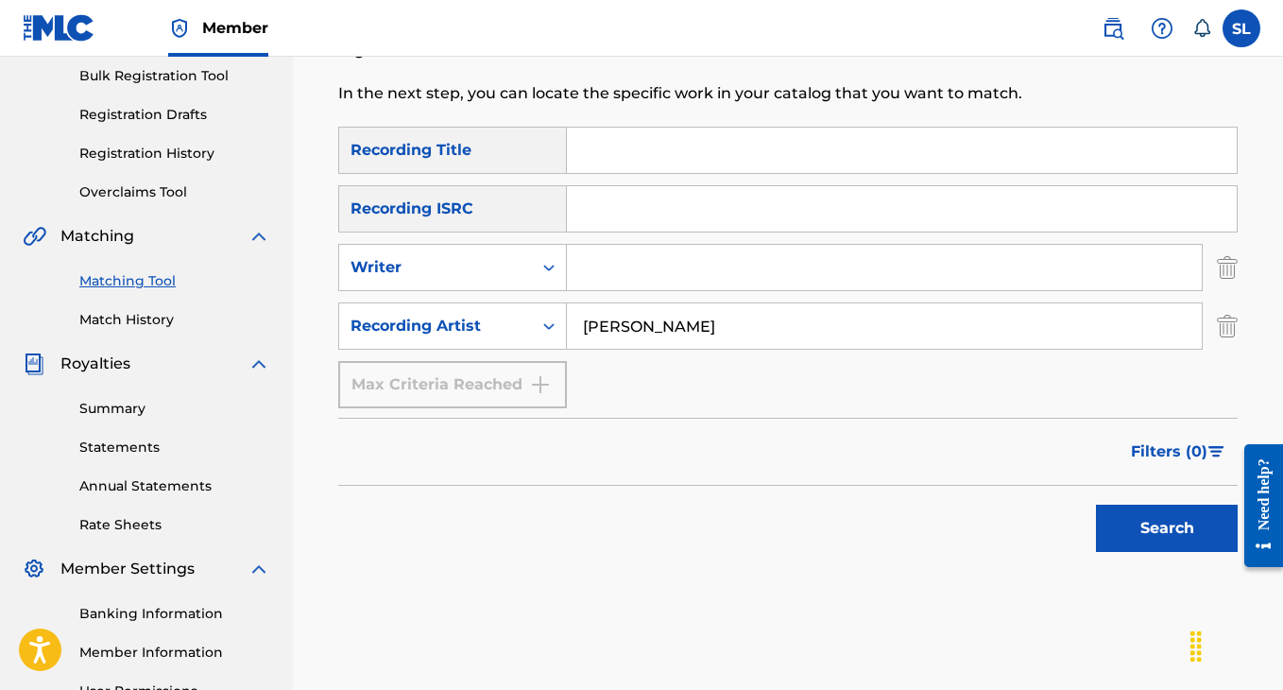
click at [1110, 532] on button "Search" at bounding box center [1167, 528] width 142 height 47
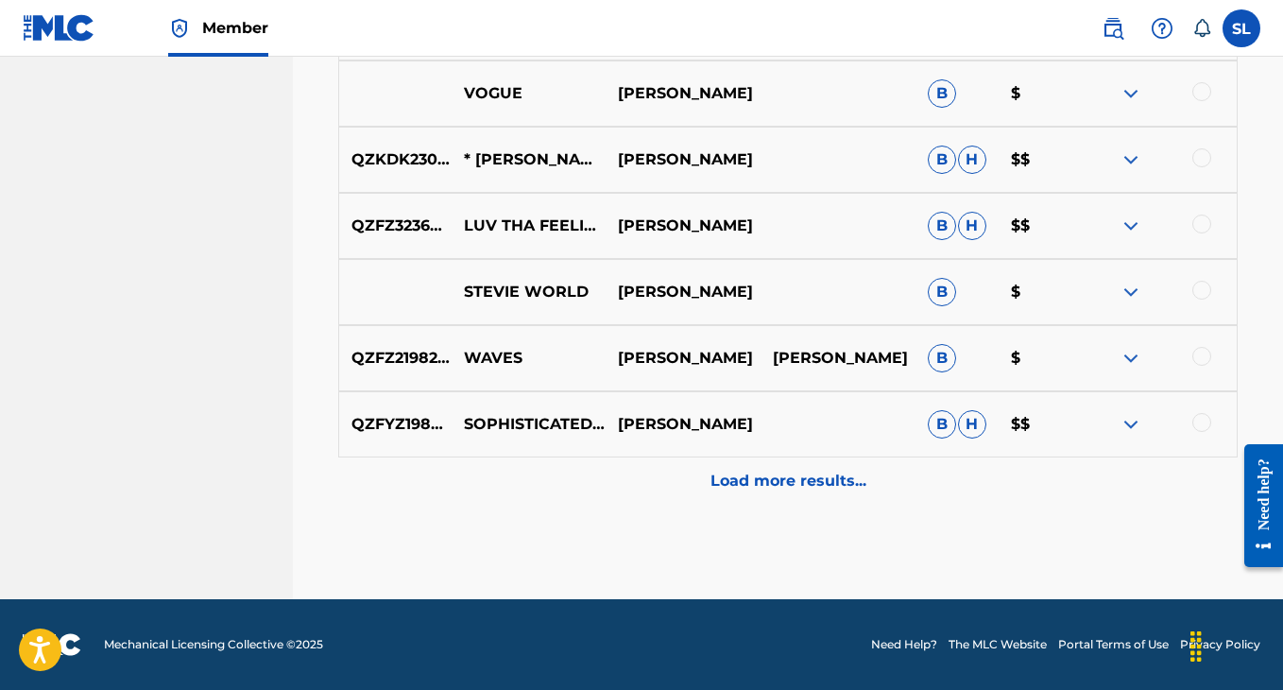
click at [789, 465] on div "Load more results..." at bounding box center [787, 480] width 899 height 47
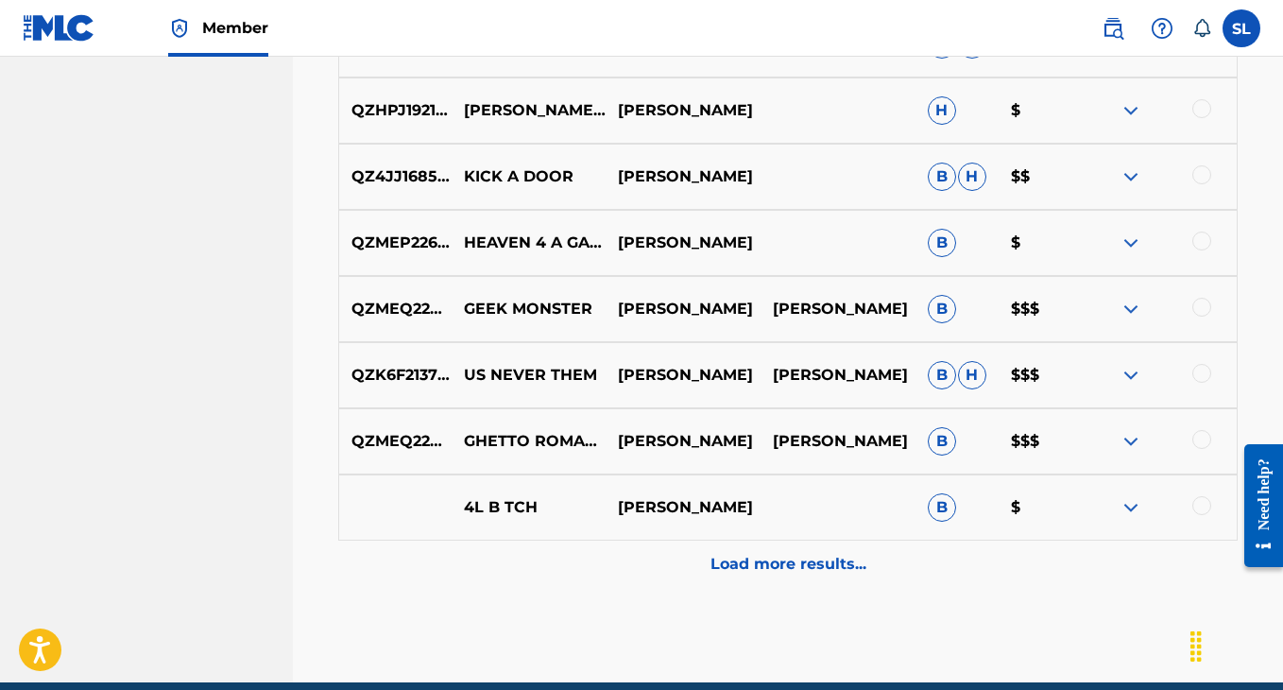
scroll to position [1780, 0]
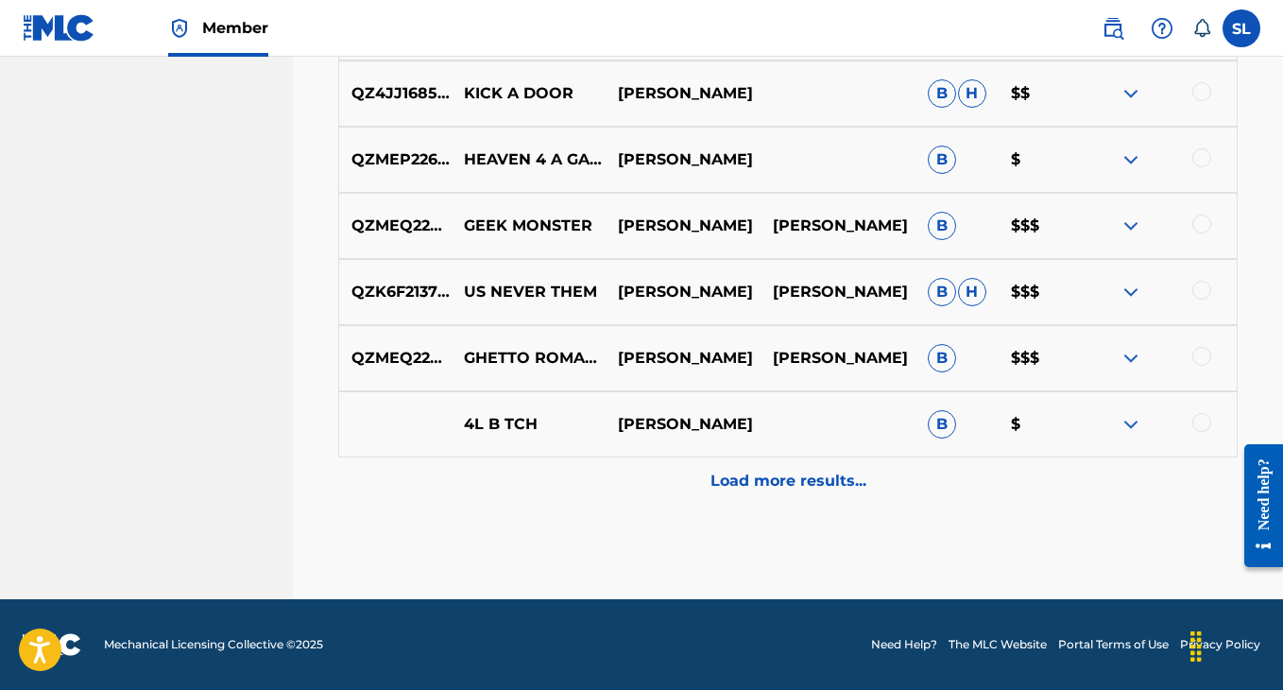
click at [948, 495] on div "Load more results..." at bounding box center [787, 480] width 899 height 47
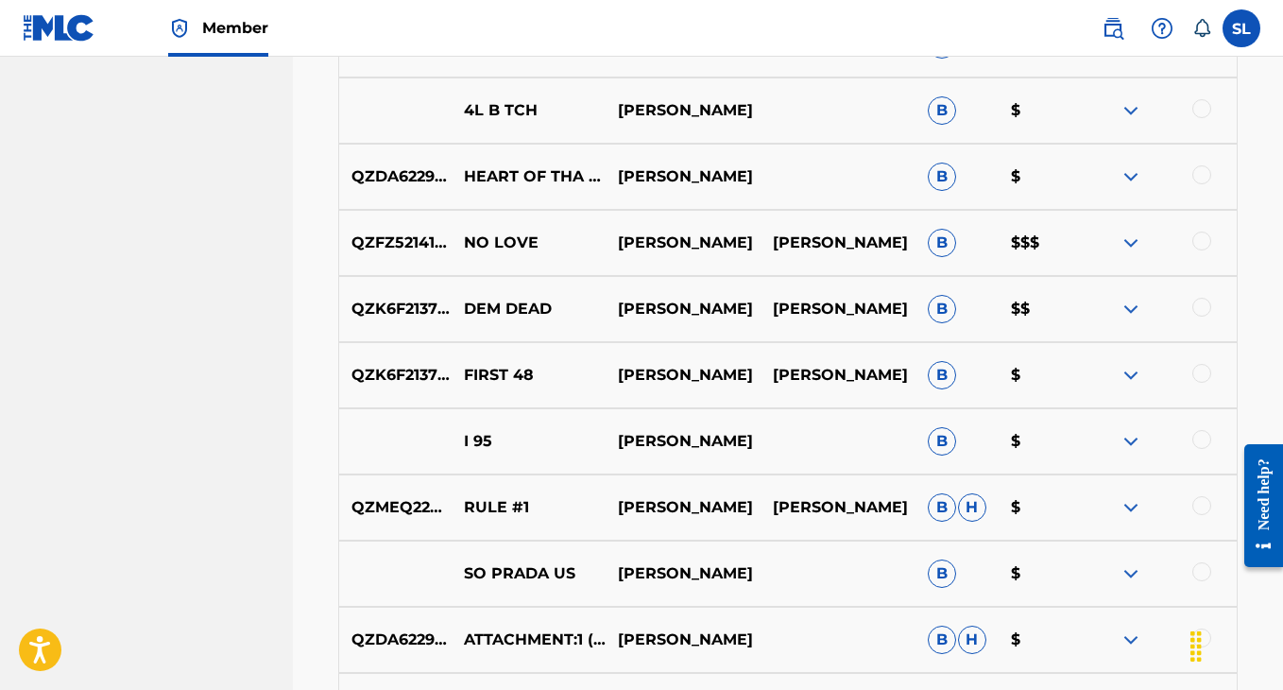
scroll to position [2138, 0]
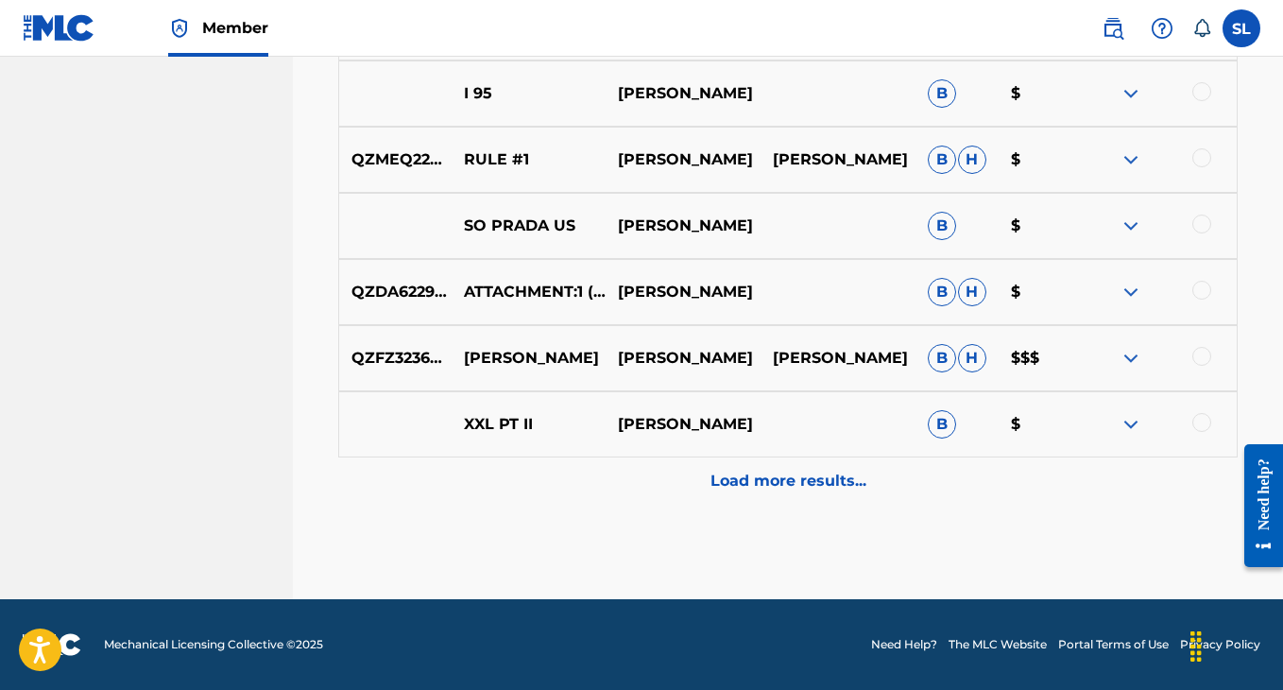
click at [873, 489] on div "Load more results..." at bounding box center [787, 480] width 899 height 47
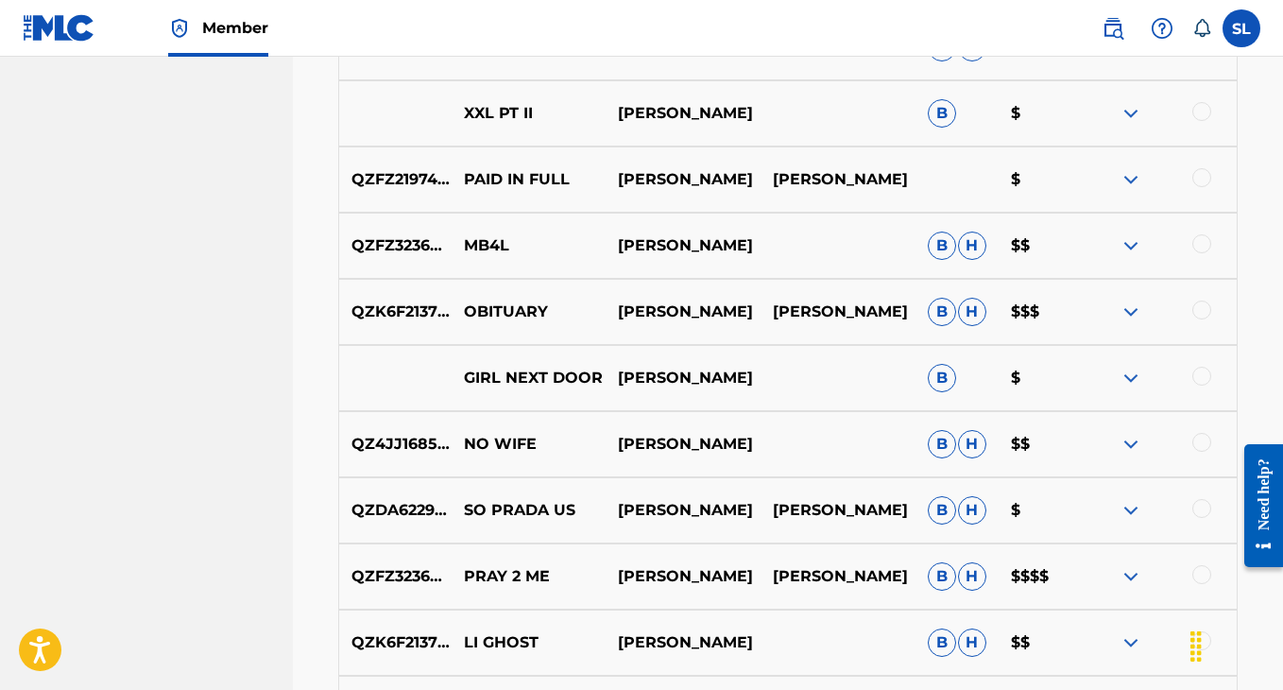
scroll to position [2880, 0]
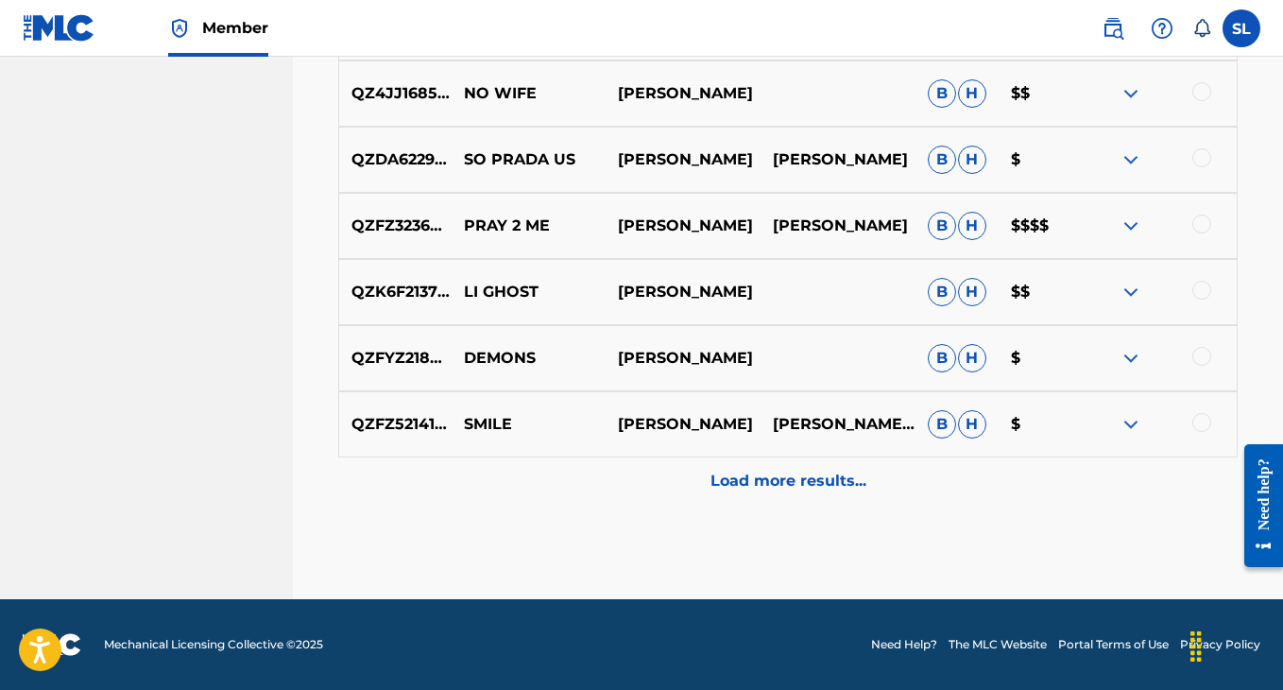
click at [864, 480] on p "Load more results..." at bounding box center [789, 481] width 156 height 23
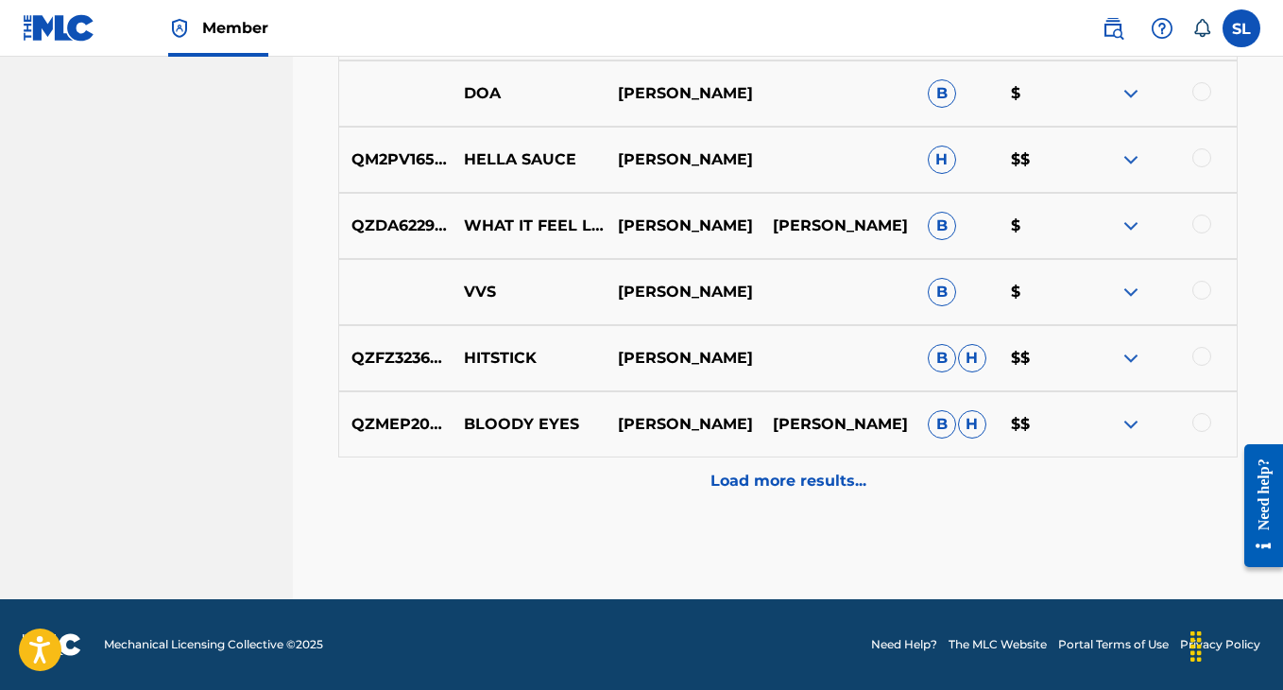
click at [861, 480] on p "Load more results..." at bounding box center [789, 481] width 156 height 23
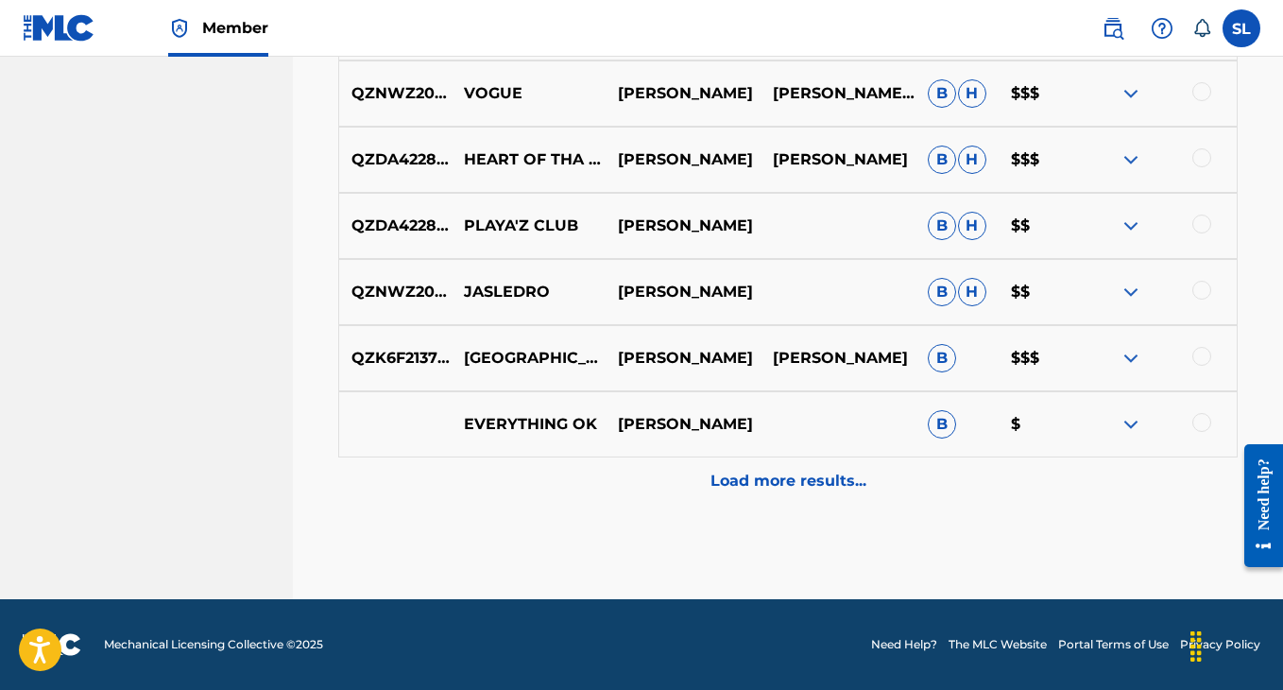
click at [861, 480] on p "Load more results..." at bounding box center [789, 481] width 156 height 23
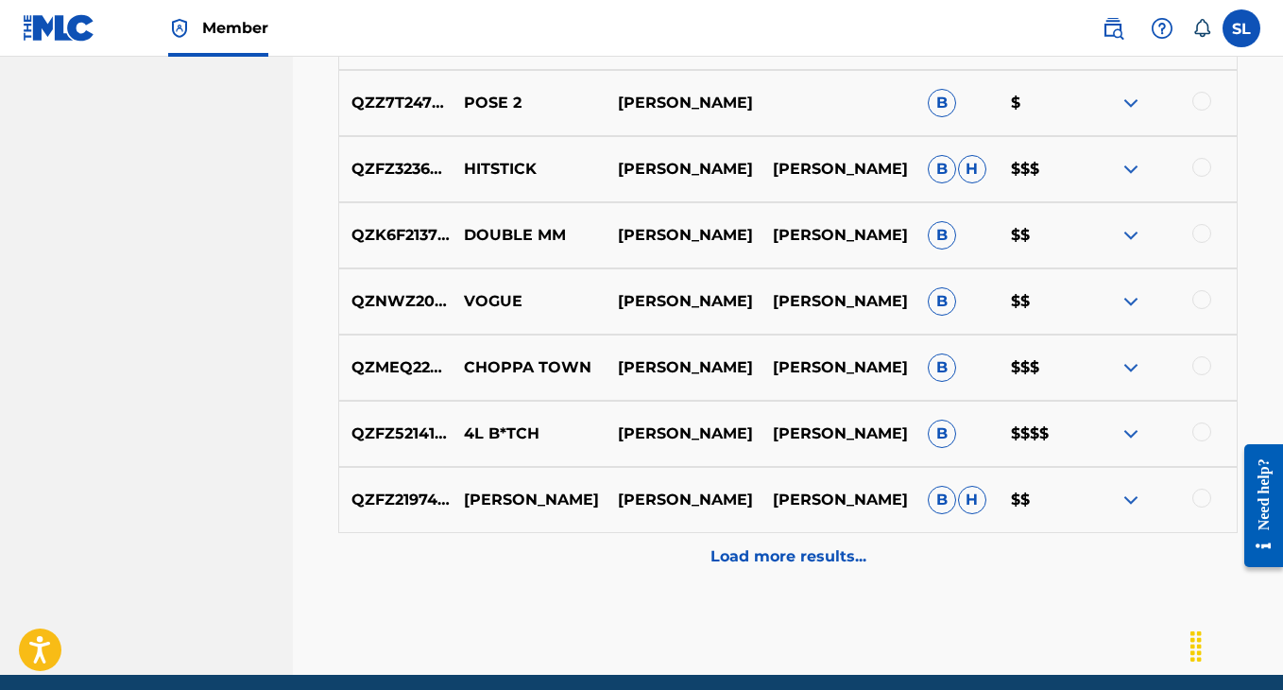
scroll to position [5027, 0]
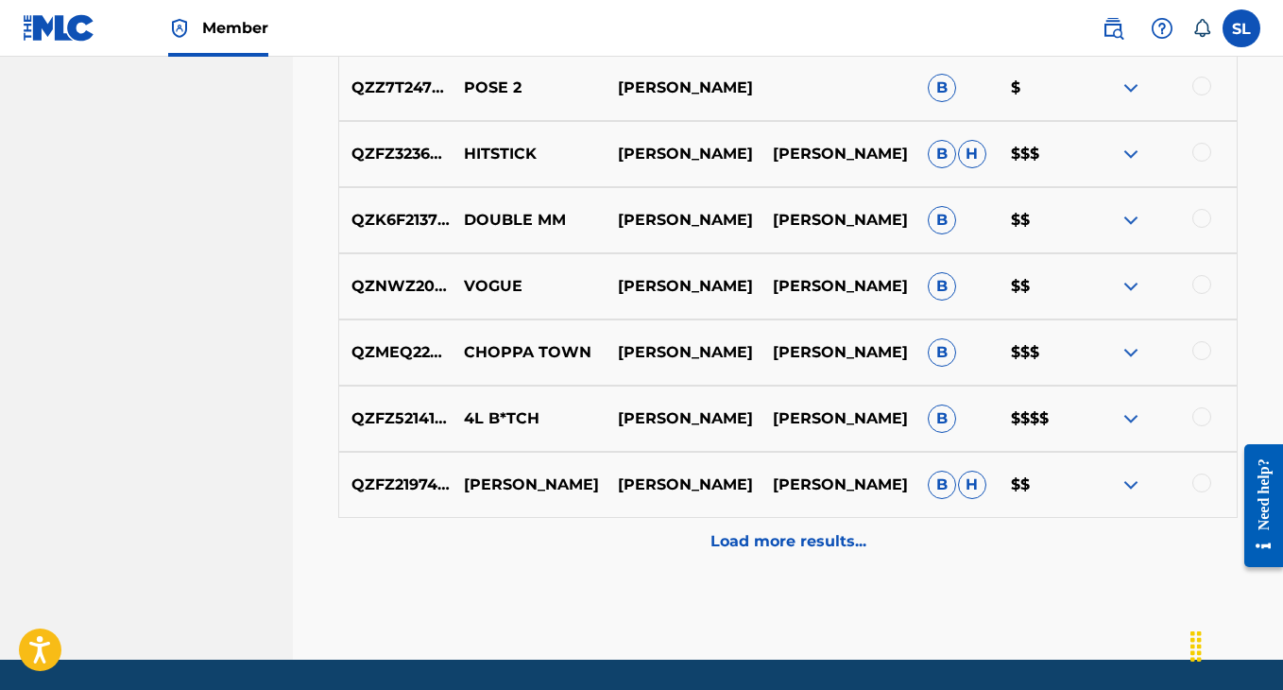
click at [709, 555] on div "Load more results..." at bounding box center [787, 541] width 899 height 47
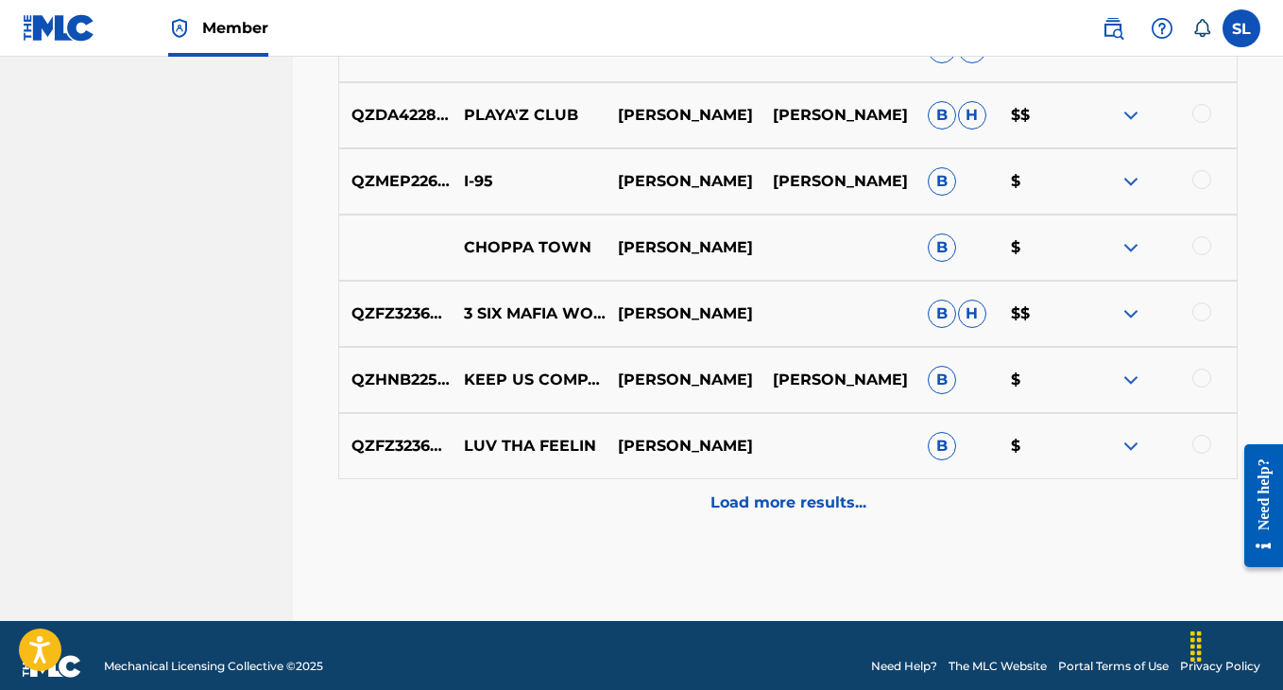
scroll to position [5748, 0]
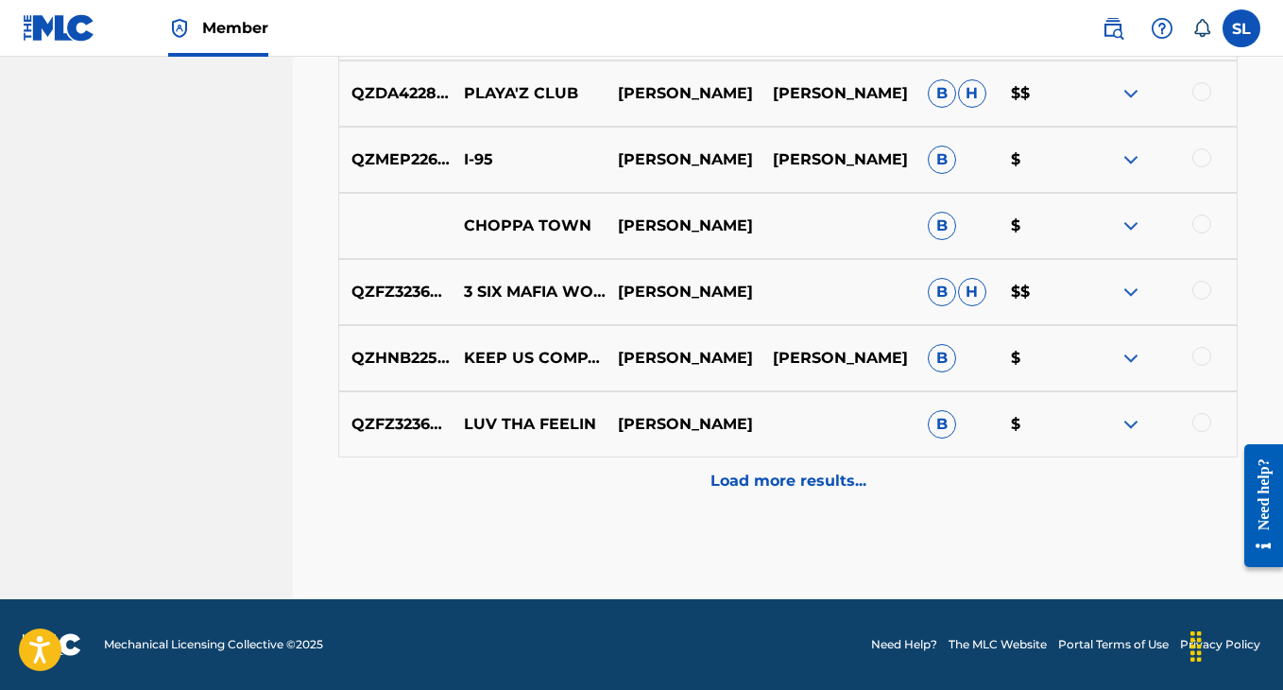
click at [857, 468] on div "Load more results..." at bounding box center [787, 480] width 899 height 47
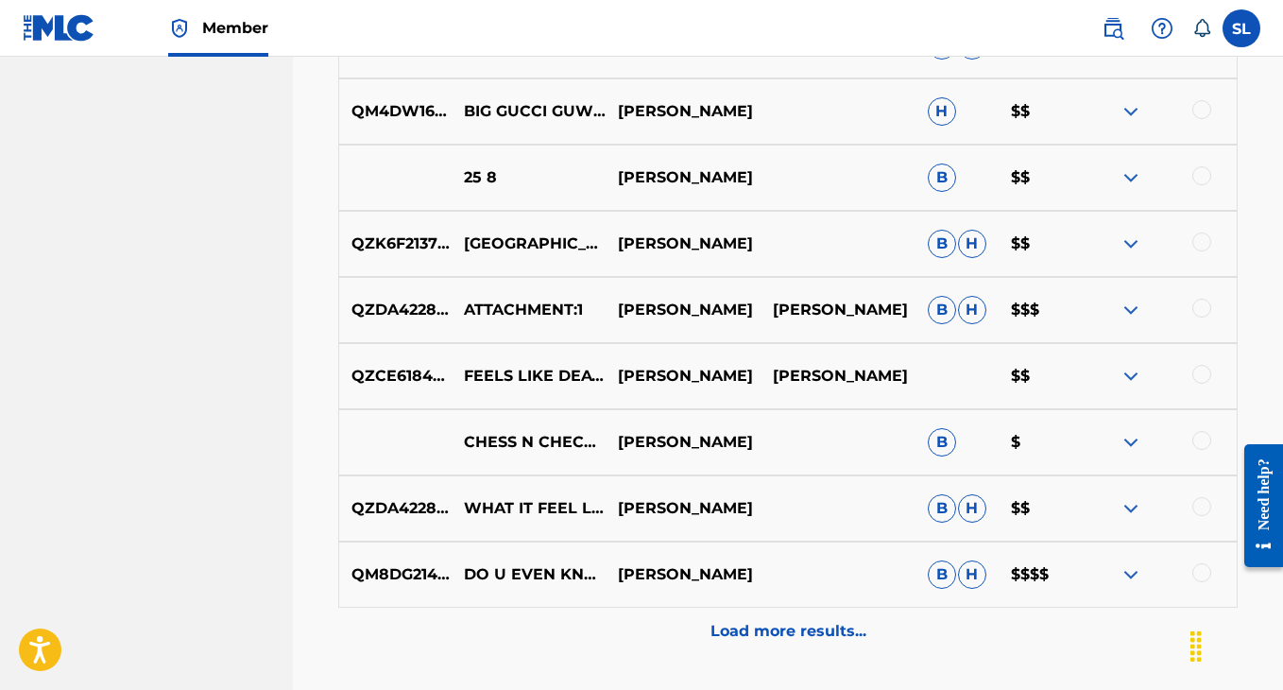
scroll to position [6265, 0]
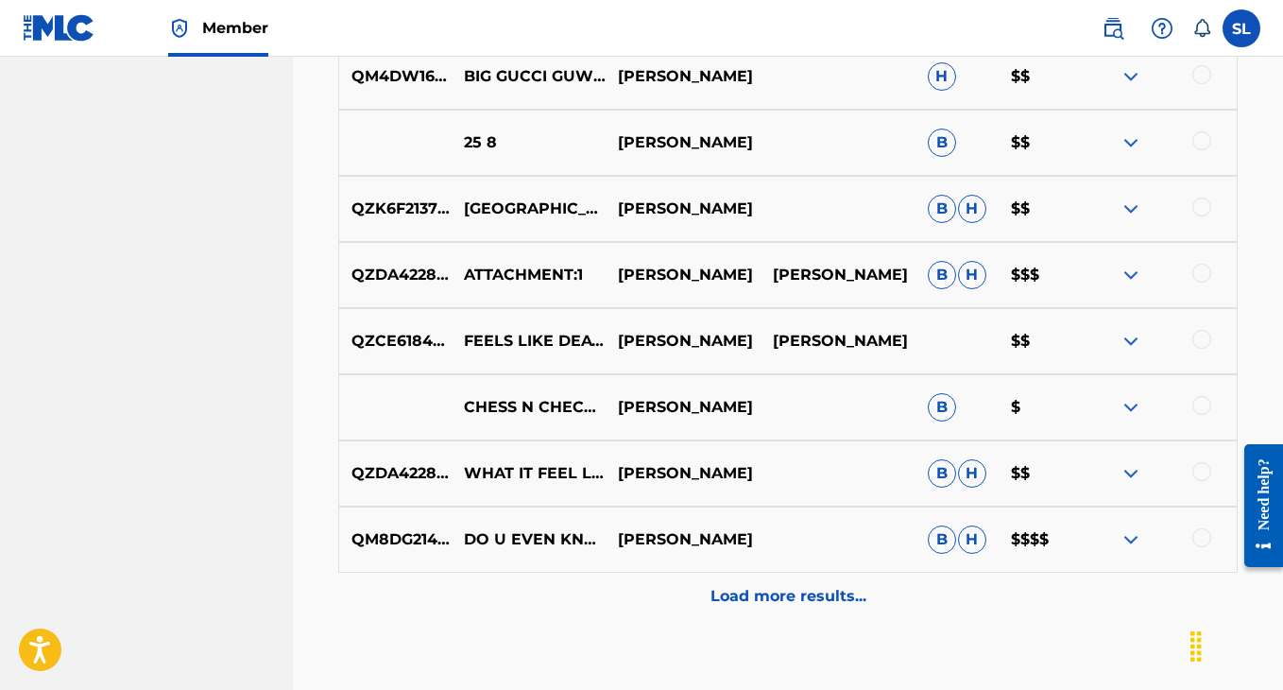
click at [816, 584] on div "Load more results..." at bounding box center [787, 596] width 899 height 47
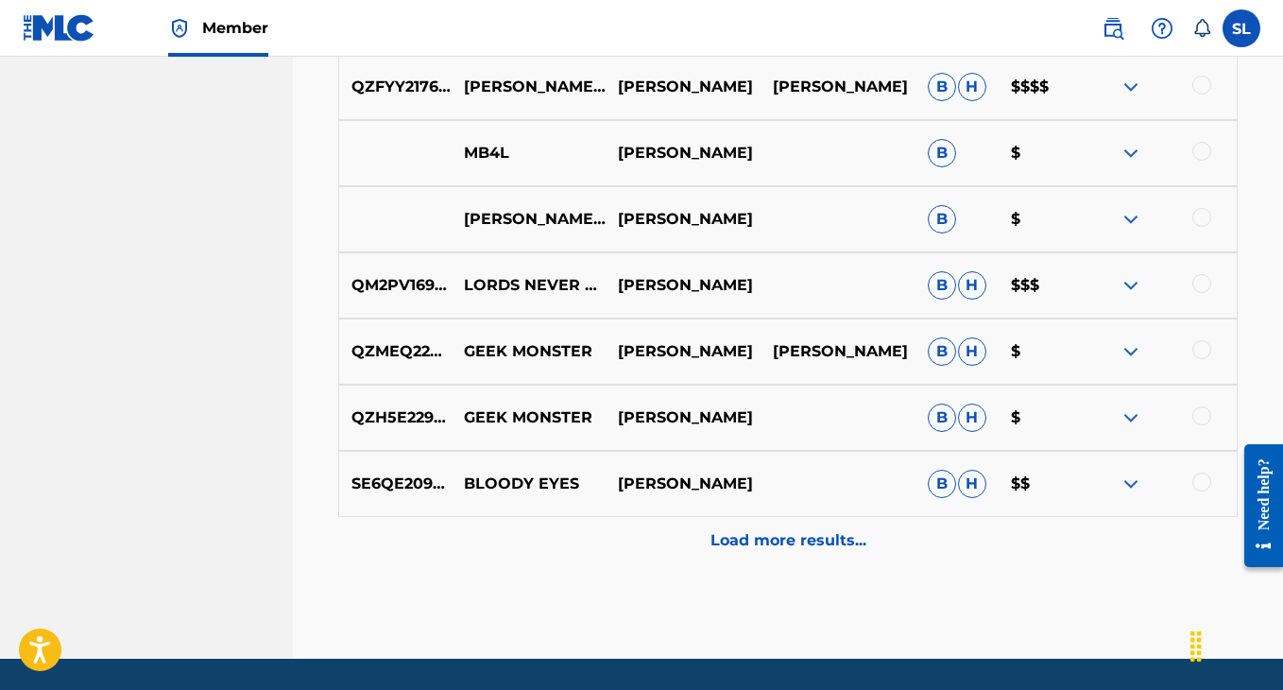
scroll to position [7071, 0]
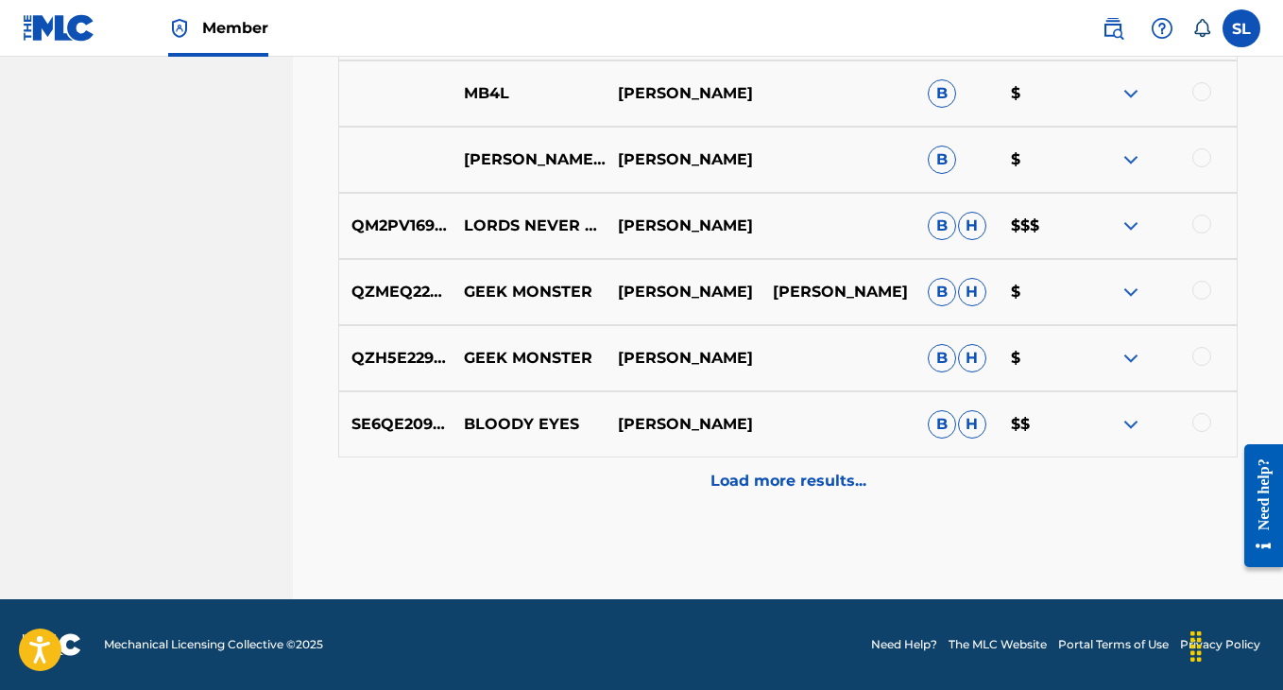
click at [789, 482] on p "Load more results..." at bounding box center [789, 481] width 156 height 23
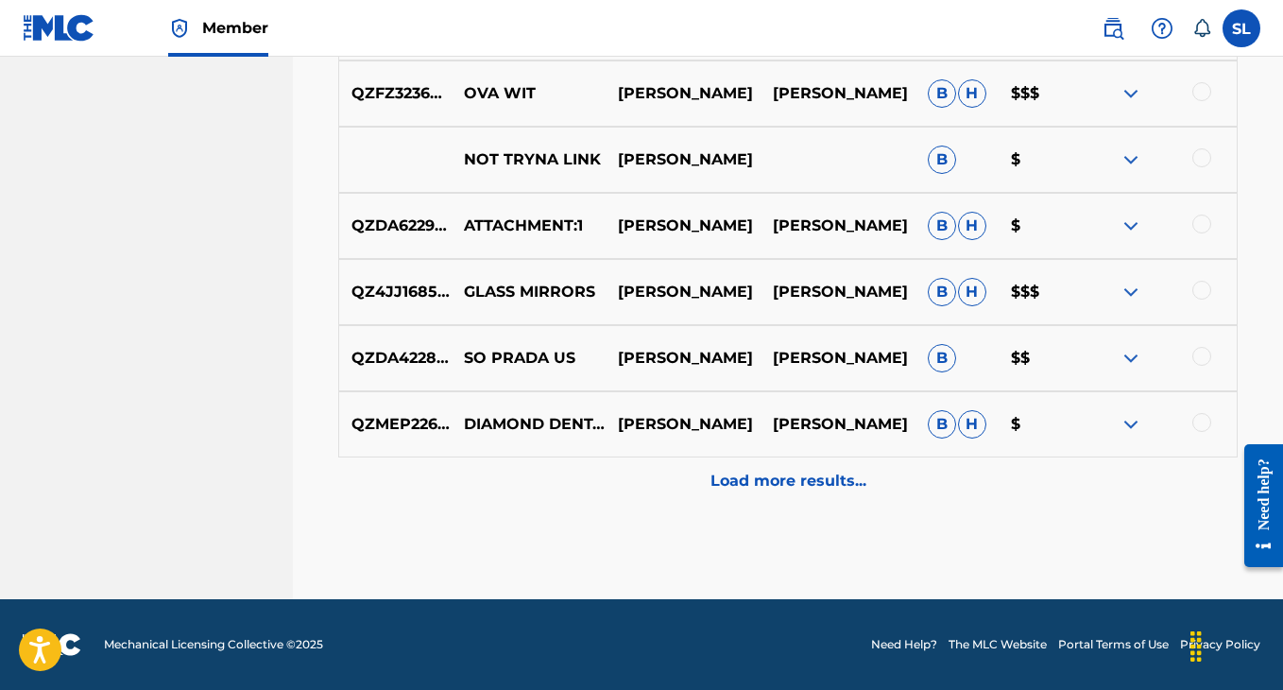
click at [789, 483] on p "Load more results..." at bounding box center [789, 481] width 156 height 23
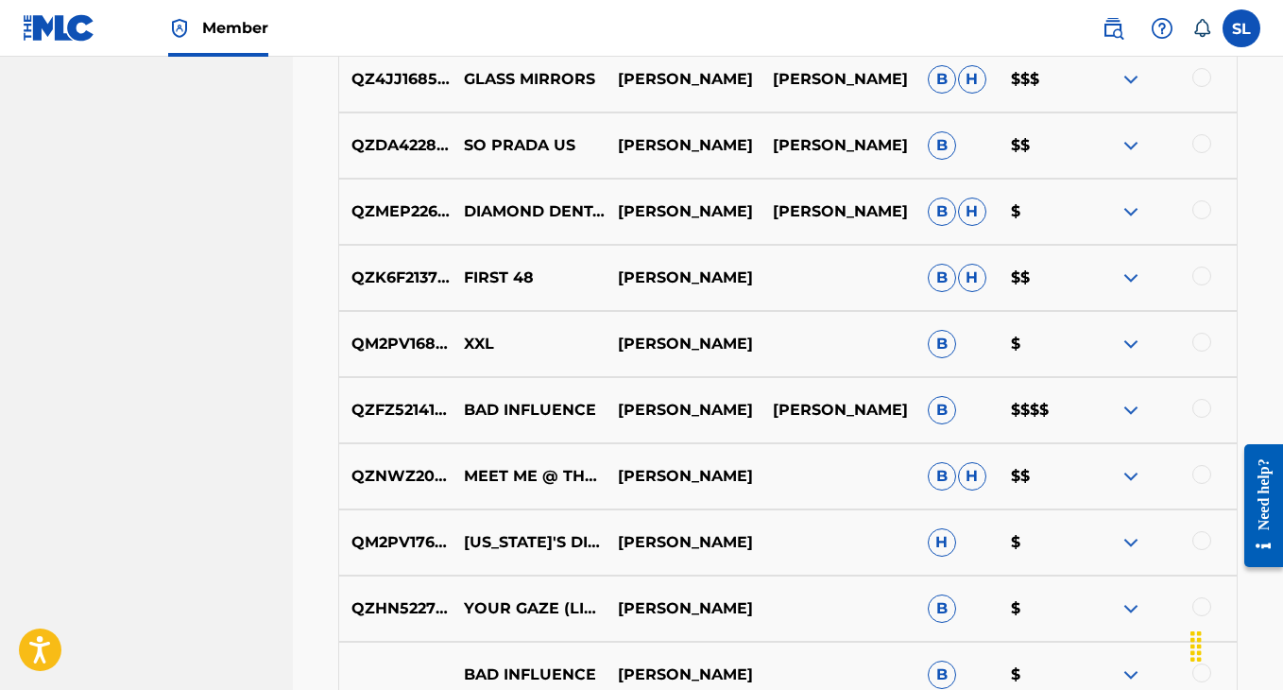
scroll to position [8116, 0]
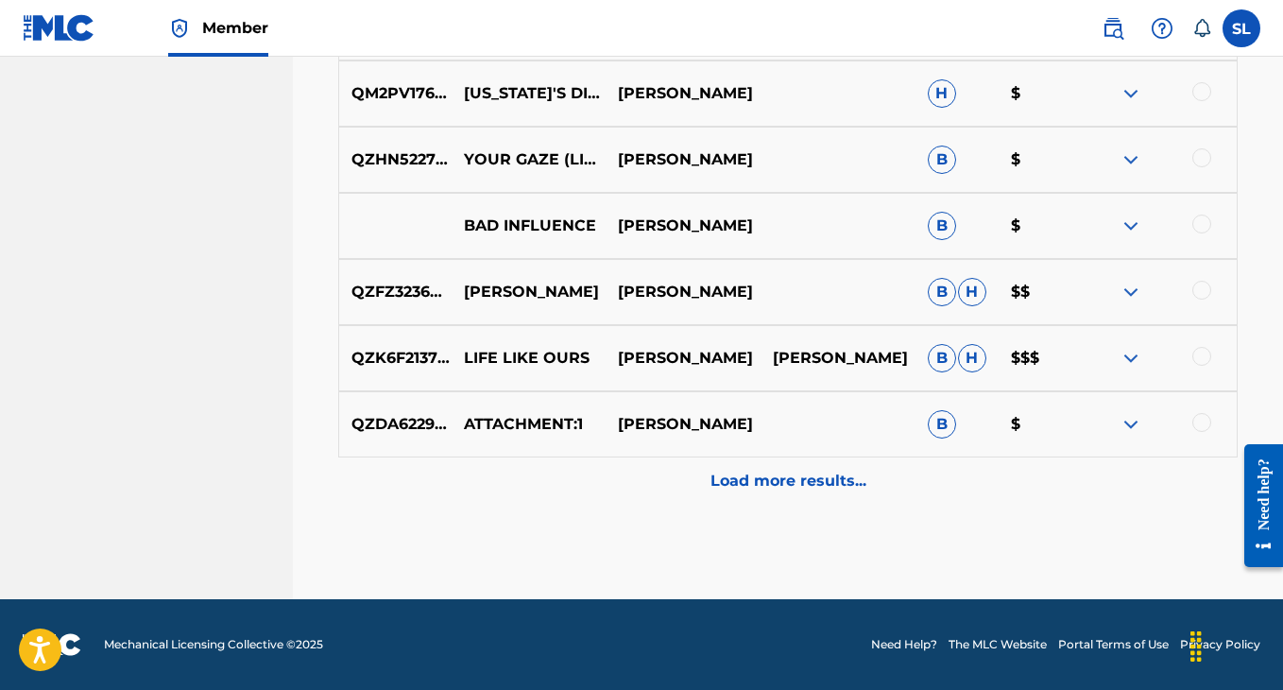
click at [787, 470] on p "Load more results..." at bounding box center [789, 481] width 156 height 23
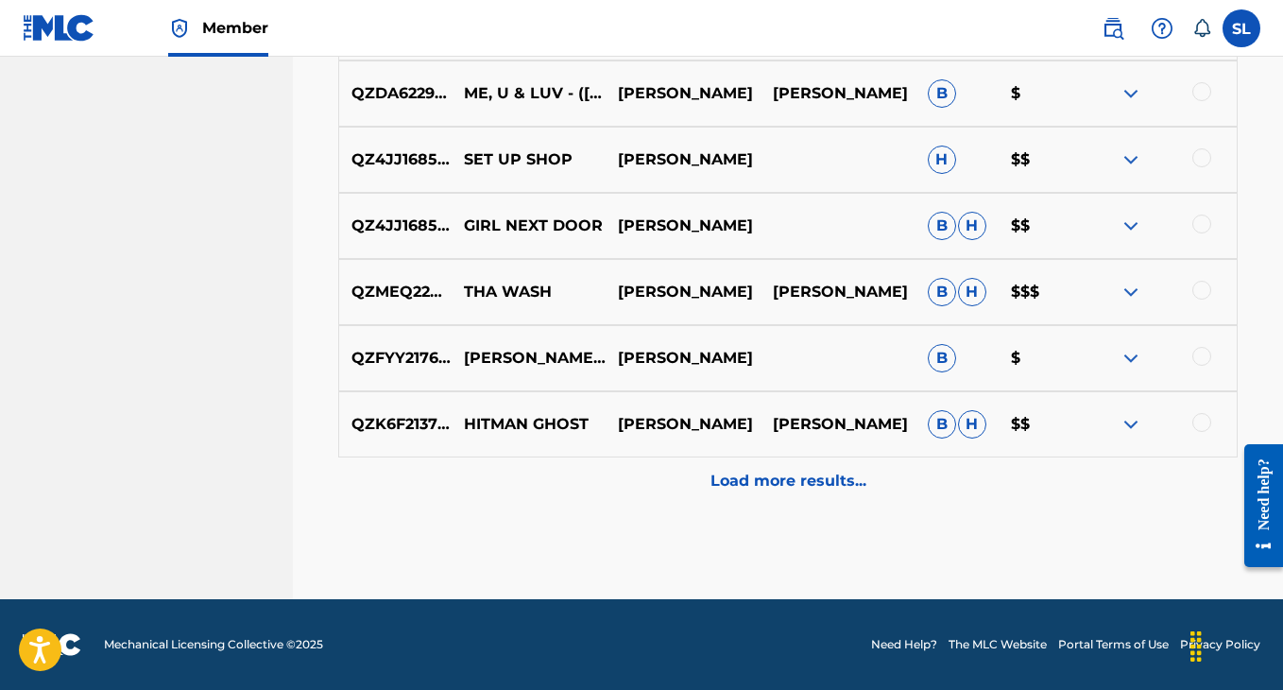
click at [779, 486] on p "Load more results..." at bounding box center [789, 481] width 156 height 23
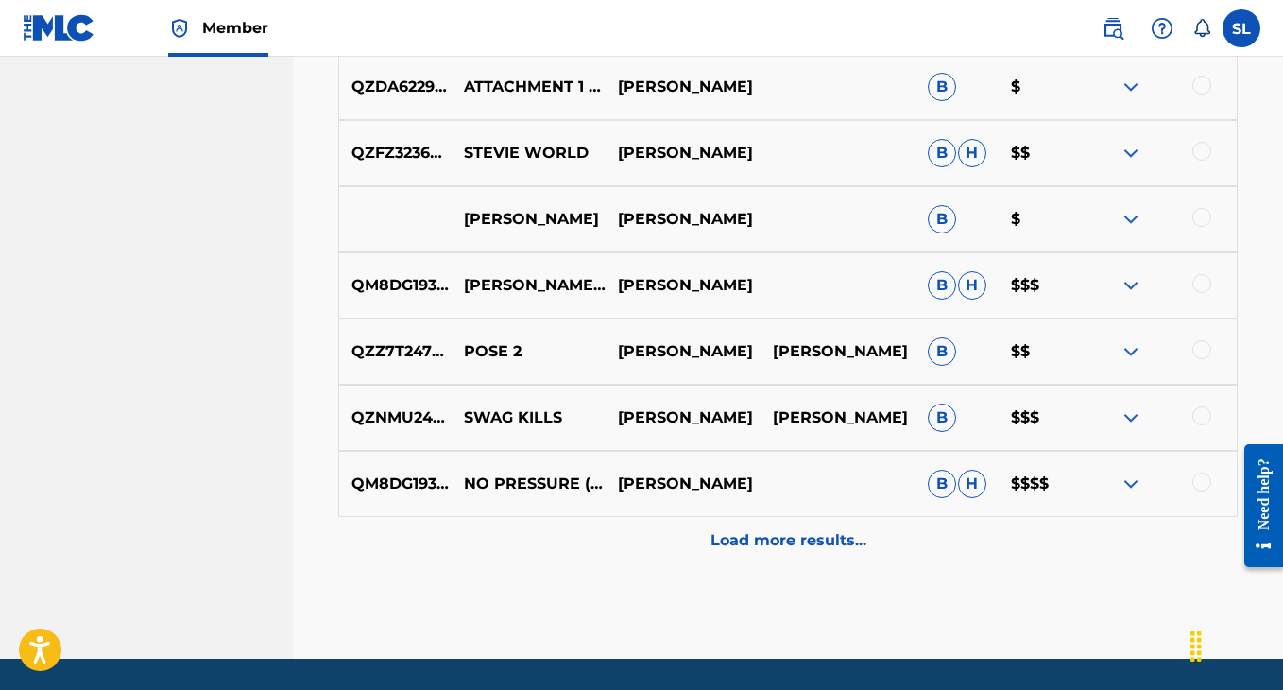
scroll to position [9664, 0]
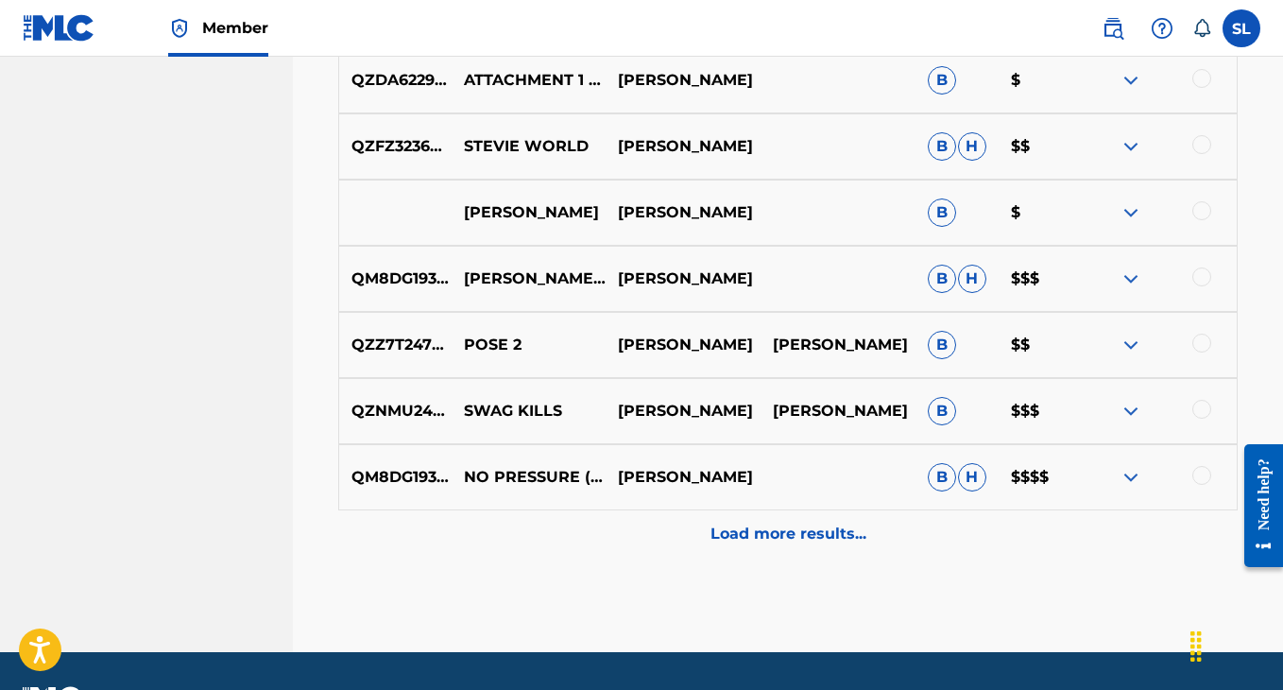
click at [760, 533] on p "Load more results..." at bounding box center [789, 533] width 156 height 23
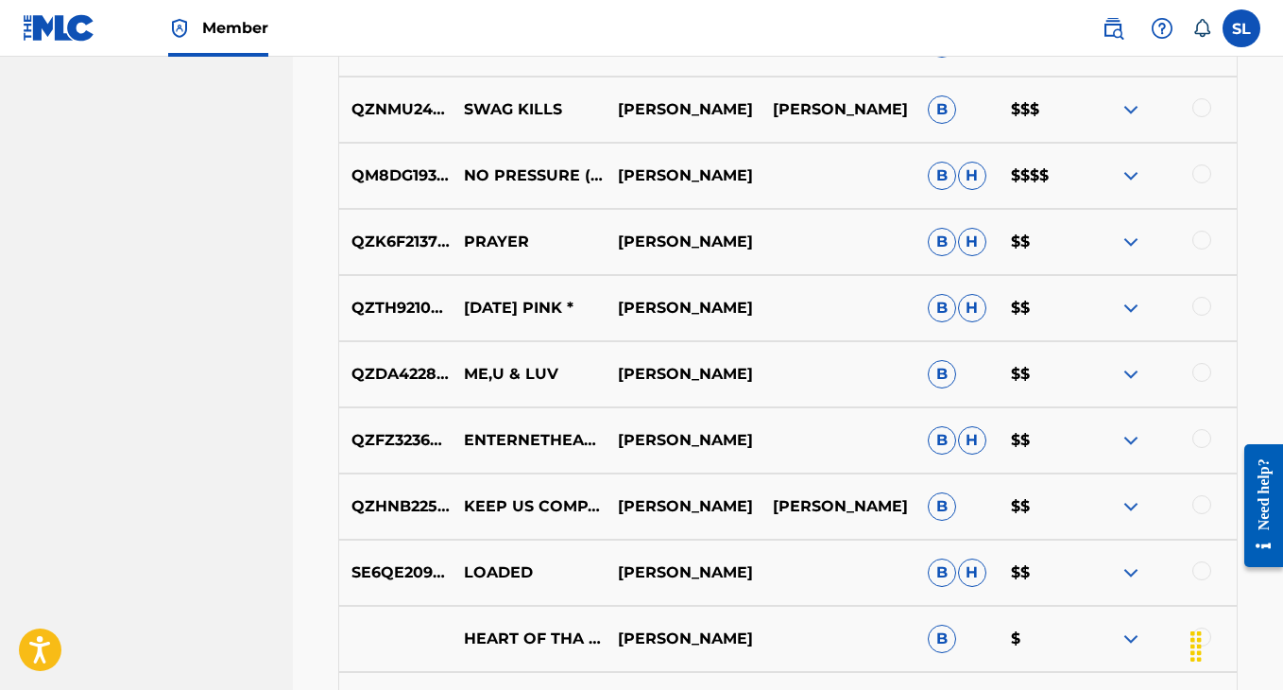
scroll to position [10014, 0]
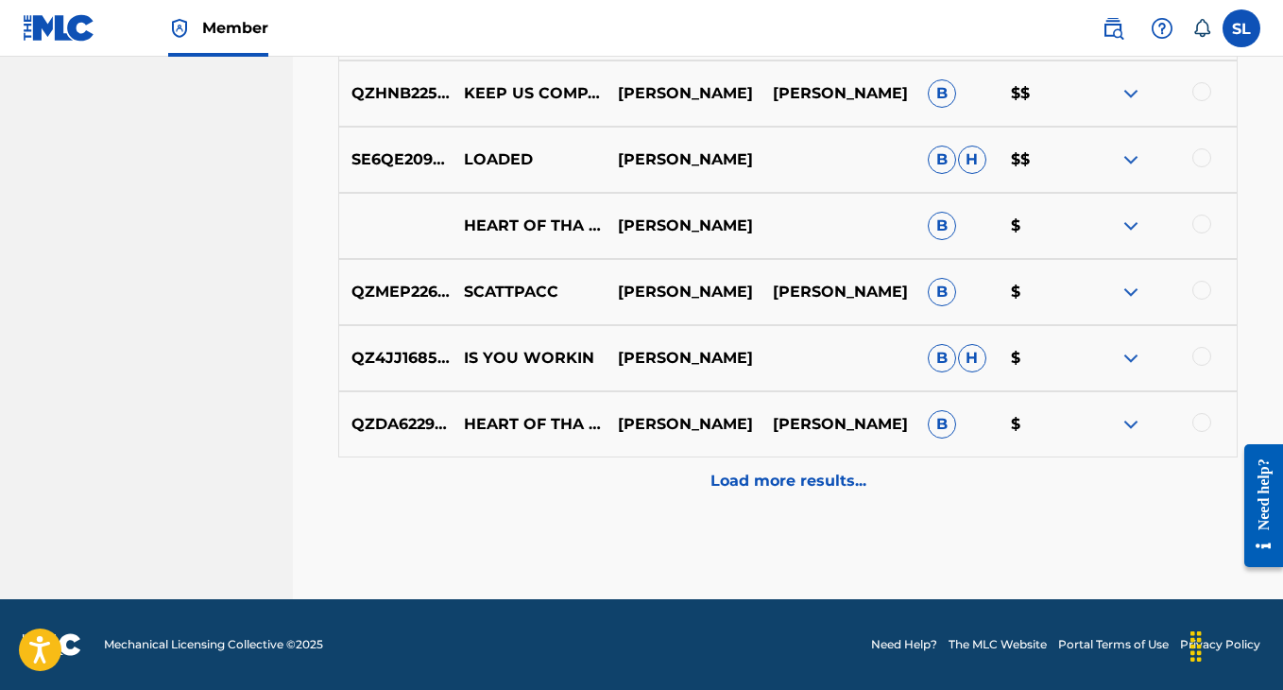
click at [693, 477] on div "Load more results..." at bounding box center [787, 480] width 899 height 47
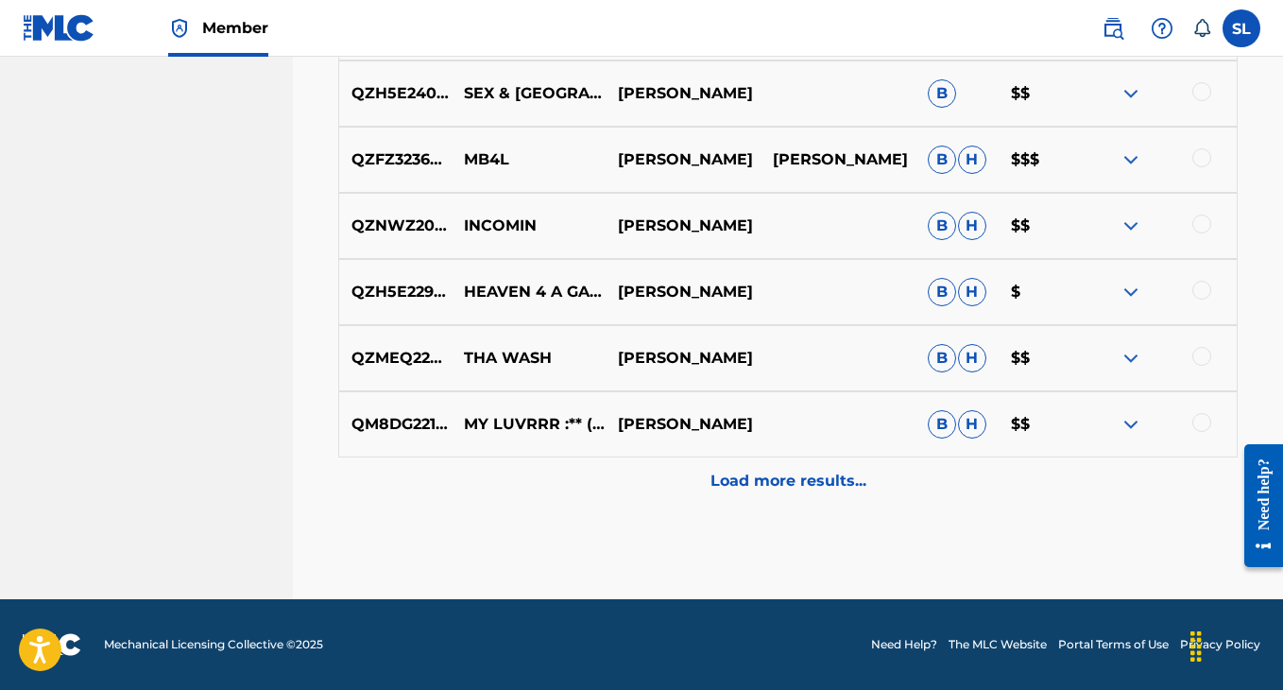
click at [693, 478] on div "Load more results..." at bounding box center [787, 480] width 899 height 47
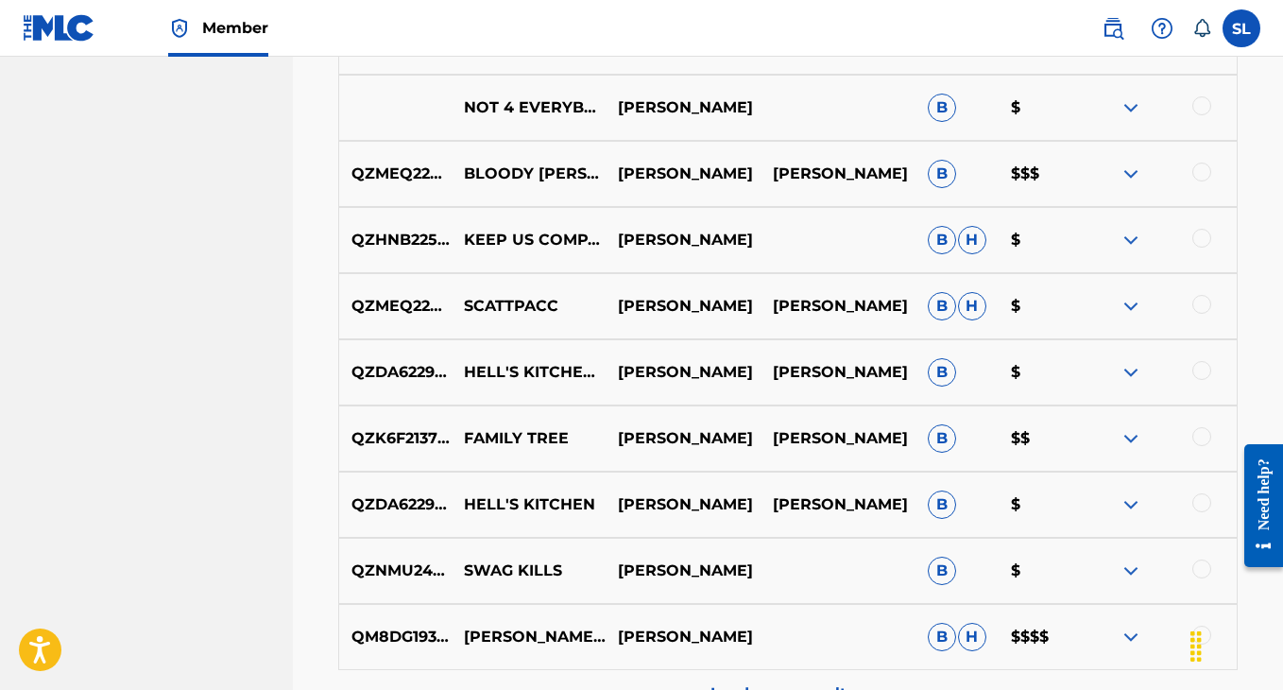
scroll to position [11701, 0]
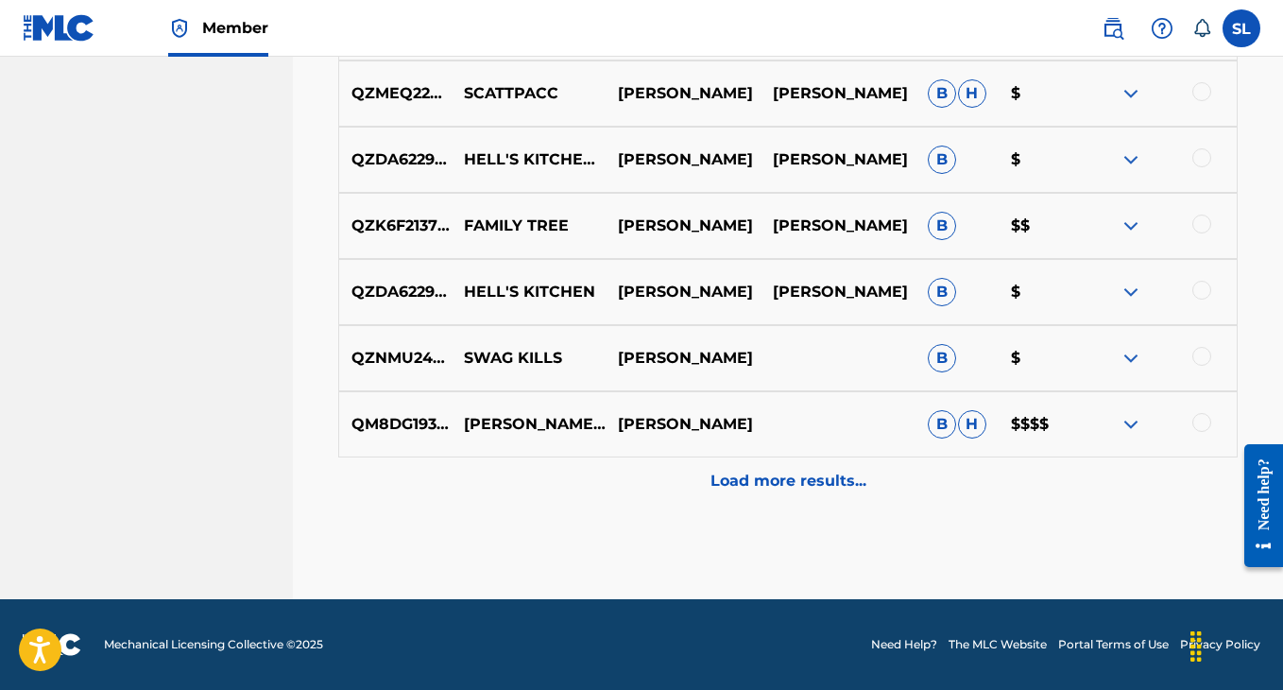
click at [865, 471] on div "Load more results..." at bounding box center [787, 480] width 899 height 47
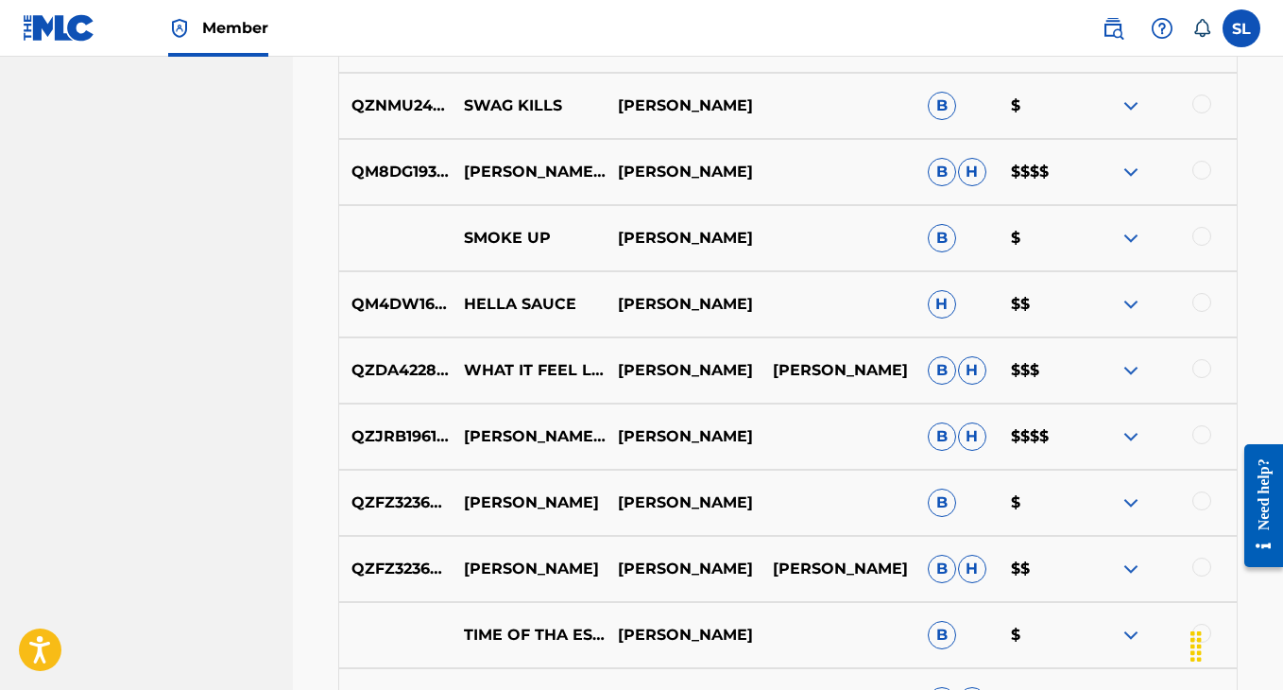
scroll to position [11973, 0]
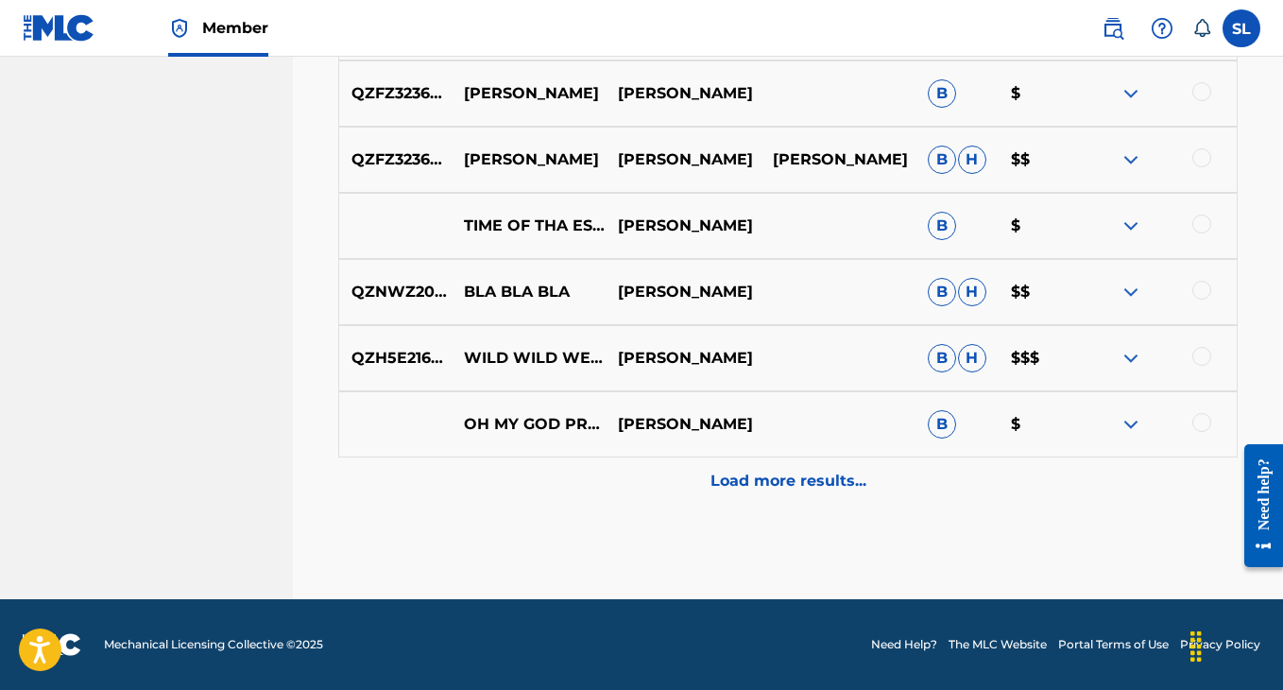
click at [731, 474] on p "Load more results..." at bounding box center [789, 481] width 156 height 23
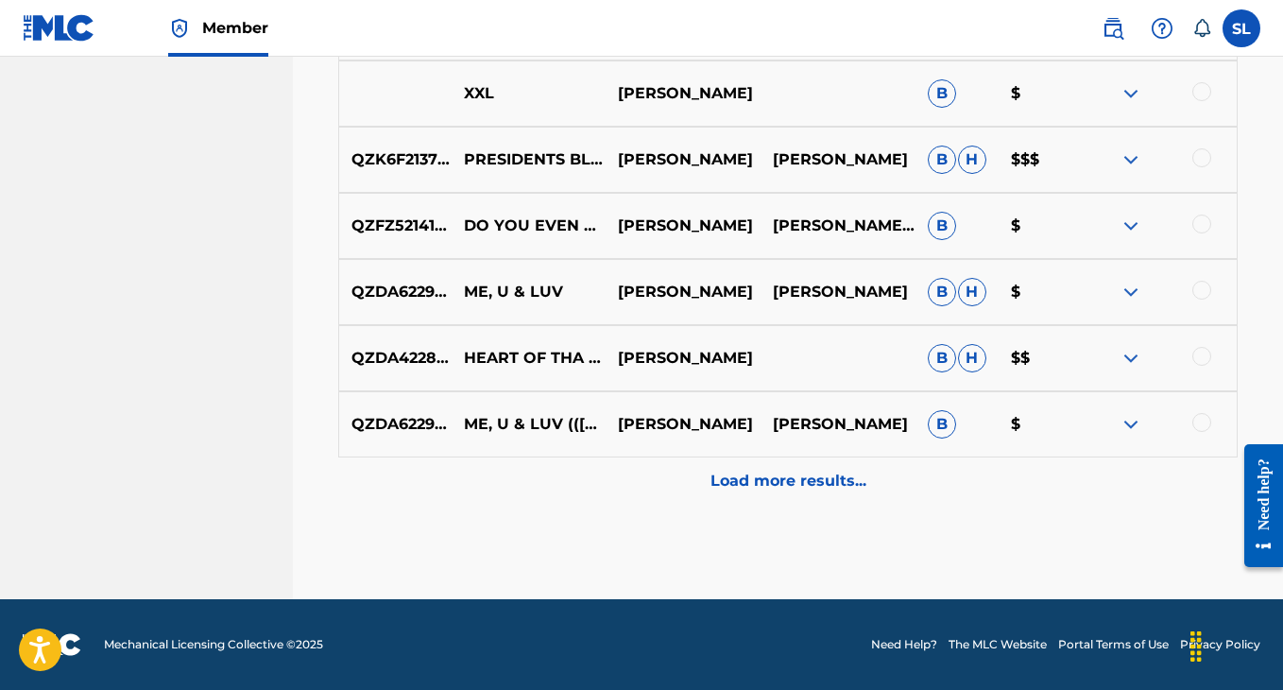
click at [731, 474] on p "Load more results..." at bounding box center [789, 481] width 156 height 23
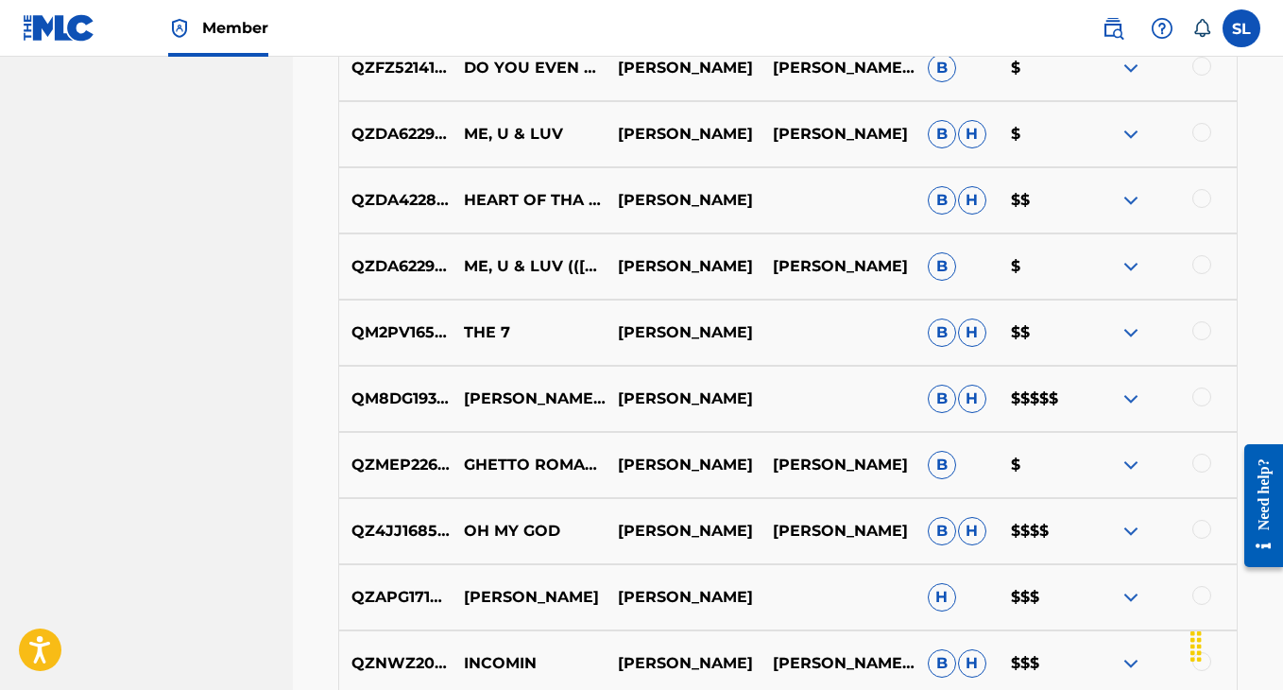
scroll to position [13187, 0]
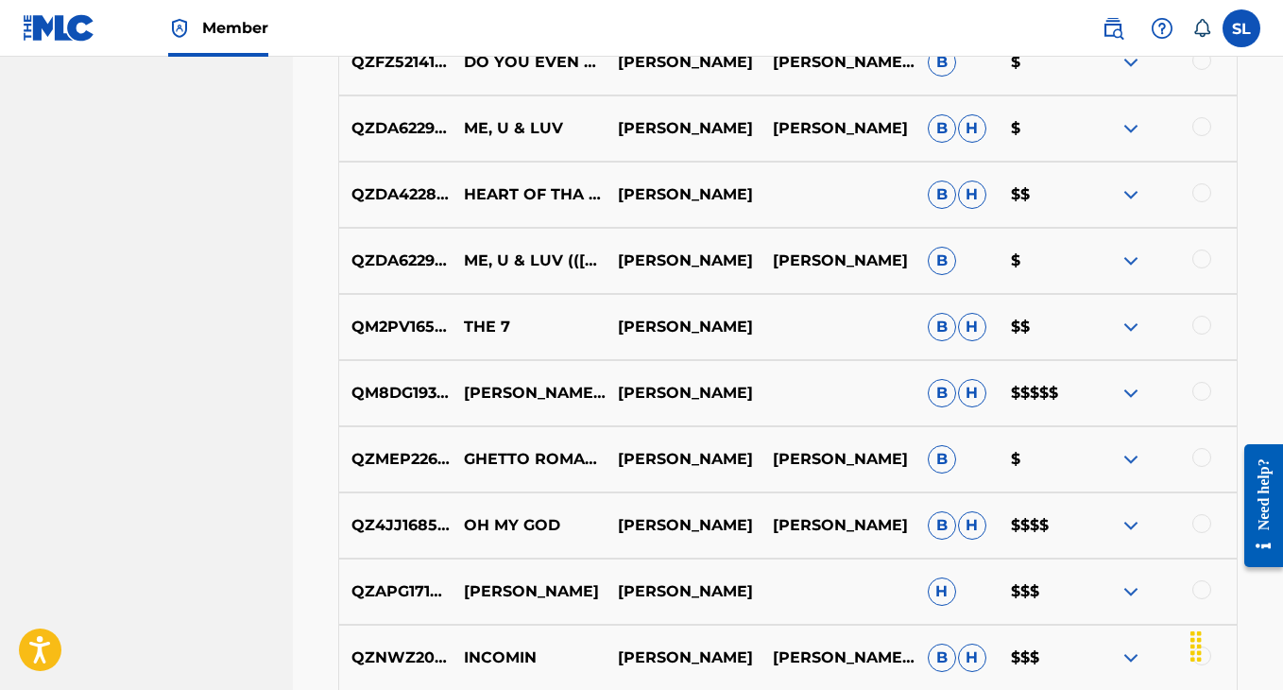
click at [681, 392] on p "LEVI CARTER" at bounding box center [683, 393] width 155 height 23
click at [424, 392] on p "QM8DG1937558" at bounding box center [395, 393] width 112 height 23
copy p "QM8DG1937558"
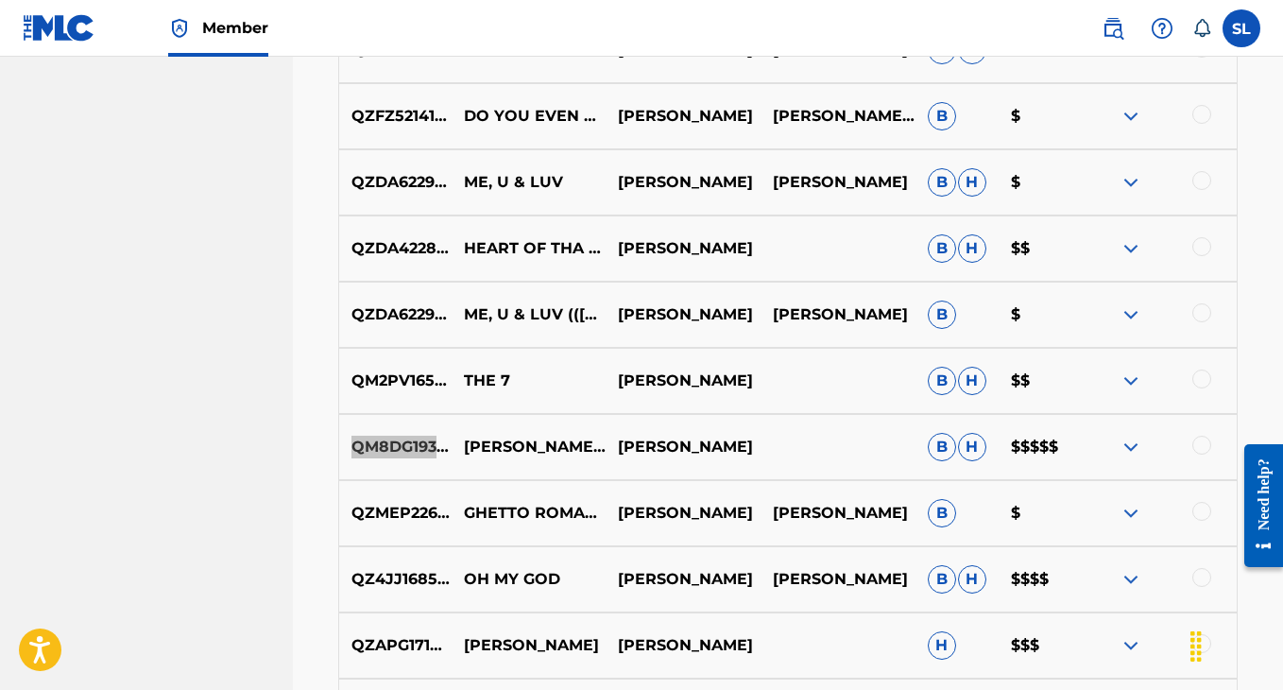
scroll to position [13160, 0]
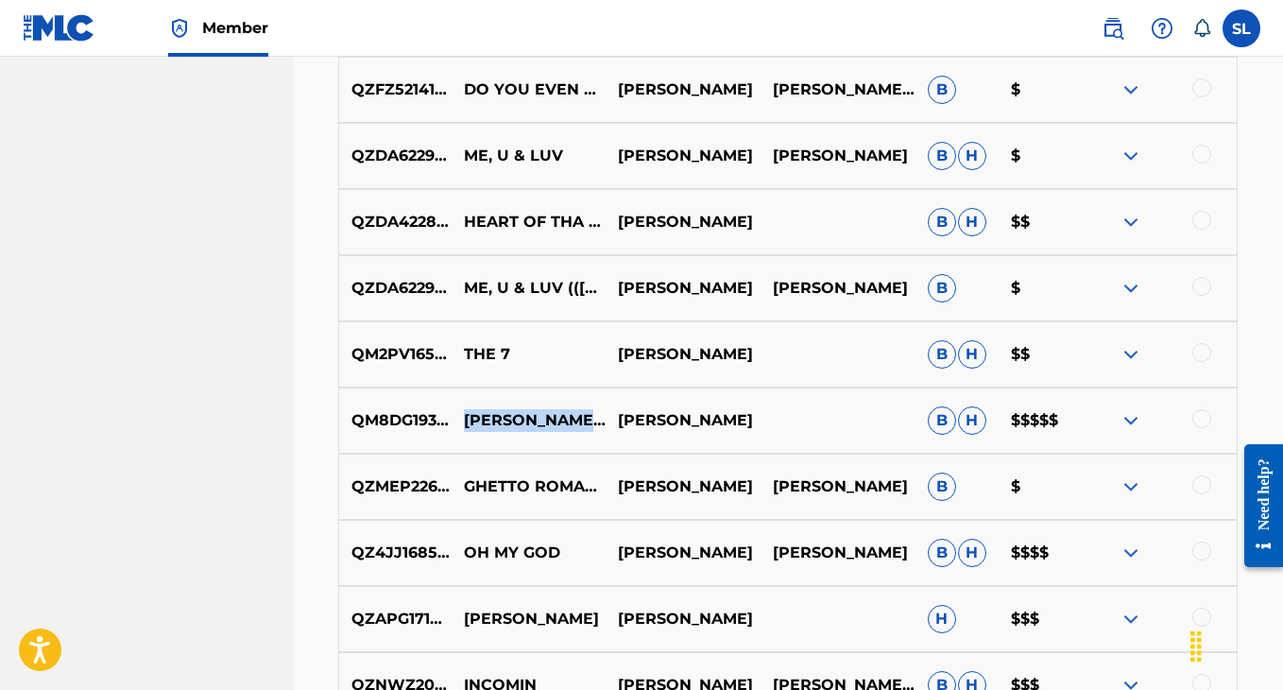
drag, startPoint x: 557, startPoint y: 433, endPoint x: 462, endPoint y: 392, distance: 103.7
click at [462, 409] on p "LEVI CARTER X LUCKI - FEELS LIKE DEATH (PROD. AHKILO)" at bounding box center [529, 420] width 155 height 23
copy p "LEVI CARTER X LUCKI - FEELS LIKE DEATH"
click at [382, 425] on p "QM8DG1937558" at bounding box center [395, 420] width 112 height 23
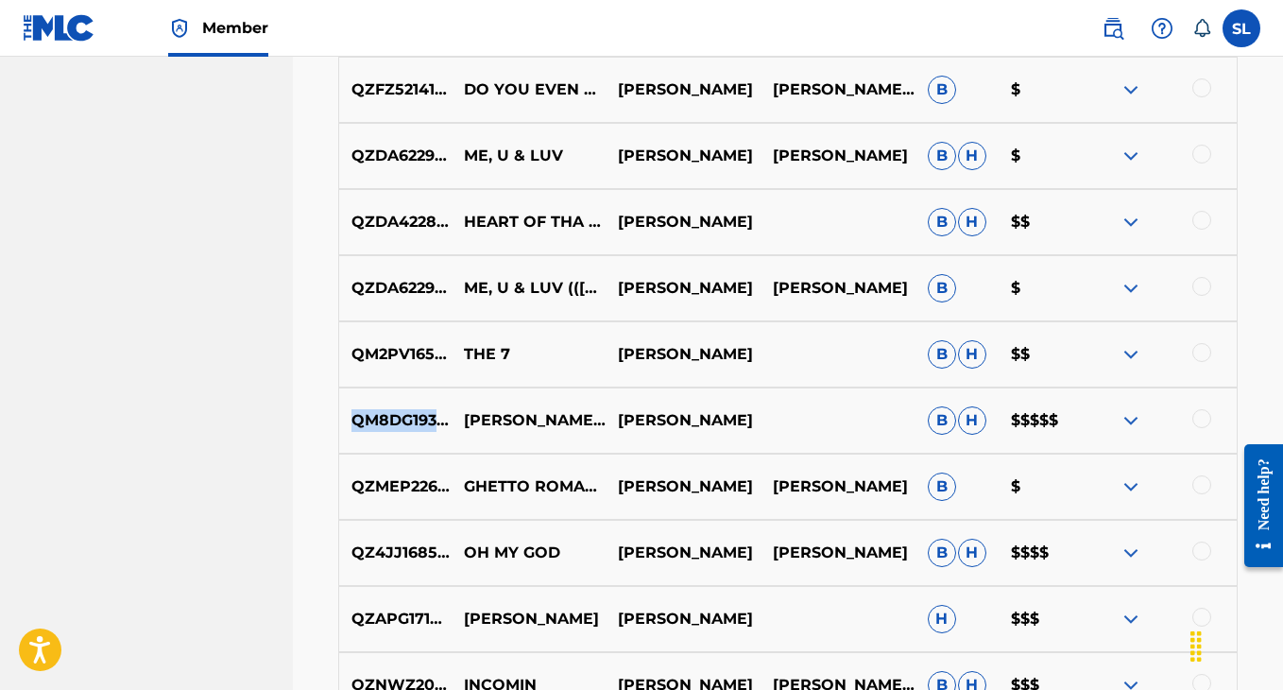
copy p "QM8DG1937558"
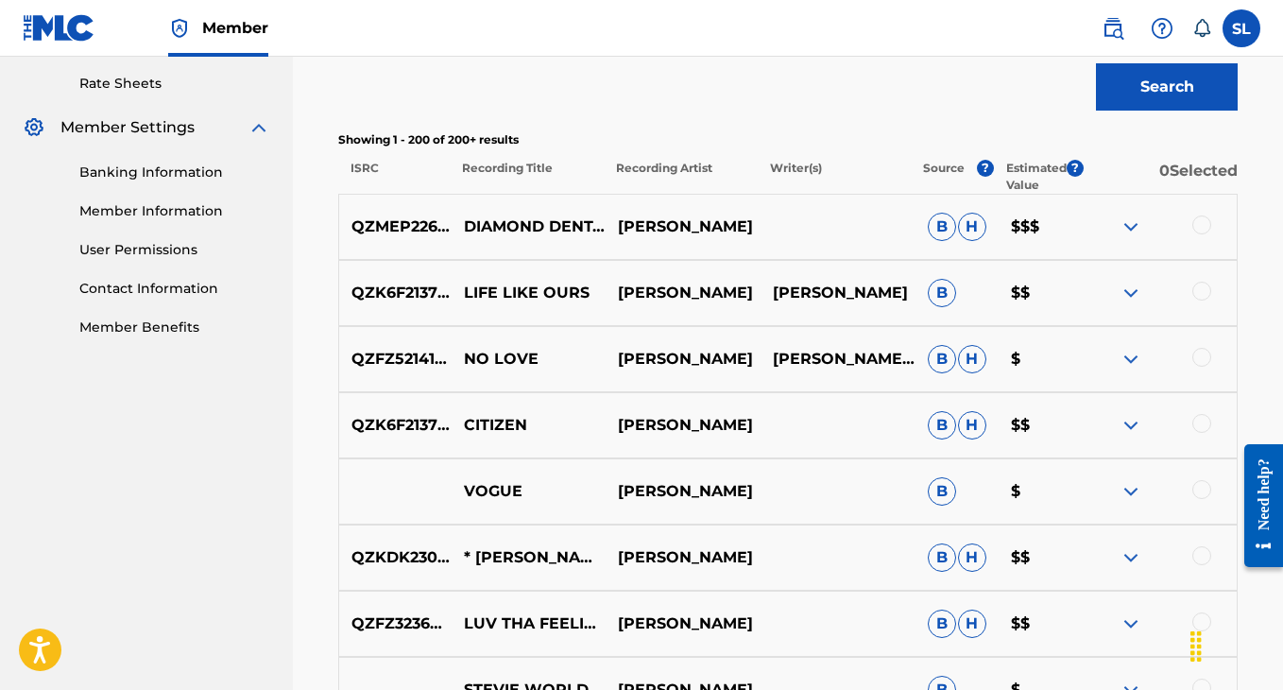
scroll to position [716, 0]
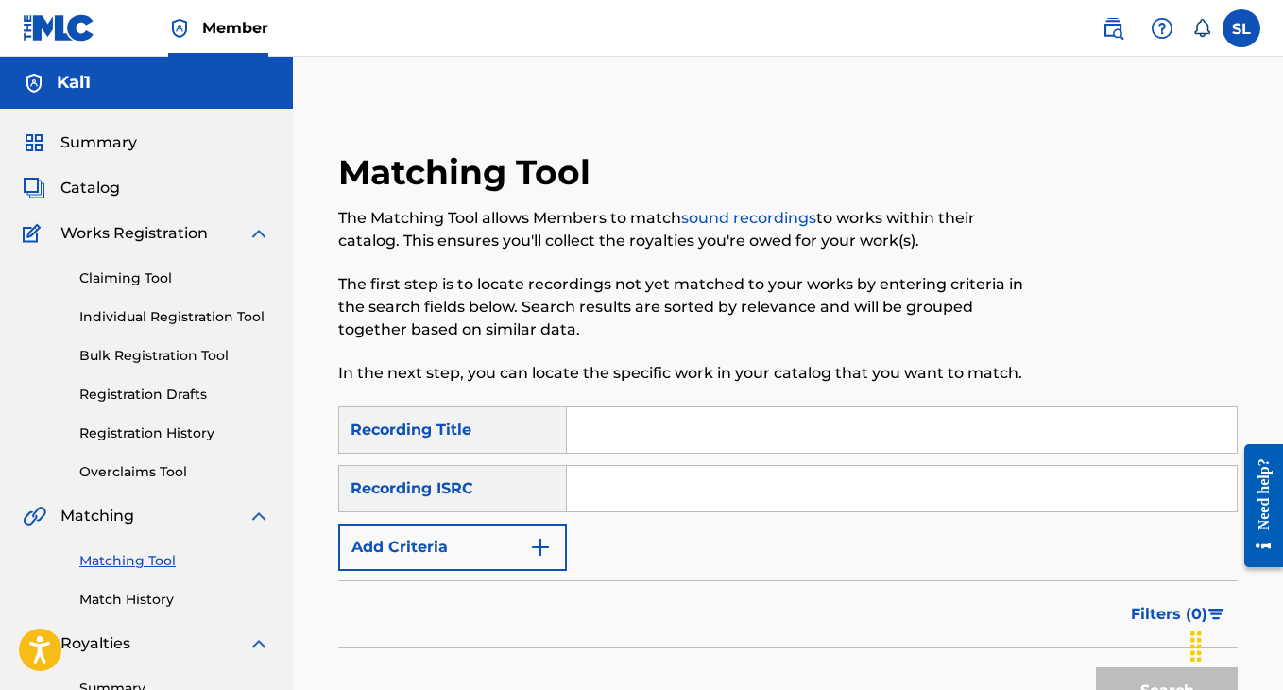
click at [201, 321] on link "Individual Registration Tool" at bounding box center [174, 317] width 191 height 20
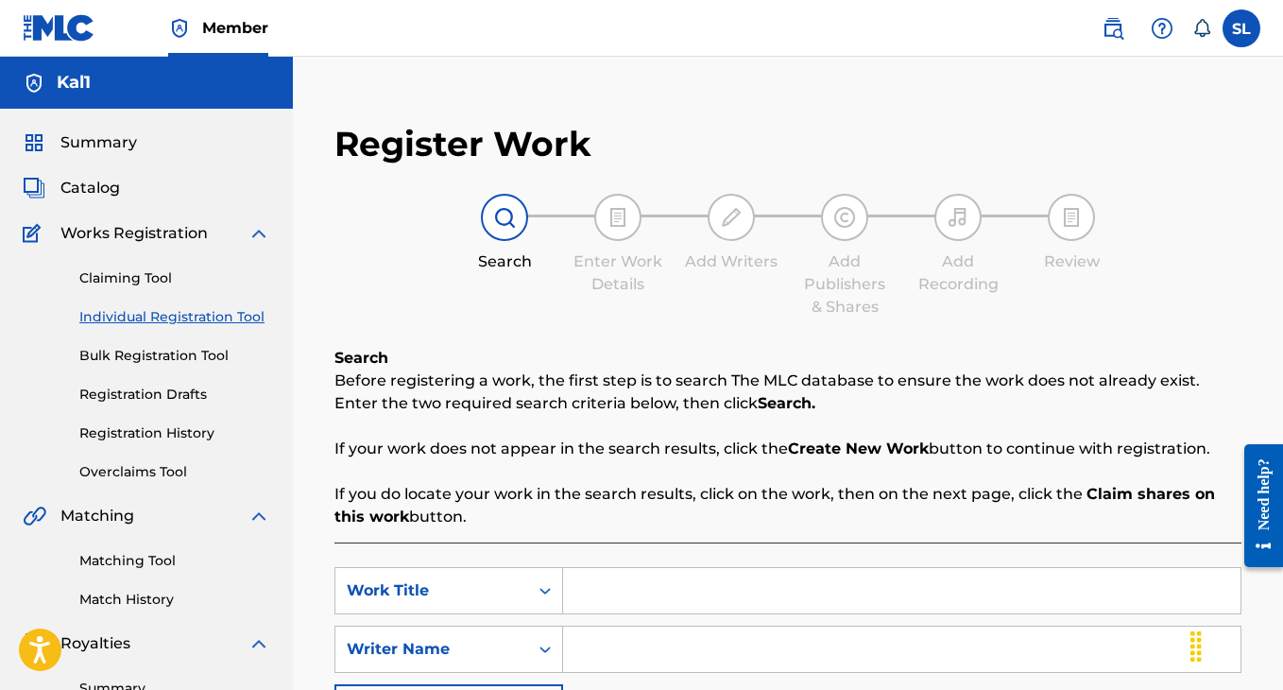
click at [600, 593] on input "Search Form" at bounding box center [901, 590] width 677 height 45
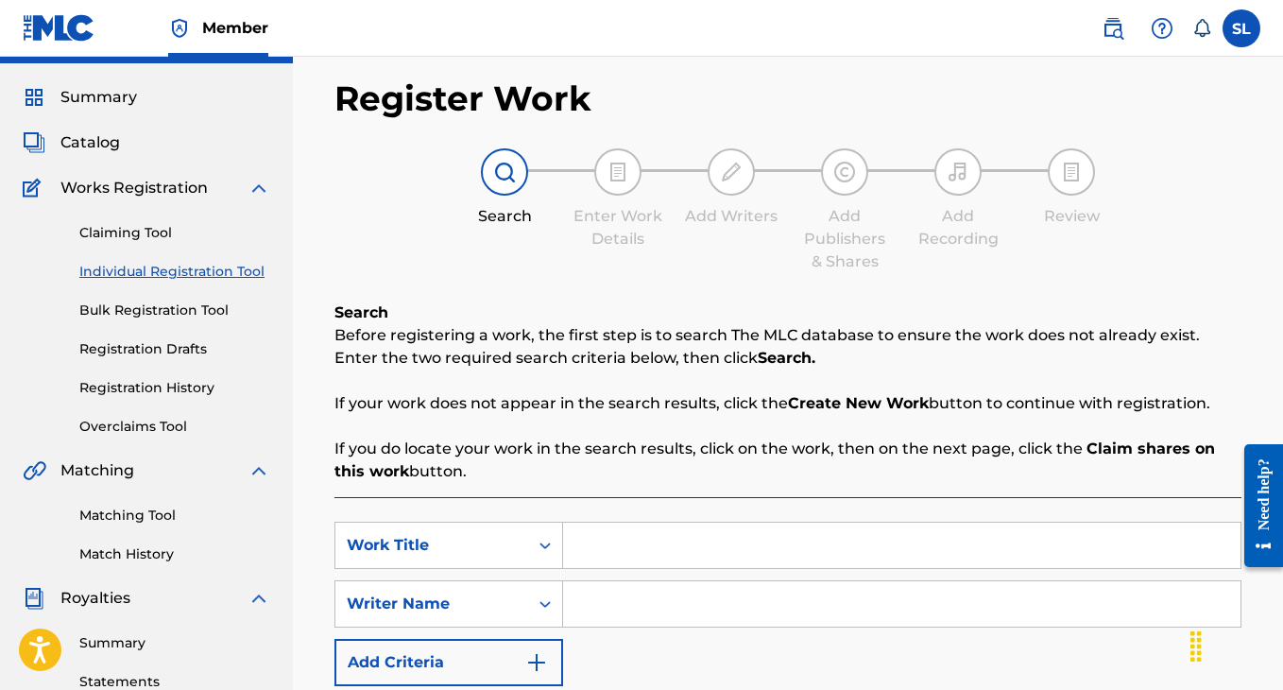
scroll to position [58, 0]
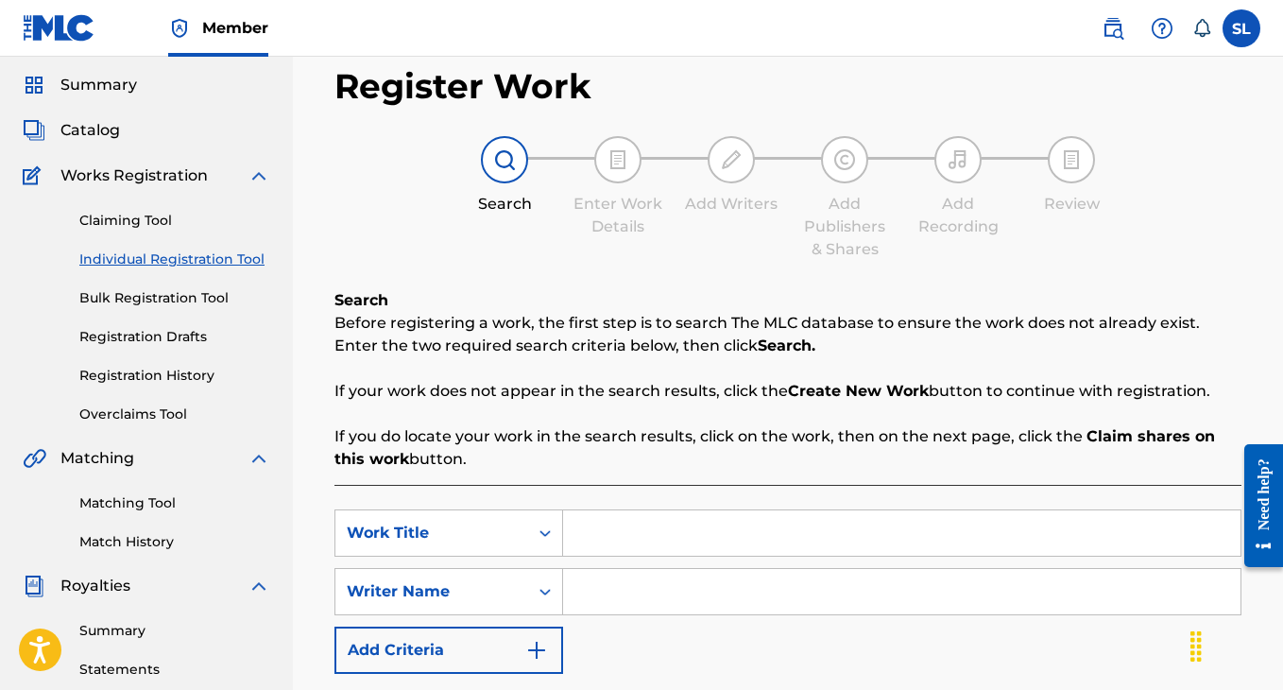
click at [616, 539] on input "Search Form" at bounding box center [901, 532] width 677 height 45
type input "feels like death"
click at [526, 596] on div "Writer Name" at bounding box center [431, 592] width 193 height 36
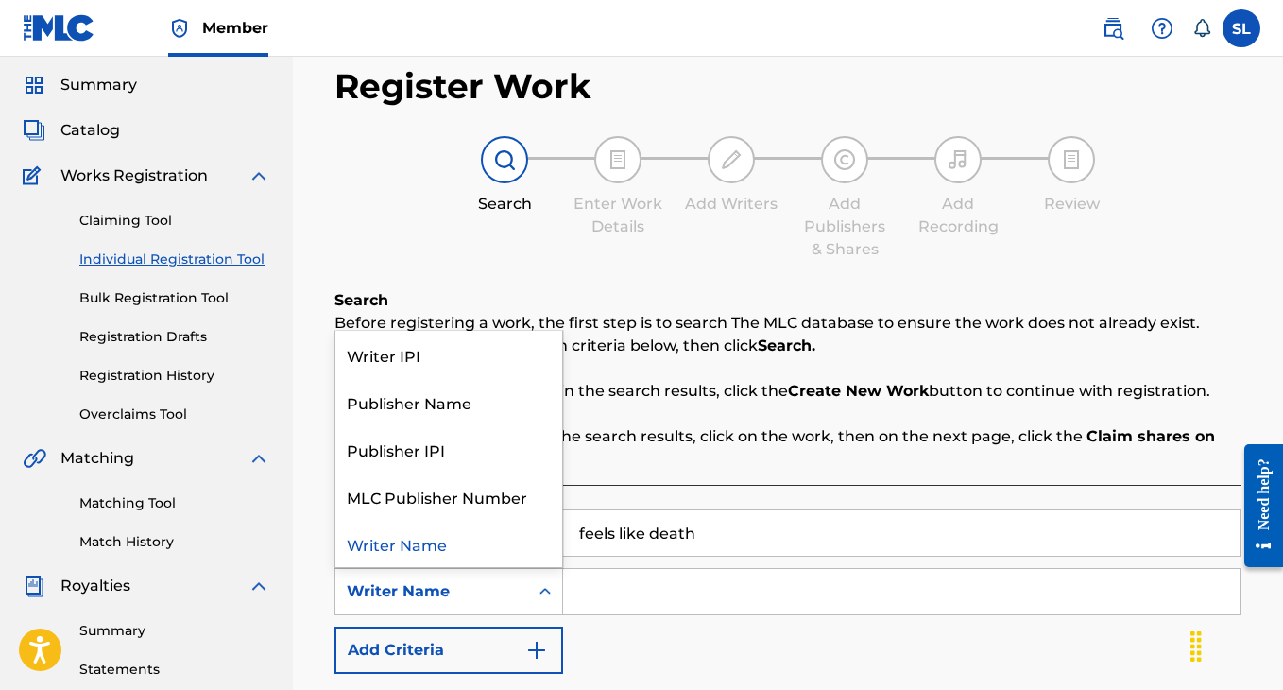
click at [630, 585] on input "Search Form" at bounding box center [901, 591] width 677 height 45
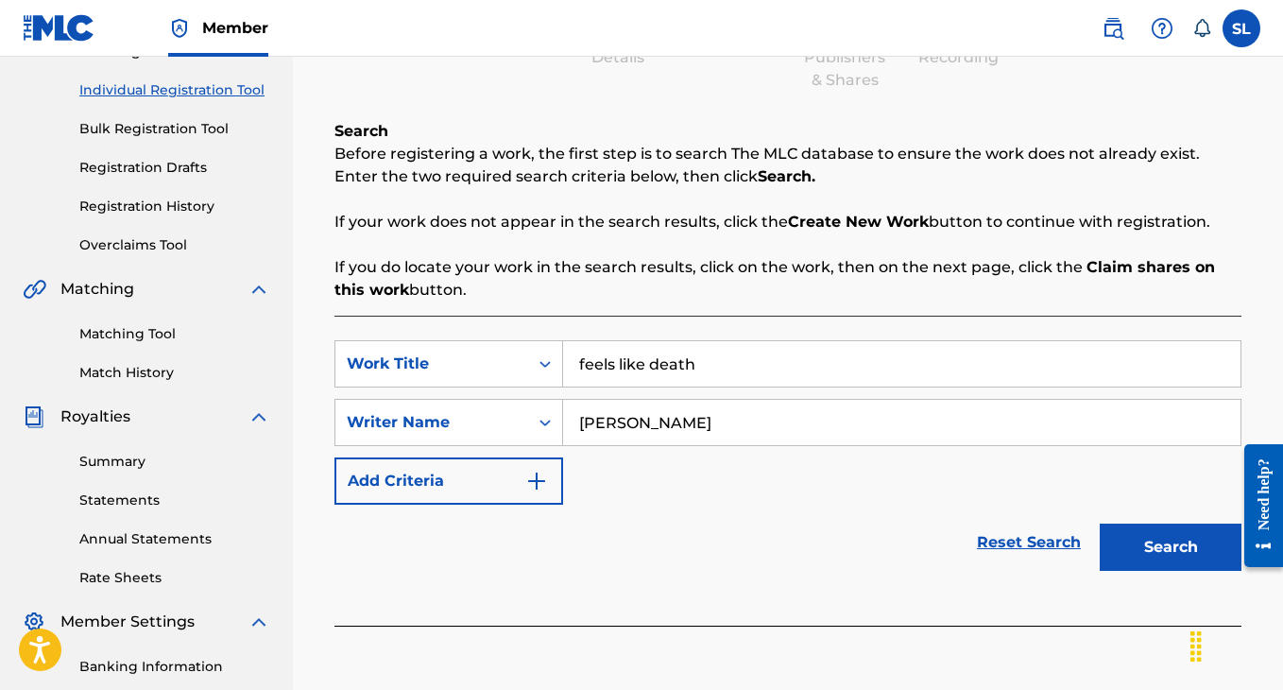
scroll to position [329, 0]
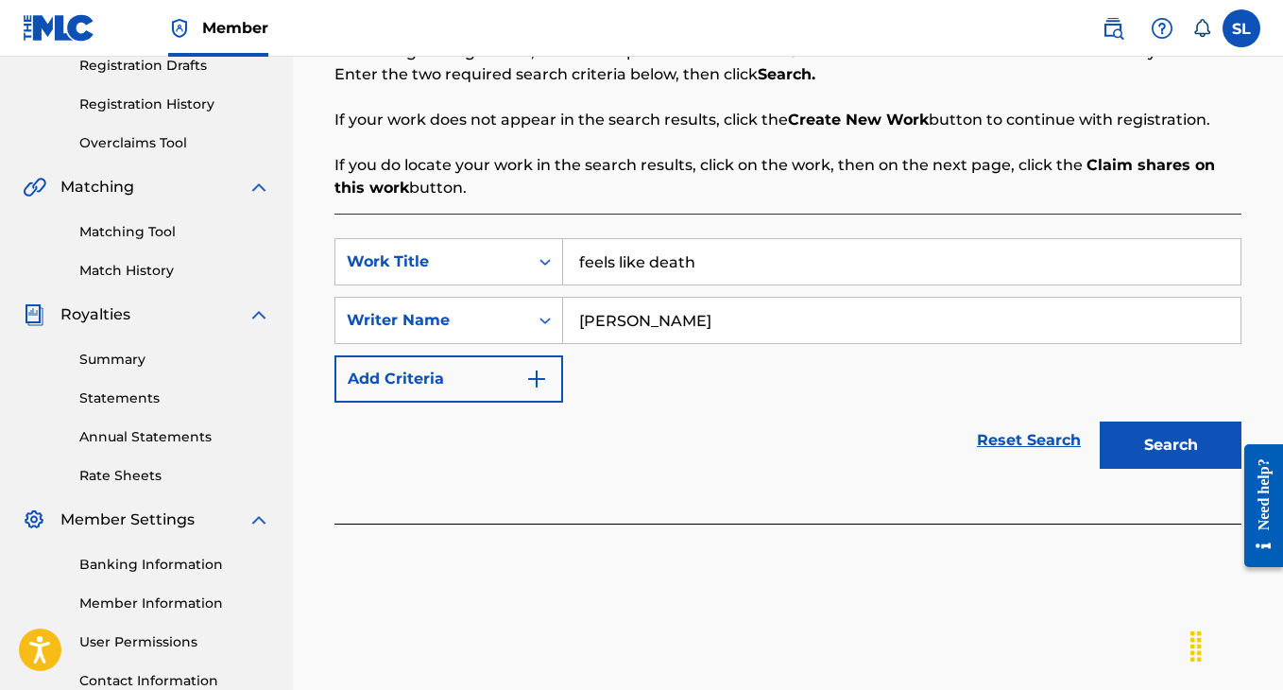
type input "levi carter"
click at [1175, 454] on button "Search" at bounding box center [1171, 444] width 142 height 47
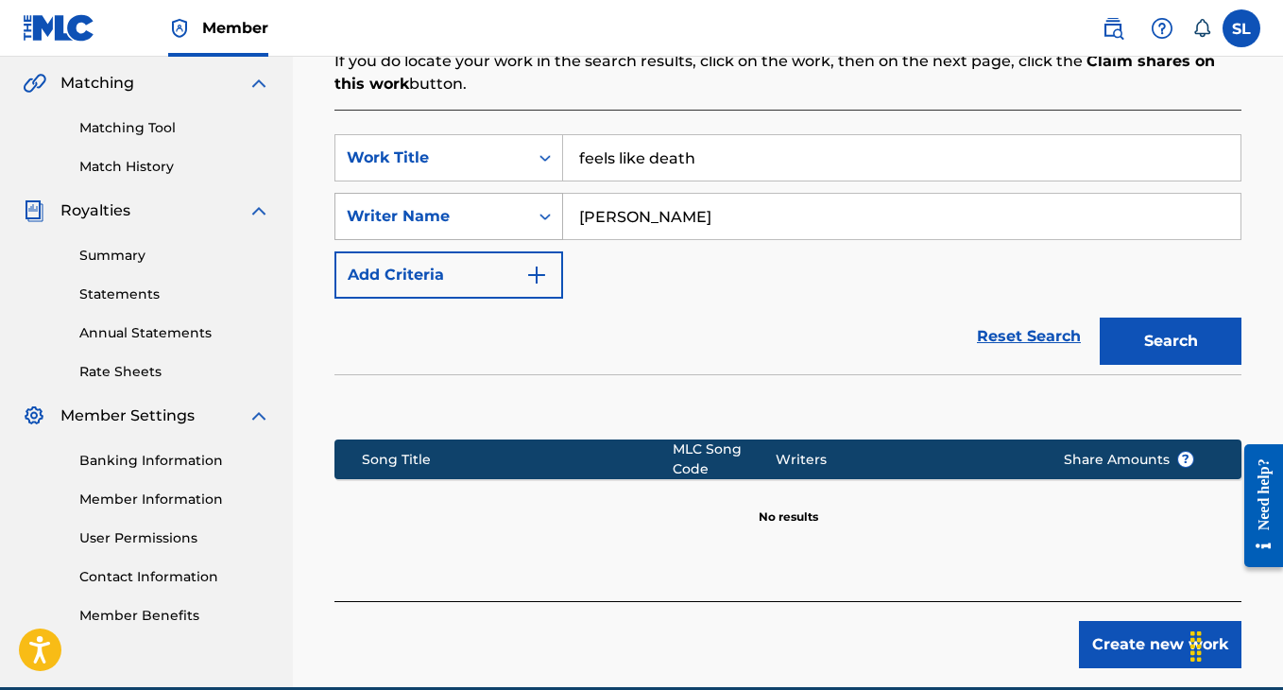
scroll to position [383, 0]
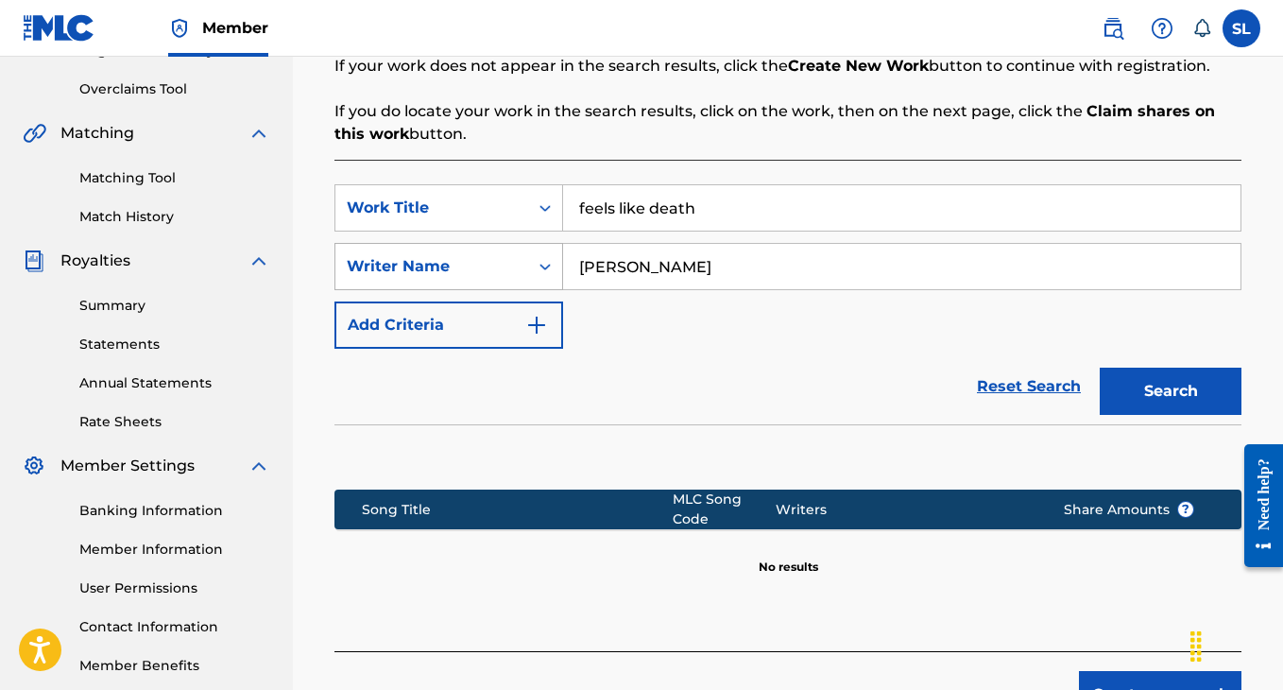
click at [437, 265] on div "Writer Name" at bounding box center [432, 266] width 170 height 23
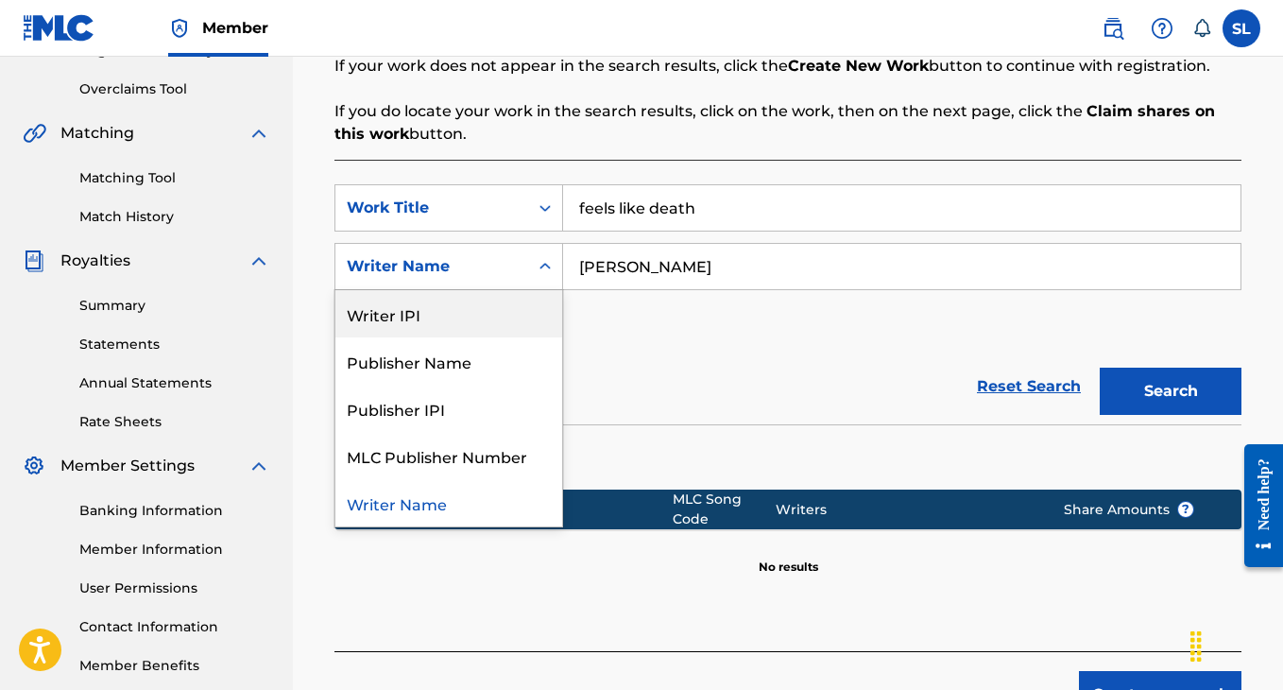
click at [595, 270] on input "levi carter" at bounding box center [901, 266] width 677 height 45
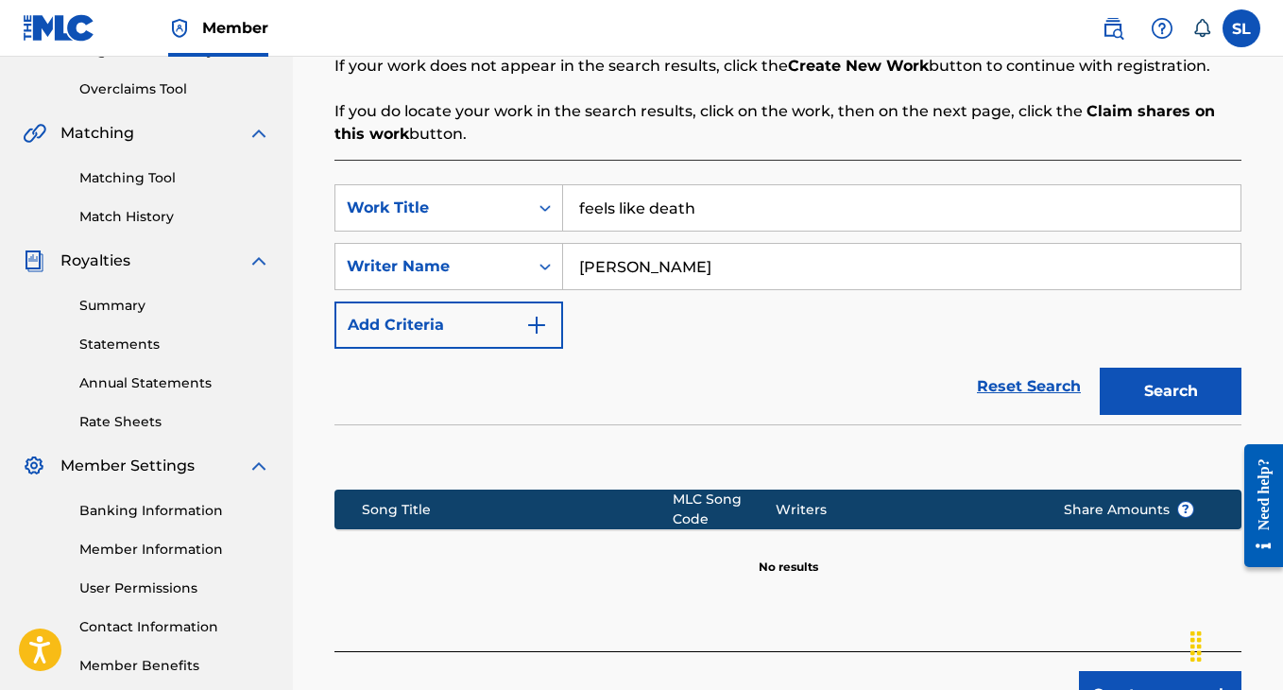
click at [600, 264] on input "levi carter" at bounding box center [901, 266] width 677 height 45
click at [607, 201] on input "feels like death" at bounding box center [901, 207] width 677 height 45
paste input "LEVI CARTER X LUCKI - FEELS LIKE DEATH"
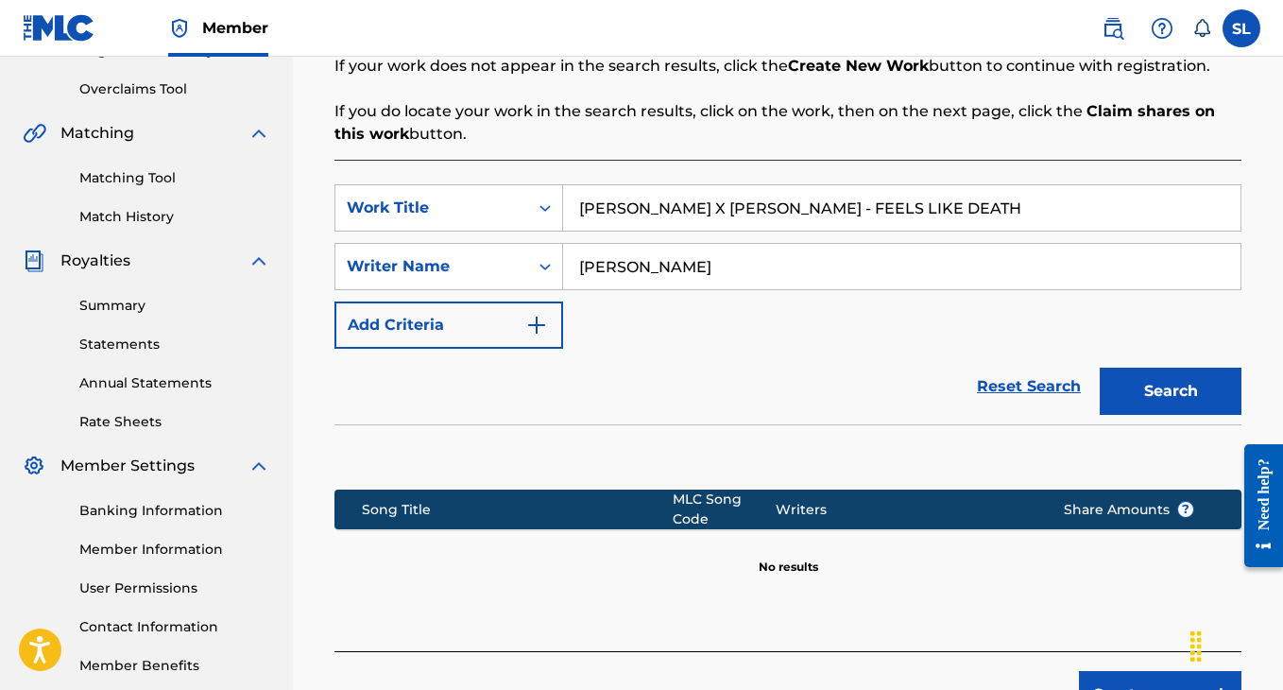
click at [1118, 390] on button "Search" at bounding box center [1171, 391] width 142 height 47
drag, startPoint x: 745, startPoint y: 211, endPoint x: 1004, endPoint y: 211, distance: 258.9
click at [1004, 211] on input "LEVI CARTER X LUCKI - FEELS LIKE DEATH" at bounding box center [901, 207] width 677 height 45
click at [762, 207] on input "LEVI CARTER X LUCKI - FEELS LIKE DEATH" at bounding box center [901, 207] width 677 height 45
drag, startPoint x: 762, startPoint y: 207, endPoint x: 518, endPoint y: 185, distance: 245.7
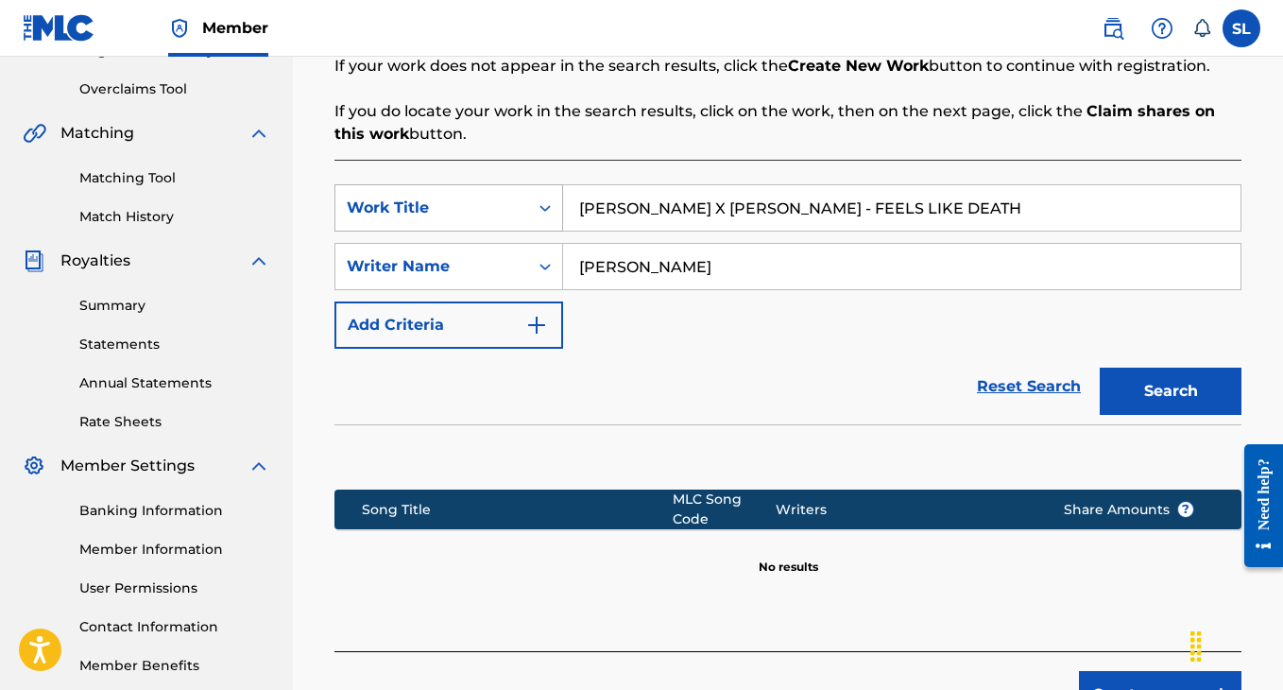
click at [518, 185] on div "SearchWithCriteria7b304ef1-1bd0-4c50-801d-36617d553701 Work Title LEVI CARTER X…" at bounding box center [787, 207] width 907 height 47
type input "FEELS LIKE DEATH"
click at [469, 276] on div "Writer Name" at bounding box center [432, 266] width 170 height 23
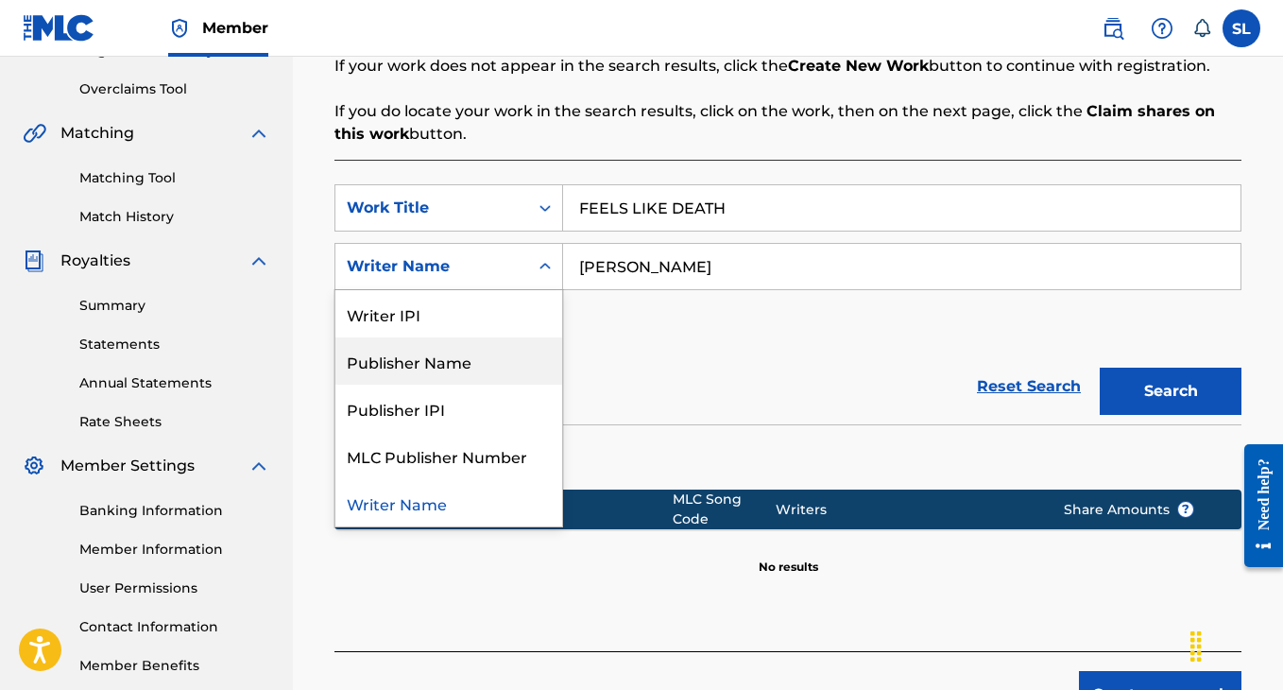
click at [630, 330] on div "SearchWithCriteria7b304ef1-1bd0-4c50-801d-36617d553701 Work Title FEELS LIKE DE…" at bounding box center [787, 266] width 907 height 164
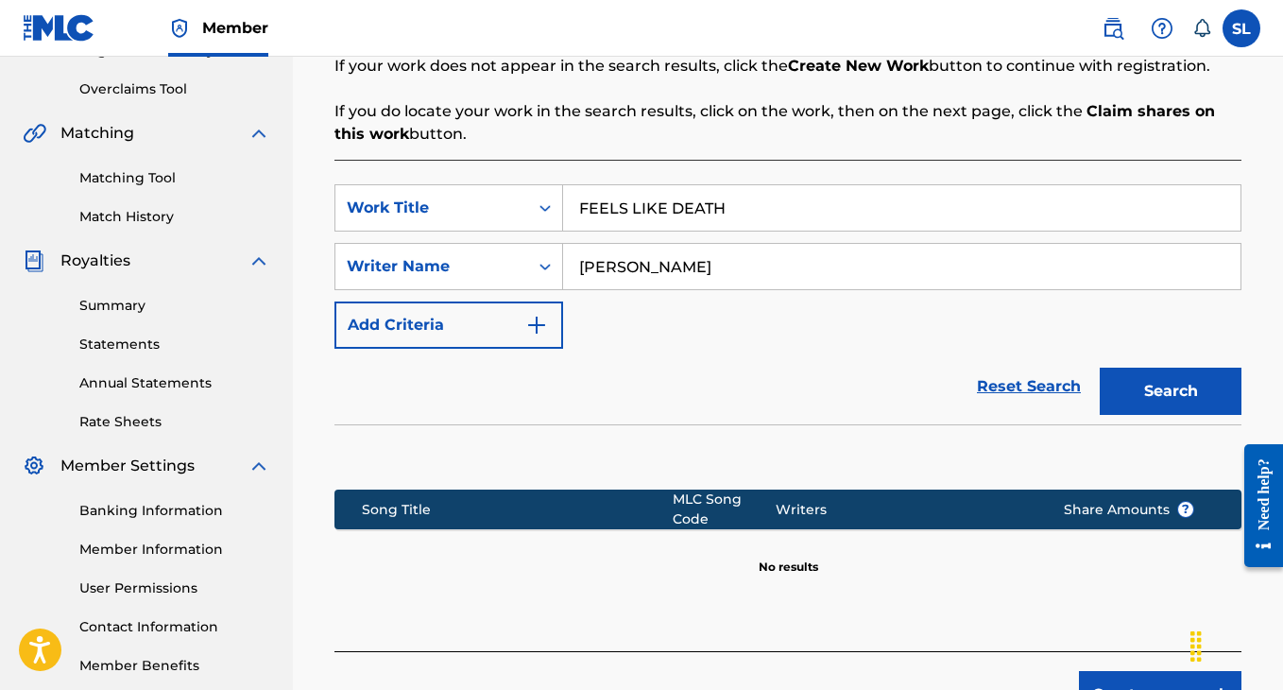
click at [1139, 391] on button "Search" at bounding box center [1171, 391] width 142 height 47
click at [489, 325] on button "Add Criteria" at bounding box center [448, 324] width 229 height 47
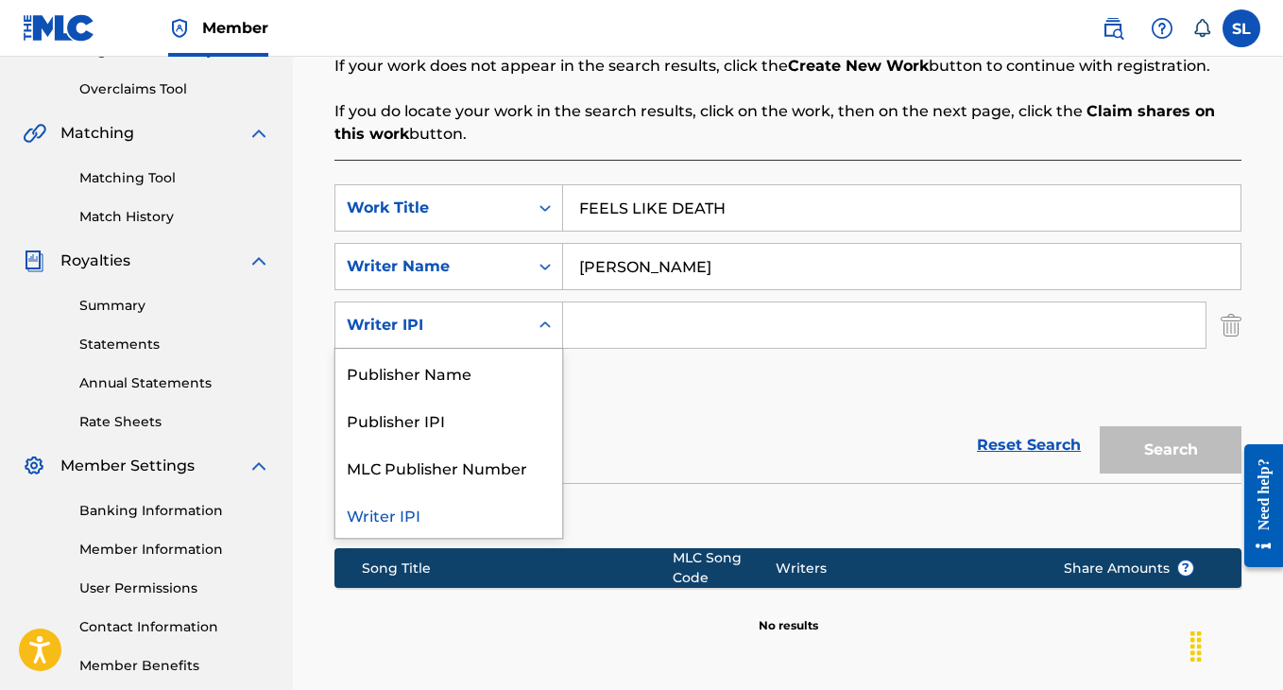
click at [488, 324] on div "Writer IPI" at bounding box center [432, 325] width 170 height 23
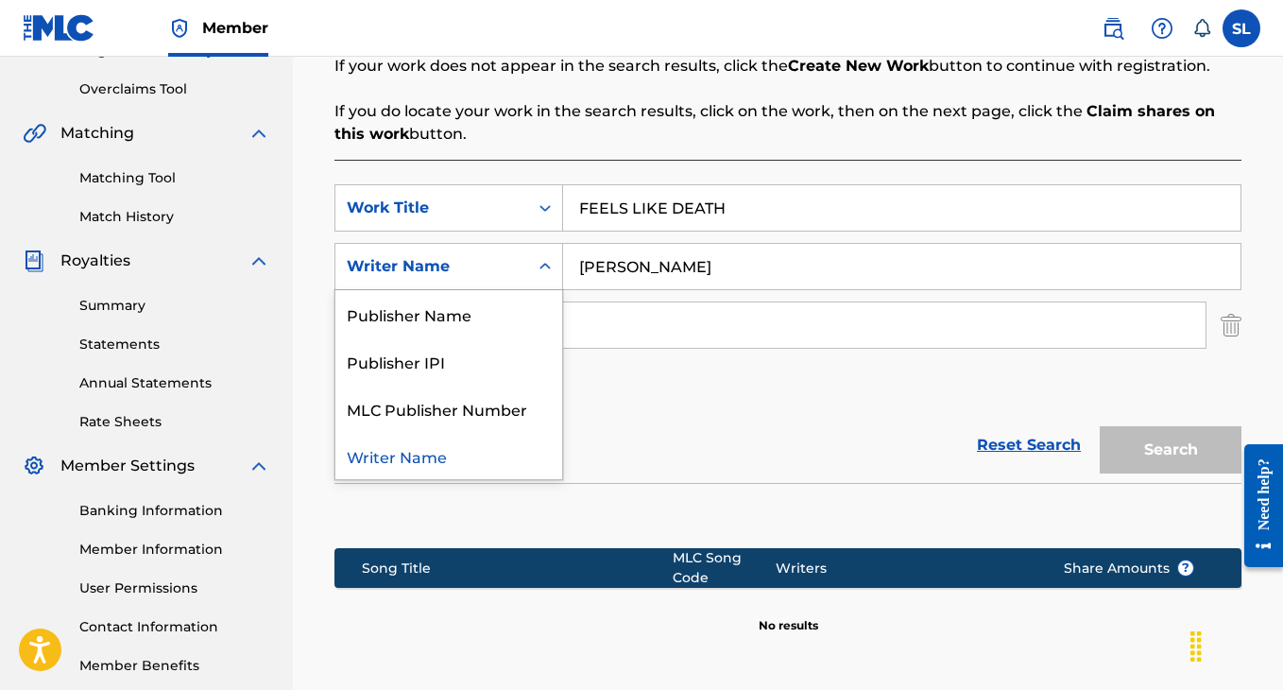
click at [498, 278] on div "Writer Name" at bounding box center [431, 266] width 193 height 36
click at [635, 368] on div "SearchWithCriteria7b304ef1-1bd0-4c50-801d-36617d553701 Work Title FEELS LIKE DE…" at bounding box center [787, 295] width 907 height 223
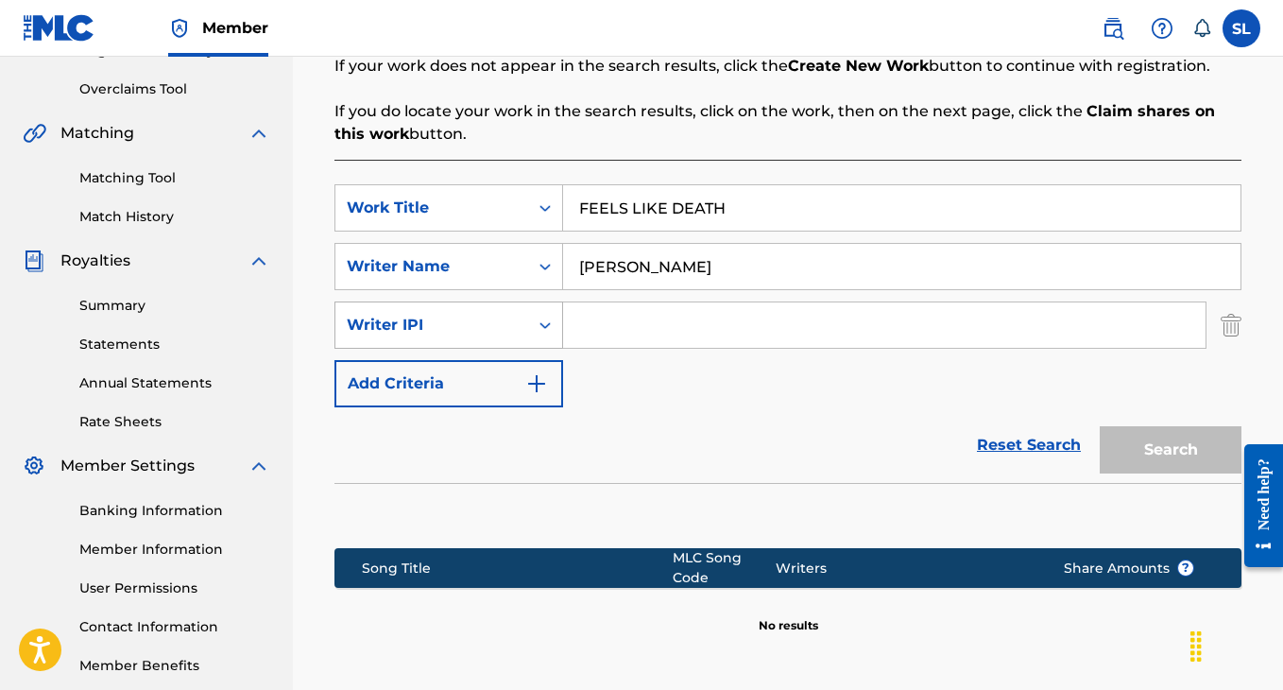
click at [503, 322] on div "Writer IPI" at bounding box center [432, 325] width 170 height 23
click at [751, 389] on div "SearchWithCriteria7b304ef1-1bd0-4c50-801d-36617d553701 Work Title FEELS LIKE DE…" at bounding box center [787, 295] width 907 height 223
click at [477, 376] on button "Add Criteria" at bounding box center [448, 383] width 229 height 47
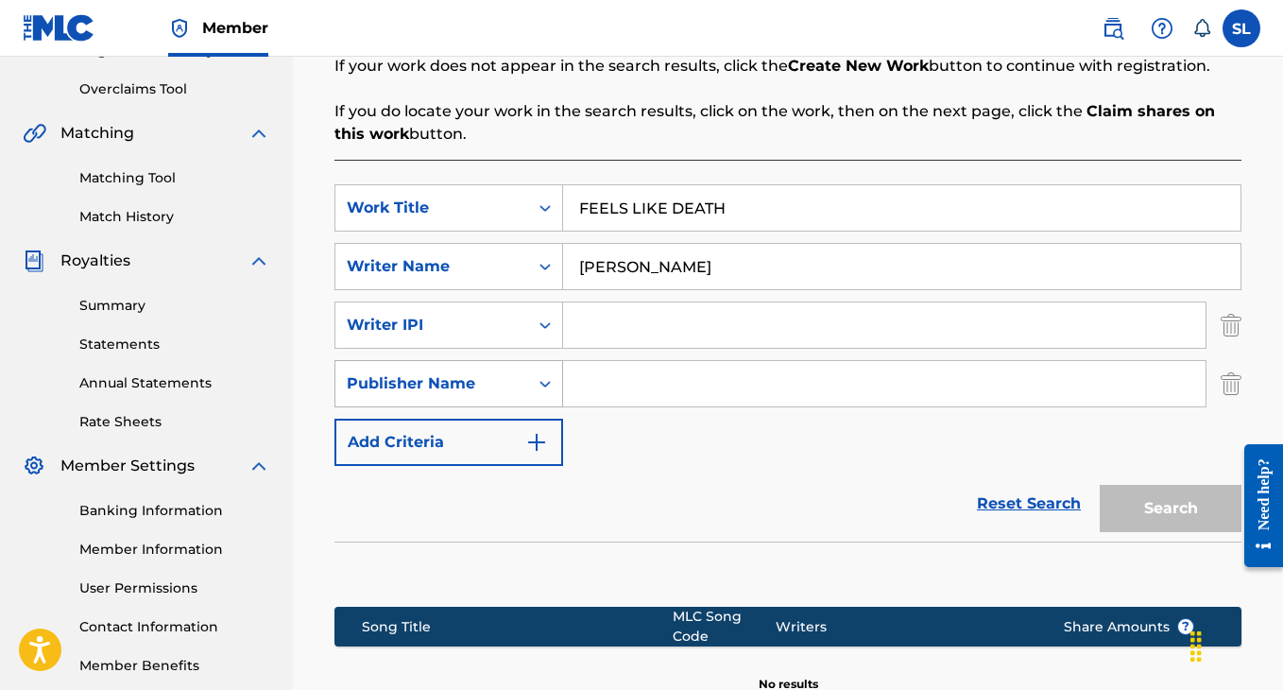
click at [473, 395] on div "Publisher Name" at bounding box center [431, 384] width 193 height 36
click at [620, 411] on div "SearchWithCriteria7b304ef1-1bd0-4c50-801d-36617d553701 Work Title FEELS LIKE DE…" at bounding box center [787, 325] width 907 height 282
click at [468, 317] on div "Writer IPI" at bounding box center [432, 325] width 170 height 23
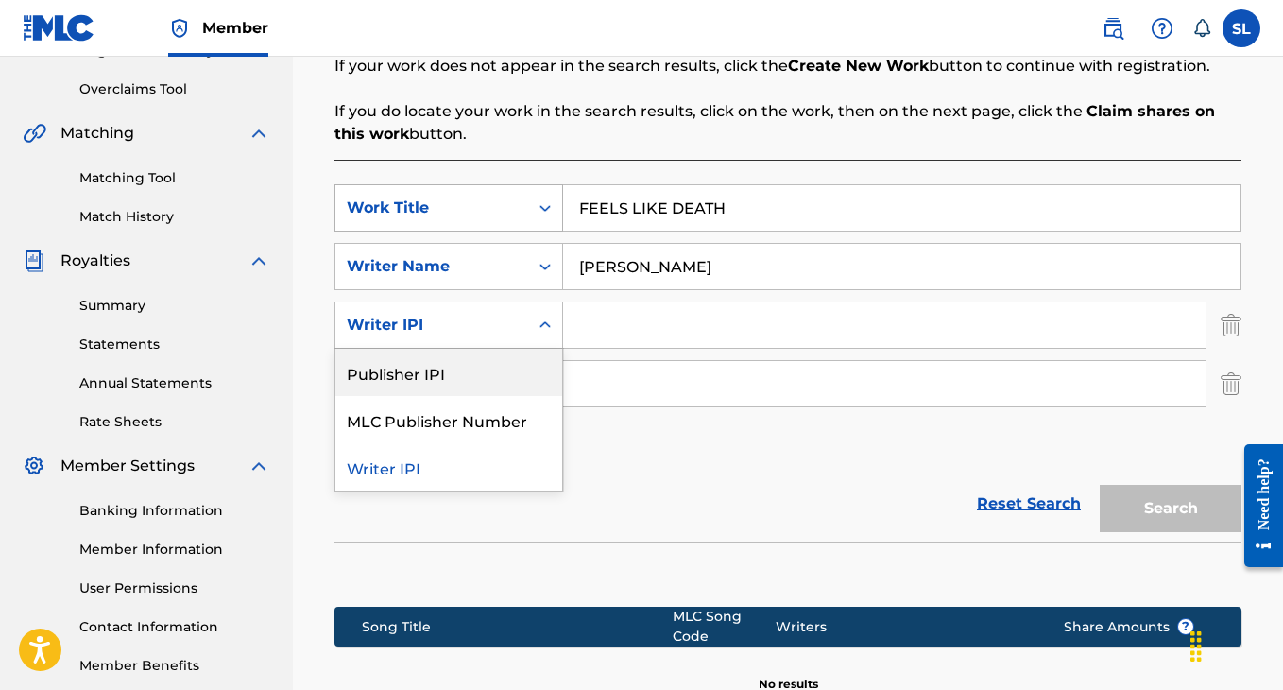
click at [531, 204] on div "Search Form" at bounding box center [545, 208] width 34 height 34
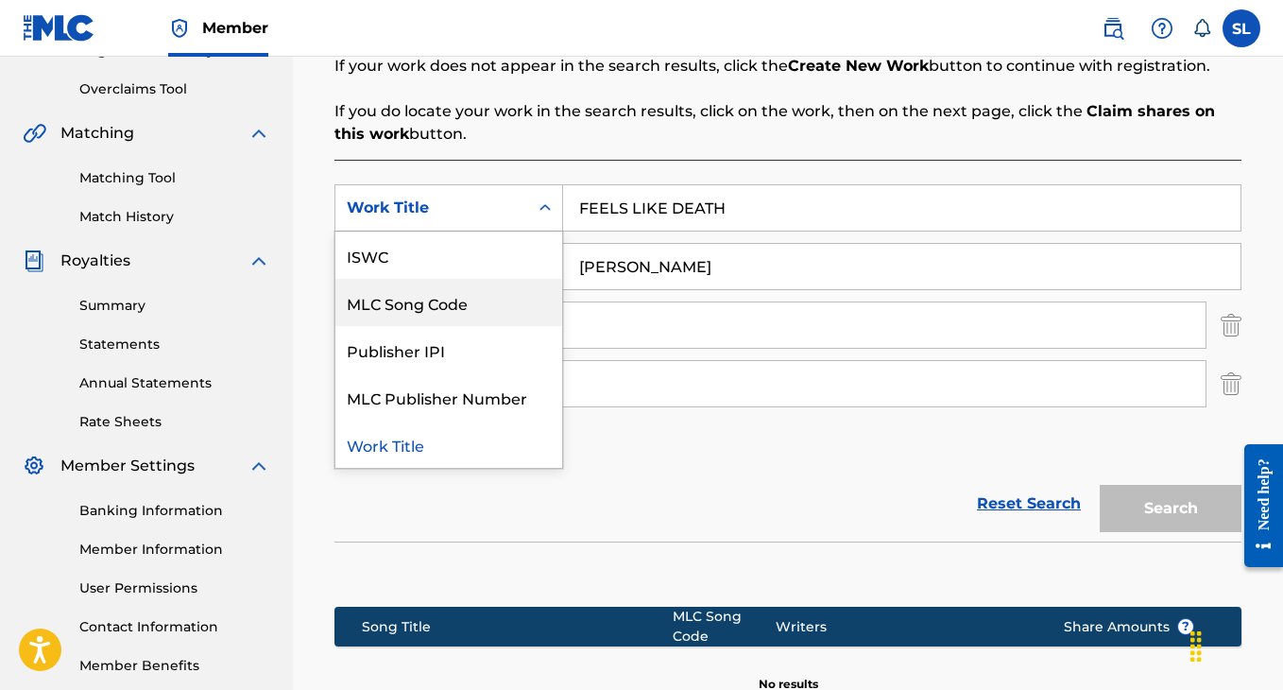
click at [636, 320] on input "Search Form" at bounding box center [884, 324] width 642 height 45
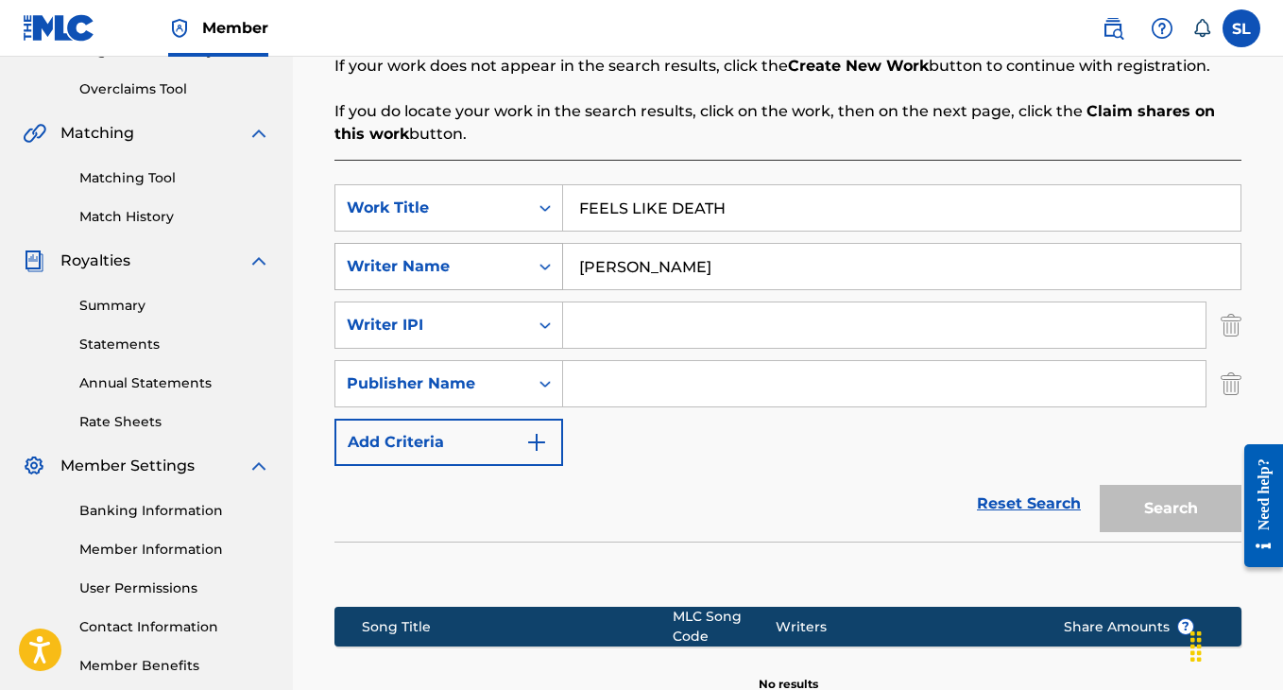
click at [517, 269] on div "Writer Name" at bounding box center [431, 266] width 193 height 36
click at [630, 271] on input "levi carter" at bounding box center [901, 266] width 677 height 45
click at [511, 333] on div "Writer IPI" at bounding box center [432, 325] width 170 height 23
click at [635, 377] on input "Search Form" at bounding box center [884, 383] width 642 height 45
click at [606, 284] on input "levi carter" at bounding box center [901, 266] width 677 height 45
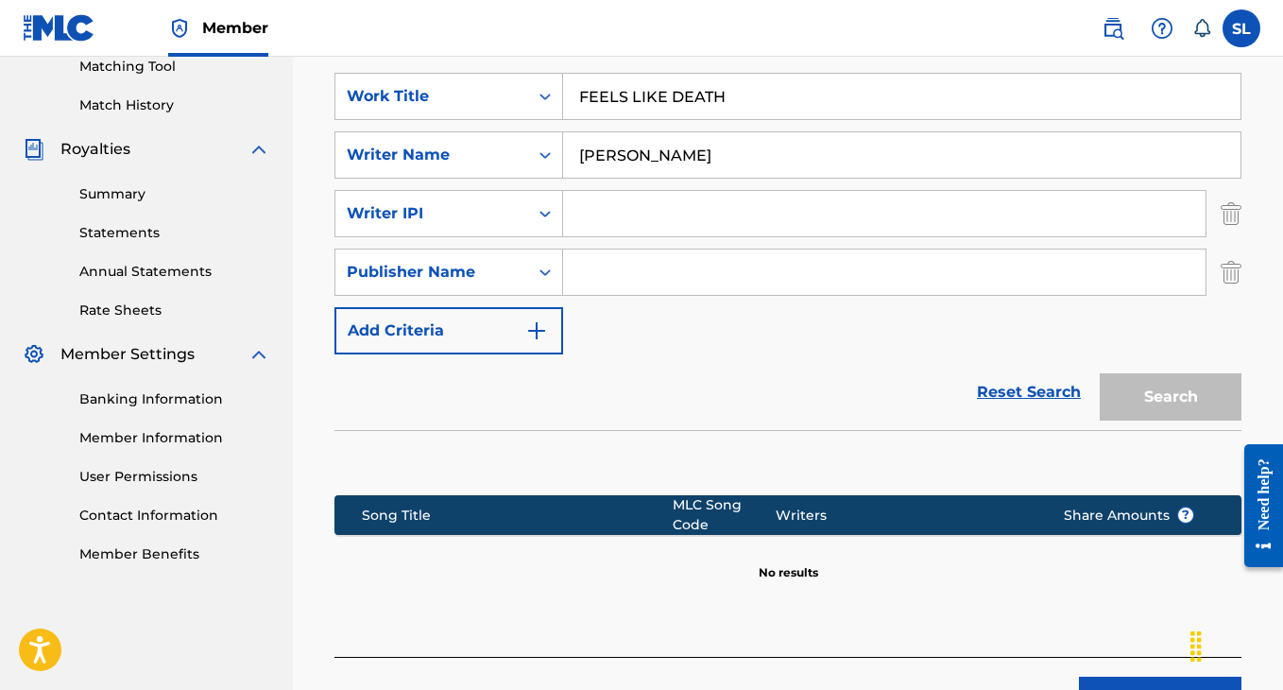
scroll to position [638, 0]
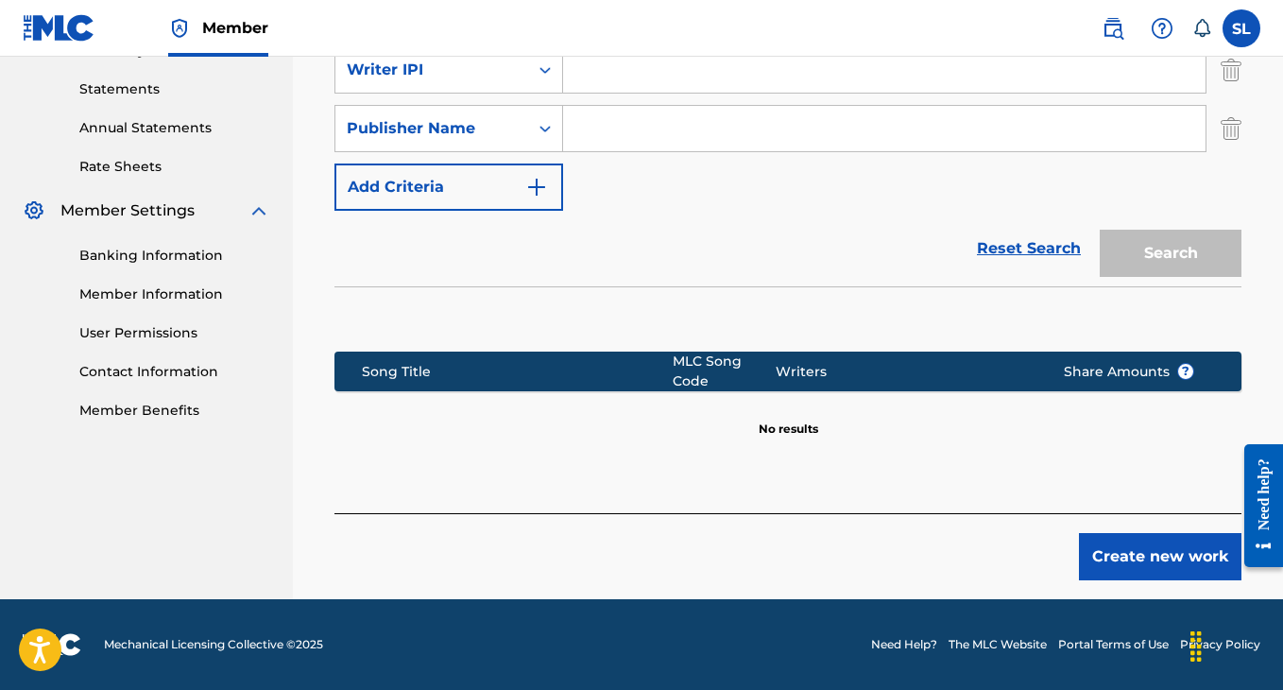
click at [1100, 549] on button "Create new work" at bounding box center [1160, 556] width 163 height 47
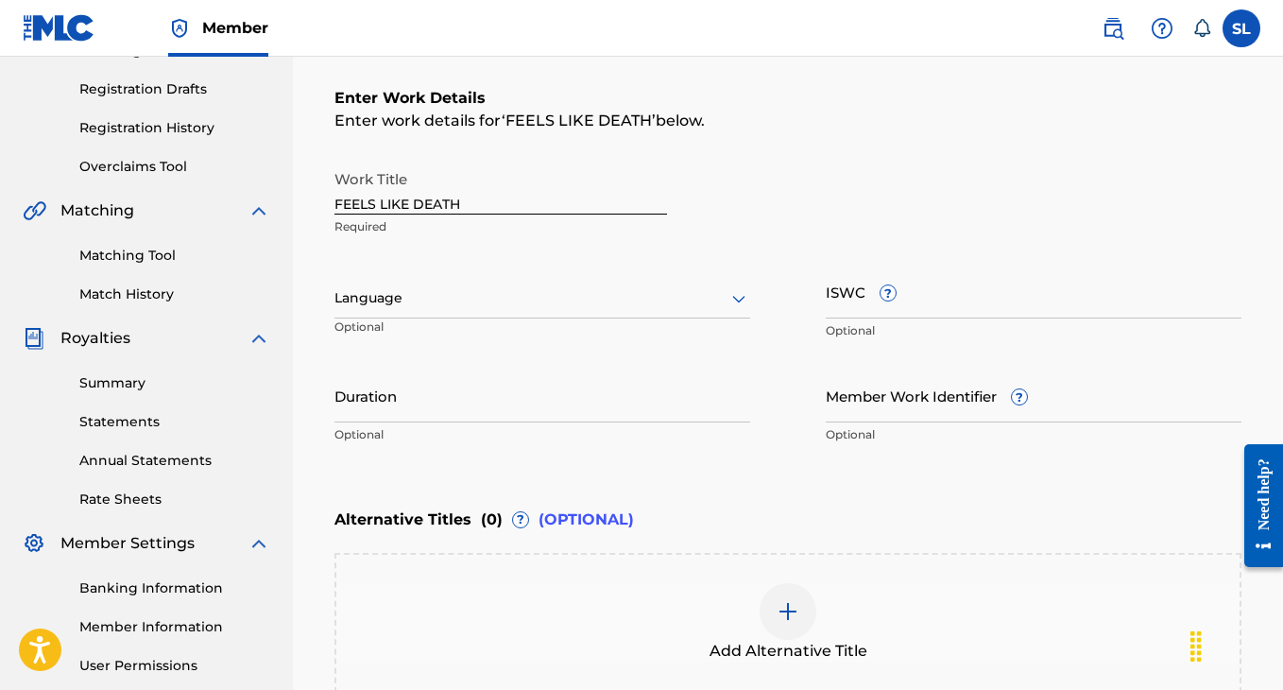
scroll to position [306, 0]
click at [656, 399] on input "Duration" at bounding box center [542, 395] width 416 height 54
